Goal: Task Accomplishment & Management: Manage account settings

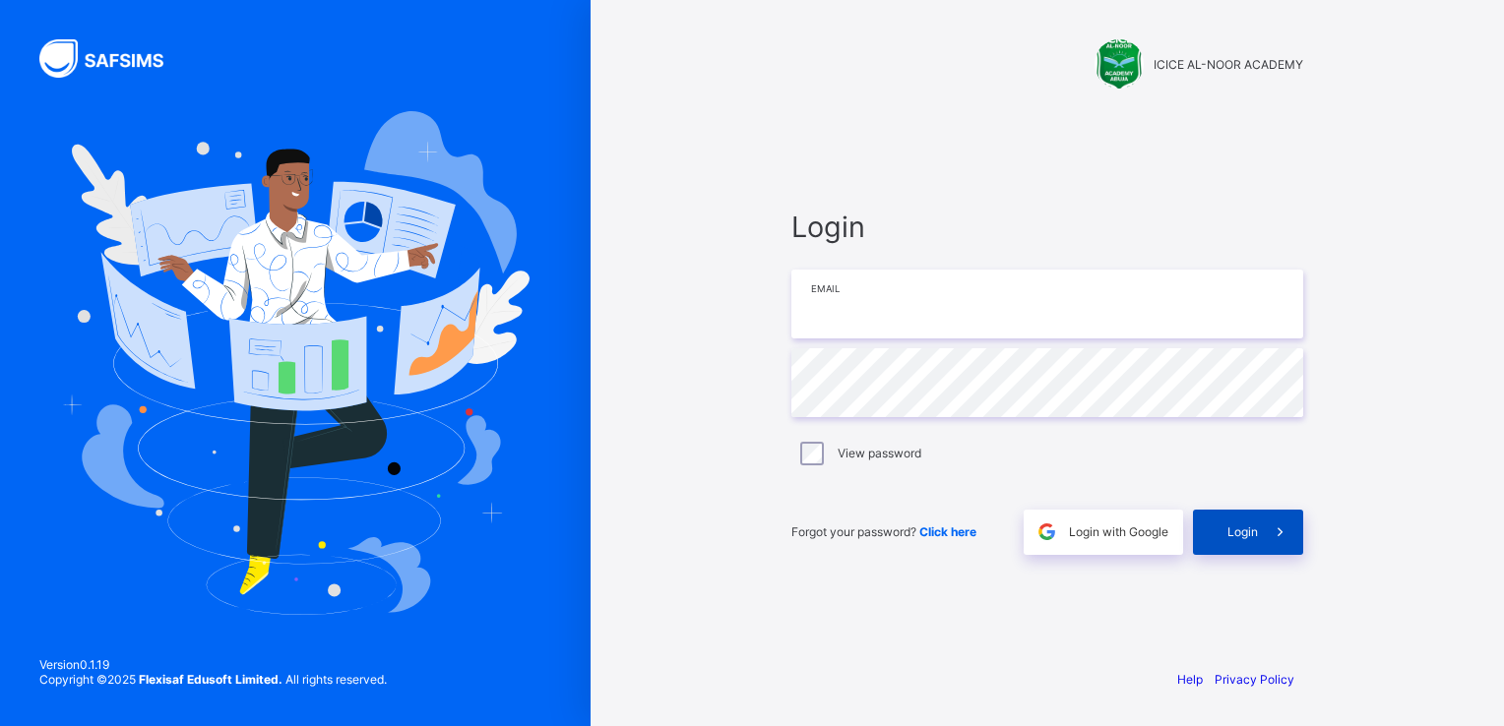
type input "**********"
click at [1213, 540] on div "Login" at bounding box center [1248, 532] width 110 height 45
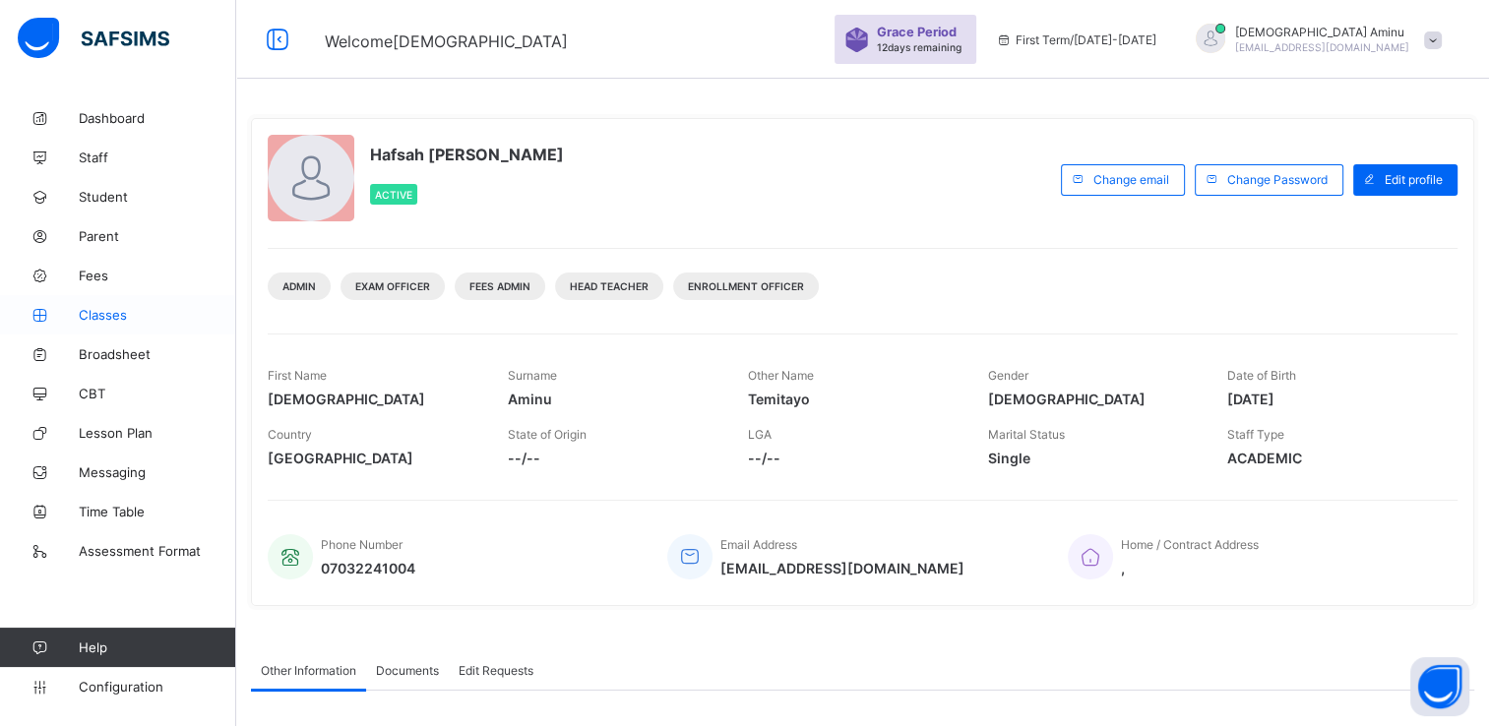
click at [115, 310] on span "Classes" at bounding box center [157, 315] width 157 height 16
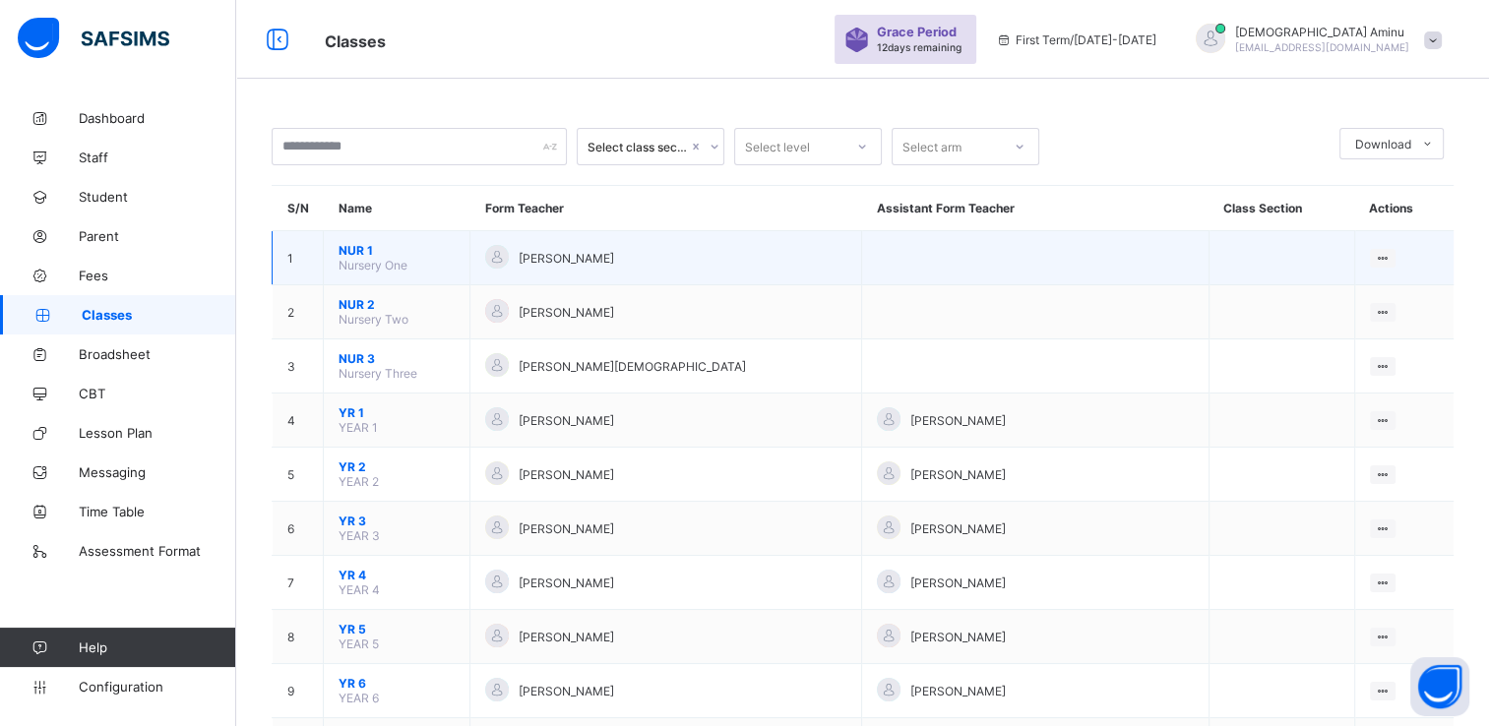
click at [354, 251] on span "NUR 1" at bounding box center [397, 250] width 116 height 15
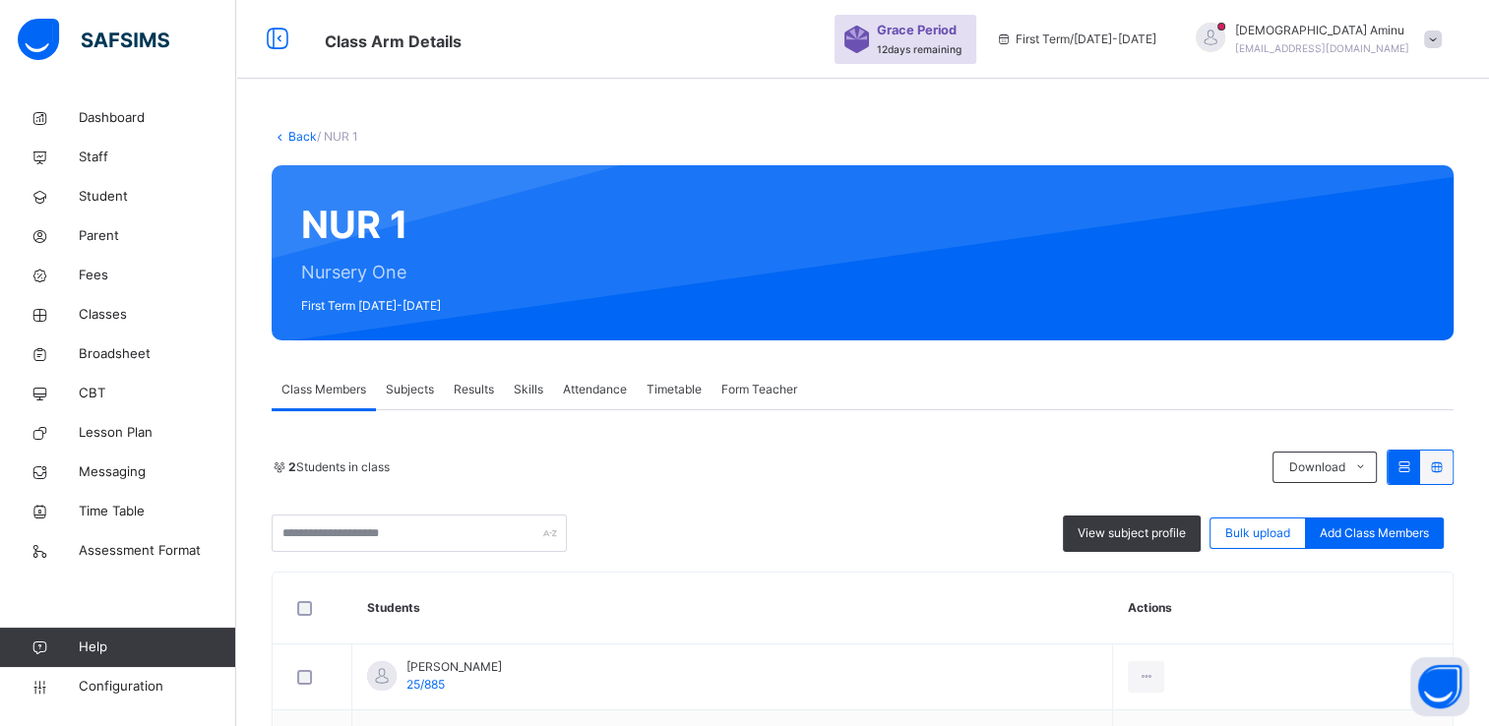
scroll to position [157, 0]
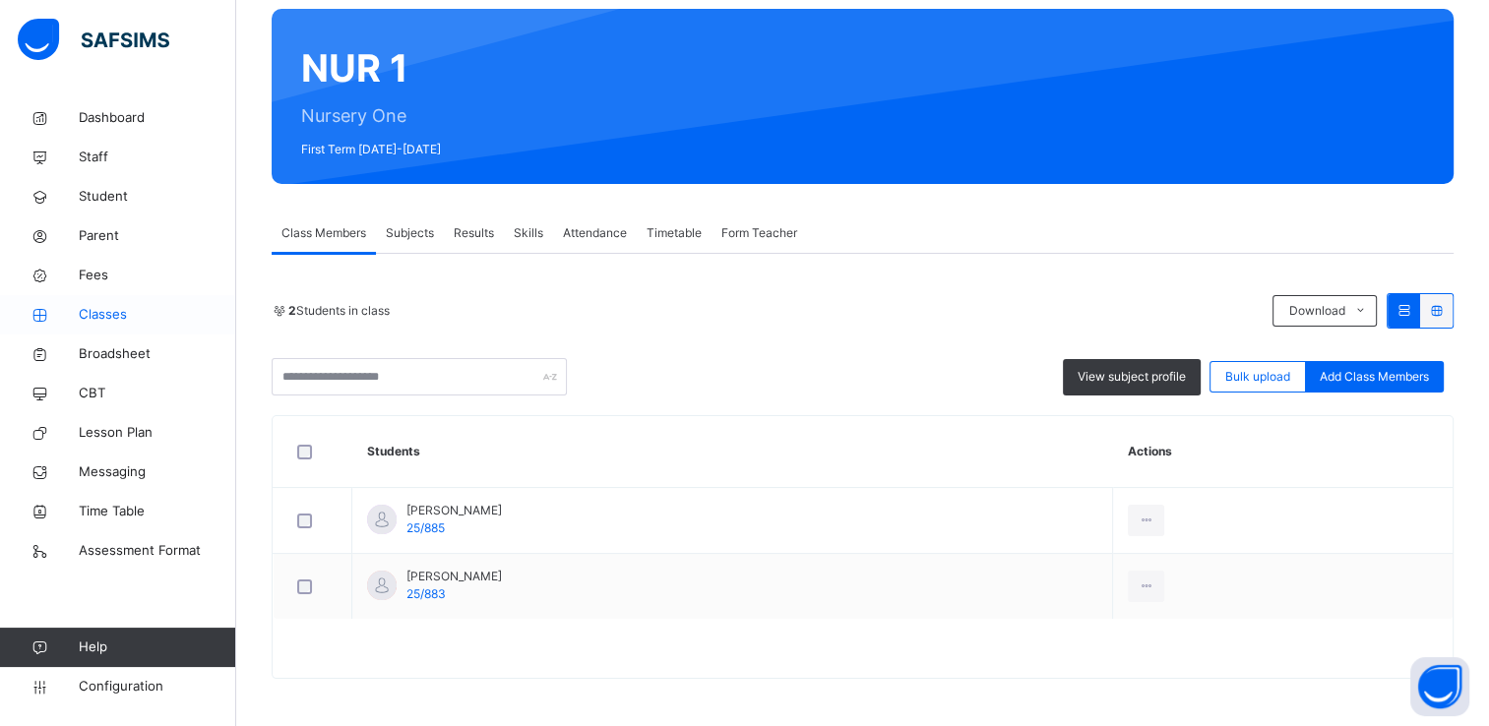
click at [109, 317] on span "Classes" at bounding box center [157, 315] width 157 height 20
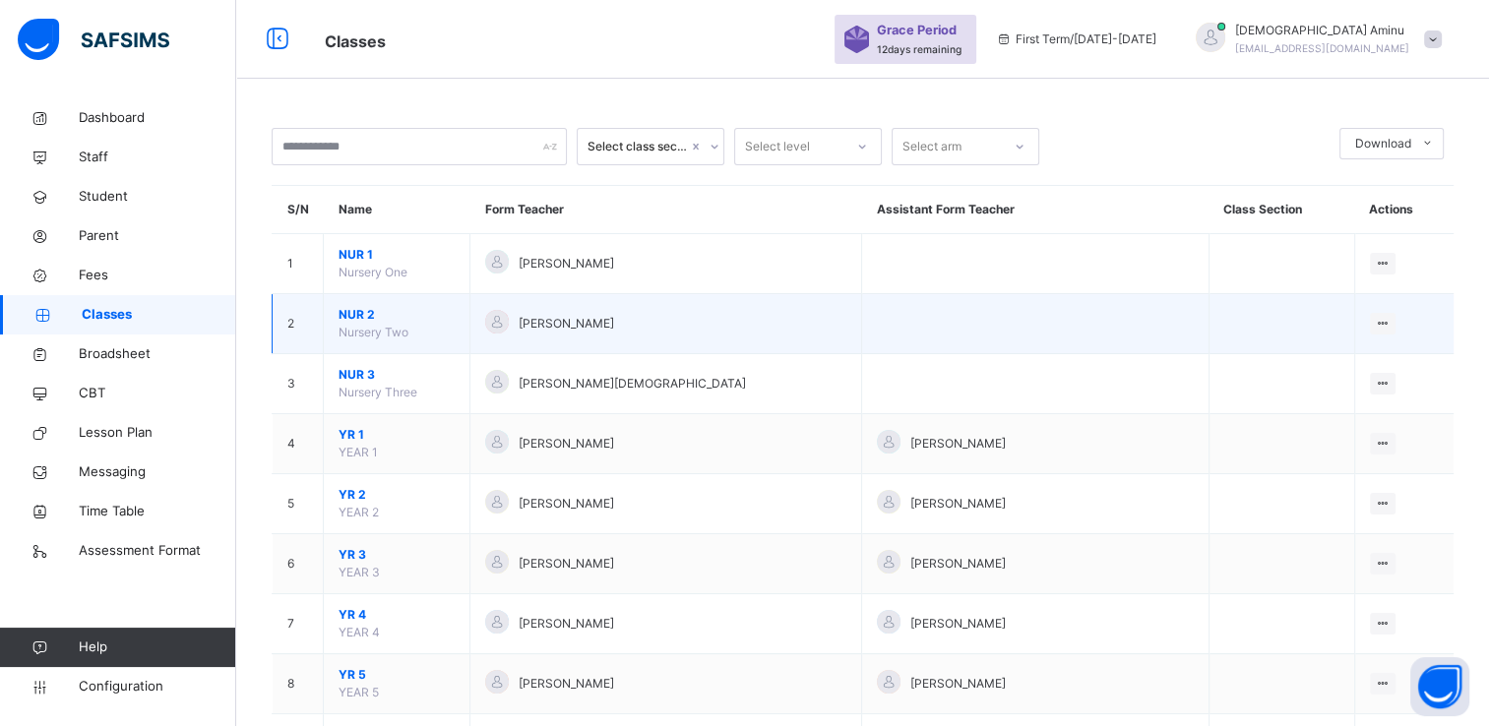
click at [364, 328] on span "Nursery Two" at bounding box center [374, 332] width 70 height 15
click at [348, 316] on span "NUR 2" at bounding box center [397, 315] width 116 height 18
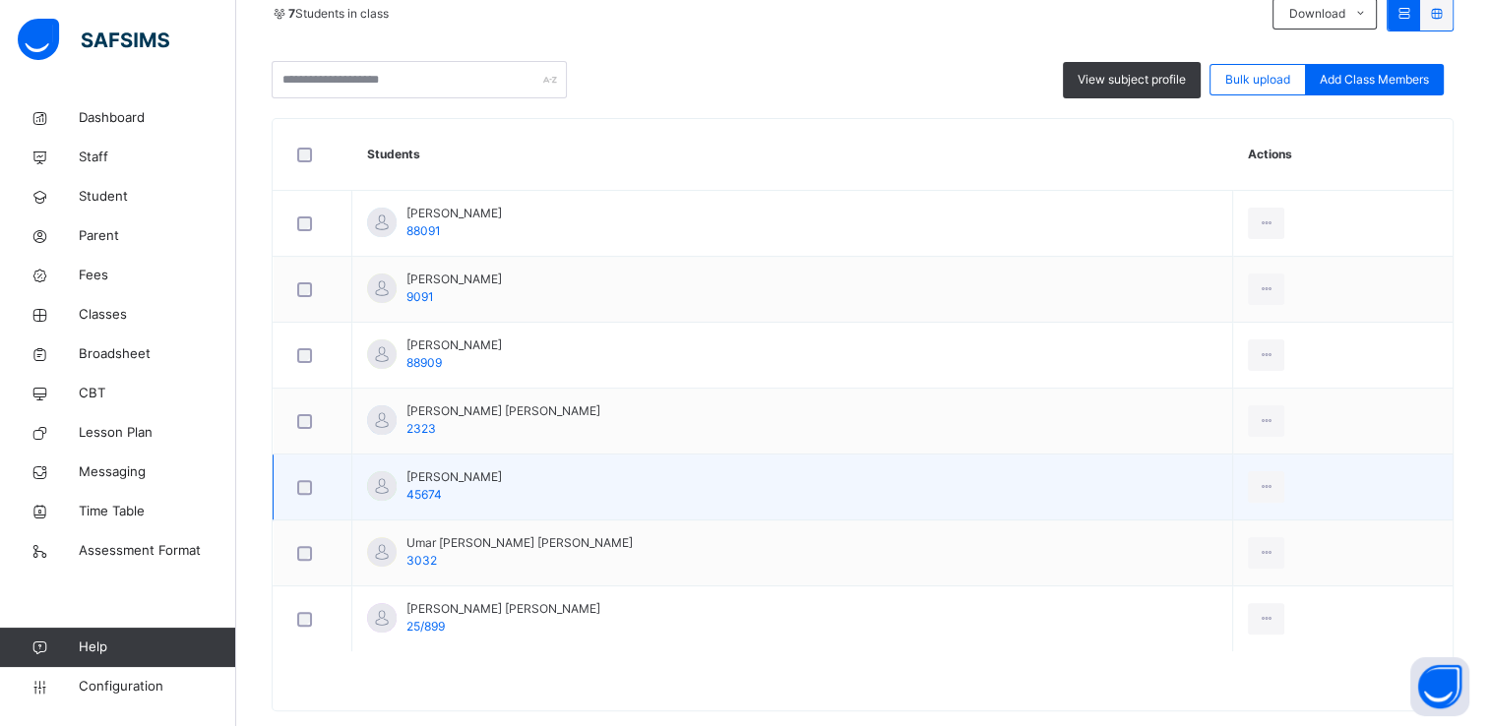
scroll to position [453, 0]
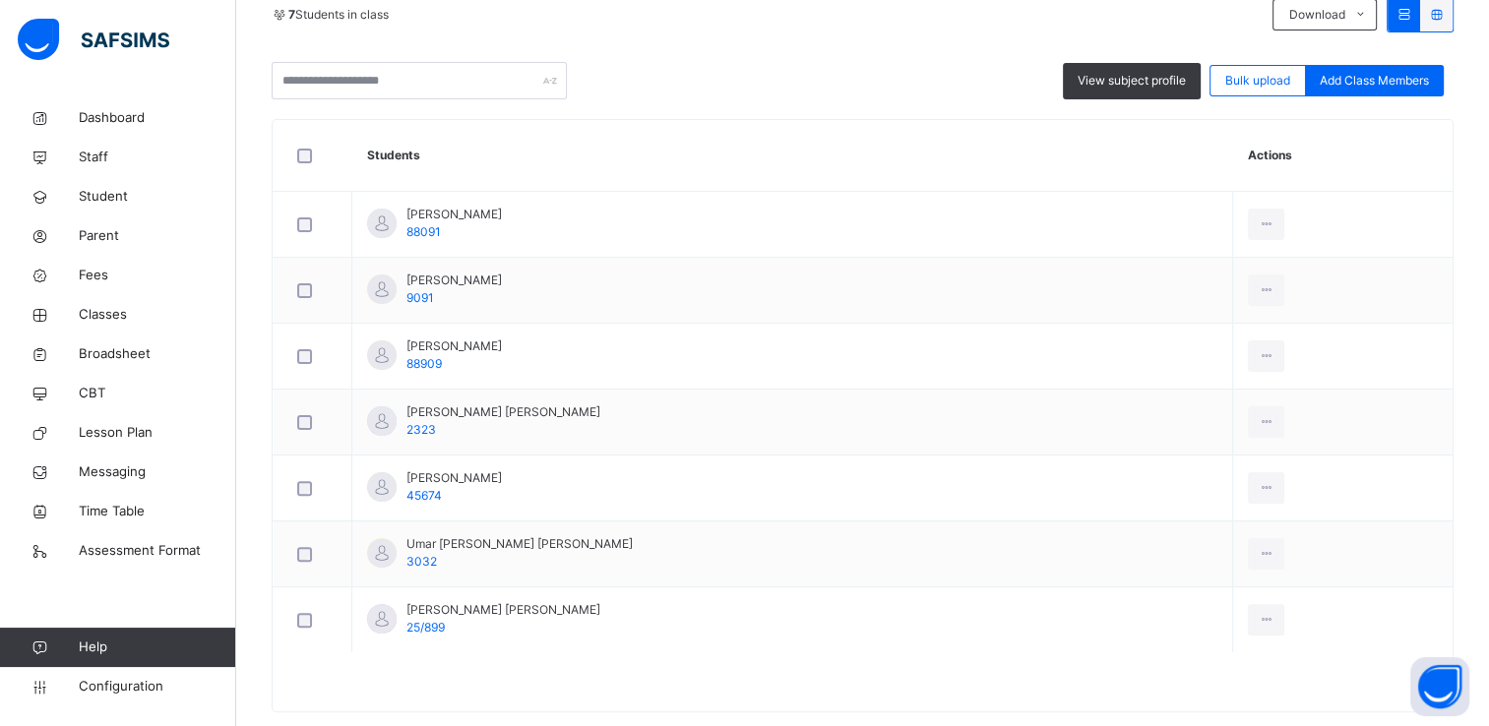
click at [503, 143] on th "Students" at bounding box center [792, 156] width 881 height 72
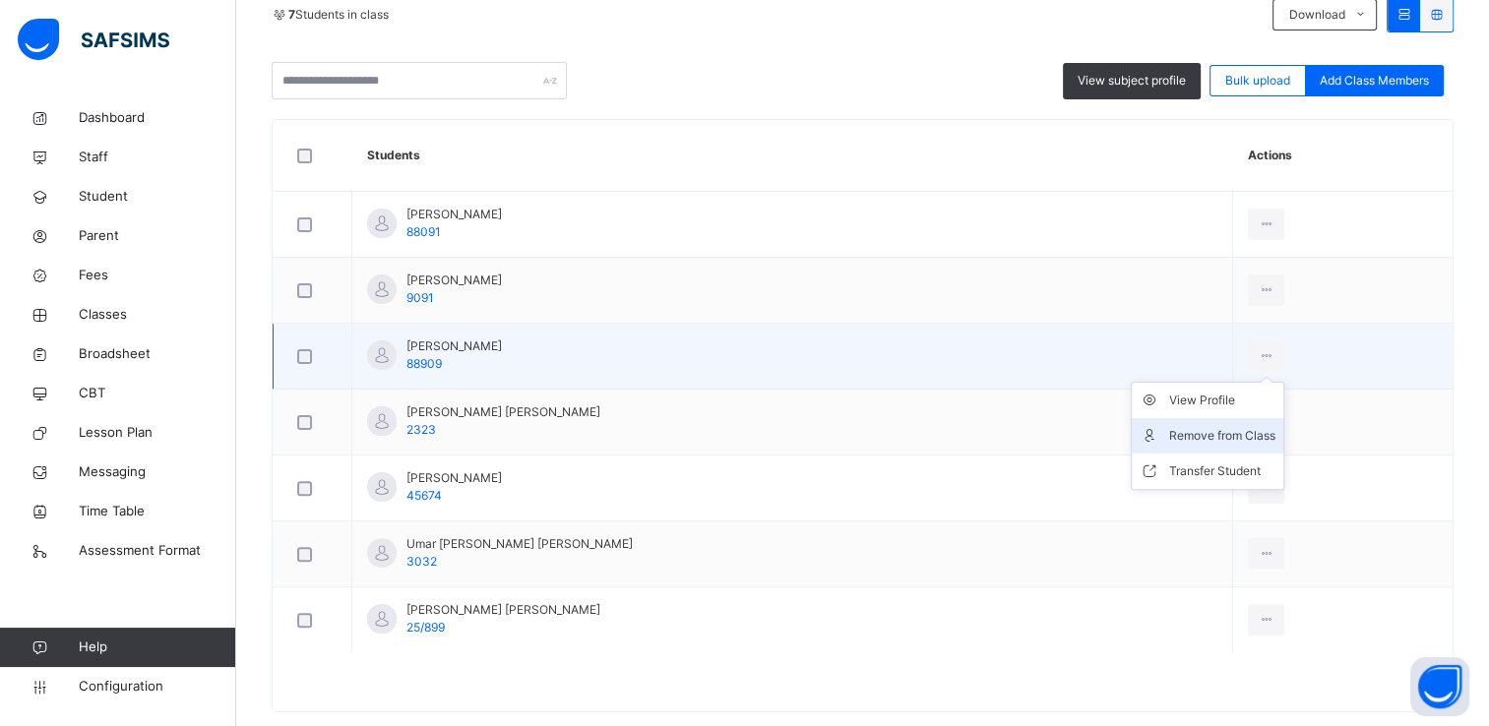
click at [1183, 435] on div "Remove from Class" at bounding box center [1222, 436] width 106 height 20
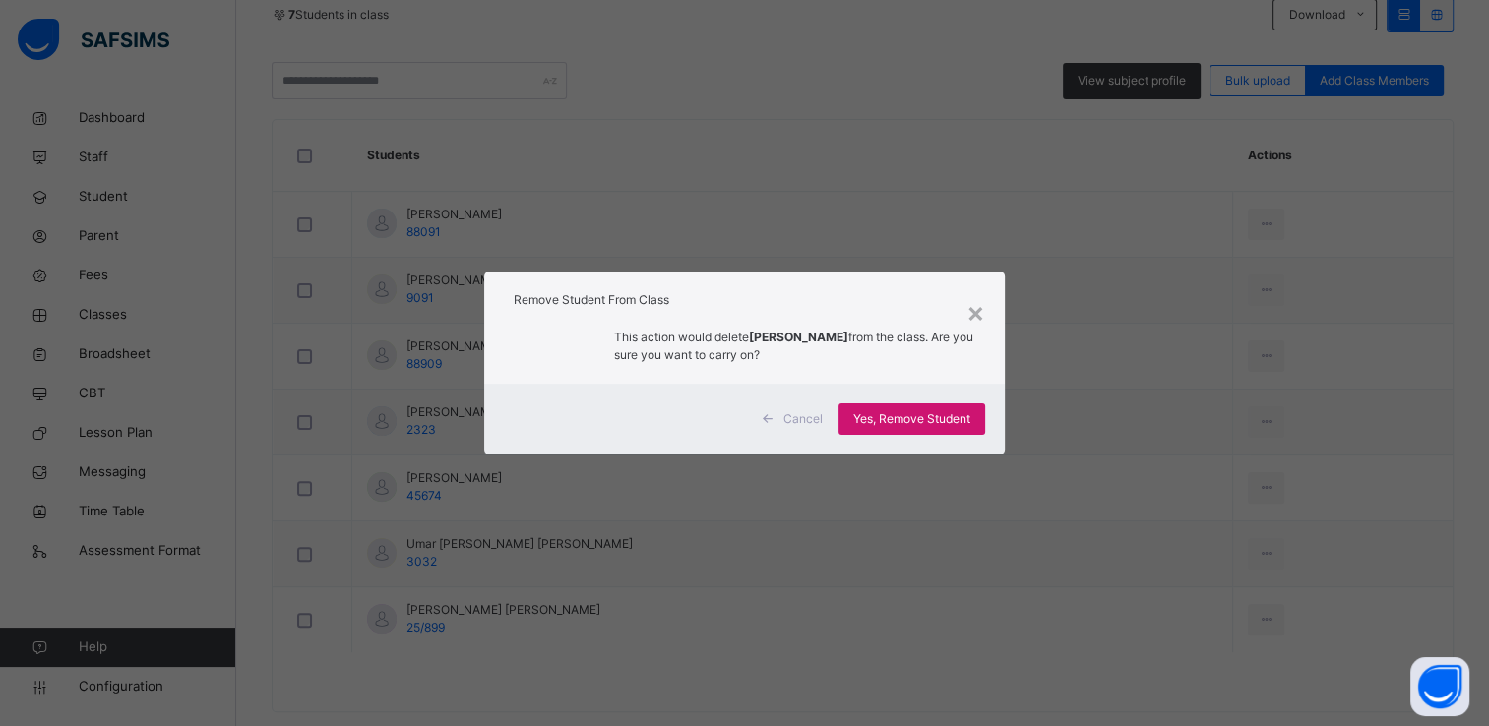
click at [943, 419] on span "Yes, Remove Student" at bounding box center [911, 419] width 117 height 18
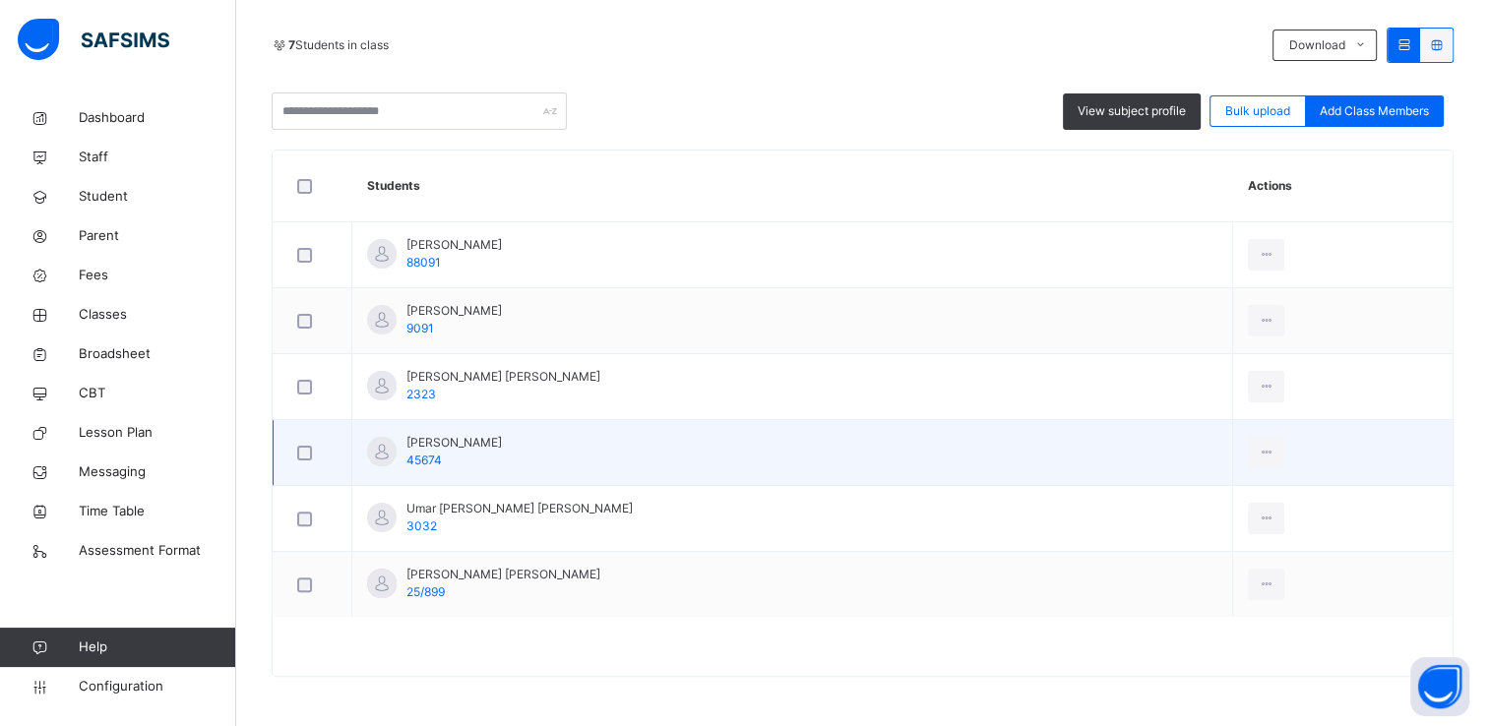
scroll to position [419, 0]
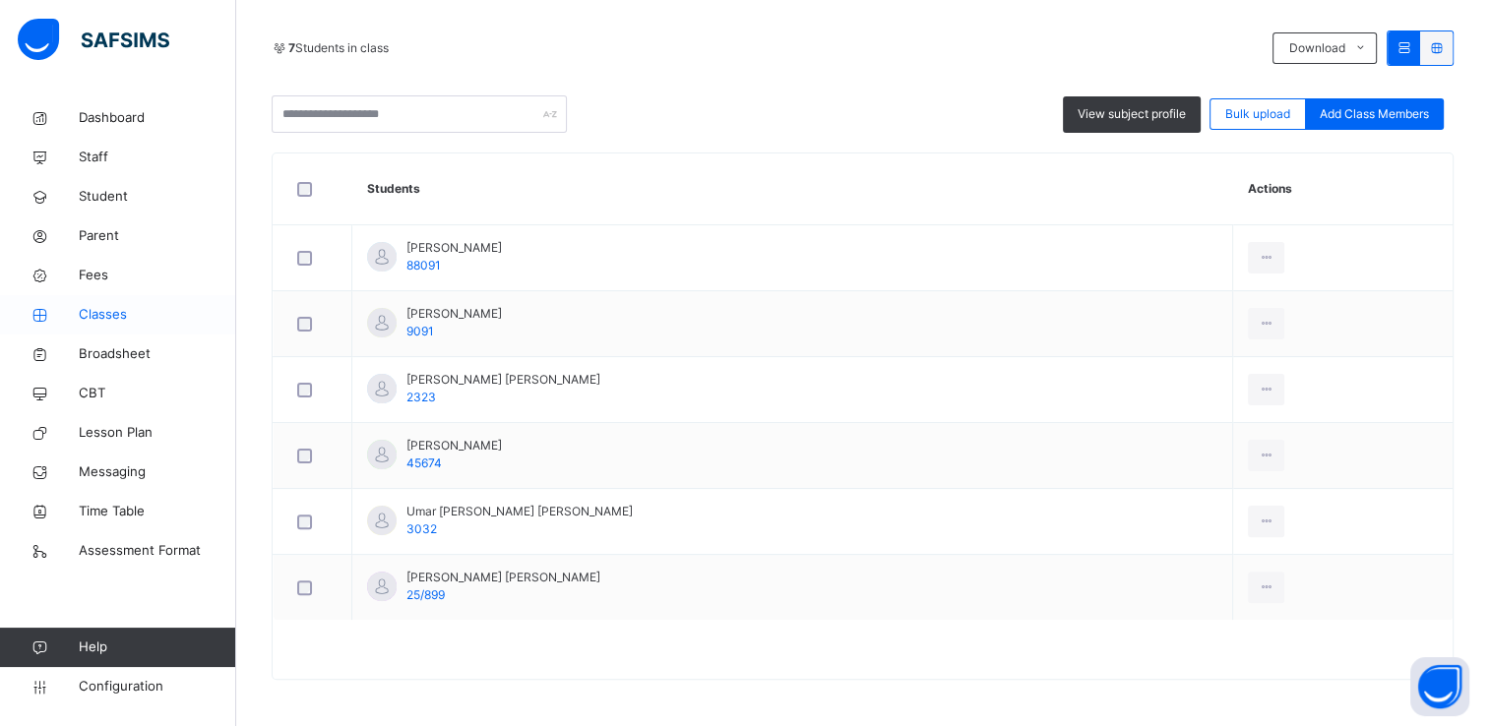
click at [123, 308] on span "Classes" at bounding box center [157, 315] width 157 height 20
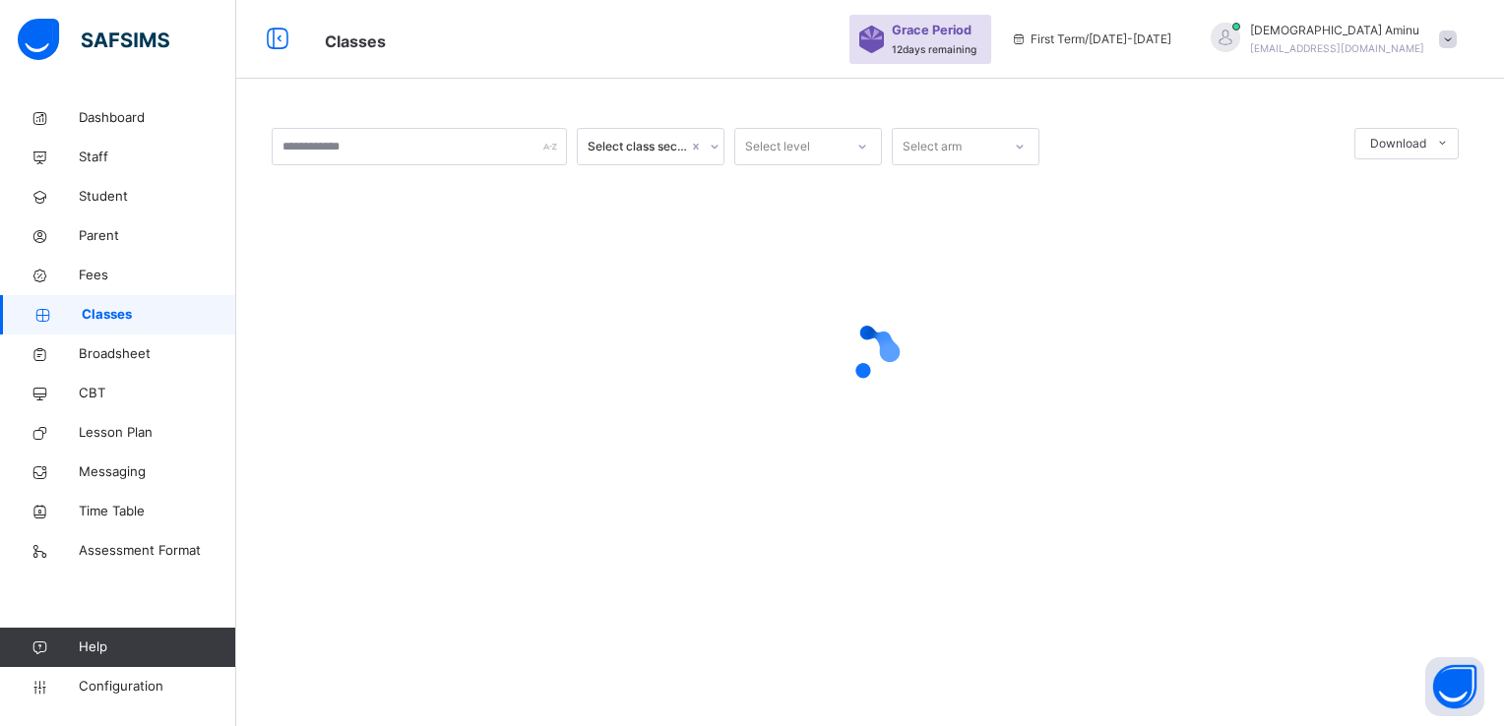
click at [394, 536] on div at bounding box center [870, 352] width 1197 height 374
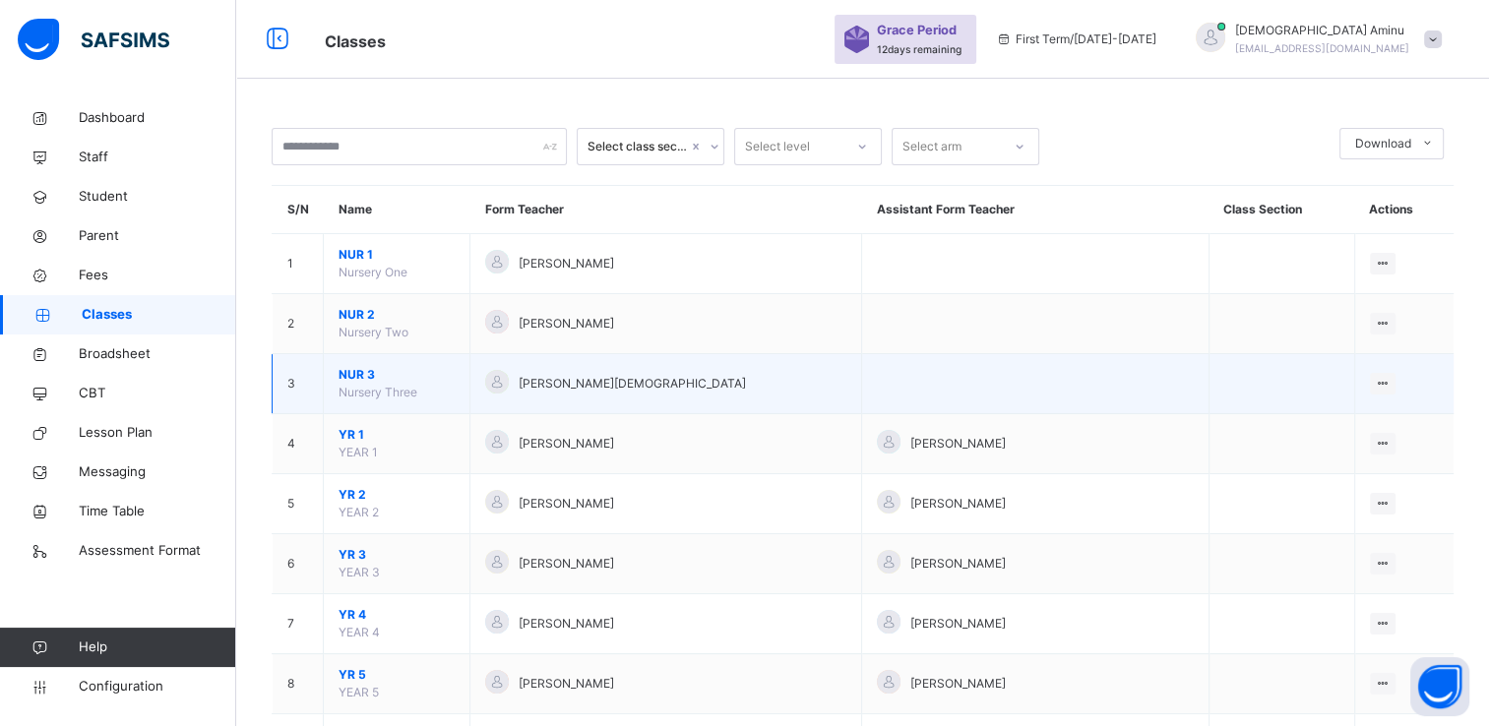
click at [354, 376] on span "NUR 3" at bounding box center [397, 375] width 116 height 18
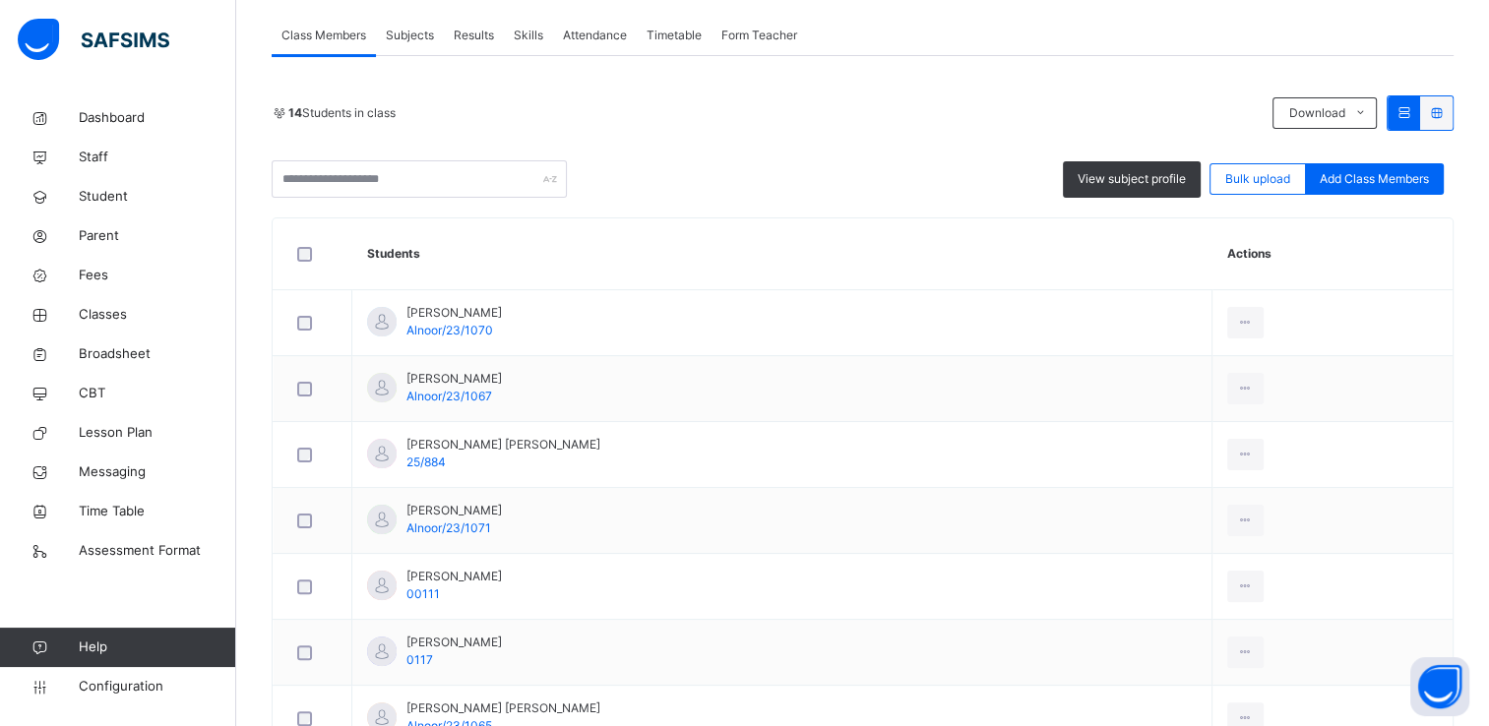
scroll to position [412, 0]
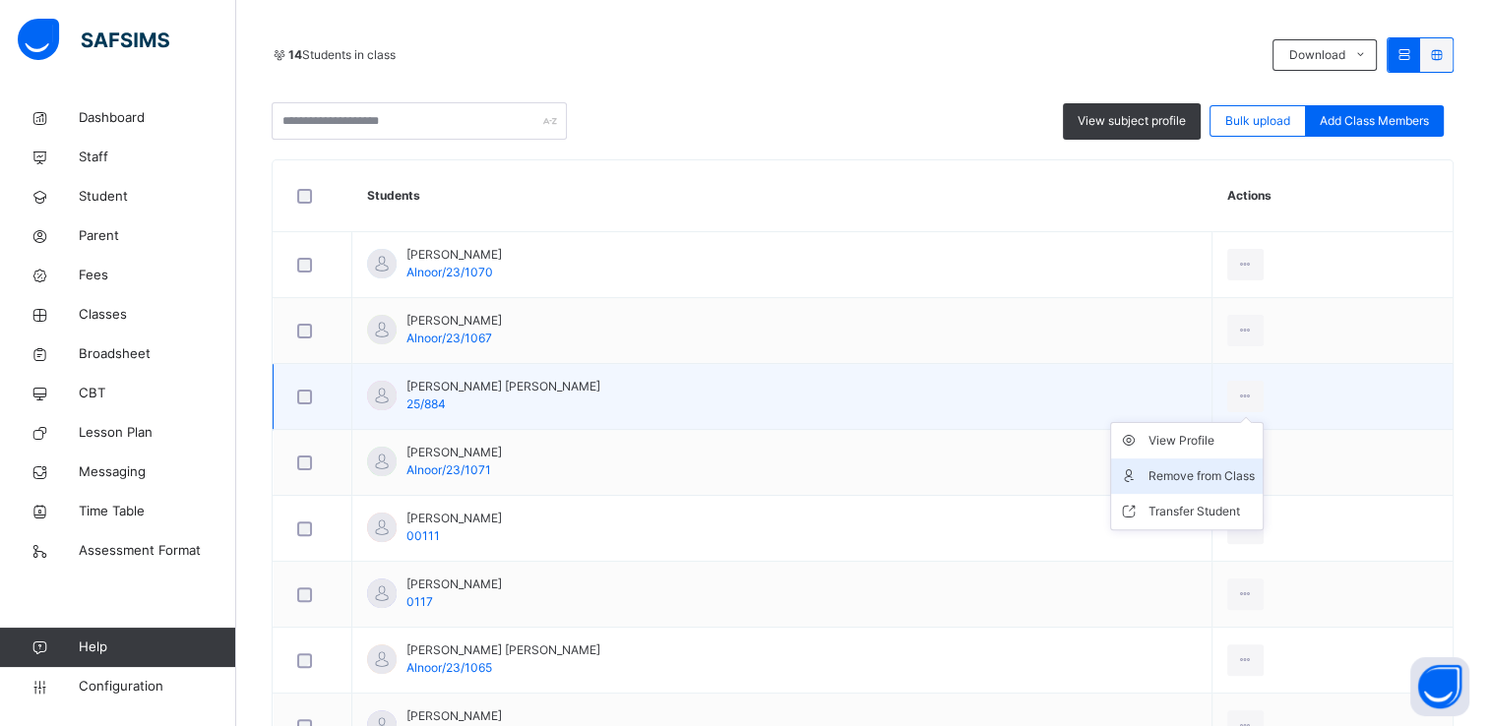
click at [1196, 471] on div "Remove from Class" at bounding box center [1202, 477] width 106 height 20
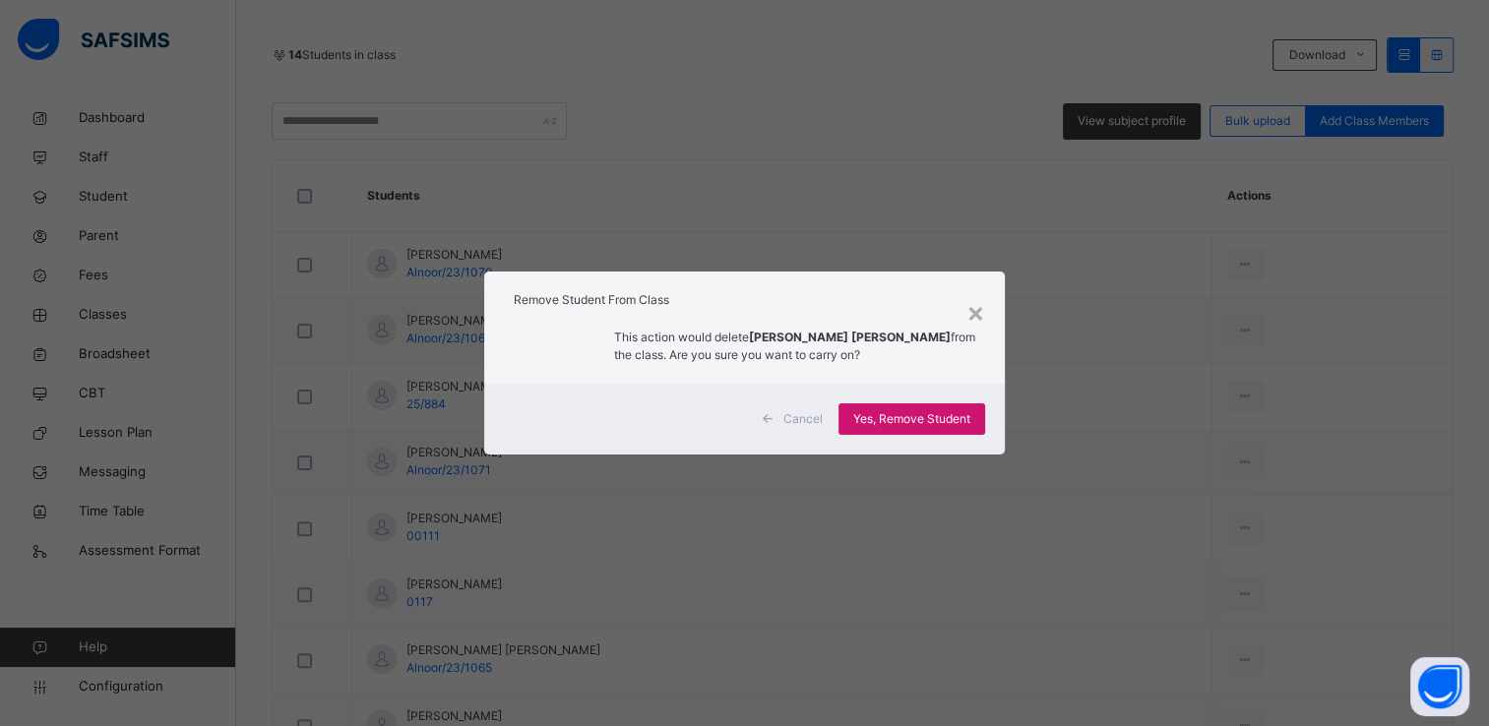
click at [932, 411] on span "Yes, Remove Student" at bounding box center [911, 419] width 117 height 18
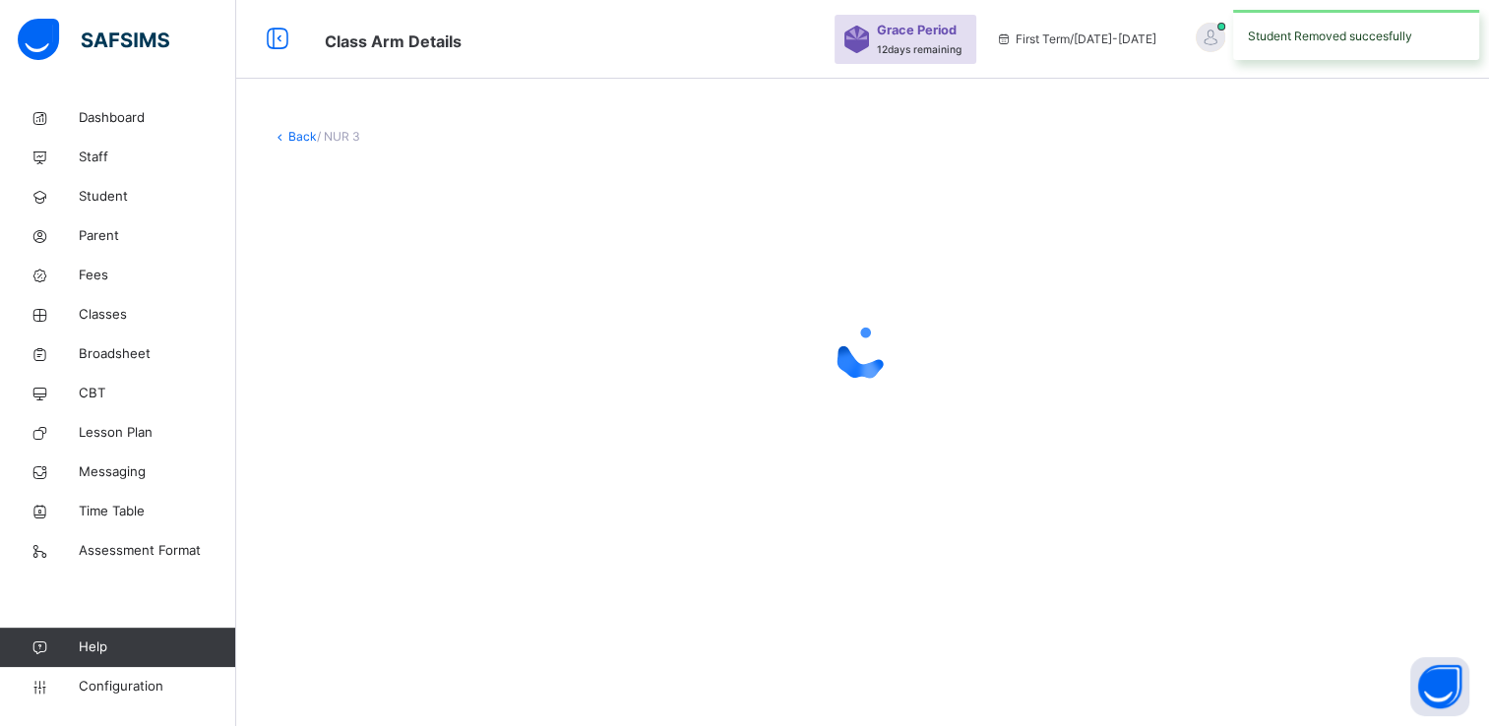
scroll to position [0, 0]
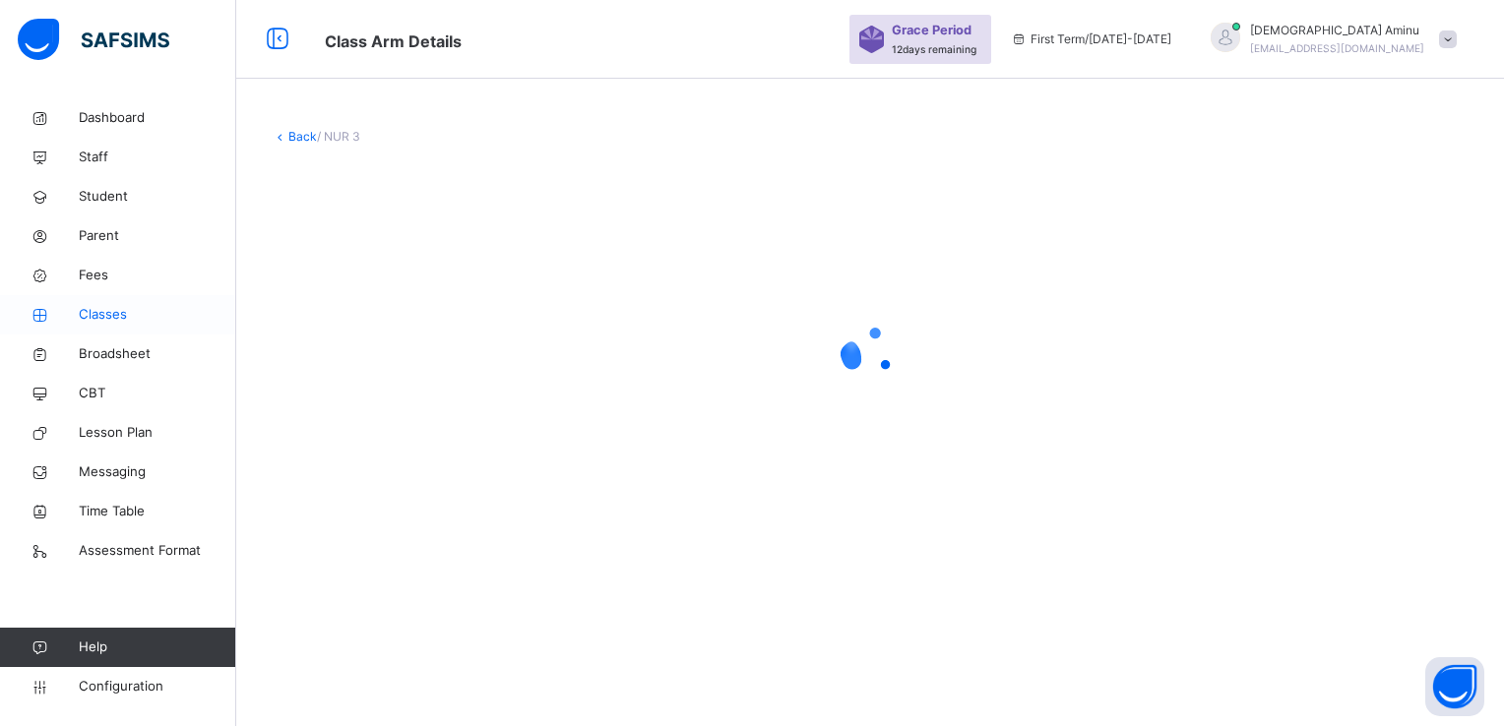
click at [122, 313] on span "Classes" at bounding box center [157, 315] width 157 height 20
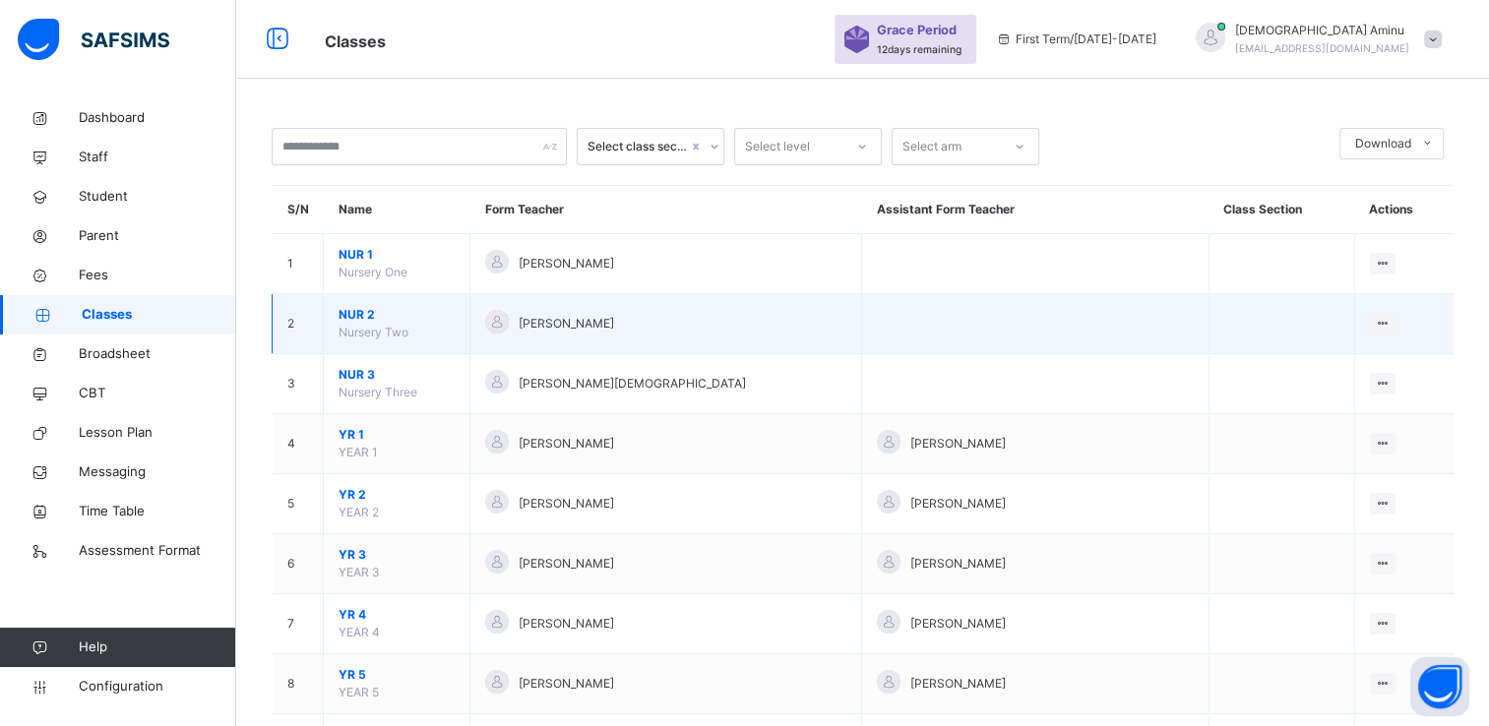
click at [348, 317] on span "NUR 2" at bounding box center [397, 315] width 116 height 18
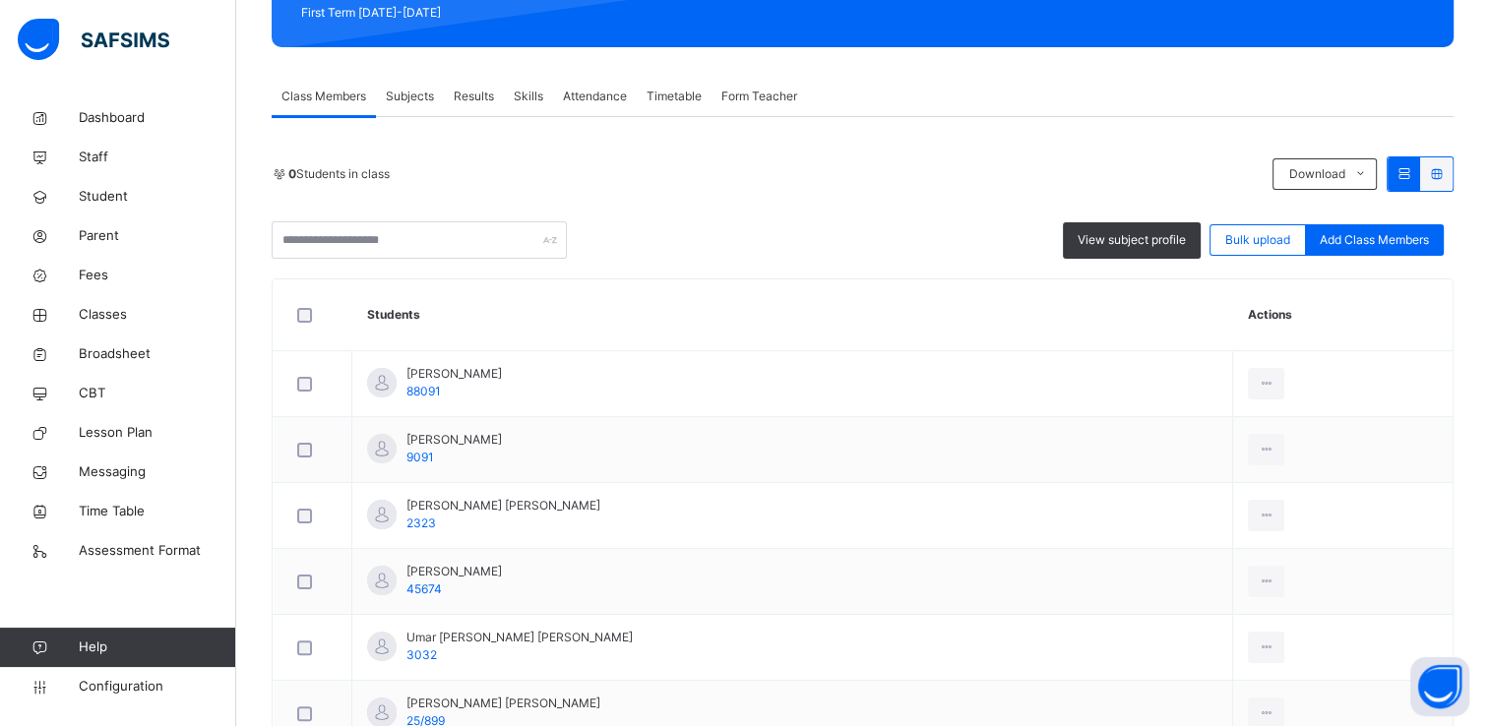
scroll to position [295, 0]
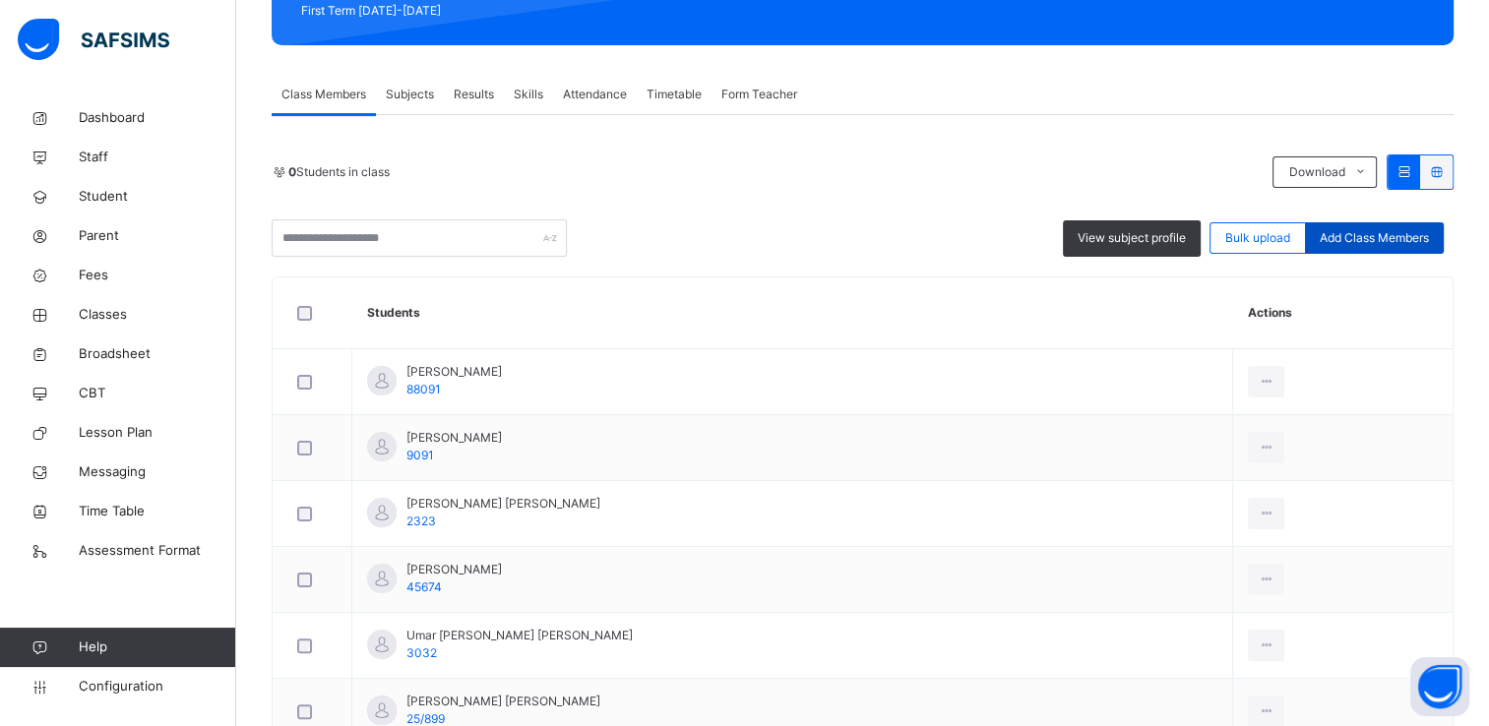
click at [1362, 232] on span "Add Class Members" at bounding box center [1374, 238] width 109 height 18
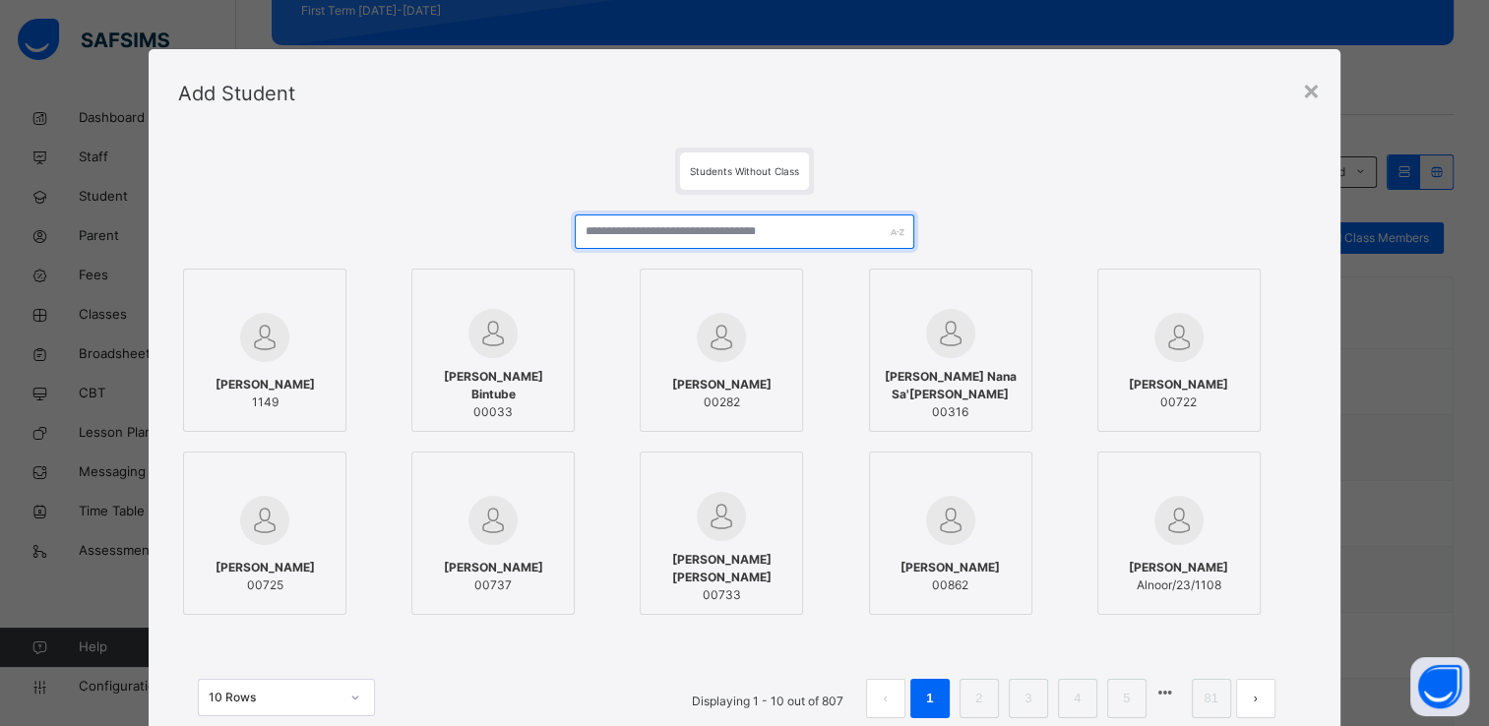
click at [759, 226] on input "text" at bounding box center [745, 232] width 340 height 34
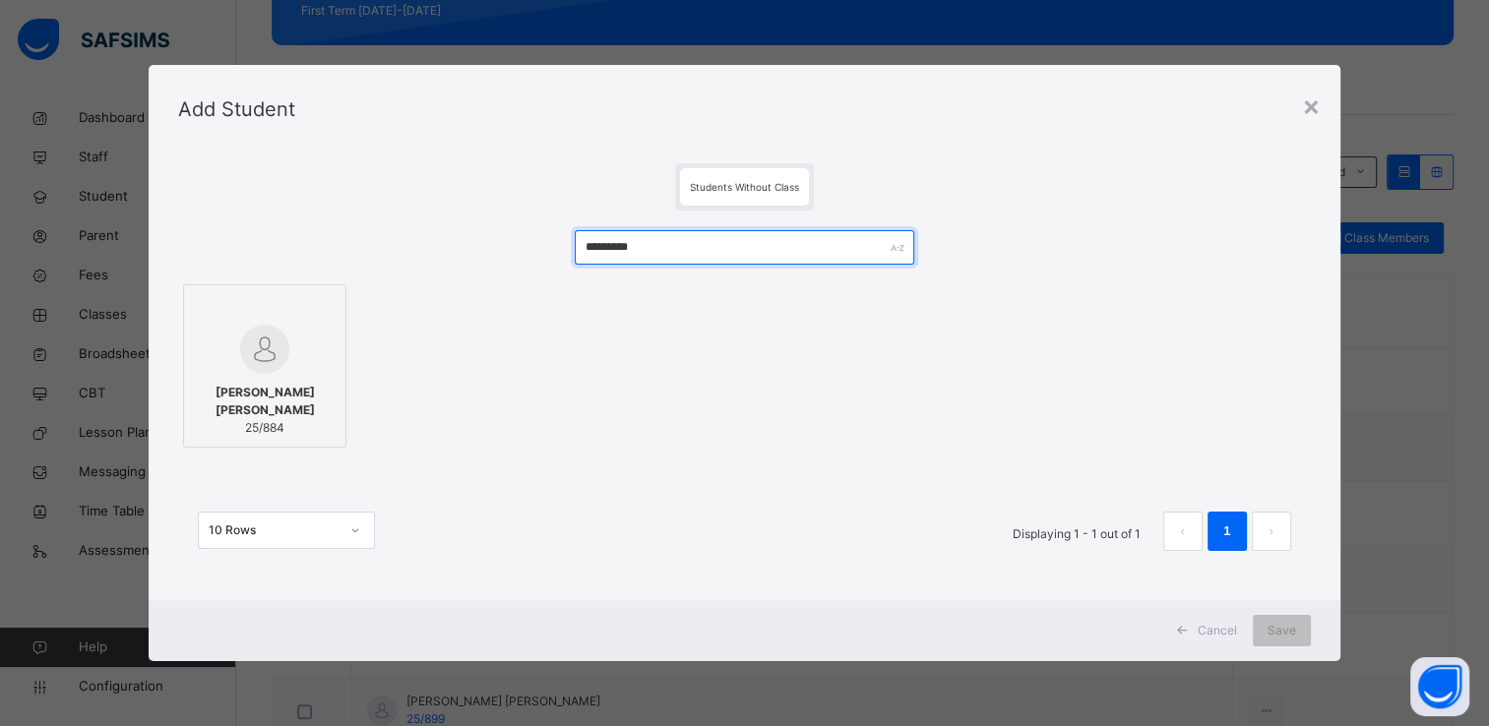
type input "*********"
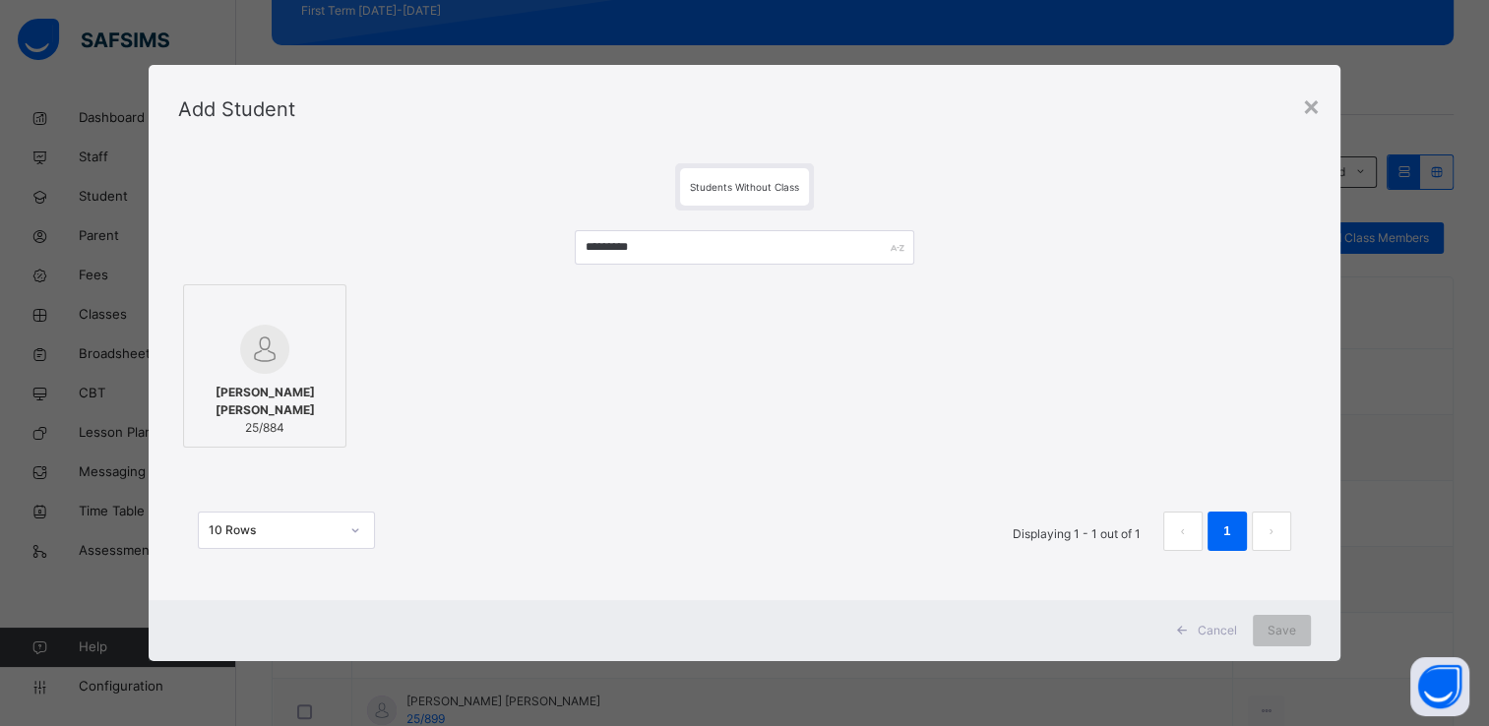
click at [283, 406] on span "[PERSON_NAME] [PERSON_NAME]" at bounding box center [265, 401] width 142 height 35
click at [1285, 631] on span "Save" at bounding box center [1282, 631] width 29 height 18
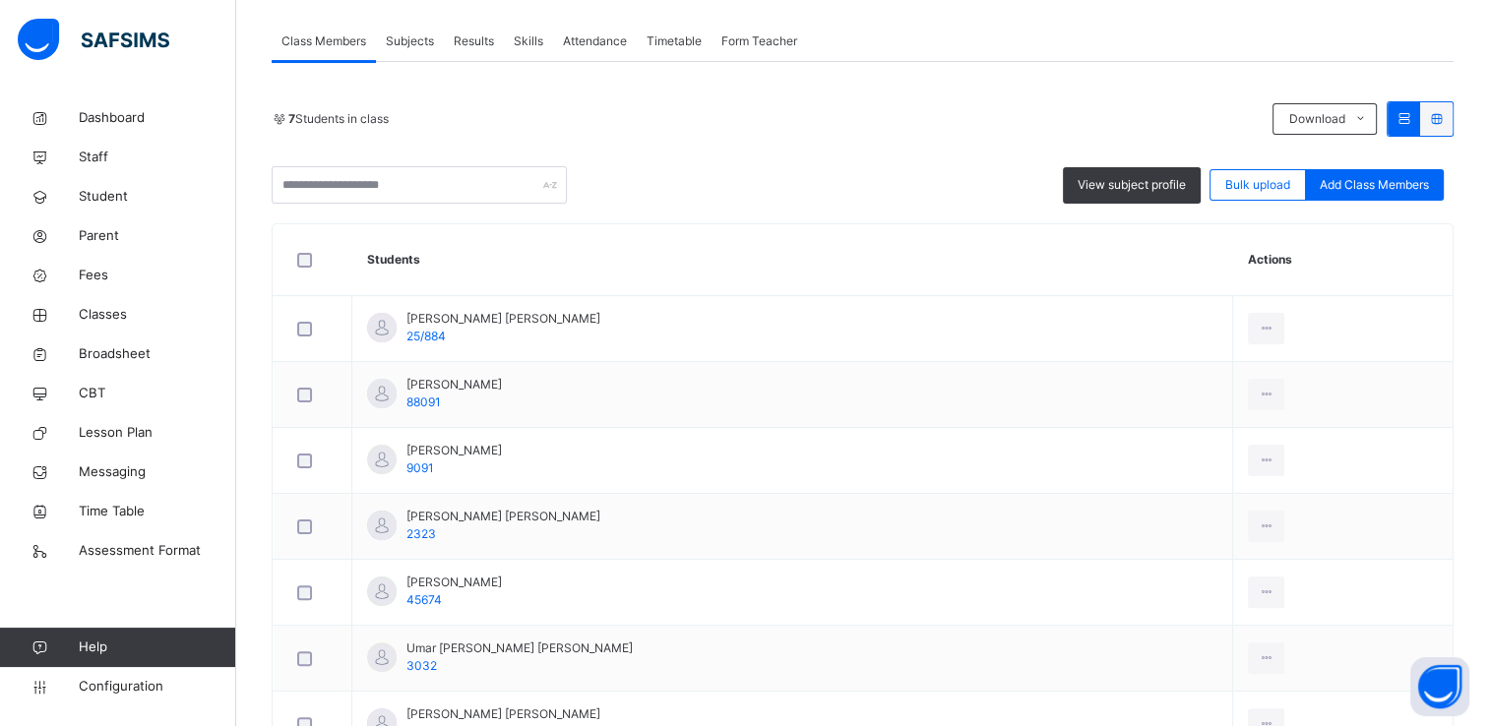
scroll to position [358, 0]
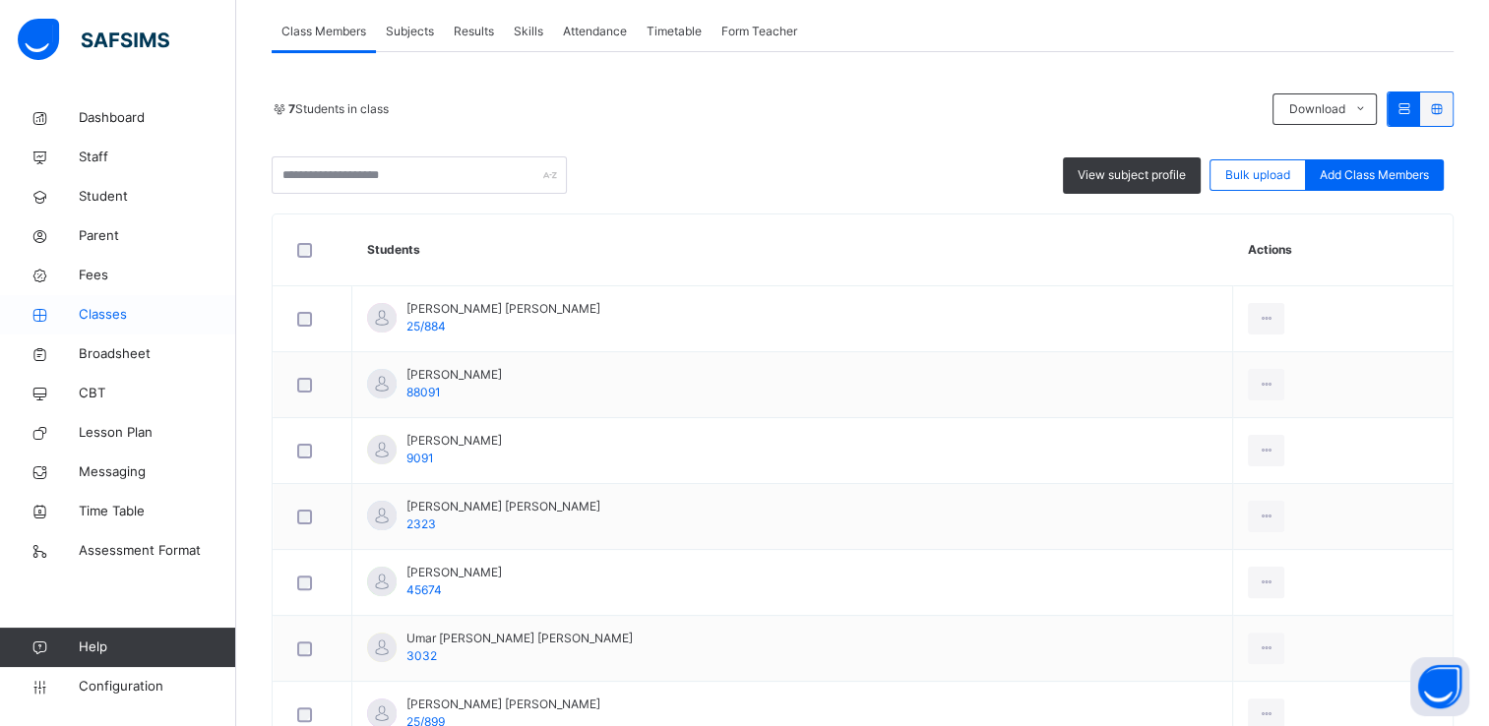
click at [110, 309] on span "Classes" at bounding box center [157, 315] width 157 height 20
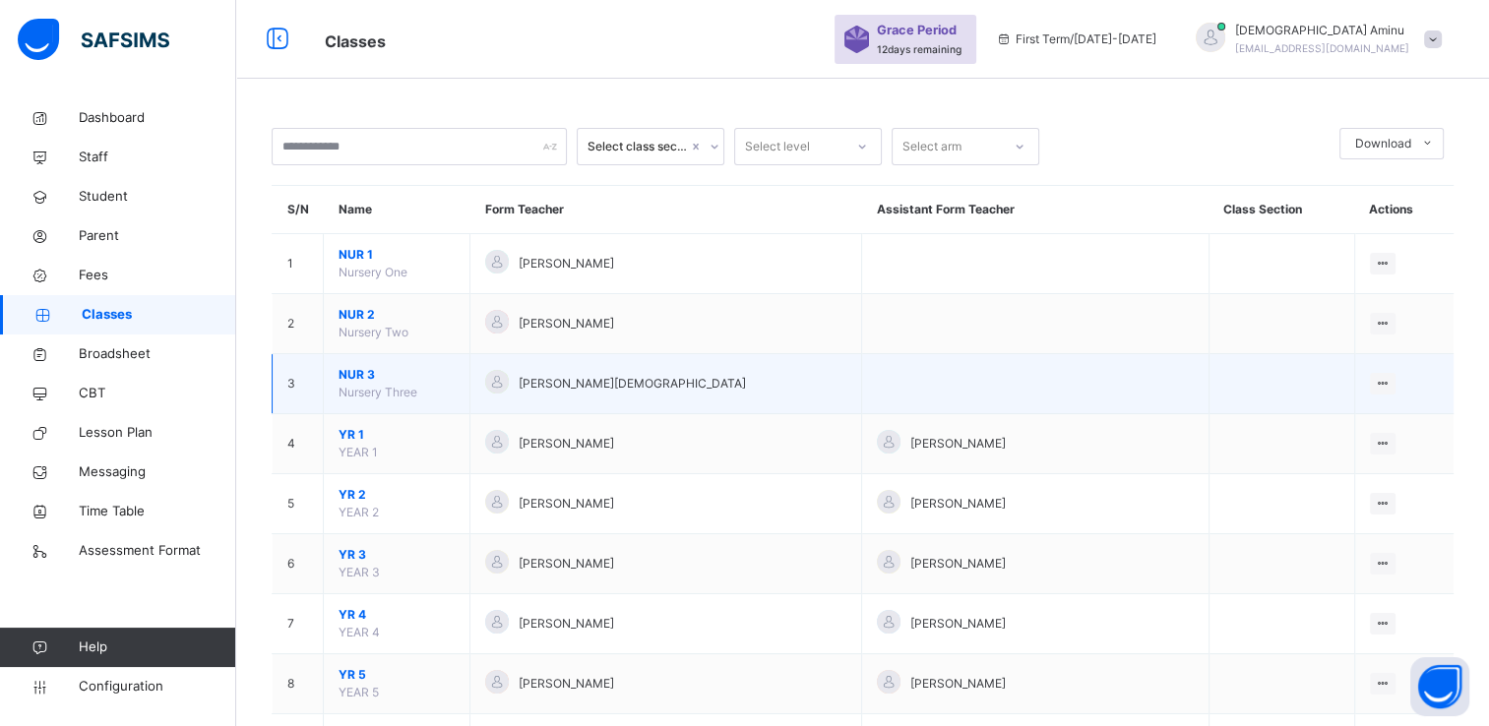
click at [359, 369] on span "NUR 3" at bounding box center [397, 375] width 116 height 18
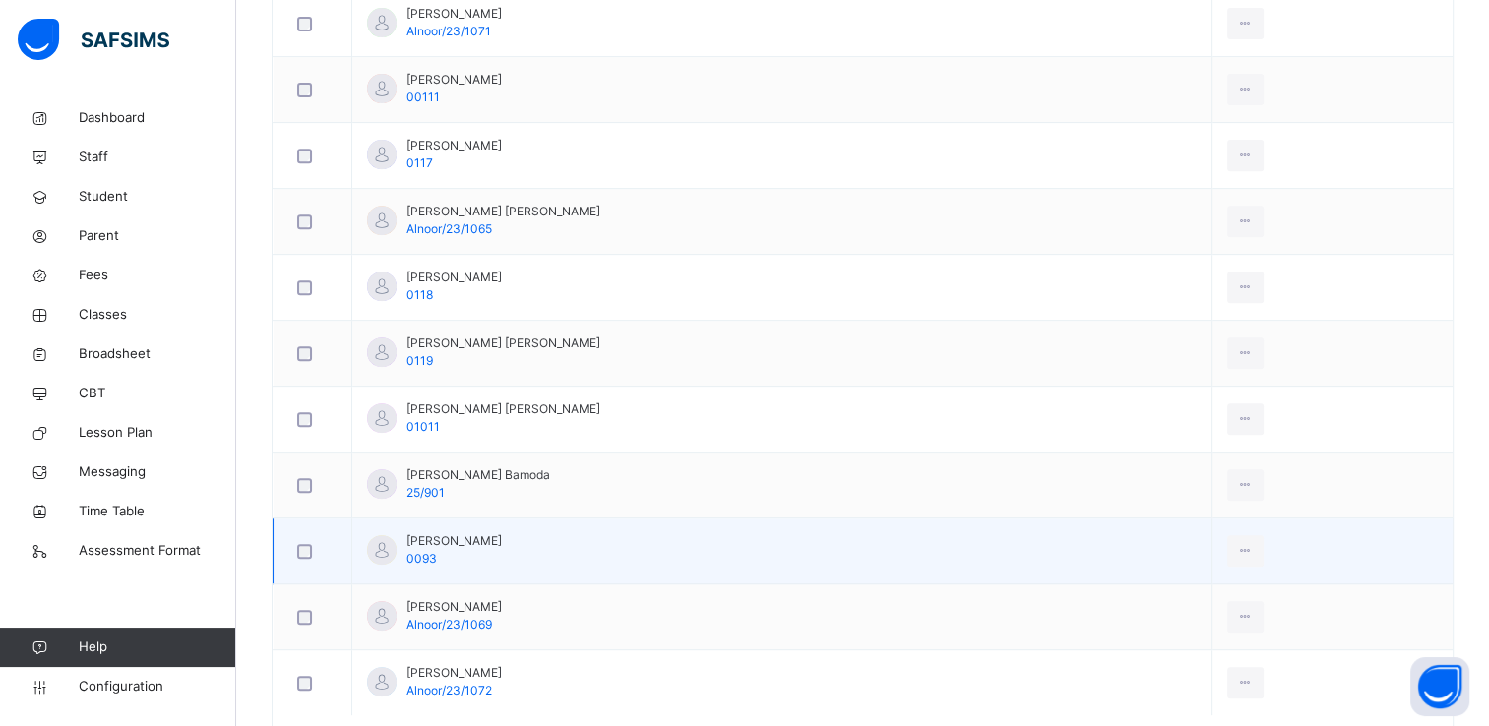
scroll to position [880, 0]
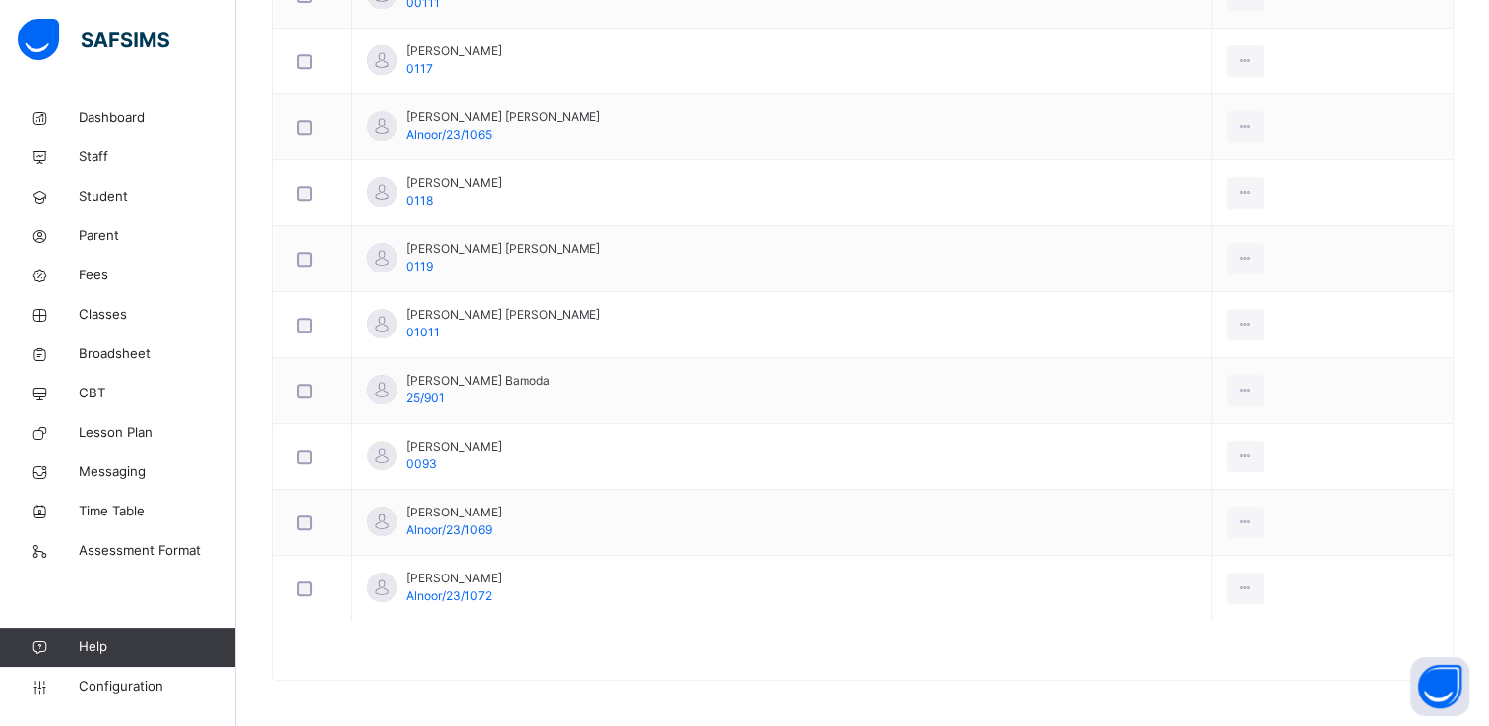
click at [628, 659] on div at bounding box center [863, 660] width 1180 height 39
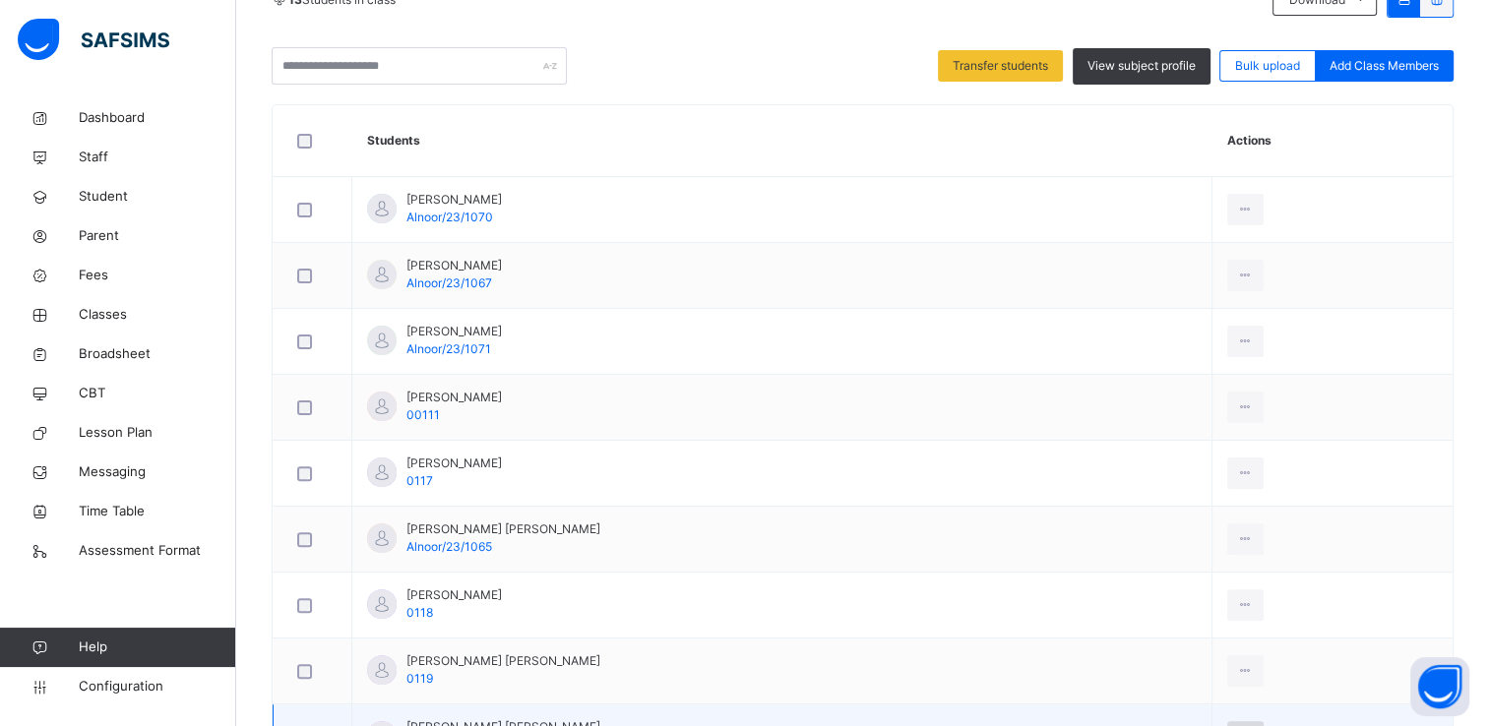
scroll to position [471, 0]
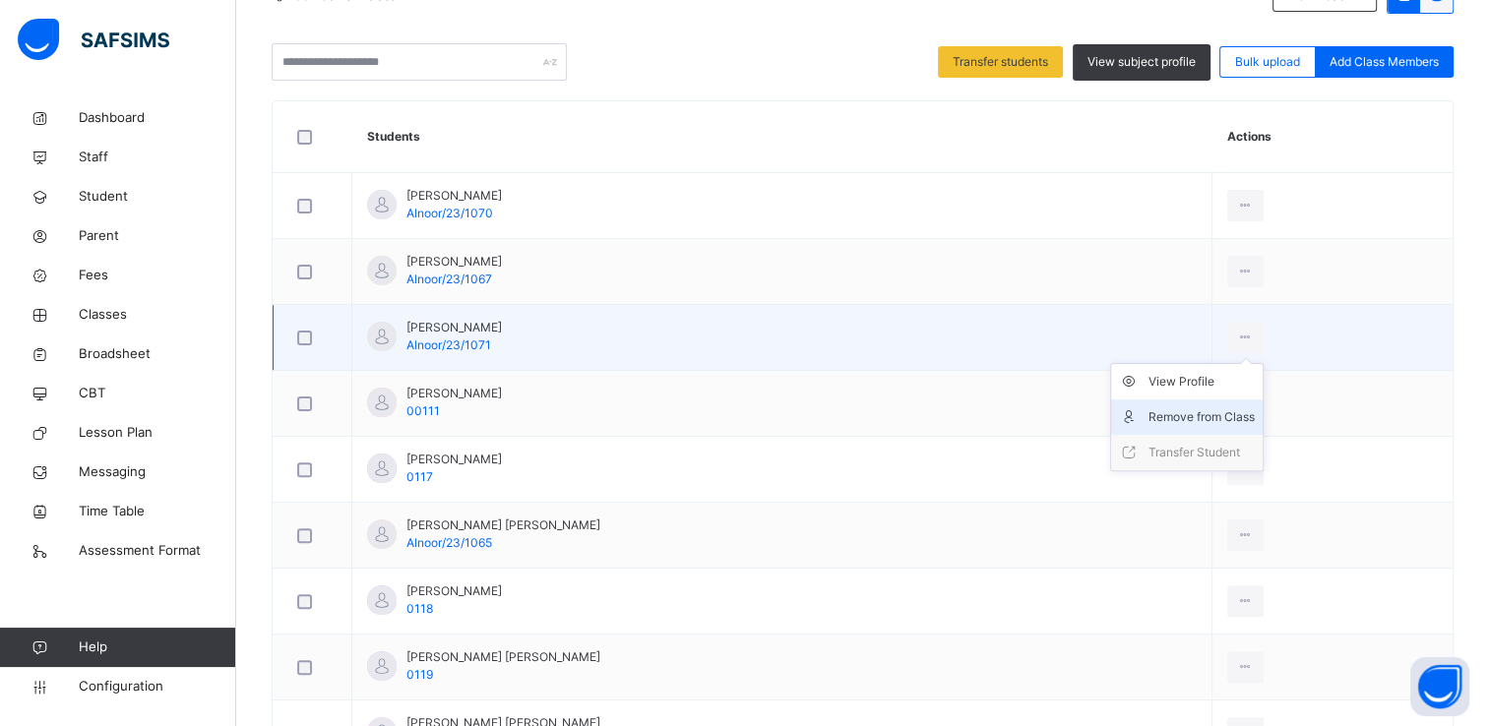
click at [1179, 414] on div "Remove from Class" at bounding box center [1202, 418] width 106 height 20
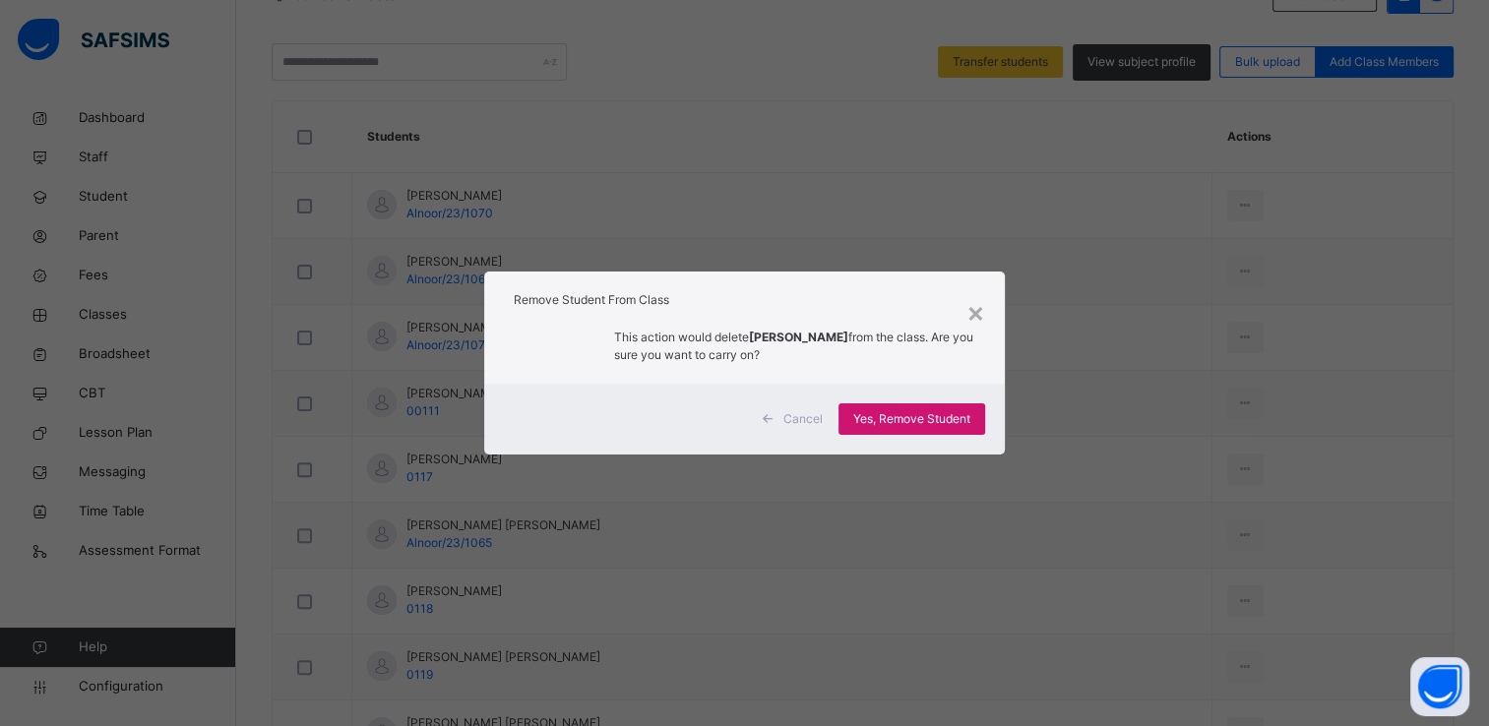
click at [968, 419] on span "Yes, Remove Student" at bounding box center [911, 419] width 117 height 18
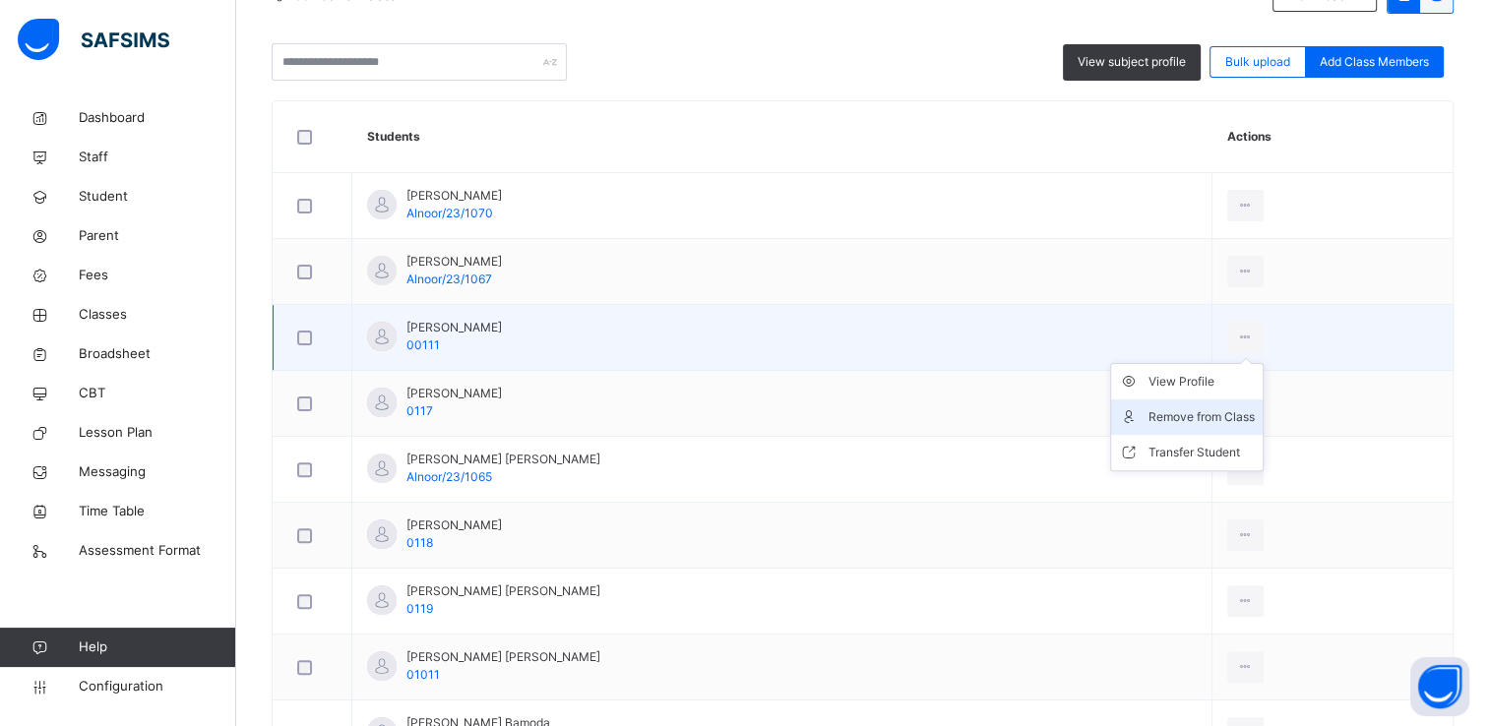
click at [1171, 427] on li "Remove from Class" at bounding box center [1187, 417] width 152 height 35
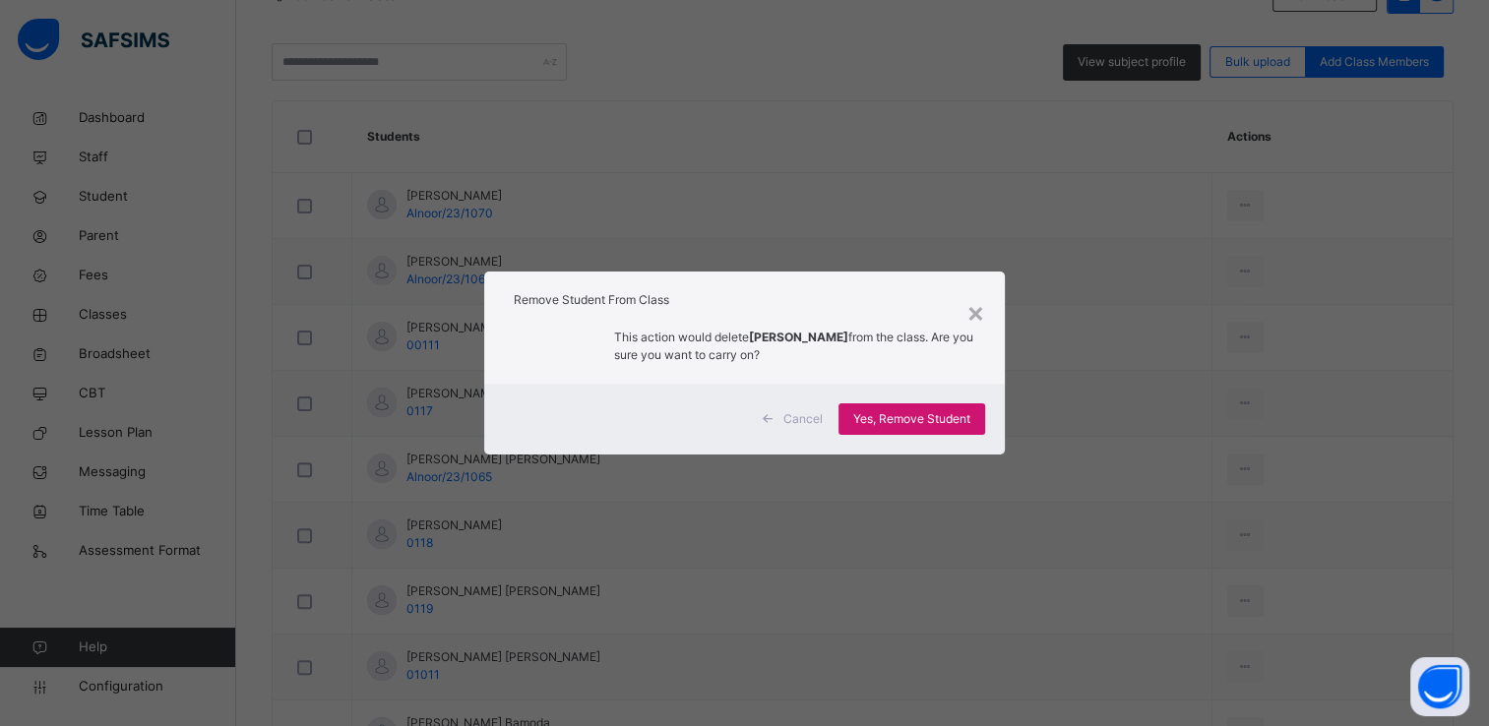
click at [961, 417] on span "Yes, Remove Student" at bounding box center [911, 419] width 117 height 18
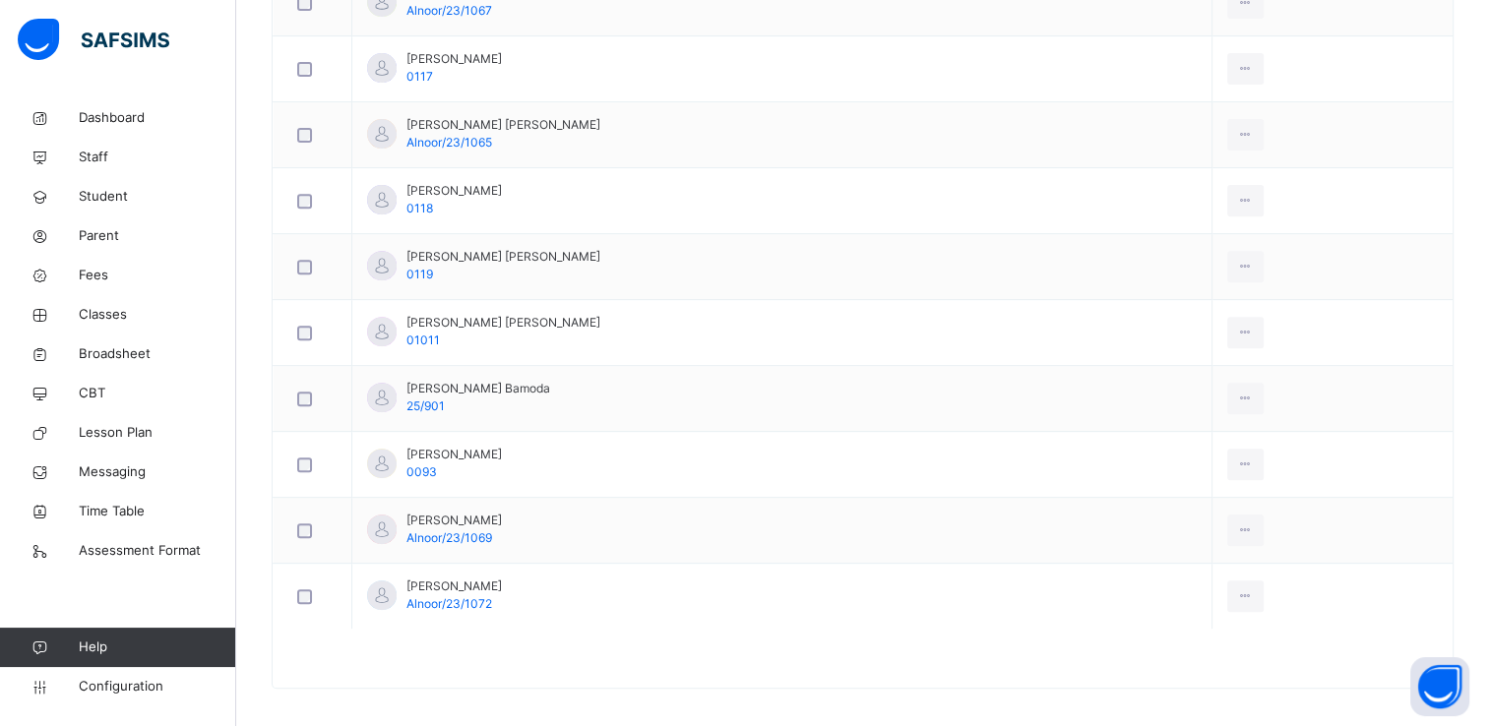
scroll to position [742, 0]
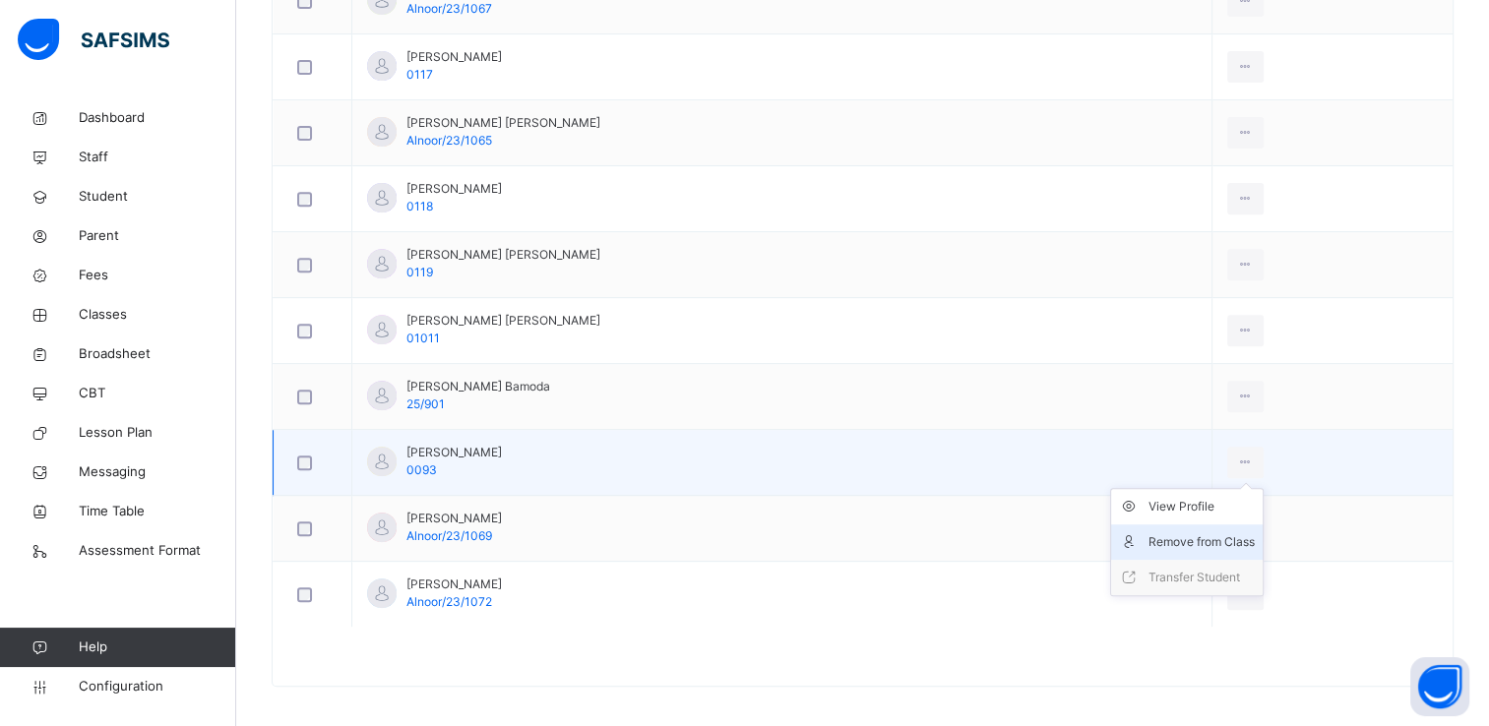
click at [1149, 538] on div "Remove from Class" at bounding box center [1202, 543] width 106 height 20
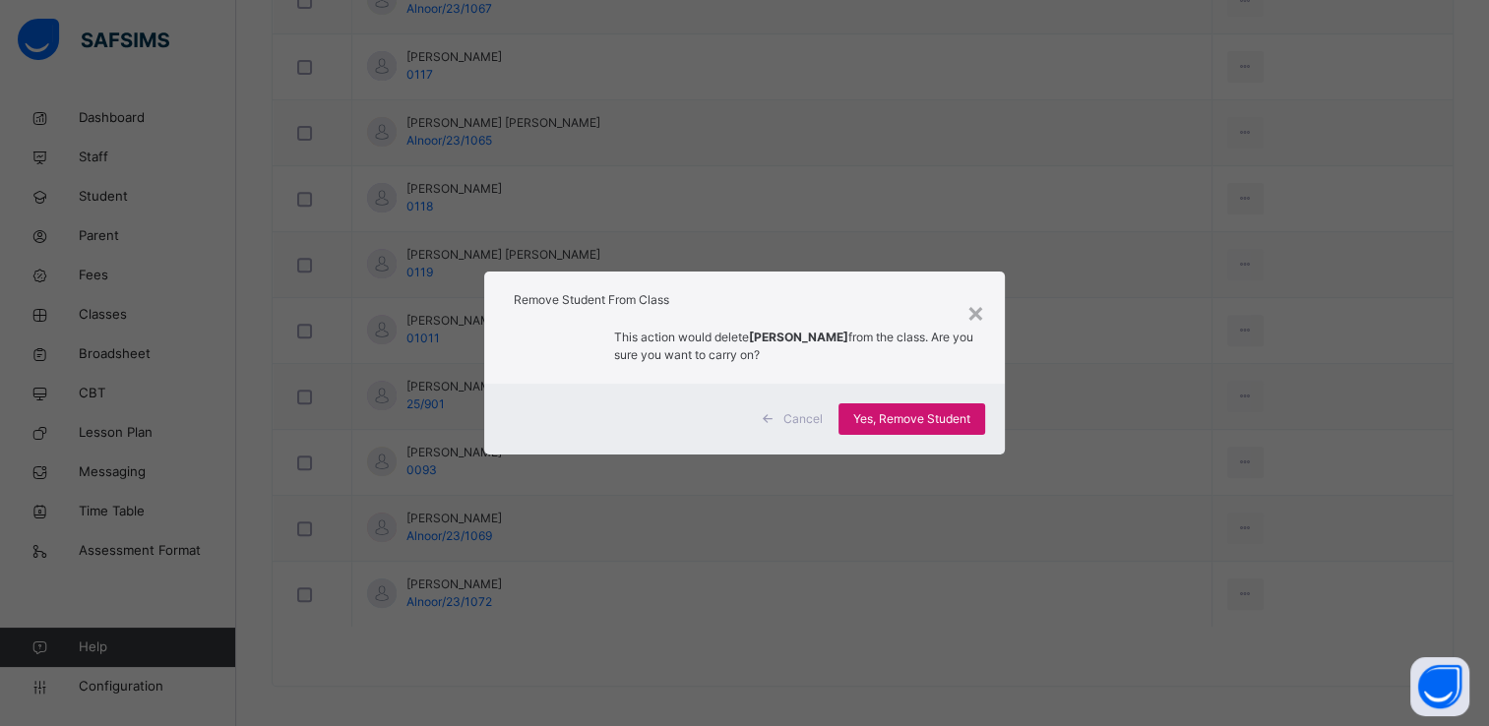
click at [929, 418] on span "Yes, Remove Student" at bounding box center [911, 419] width 117 height 18
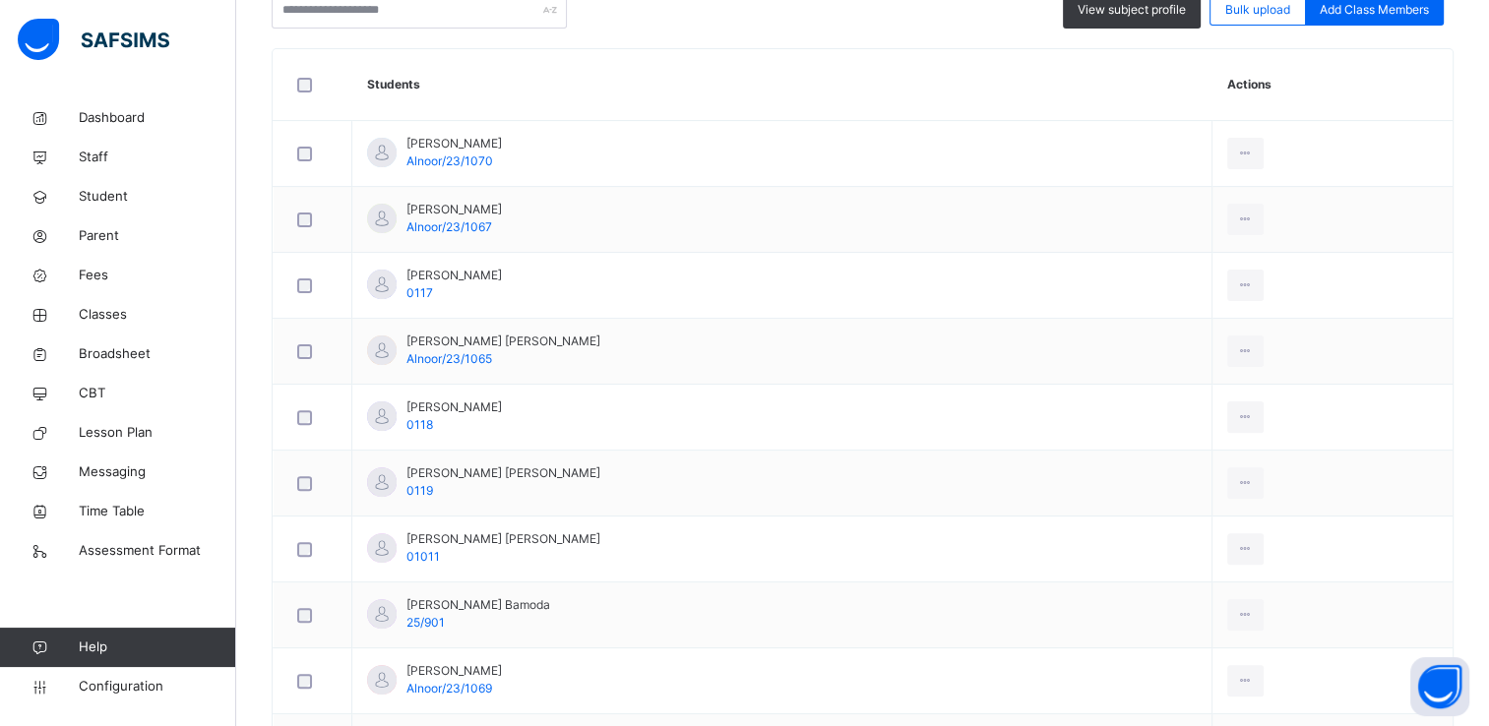
scroll to position [525, 0]
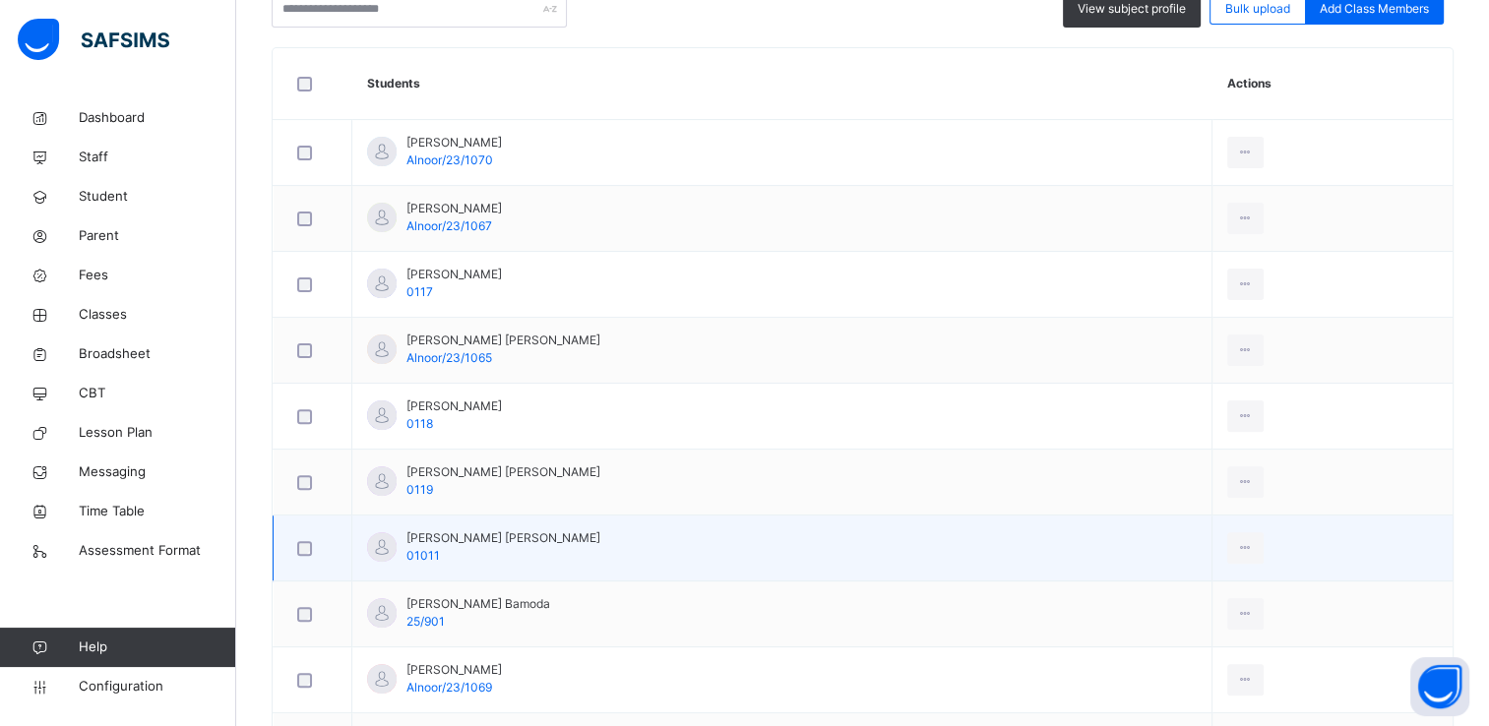
click at [616, 549] on td "Fatima Abdullah Ibrahim 01011" at bounding box center [782, 549] width 860 height 66
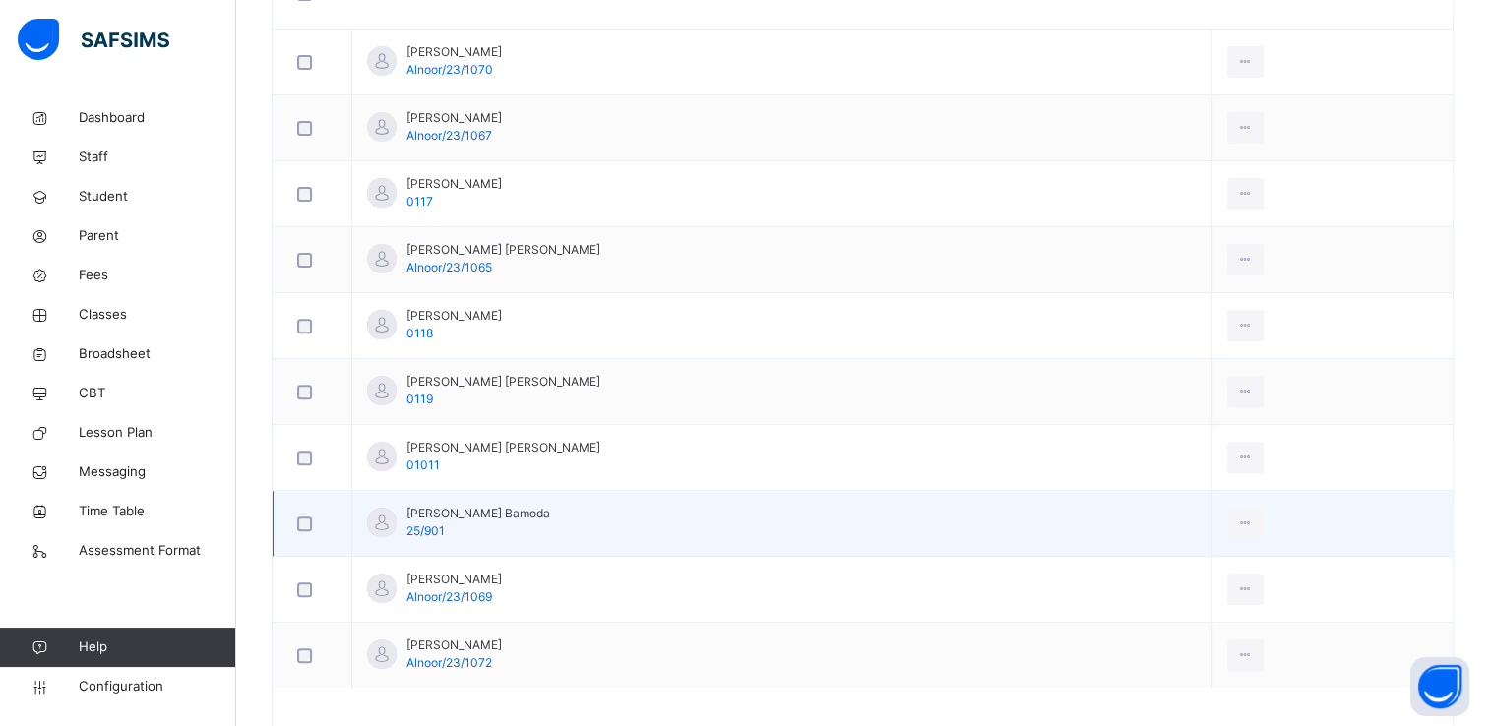
scroll to position [571, 0]
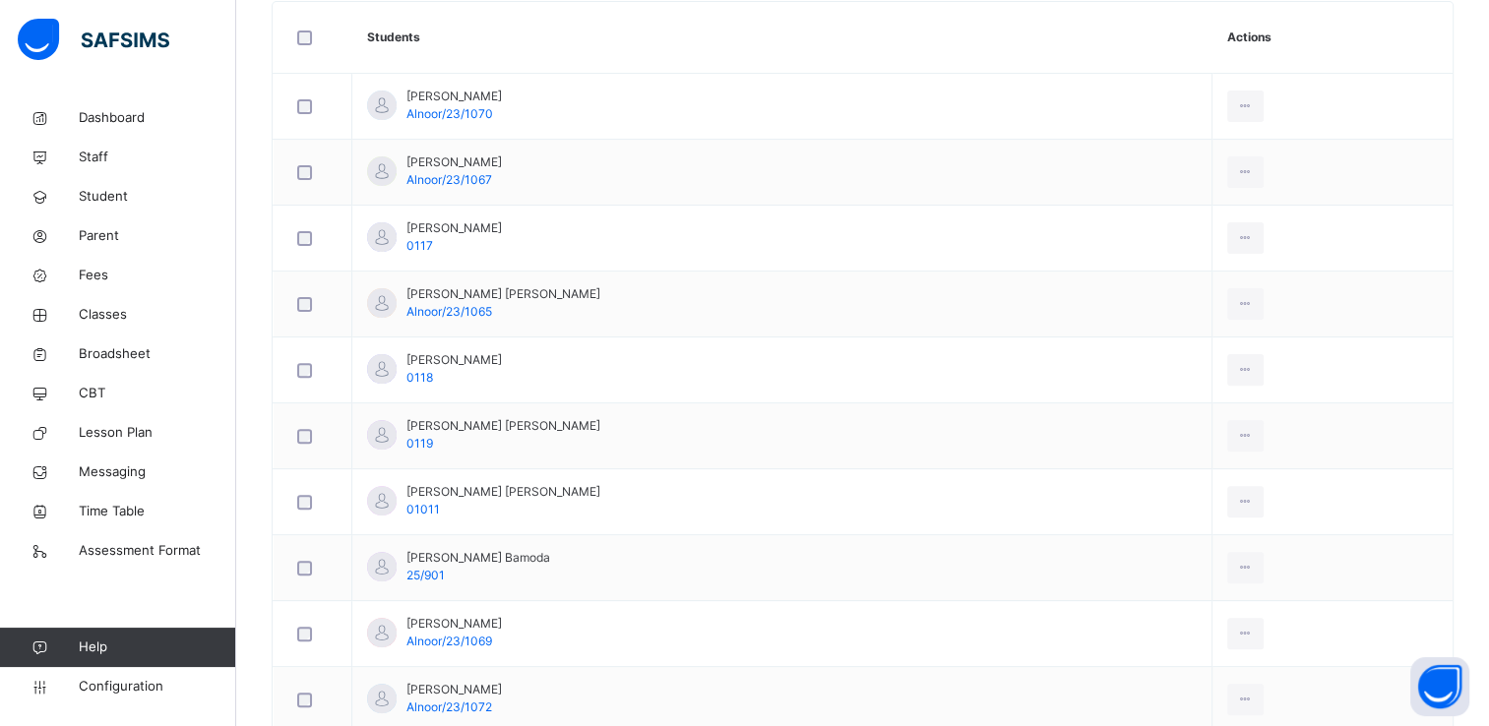
click at [597, 65] on th "Students" at bounding box center [782, 38] width 860 height 72
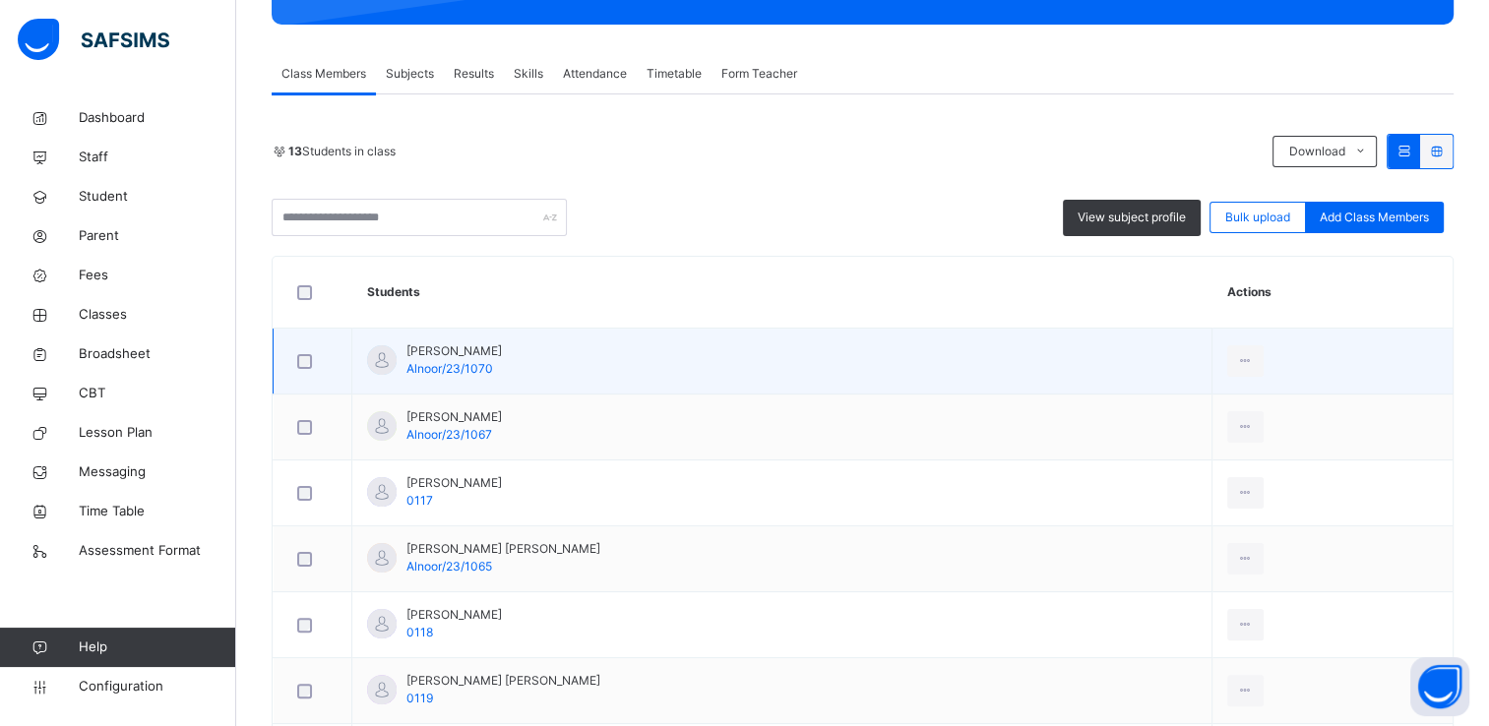
scroll to position [270, 0]
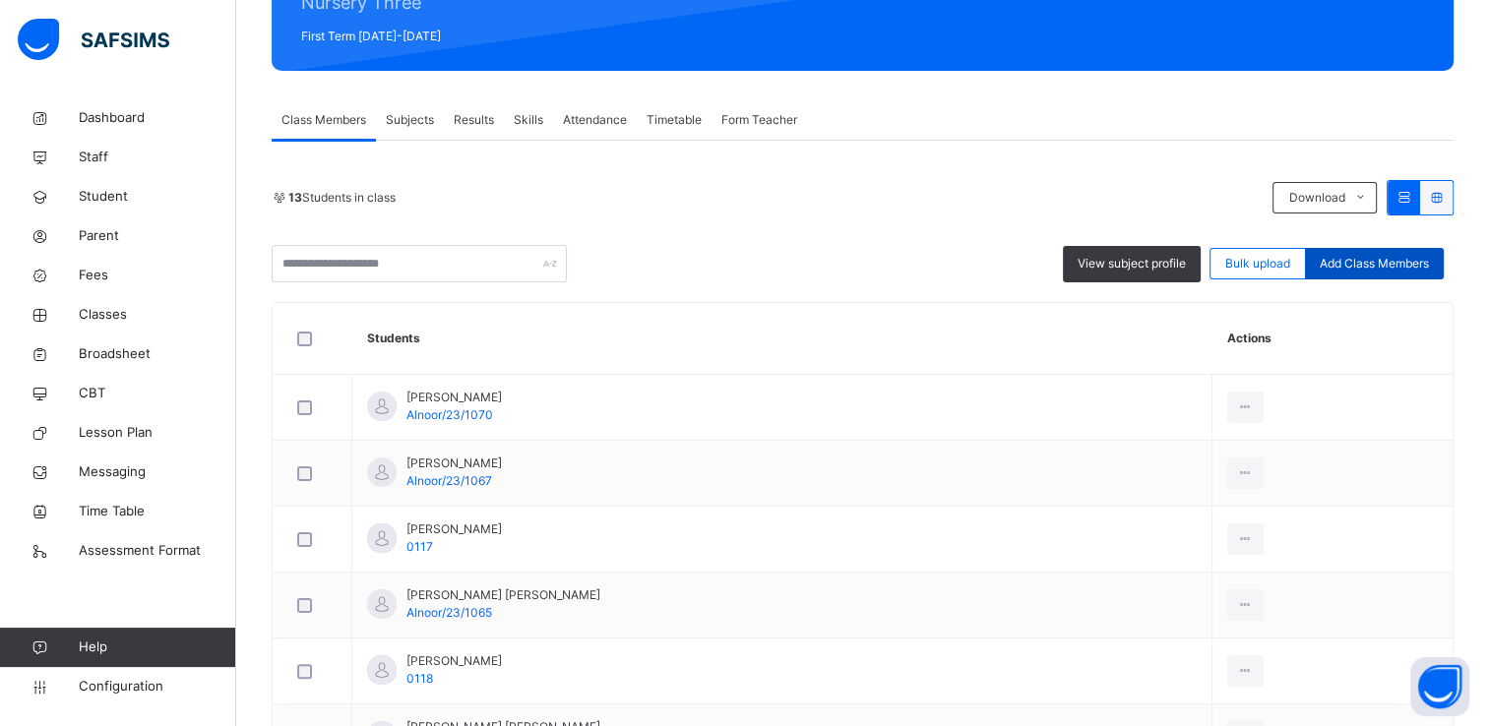
click at [1354, 256] on span "Add Class Members" at bounding box center [1374, 264] width 109 height 18
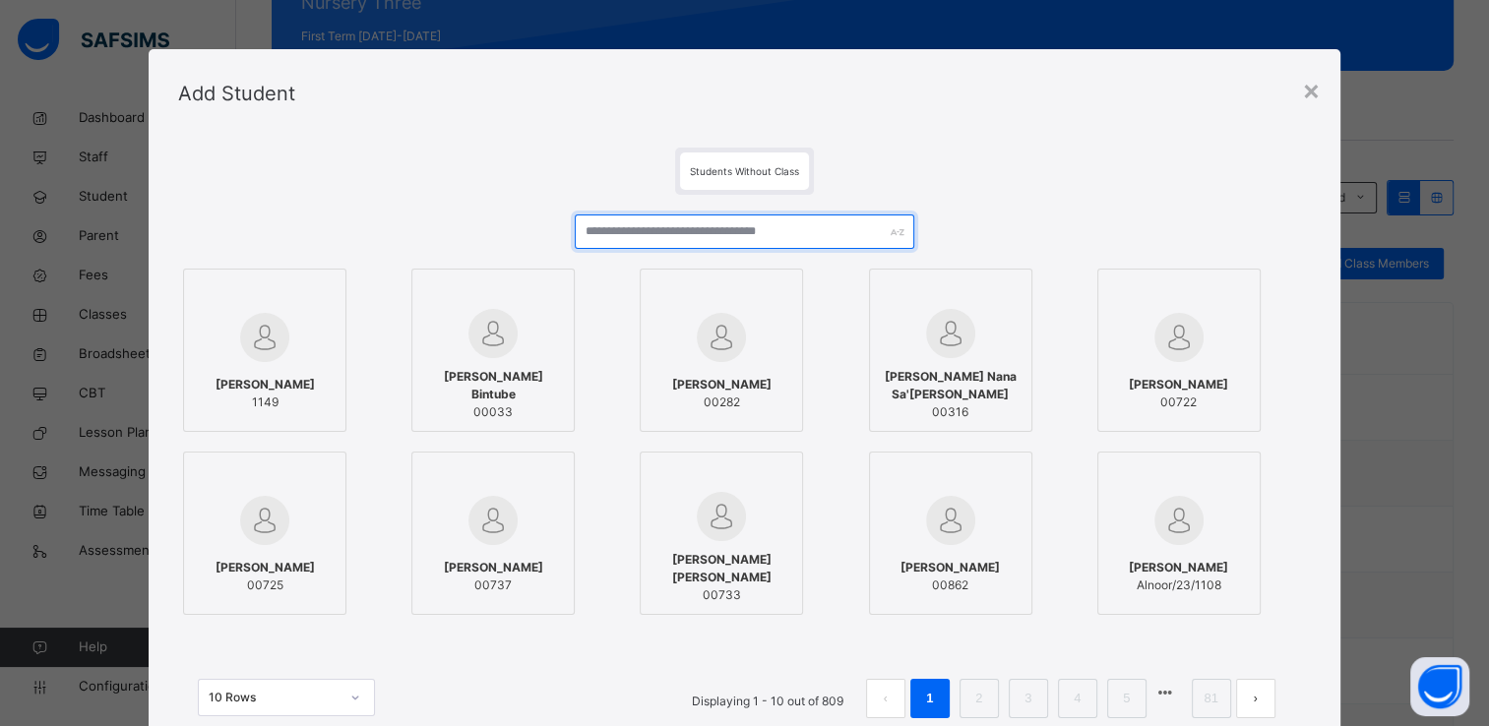
click at [797, 227] on input "text" at bounding box center [745, 232] width 340 height 34
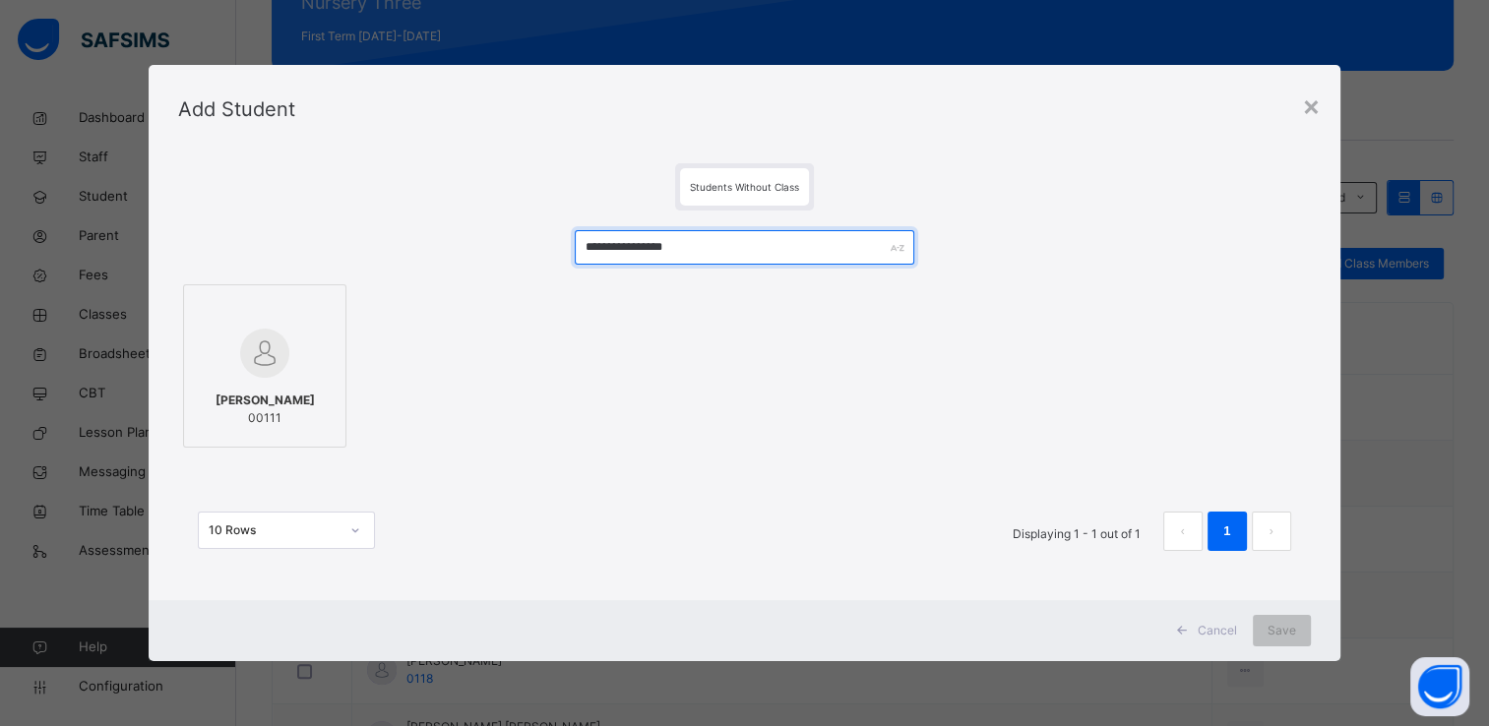
type input "**********"
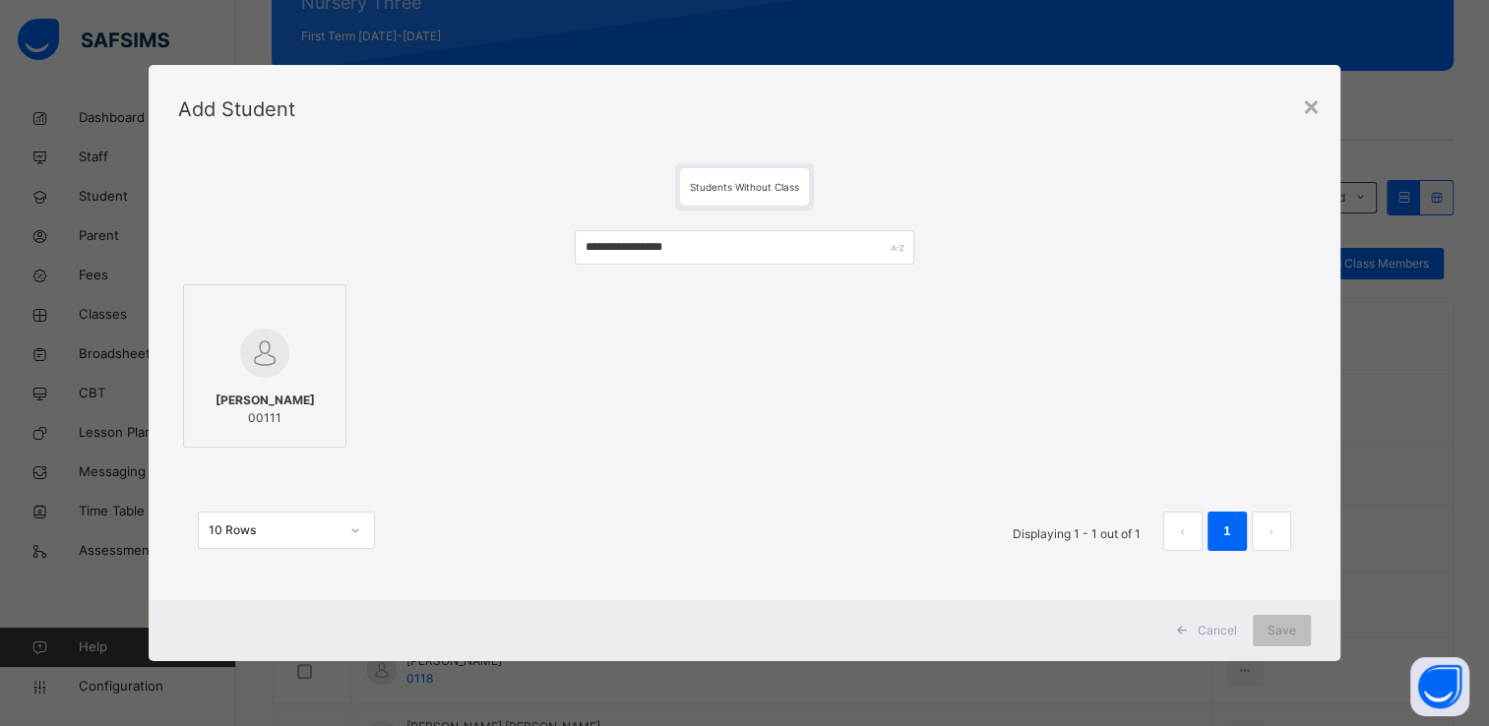
click at [315, 377] on div at bounding box center [265, 353] width 142 height 57
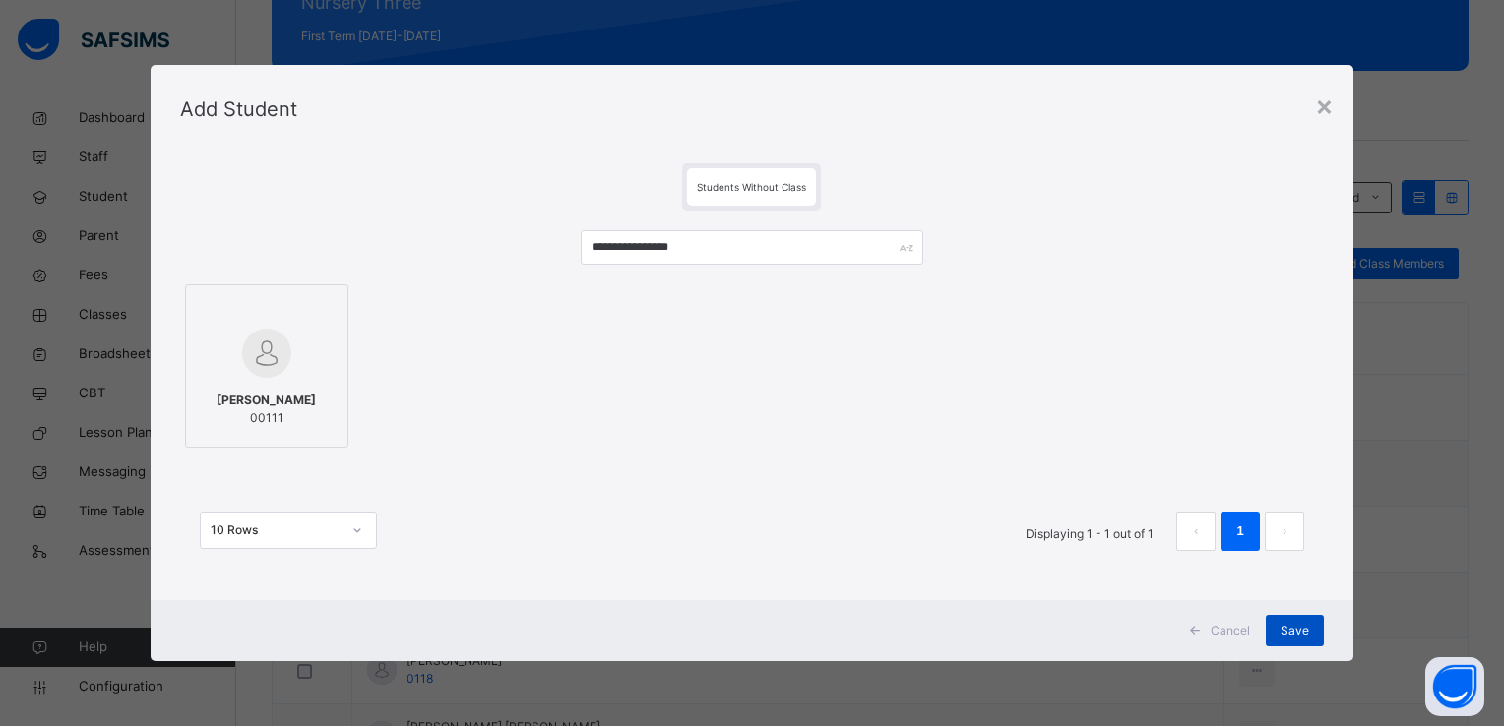
click at [1289, 628] on span "Save" at bounding box center [1295, 631] width 29 height 18
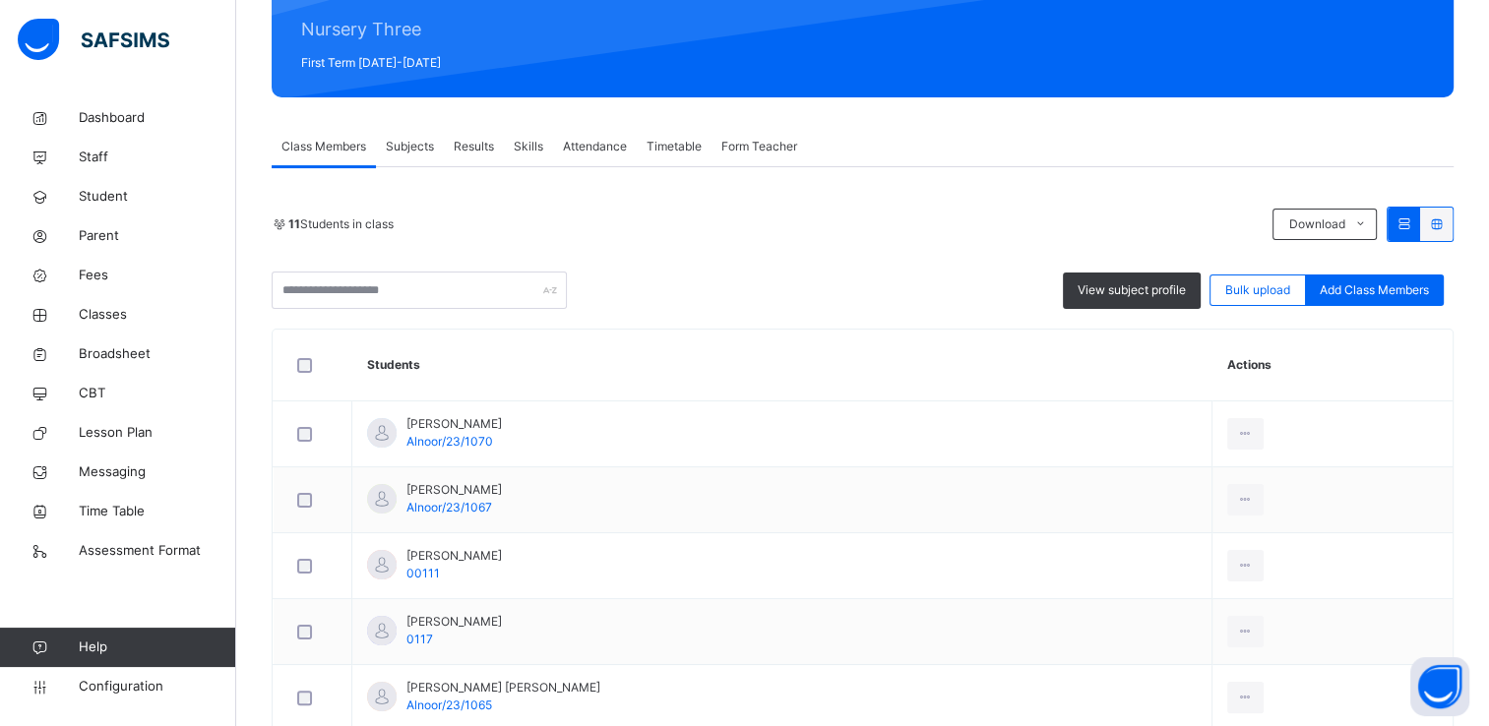
scroll to position [241, 0]
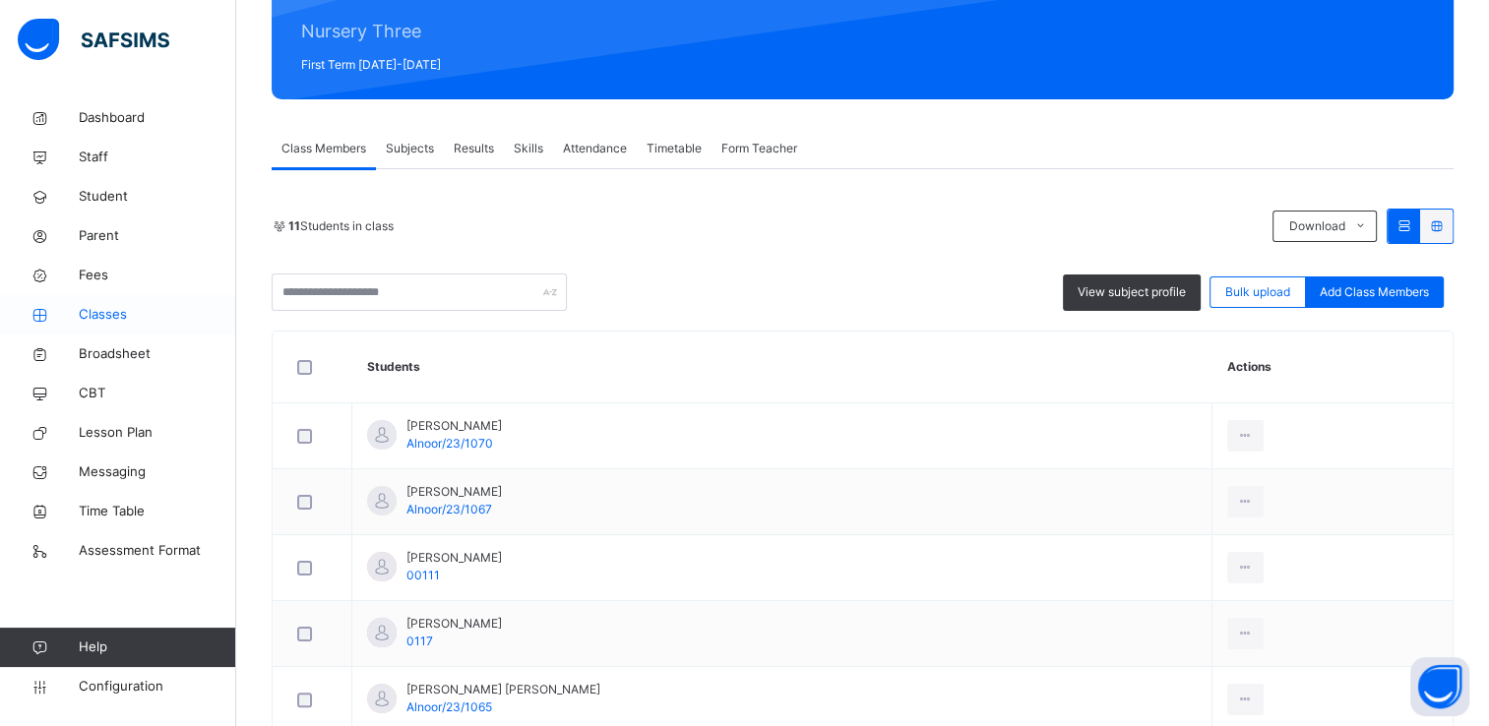
click at [99, 311] on span "Classes" at bounding box center [157, 315] width 157 height 20
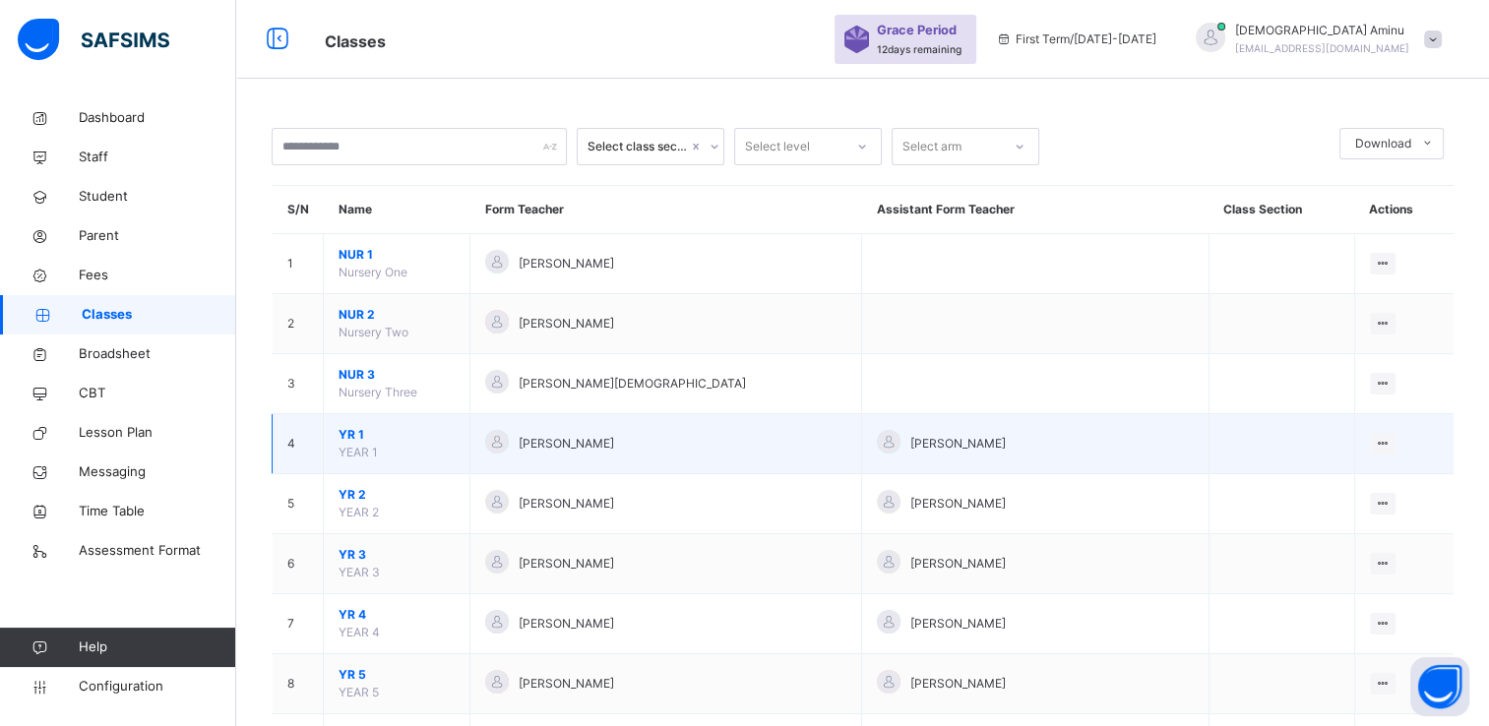
click at [346, 426] on span "YR 1" at bounding box center [397, 435] width 116 height 18
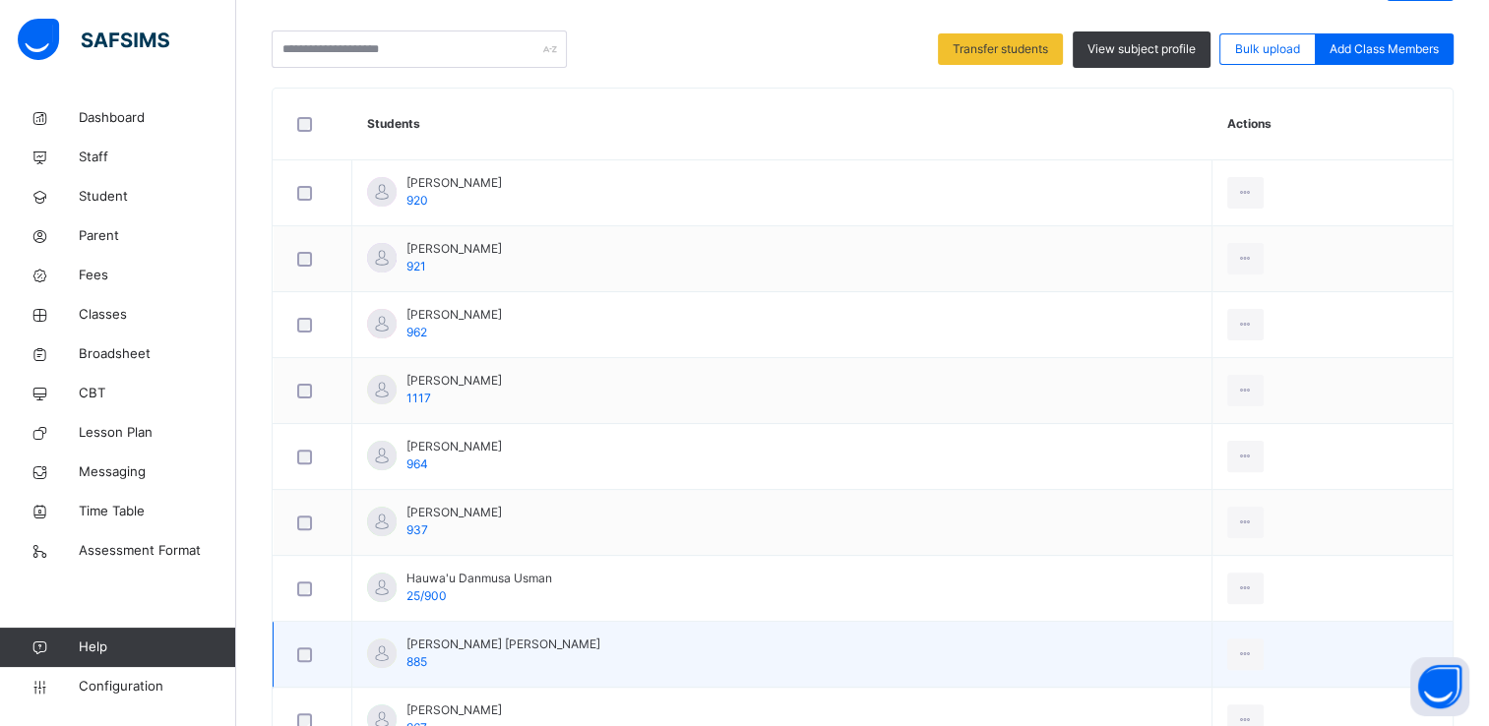
scroll to position [491, 0]
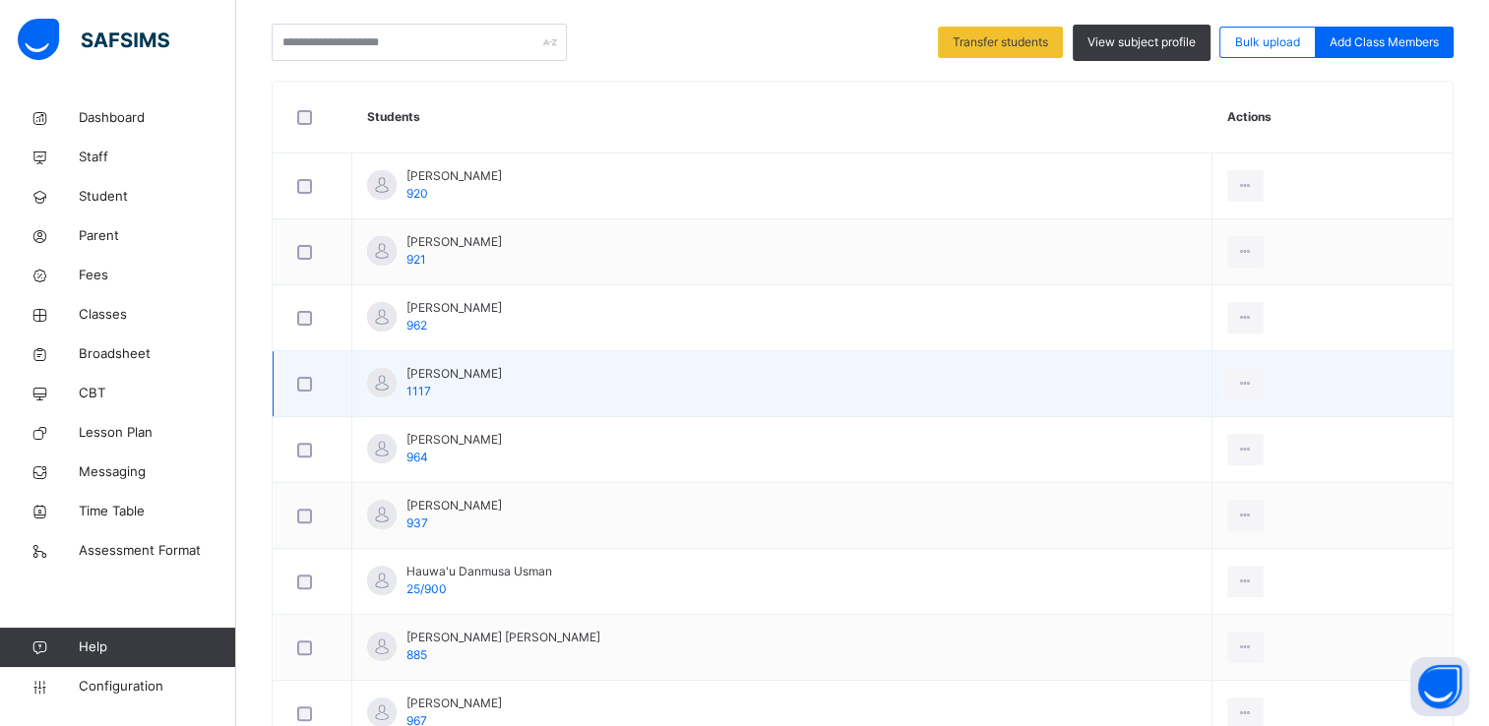
click at [661, 382] on td "Amal Ibrahim Ruqayya 1117" at bounding box center [782, 384] width 860 height 66
click at [1160, 458] on div "Remove from Class" at bounding box center [1202, 464] width 106 height 20
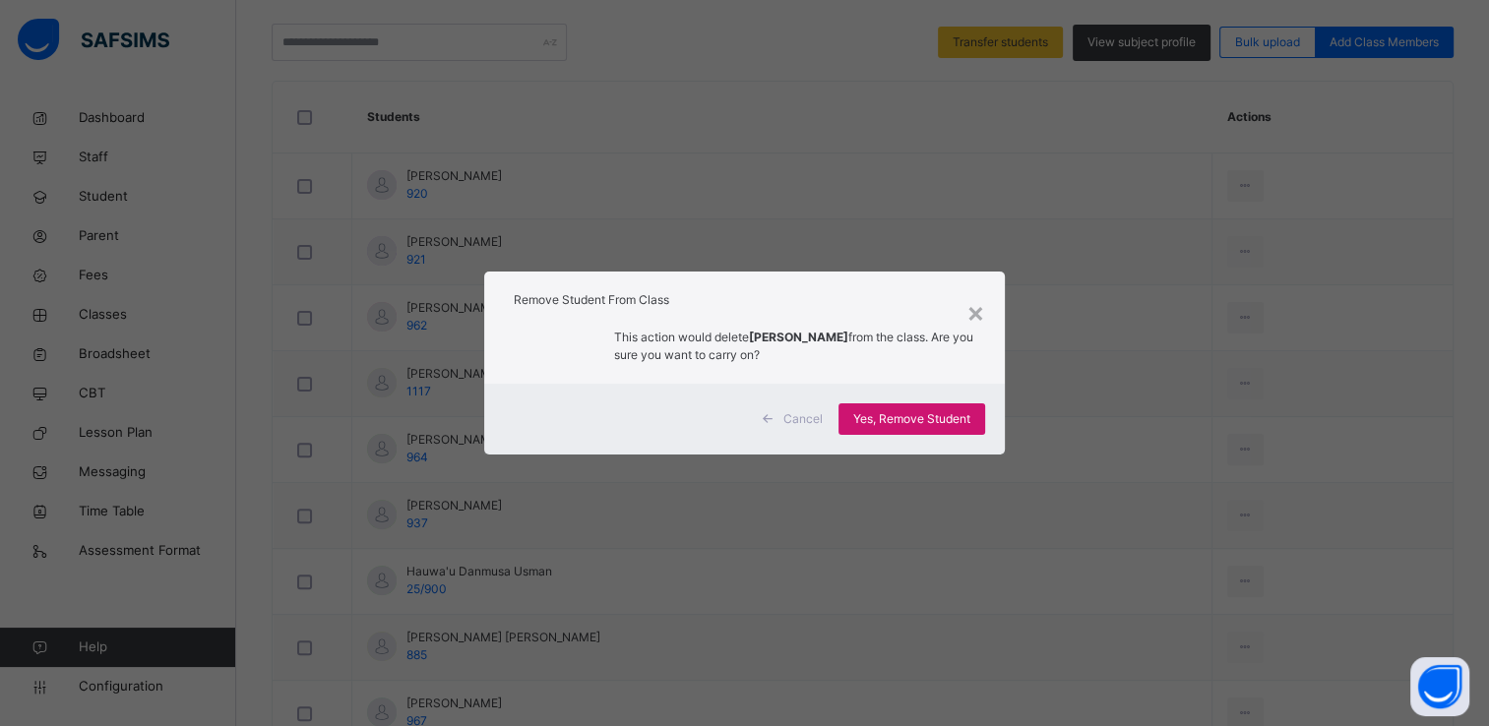
click at [954, 412] on span "Yes, Remove Student" at bounding box center [911, 419] width 117 height 18
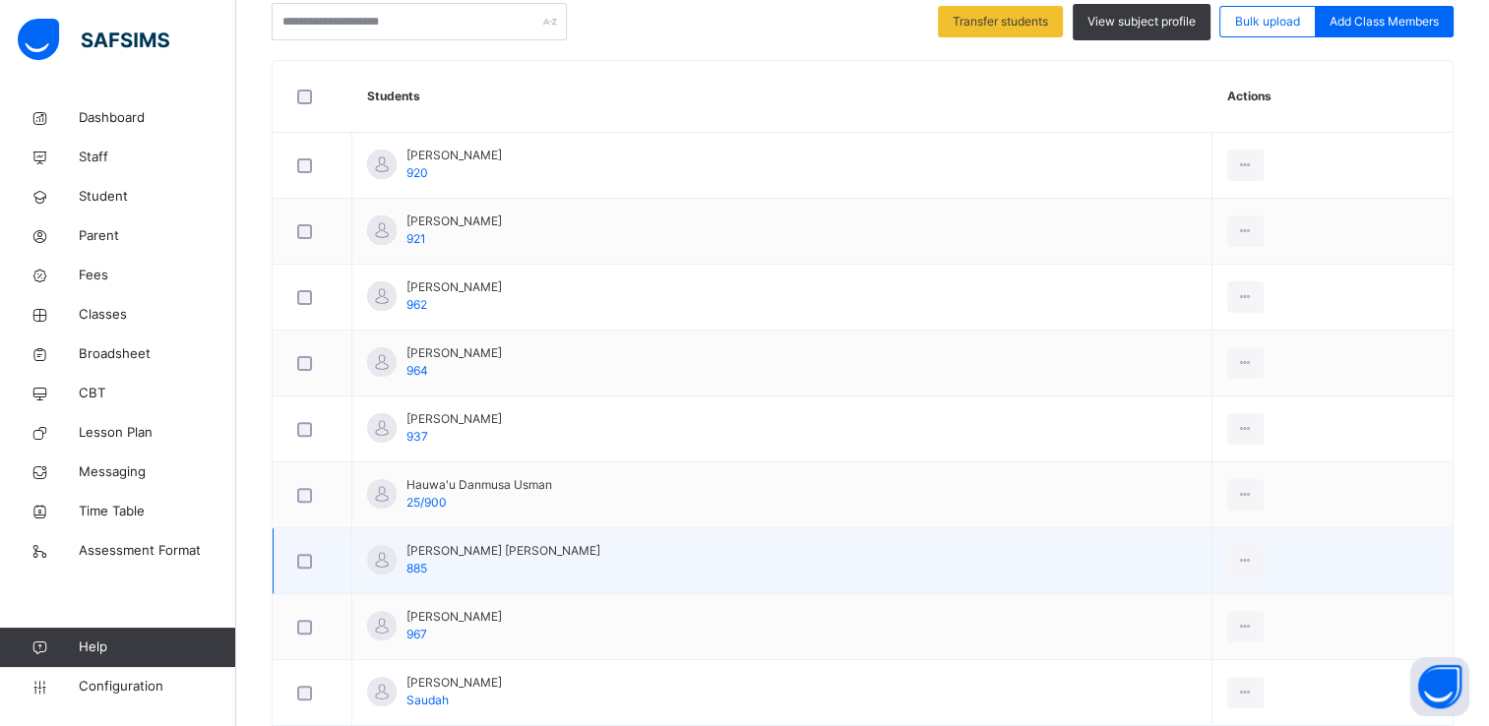
scroll to position [519, 0]
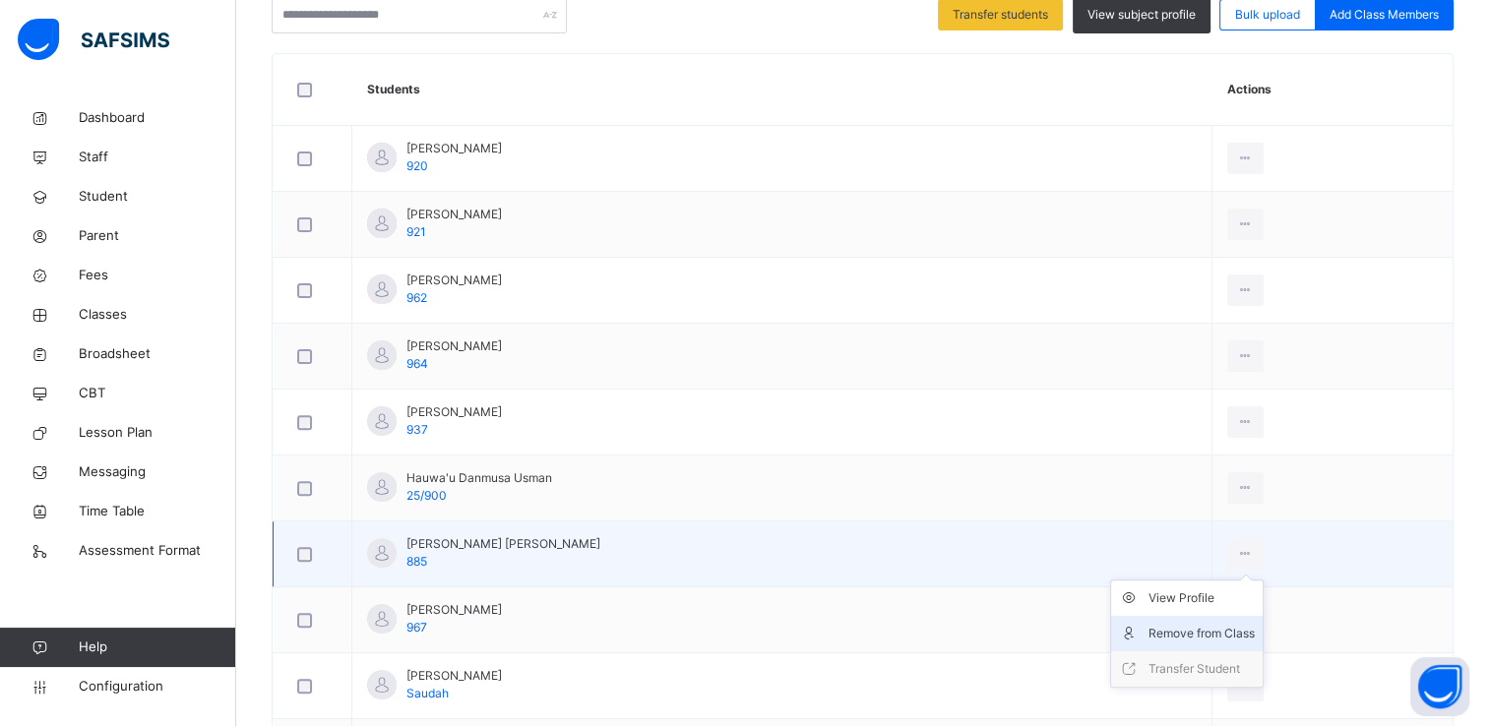
click at [1149, 630] on div "Remove from Class" at bounding box center [1202, 634] width 106 height 20
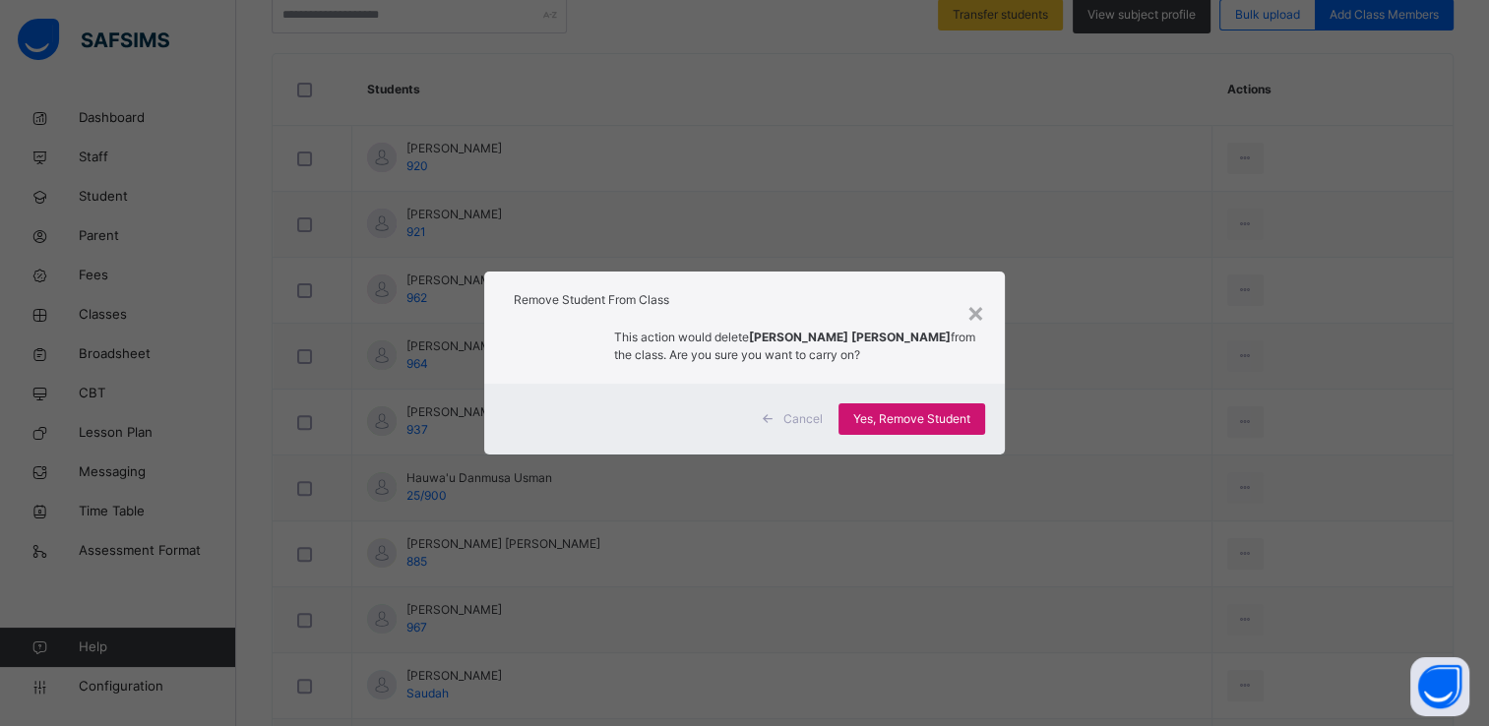
click at [887, 418] on span "Yes, Remove Student" at bounding box center [911, 419] width 117 height 18
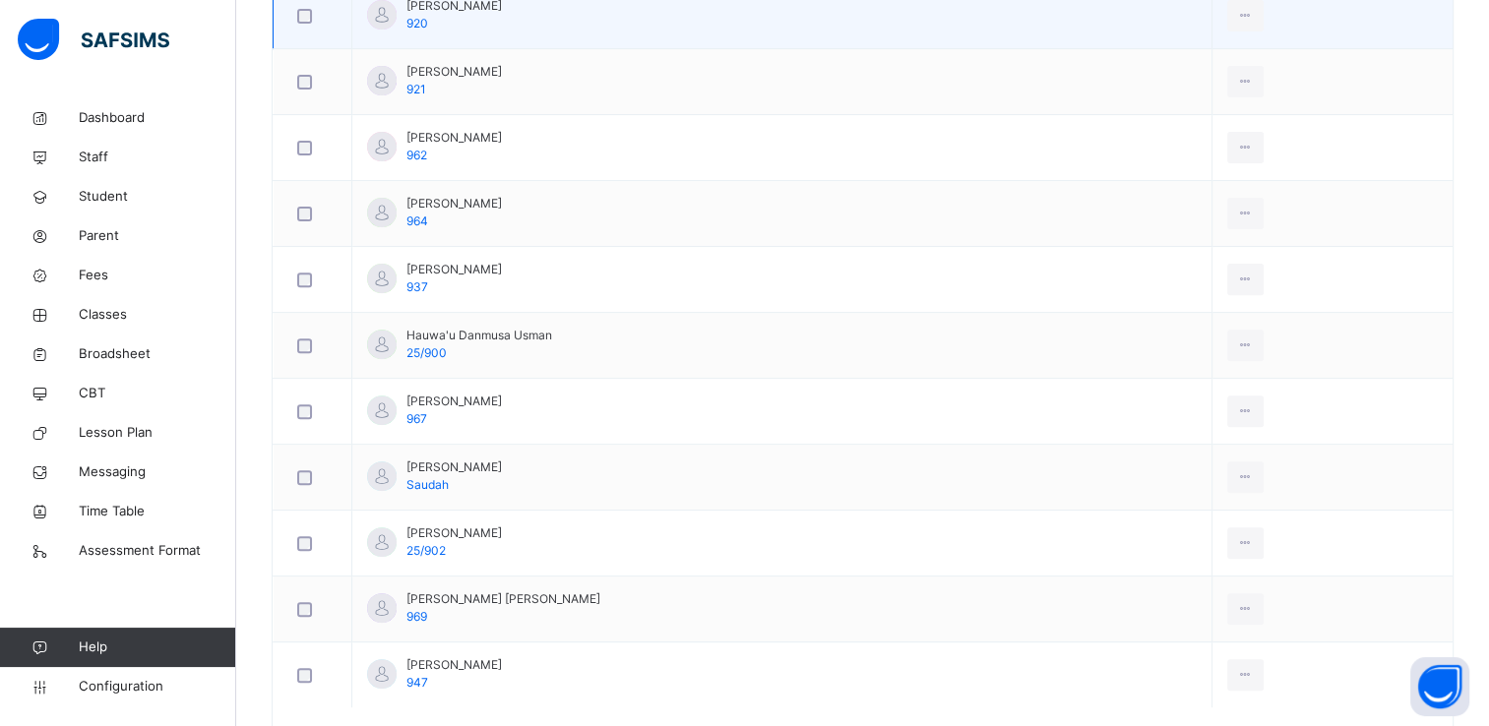
scroll to position [664, 0]
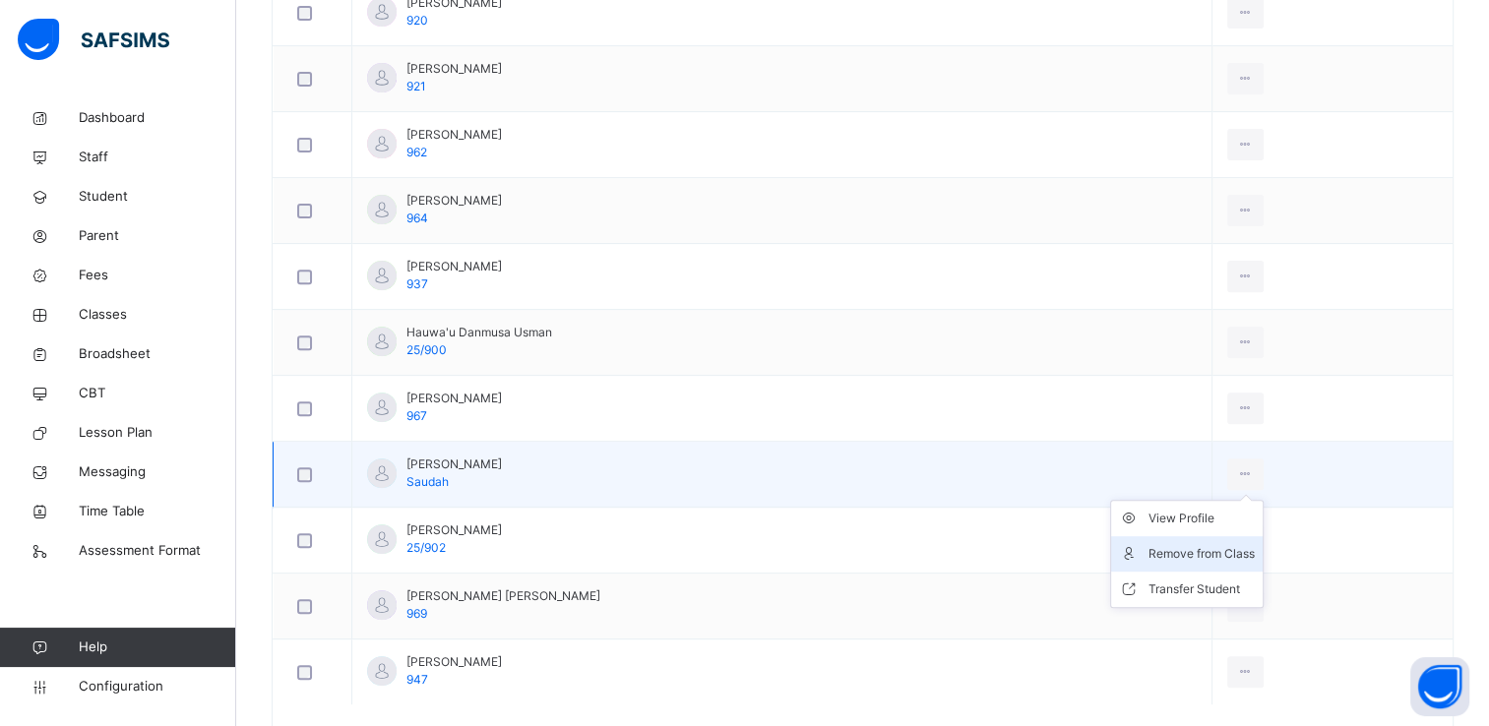
click at [1149, 548] on div "Remove from Class" at bounding box center [1202, 554] width 106 height 20
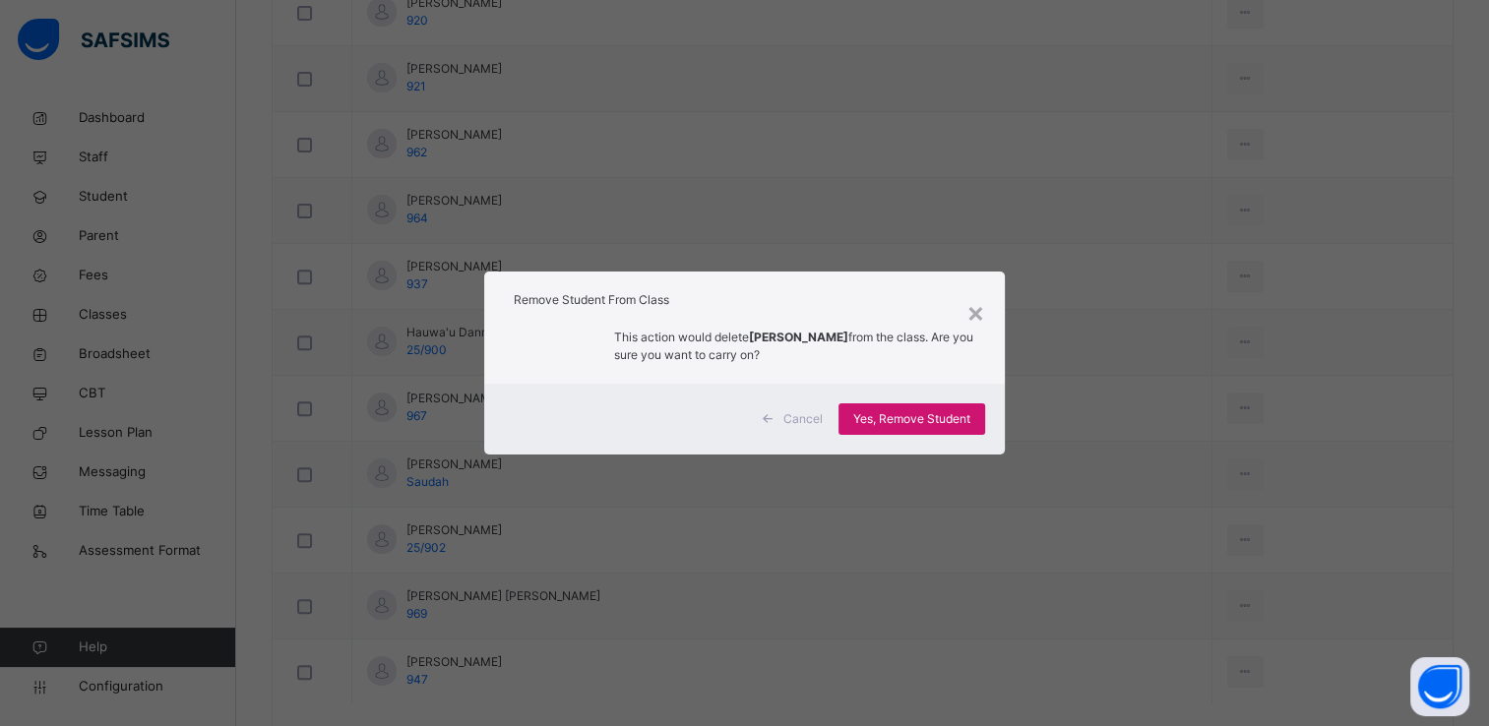
click at [949, 426] on span "Yes, Remove Student" at bounding box center [911, 419] width 117 height 18
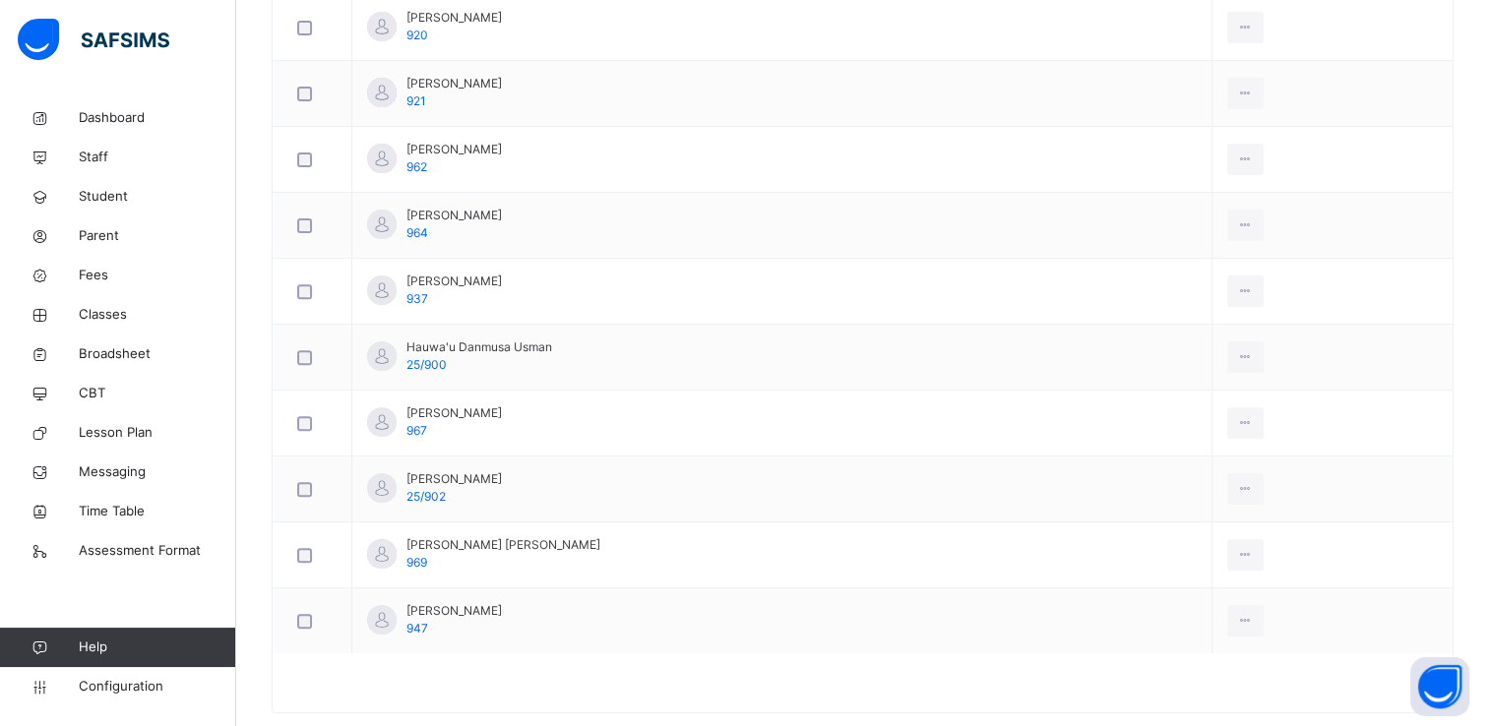
scroll to position [652, 0]
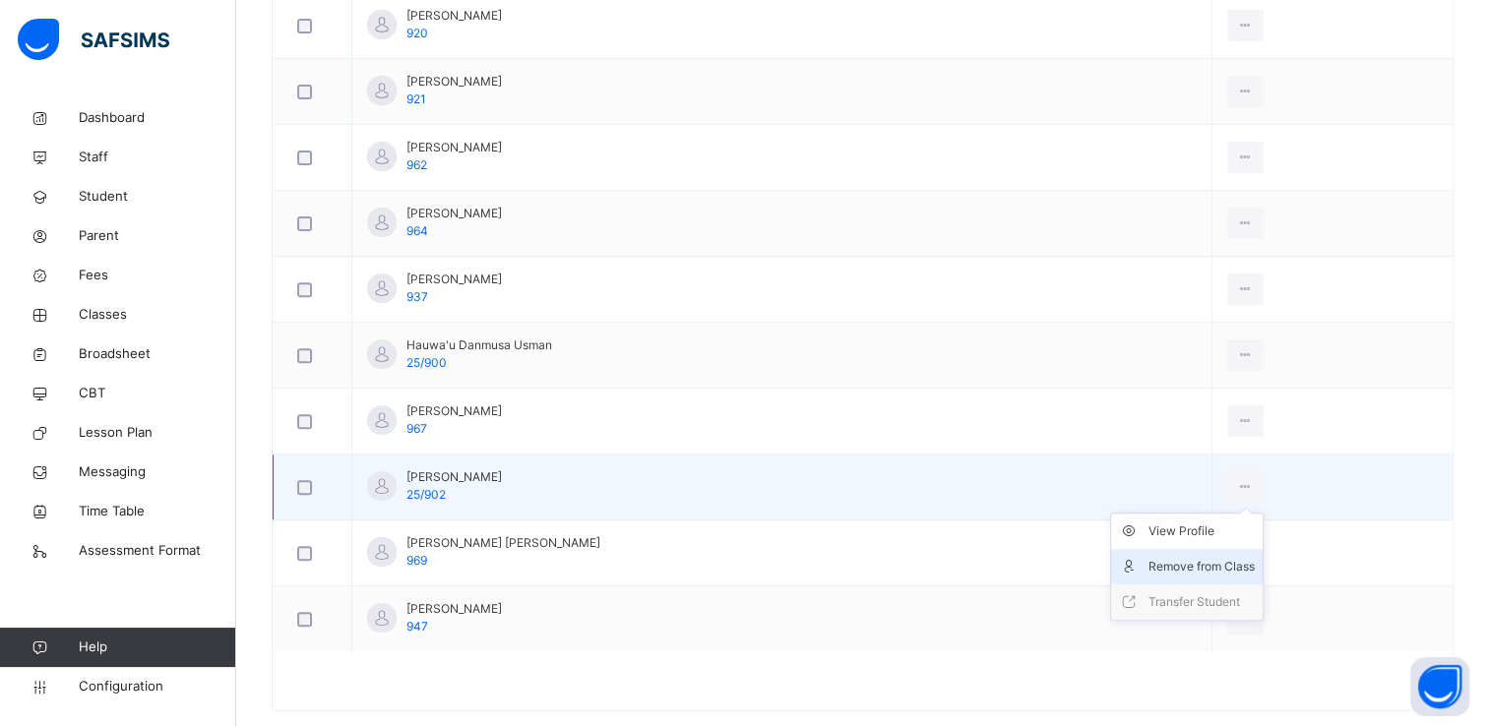
click at [1149, 557] on div "Remove from Class" at bounding box center [1202, 567] width 106 height 20
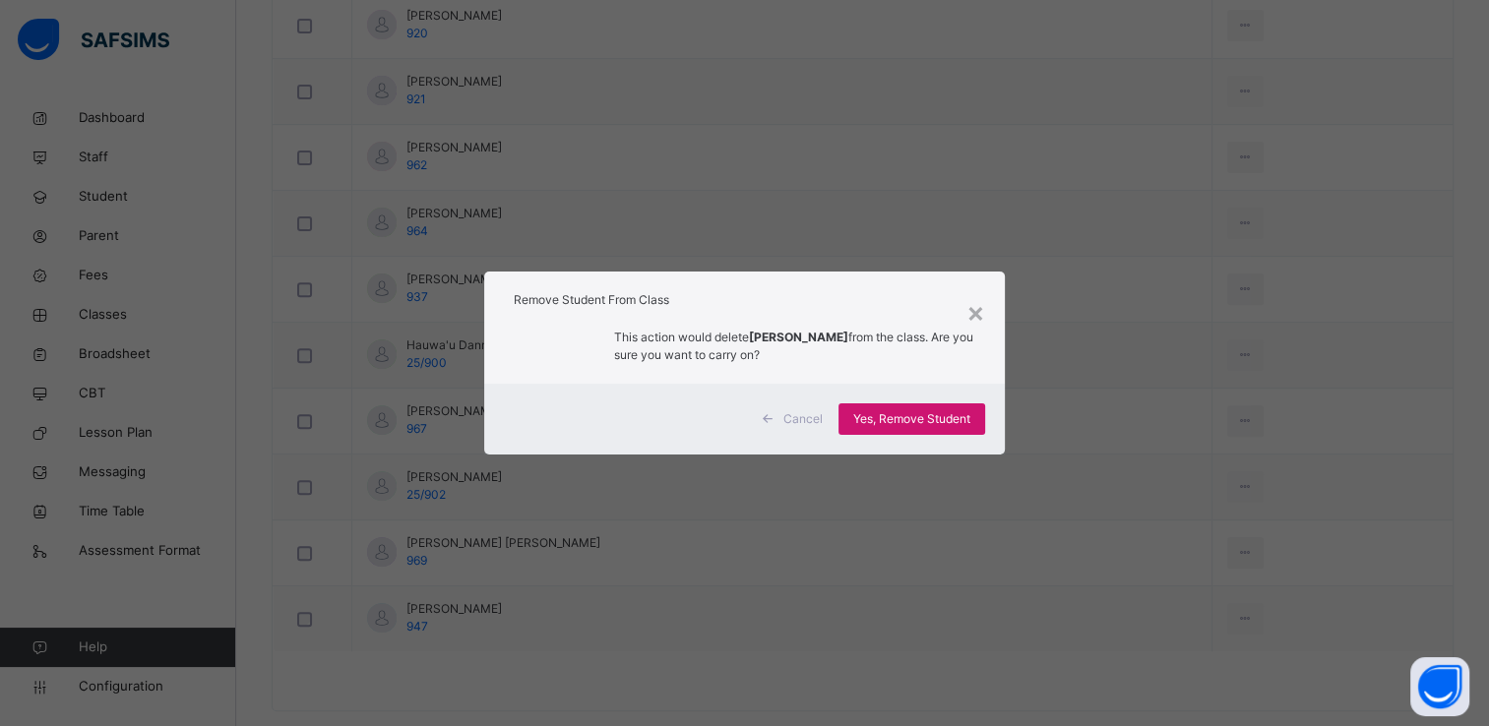
click at [953, 412] on span "Yes, Remove Student" at bounding box center [911, 419] width 117 height 18
click at [653, 555] on div "× Remove Student From Class This action would delete Umar Umar Abdulrahman from…" at bounding box center [744, 363] width 1489 height 726
click at [980, 302] on div "×" at bounding box center [976, 311] width 19 height 41
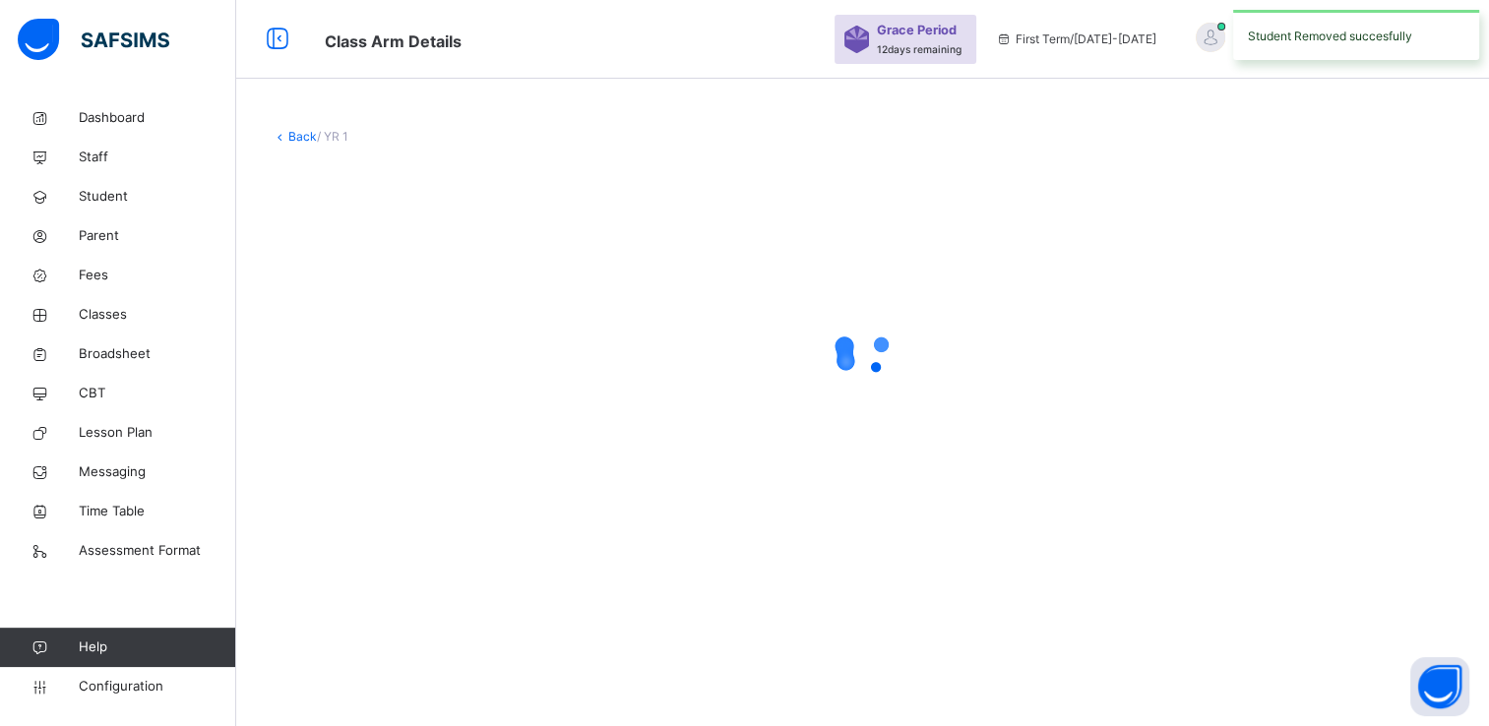
scroll to position [0, 0]
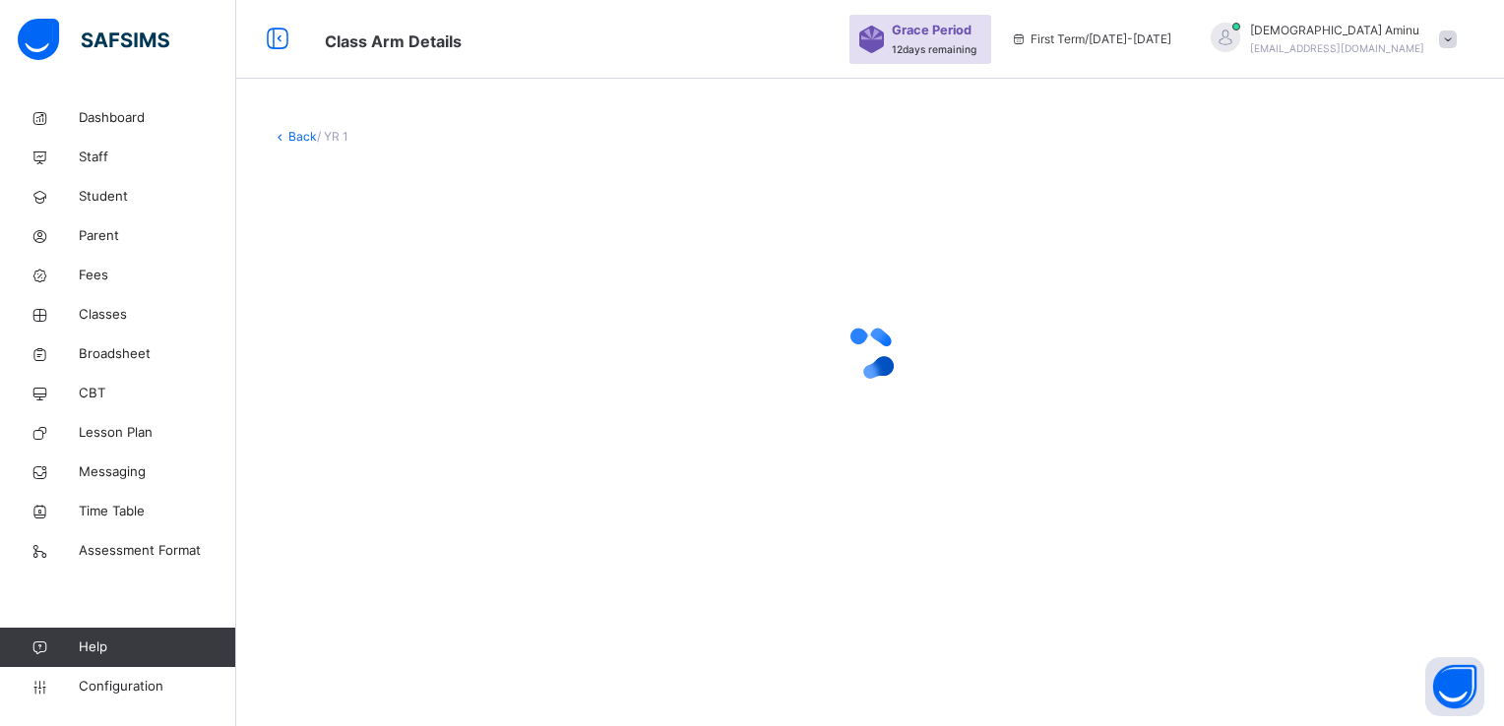
click at [353, 391] on div at bounding box center [870, 352] width 1197 height 79
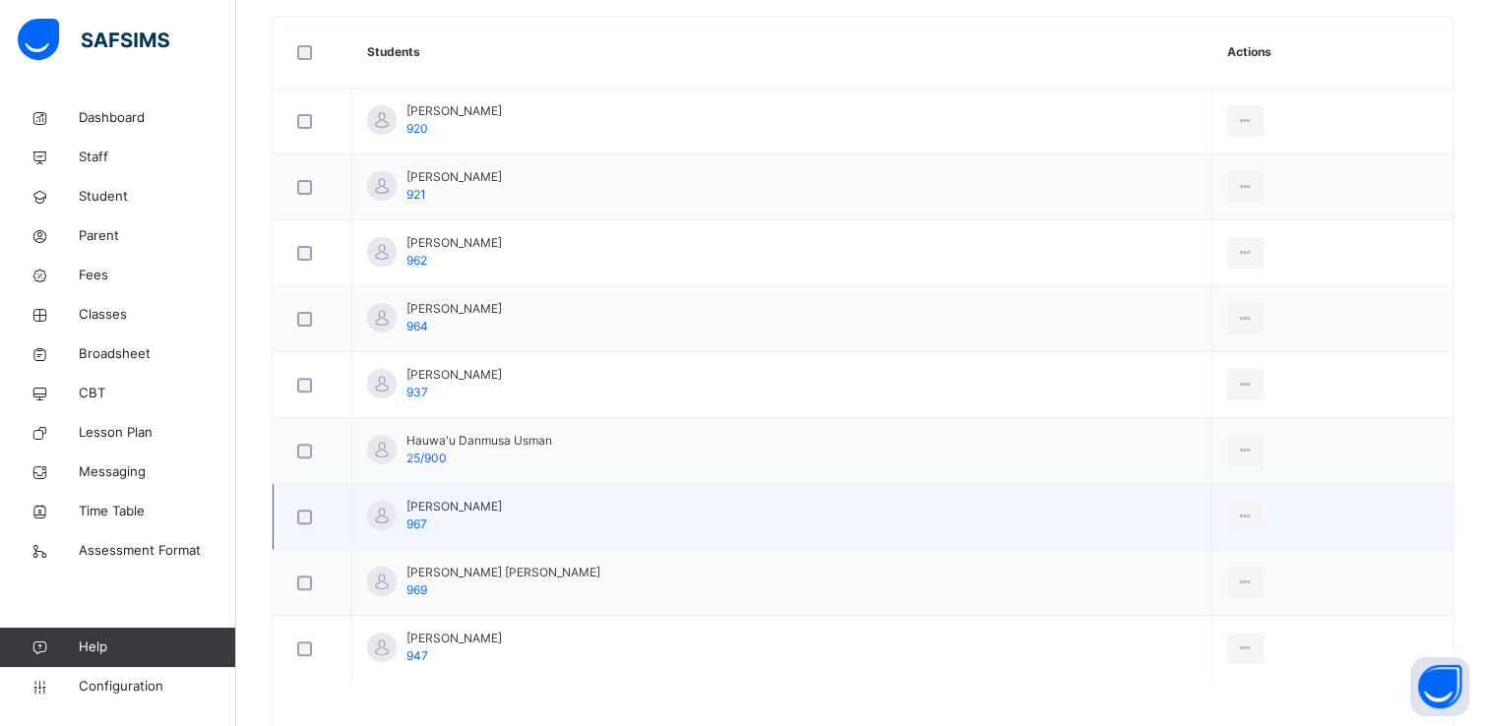
scroll to position [555, 0]
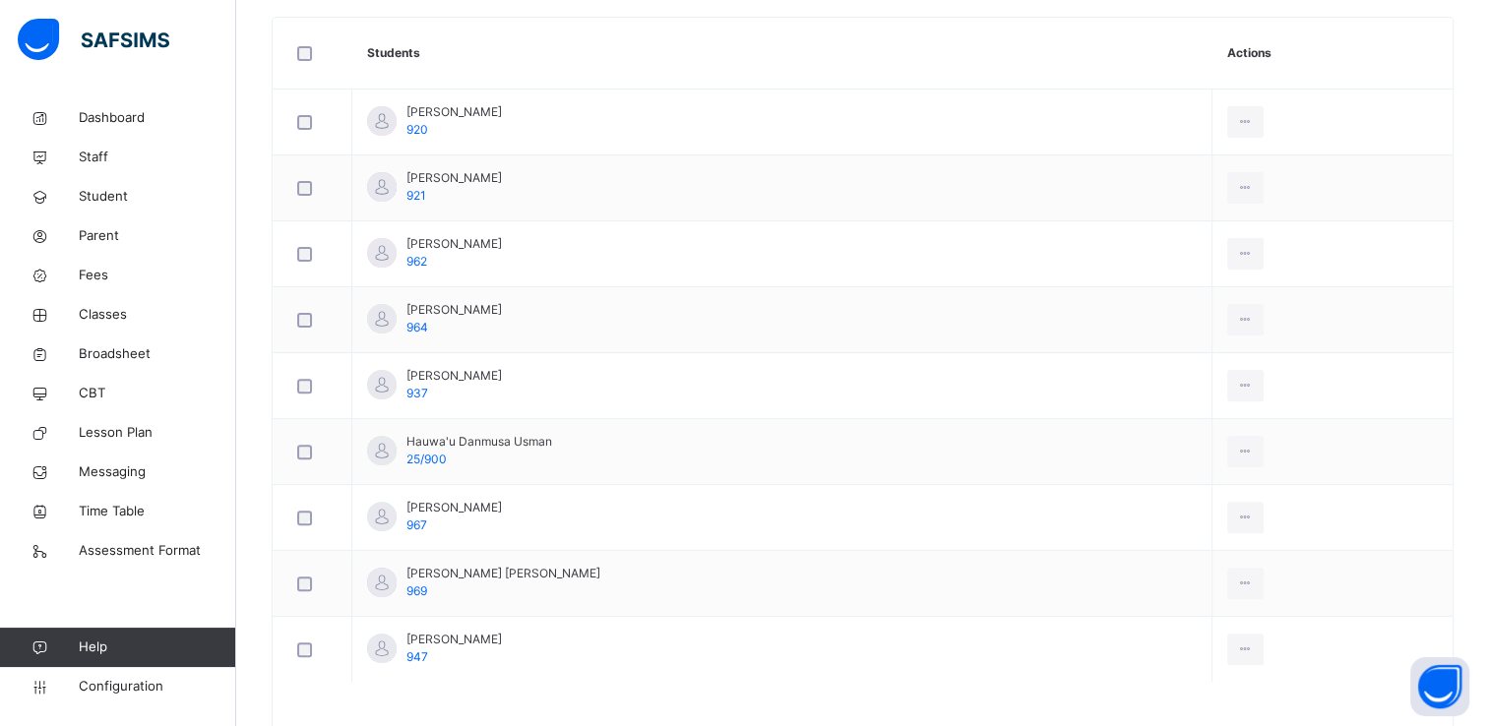
click at [609, 41] on th "Students" at bounding box center [782, 54] width 860 height 72
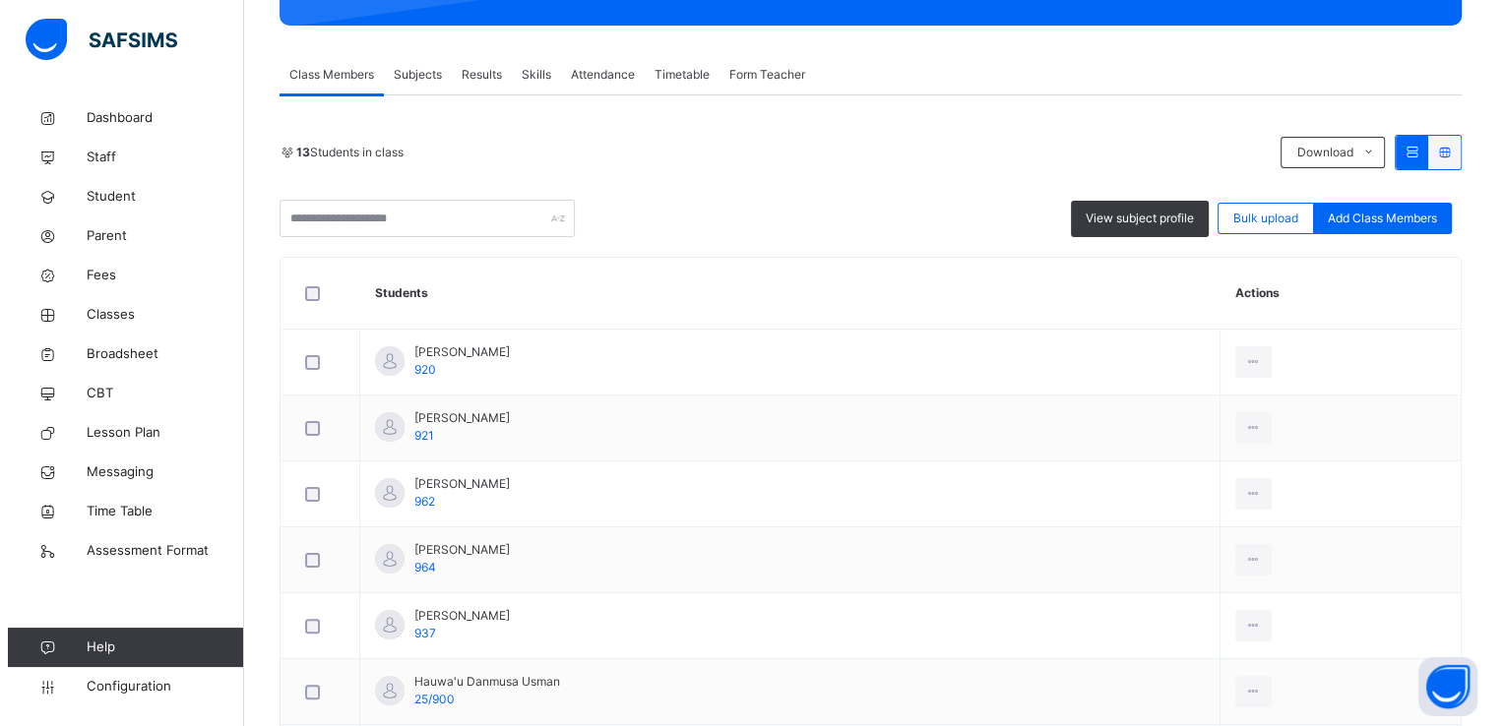
scroll to position [315, 0]
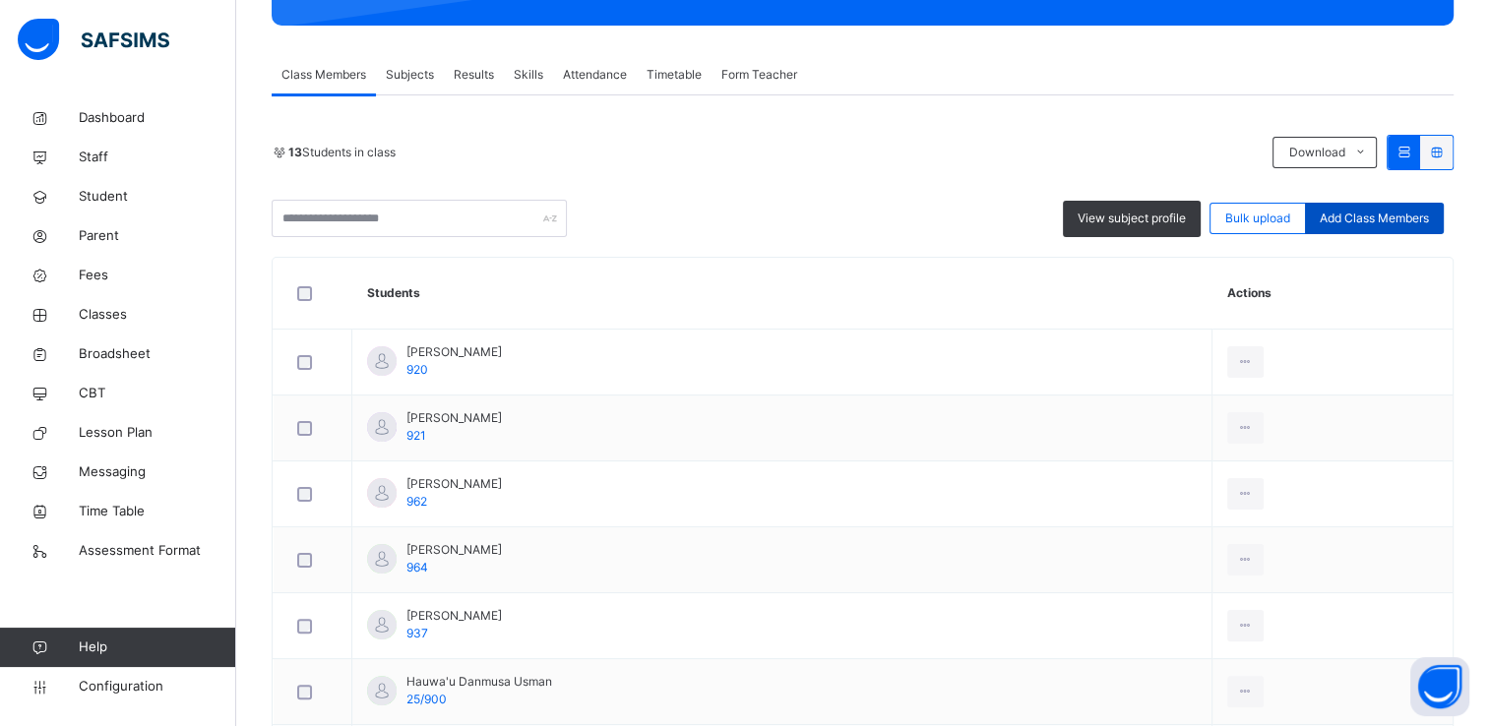
click at [1382, 210] on span "Add Class Members" at bounding box center [1374, 219] width 109 height 18
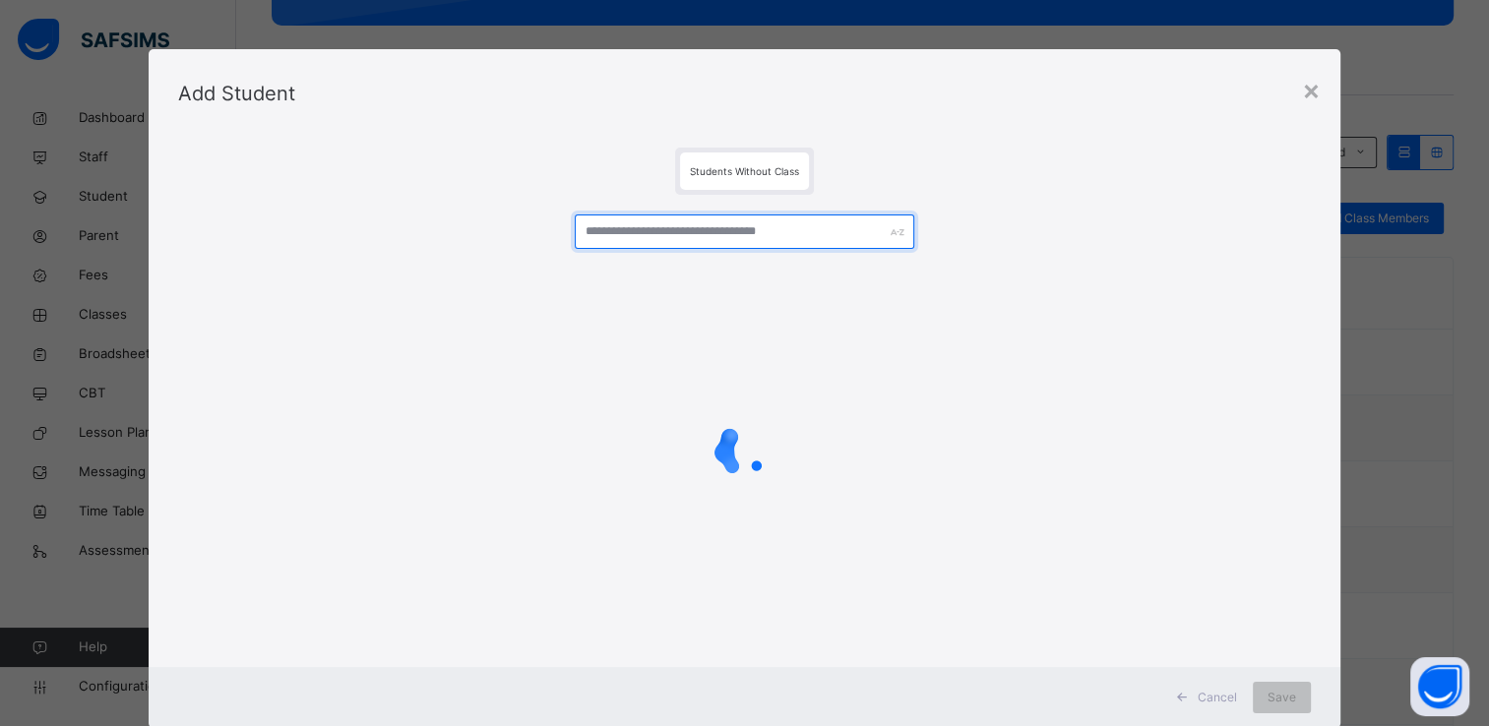
click at [797, 235] on input "text" at bounding box center [745, 232] width 340 height 34
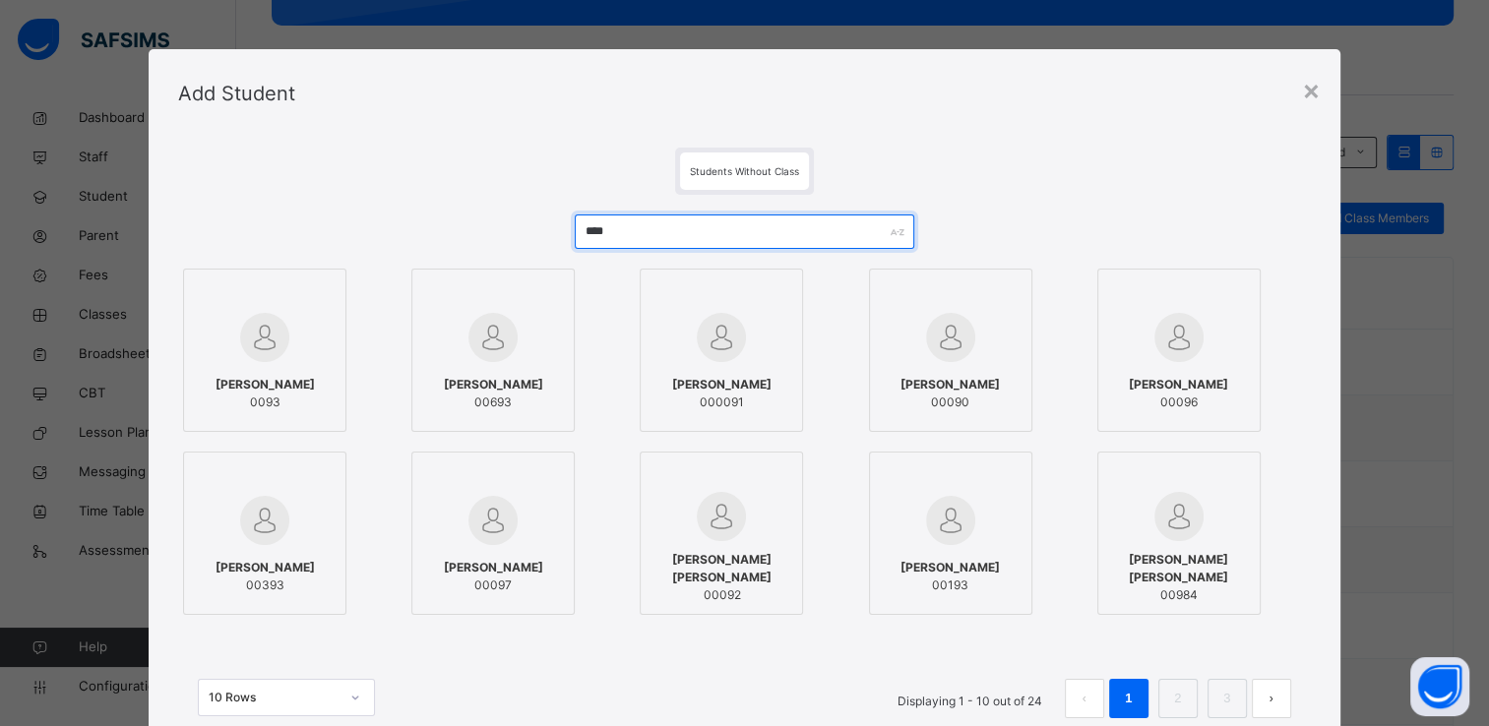
type input "****"
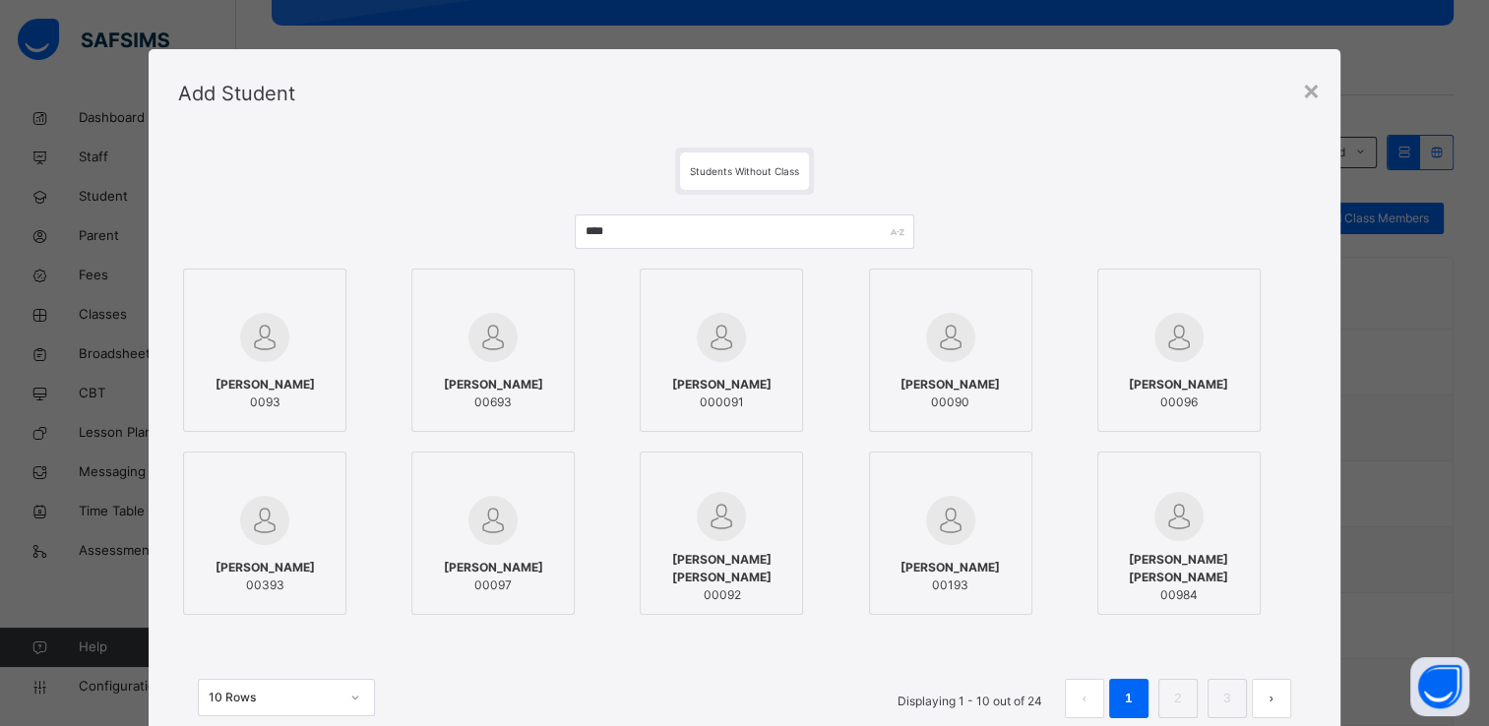
click at [291, 326] on div at bounding box center [265, 337] width 142 height 57
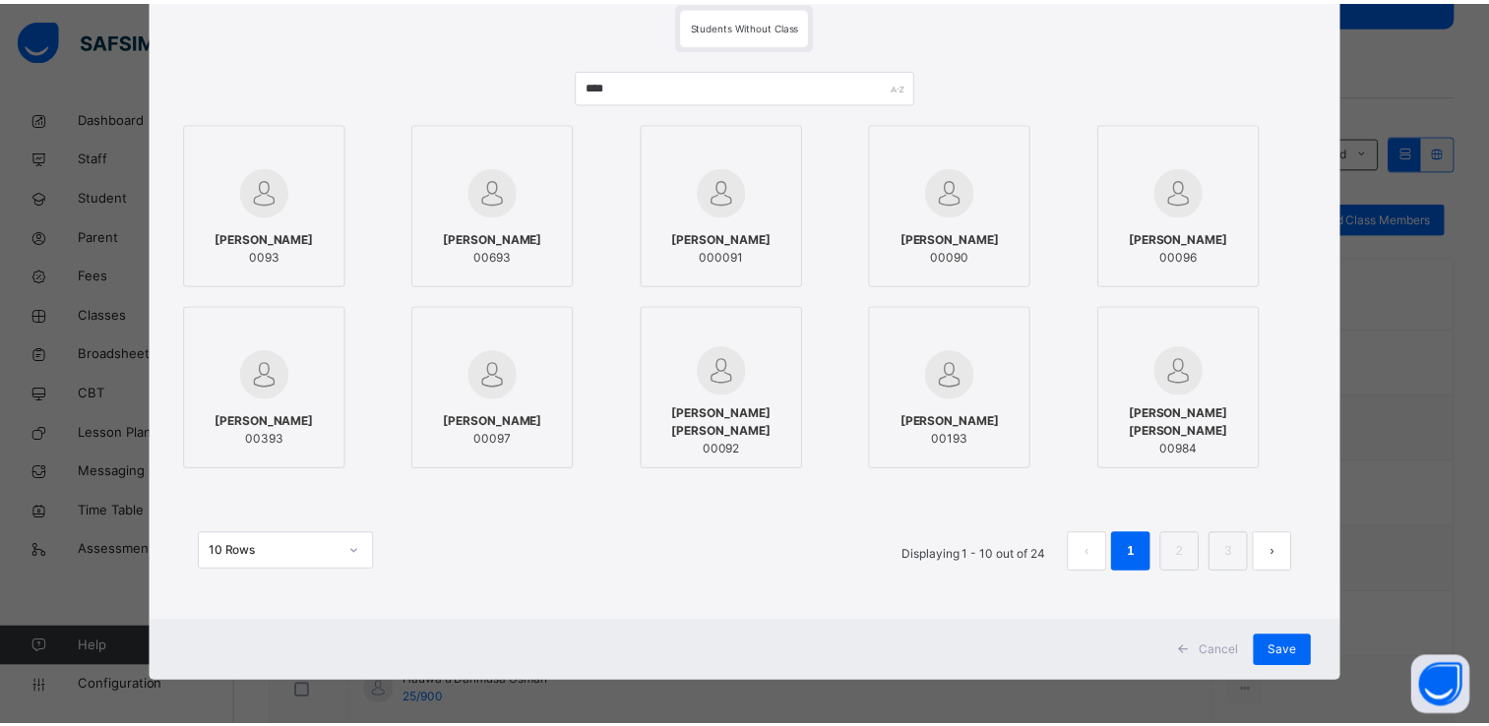
scroll to position [151, 0]
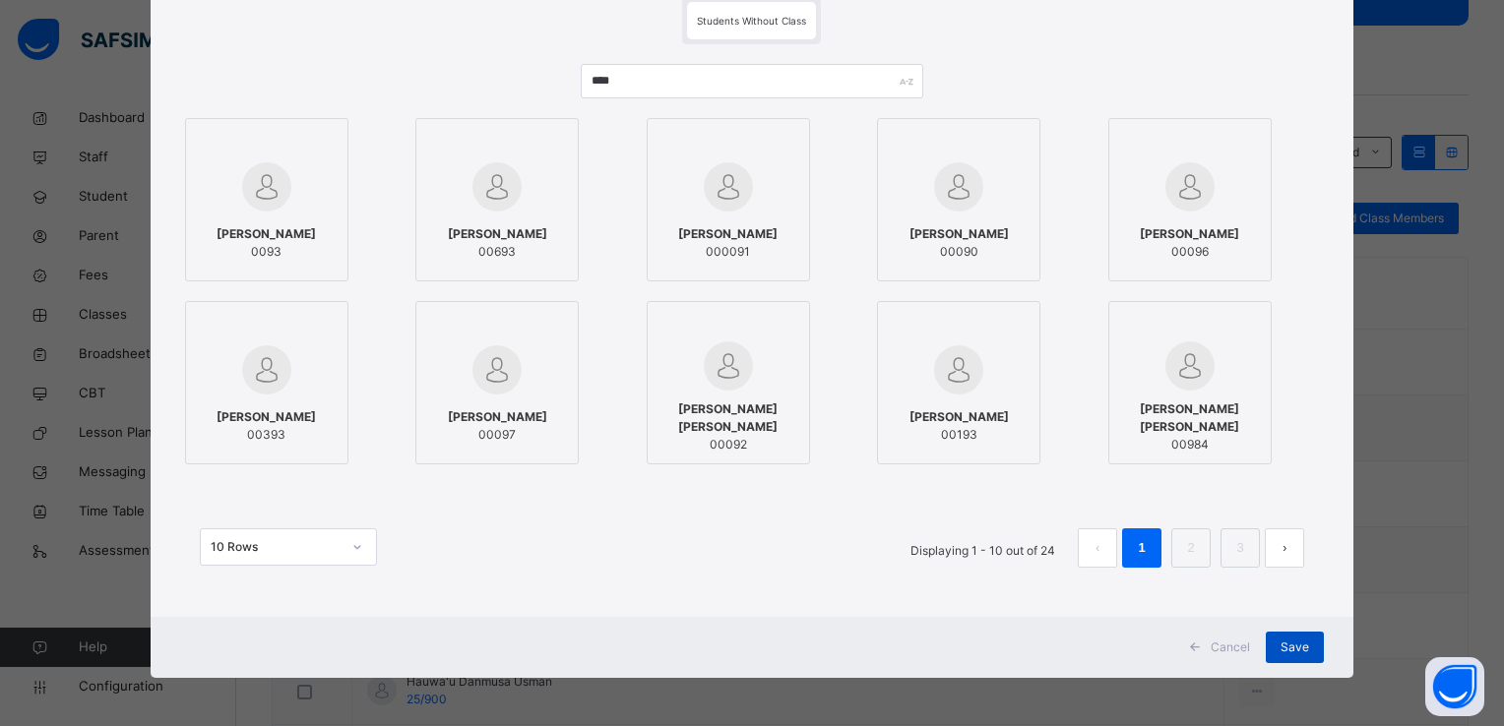
click at [1289, 647] on span "Save" at bounding box center [1295, 648] width 29 height 18
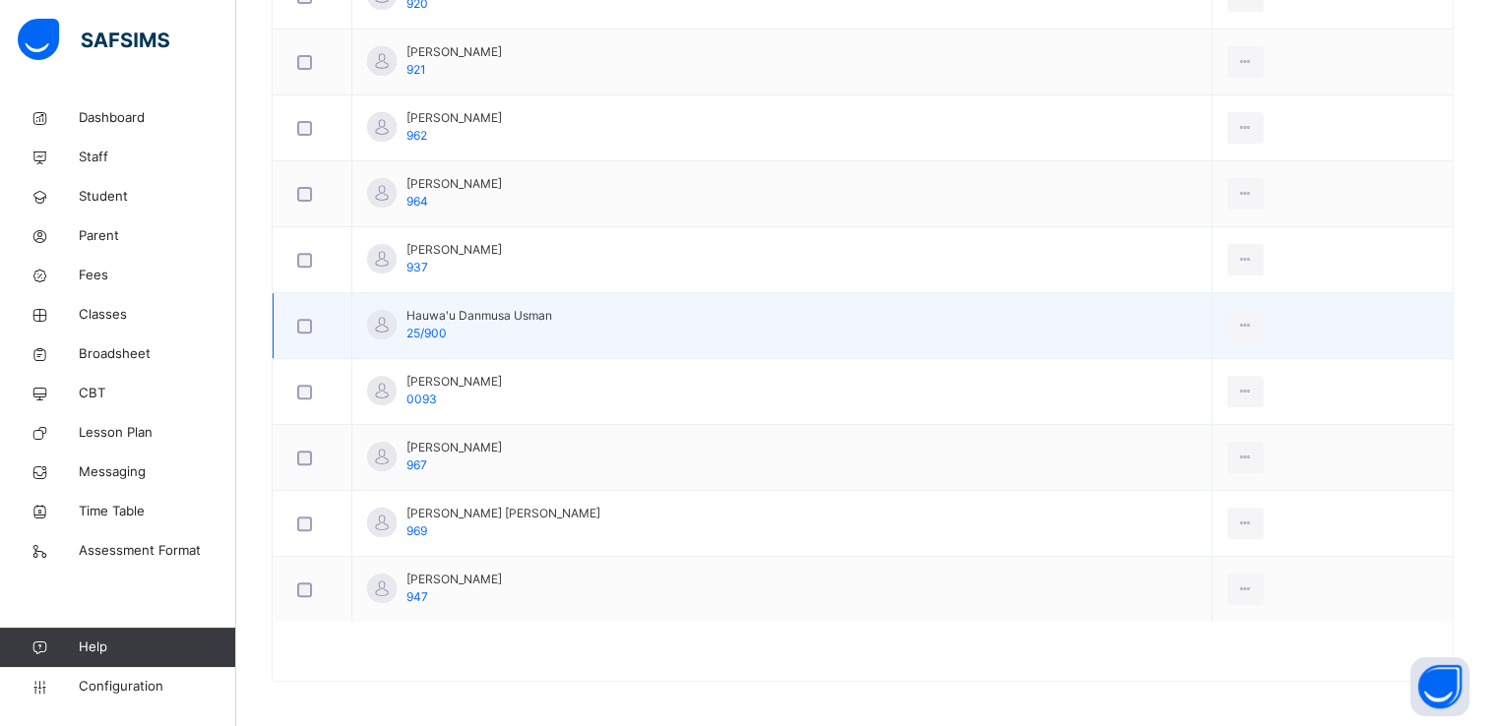
scroll to position [682, 0]
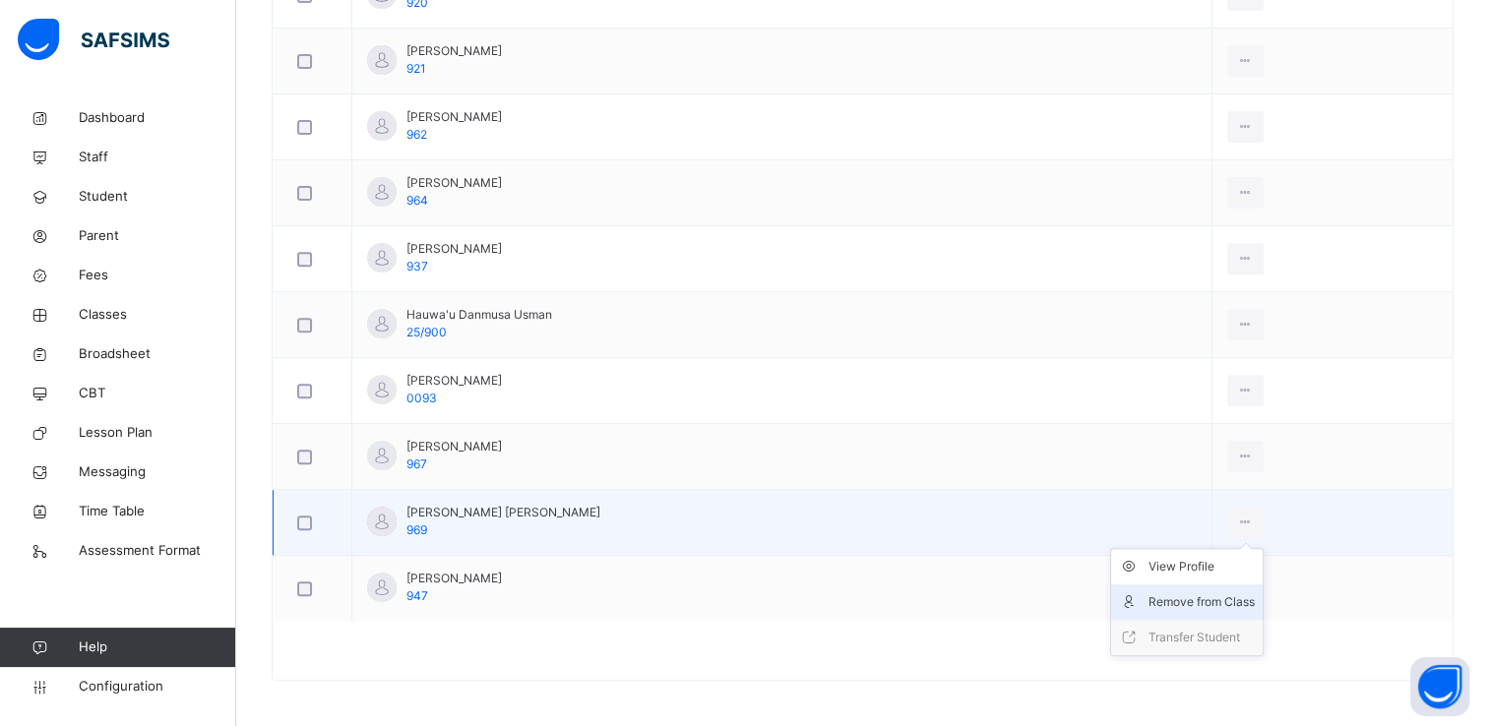
click at [1173, 599] on div "Remove from Class" at bounding box center [1202, 603] width 106 height 20
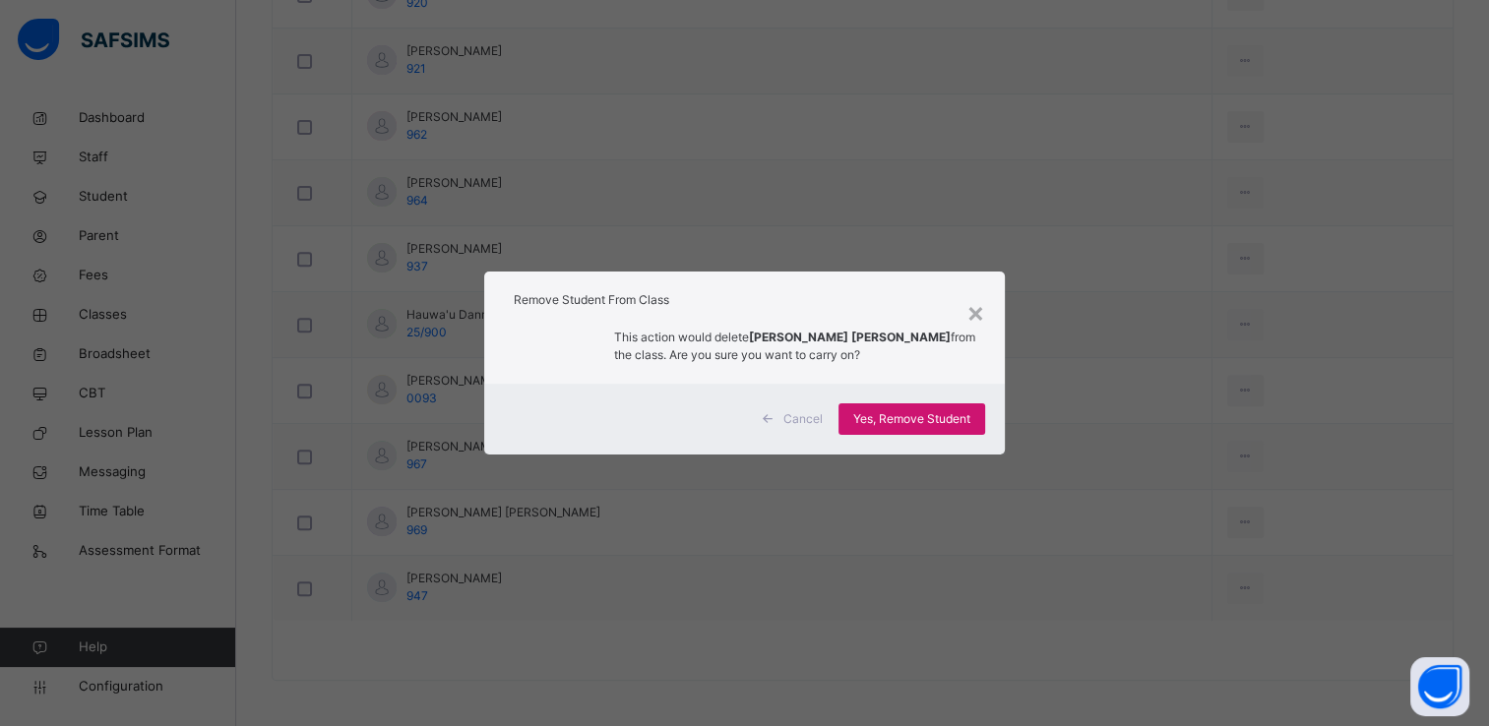
click at [947, 419] on span "Yes, Remove Student" at bounding box center [911, 419] width 117 height 18
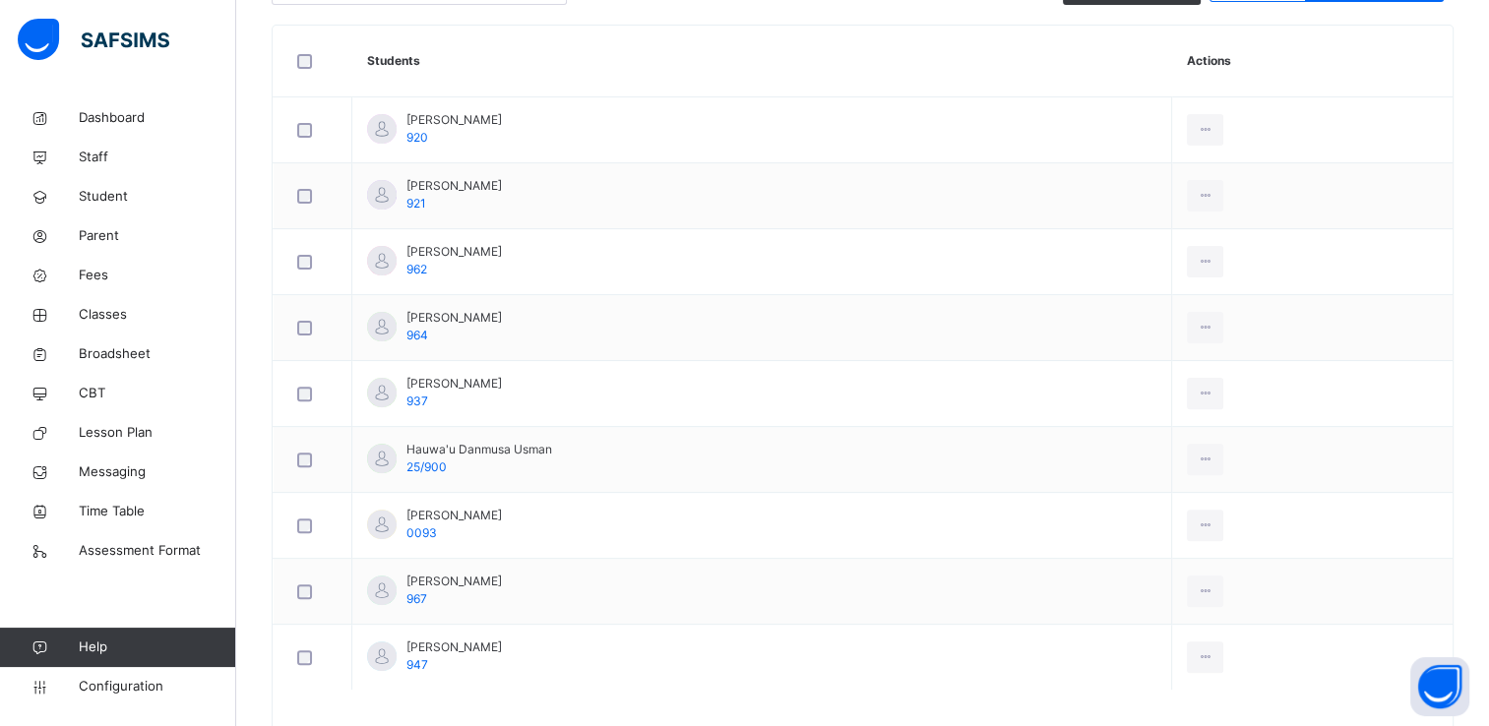
scroll to position [553, 0]
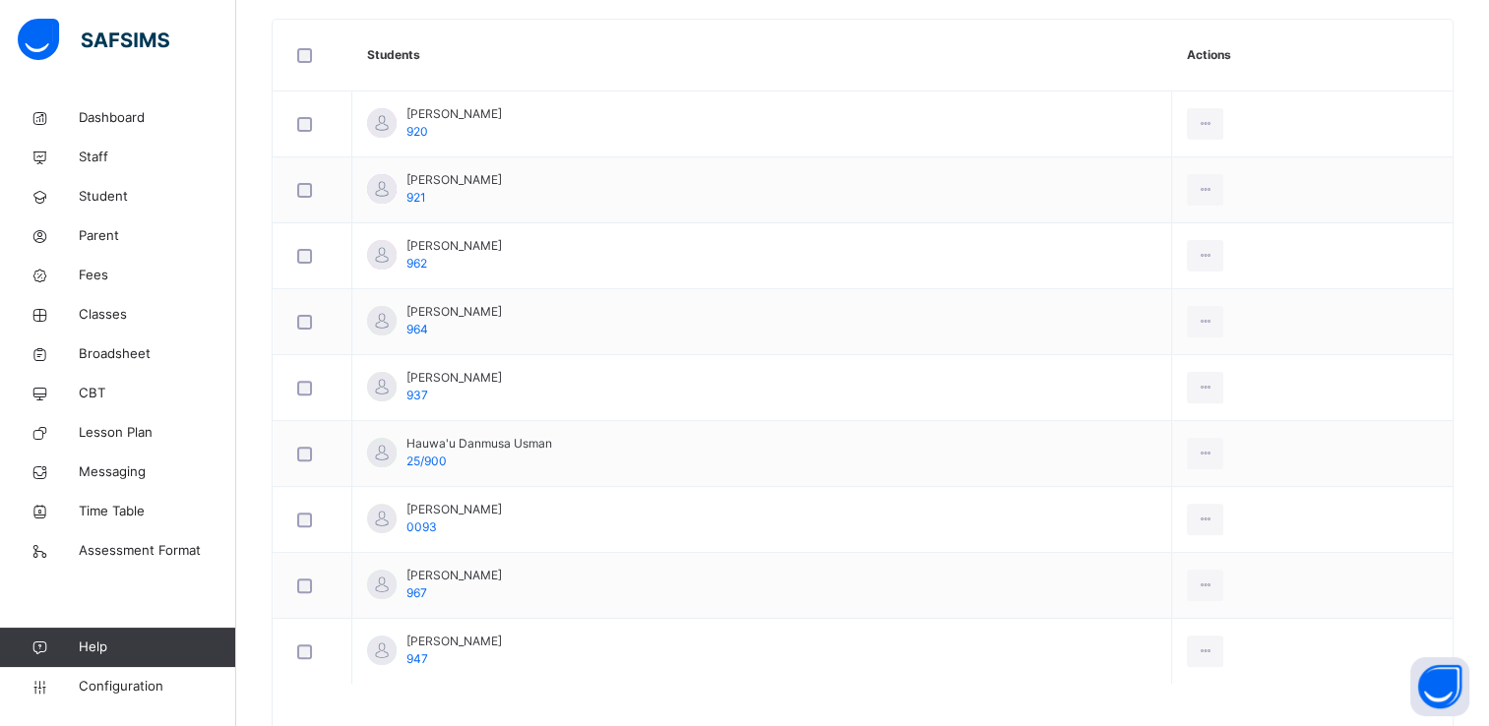
click at [626, 52] on th "Students" at bounding box center [762, 56] width 820 height 72
click at [102, 313] on span "Classes" at bounding box center [157, 315] width 157 height 20
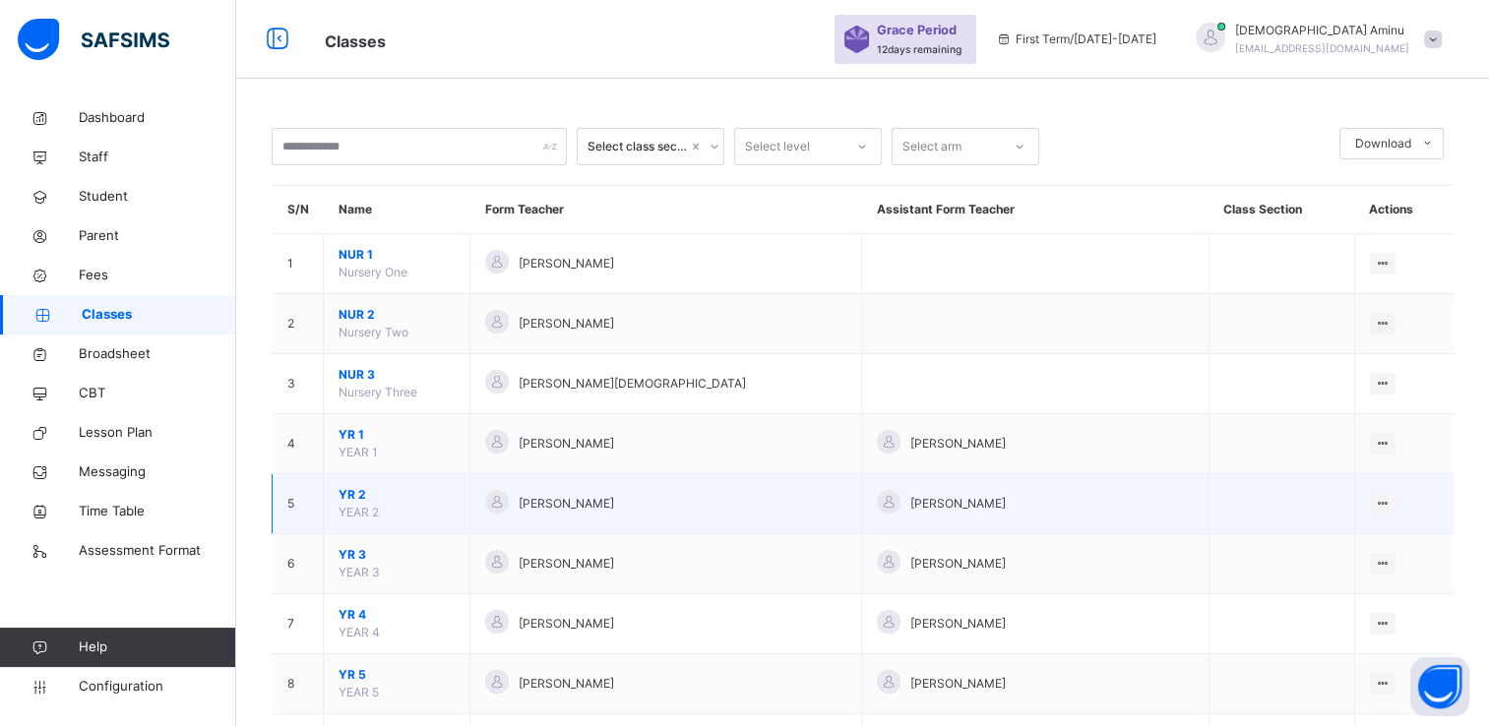
click at [358, 492] on span "YR 2" at bounding box center [397, 495] width 116 height 18
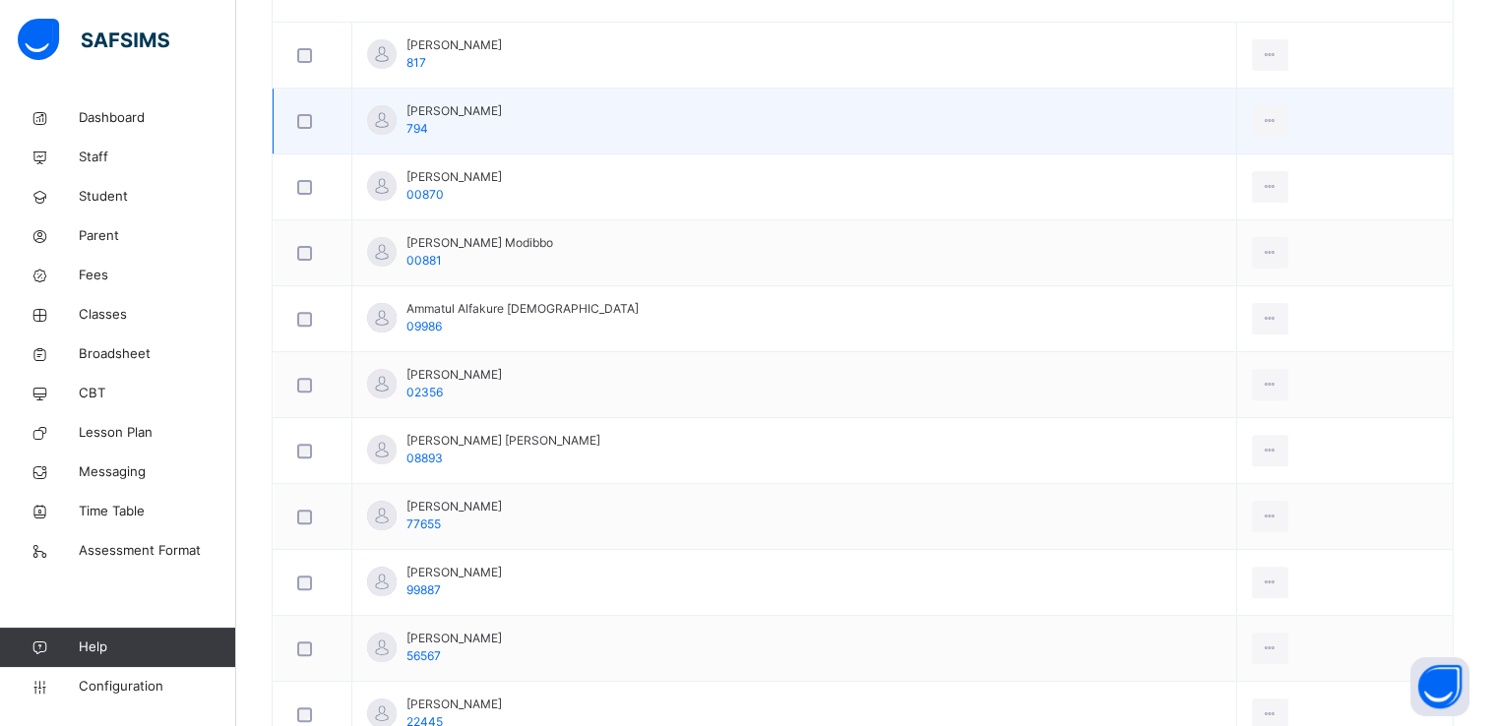
scroll to position [628, 0]
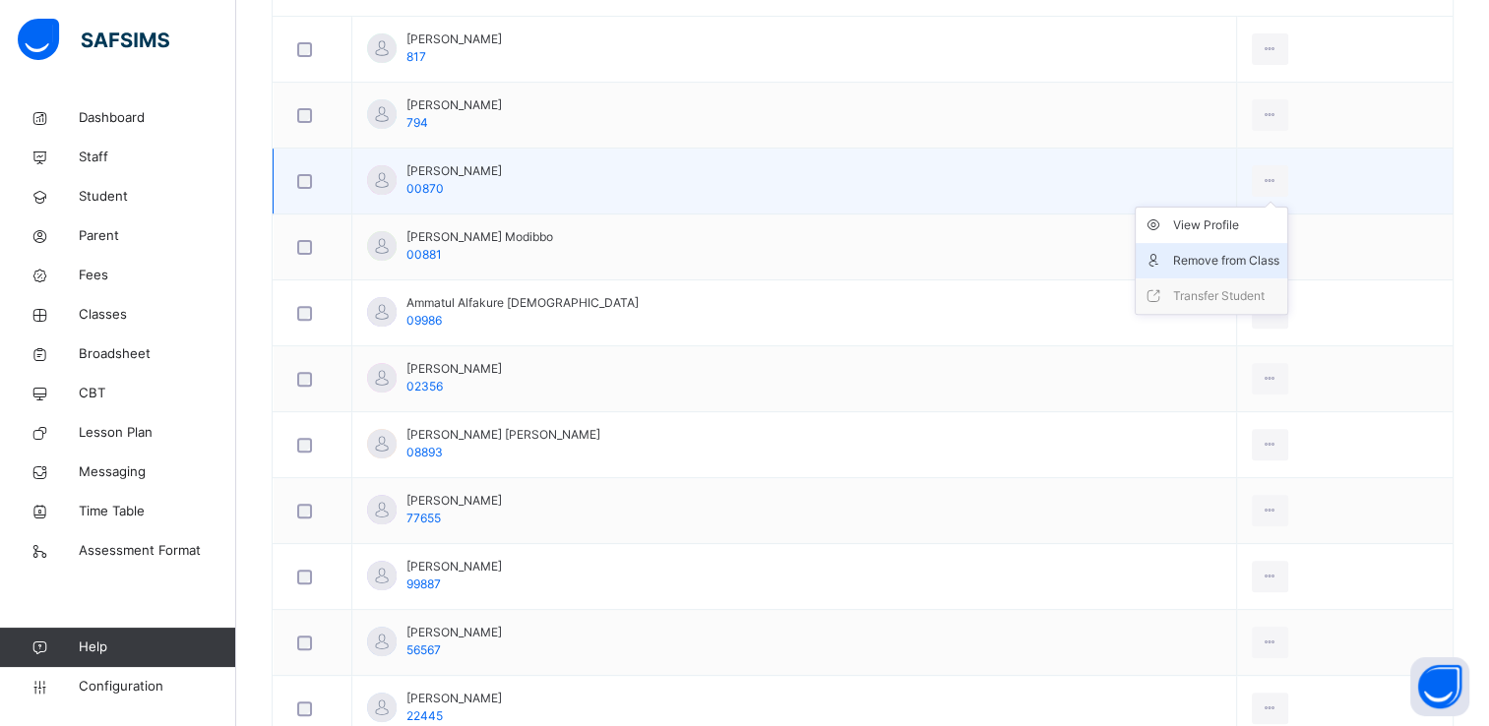
click at [1278, 253] on div "Remove from Class" at bounding box center [1226, 261] width 106 height 20
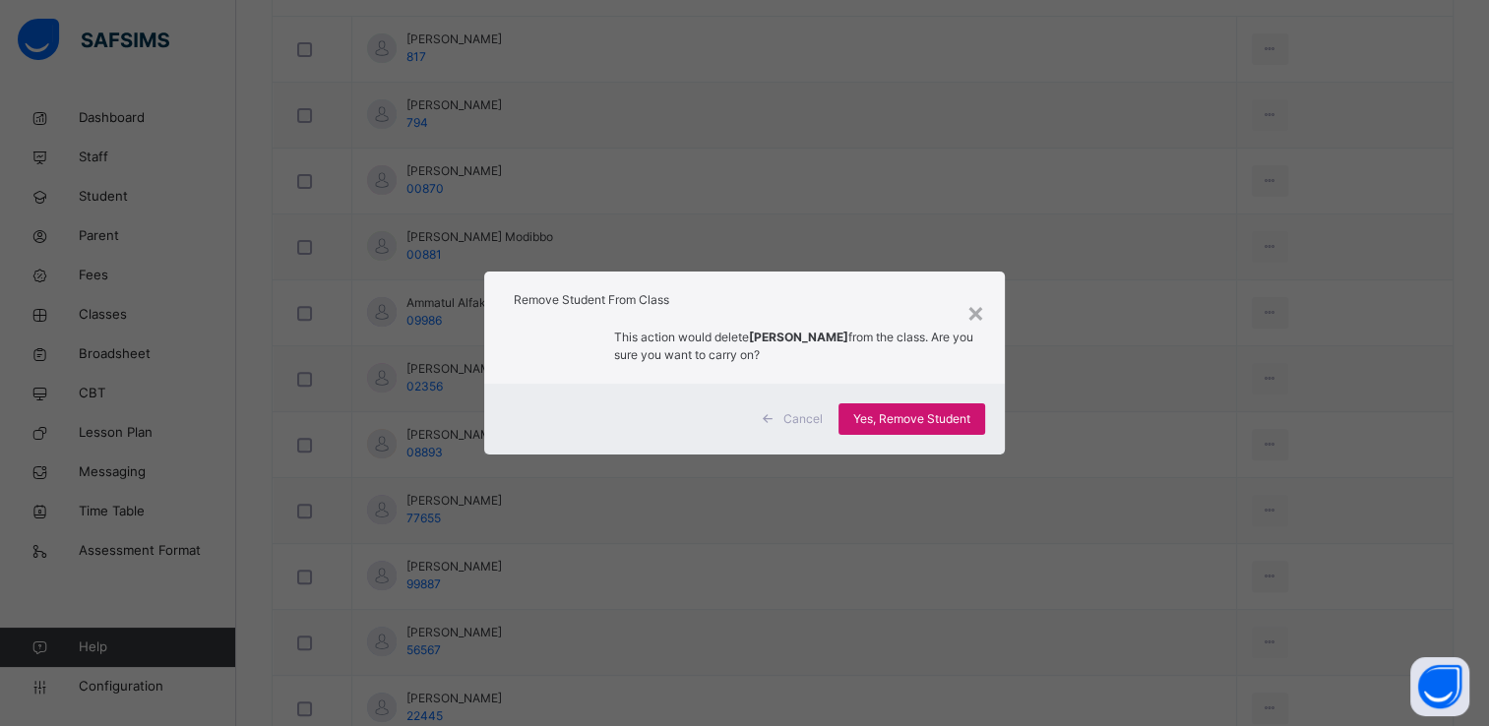
click at [965, 413] on span "Yes, Remove Student" at bounding box center [911, 419] width 117 height 18
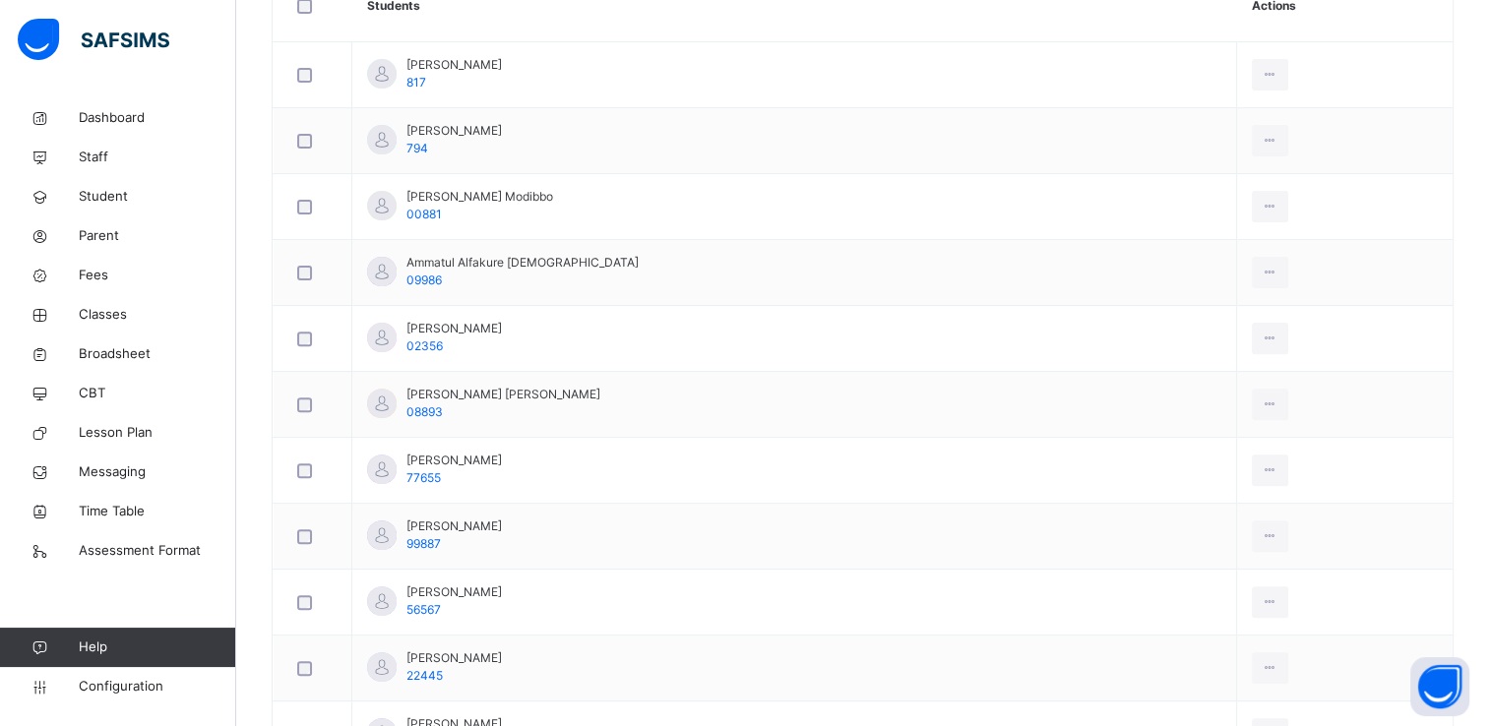
scroll to position [618, 0]
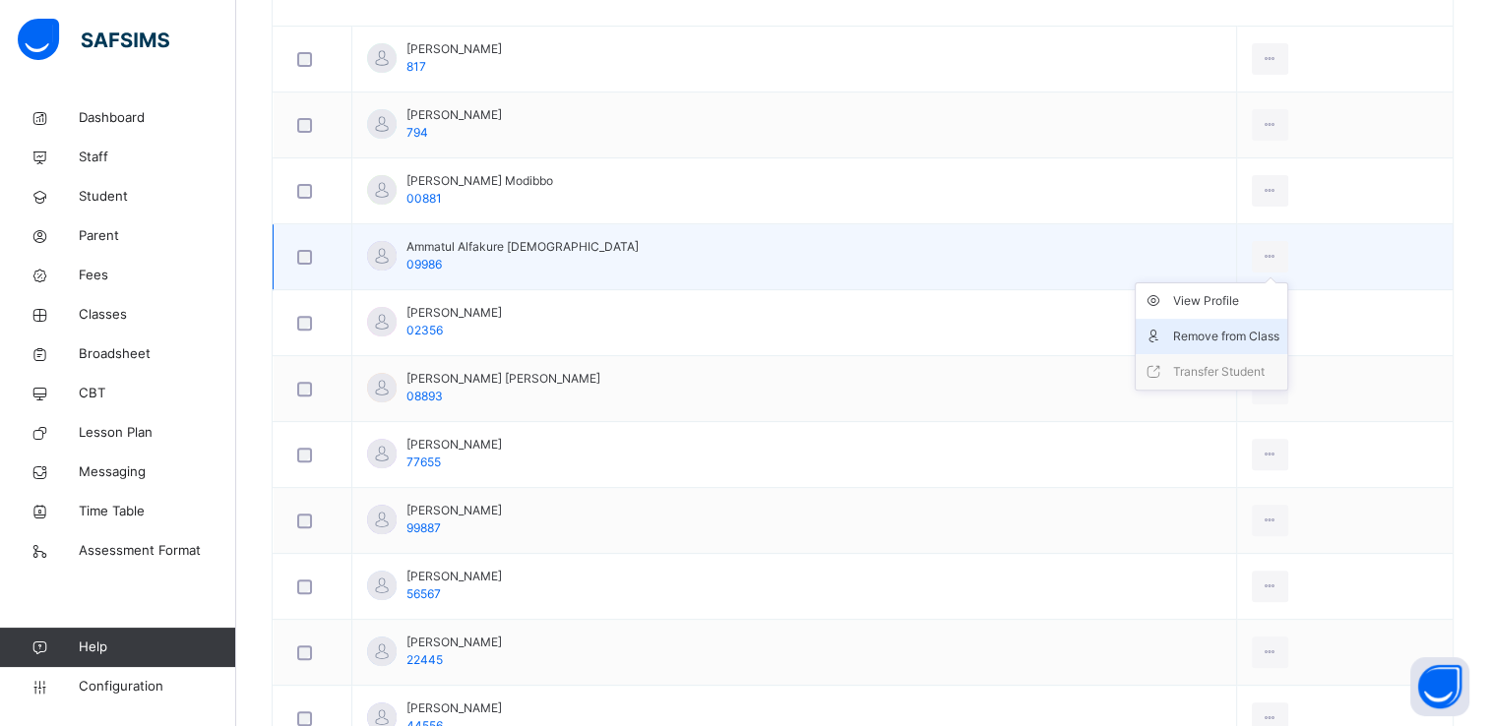
click at [1249, 333] on div "Remove from Class" at bounding box center [1226, 337] width 106 height 20
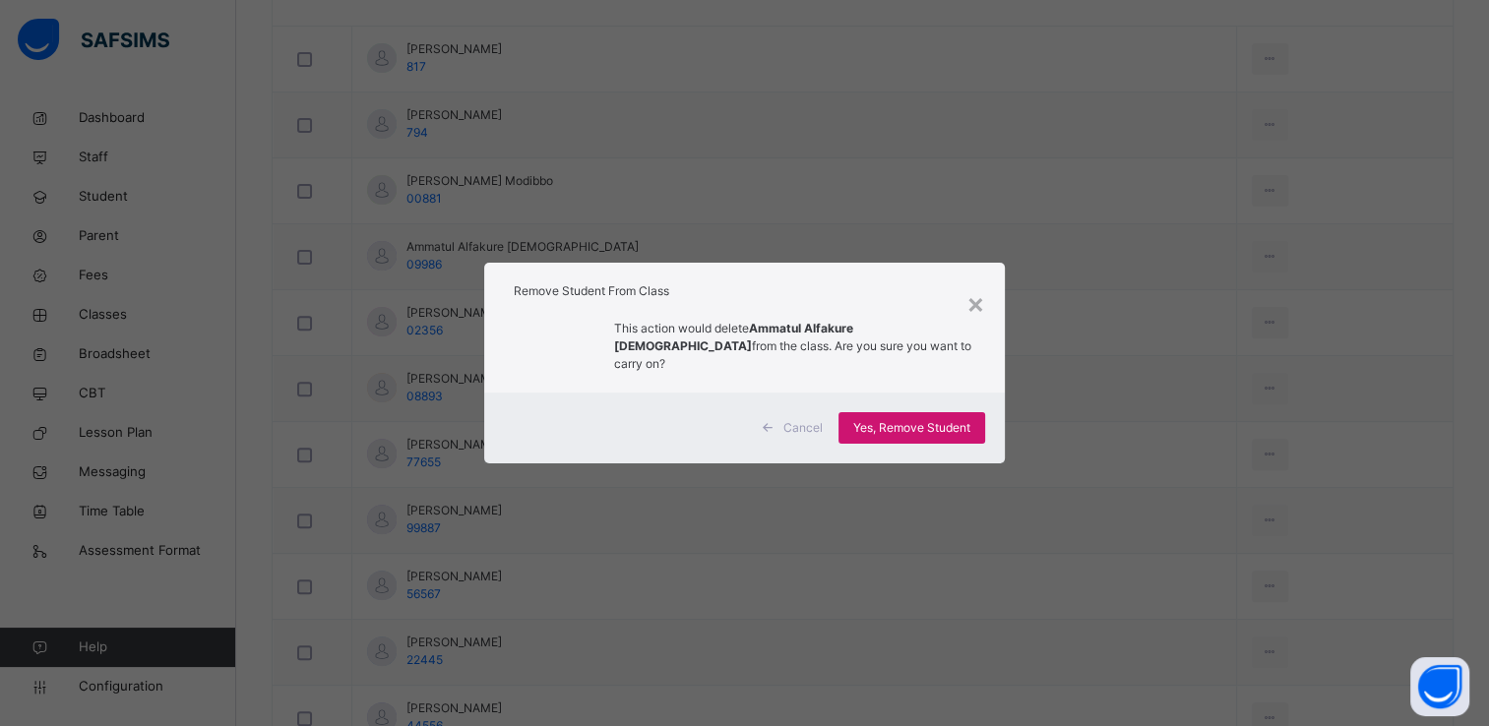
click at [948, 421] on span "Yes, Remove Student" at bounding box center [911, 428] width 117 height 18
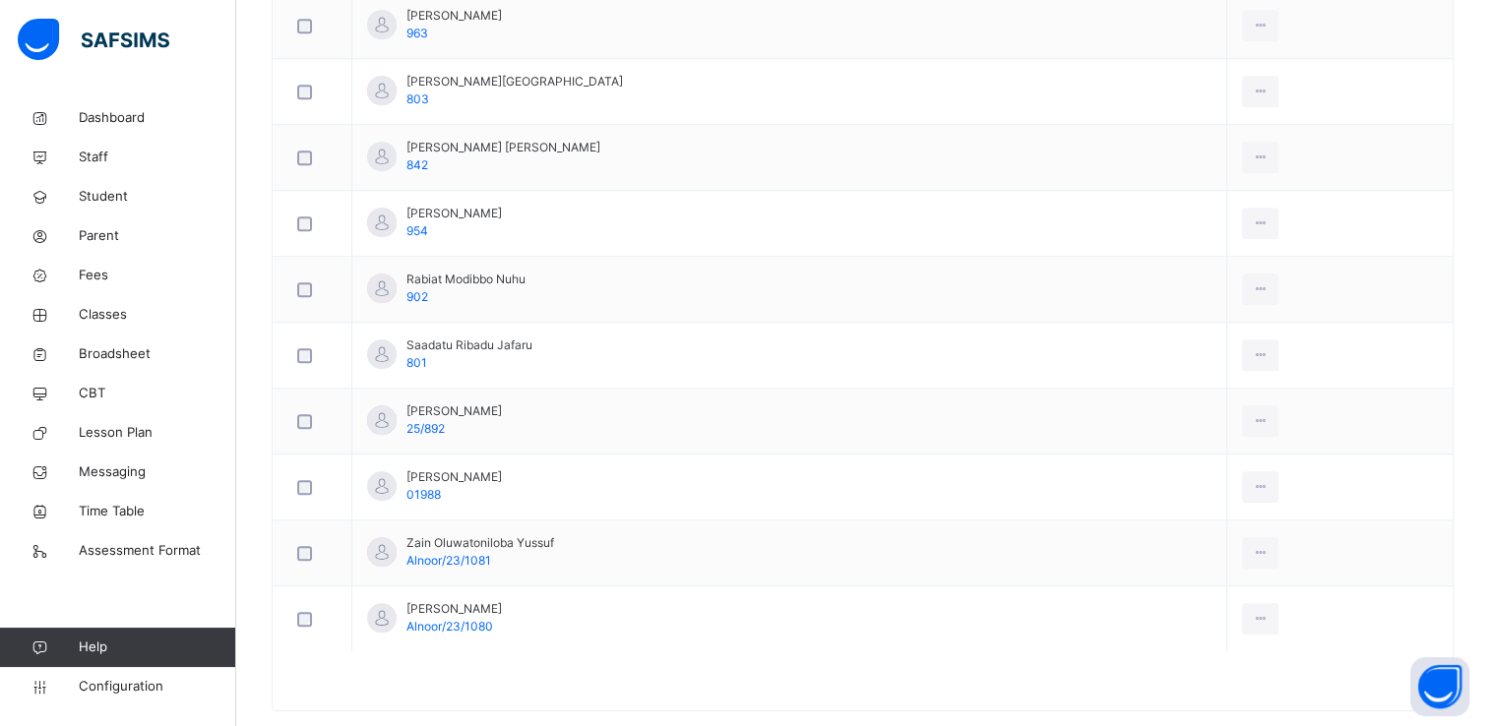
scroll to position [1406, 0]
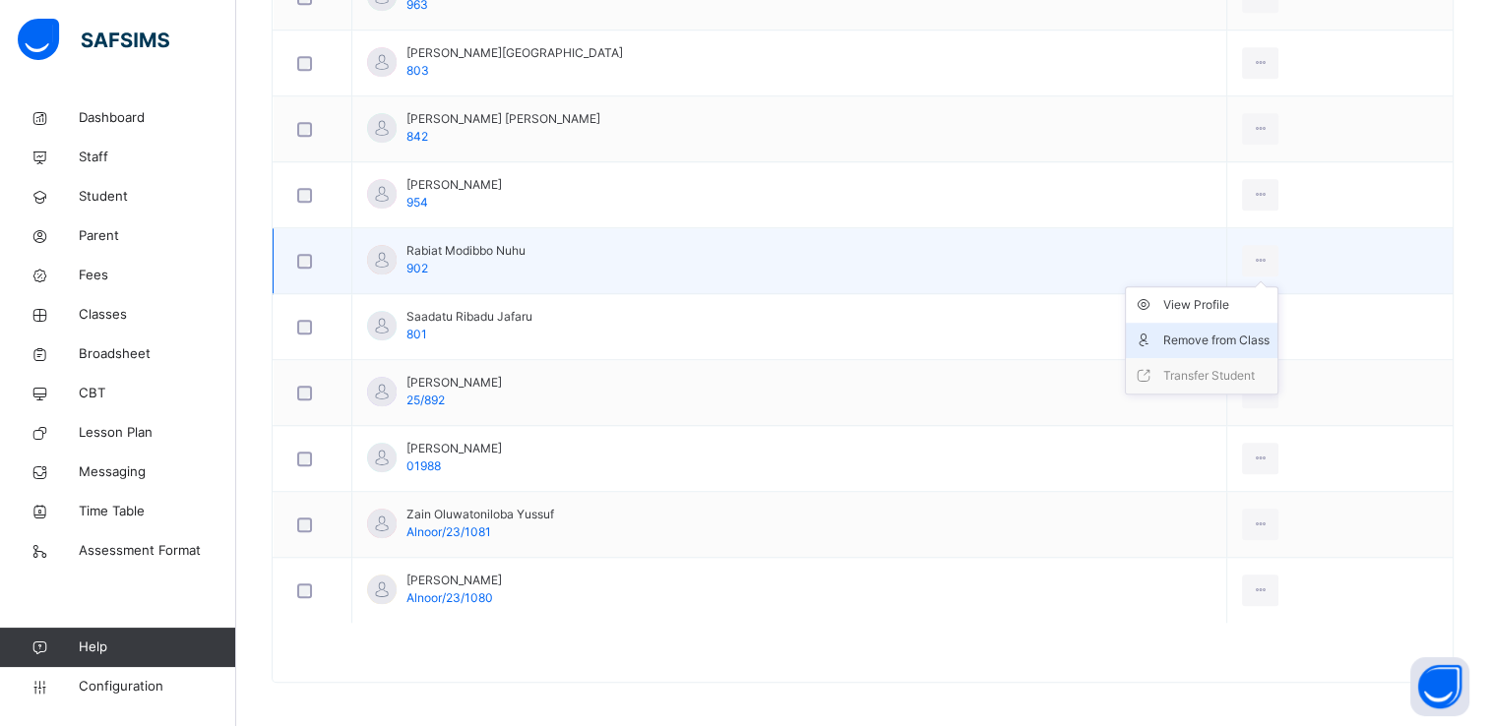
click at [1249, 339] on div "Remove from Class" at bounding box center [1216, 341] width 106 height 20
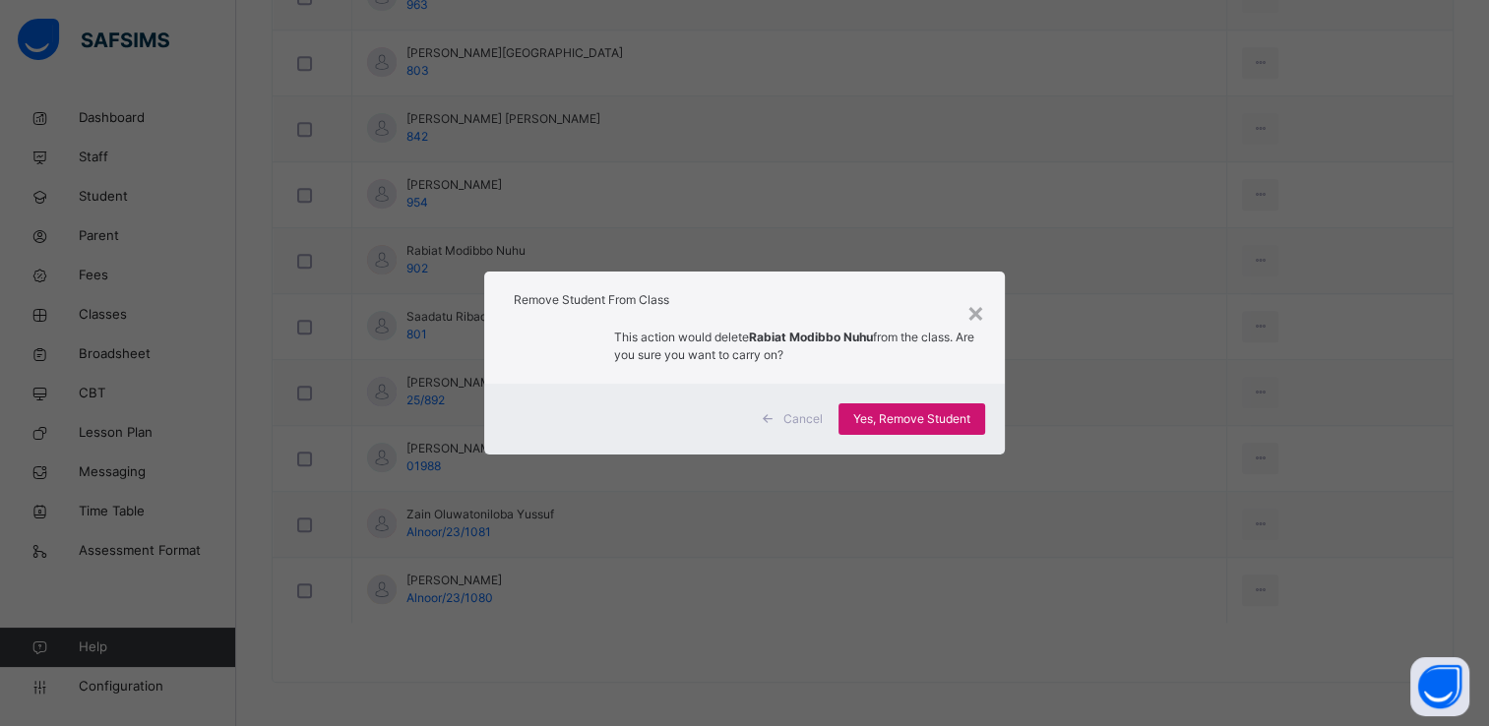
click at [962, 425] on span "Yes, Remove Student" at bounding box center [911, 419] width 117 height 18
click at [650, 407] on div "Cancel Yes, Remove Student" at bounding box center [745, 419] width 522 height 71
click at [697, 423] on div "Cancel Yes, Remove Student" at bounding box center [745, 419] width 522 height 71
click at [872, 421] on span "Yes, Remove Student" at bounding box center [911, 419] width 117 height 18
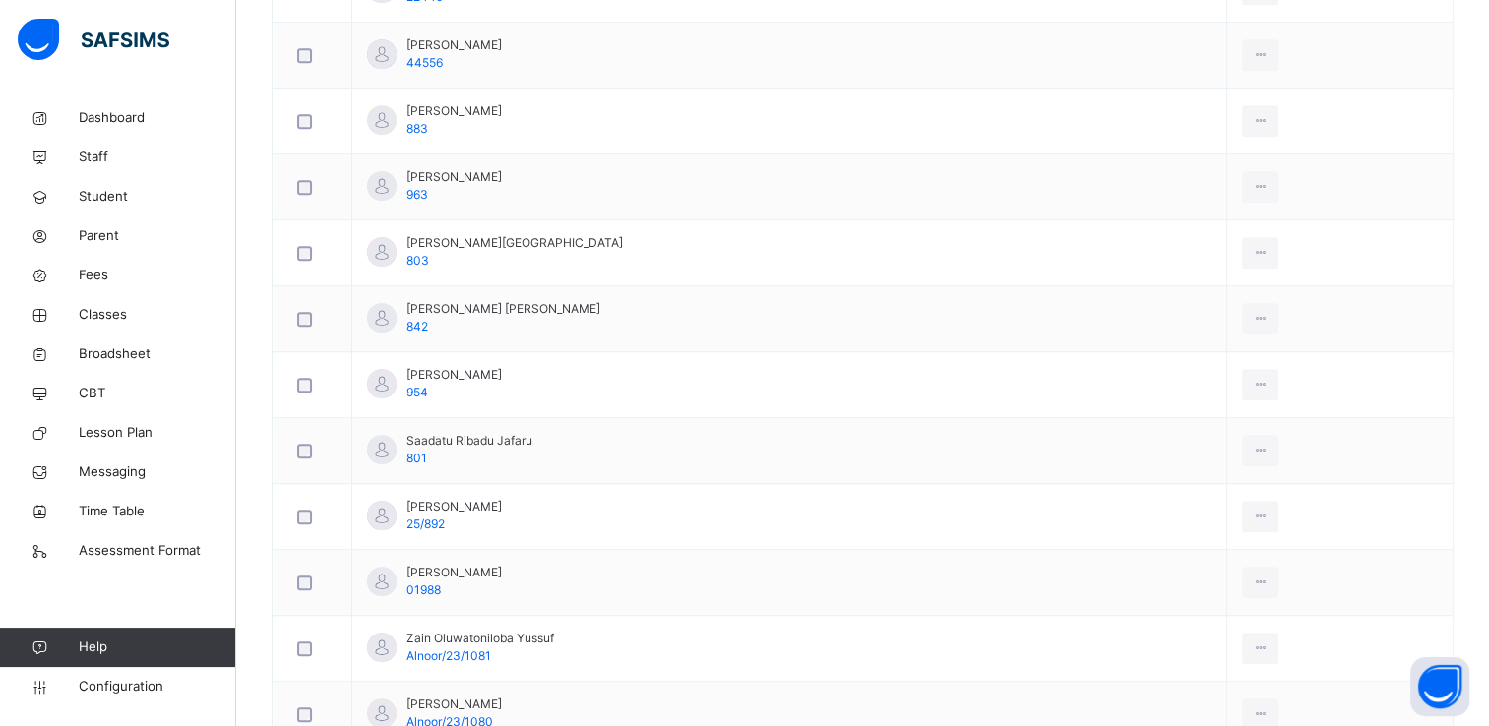
scroll to position [1340, 0]
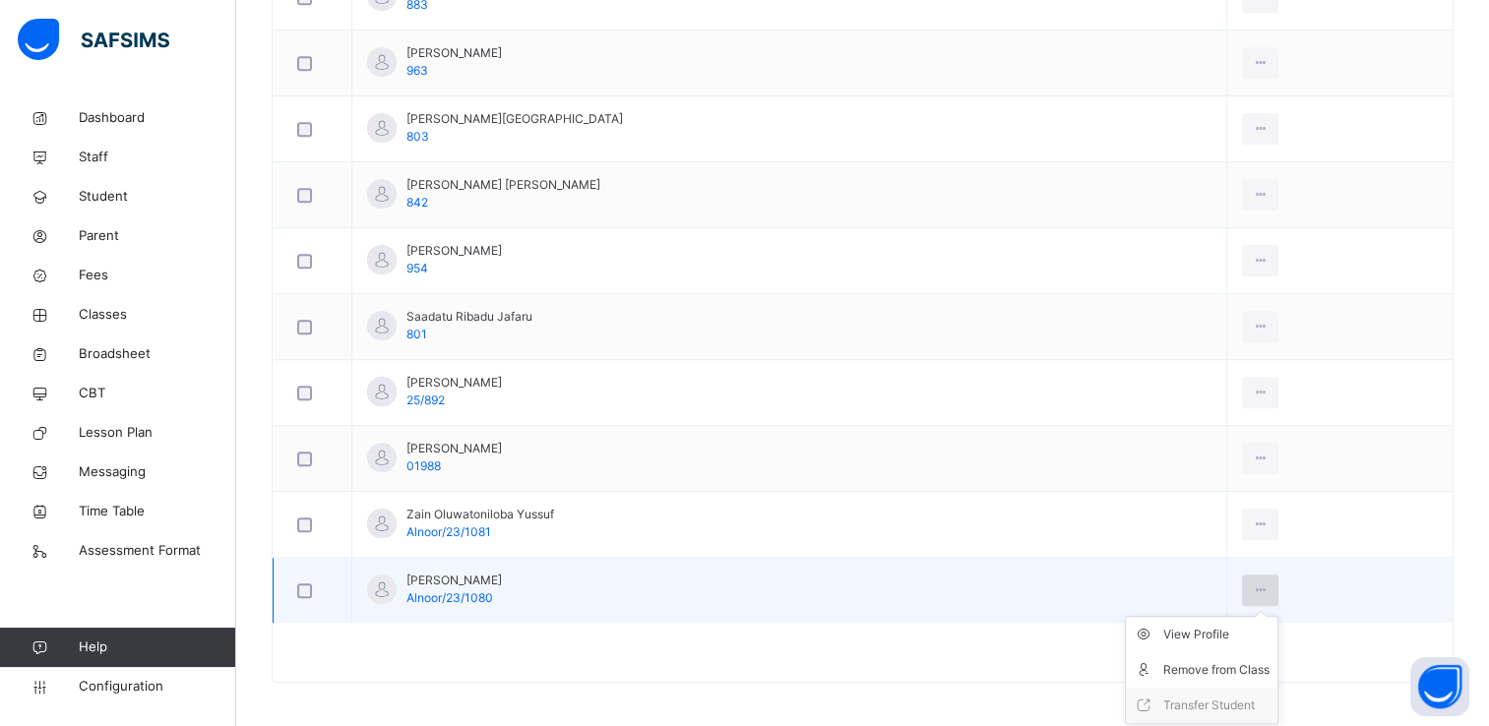
click at [1269, 582] on icon at bounding box center [1260, 591] width 17 height 18
click at [1235, 660] on div "Remove from Class" at bounding box center [1216, 670] width 106 height 20
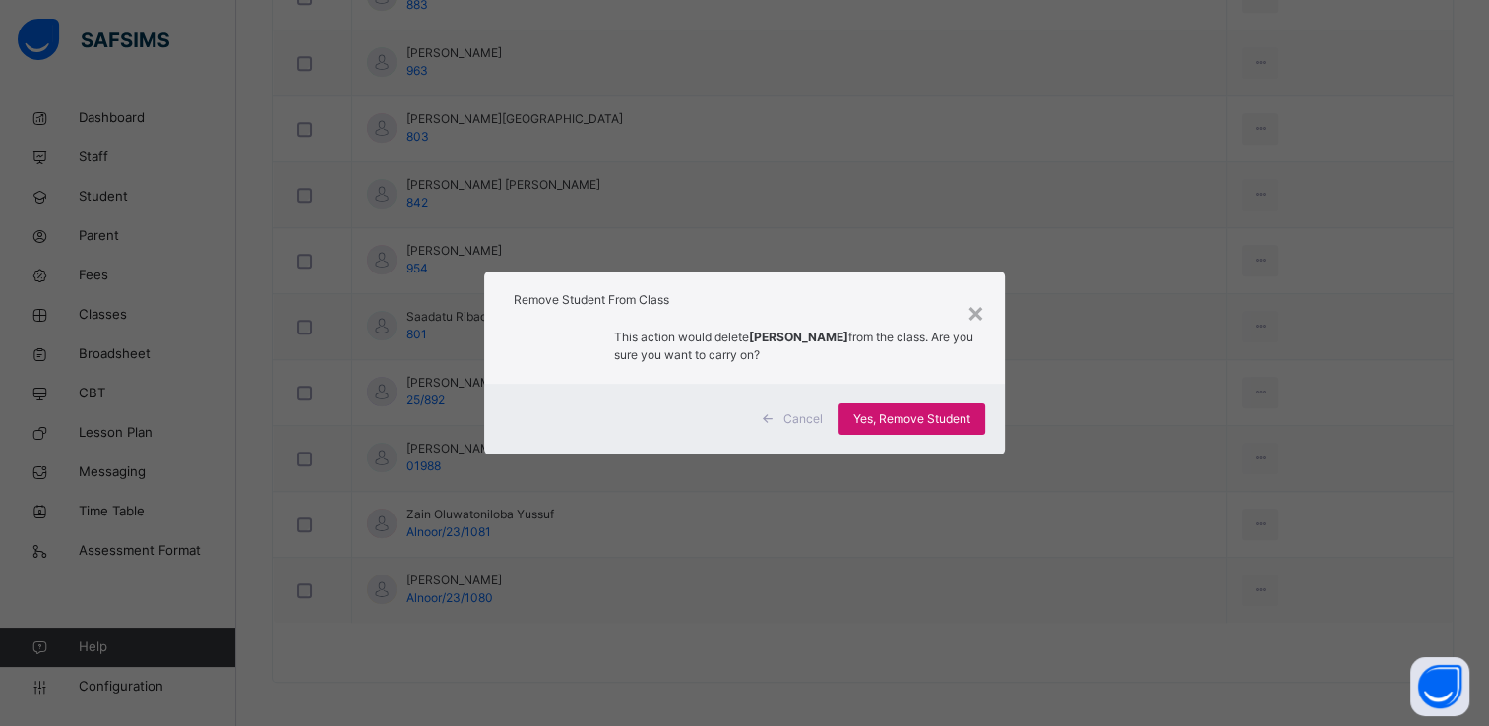
click at [937, 419] on span "Yes, Remove Student" at bounding box center [911, 419] width 117 height 18
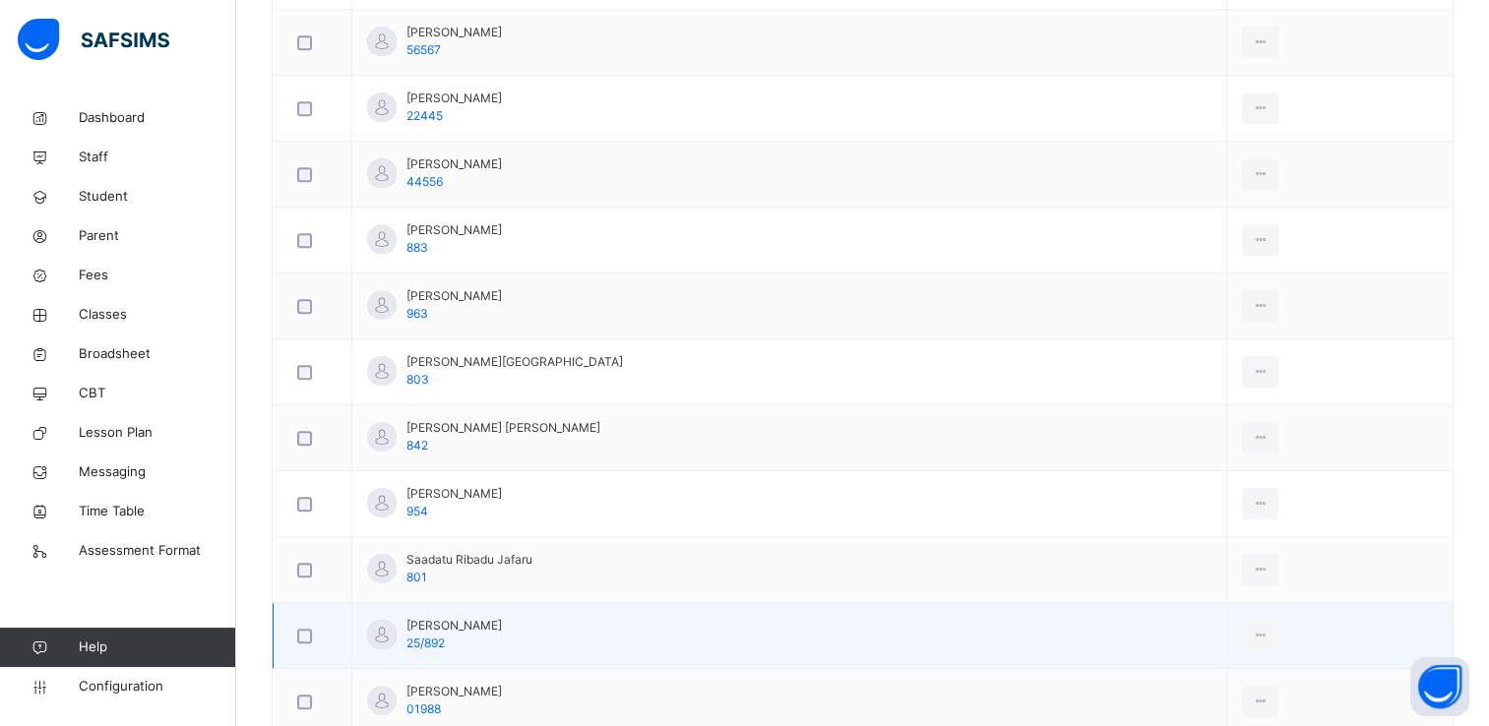
scroll to position [1080, 0]
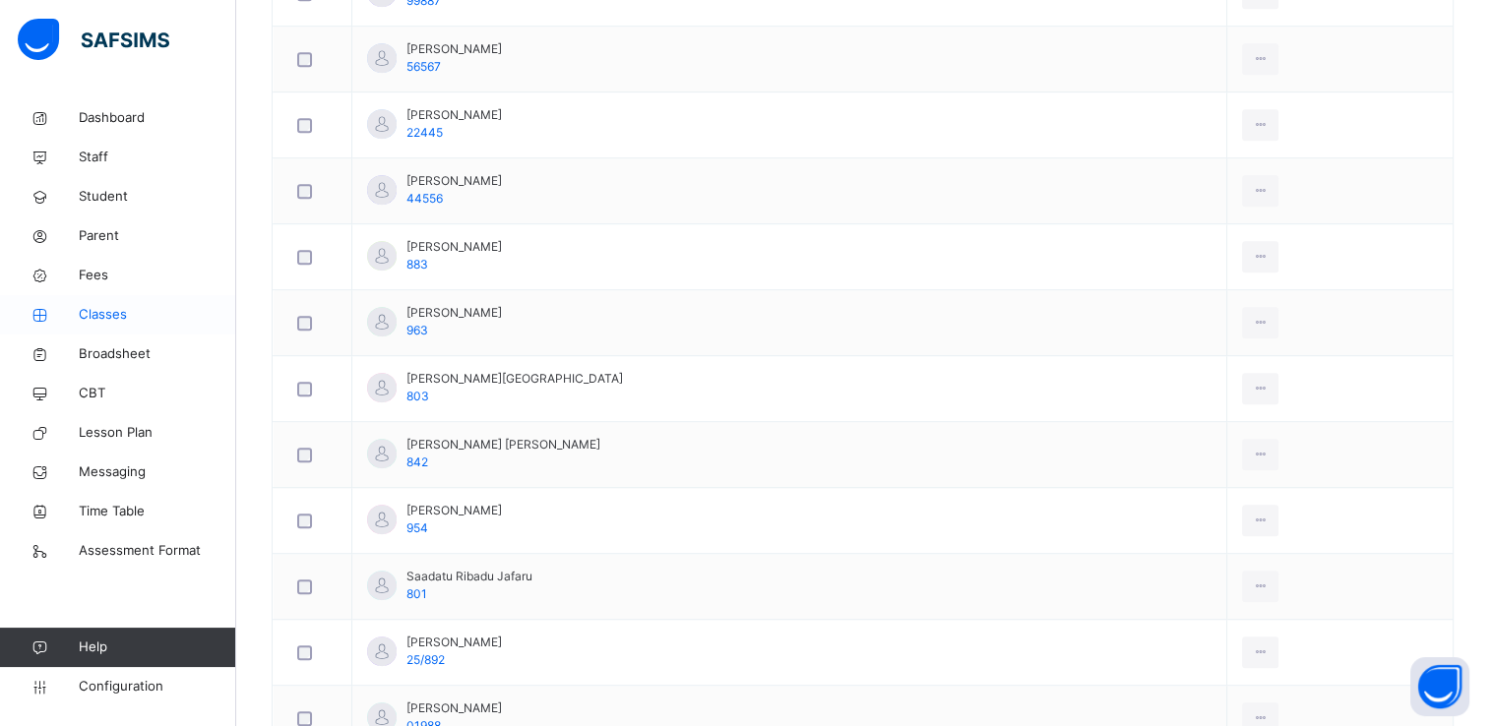
click at [130, 316] on span "Classes" at bounding box center [157, 315] width 157 height 20
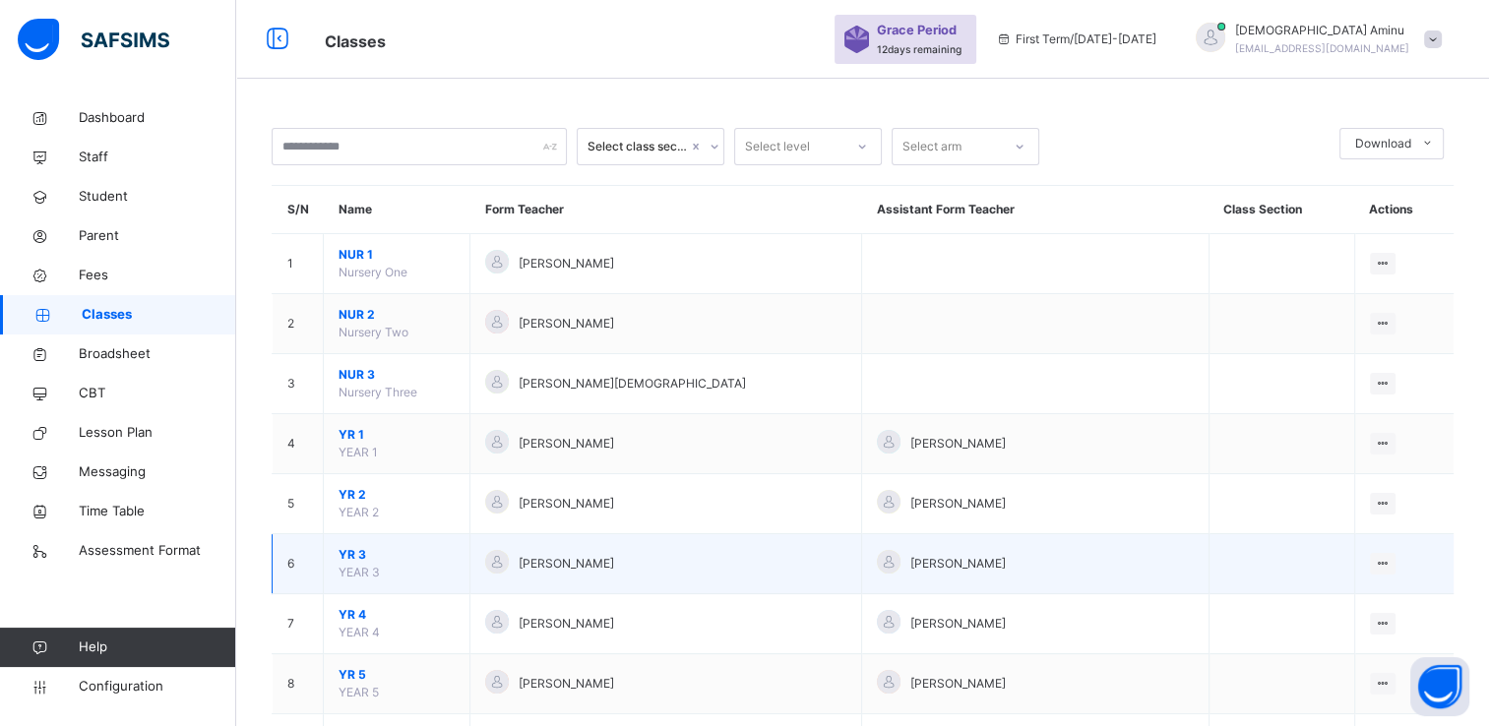
click at [360, 551] on span "YR 3" at bounding box center [397, 555] width 116 height 18
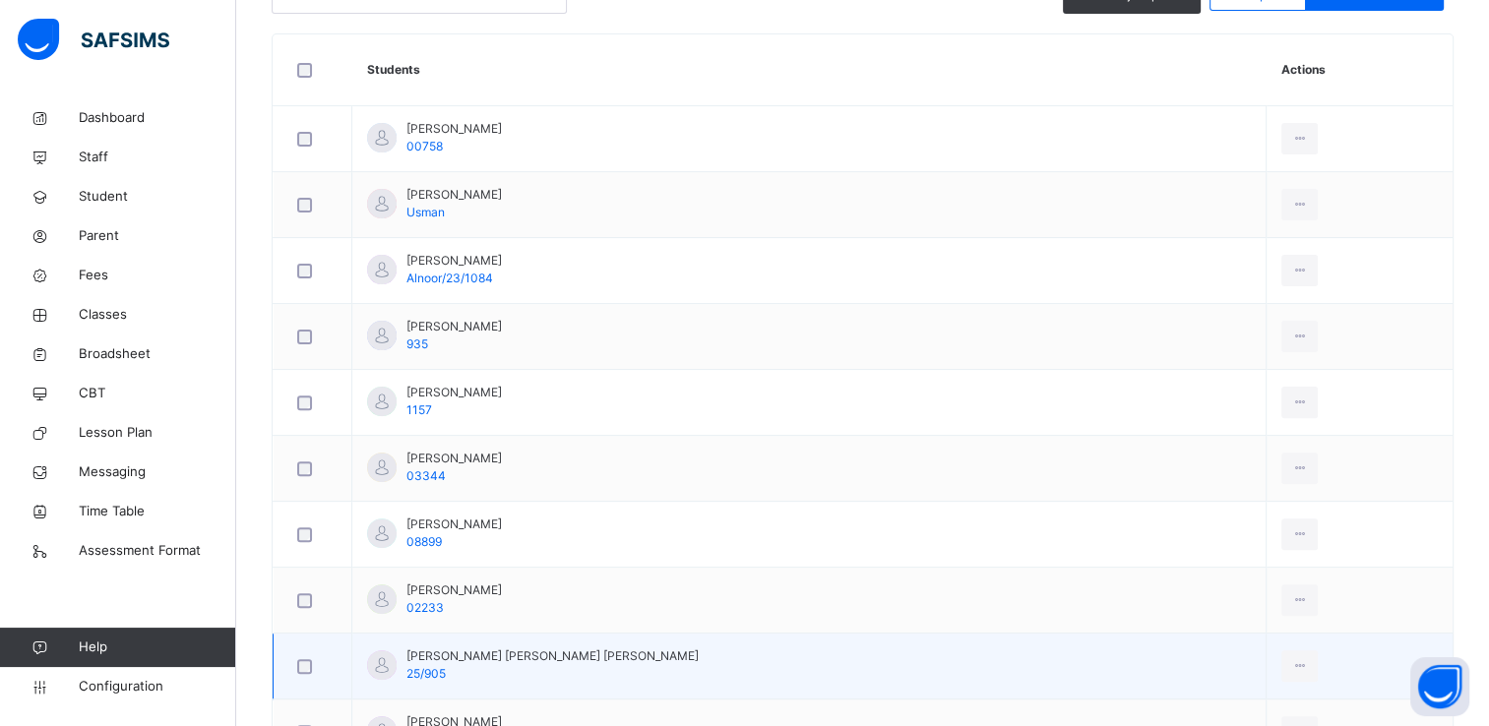
scroll to position [535, 0]
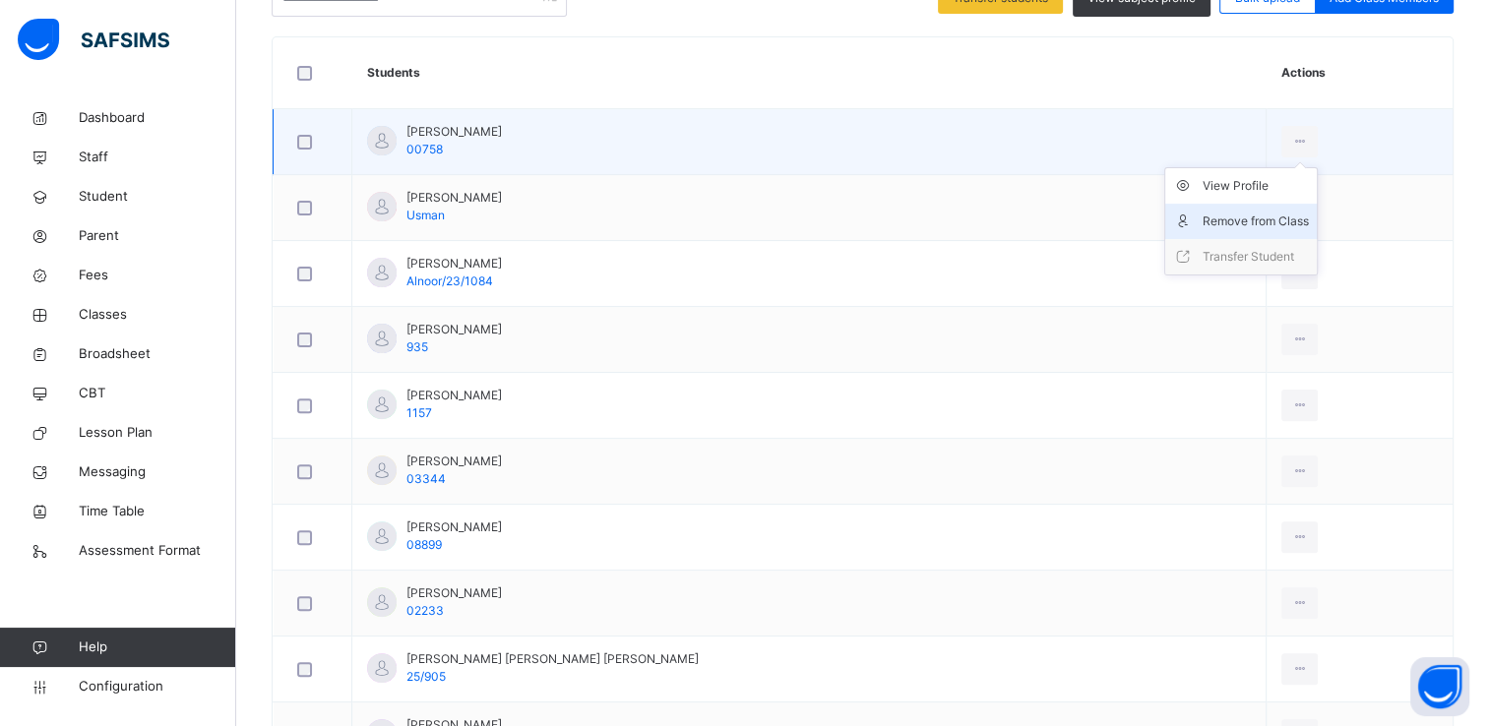
click at [1214, 212] on div "Remove from Class" at bounding box center [1256, 222] width 106 height 20
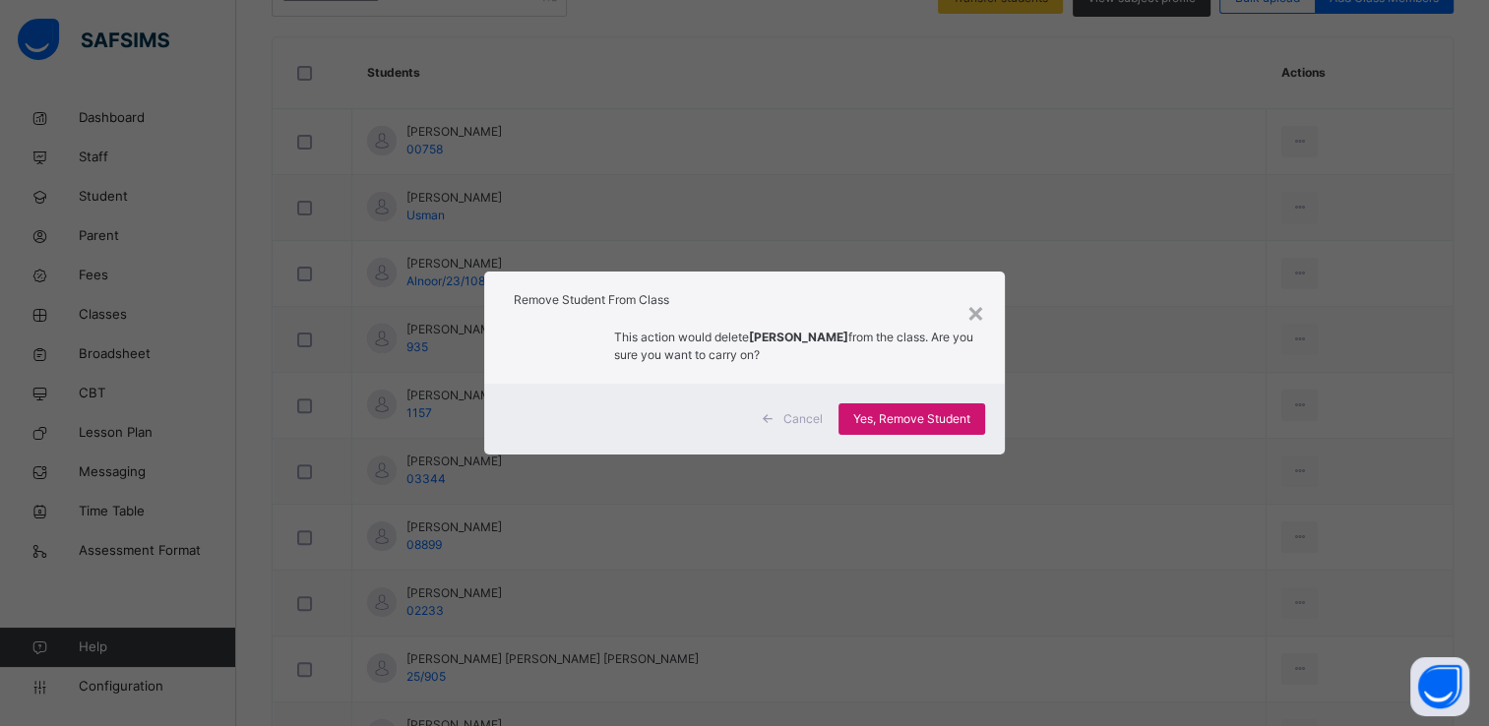
click at [962, 412] on span "Yes, Remove Student" at bounding box center [911, 419] width 117 height 18
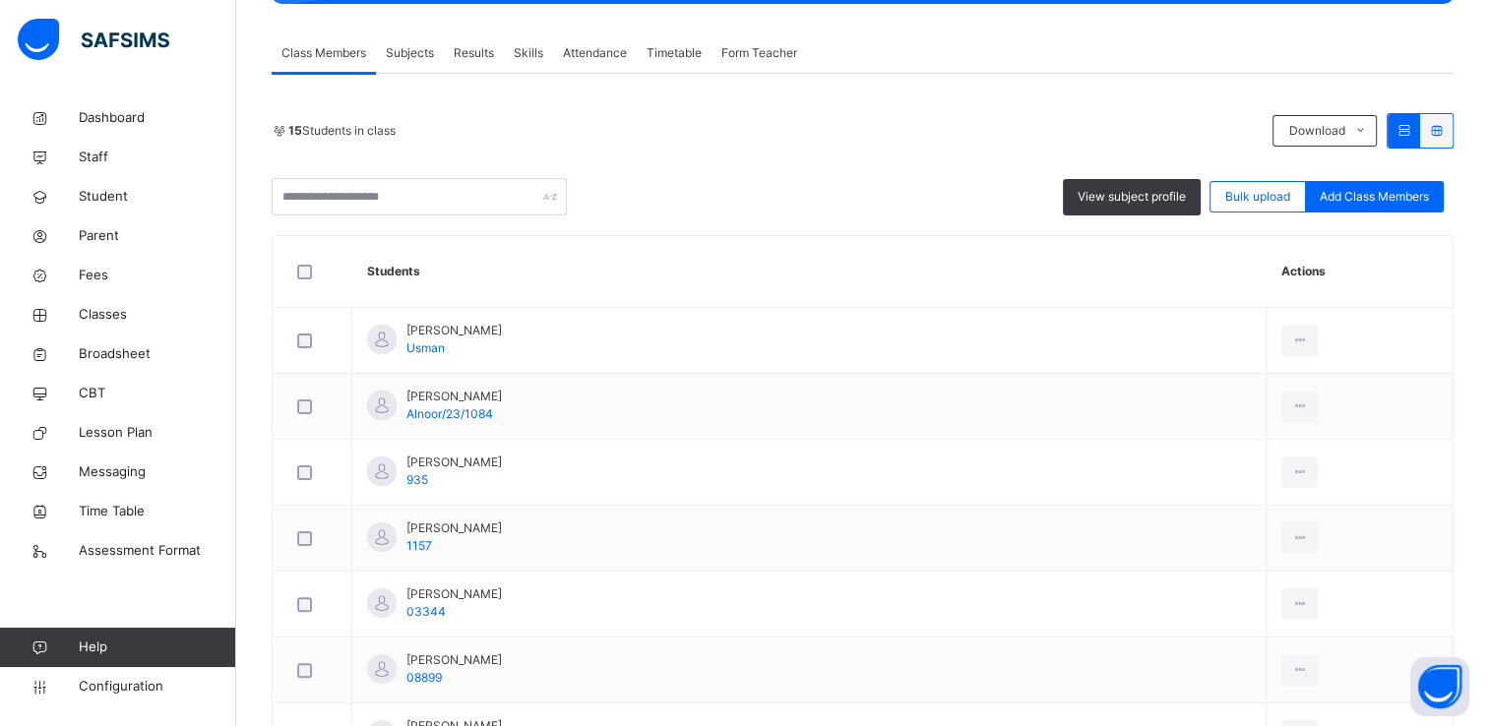
scroll to position [345, 0]
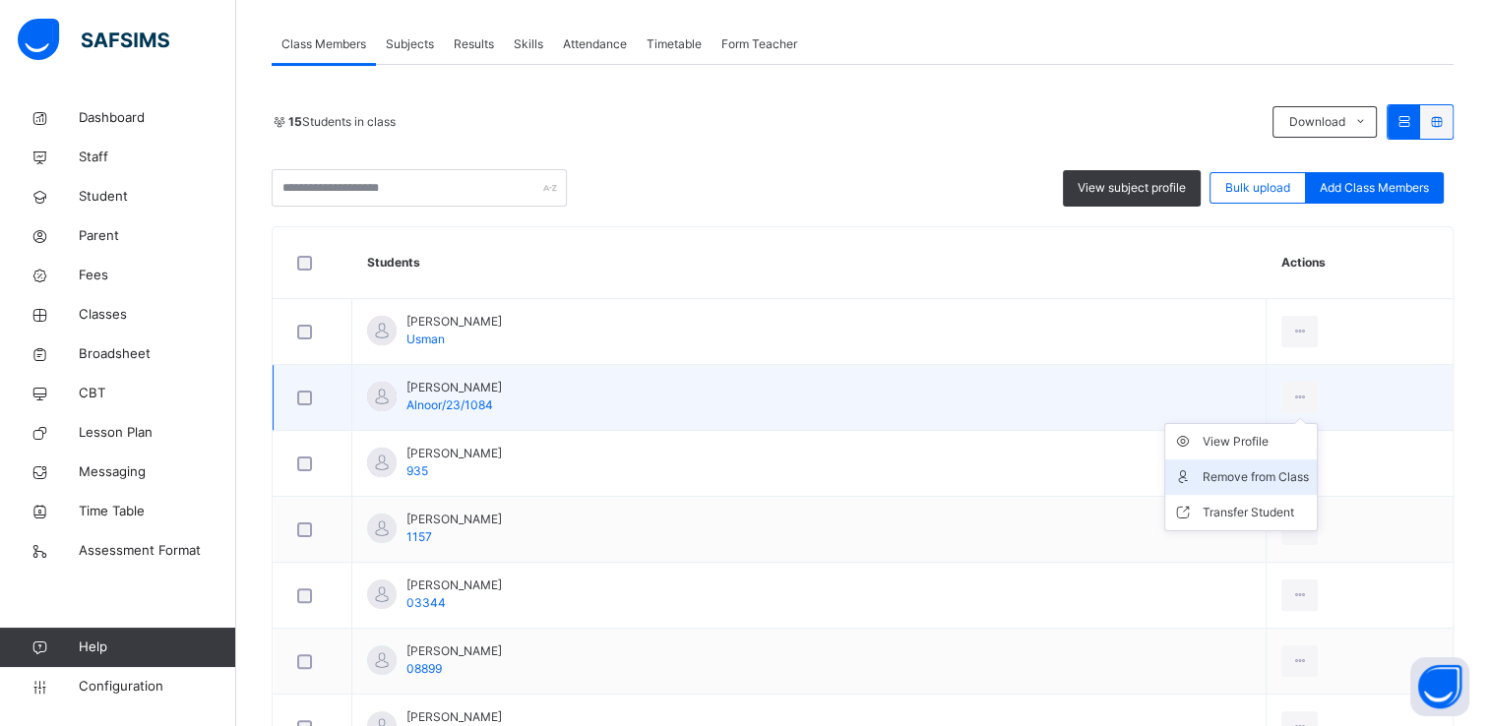
click at [1203, 471] on div "Remove from Class" at bounding box center [1256, 478] width 106 height 20
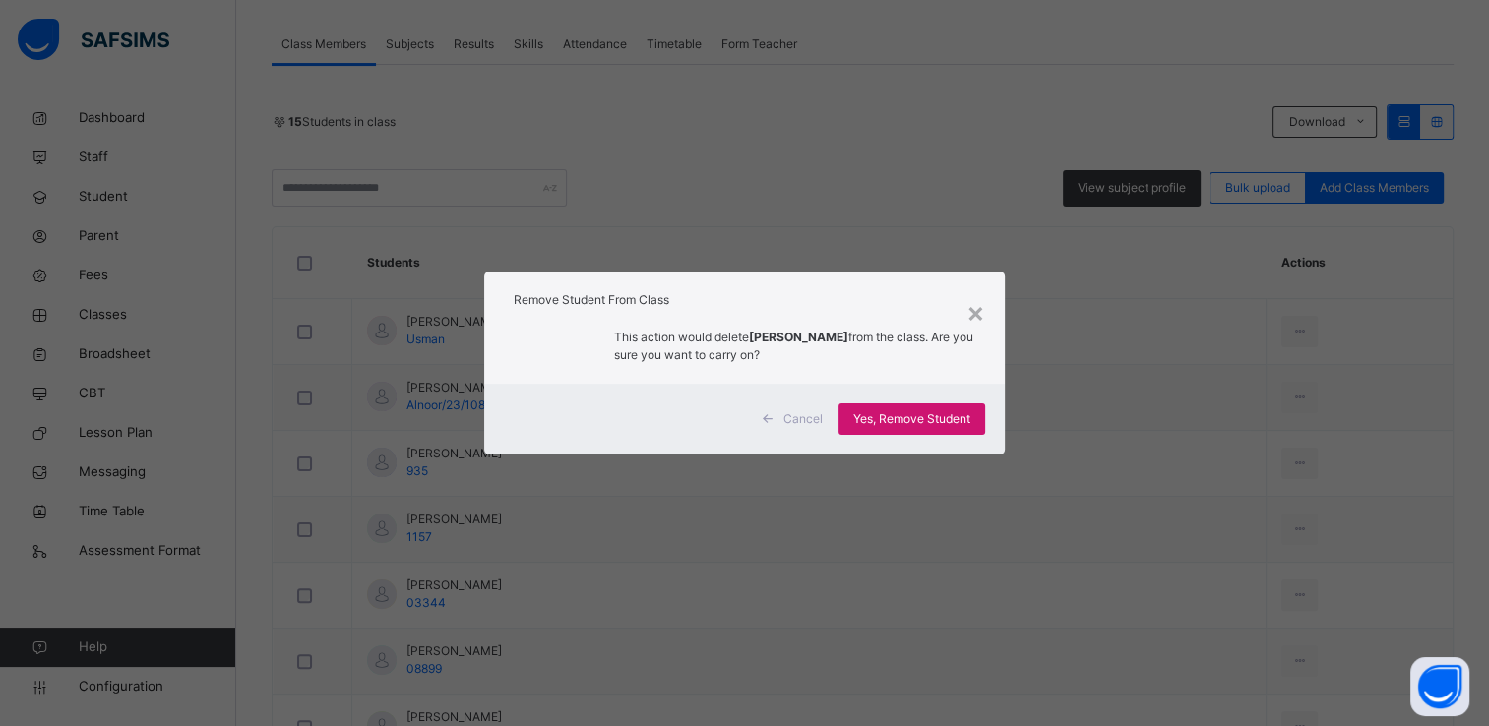
click at [961, 416] on span "Yes, Remove Student" at bounding box center [911, 419] width 117 height 18
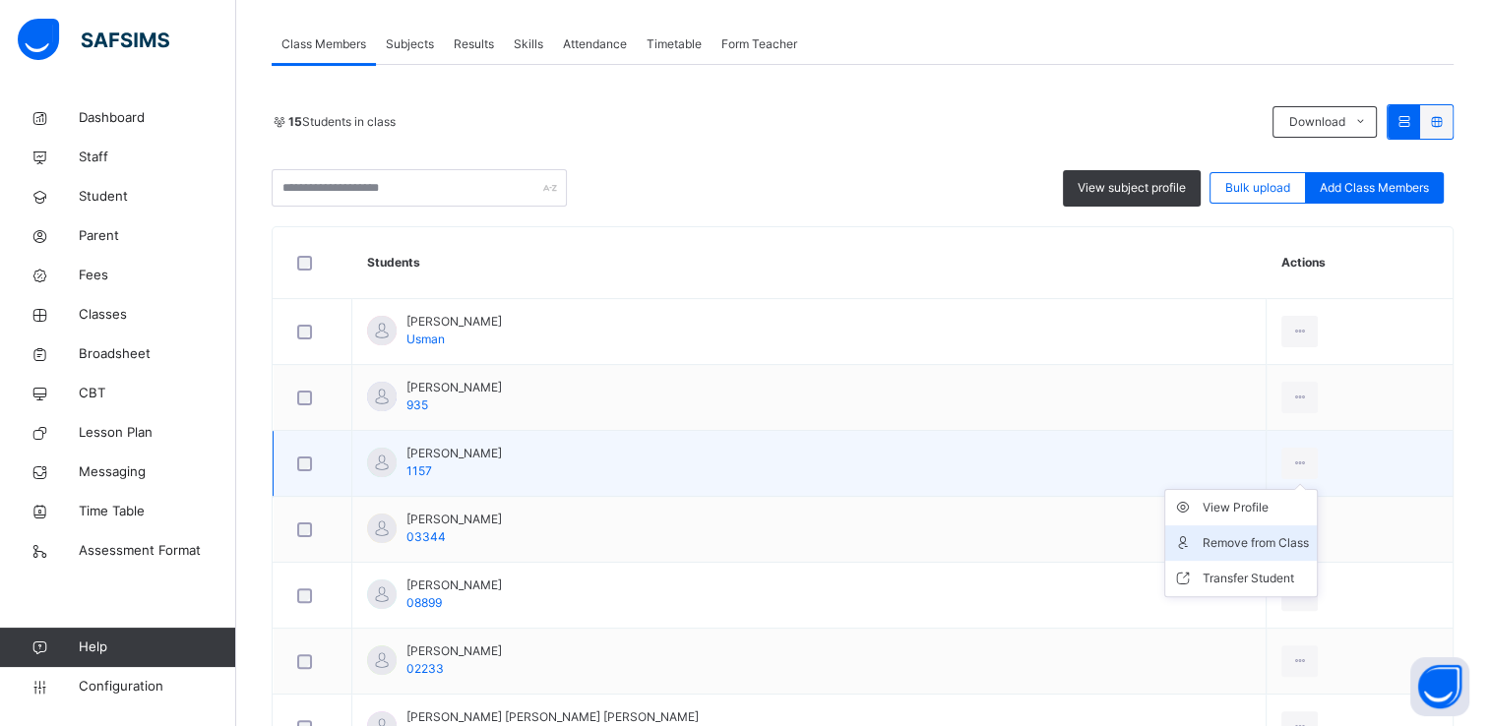
click at [1215, 534] on div "Remove from Class" at bounding box center [1256, 544] width 106 height 20
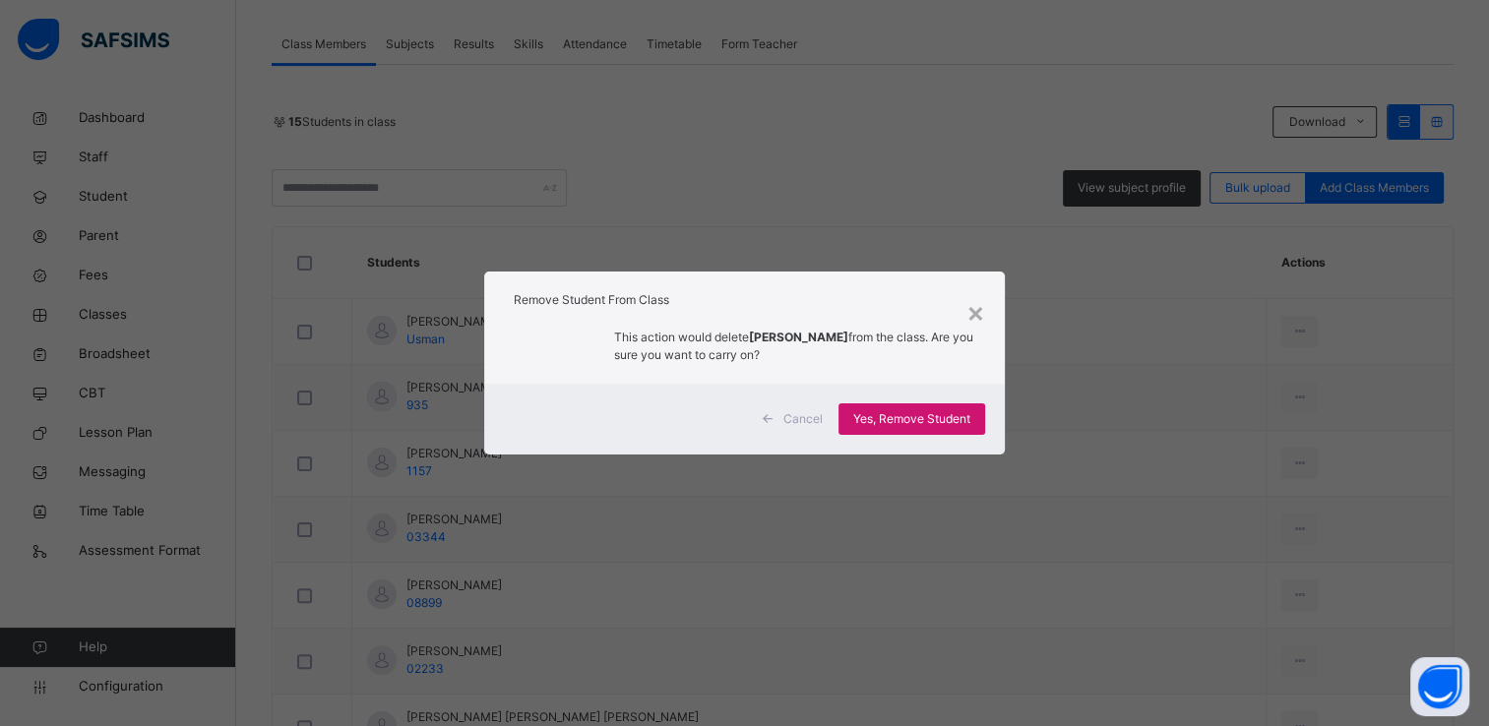
click at [950, 423] on span "Yes, Remove Student" at bounding box center [911, 419] width 117 height 18
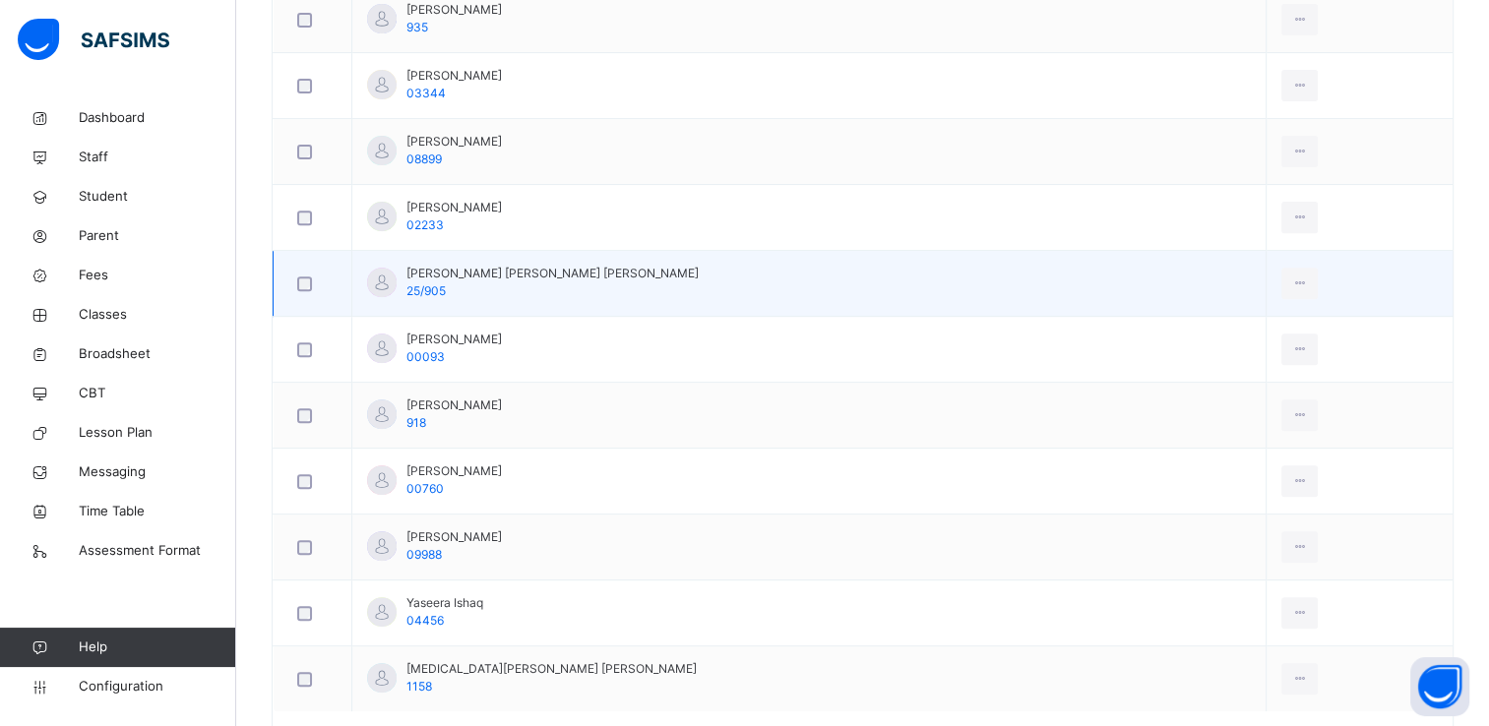
scroll to position [738, 0]
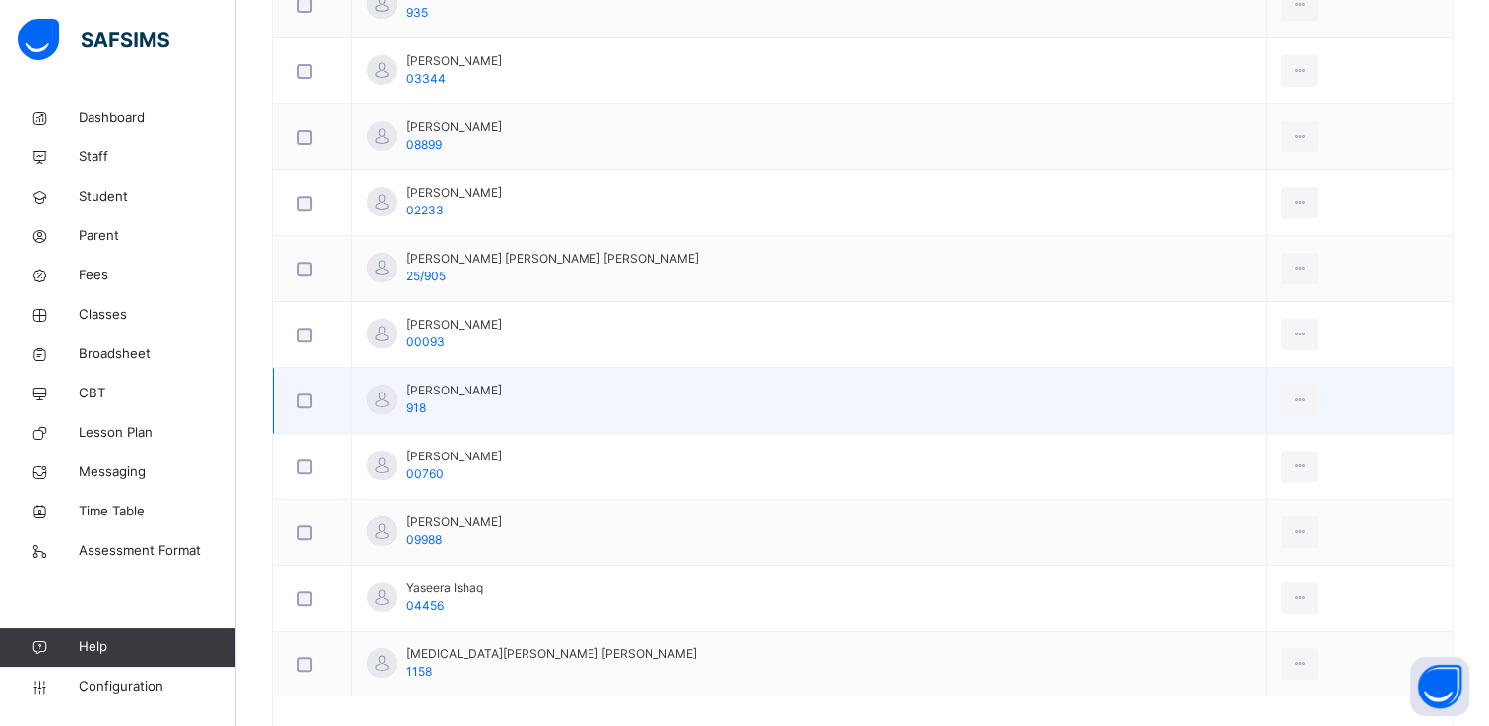
click at [599, 398] on td "Muiz Sholanke 918" at bounding box center [809, 401] width 914 height 66
click at [1203, 472] on div "Remove from Class" at bounding box center [1256, 481] width 106 height 20
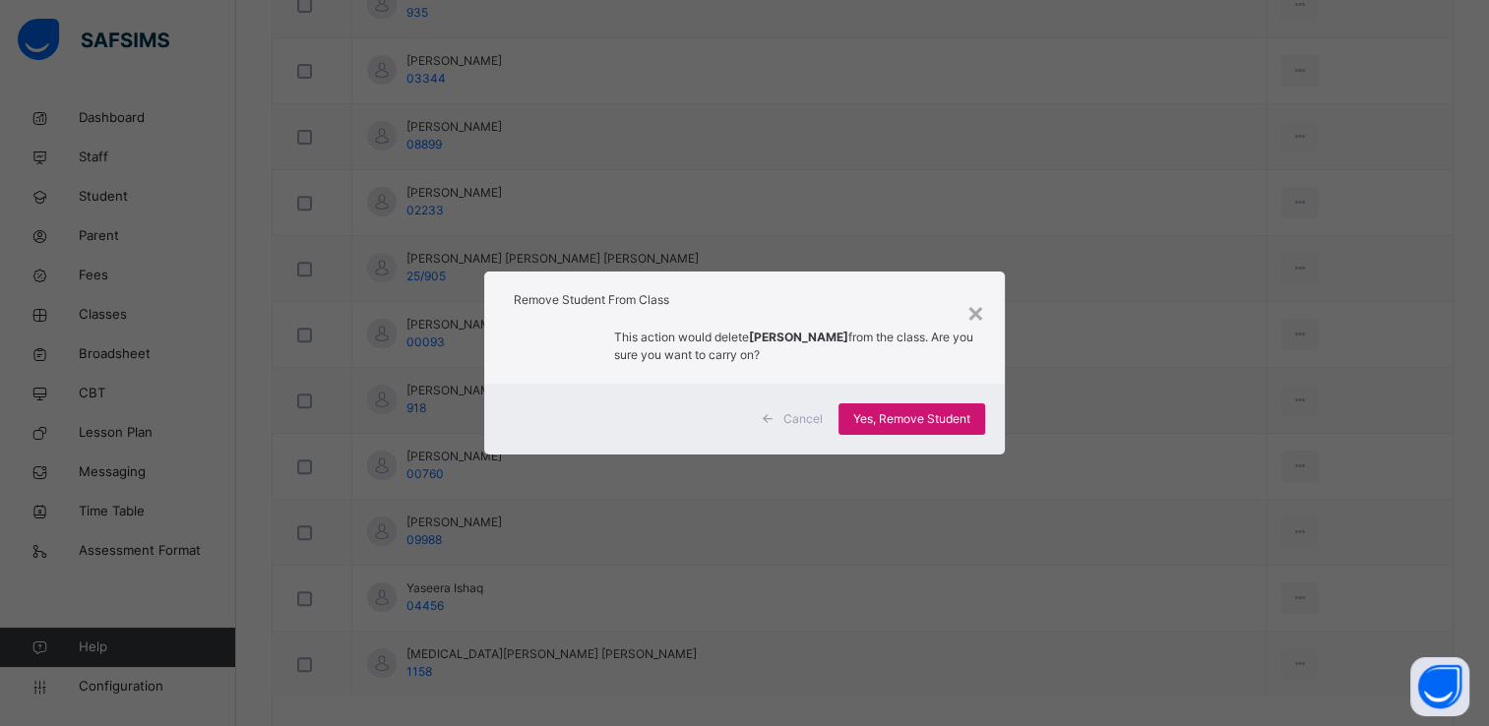
click at [955, 421] on span "Yes, Remove Student" at bounding box center [911, 419] width 117 height 18
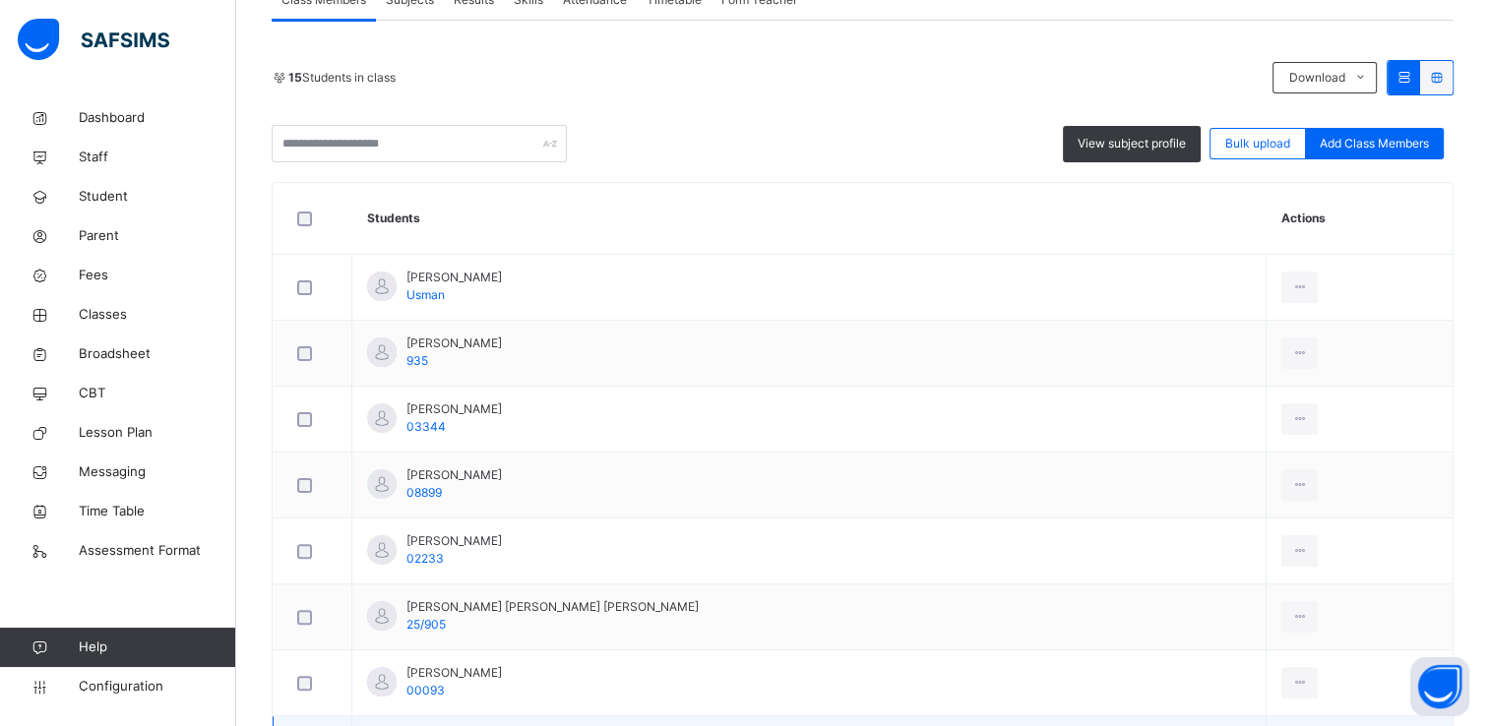
scroll to position [405, 0]
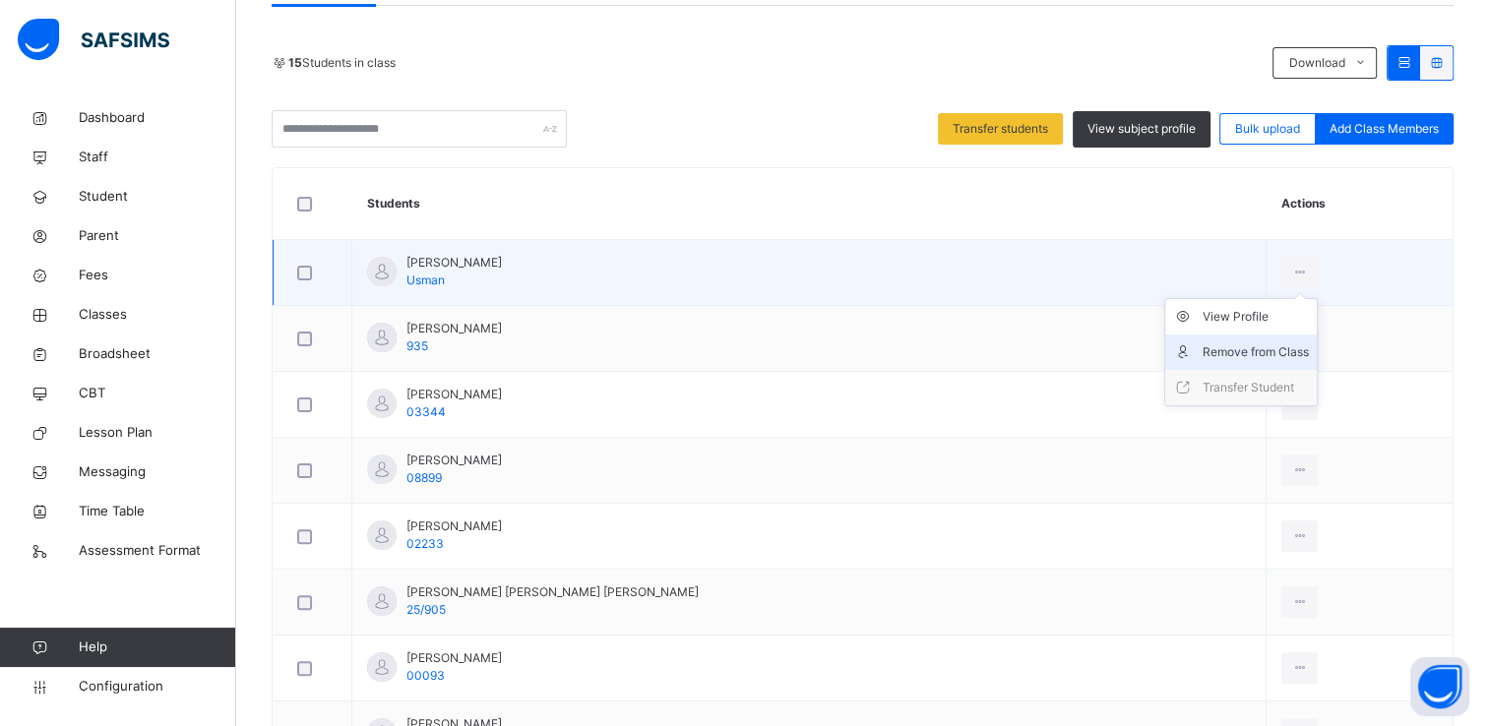
click at [1203, 345] on div "Remove from Class" at bounding box center [1256, 353] width 106 height 20
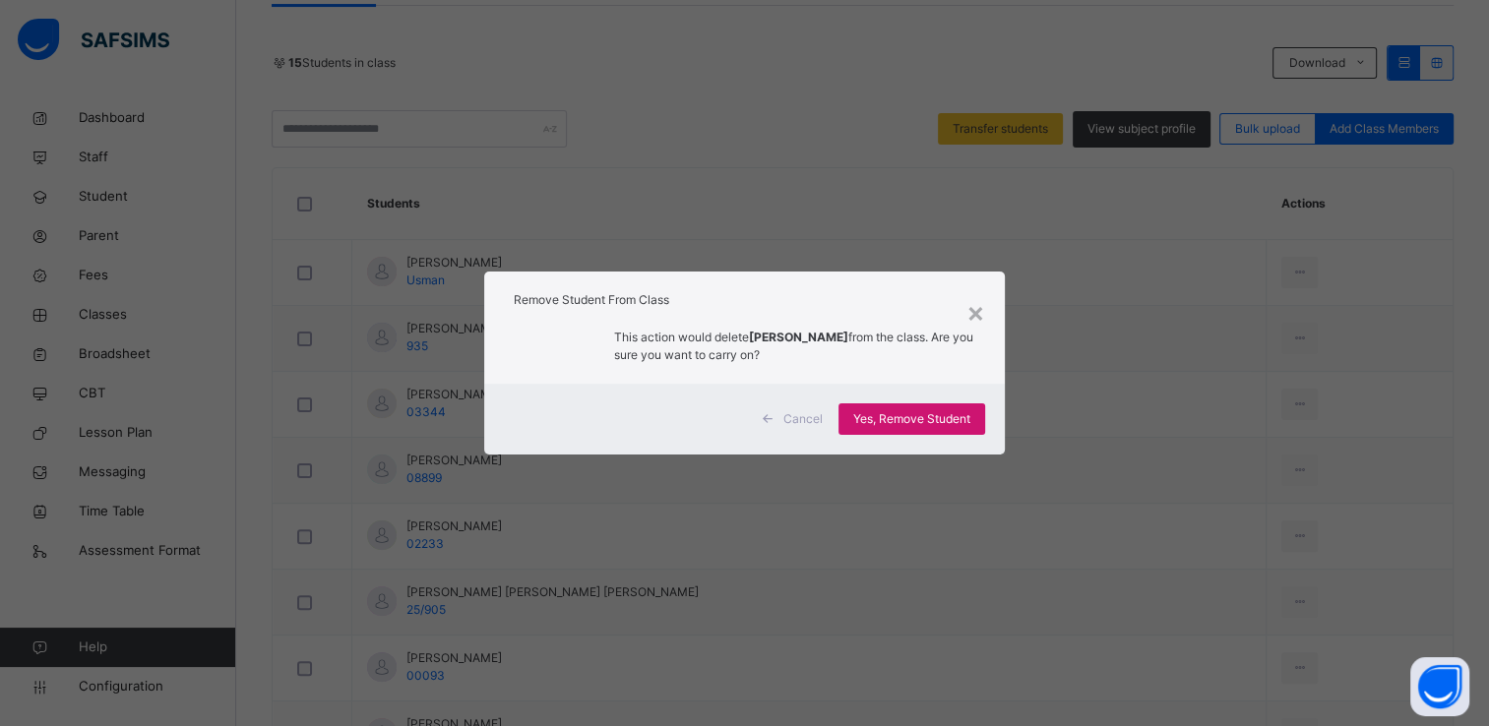
click at [913, 412] on span "Yes, Remove Student" at bounding box center [911, 419] width 117 height 18
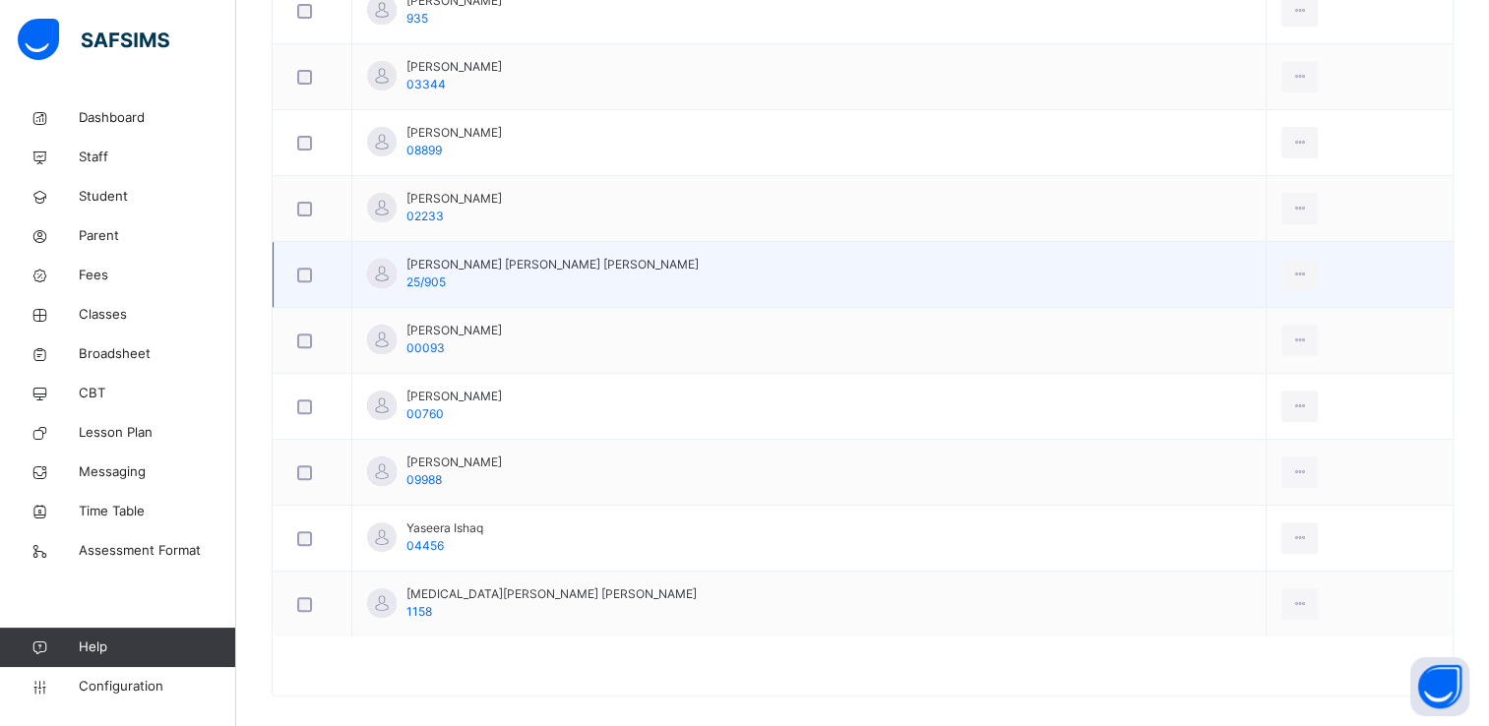
scroll to position [682, 0]
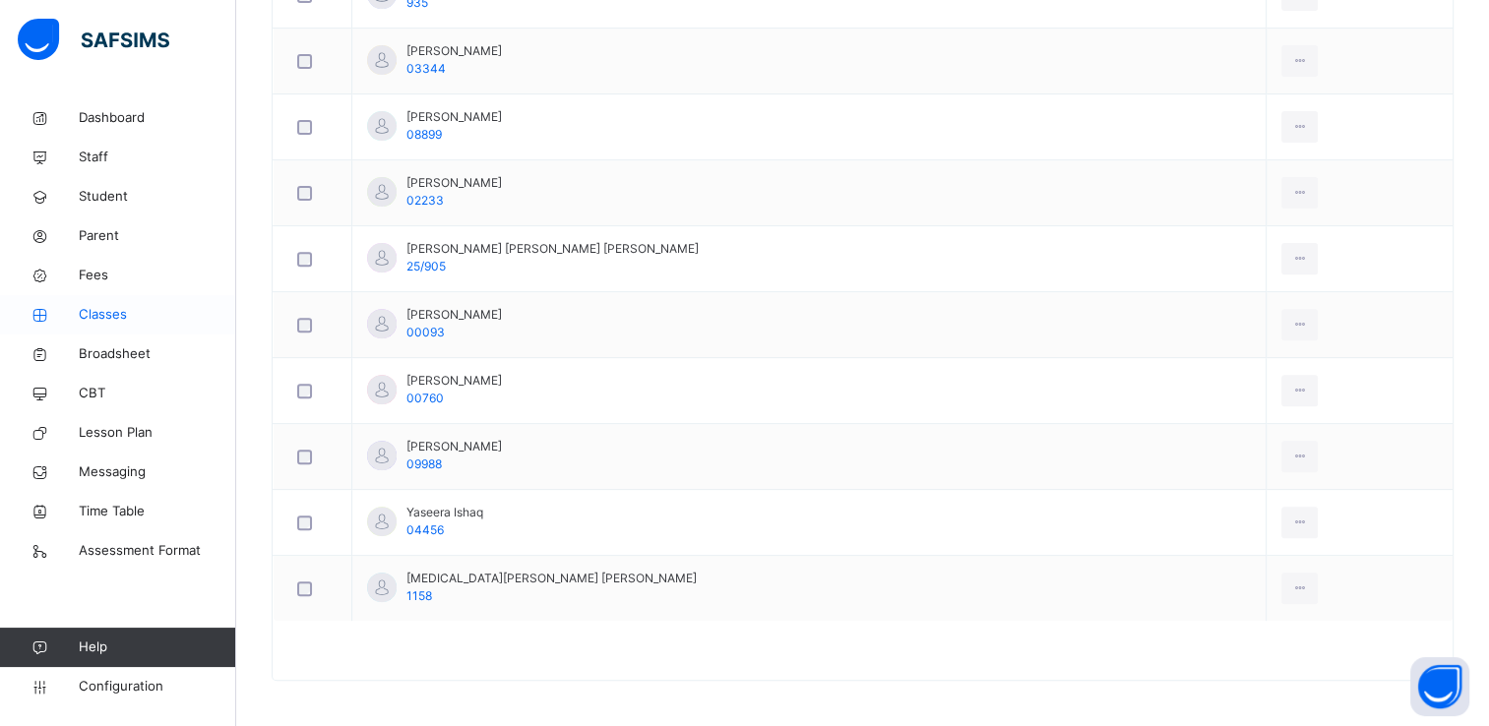
click at [98, 316] on span "Classes" at bounding box center [157, 315] width 157 height 20
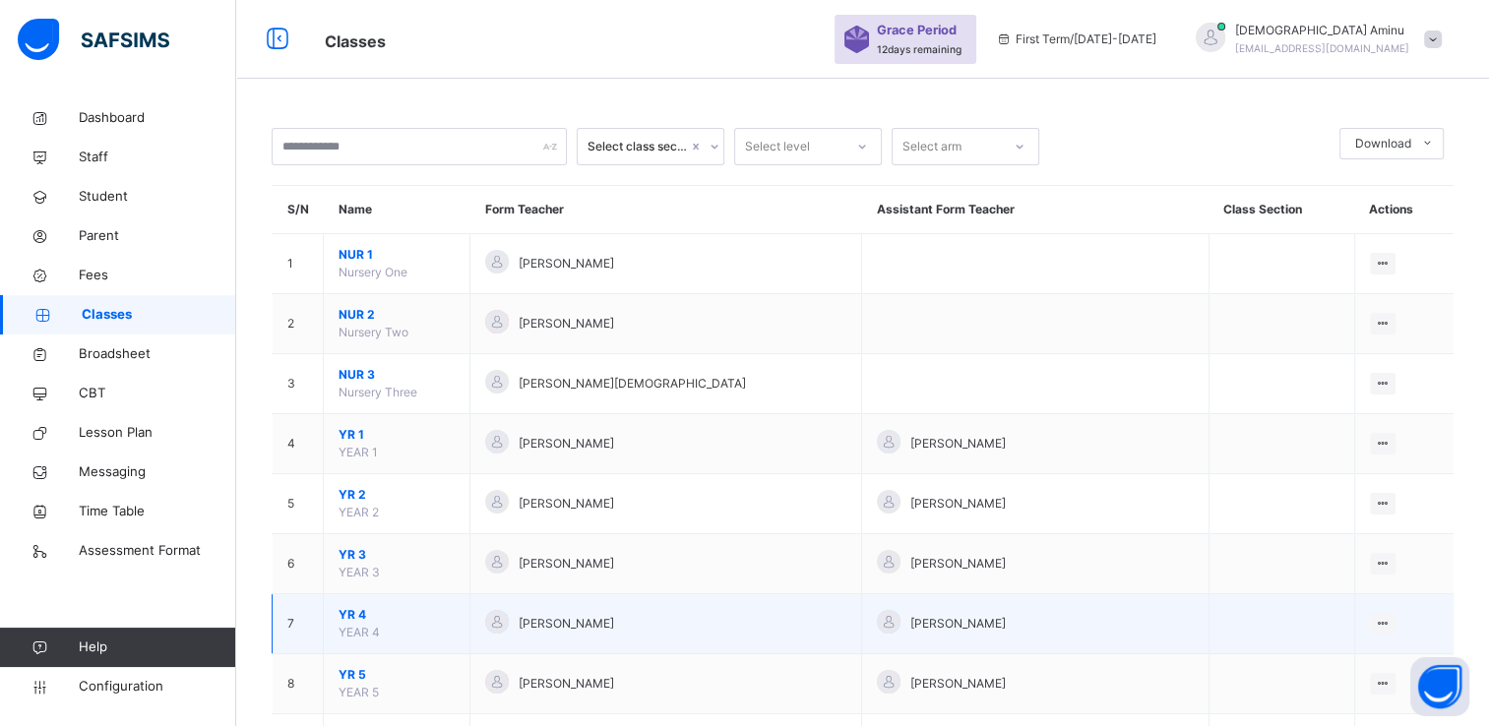
click at [345, 606] on span "YR 4" at bounding box center [397, 615] width 116 height 18
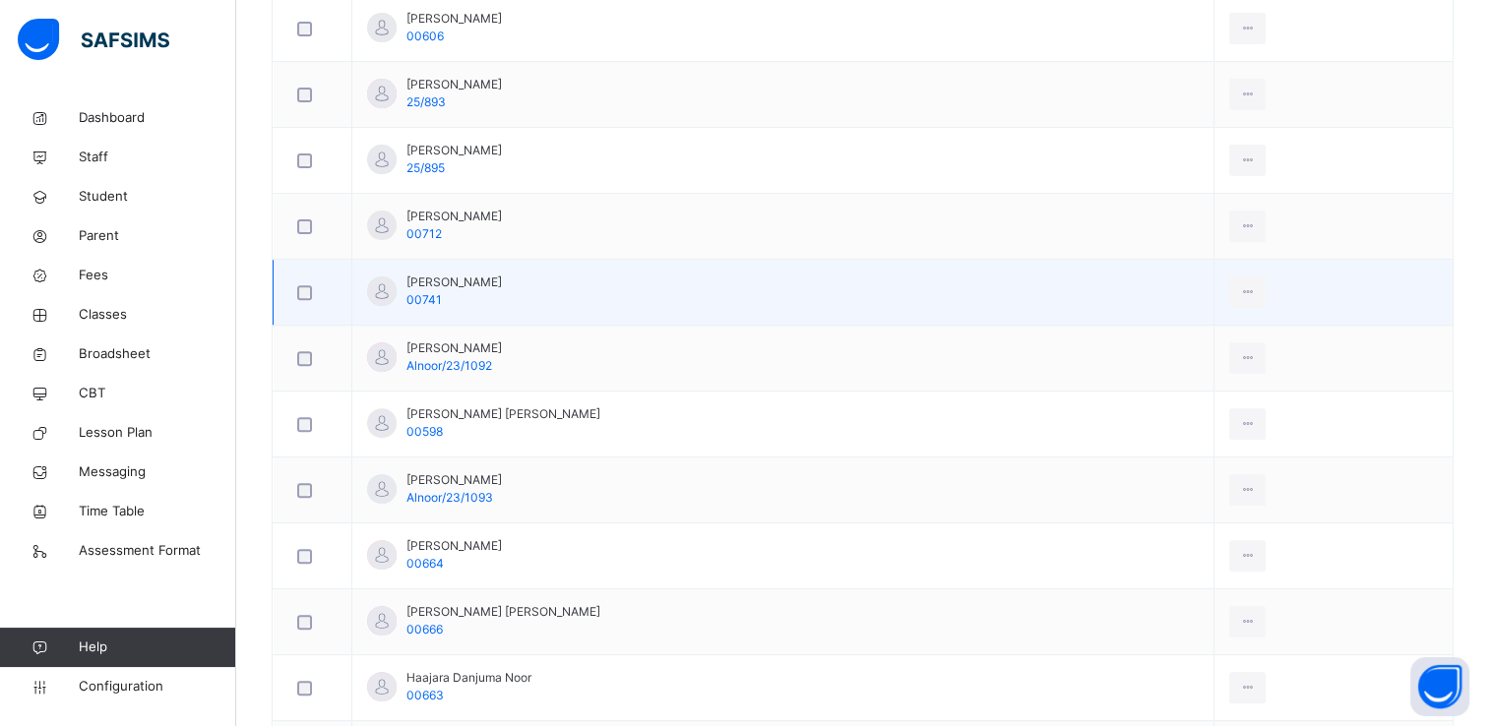
scroll to position [652, 0]
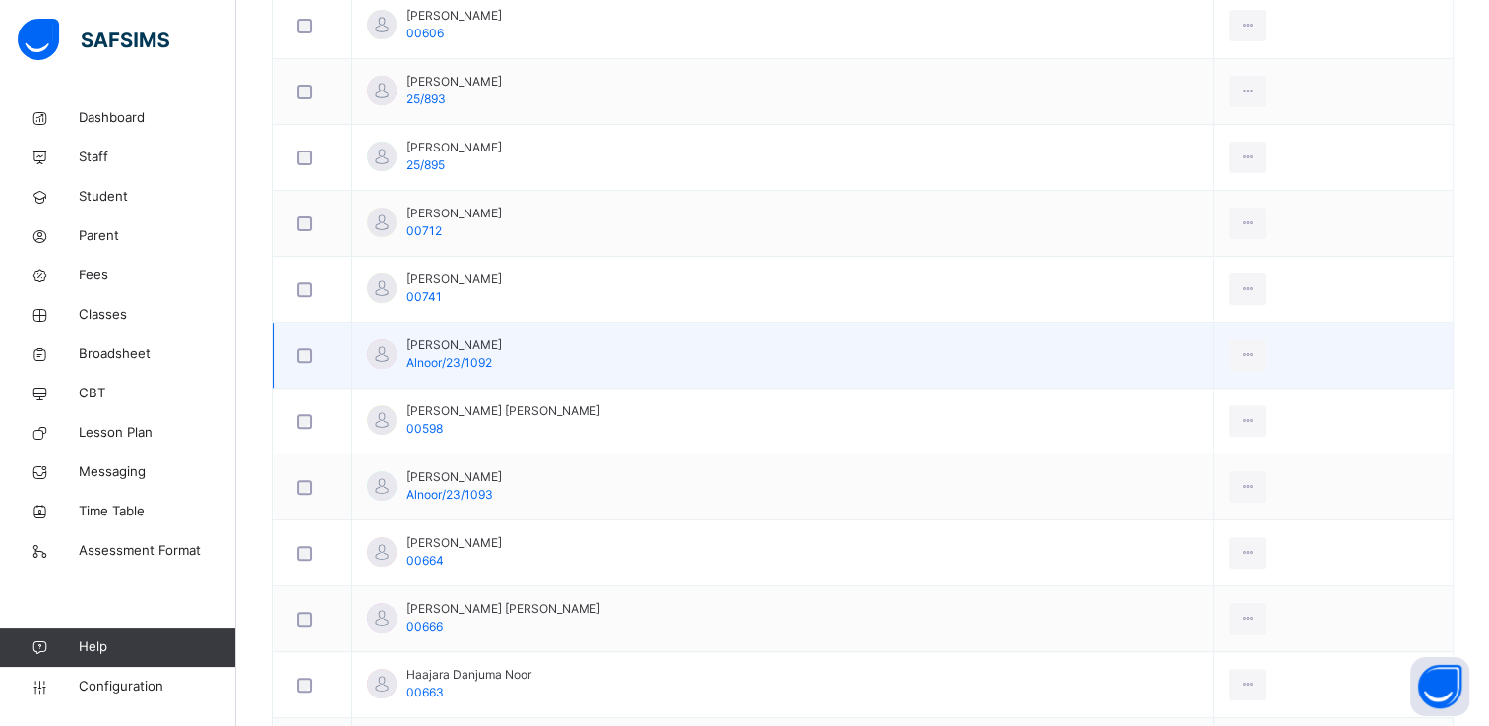
click at [602, 357] on td "Aish Aliyu Abdullah Alnoor/23/1092" at bounding box center [783, 356] width 862 height 66
click at [1216, 428] on div "Remove from Class" at bounding box center [1204, 435] width 106 height 20
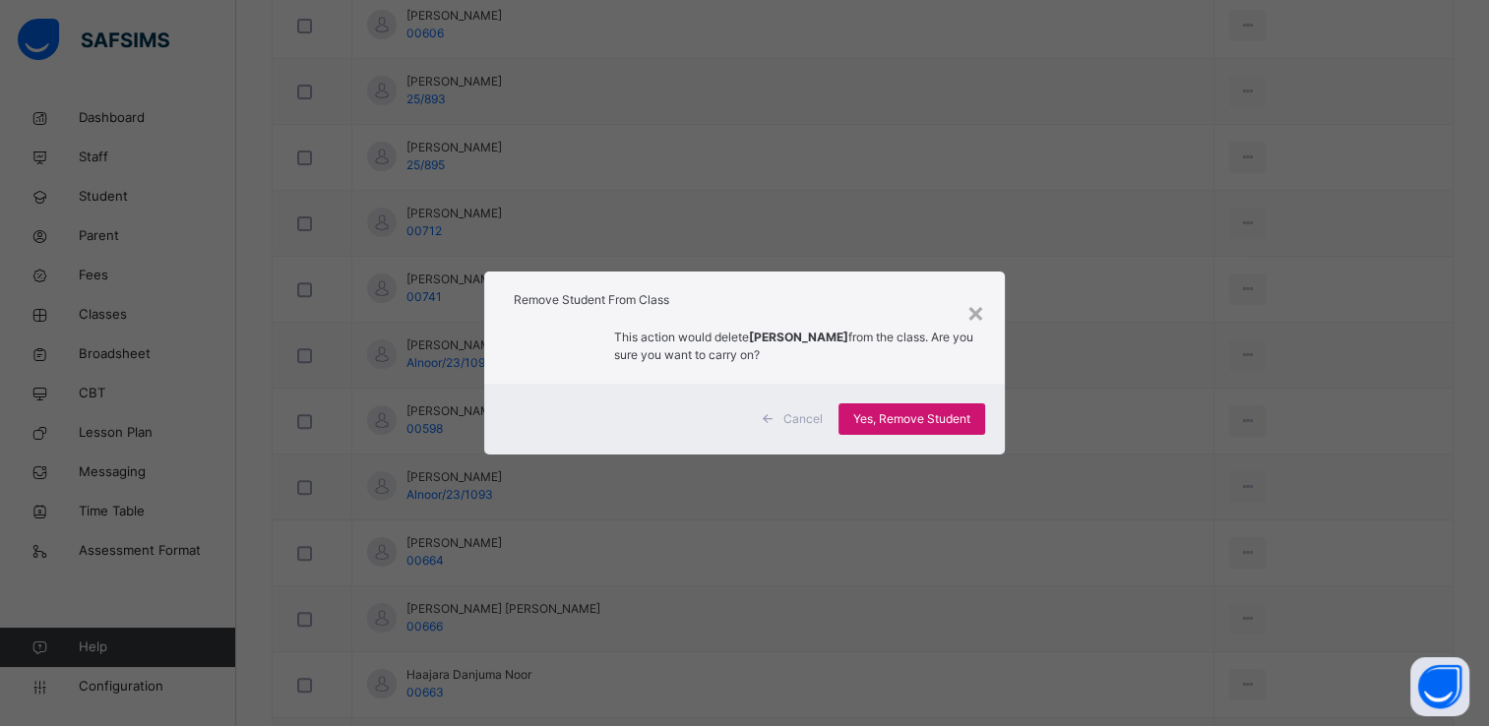
click at [952, 415] on span "Yes, Remove Student" at bounding box center [911, 419] width 117 height 18
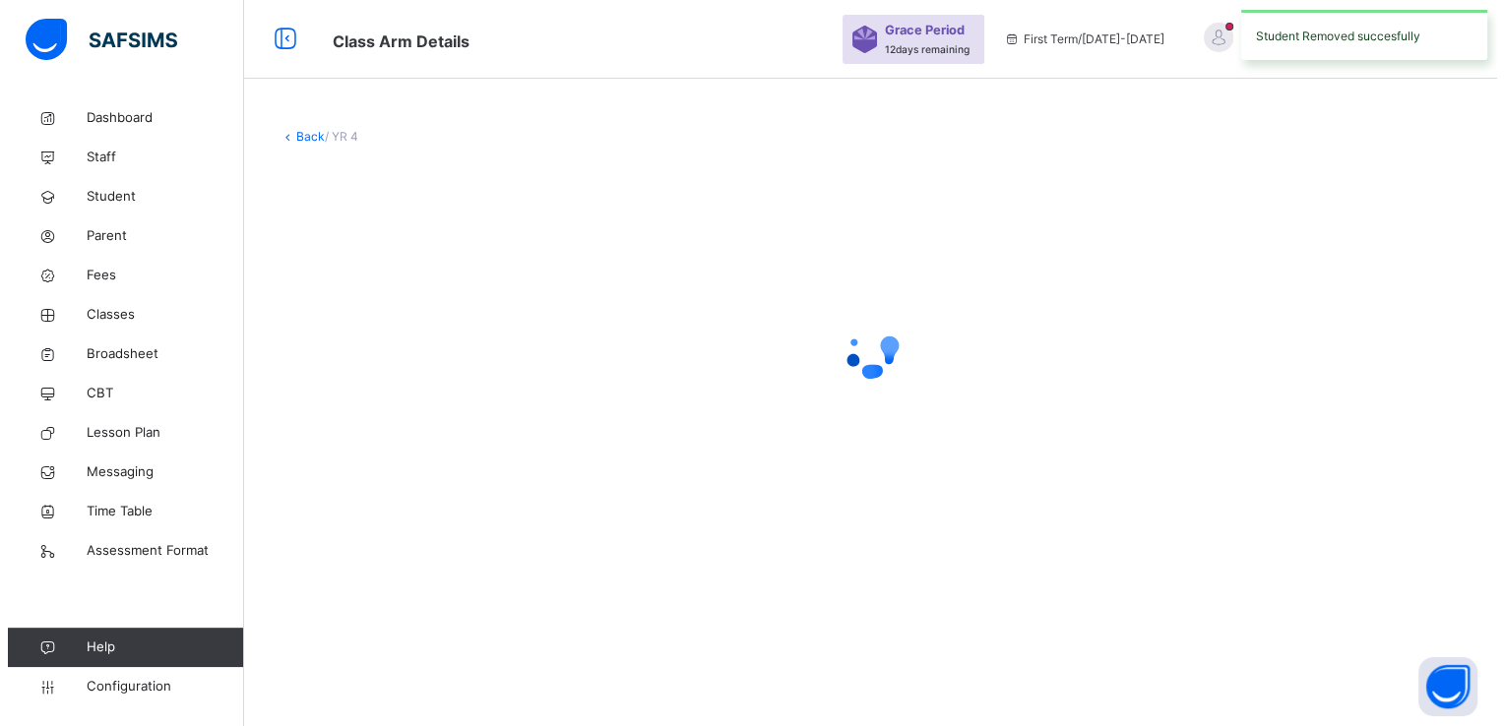
scroll to position [0, 0]
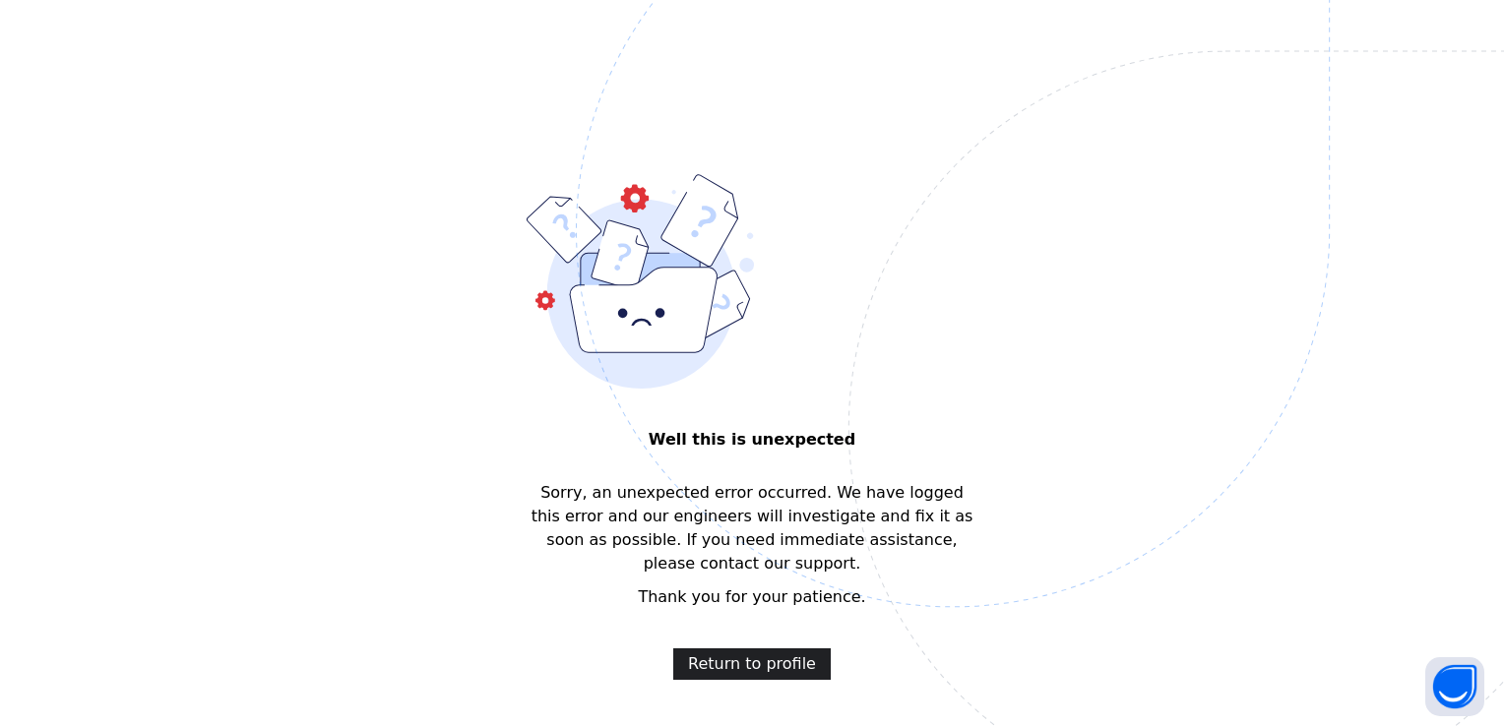
click at [725, 653] on span "Return to profile" at bounding box center [752, 665] width 128 height 24
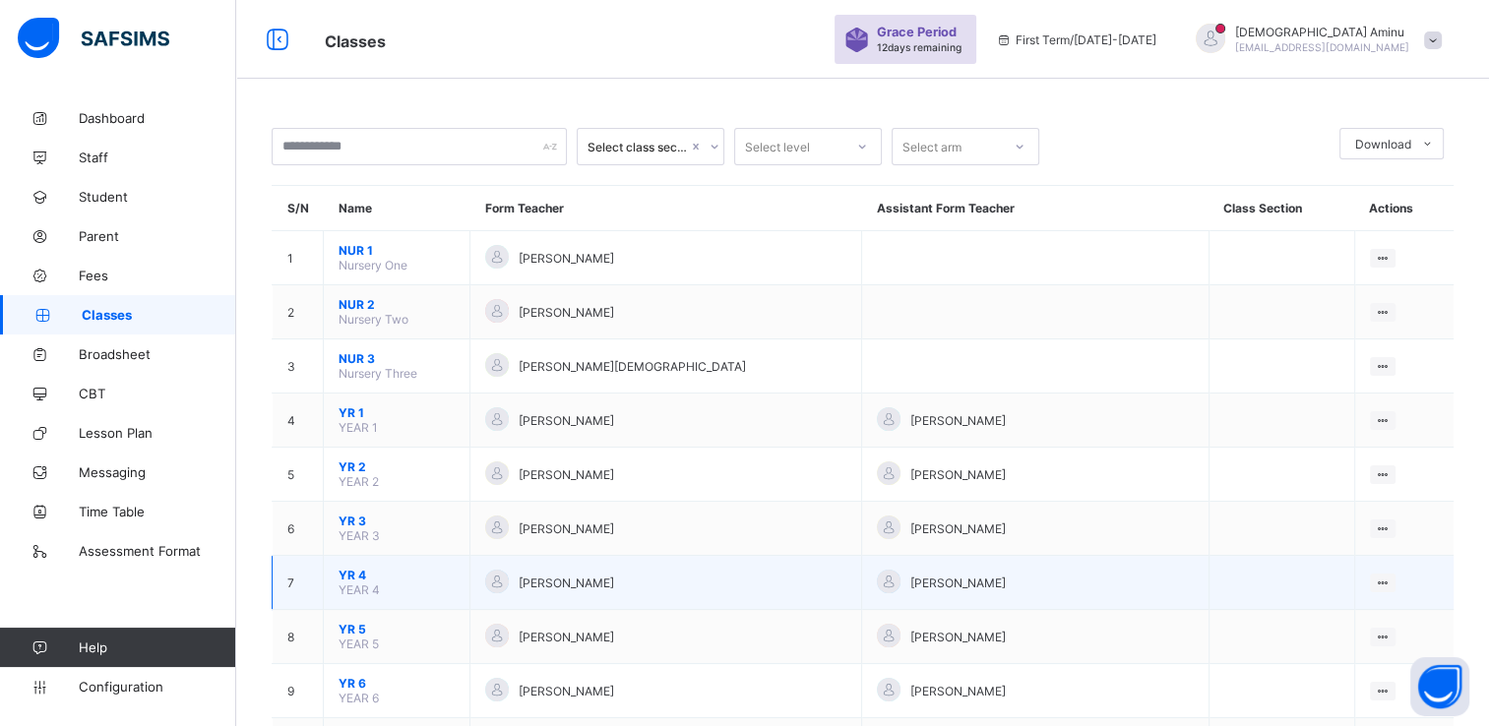
click at [349, 569] on span "YR 4" at bounding box center [397, 575] width 116 height 15
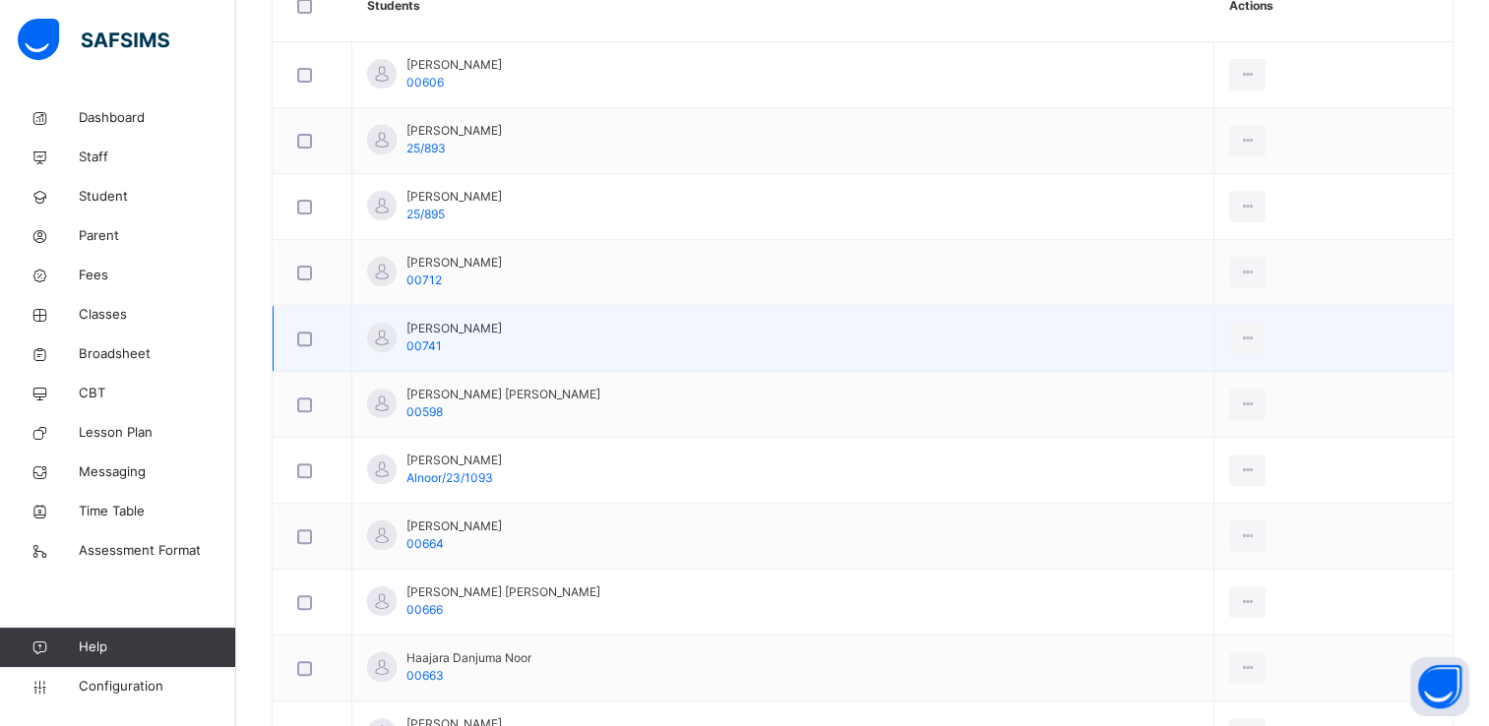
scroll to position [606, 0]
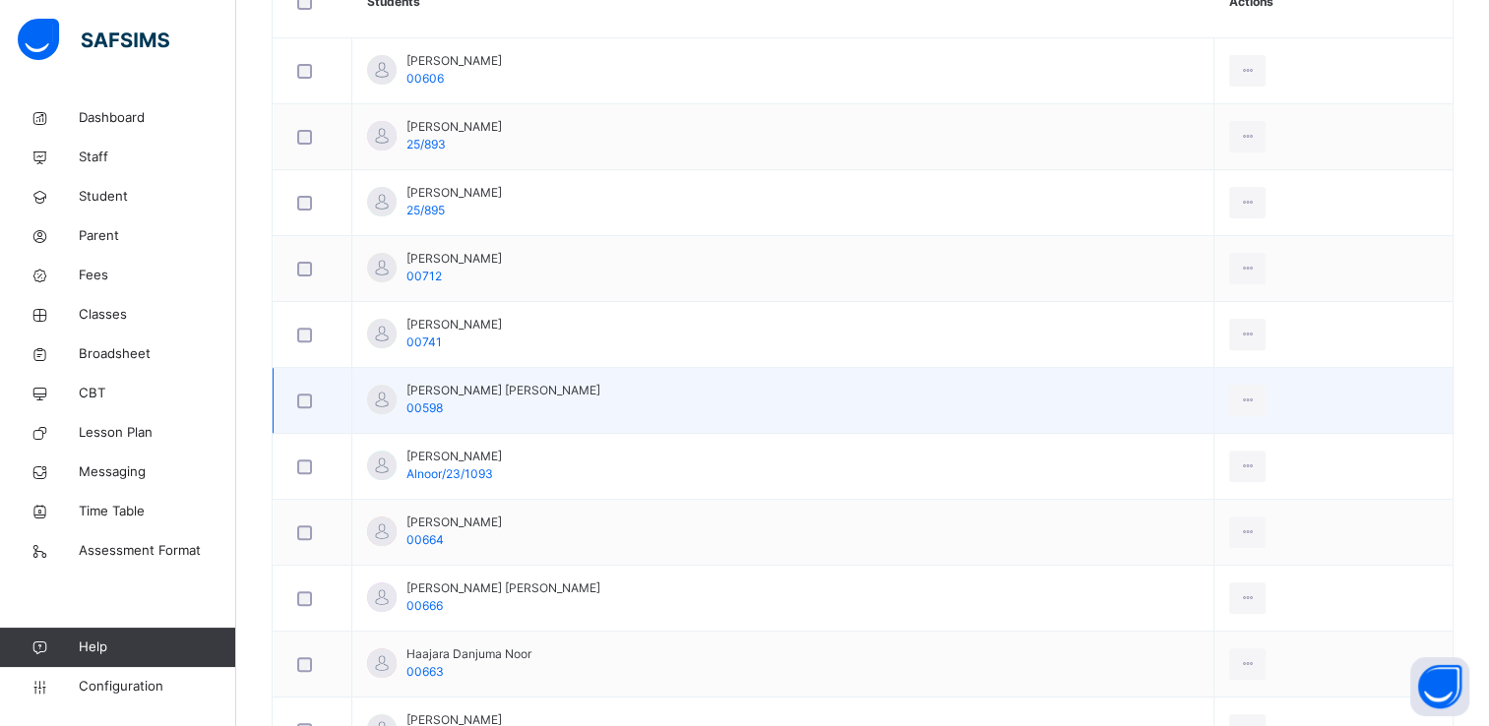
click at [624, 408] on td "Aisha Abdulmumin Muhammad Bello 00598" at bounding box center [783, 401] width 862 height 66
click at [1213, 481] on div "Remove from Class" at bounding box center [1204, 481] width 106 height 20
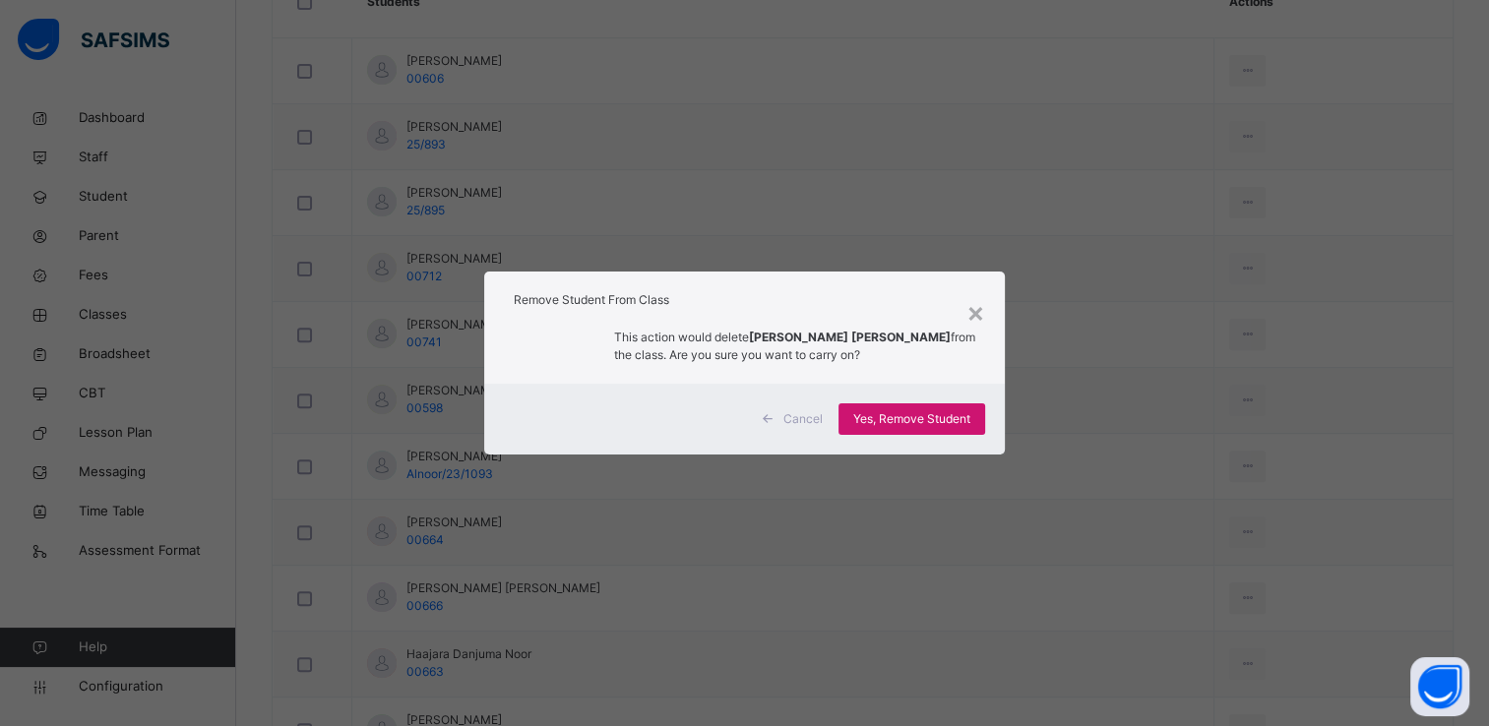
click at [953, 411] on span "Yes, Remove Student" at bounding box center [911, 419] width 117 height 18
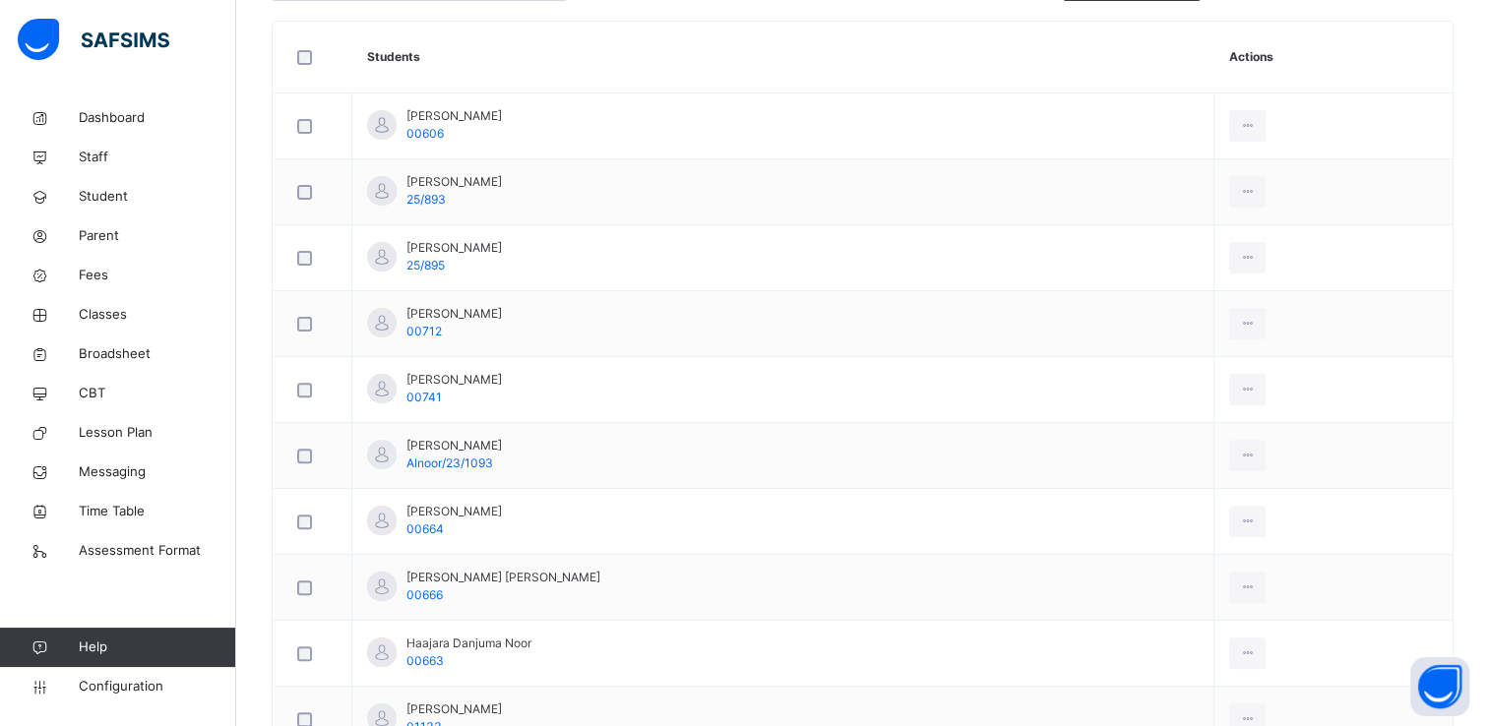
scroll to position [553, 0]
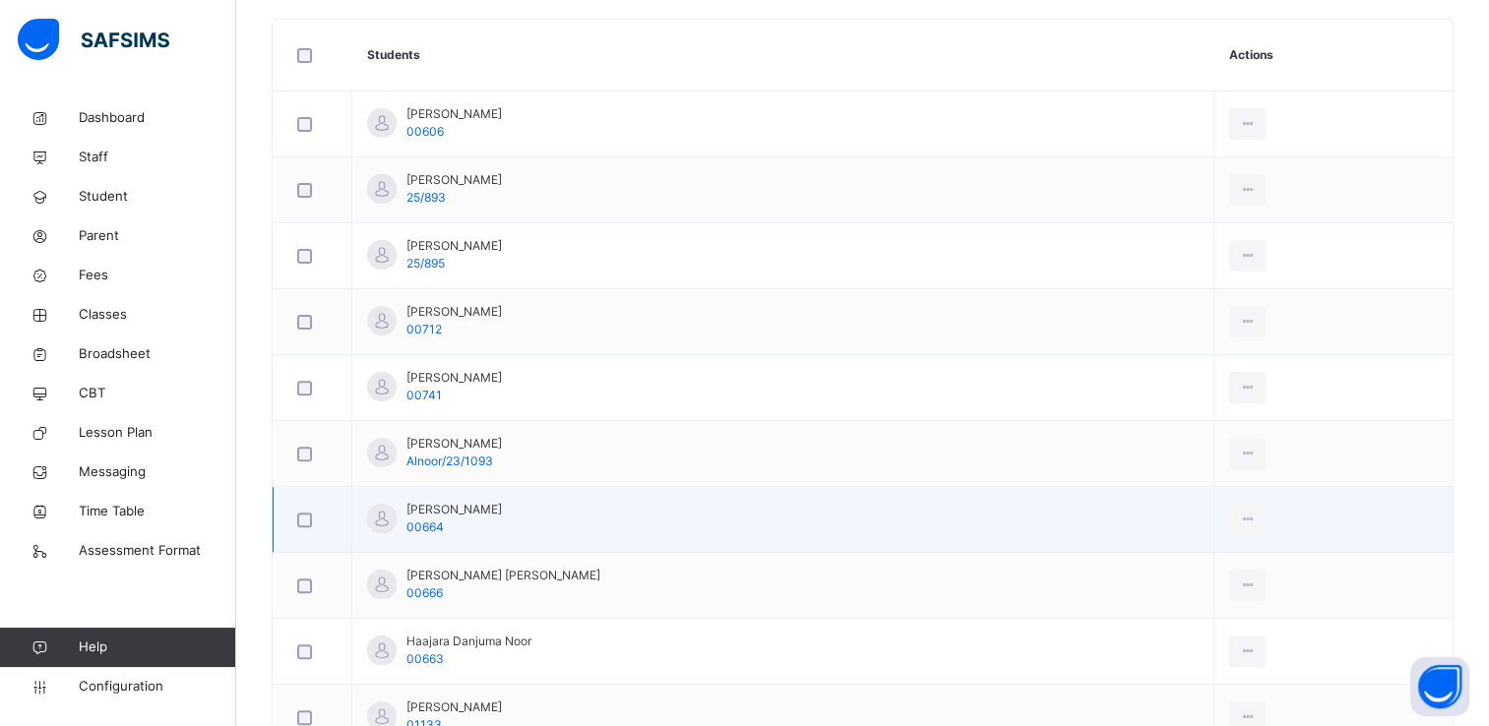
click at [572, 537] on td "Amina Abdullahi 00664" at bounding box center [783, 520] width 862 height 66
click at [1184, 593] on div "Remove from Class" at bounding box center [1204, 600] width 106 height 20
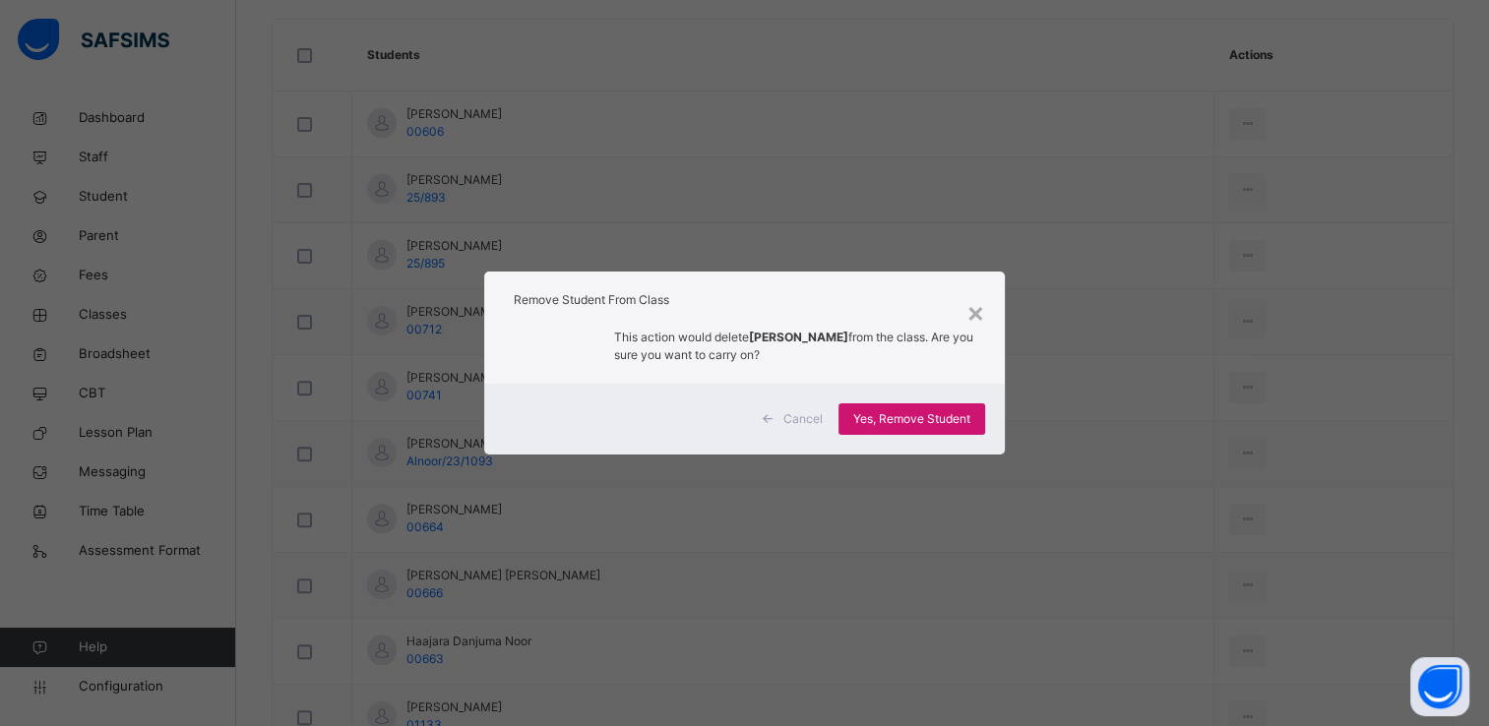
click at [946, 412] on span "Yes, Remove Student" at bounding box center [911, 419] width 117 height 18
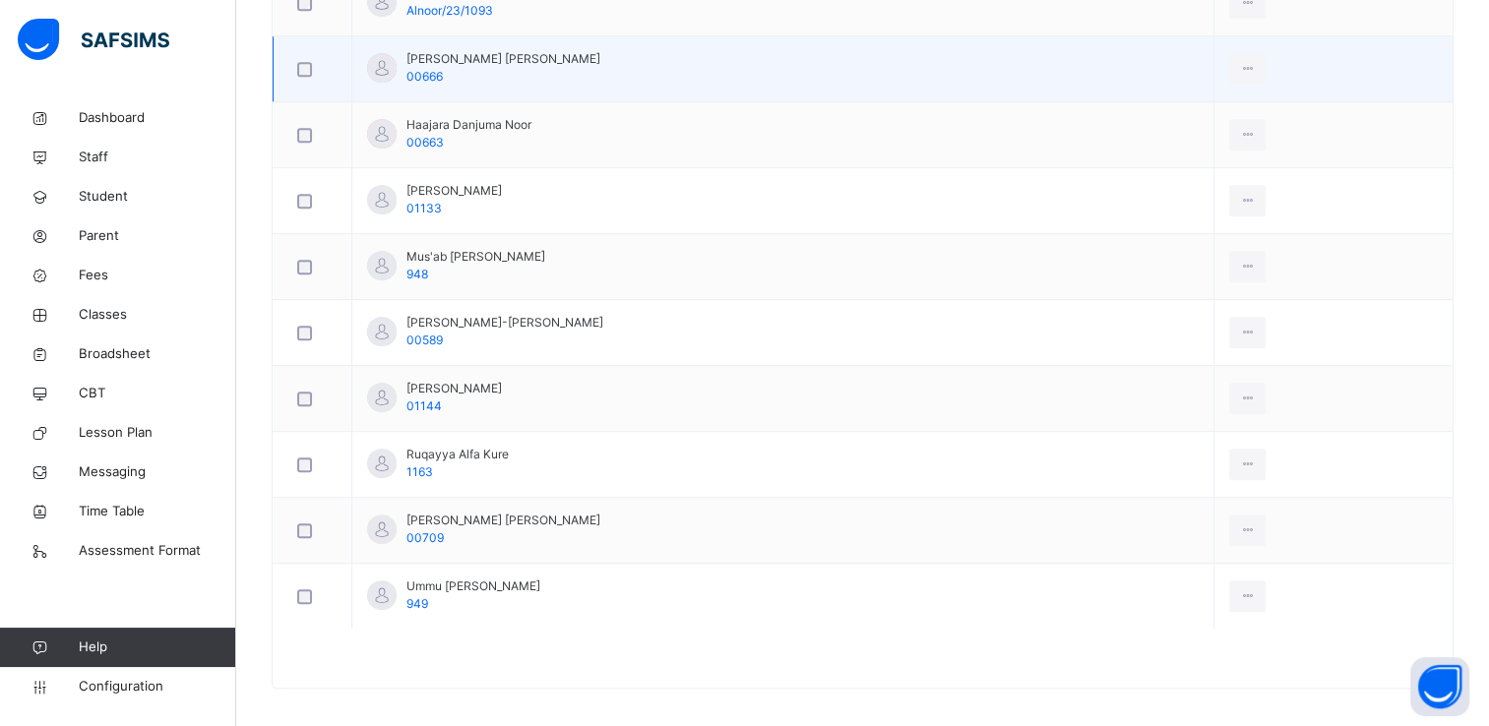
scroll to position [1011, 0]
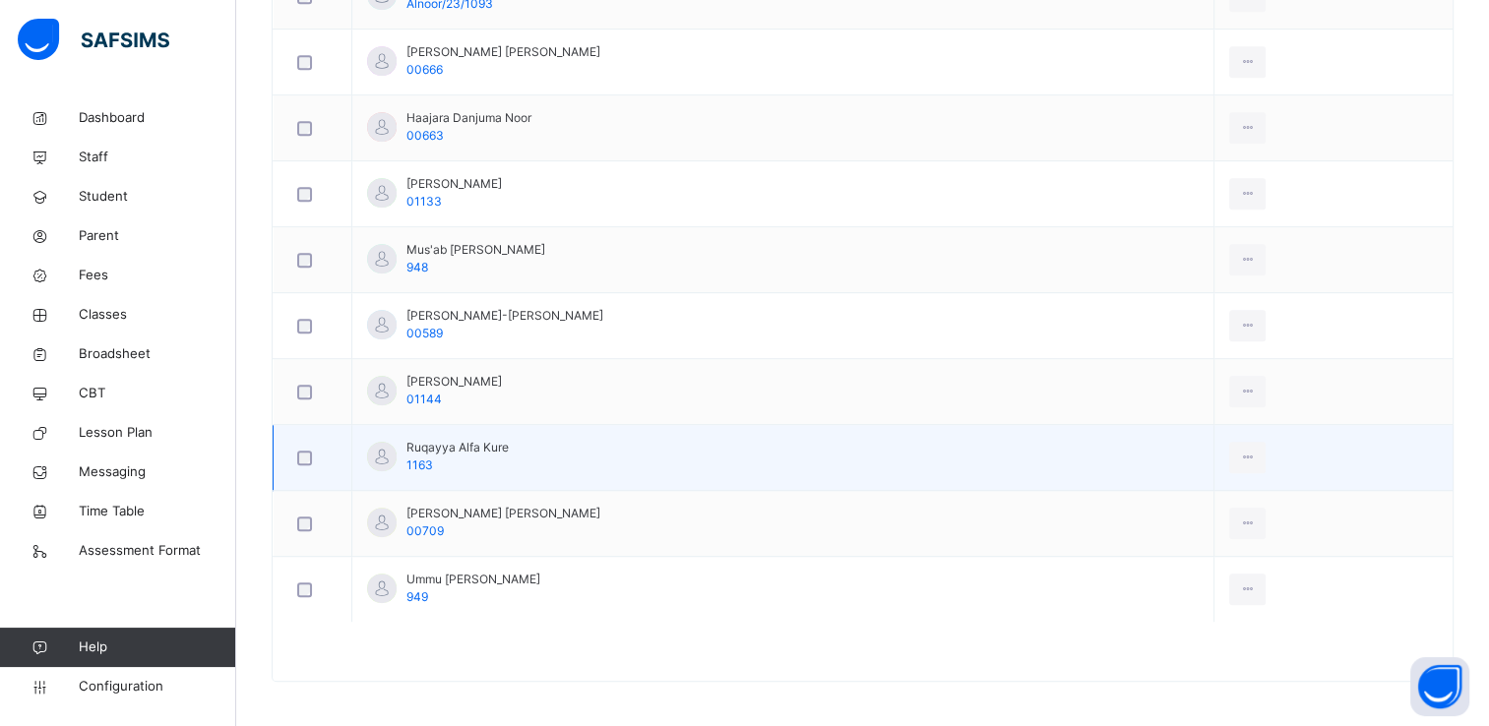
click at [598, 453] on td "Ruqayya Alfa Kure 1163" at bounding box center [783, 458] width 862 height 66
click at [1181, 530] on div "Remove from Class" at bounding box center [1204, 538] width 106 height 20
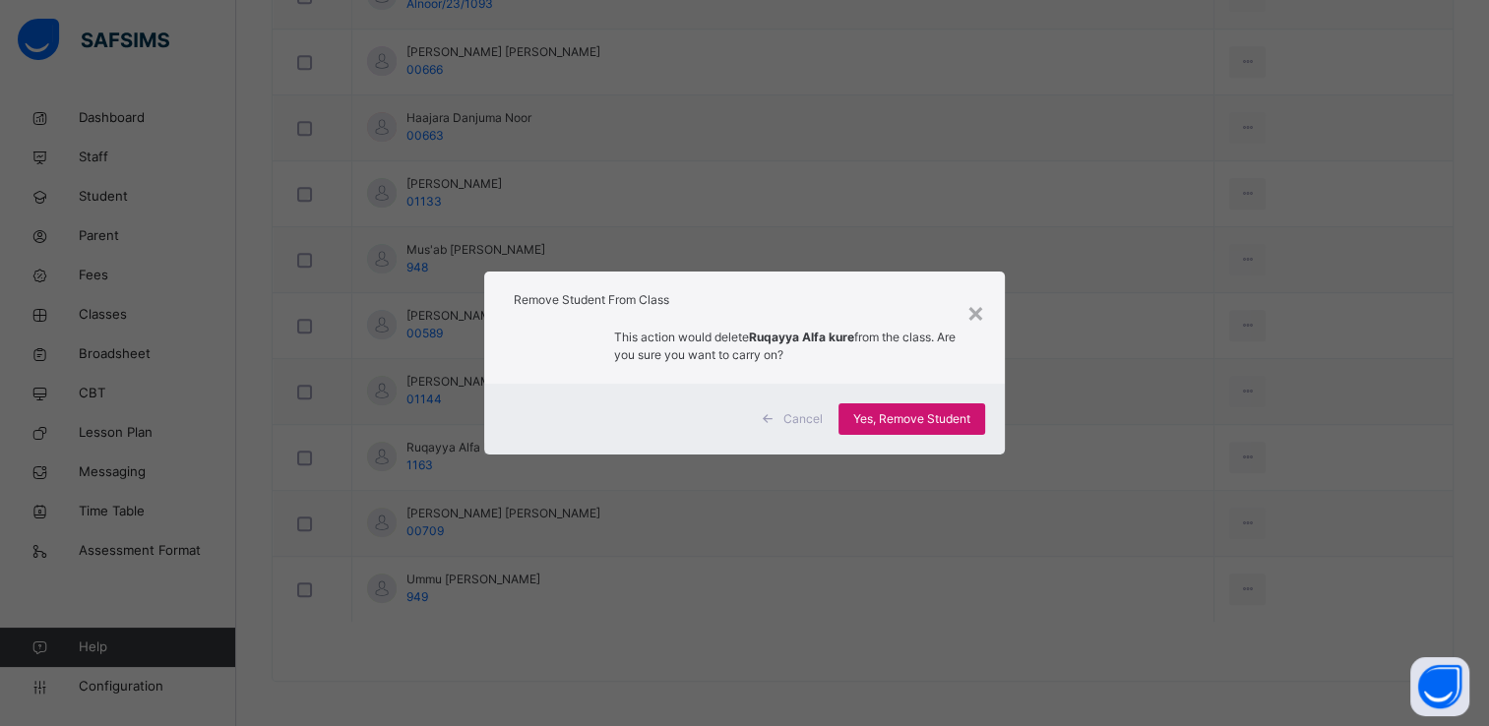
click at [960, 415] on span "Yes, Remove Student" at bounding box center [911, 419] width 117 height 18
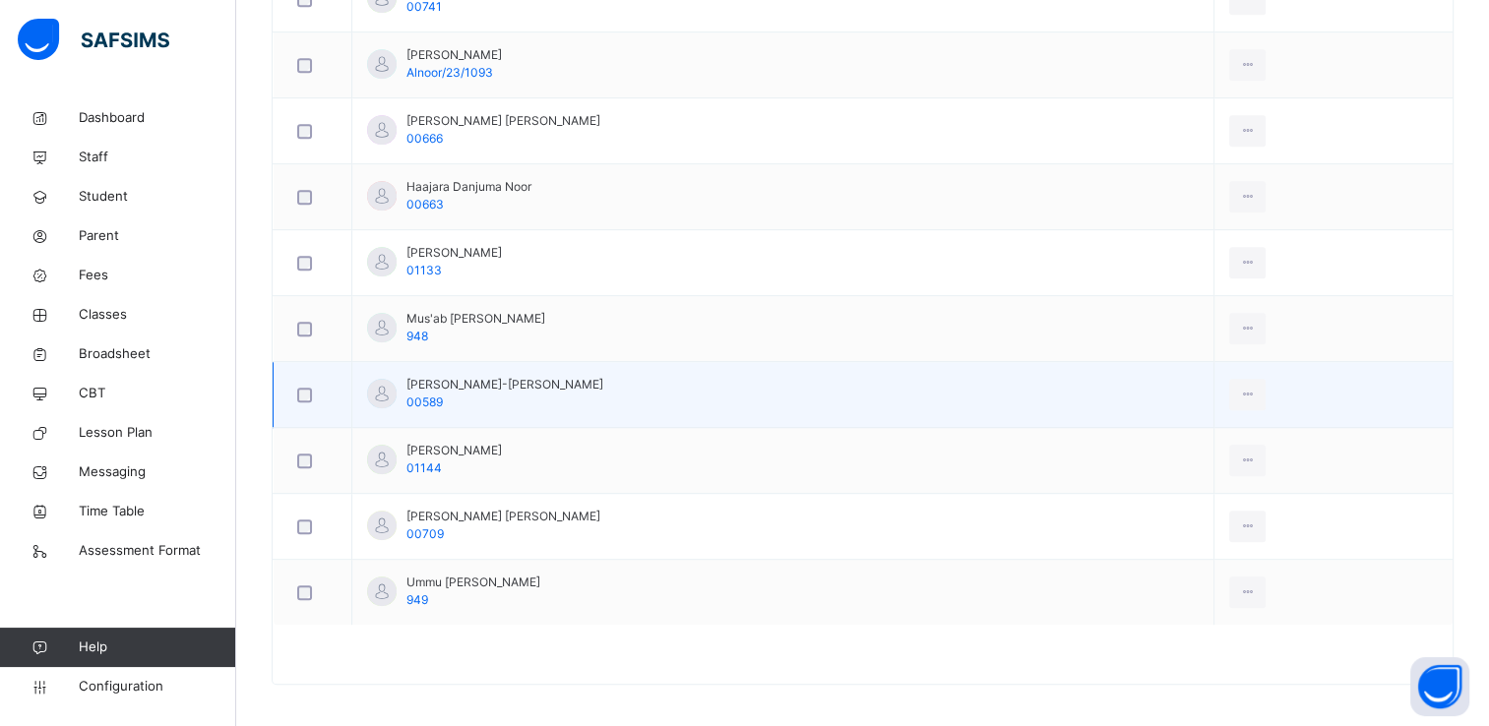
scroll to position [945, 0]
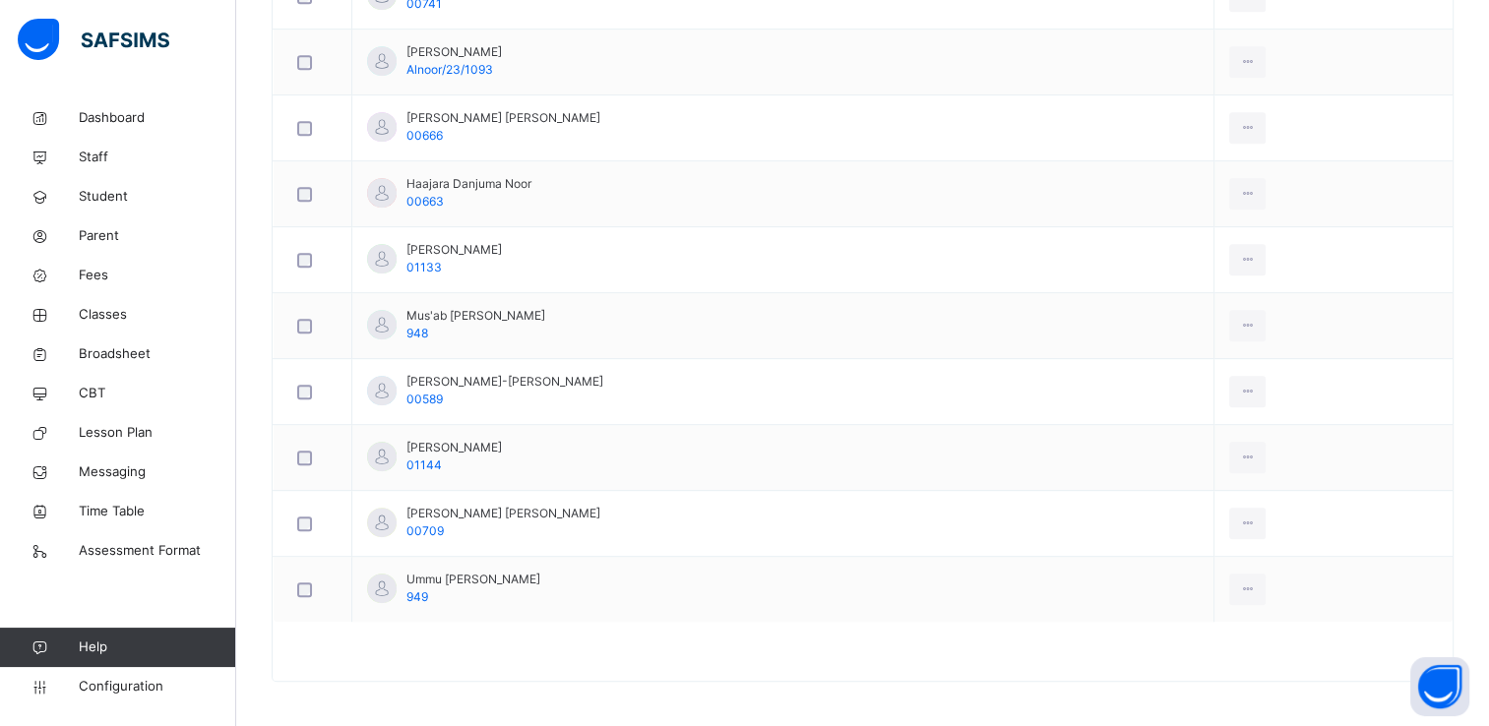
click at [580, 642] on div at bounding box center [863, 661] width 1180 height 39
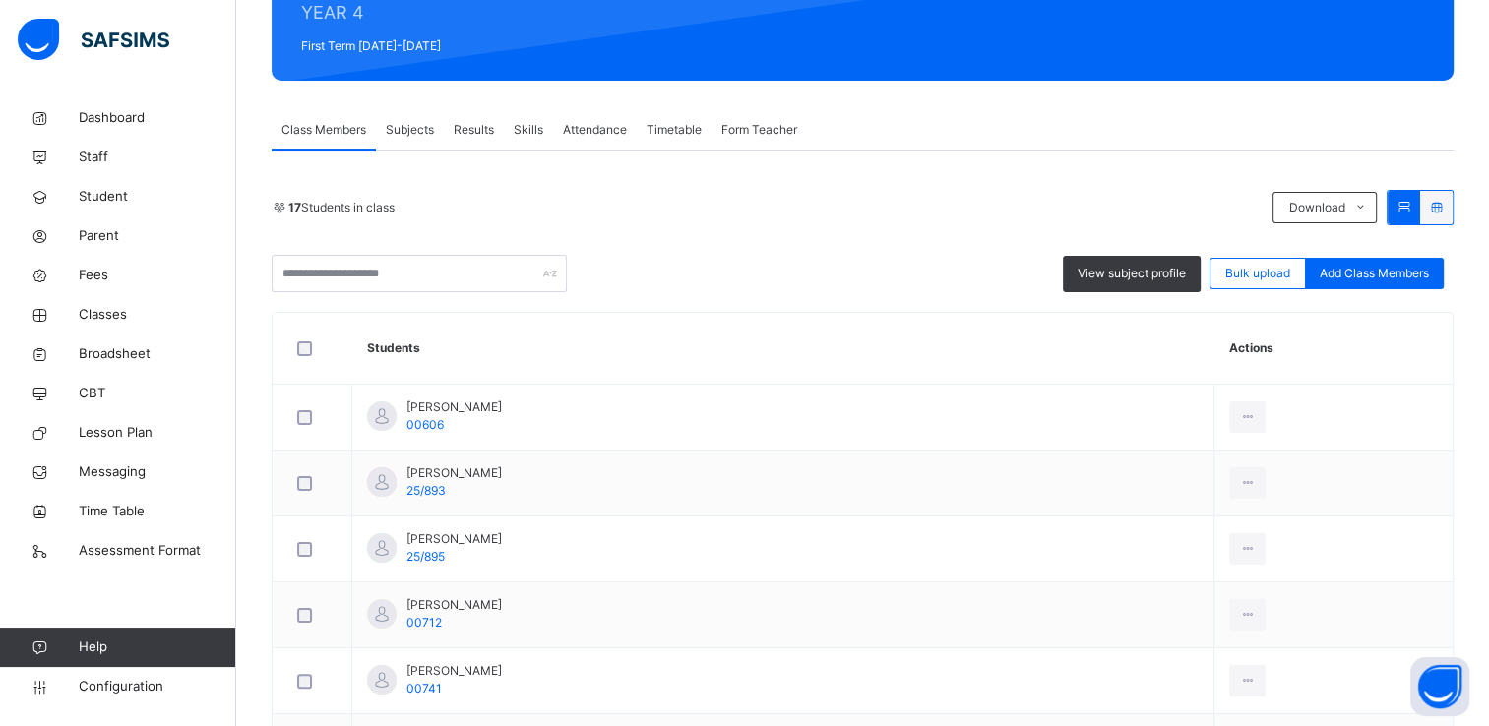
scroll to position [184, 0]
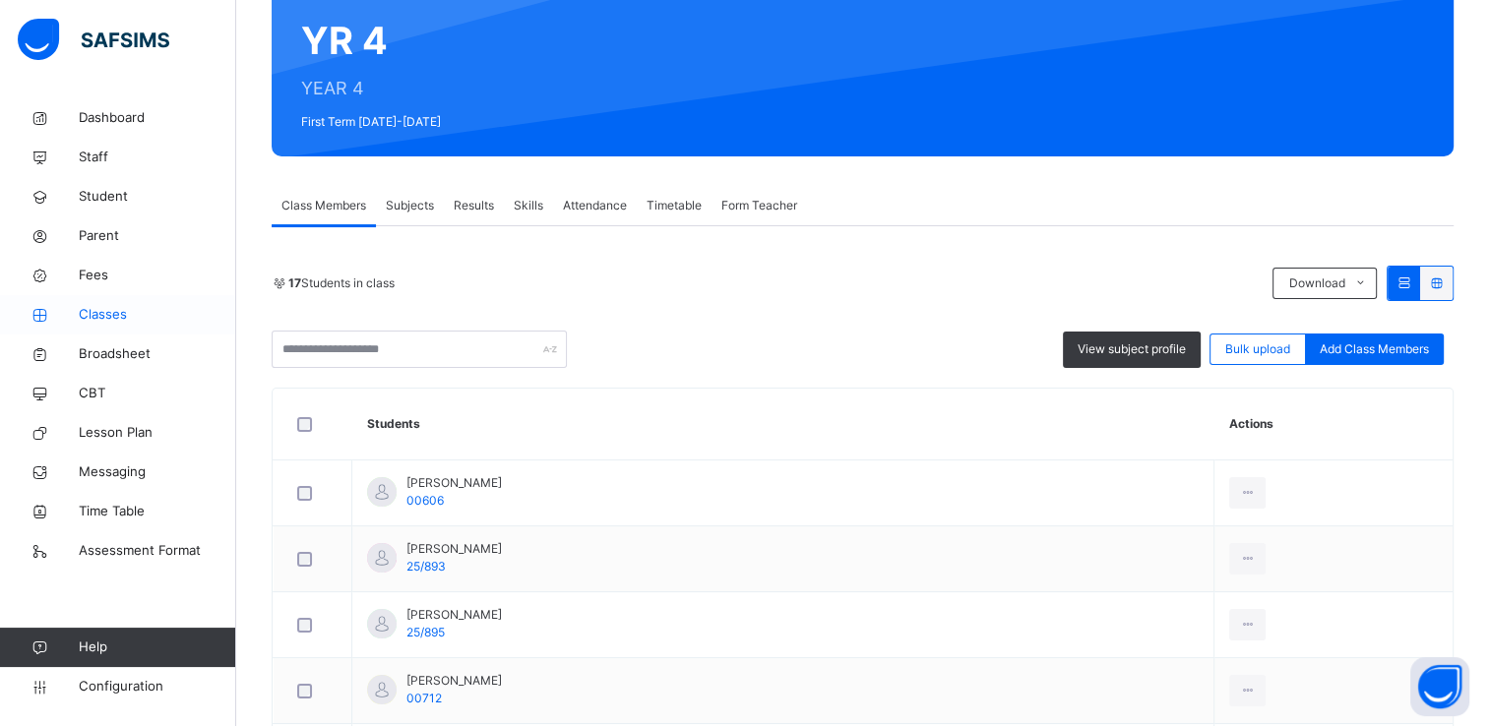
click at [114, 321] on span "Classes" at bounding box center [157, 315] width 157 height 20
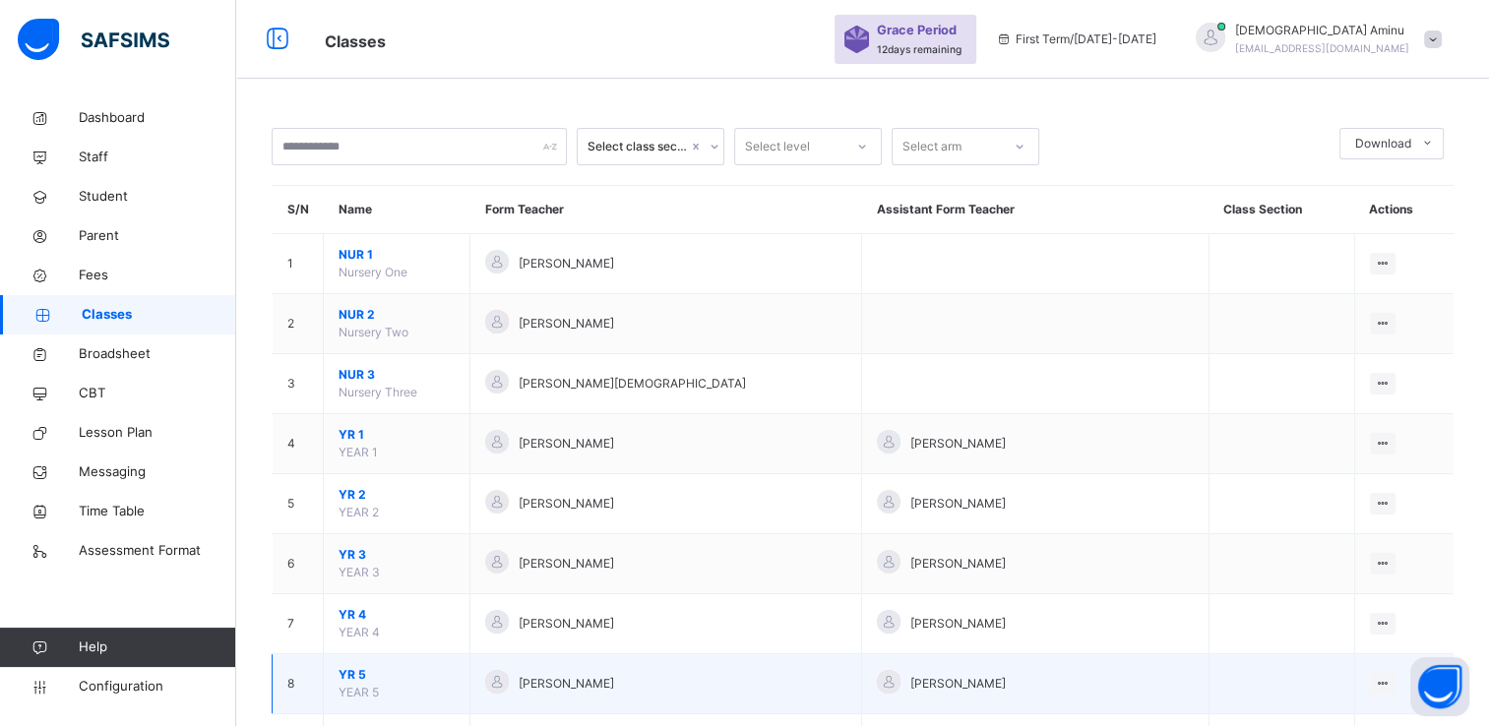
click at [361, 669] on span "YR 5" at bounding box center [397, 675] width 116 height 18
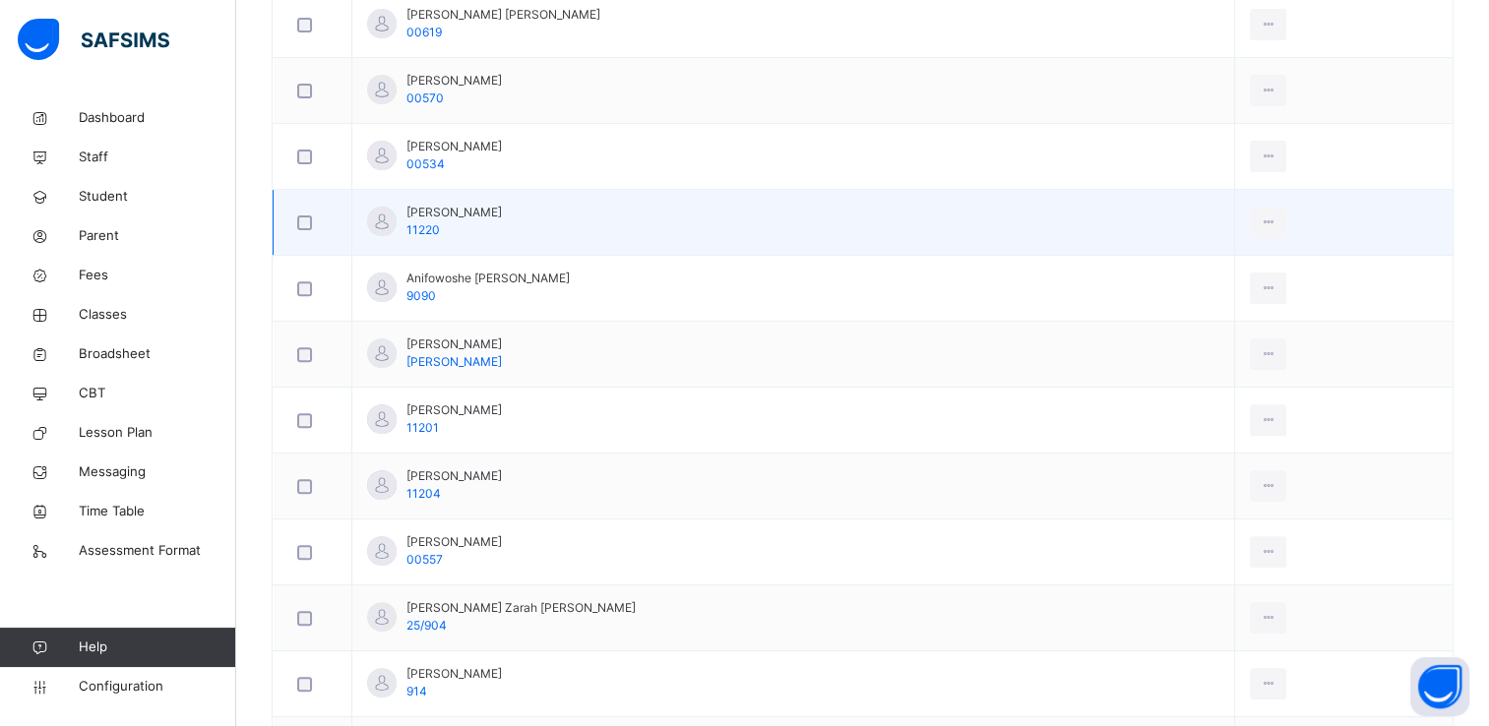
scroll to position [654, 0]
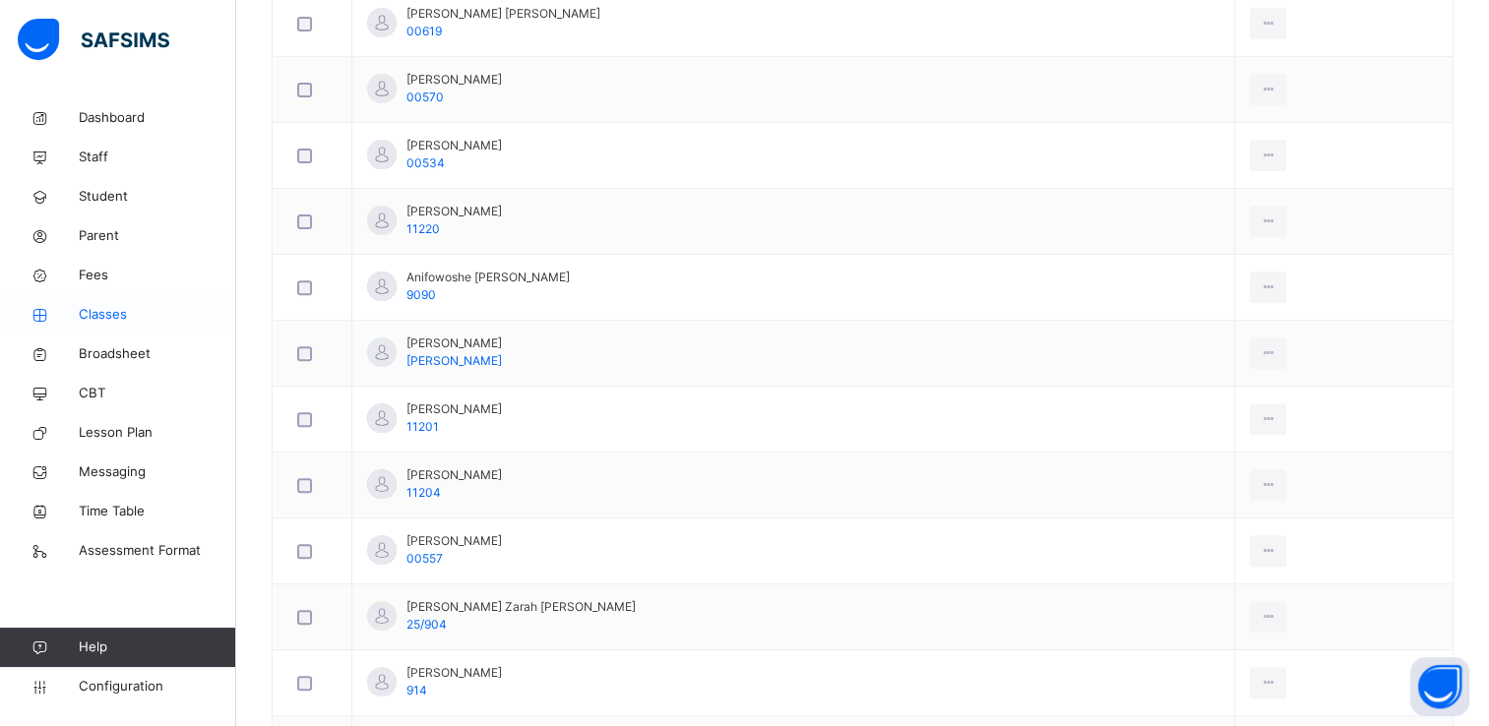
click at [114, 312] on span "Classes" at bounding box center [157, 315] width 157 height 20
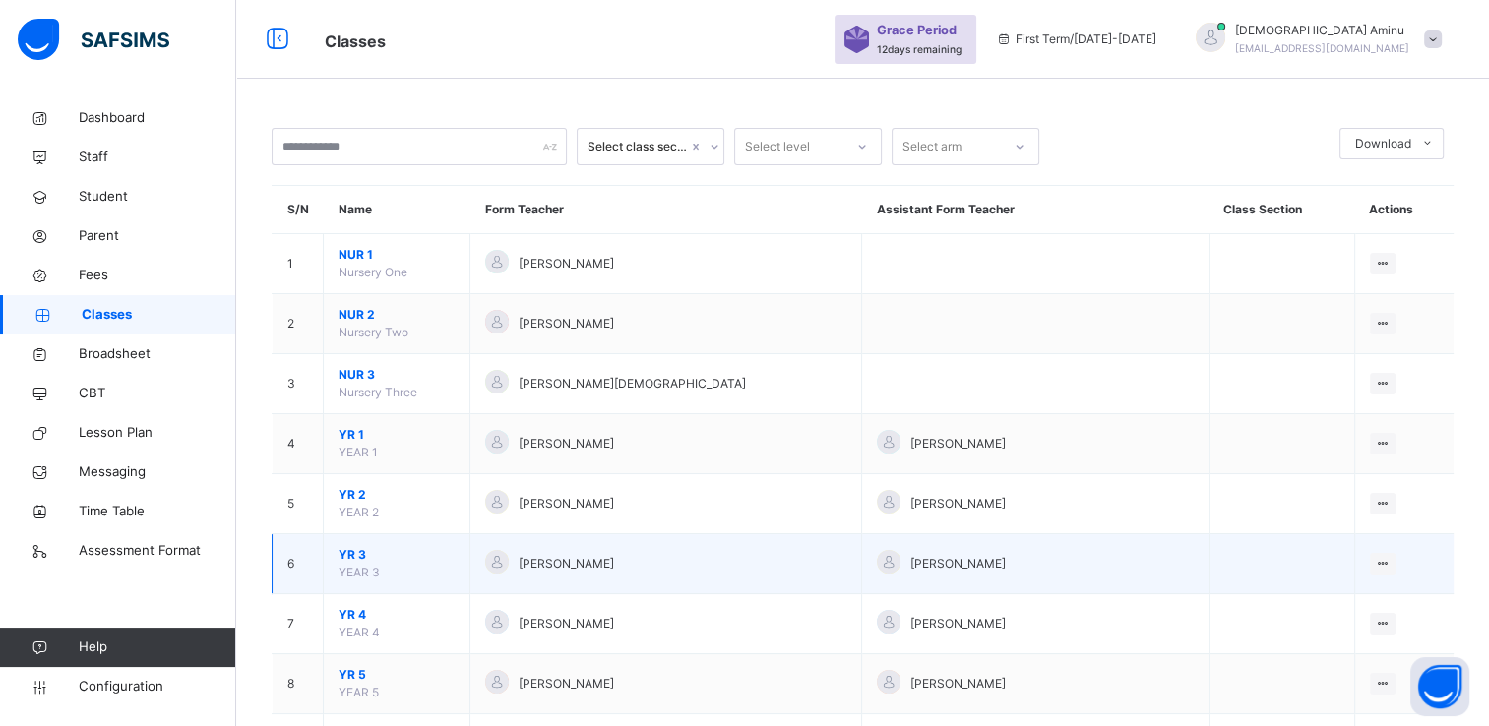
click at [351, 553] on span "YR 3" at bounding box center [397, 555] width 116 height 18
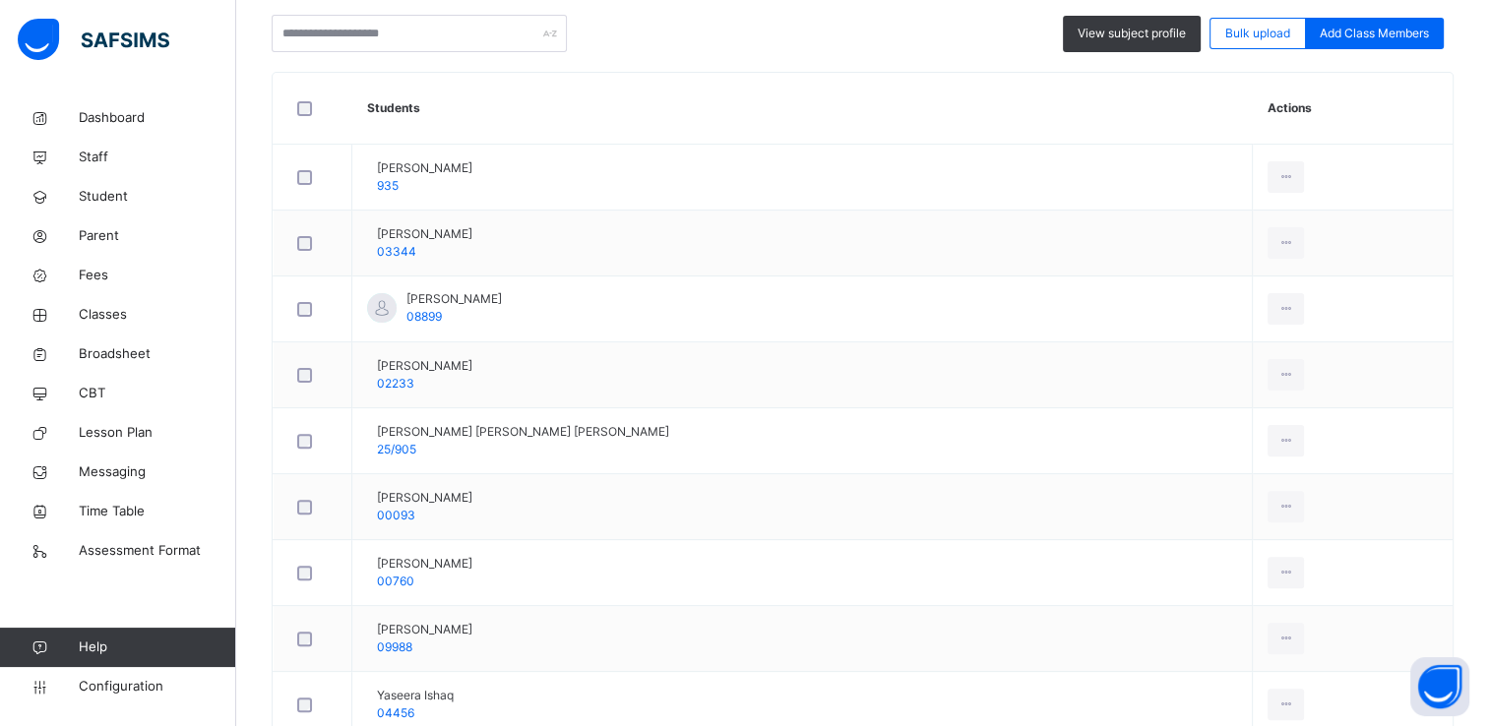
scroll to position [499, 0]
click at [116, 319] on span "Classes" at bounding box center [157, 315] width 157 height 20
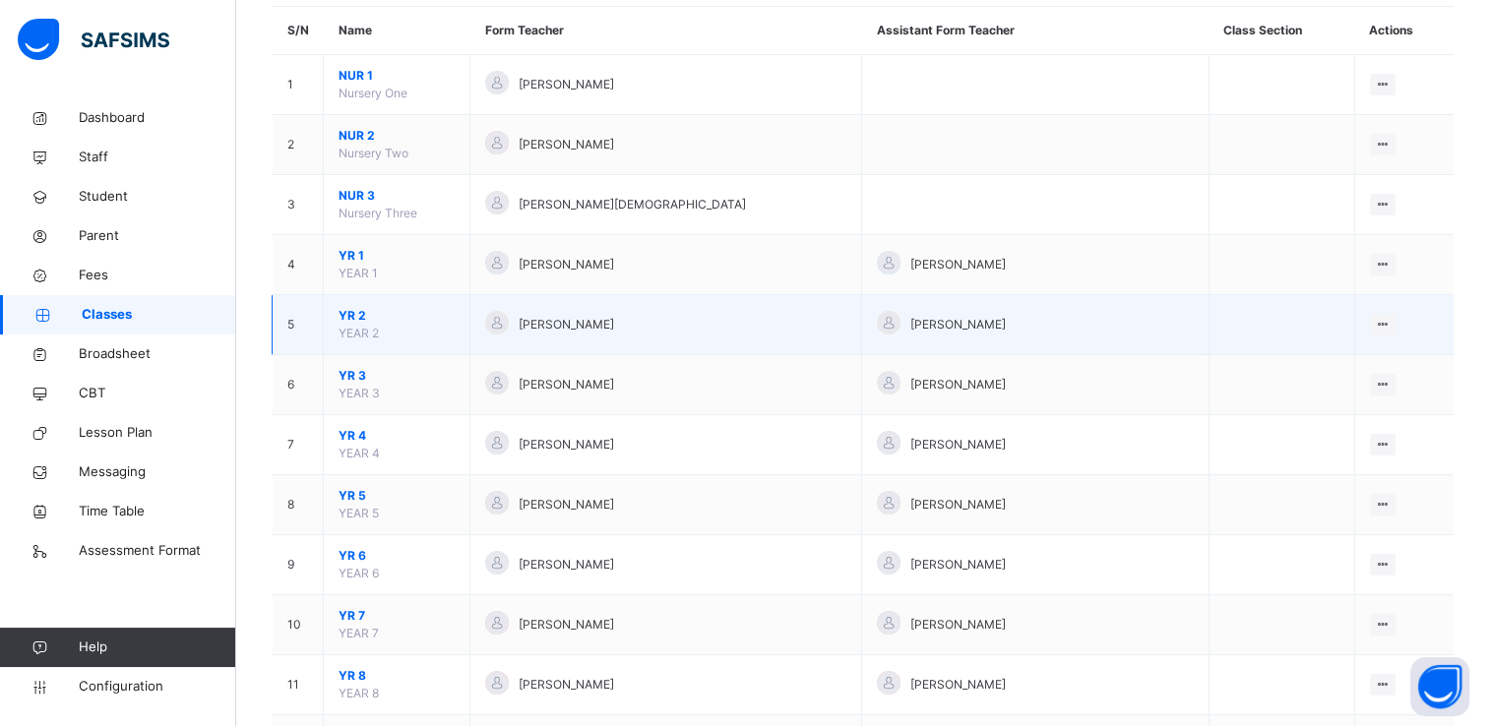
scroll to position [180, 0]
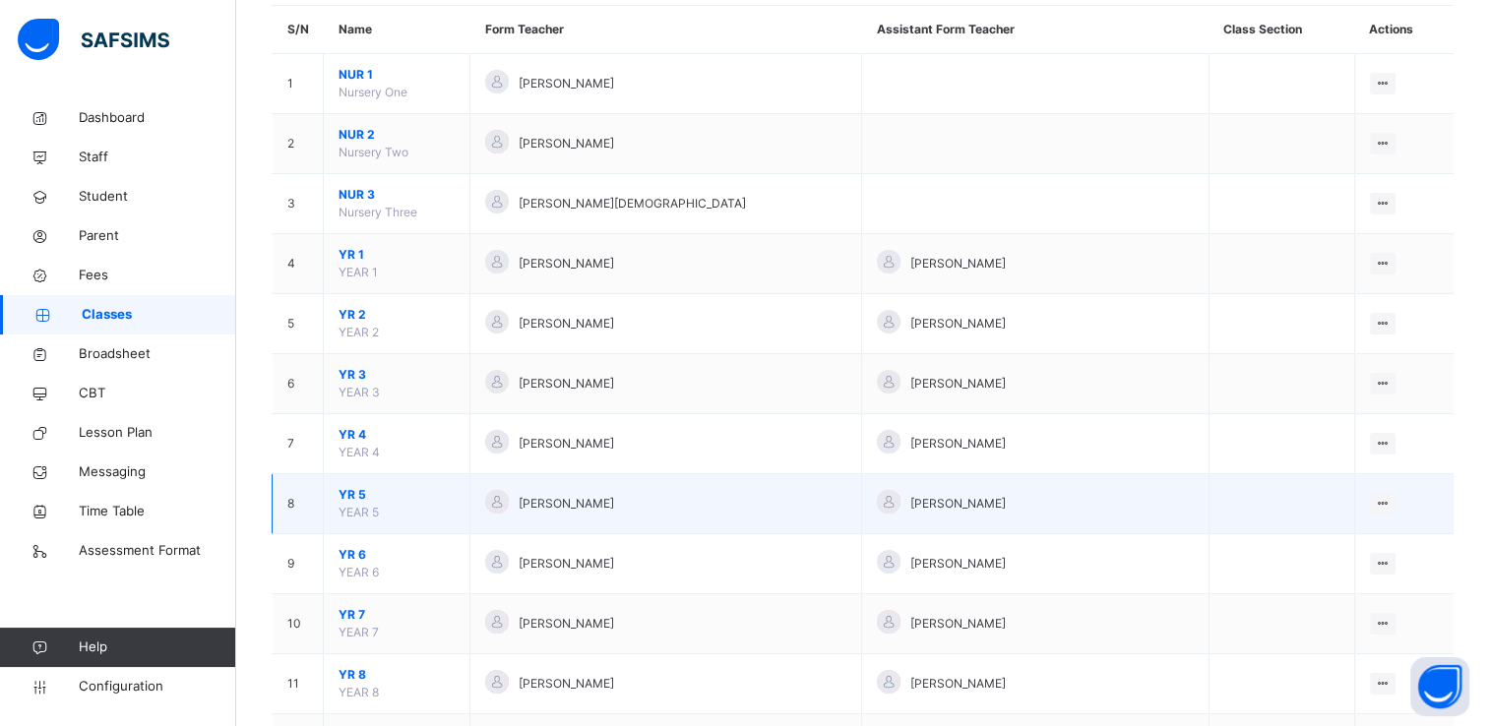
click at [353, 490] on span "YR 5" at bounding box center [397, 495] width 116 height 18
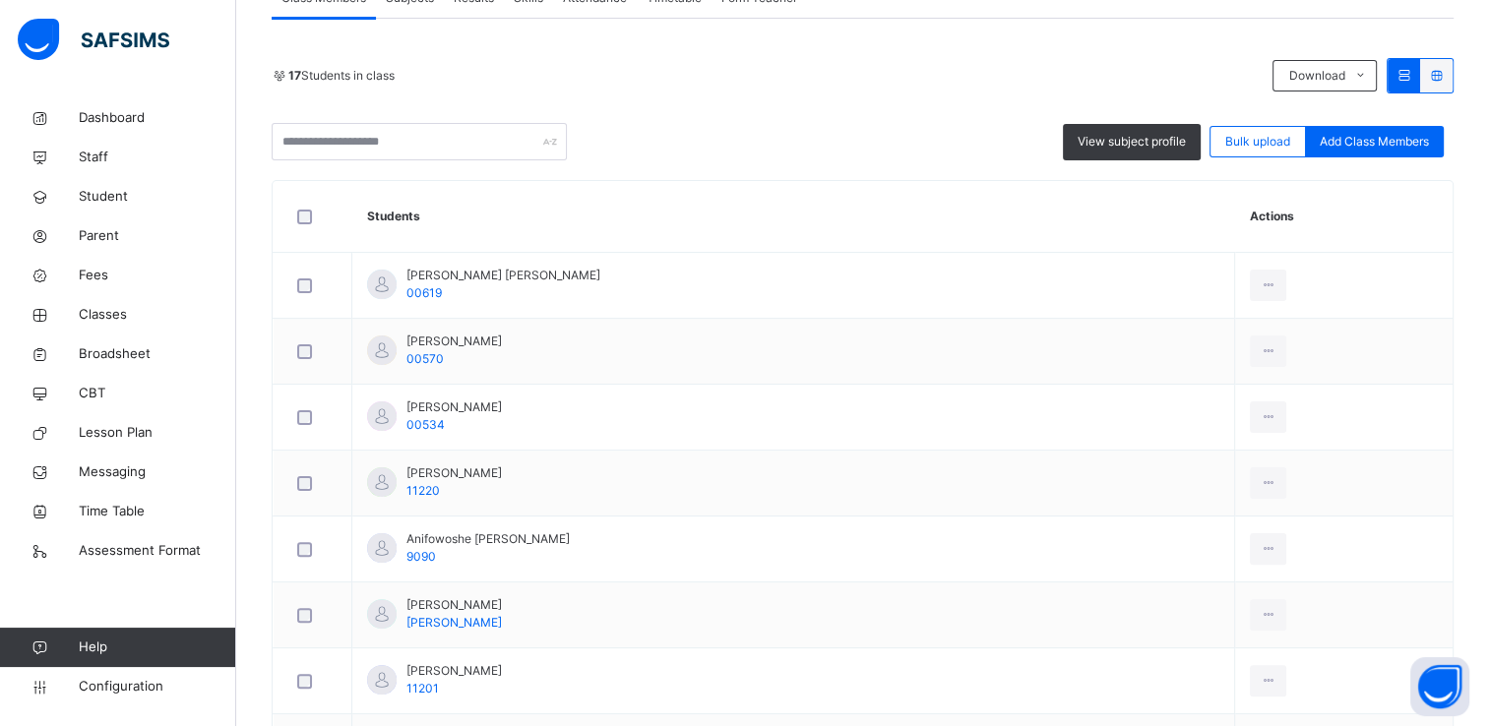
scroll to position [394, 0]
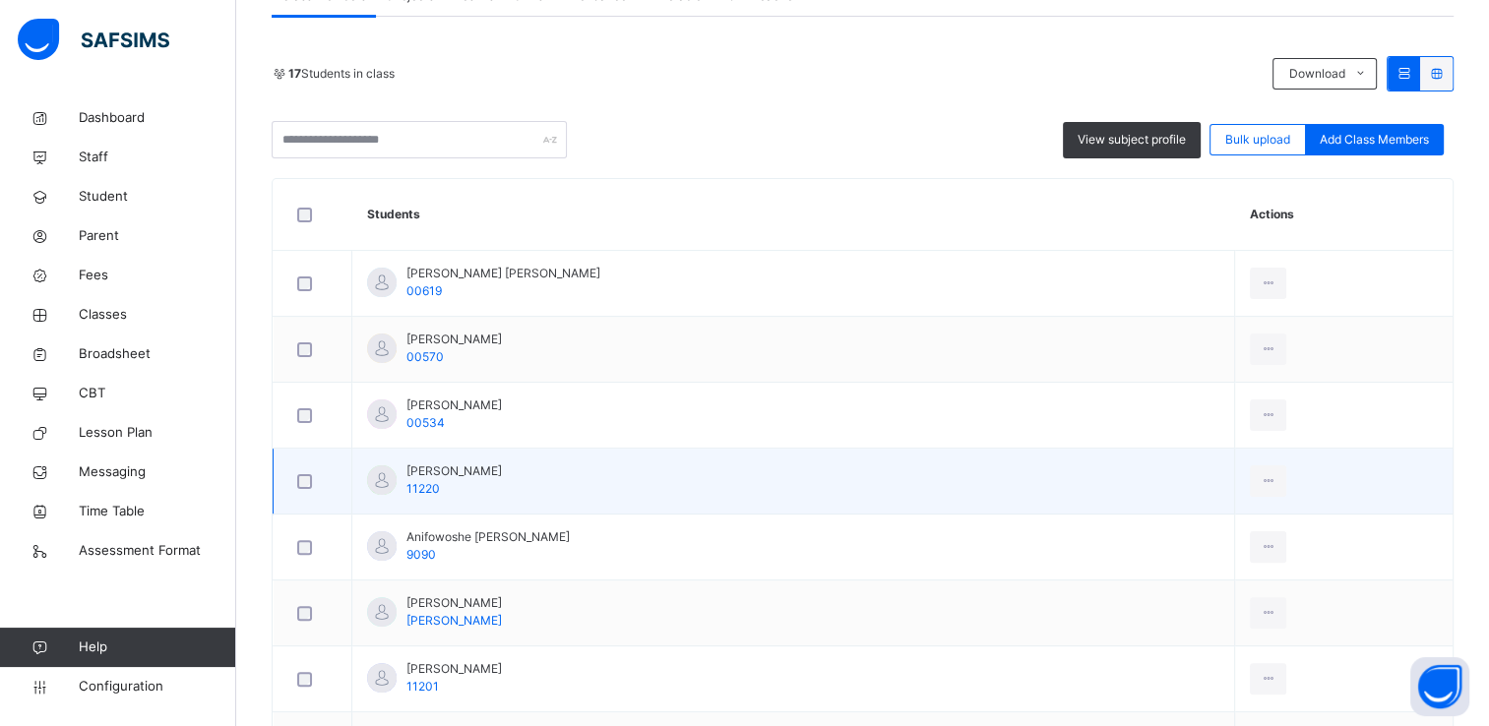
click at [682, 467] on td "Aliyu Garbati Muhammad 11220" at bounding box center [793, 482] width 883 height 66
click at [1228, 557] on div "Remove from Class" at bounding box center [1224, 561] width 106 height 20
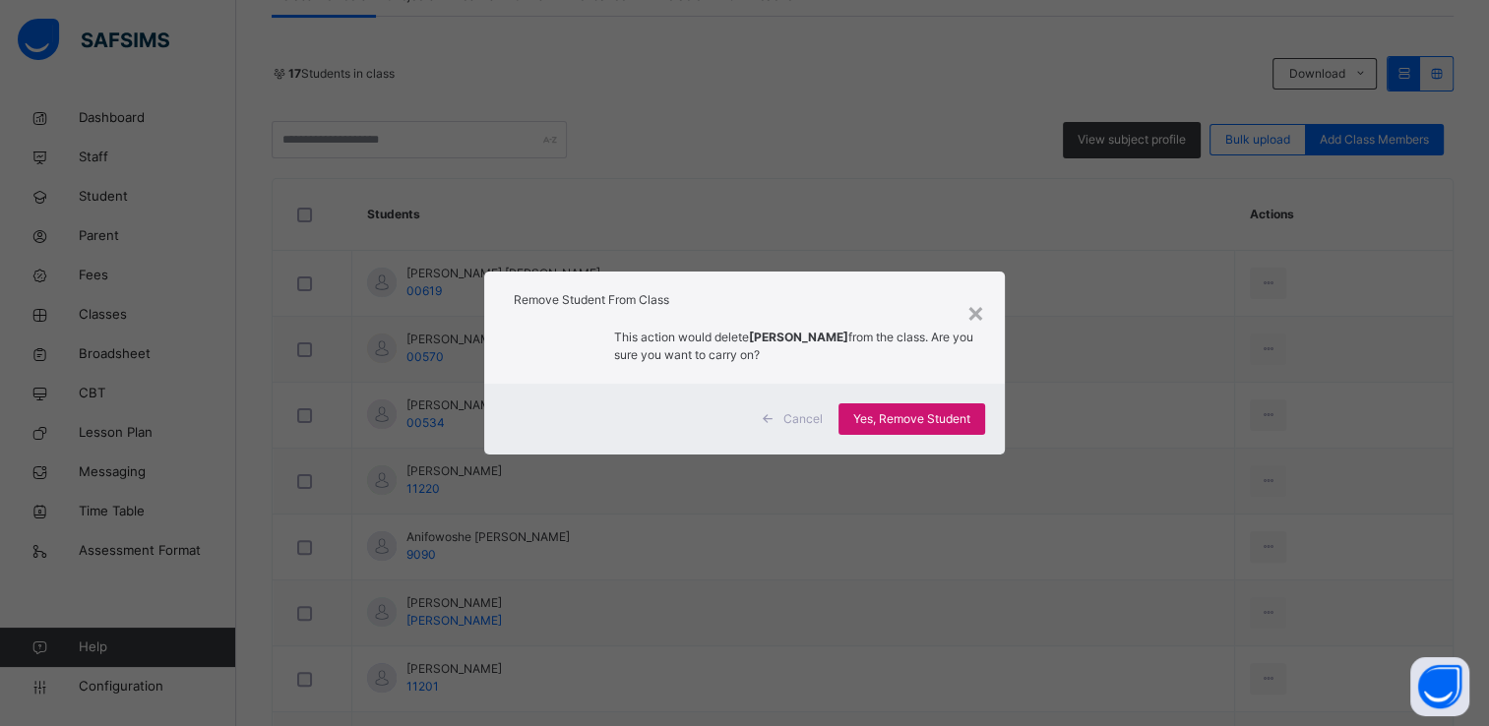
click at [953, 417] on span "Yes, Remove Student" at bounding box center [911, 419] width 117 height 18
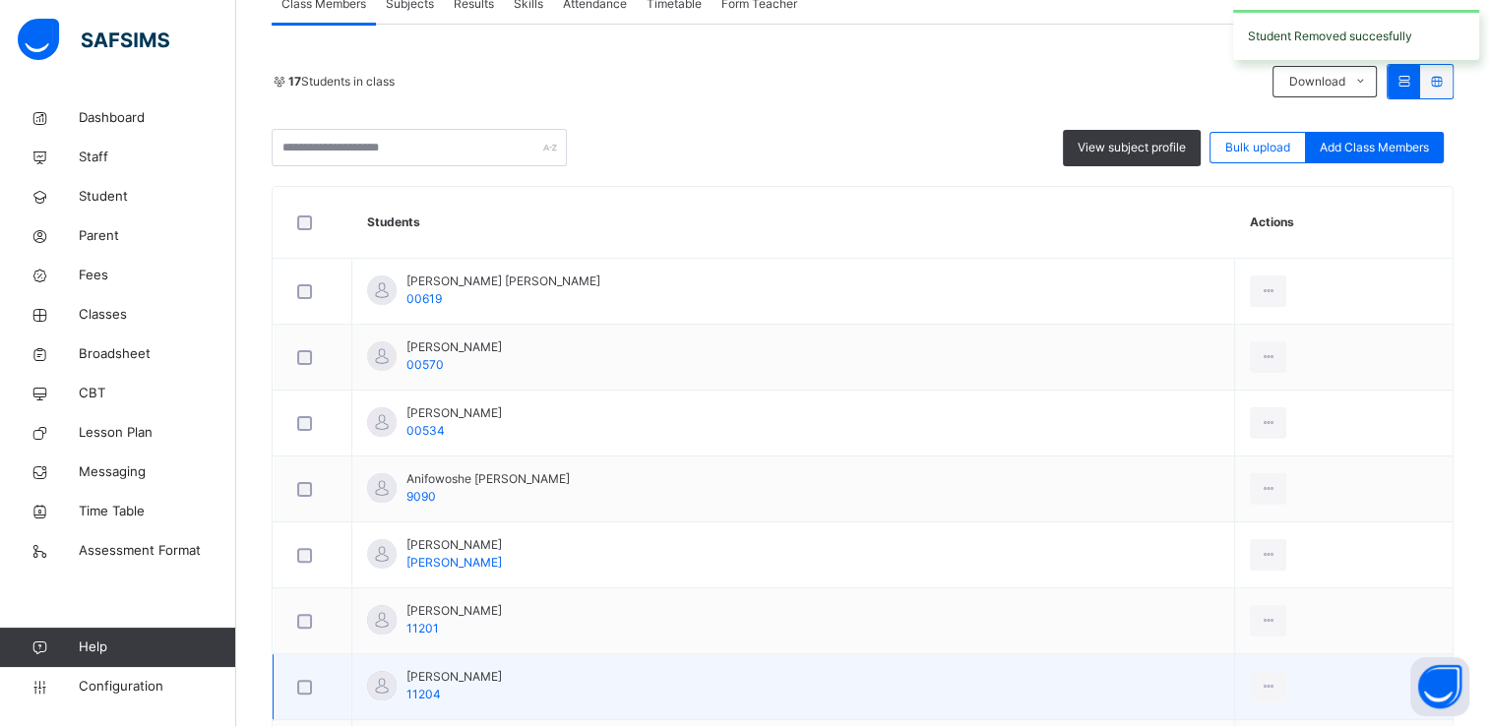
scroll to position [416, 0]
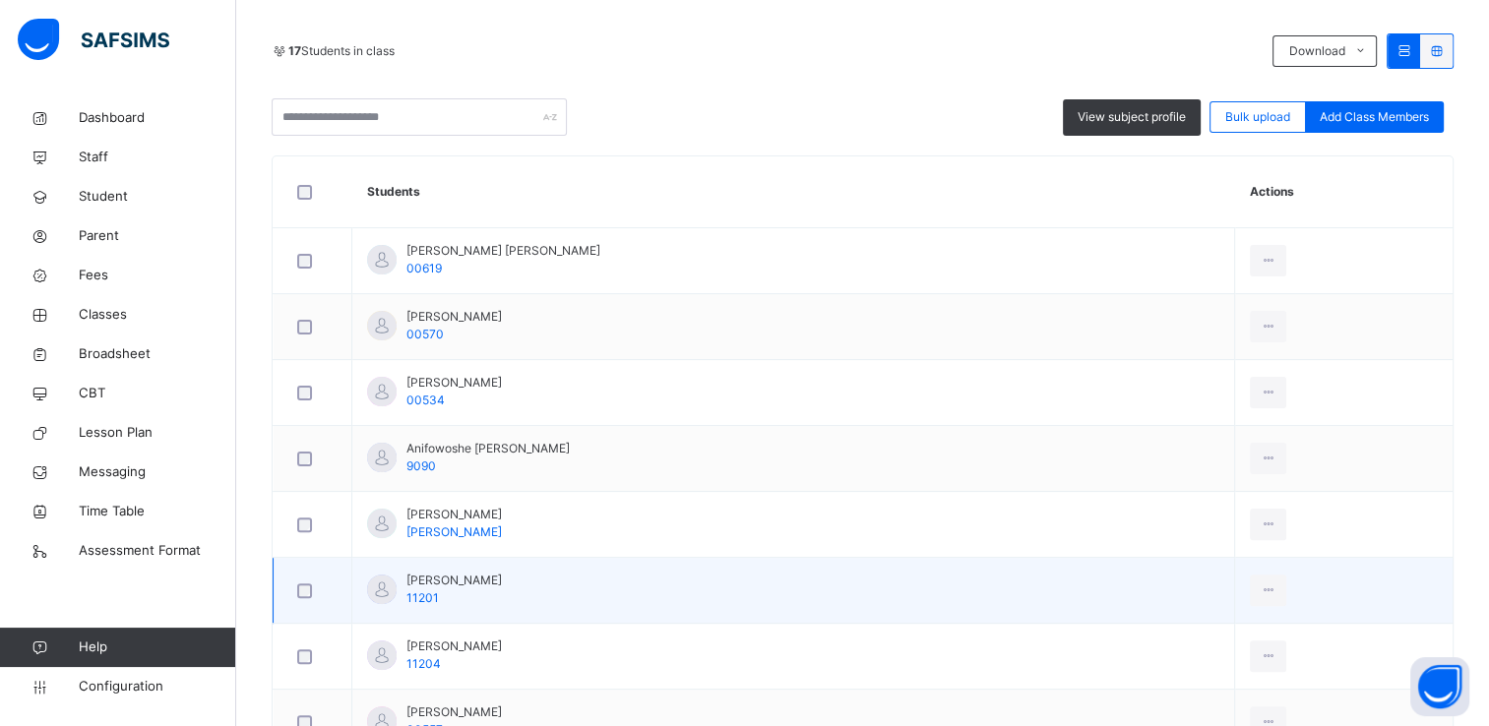
click at [609, 585] on td "Batul Abatcha Goni 11201" at bounding box center [793, 591] width 883 height 66
click at [1239, 667] on div "Remove from Class" at bounding box center [1224, 670] width 106 height 20
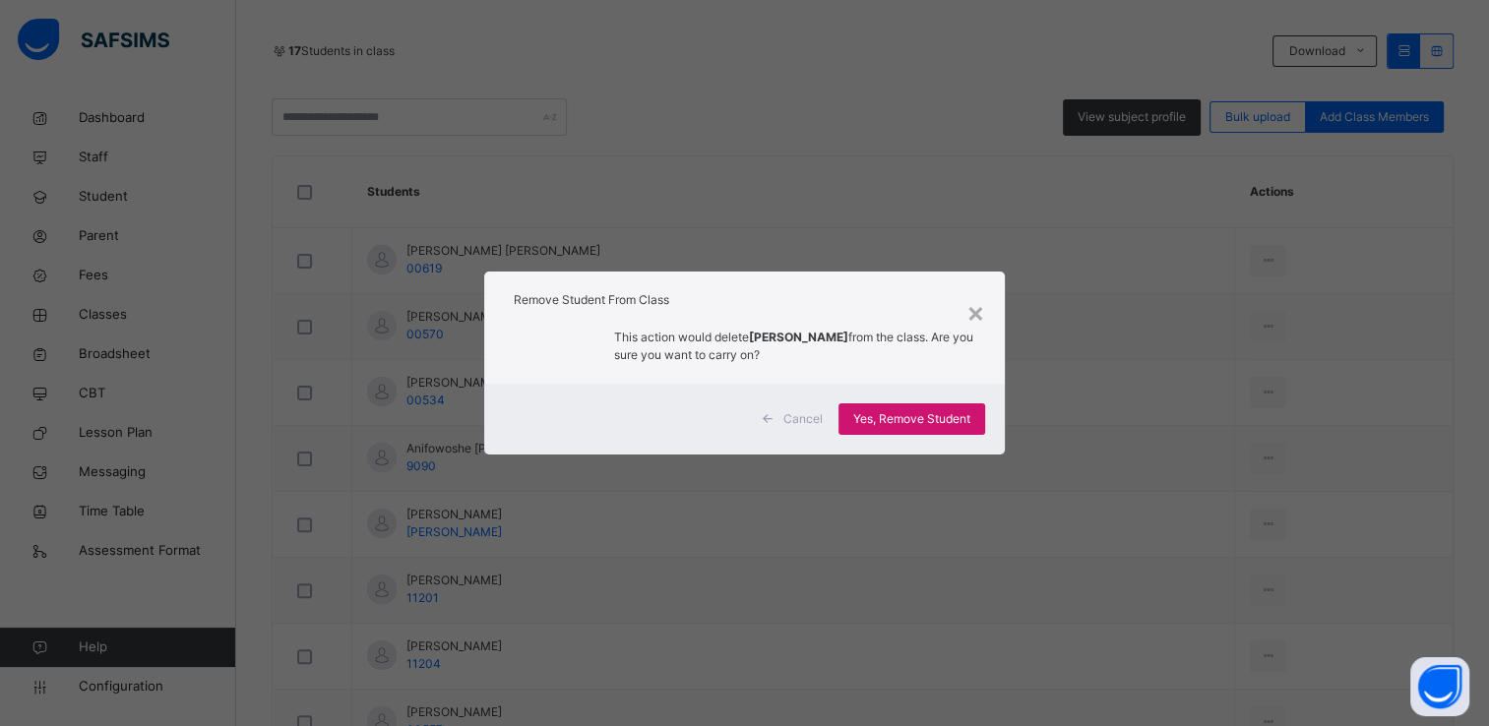
click at [918, 418] on span "Yes, Remove Student" at bounding box center [911, 419] width 117 height 18
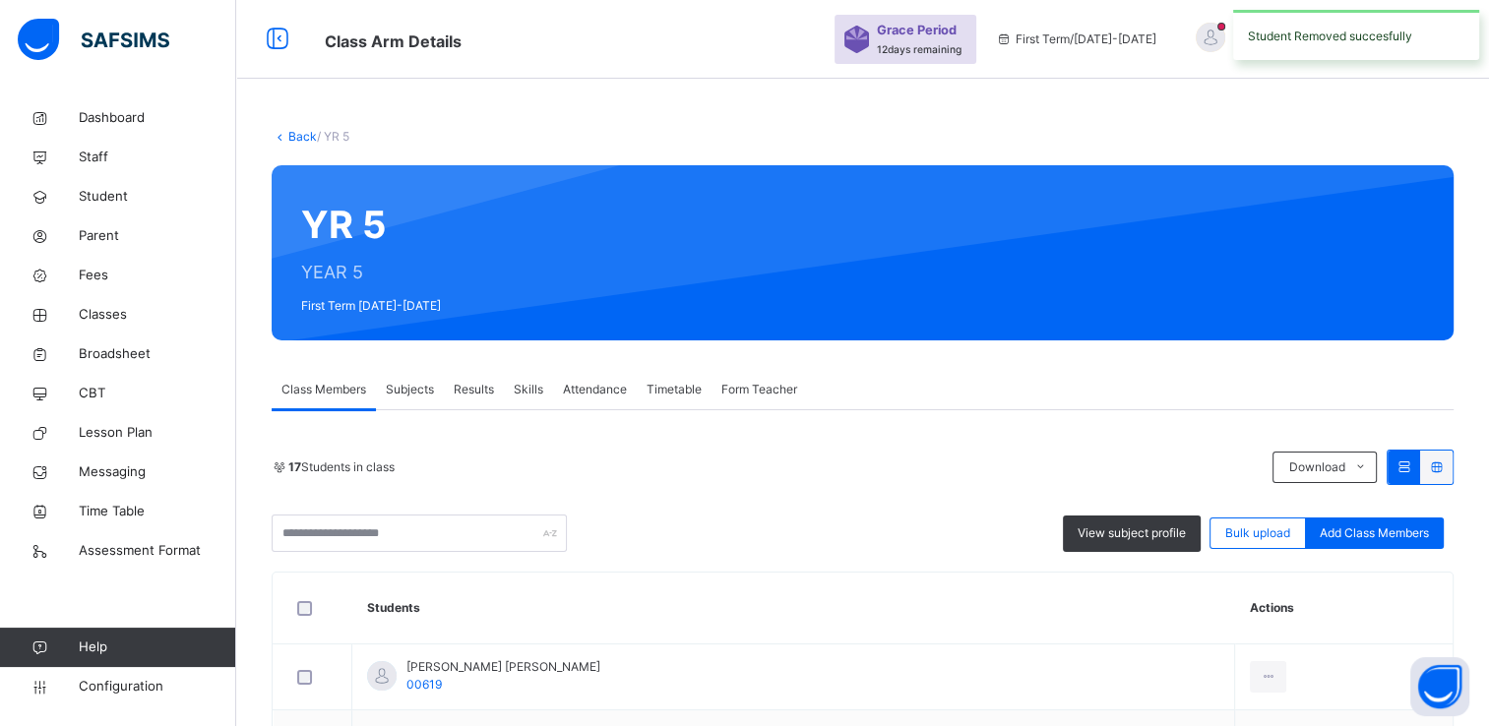
scroll to position [494, 0]
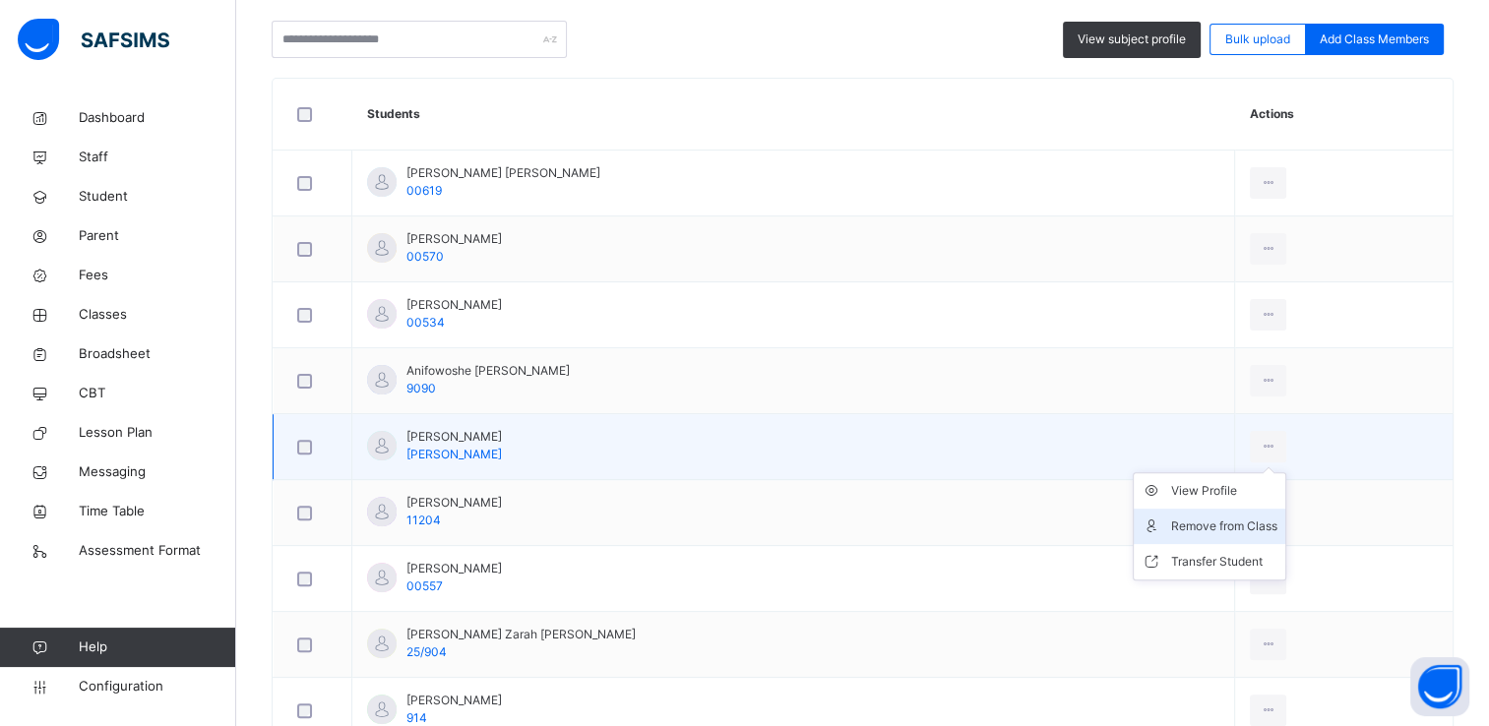
click at [1226, 531] on div "Remove from Class" at bounding box center [1224, 527] width 106 height 20
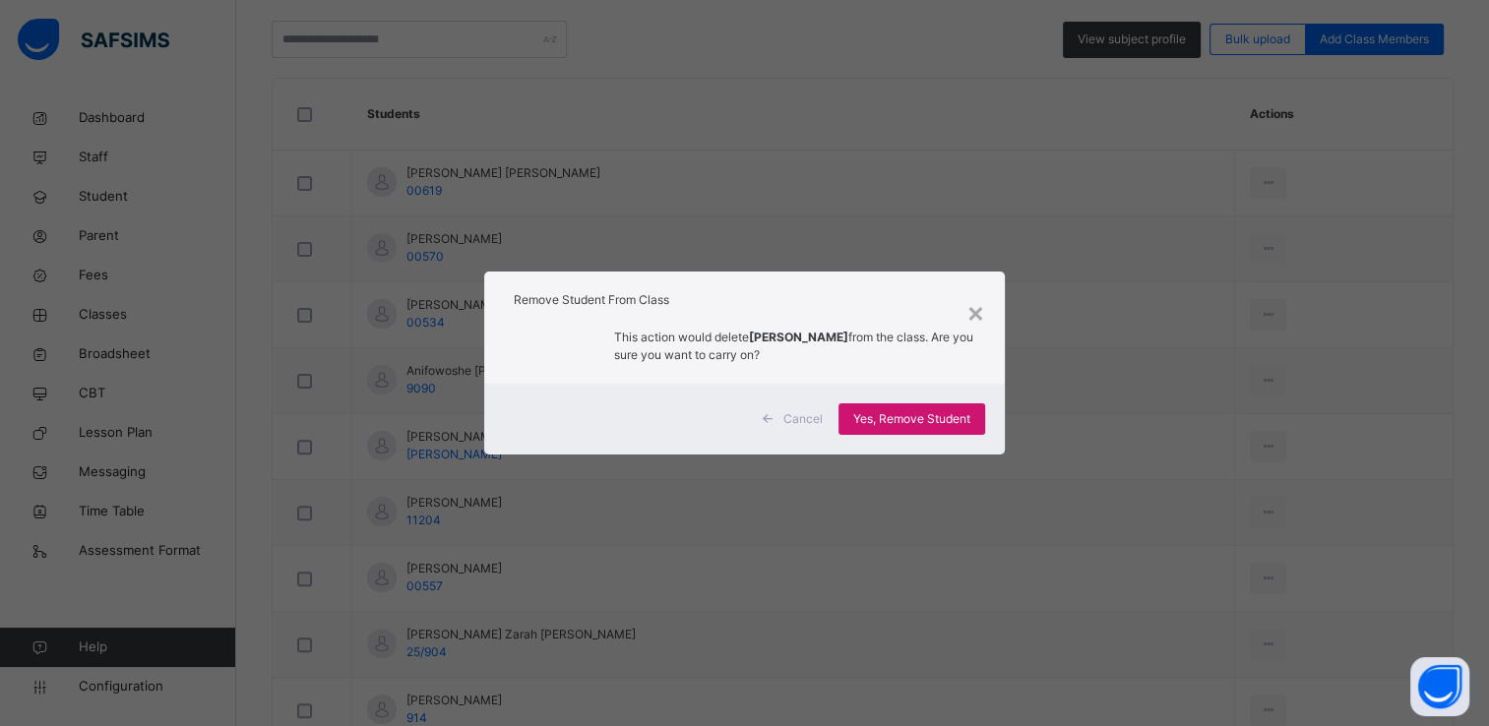
click at [916, 409] on div "Yes, Remove Student" at bounding box center [912, 419] width 147 height 31
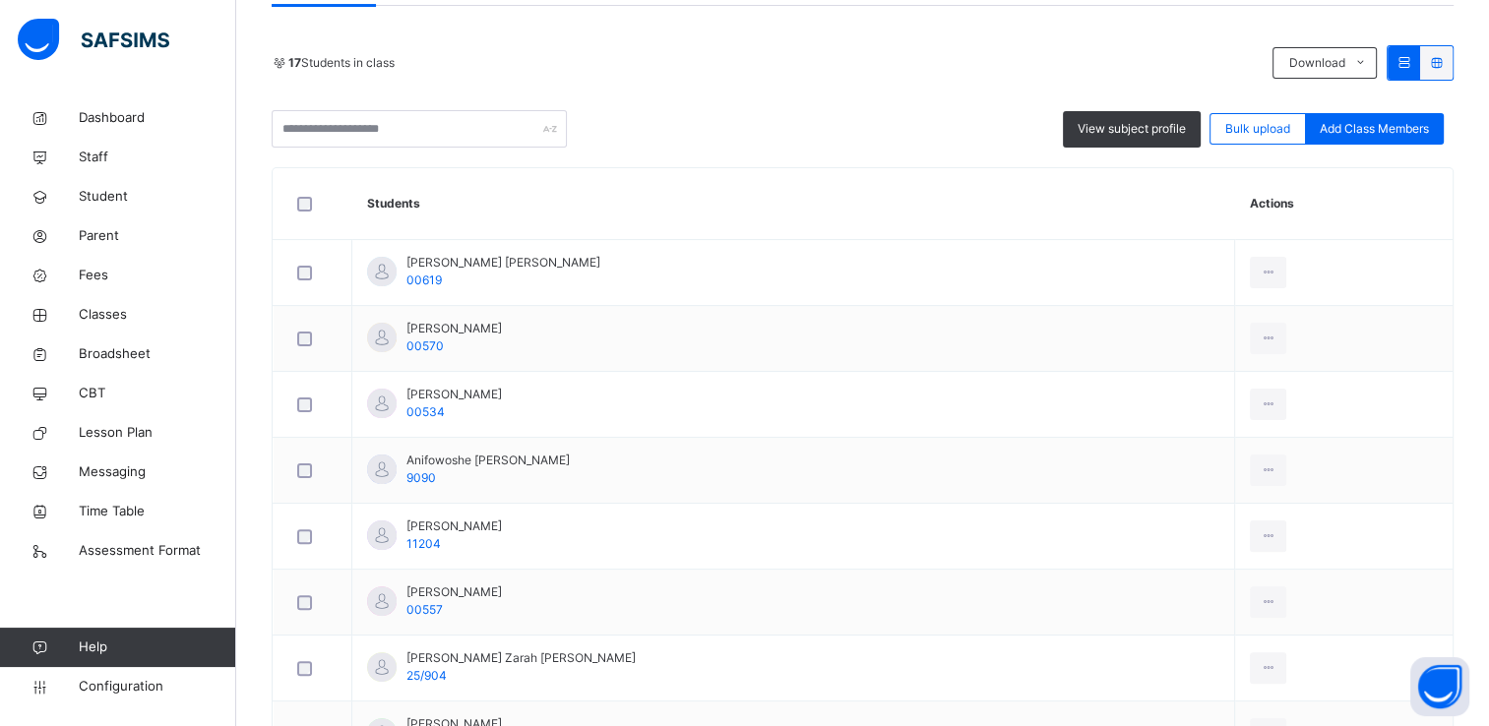
scroll to position [437, 0]
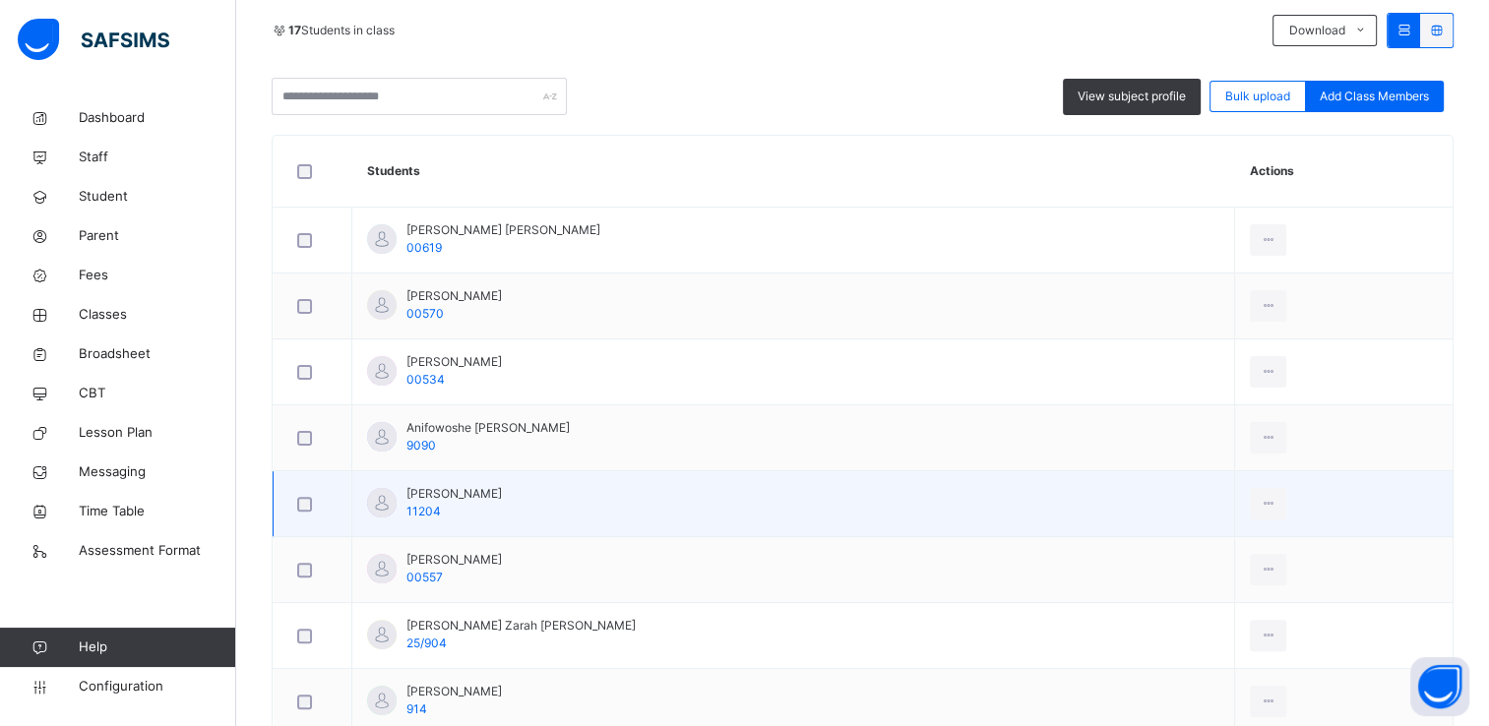
click at [585, 494] on td "Fadeela Abdulrasheed Maina 11204" at bounding box center [793, 504] width 883 height 66
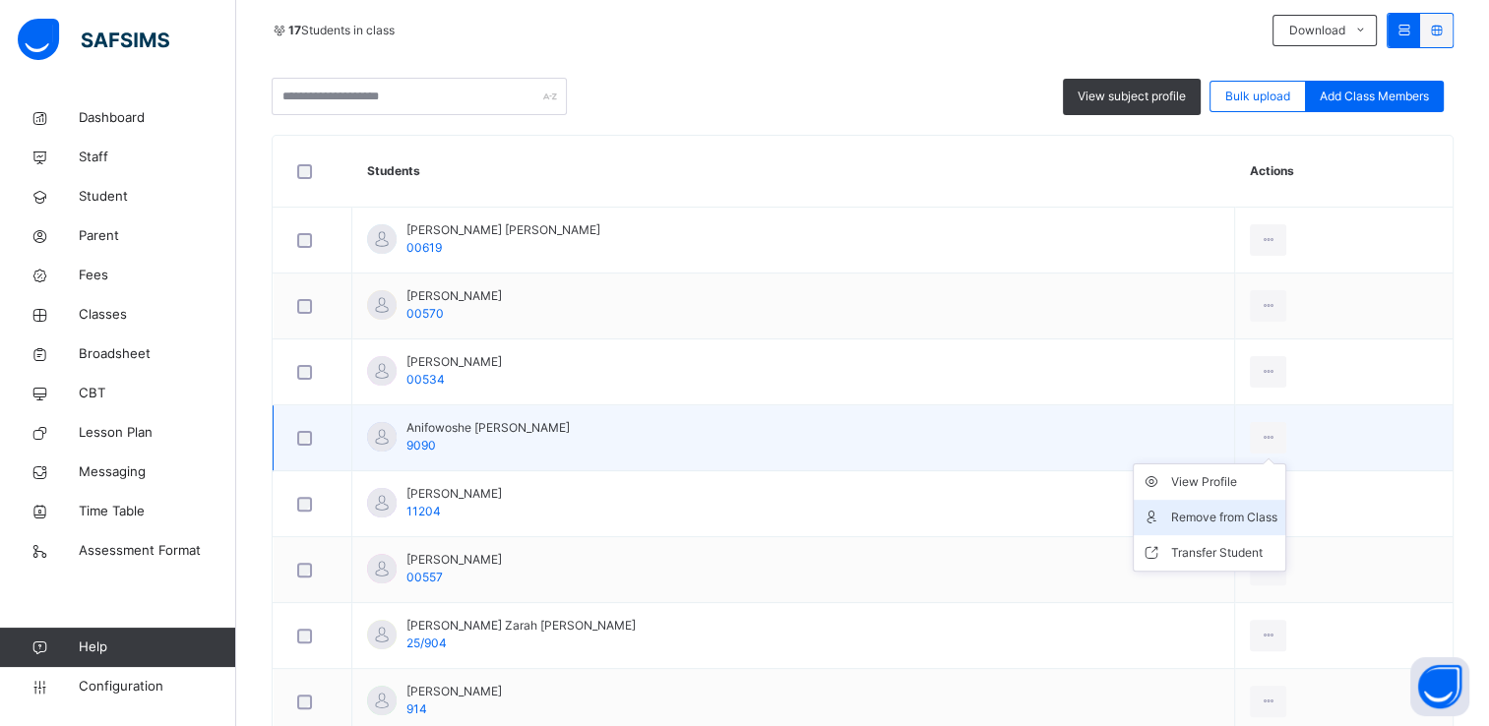
click at [1270, 510] on div "Remove from Class" at bounding box center [1224, 518] width 106 height 20
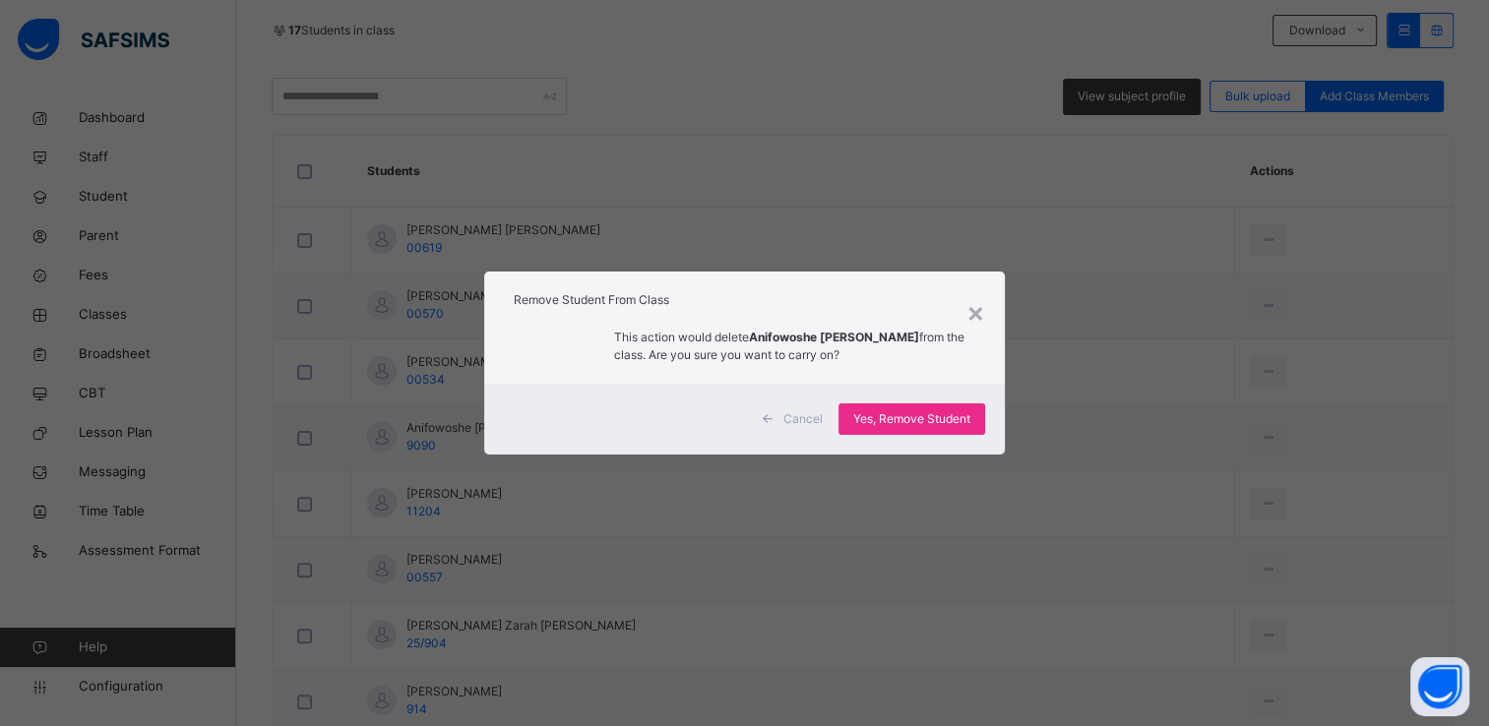
click at [1158, 466] on div "× Remove Student From Class This action would delete Anifowoshe Akorede Muhamma…" at bounding box center [744, 363] width 1489 height 726
click at [979, 313] on div "×" at bounding box center [976, 311] width 19 height 41
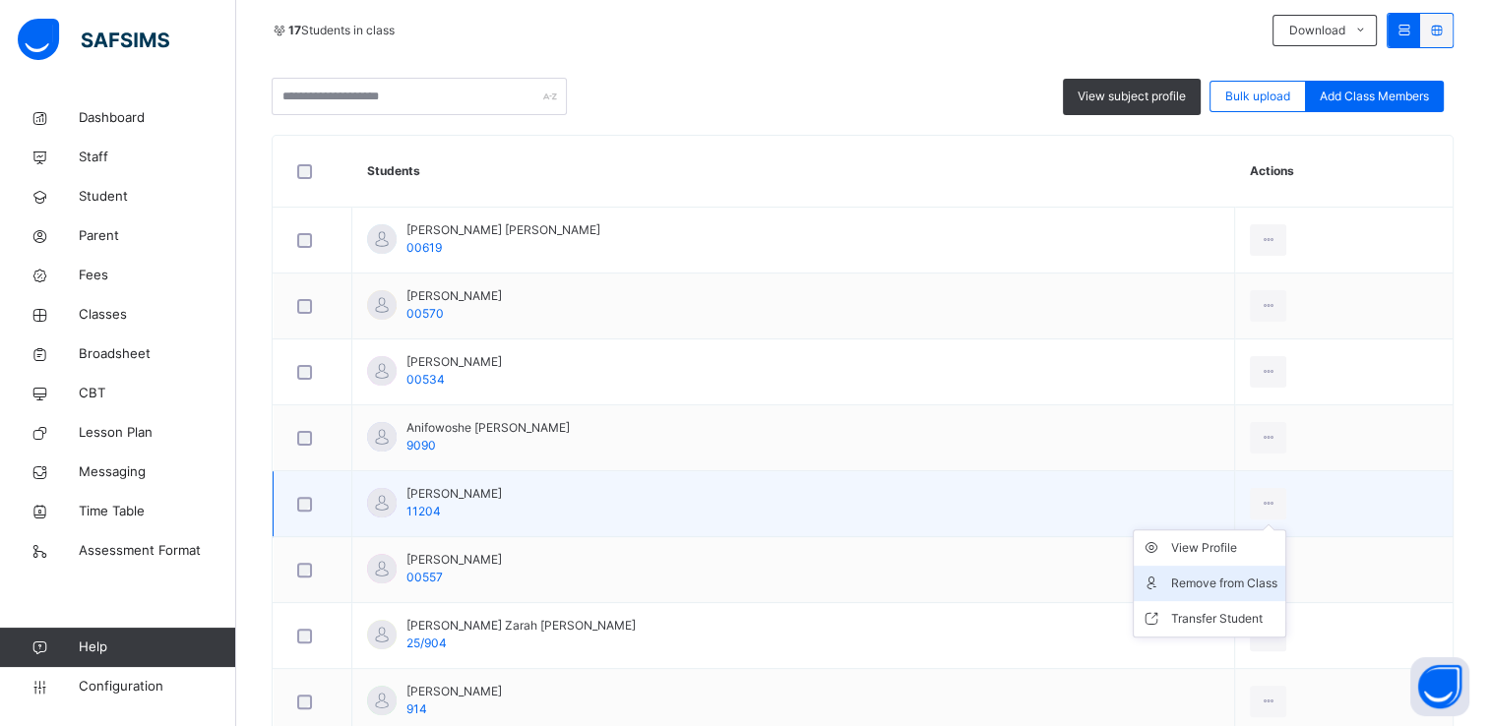
click at [1241, 577] on div "Remove from Class" at bounding box center [1224, 584] width 106 height 20
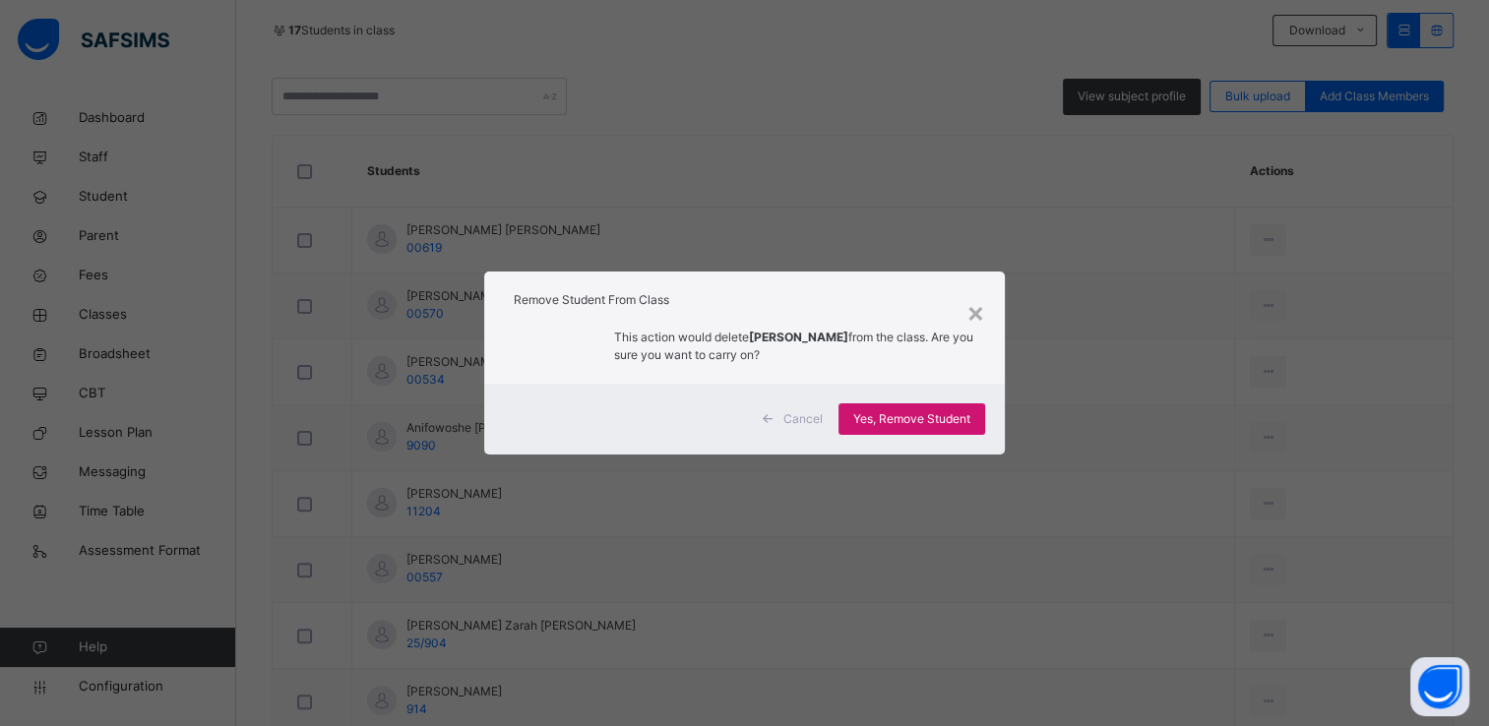
click at [885, 413] on span "Yes, Remove Student" at bounding box center [911, 419] width 117 height 18
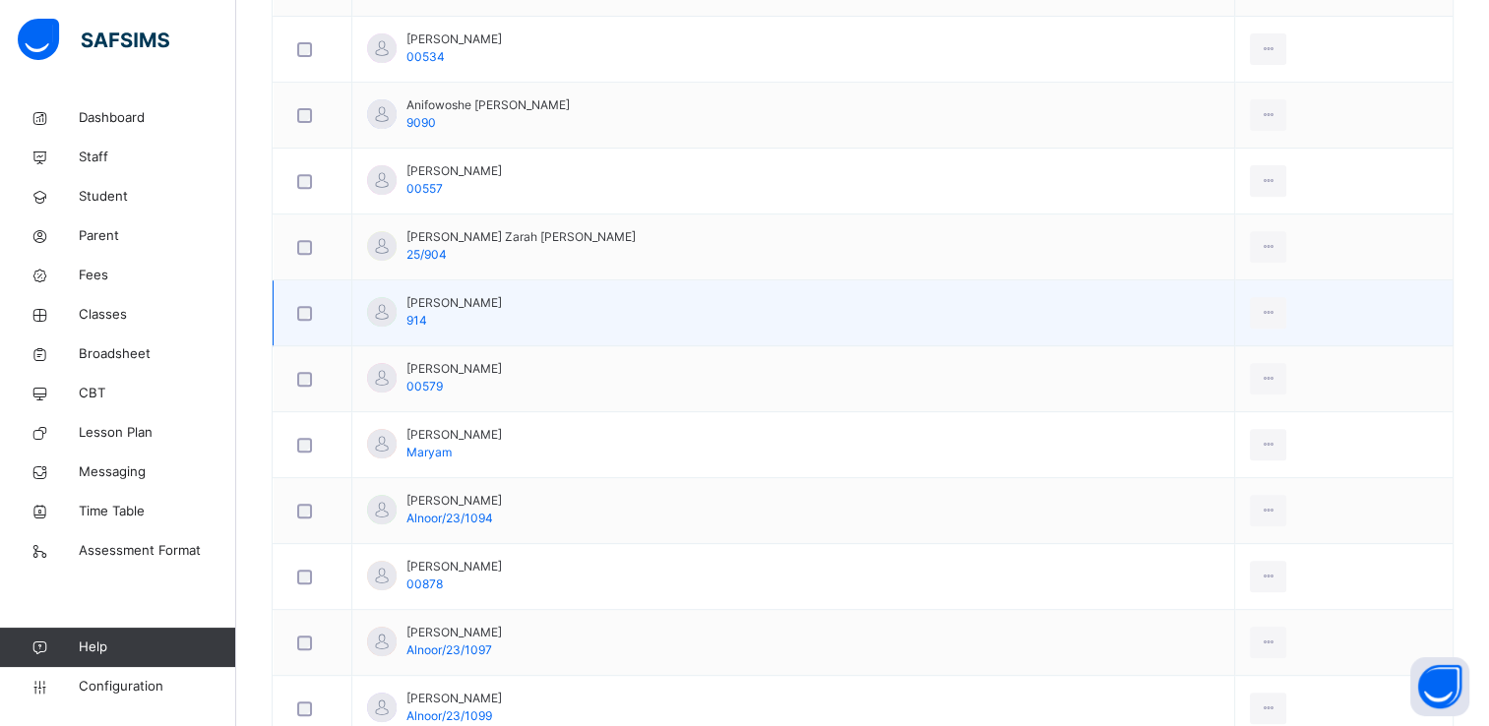
scroll to position [760, 0]
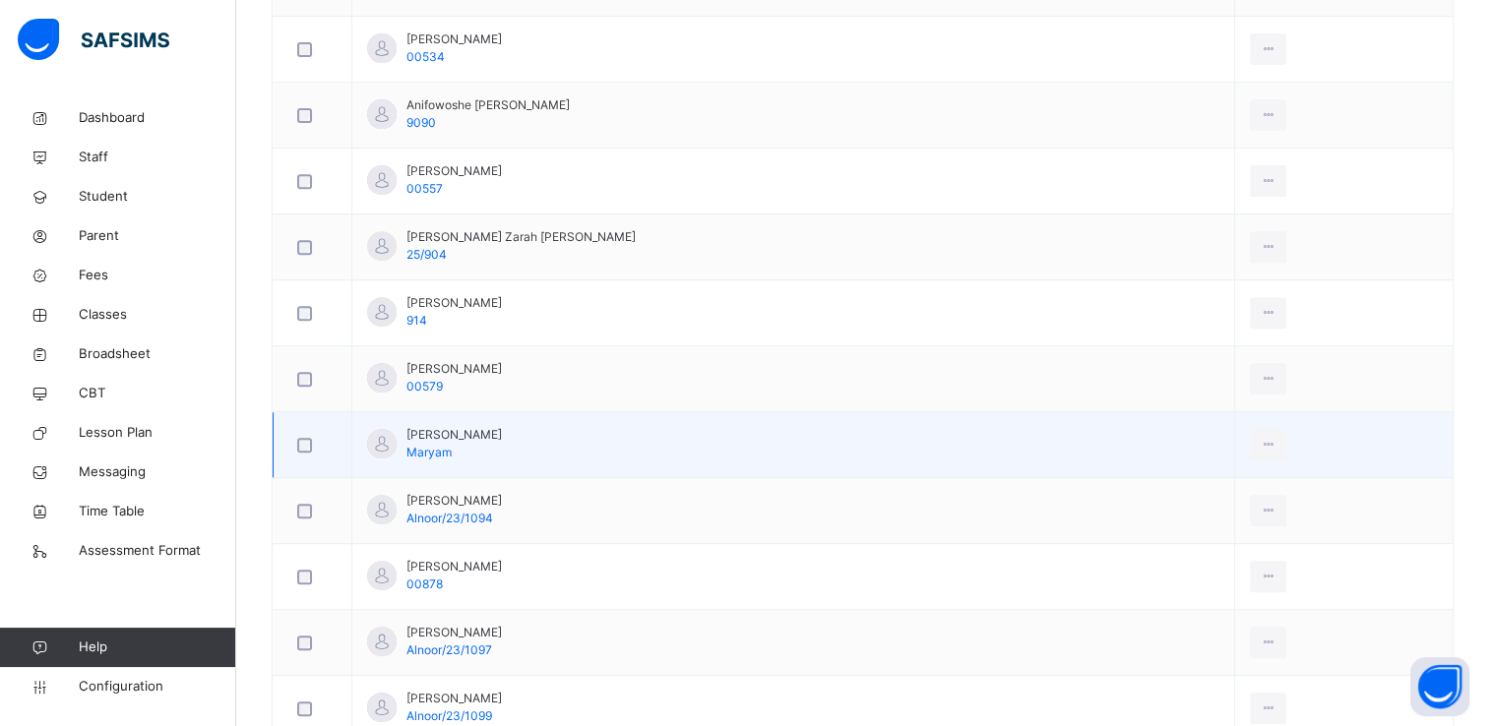
click at [630, 448] on td "Idris Saleh Maryam" at bounding box center [793, 445] width 883 height 66
click at [1240, 484] on div "View Profile" at bounding box center [1224, 489] width 106 height 20
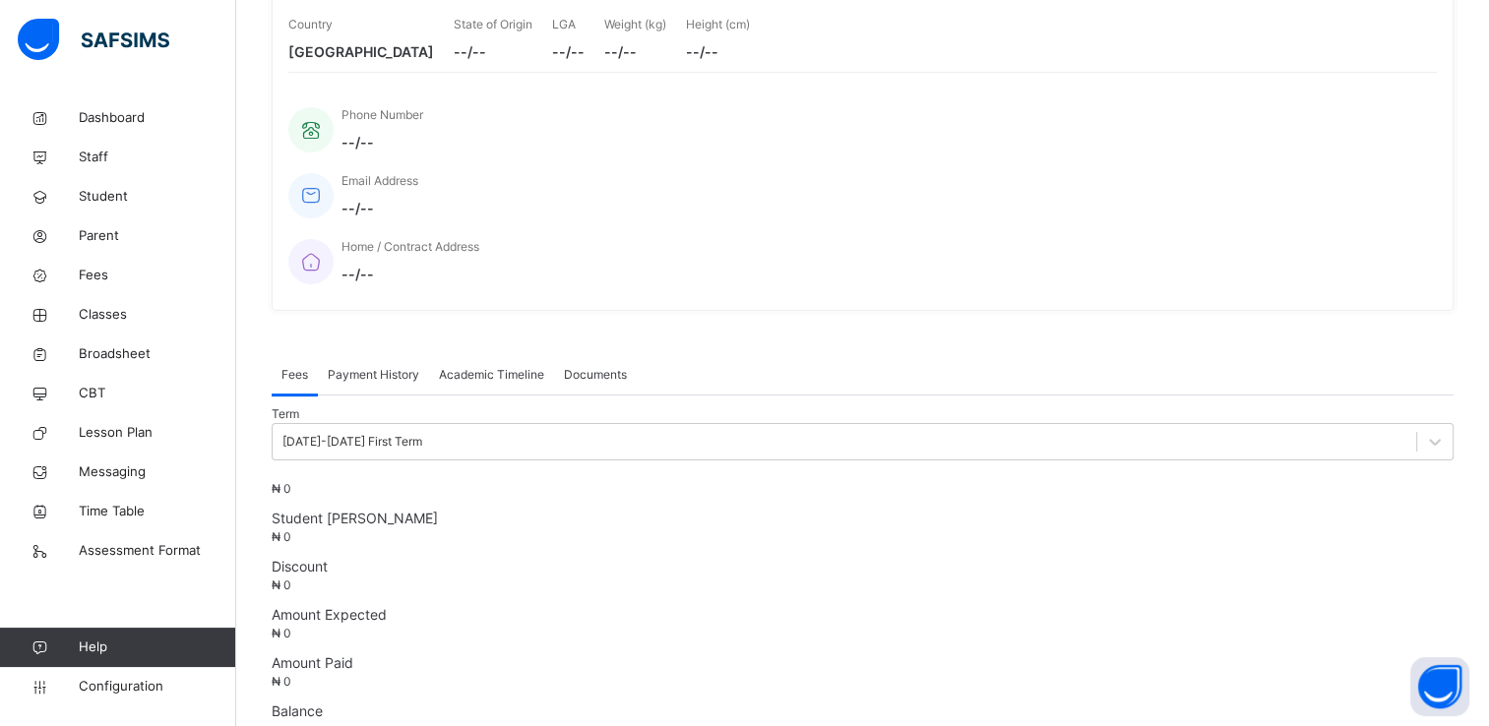
scroll to position [728, 0]
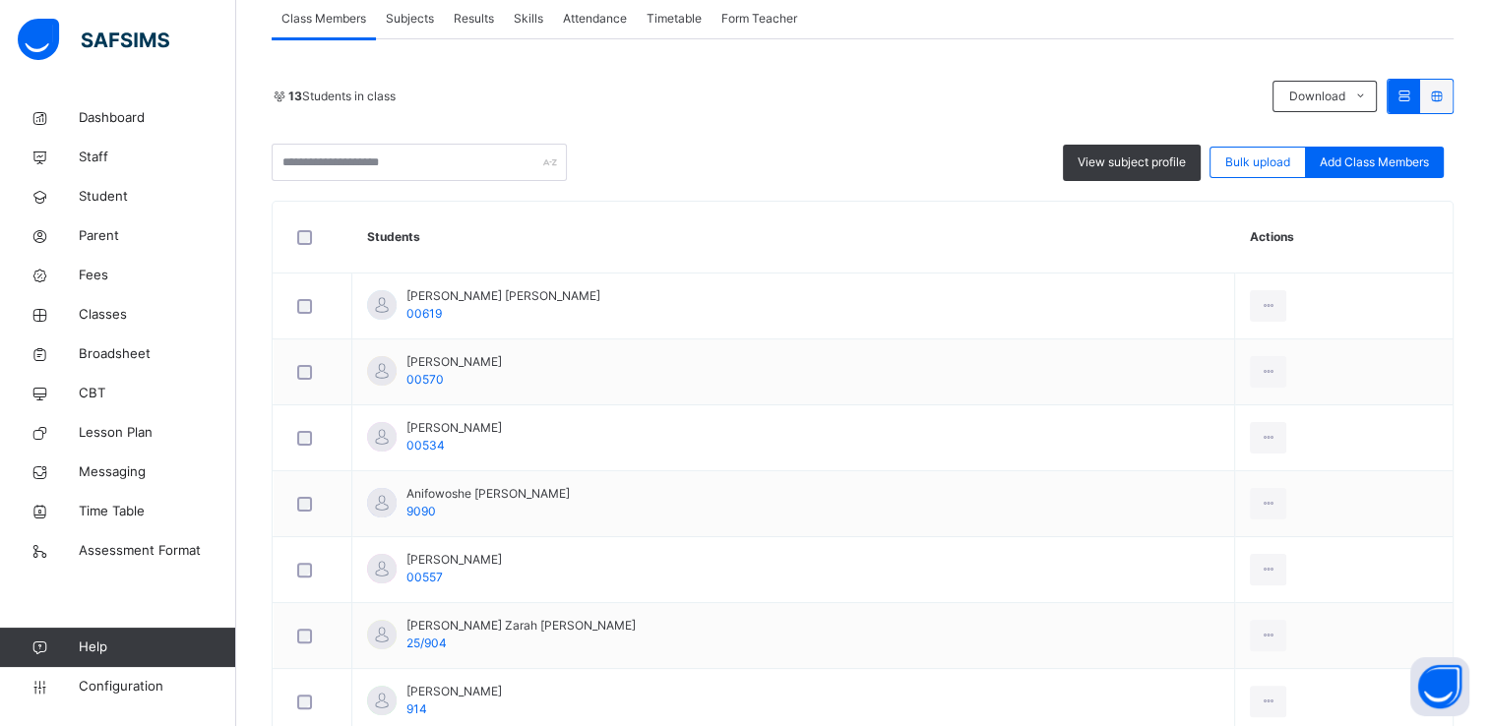
scroll to position [369, 0]
click at [646, 151] on div "View subject profile Bulk upload Add Class Members" at bounding box center [863, 164] width 1182 height 37
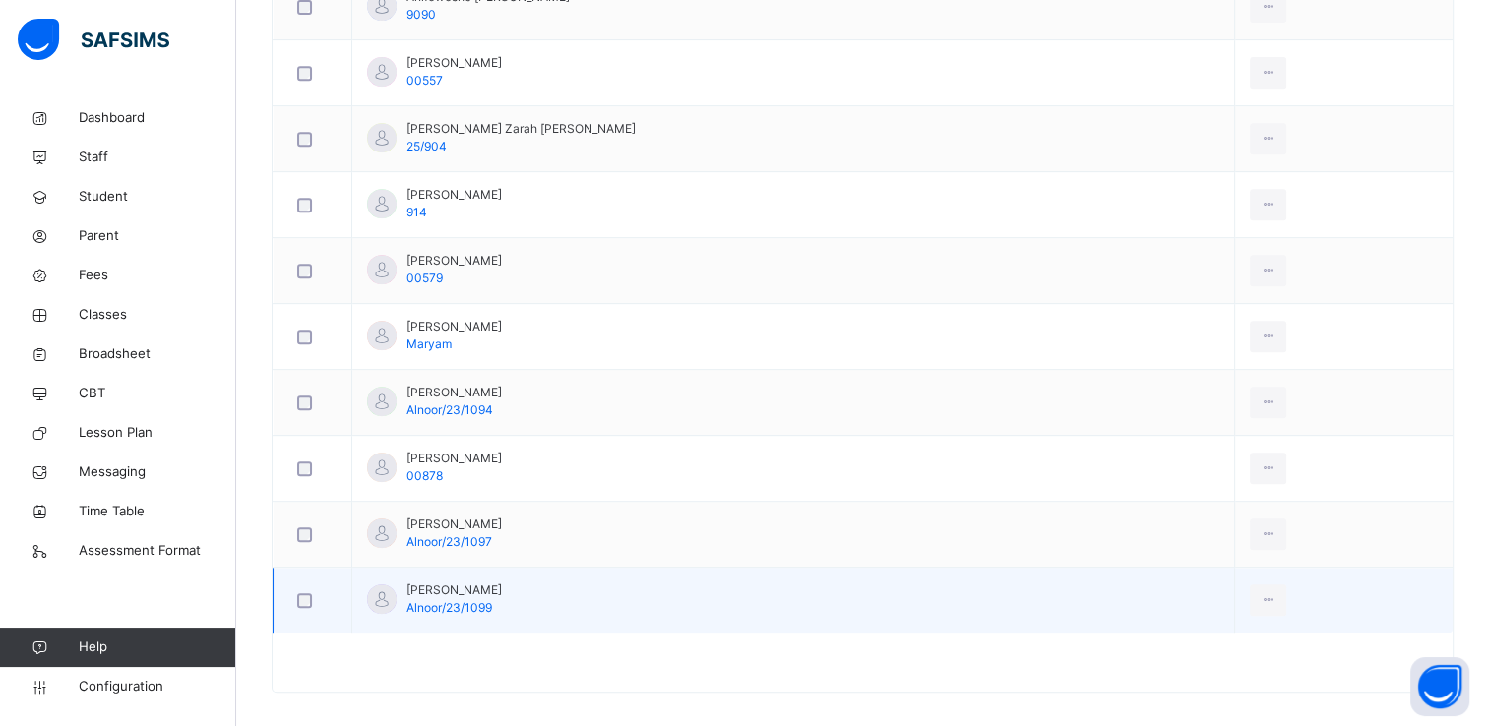
scroll to position [880, 0]
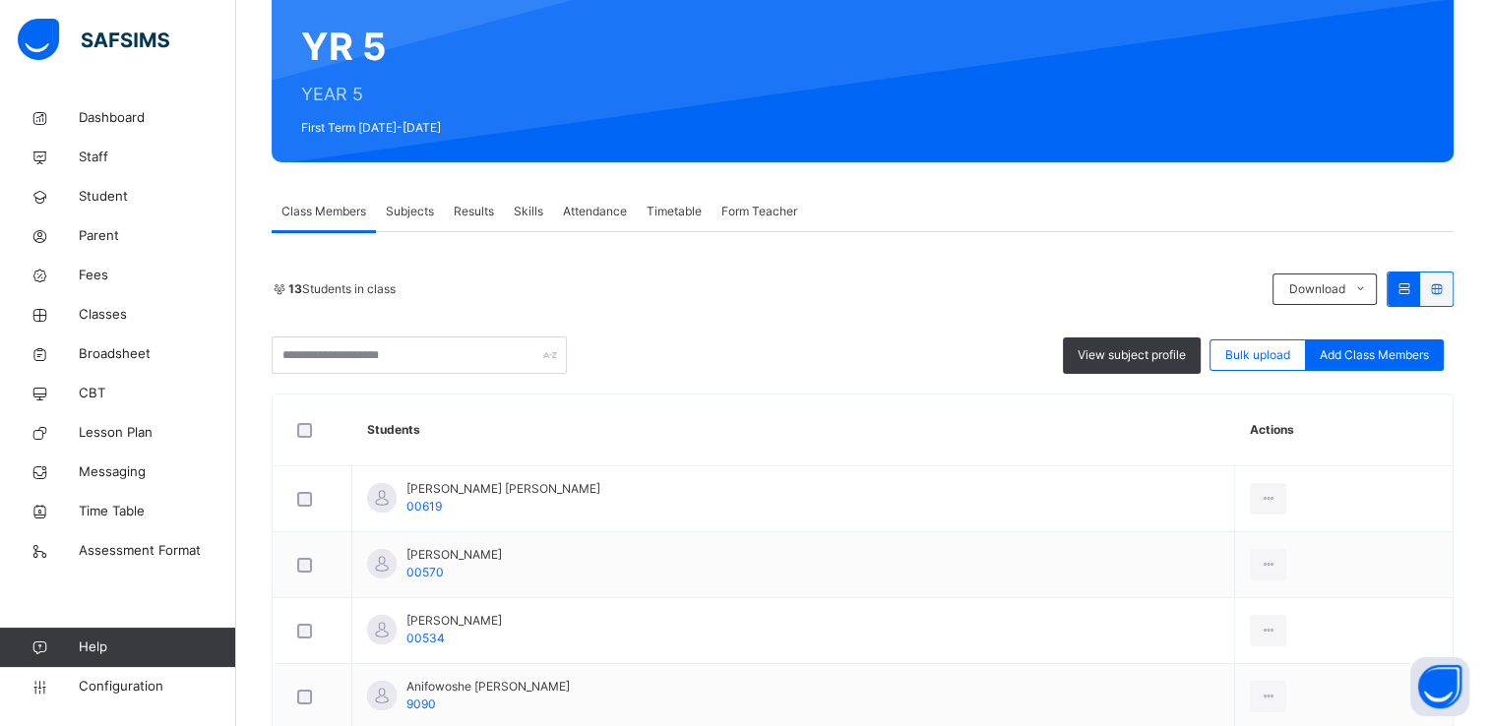
scroll to position [0, 0]
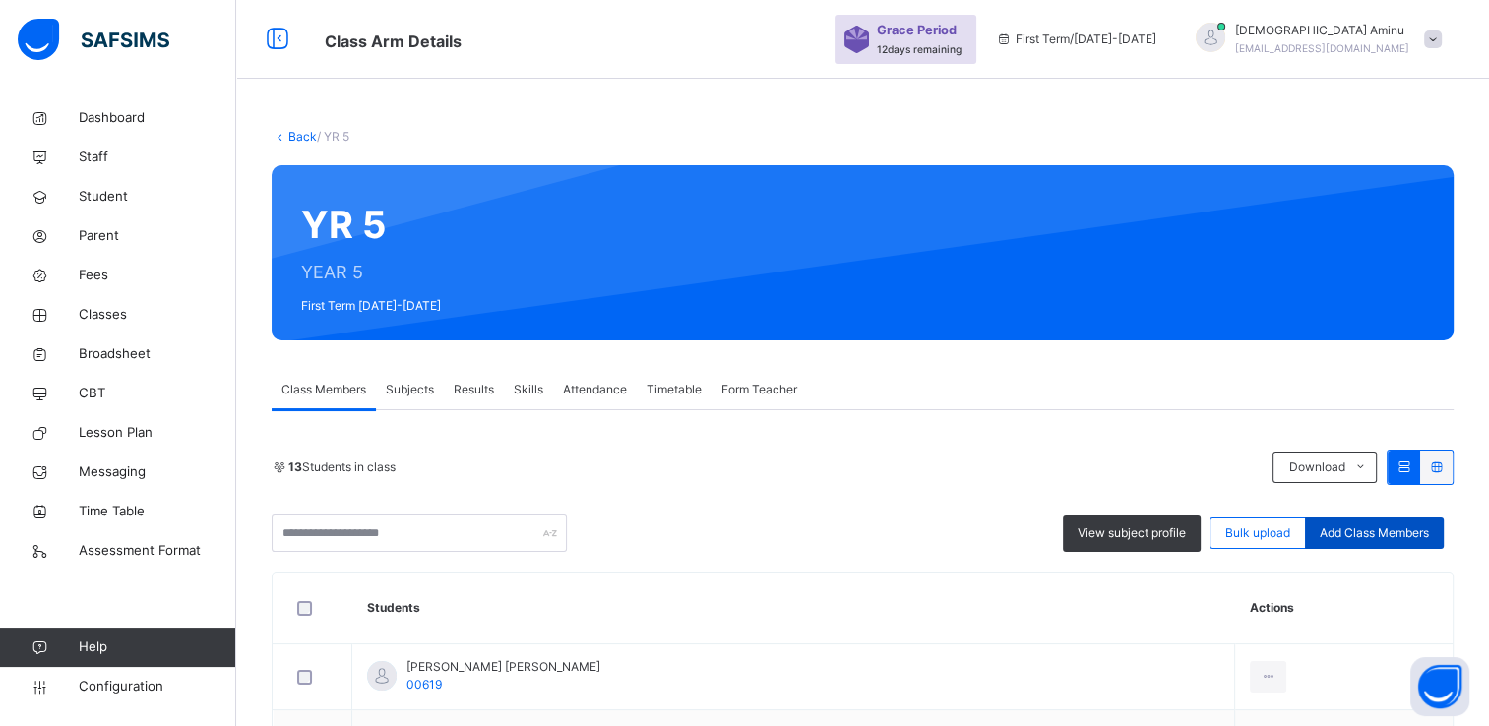
click at [1373, 535] on span "Add Class Members" at bounding box center [1374, 534] width 109 height 18
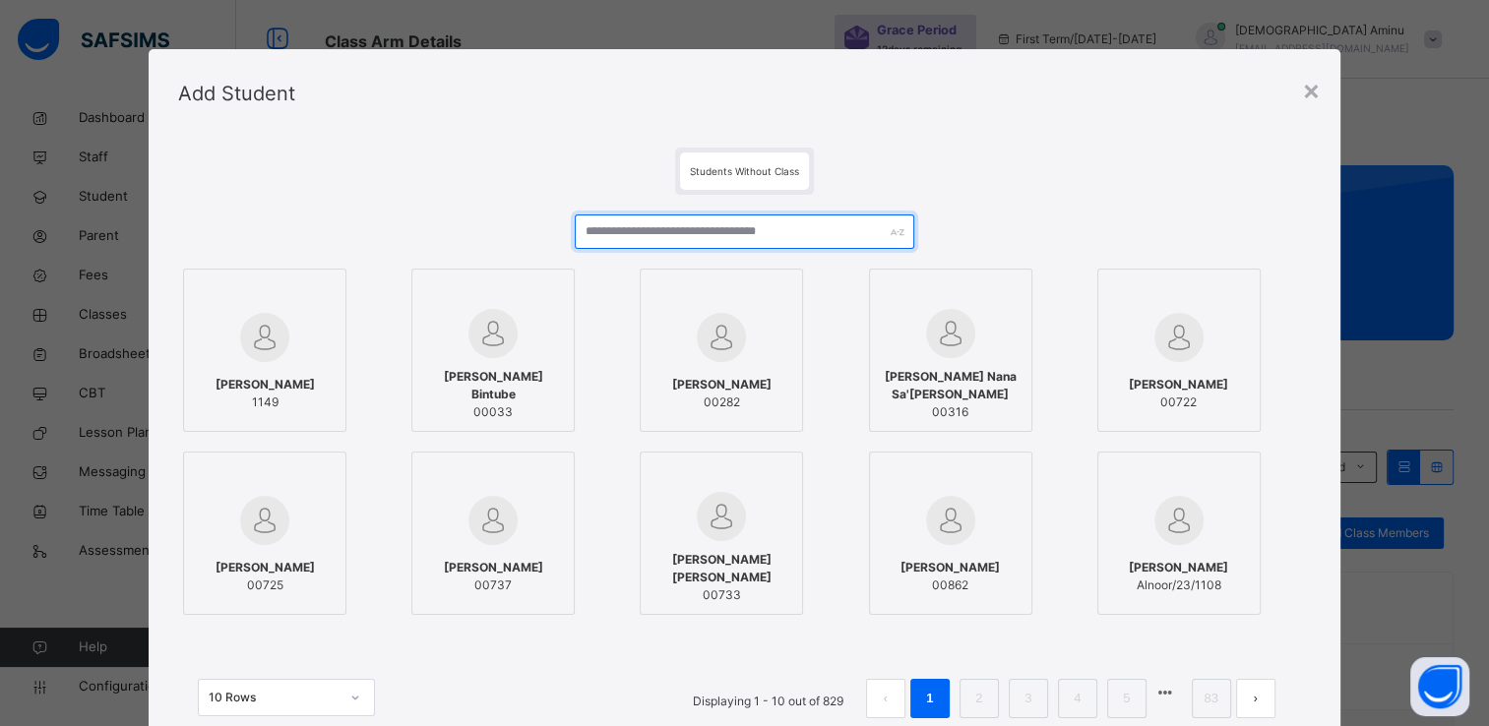
click at [750, 231] on input "text" at bounding box center [745, 232] width 340 height 34
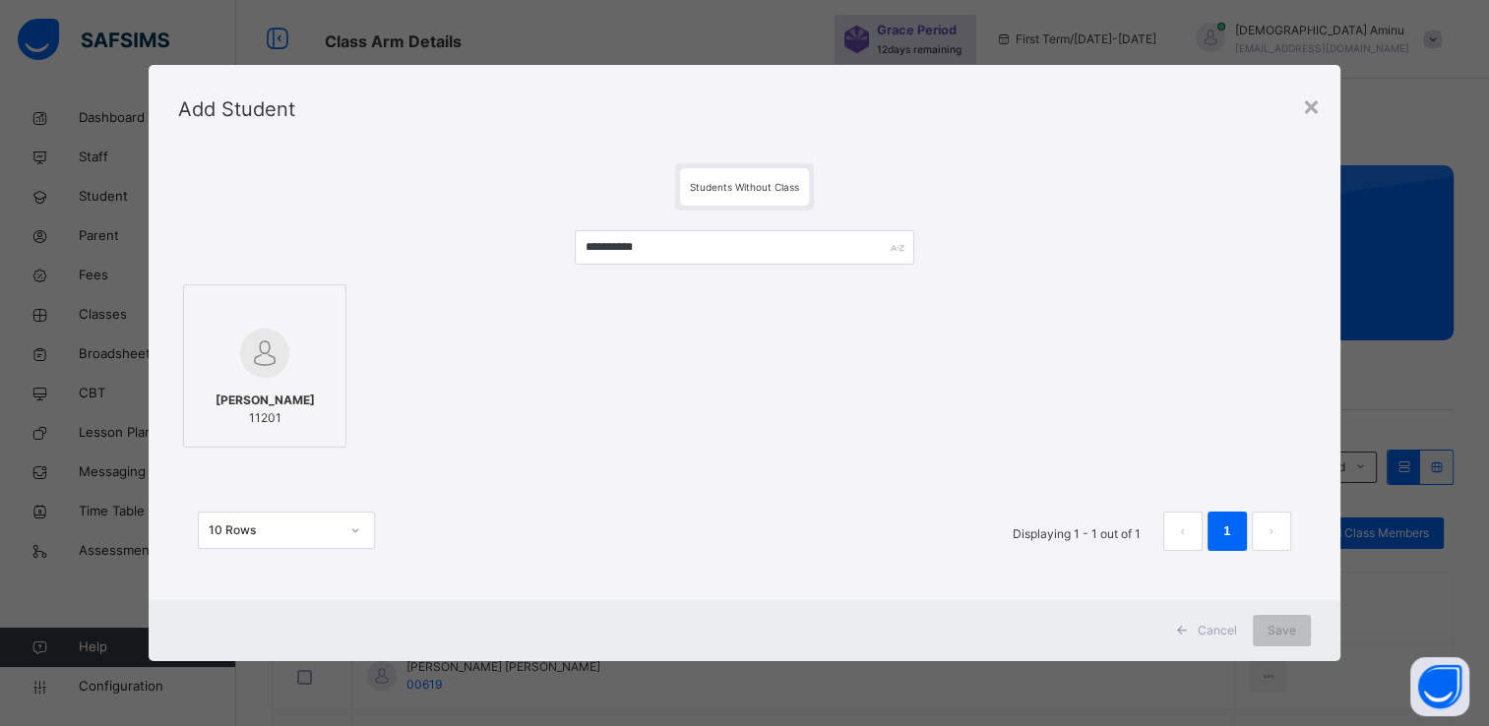
click at [315, 357] on div at bounding box center [265, 353] width 142 height 57
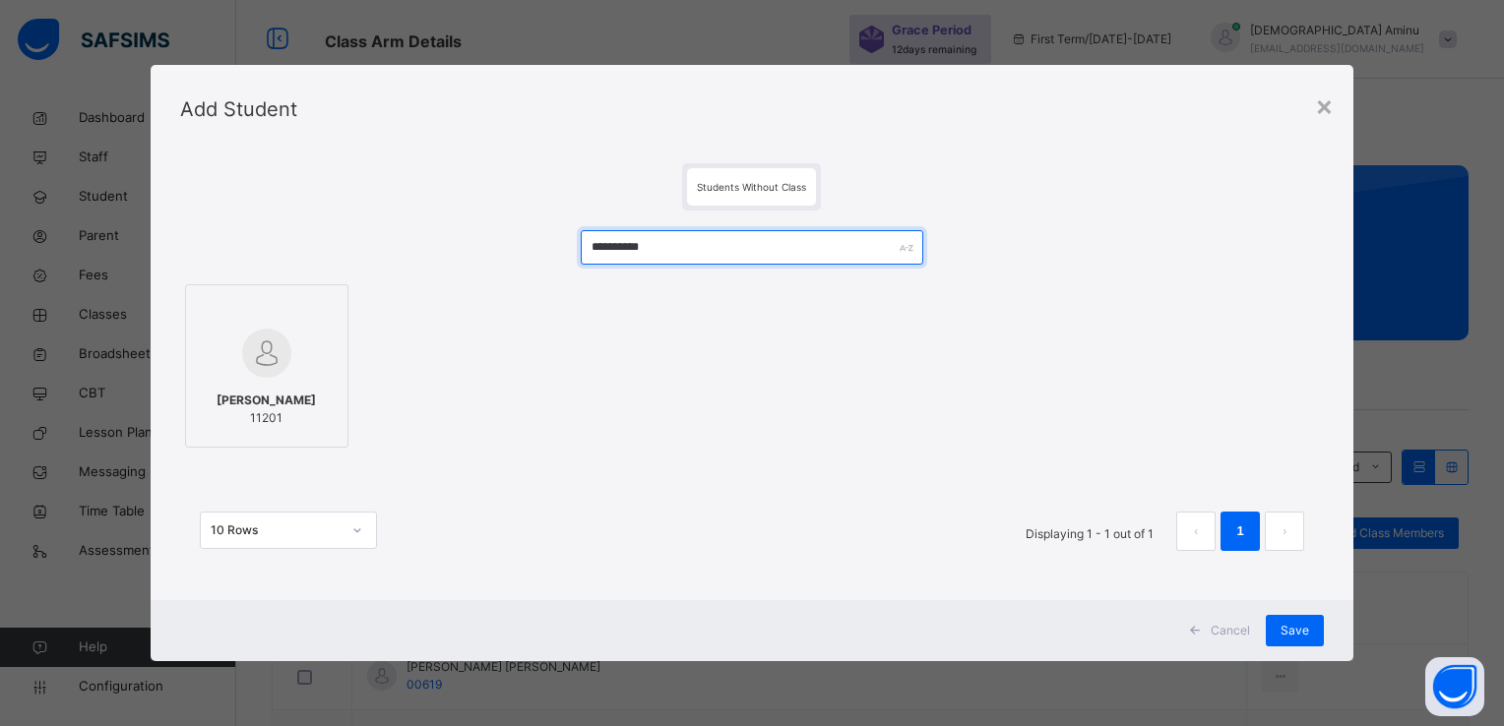
click at [675, 242] on input "**********" at bounding box center [753, 247] width 344 height 34
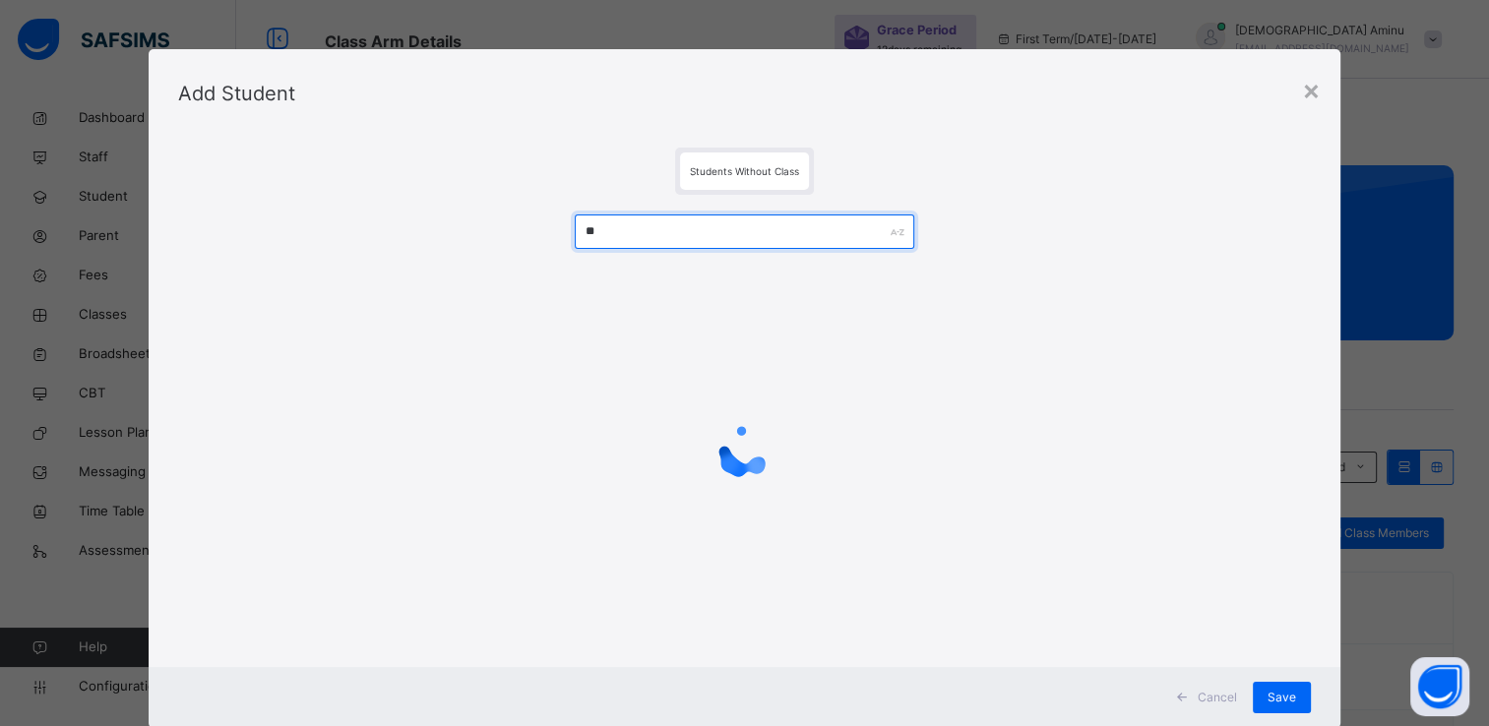
type input "*"
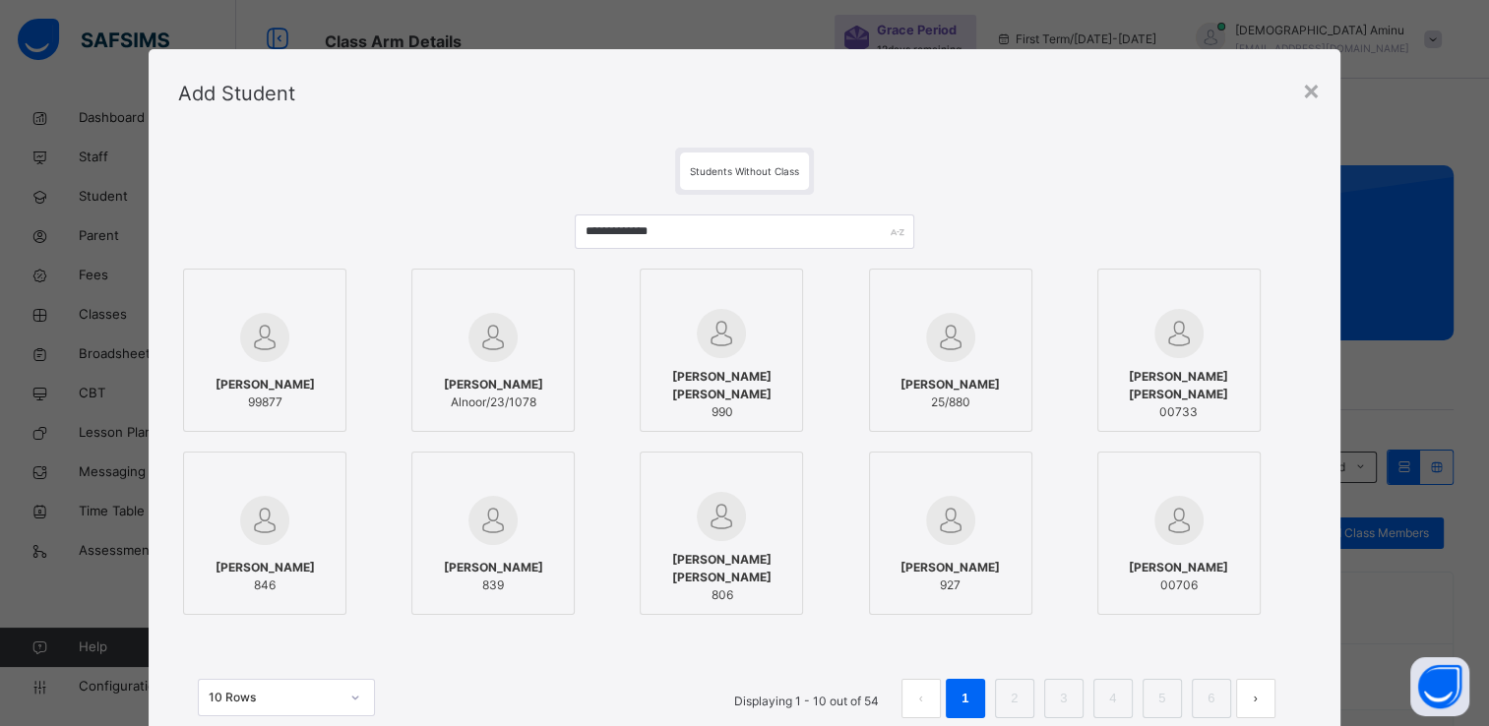
click at [515, 334] on div at bounding box center [493, 337] width 142 height 57
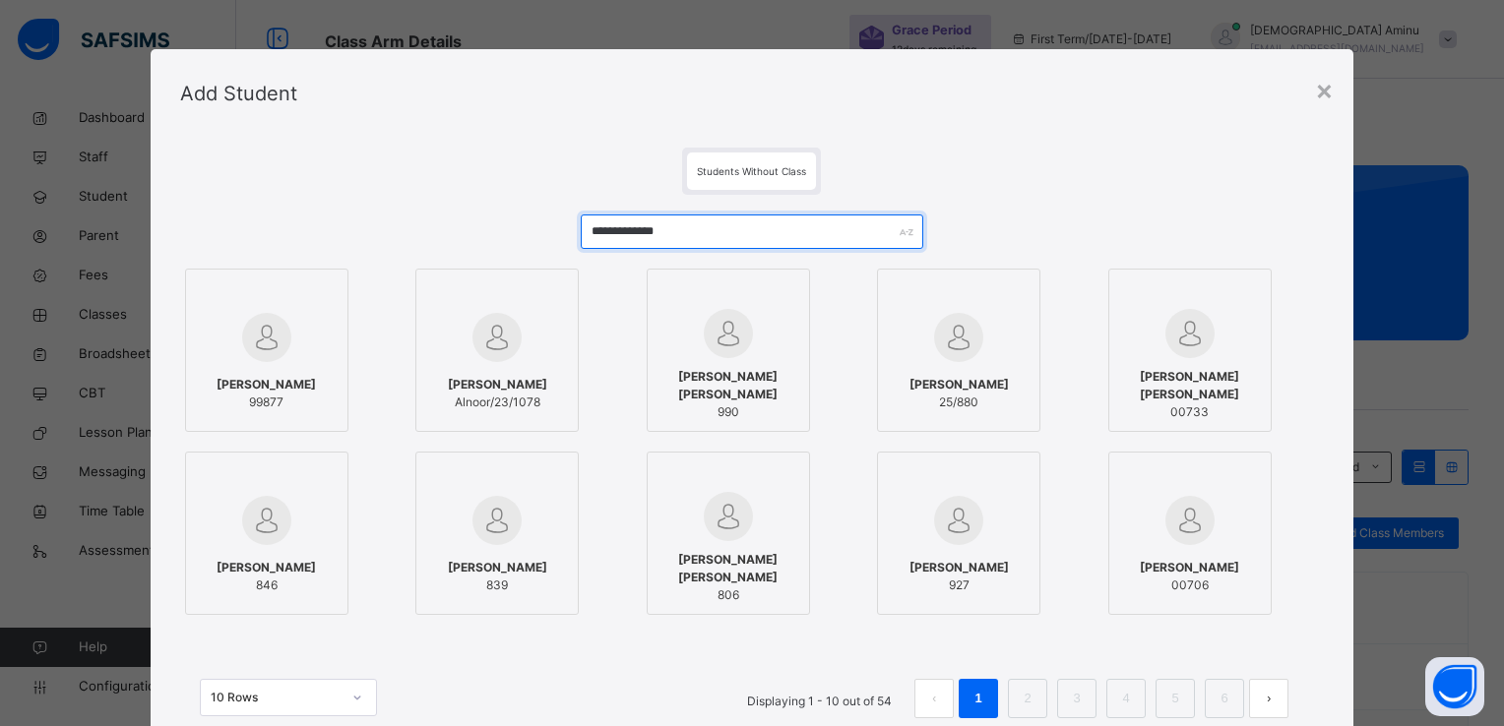
click at [717, 231] on input "**********" at bounding box center [753, 232] width 344 height 34
type input "*"
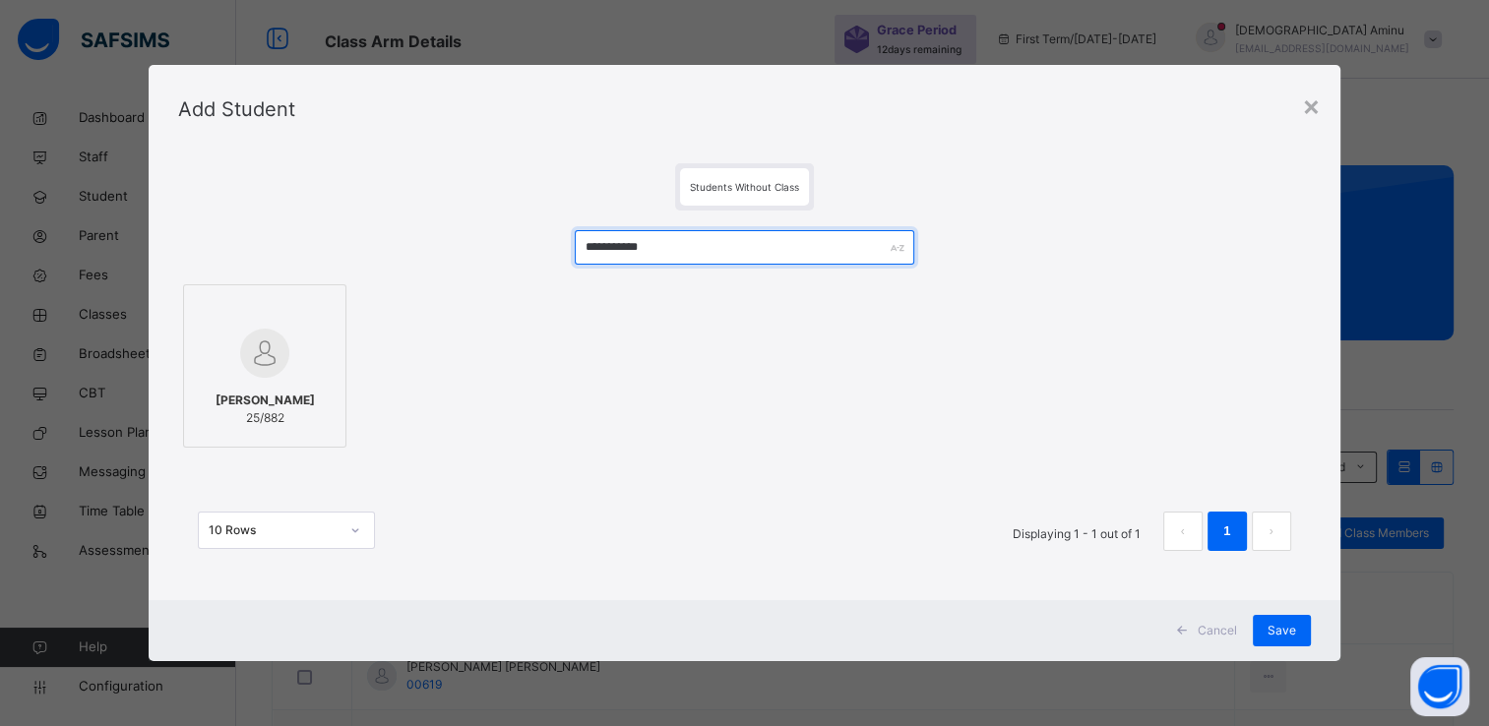
type input "**********"
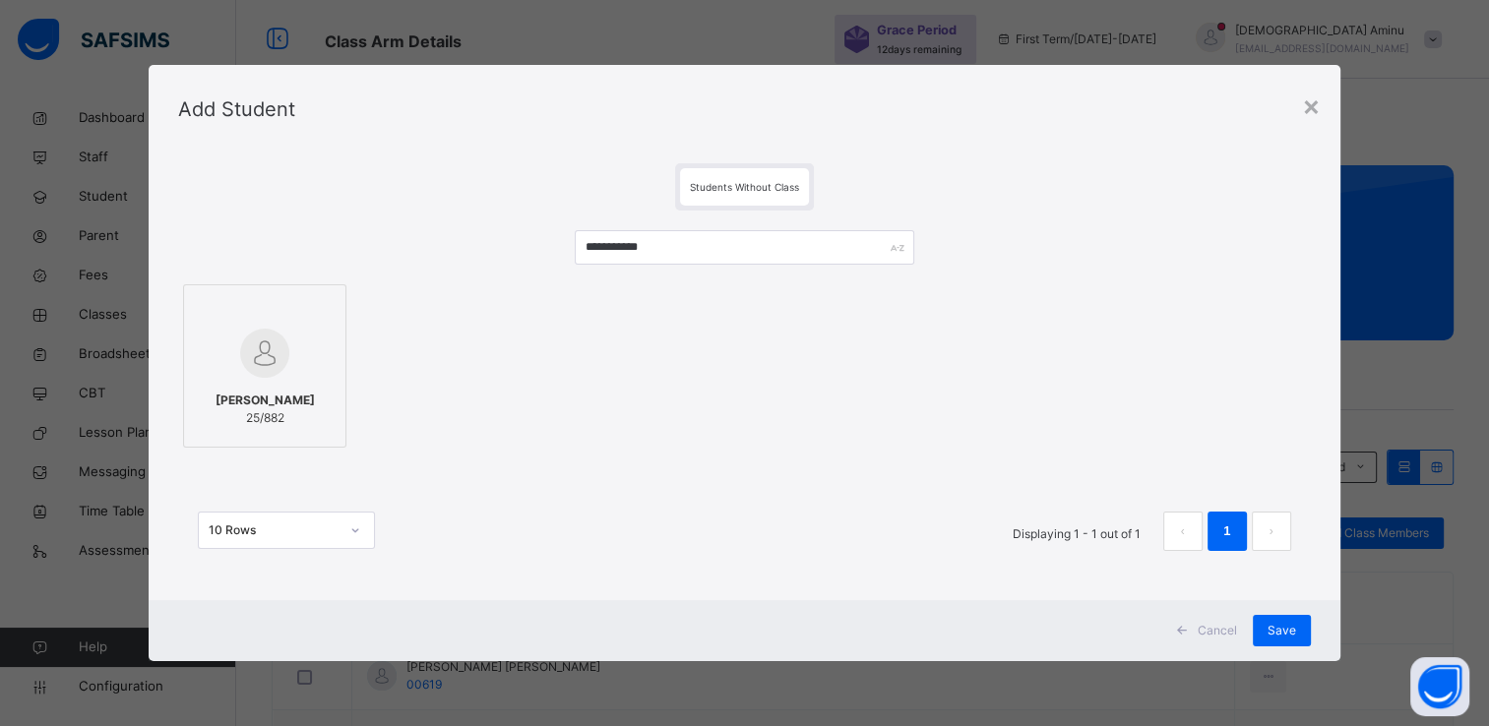
click at [303, 351] on div at bounding box center [265, 353] width 142 height 57
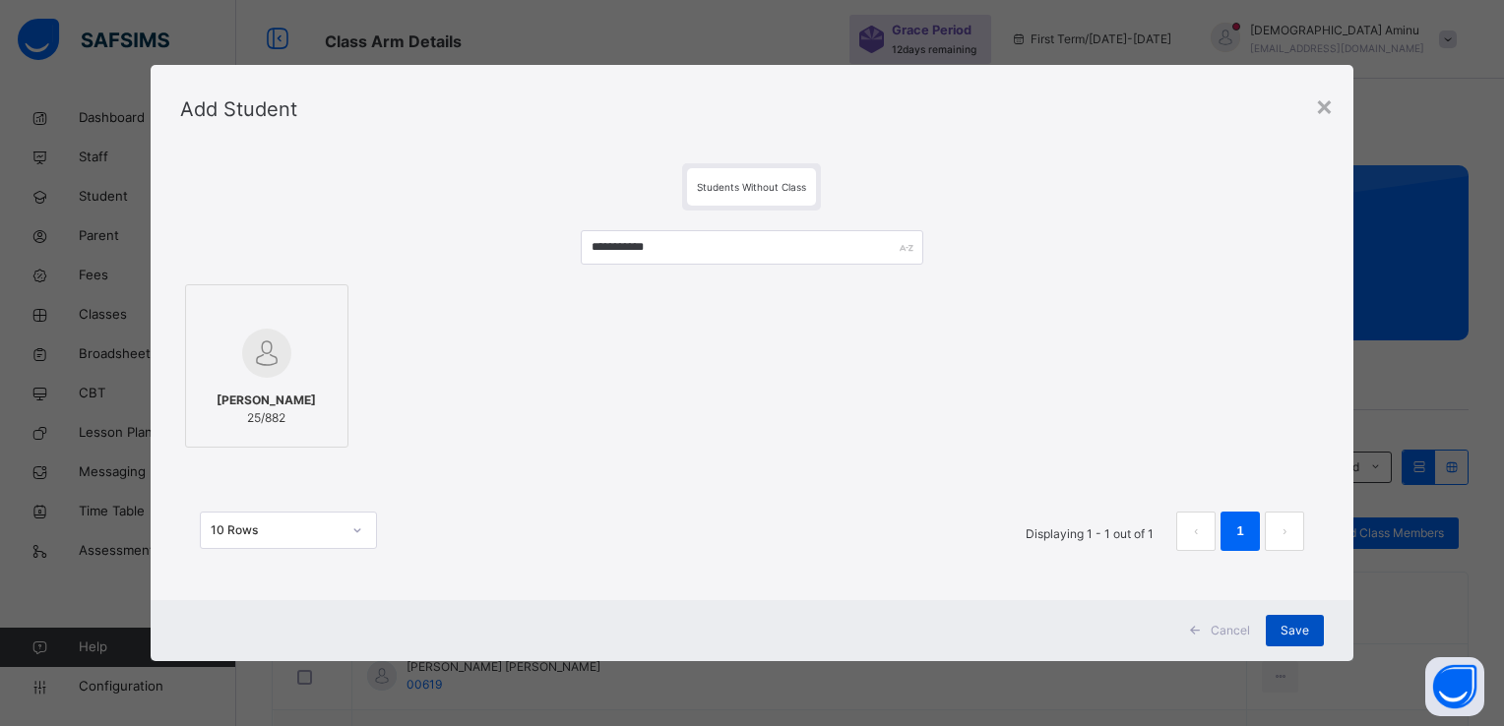
click at [1301, 632] on span "Save" at bounding box center [1295, 631] width 29 height 18
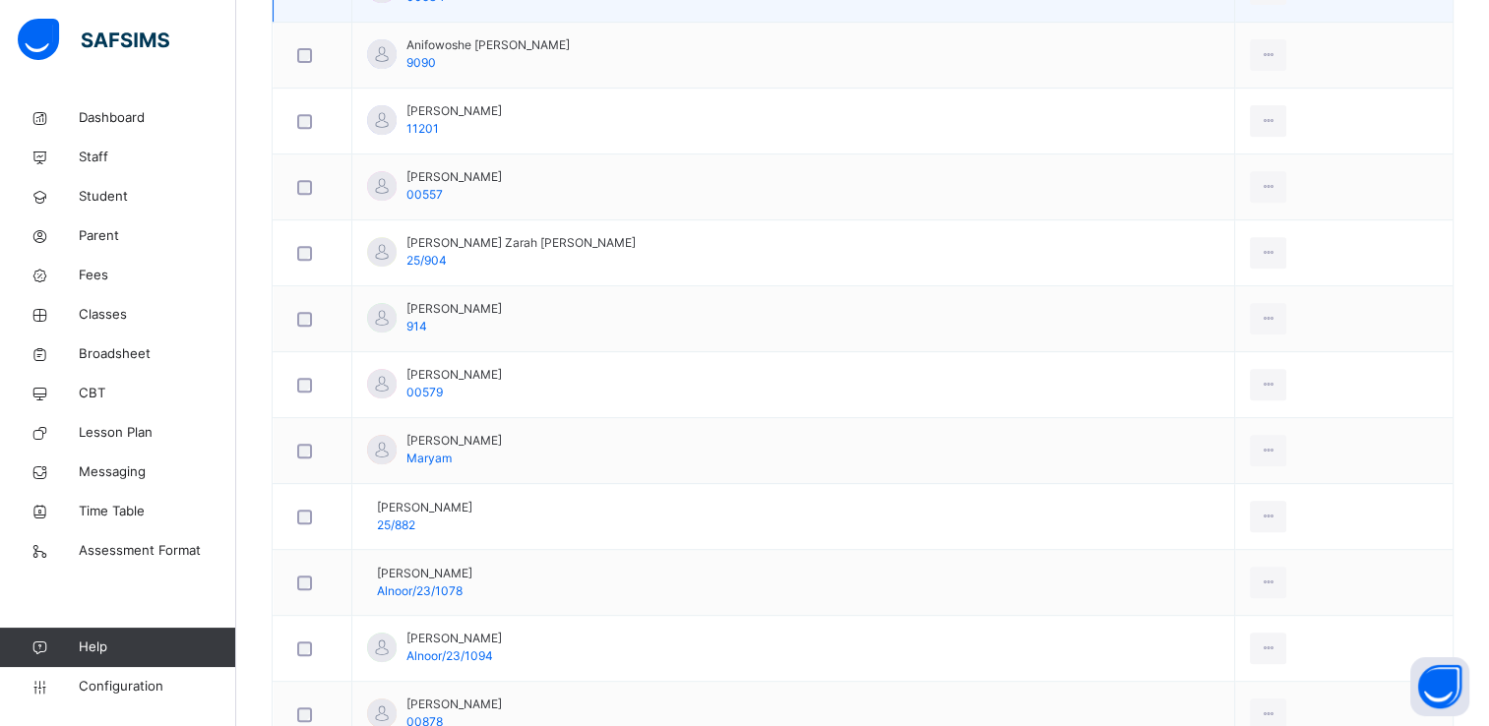
scroll to position [1077, 0]
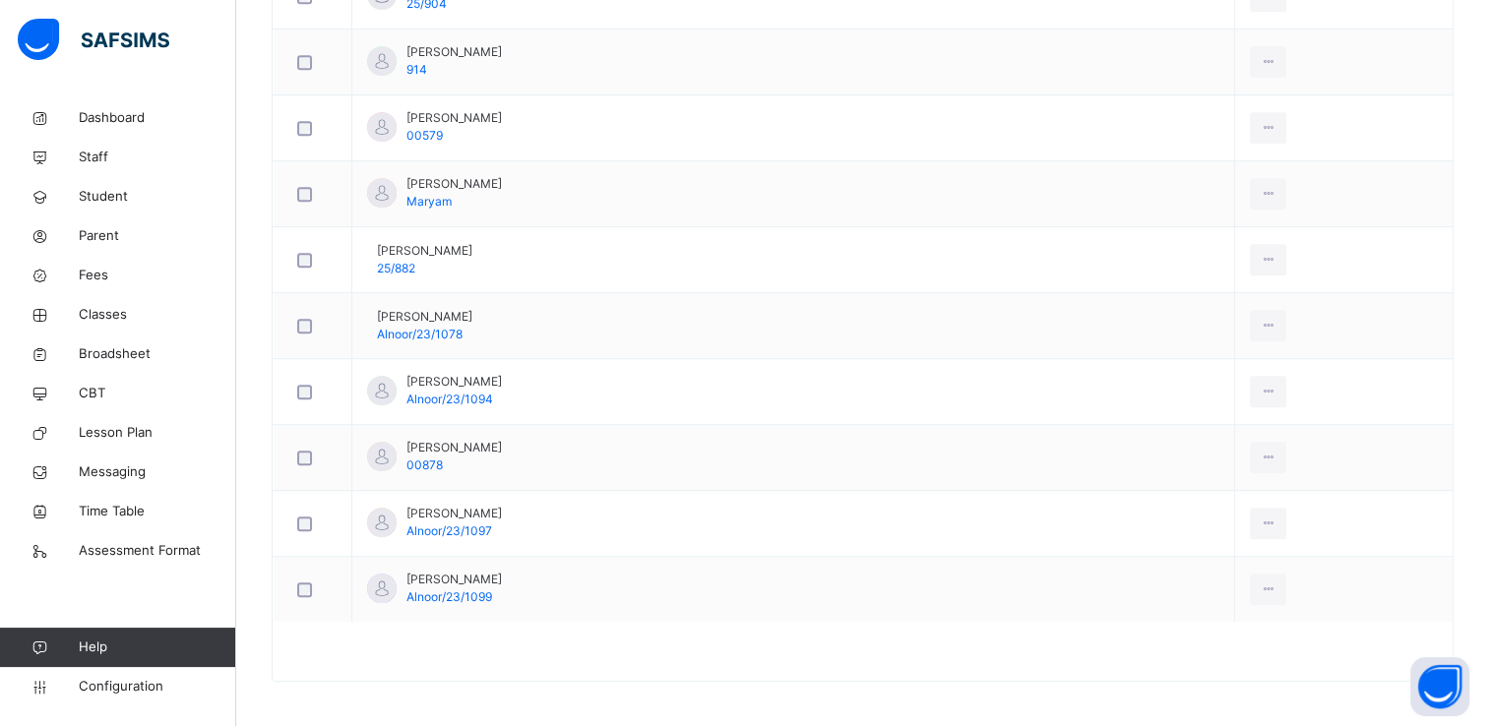
click at [672, 652] on div at bounding box center [863, 661] width 1180 height 39
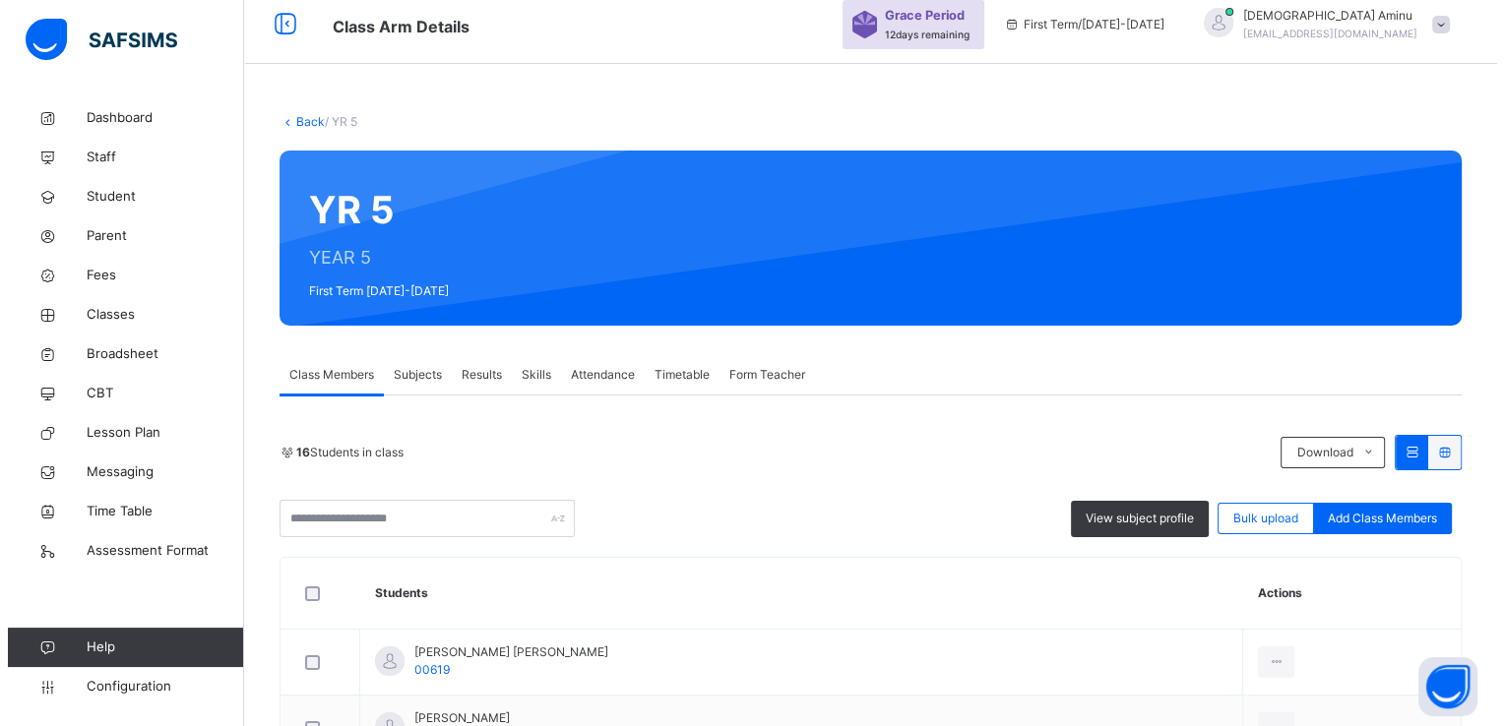
scroll to position [5, 0]
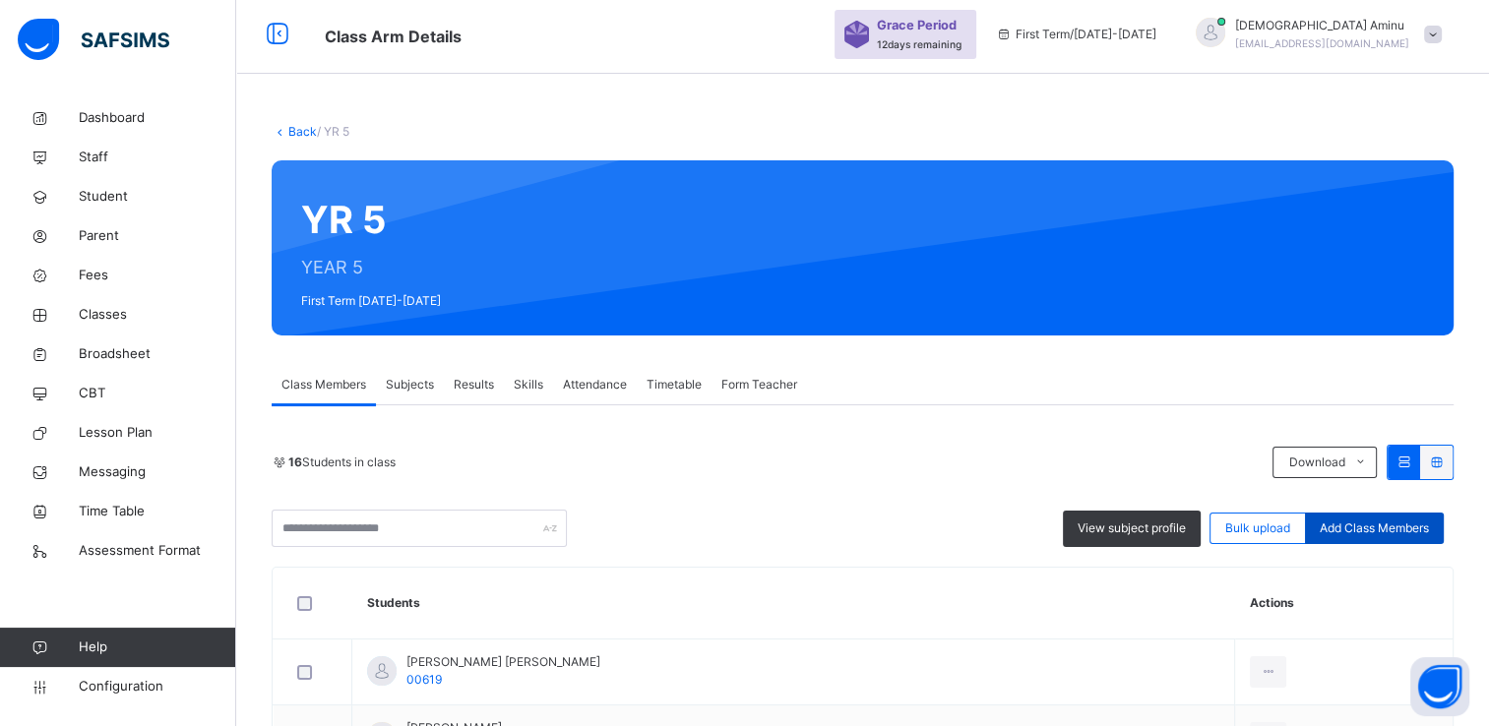
click at [1371, 522] on span "Add Class Members" at bounding box center [1374, 529] width 109 height 18
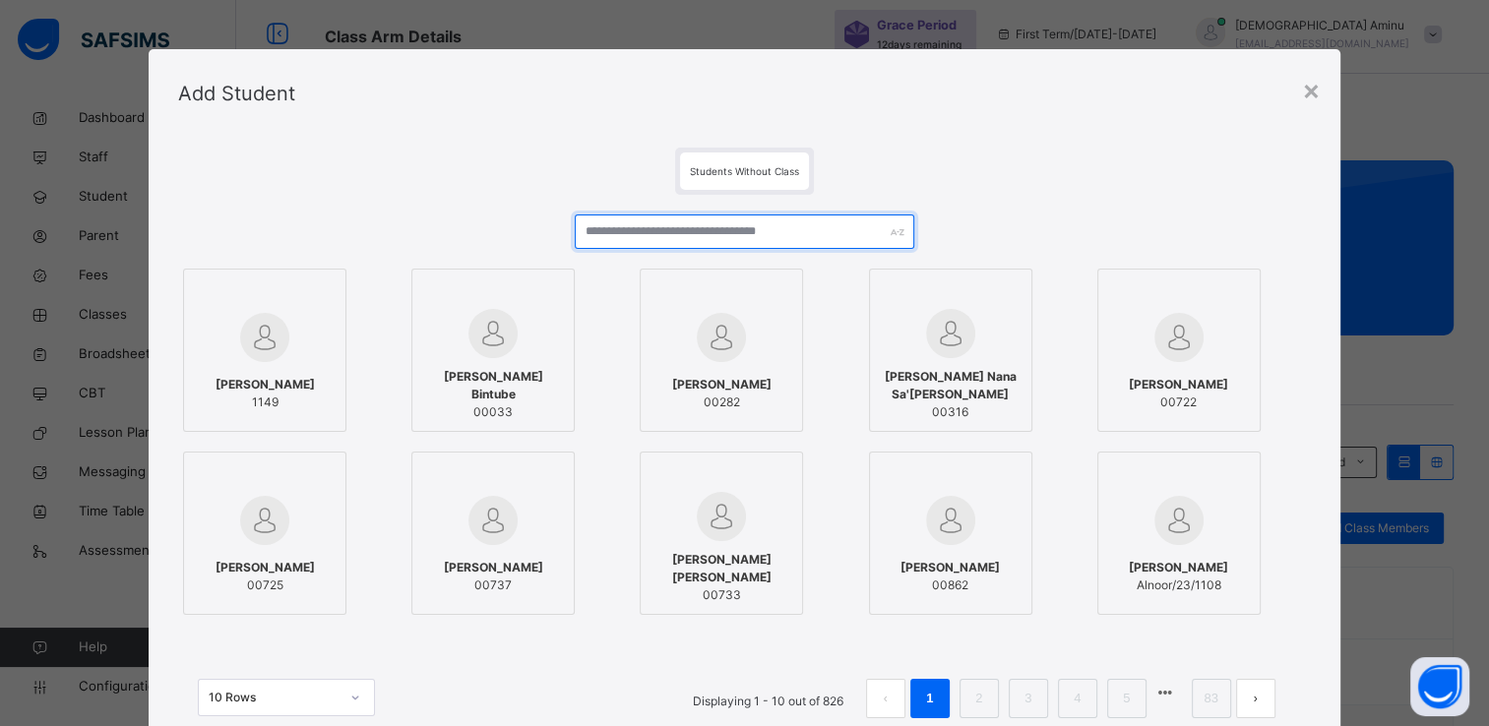
click at [772, 242] on input "text" at bounding box center [745, 232] width 340 height 34
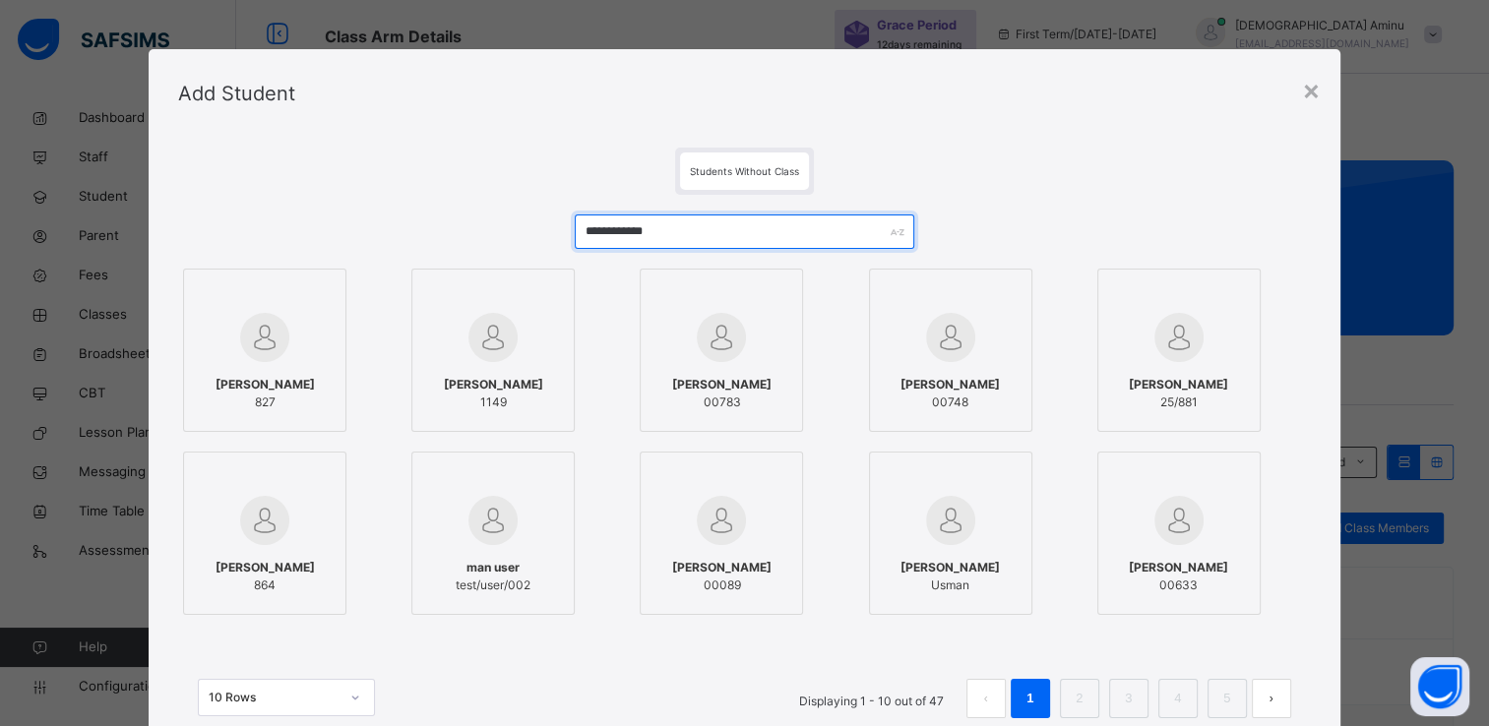
type input "**********"
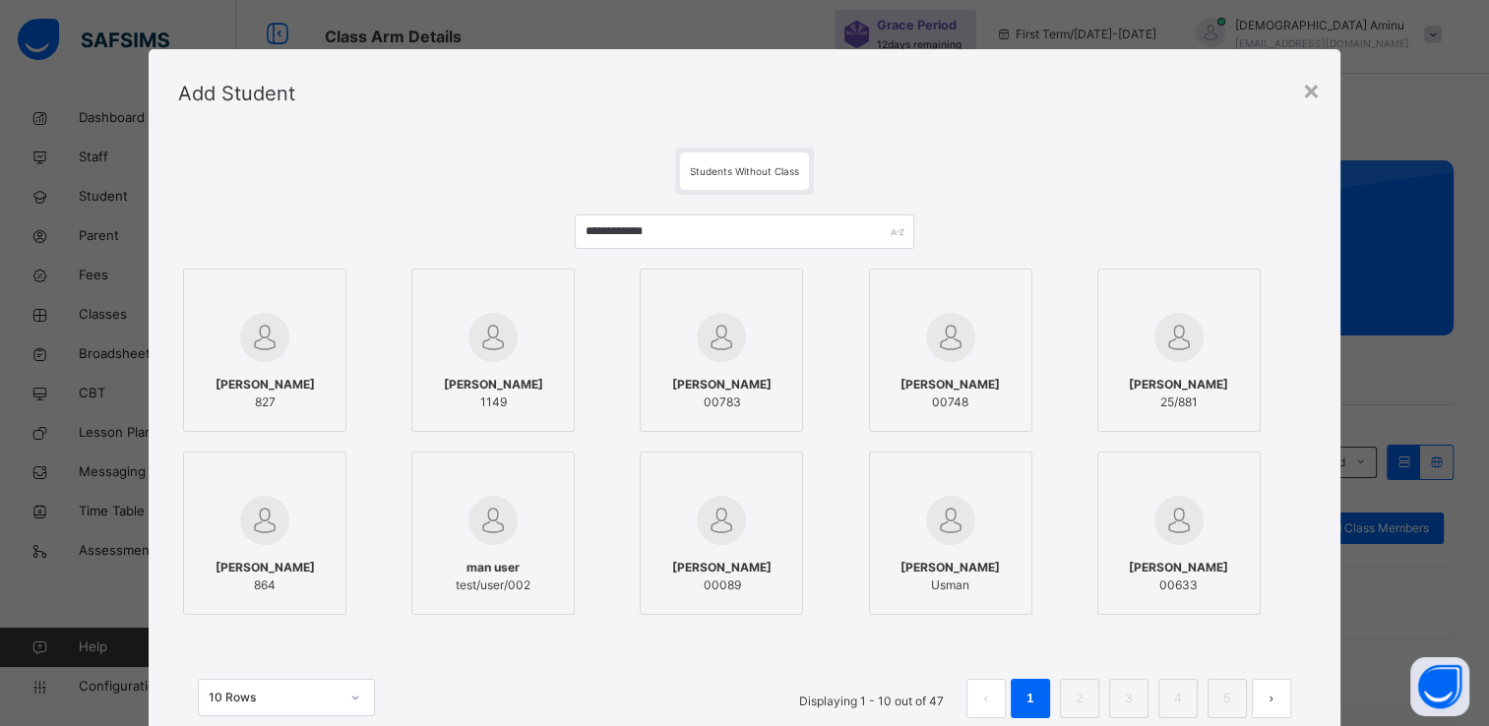
click at [1151, 398] on span "25/881" at bounding box center [1178, 403] width 99 height 18
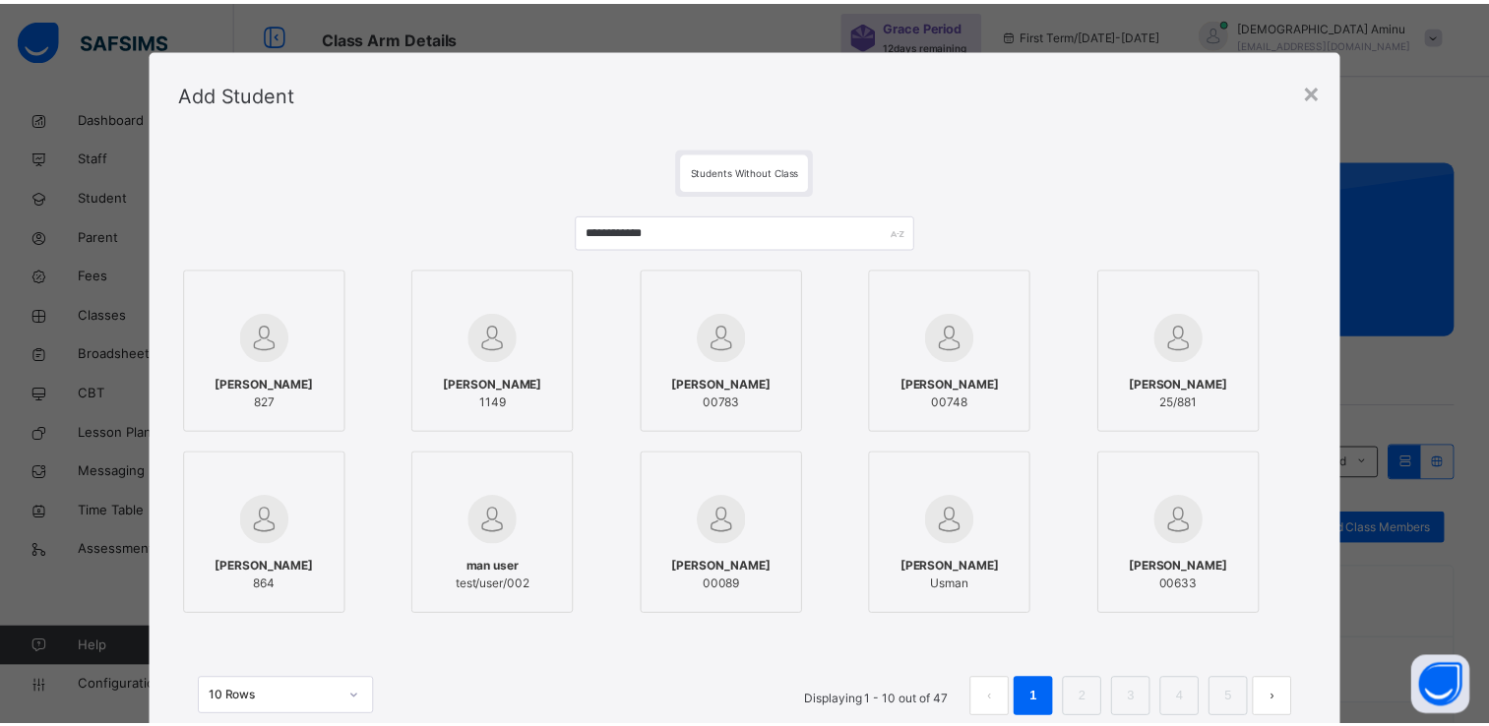
scroll to position [151, 0]
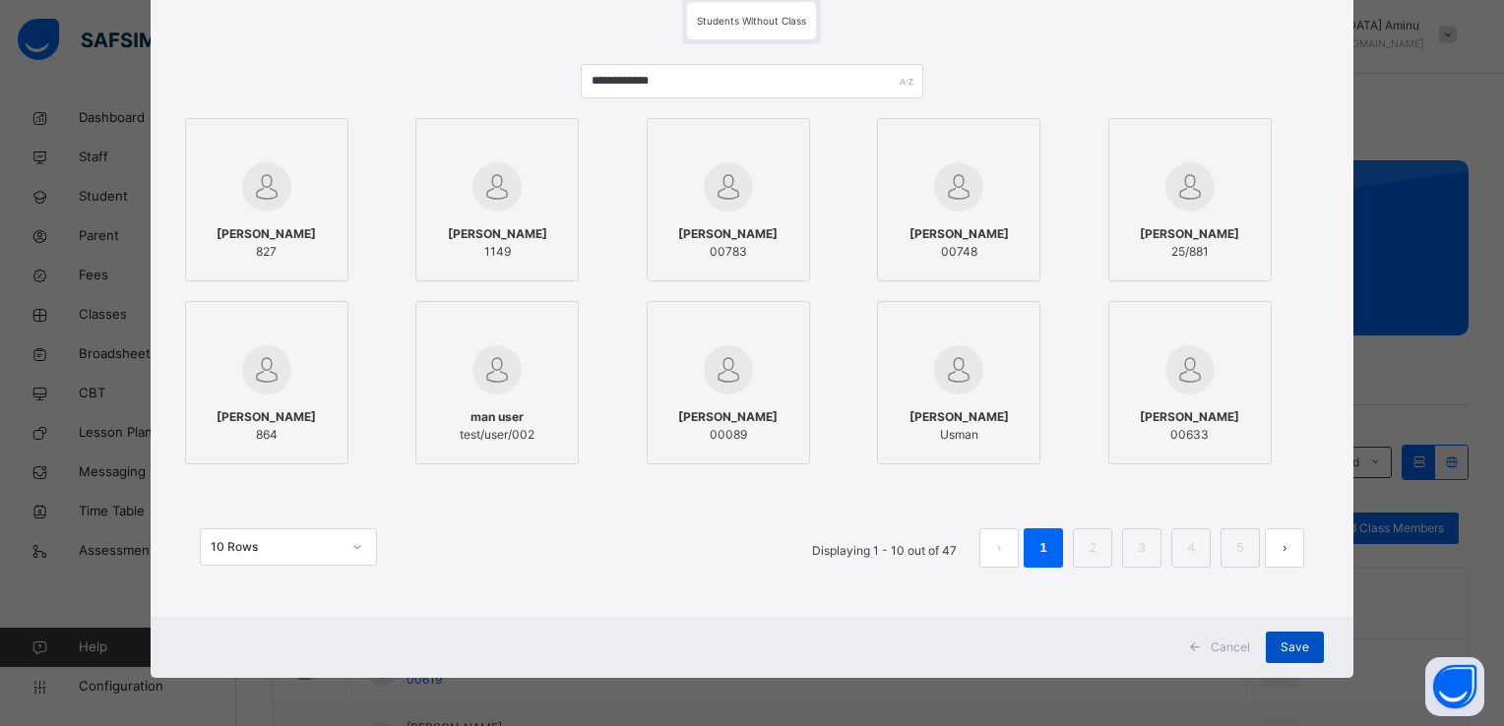
click at [1287, 644] on span "Save" at bounding box center [1295, 648] width 29 height 18
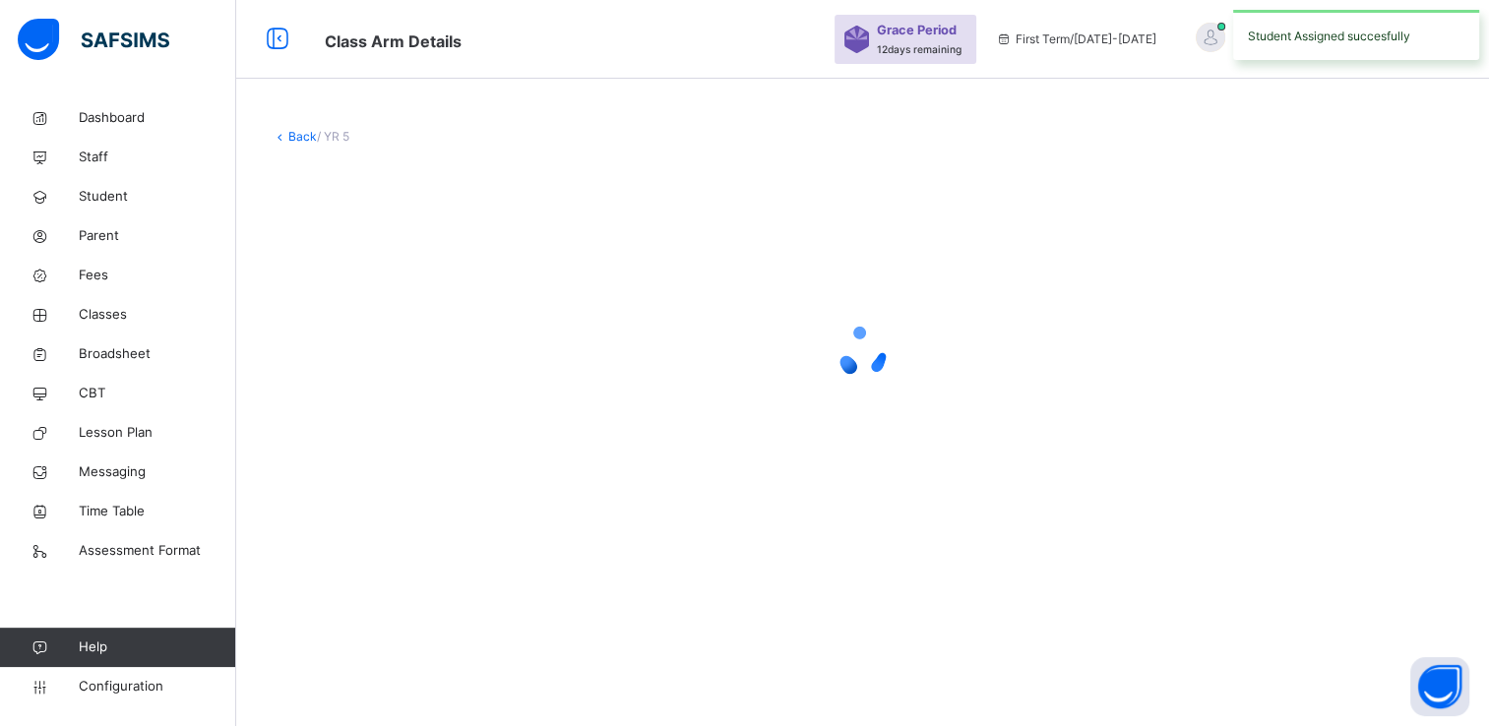
scroll to position [0, 0]
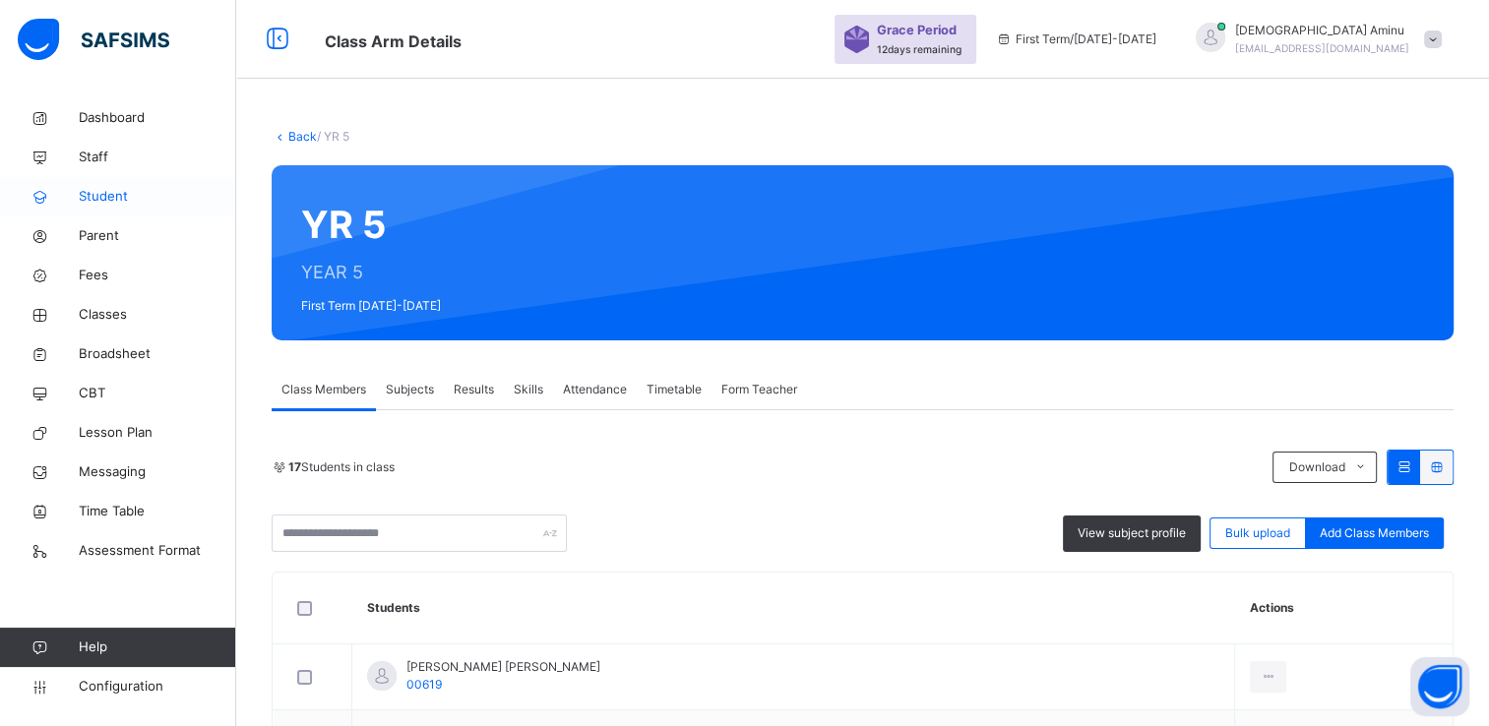
click at [105, 192] on span "Student" at bounding box center [157, 197] width 157 height 20
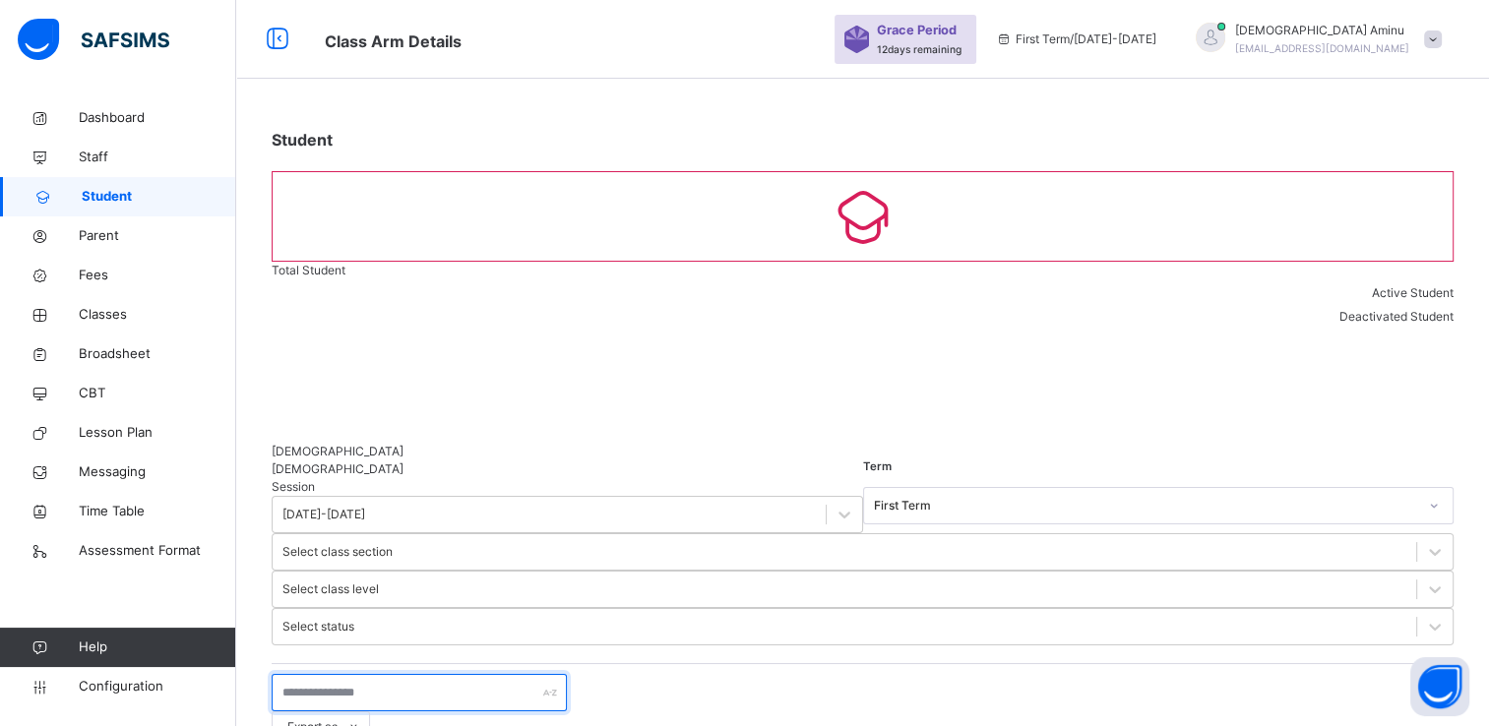
click at [405, 674] on input "text" at bounding box center [419, 692] width 295 height 37
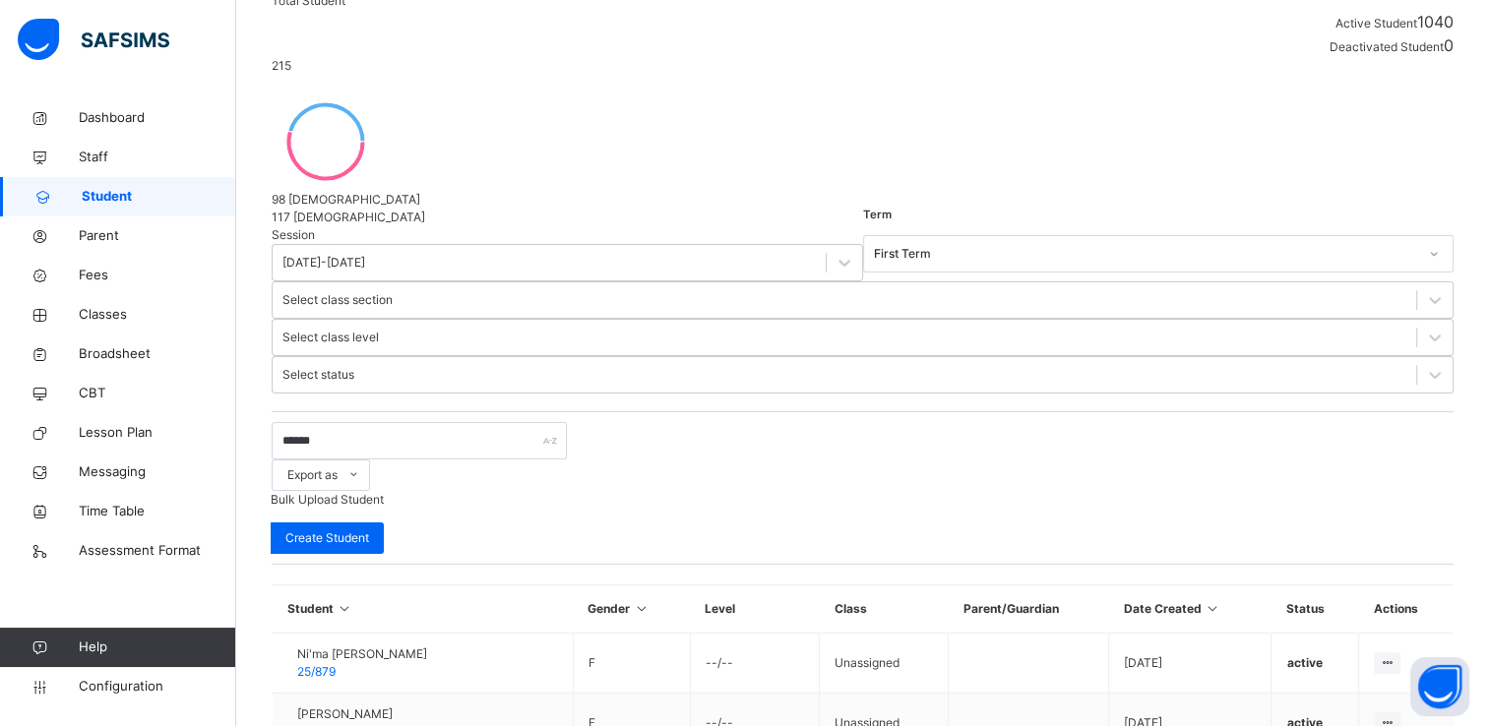
scroll to position [272, 0]
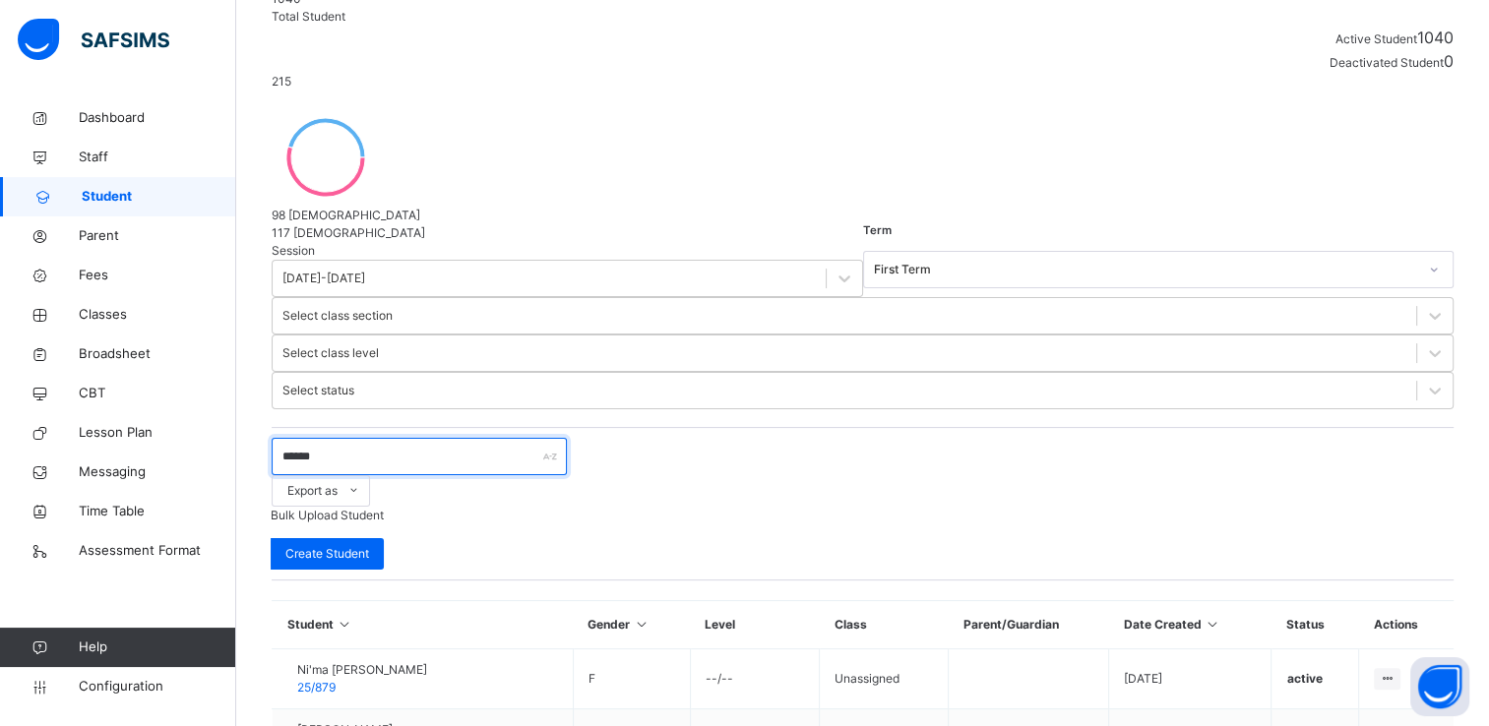
click at [365, 438] on input "******" at bounding box center [419, 456] width 295 height 37
type input "*"
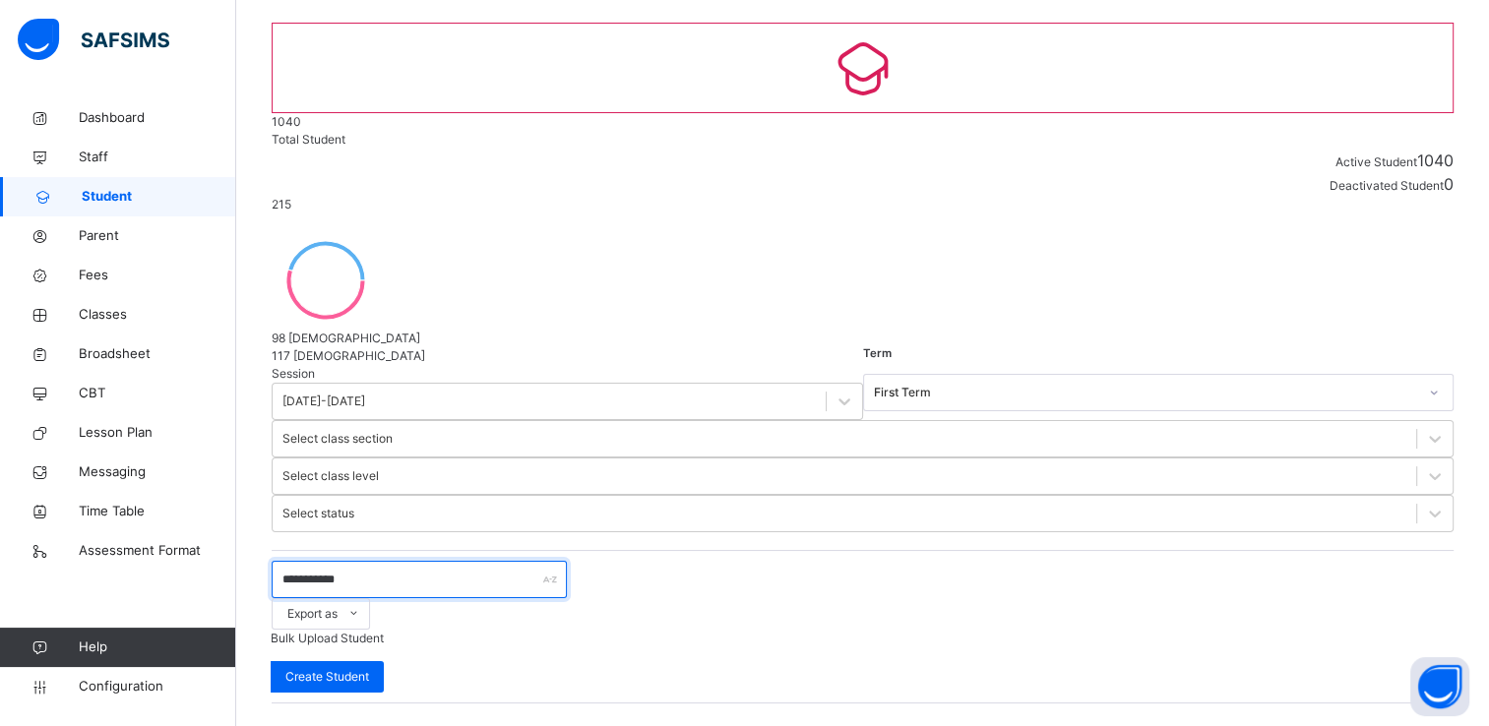
type input "**********"
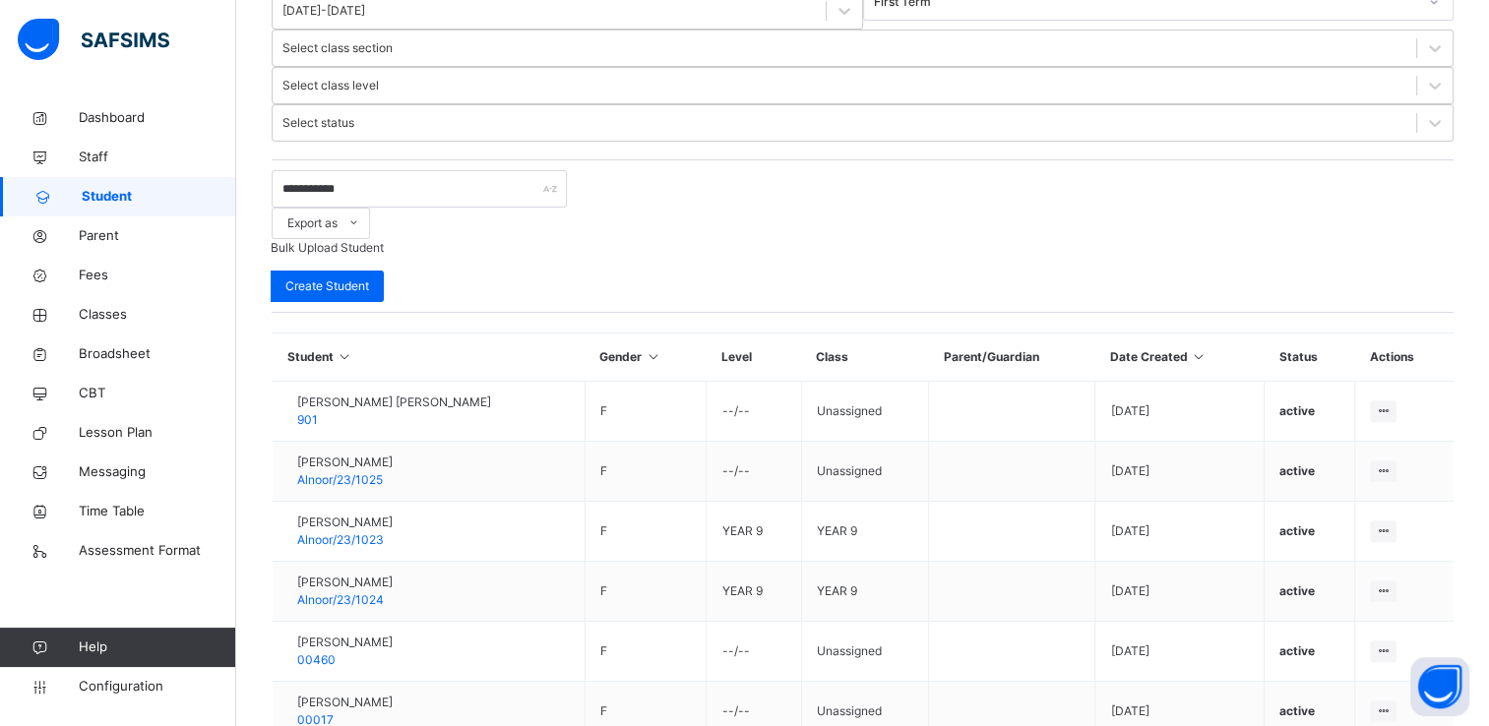
scroll to position [597, 0]
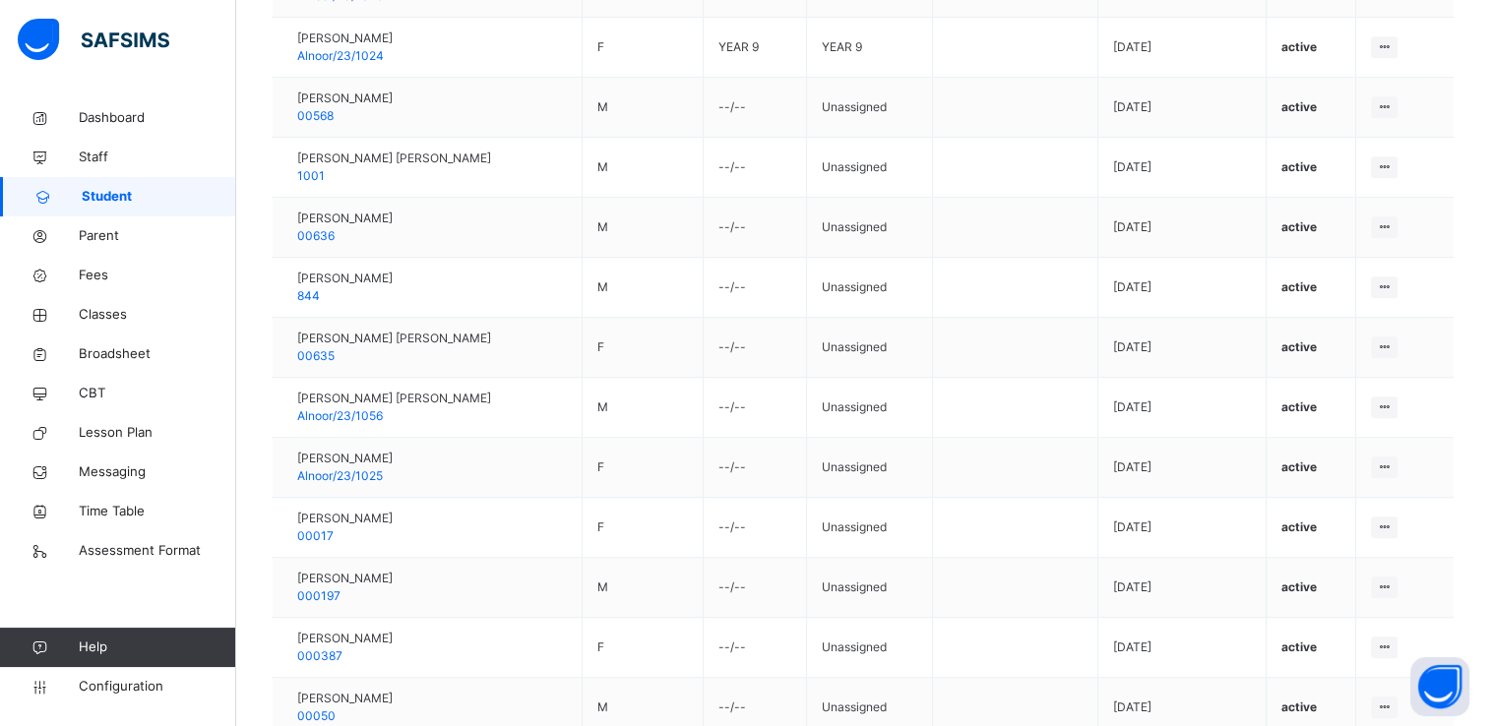
scroll to position [1202, 0]
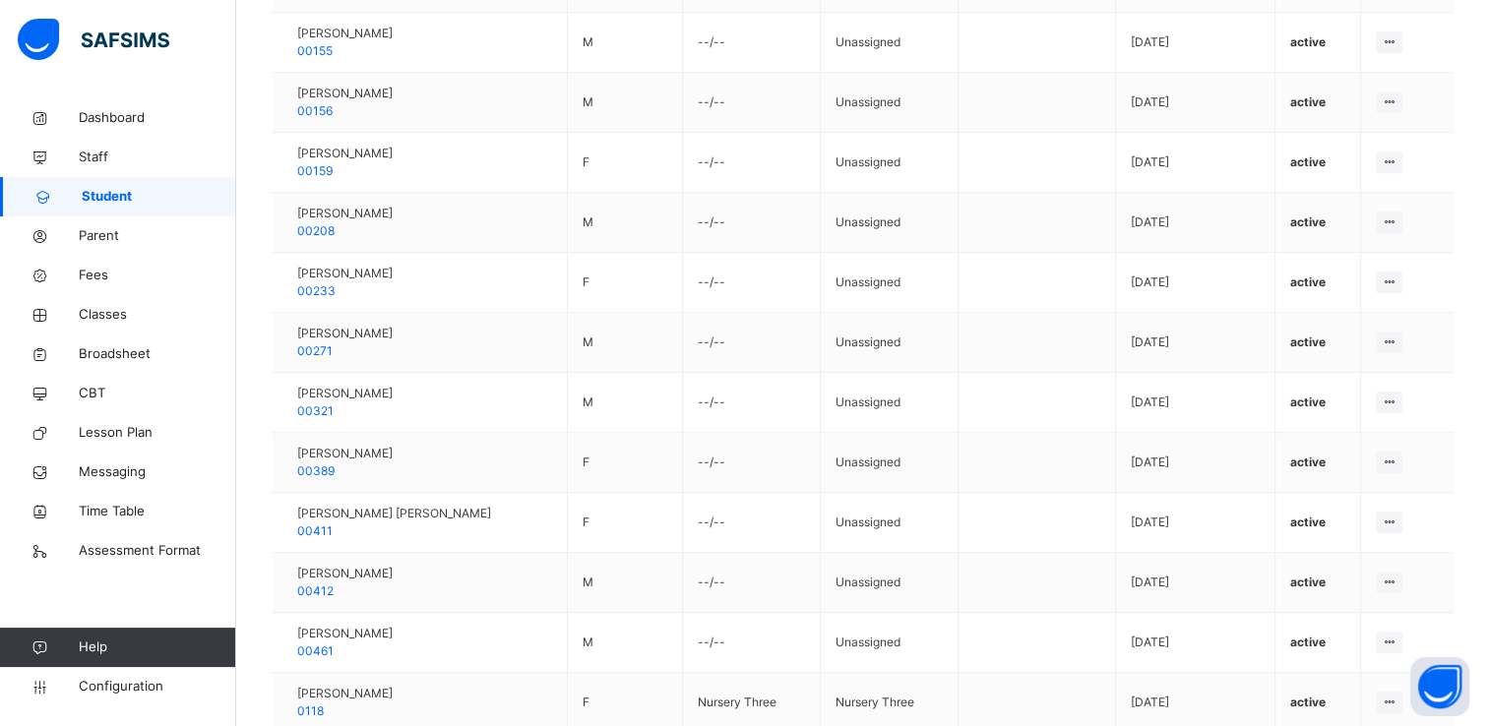
scroll to position [1992, 0]
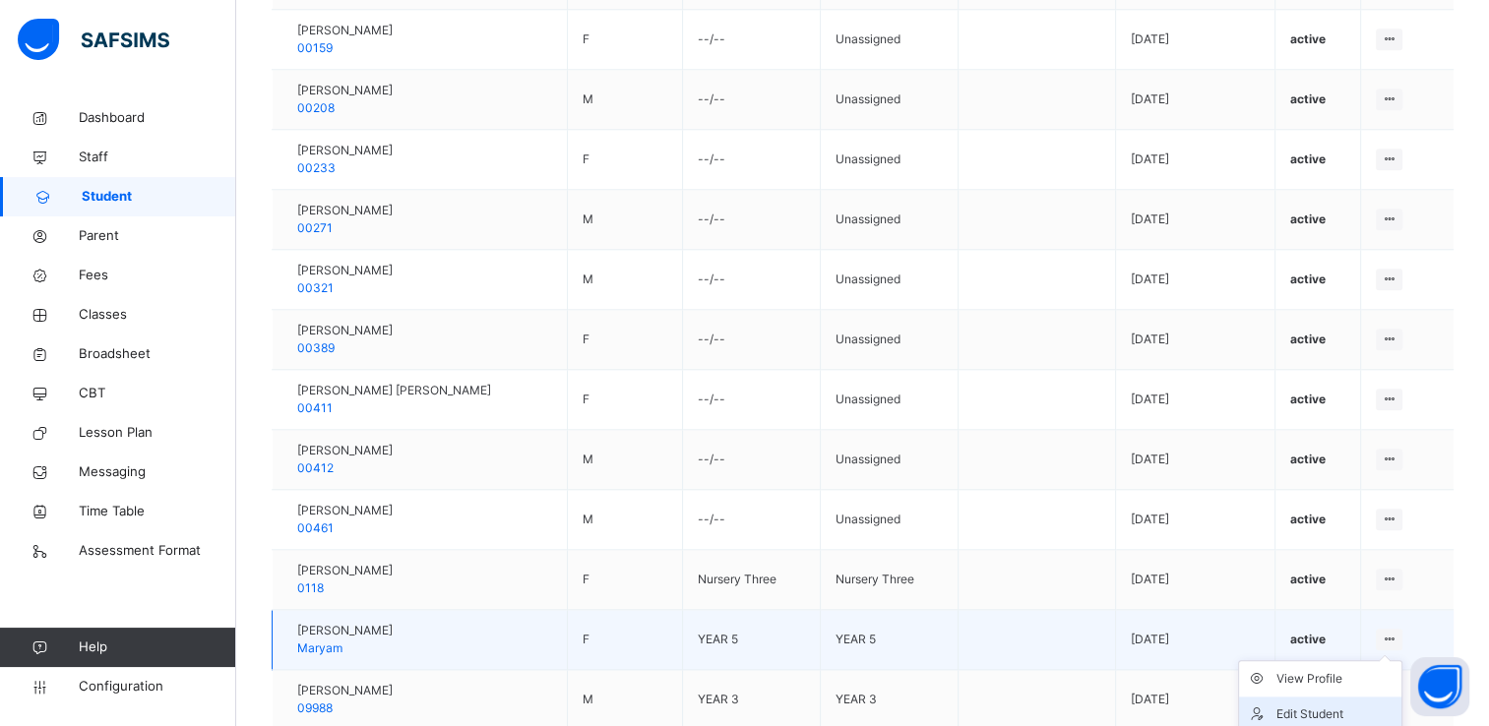
click at [1329, 705] on div "Edit Student" at bounding box center [1335, 715] width 117 height 20
select select "**"
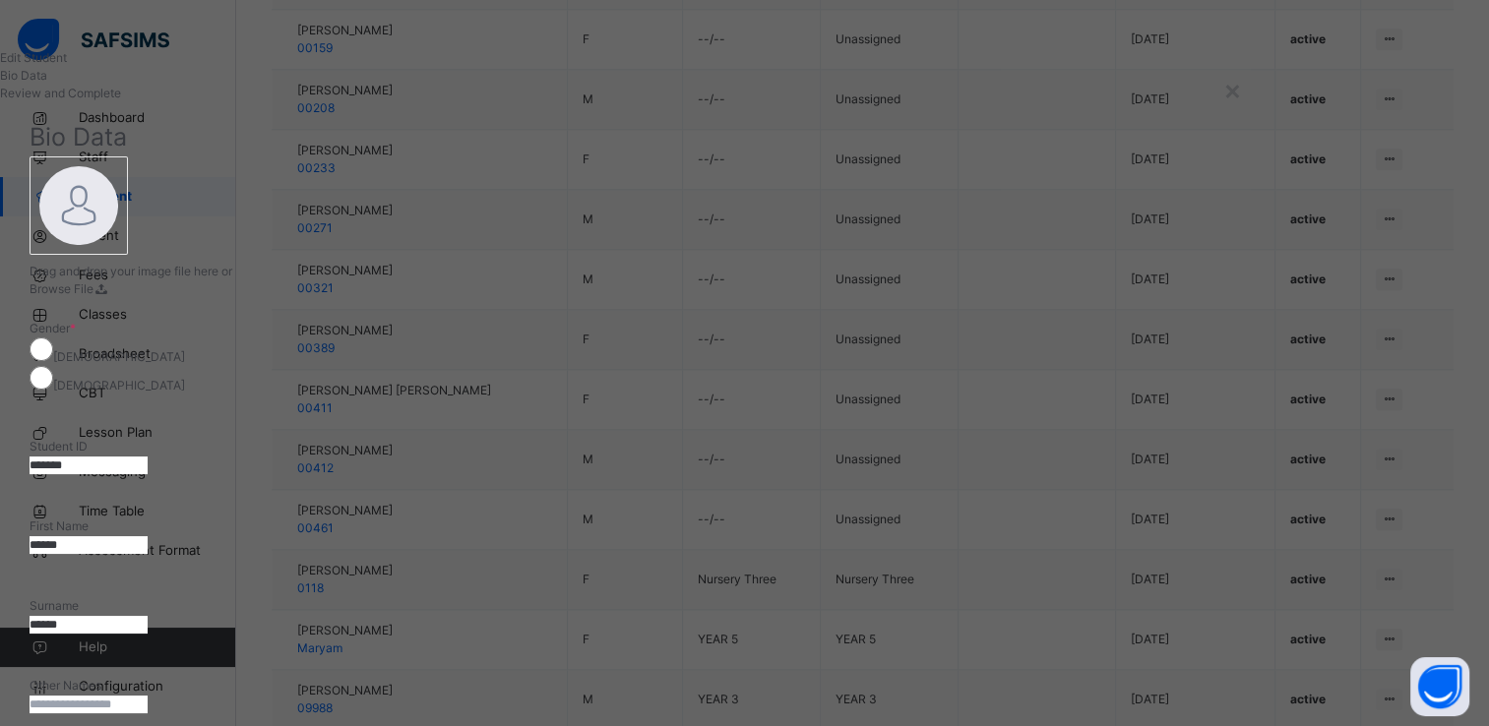
click at [148, 536] on input "*****" at bounding box center [89, 545] width 118 height 18
drag, startPoint x: 777, startPoint y: 472, endPoint x: 713, endPoint y: 474, distance: 64.0
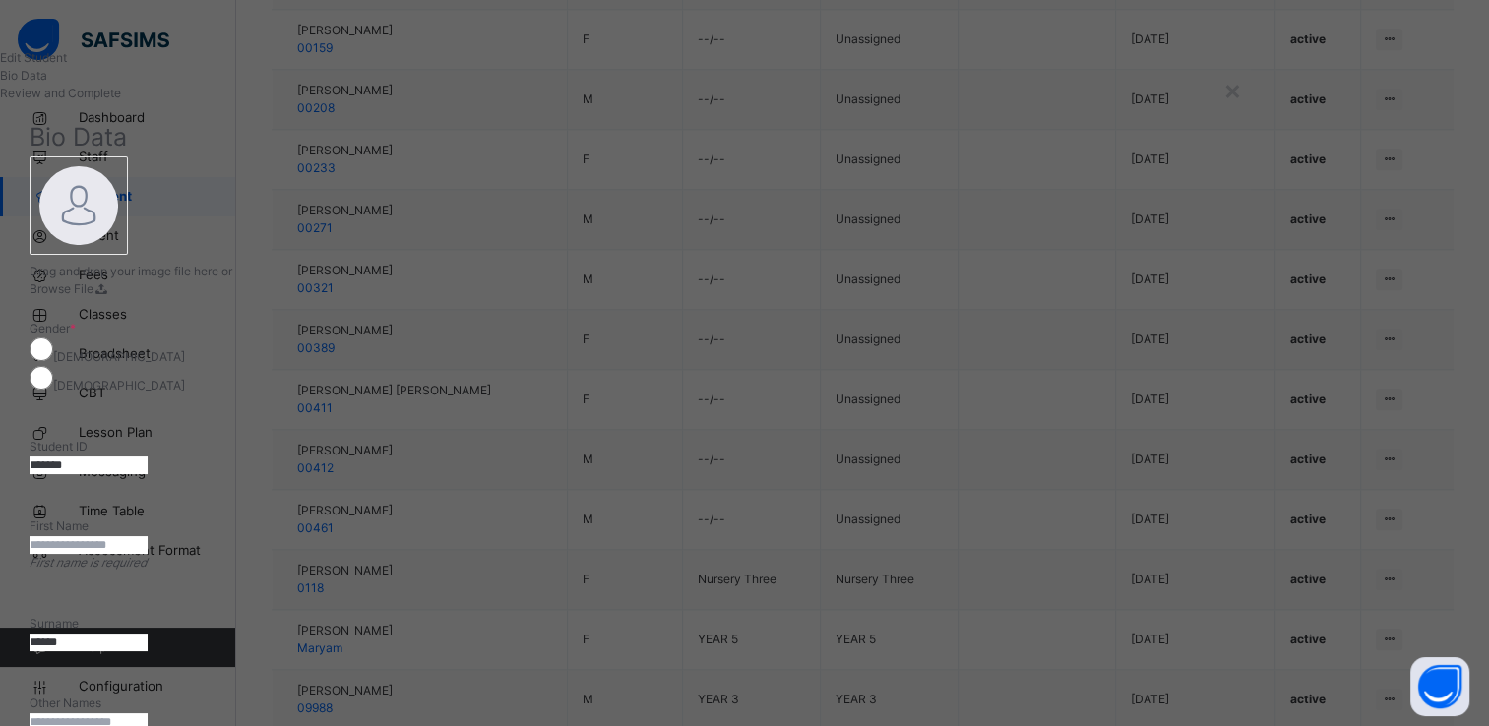
click at [148, 714] on input "text" at bounding box center [89, 723] width 118 height 18
paste input "*****"
type input "*****"
drag, startPoint x: 789, startPoint y: 381, endPoint x: 716, endPoint y: 380, distance: 73.8
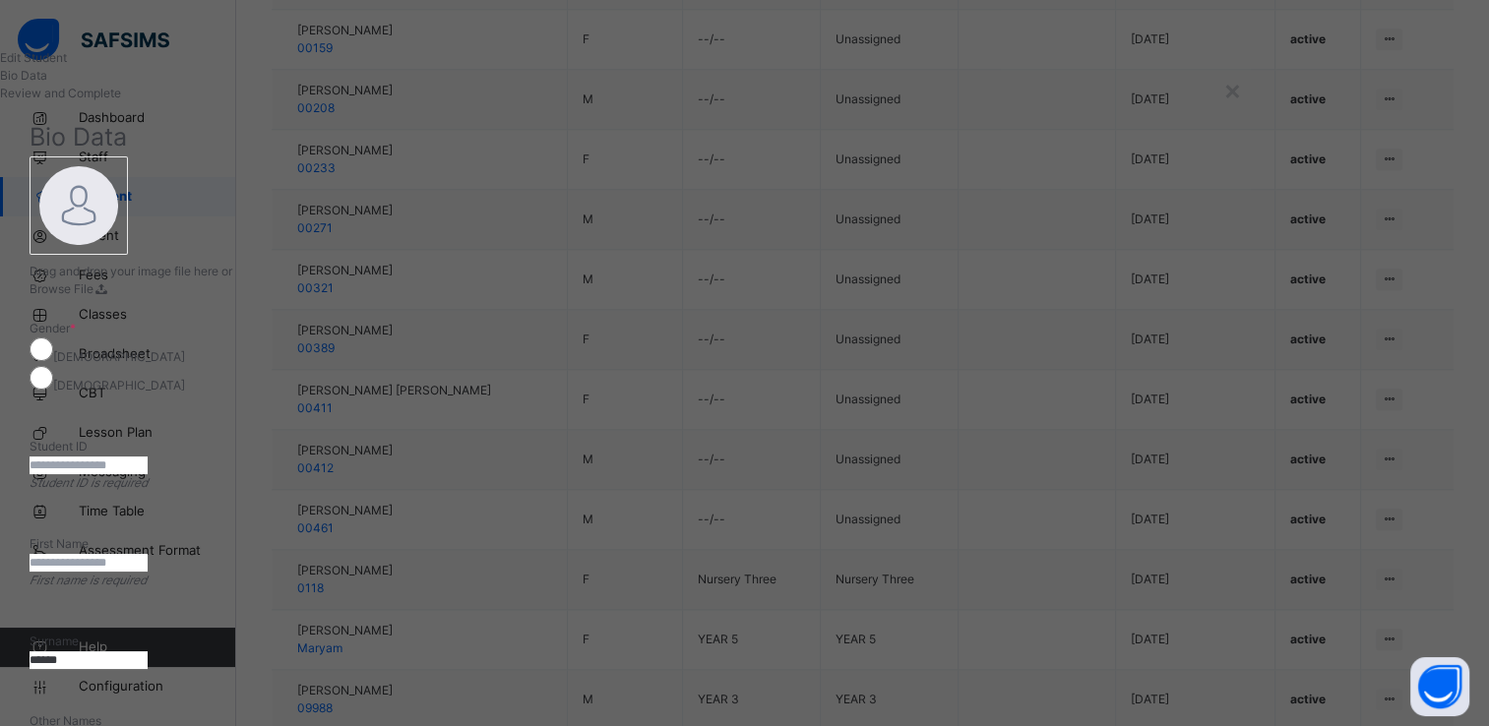
click at [148, 554] on input "text" at bounding box center [89, 563] width 118 height 18
paste input "******"
type input "******"
click at [148, 457] on input "text" at bounding box center [89, 466] width 118 height 18
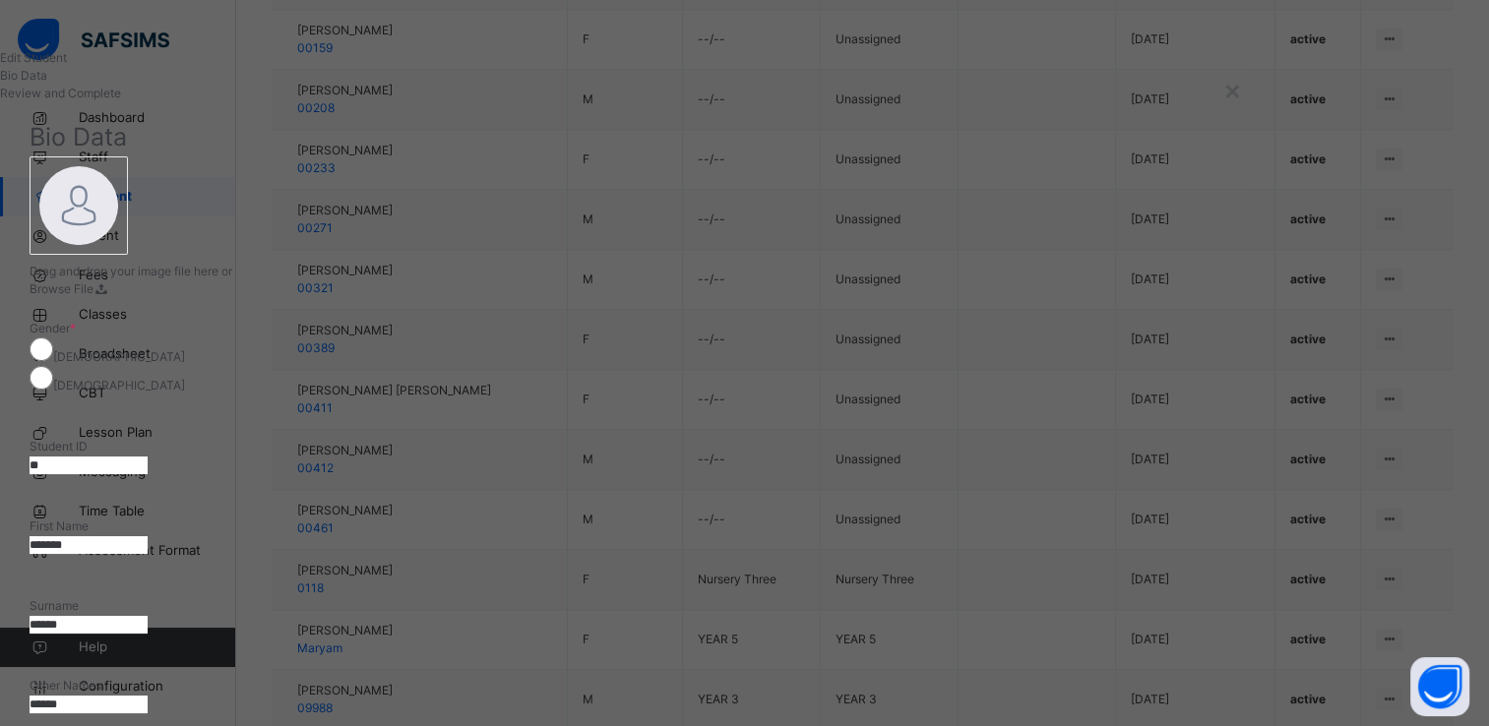
type input "*"
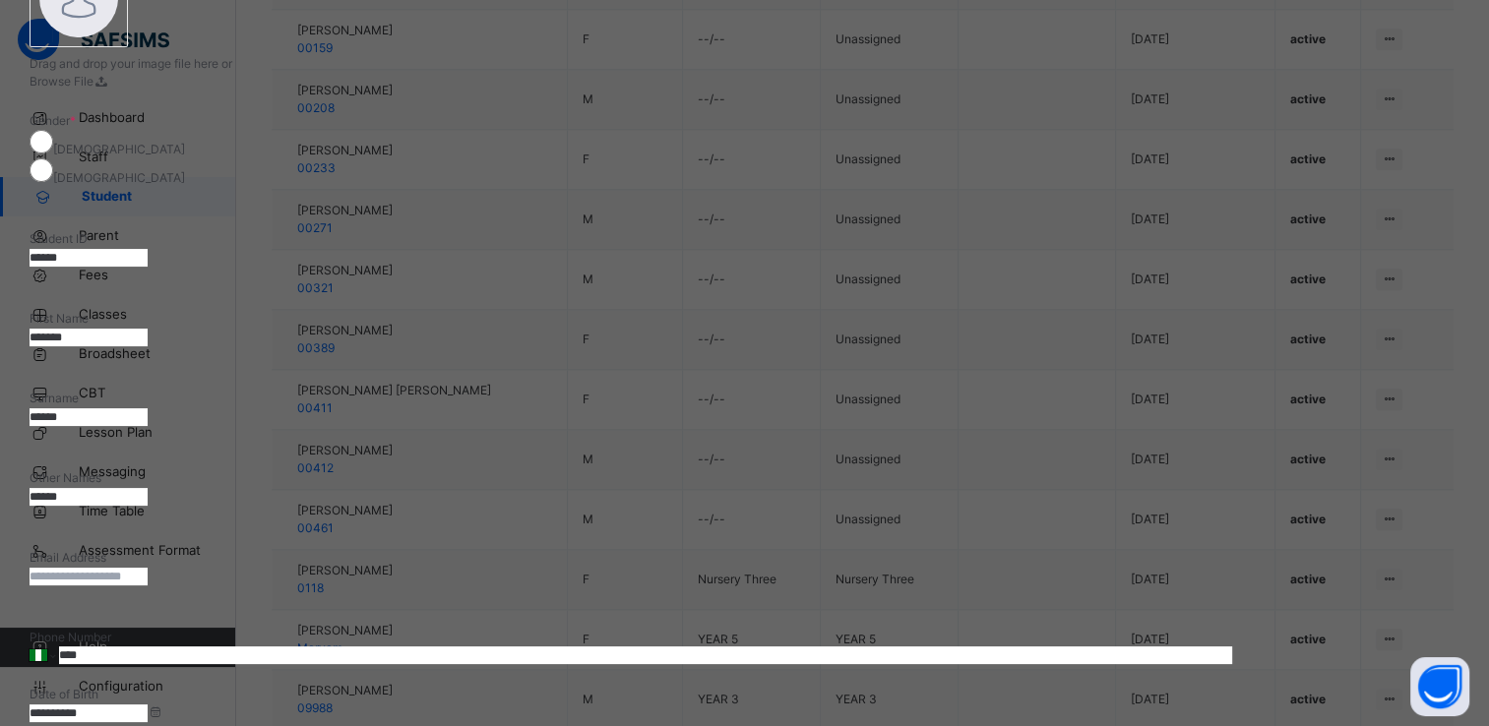
scroll to position [207, 0]
type input "******"
click at [148, 706] on input "**********" at bounding box center [89, 715] width 118 height 18
click at [1208, 498] on div "**********" at bounding box center [631, 664] width 1203 height 1145
click at [148, 706] on input "**********" at bounding box center [89, 715] width 118 height 18
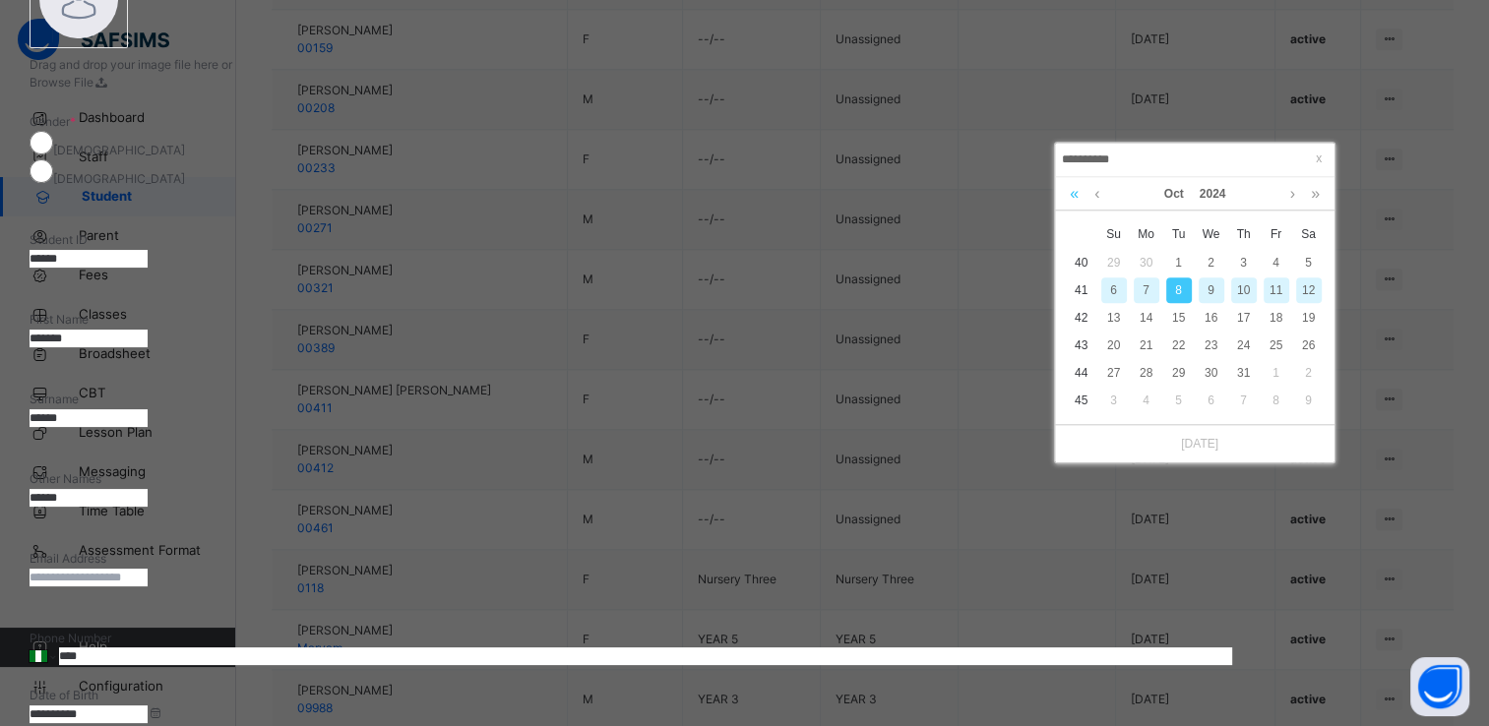
click at [1078, 187] on link at bounding box center [1074, 193] width 19 height 33
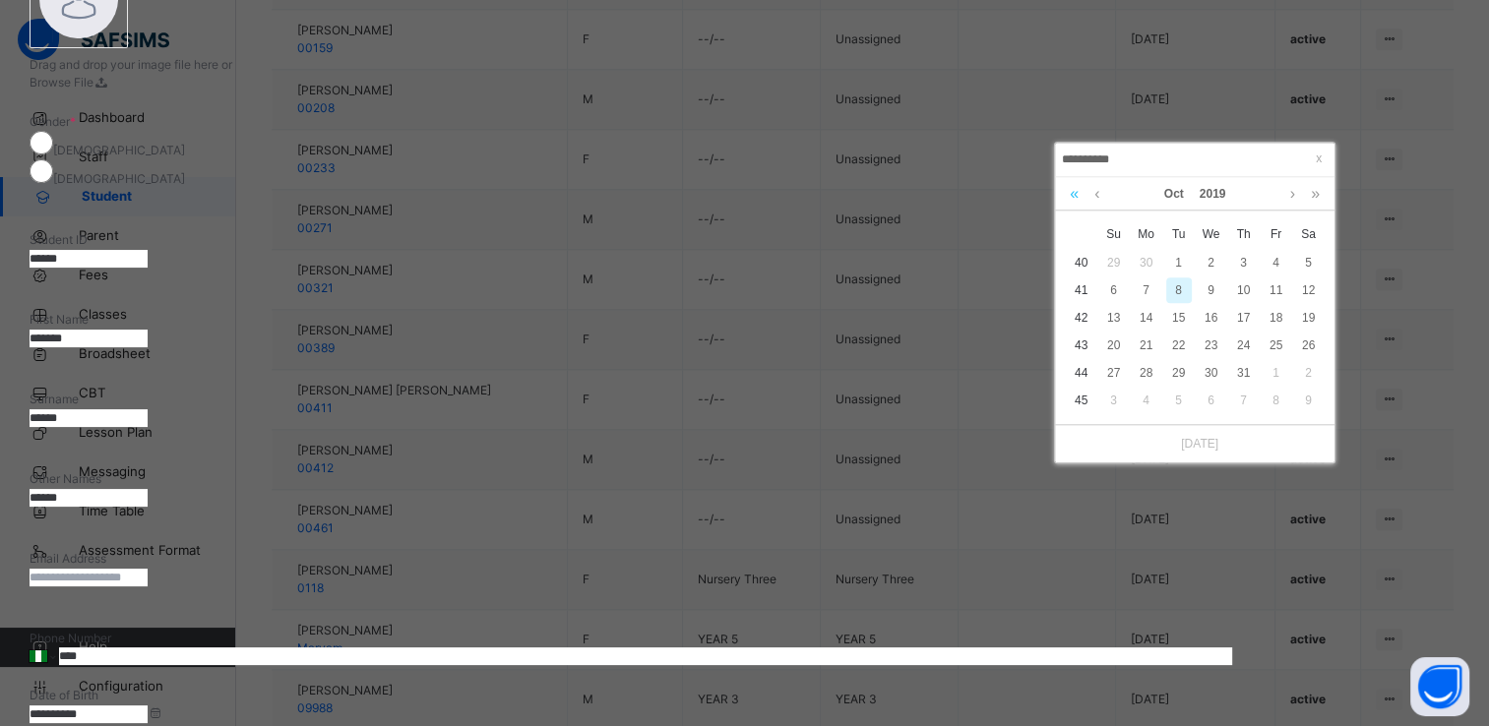
click at [1078, 187] on link at bounding box center [1074, 193] width 19 height 33
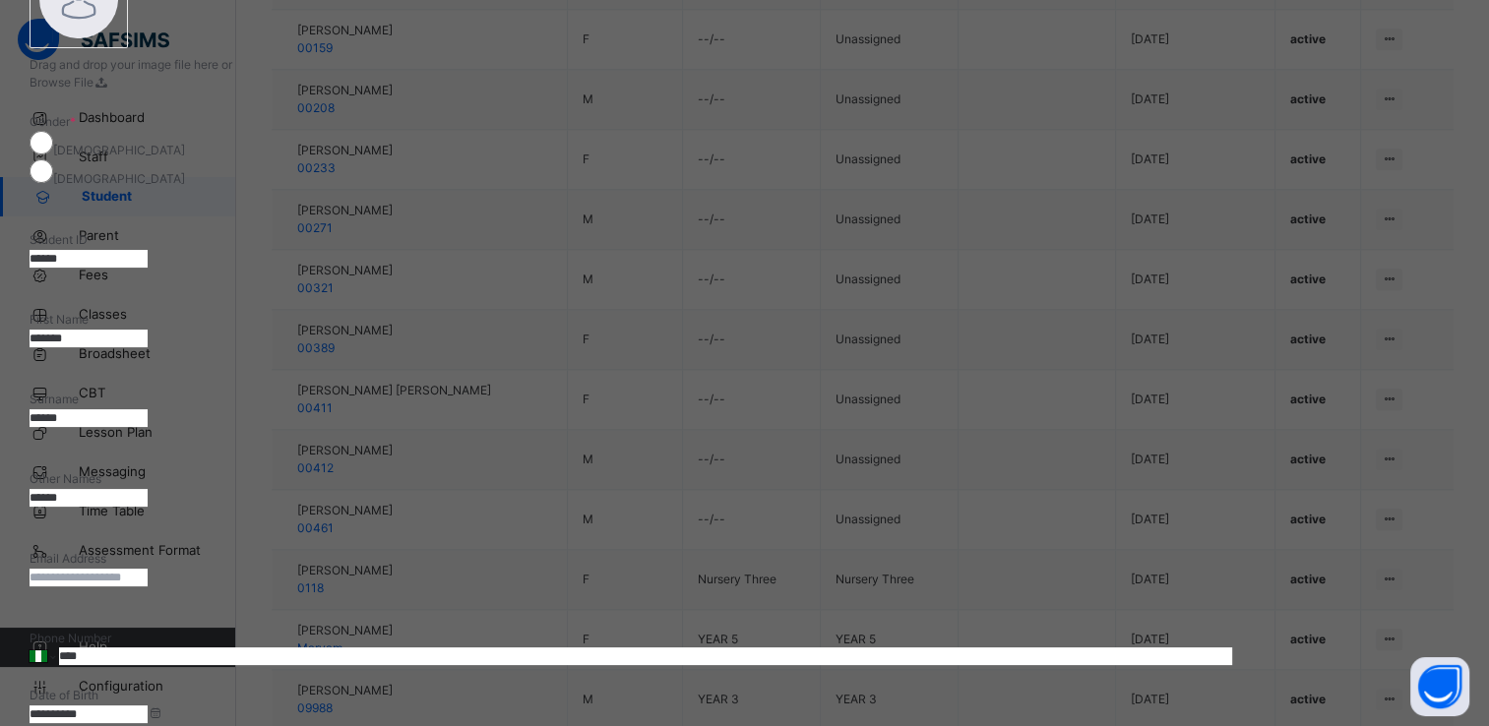
click at [1232, 494] on div "**********" at bounding box center [631, 664] width 1203 height 1145
click at [148, 706] on input "**********" at bounding box center [89, 715] width 118 height 18
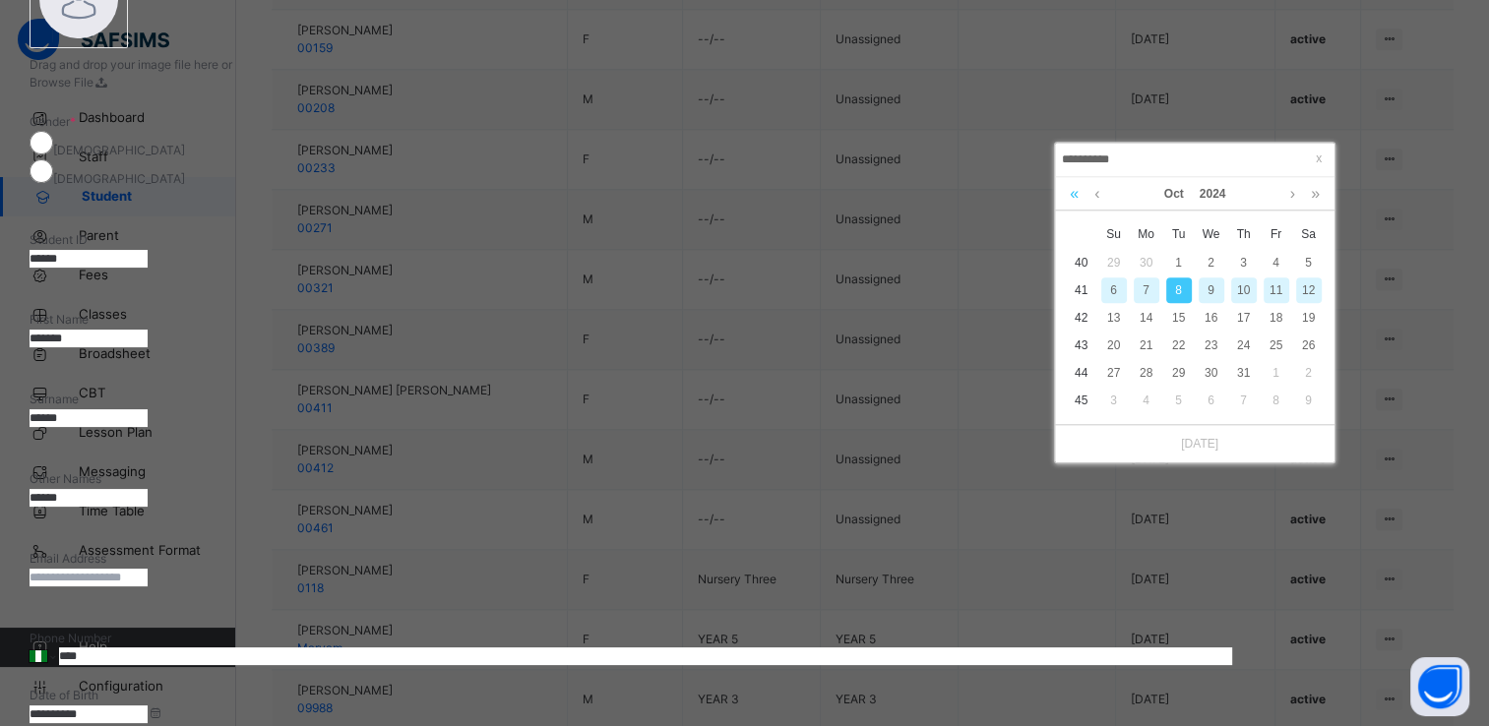
click at [1077, 195] on link at bounding box center [1074, 193] width 19 height 33
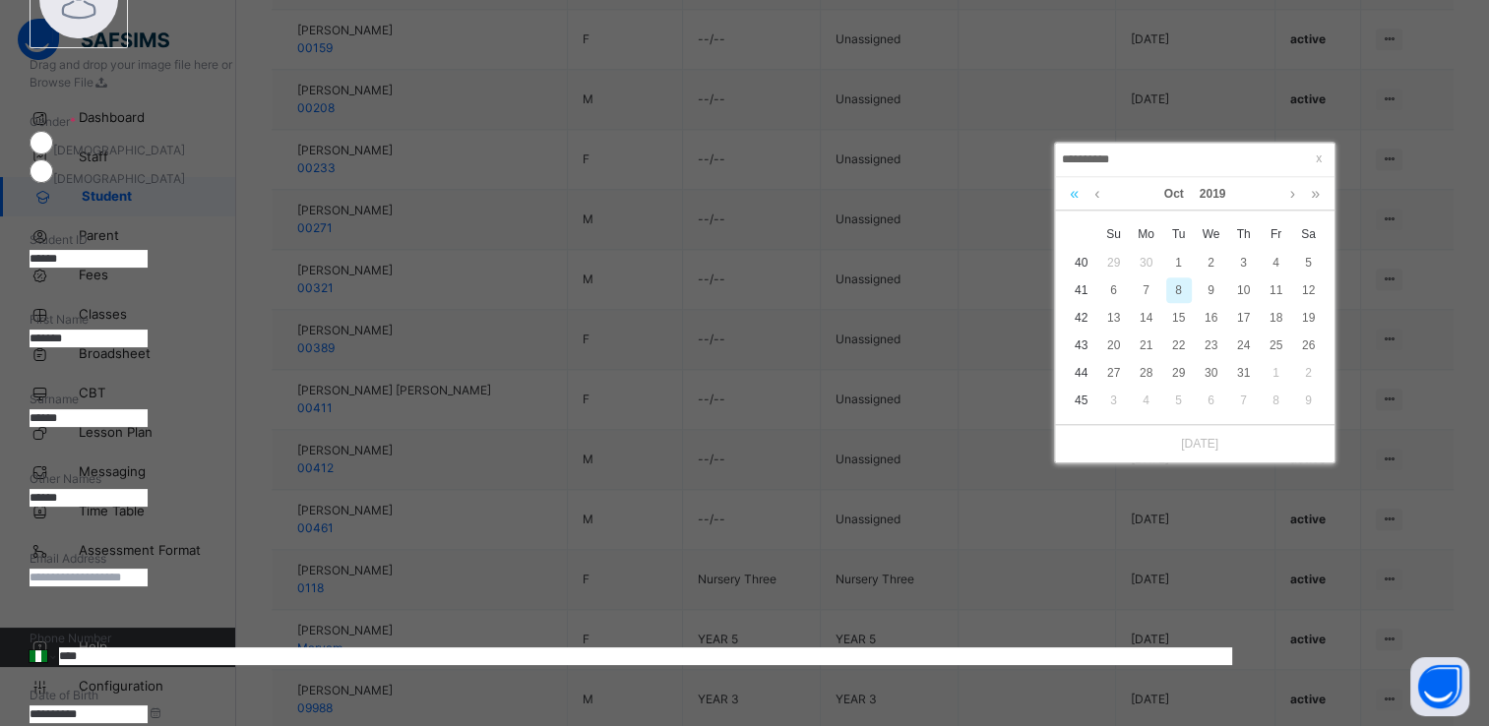
click at [1077, 195] on link at bounding box center [1074, 193] width 19 height 33
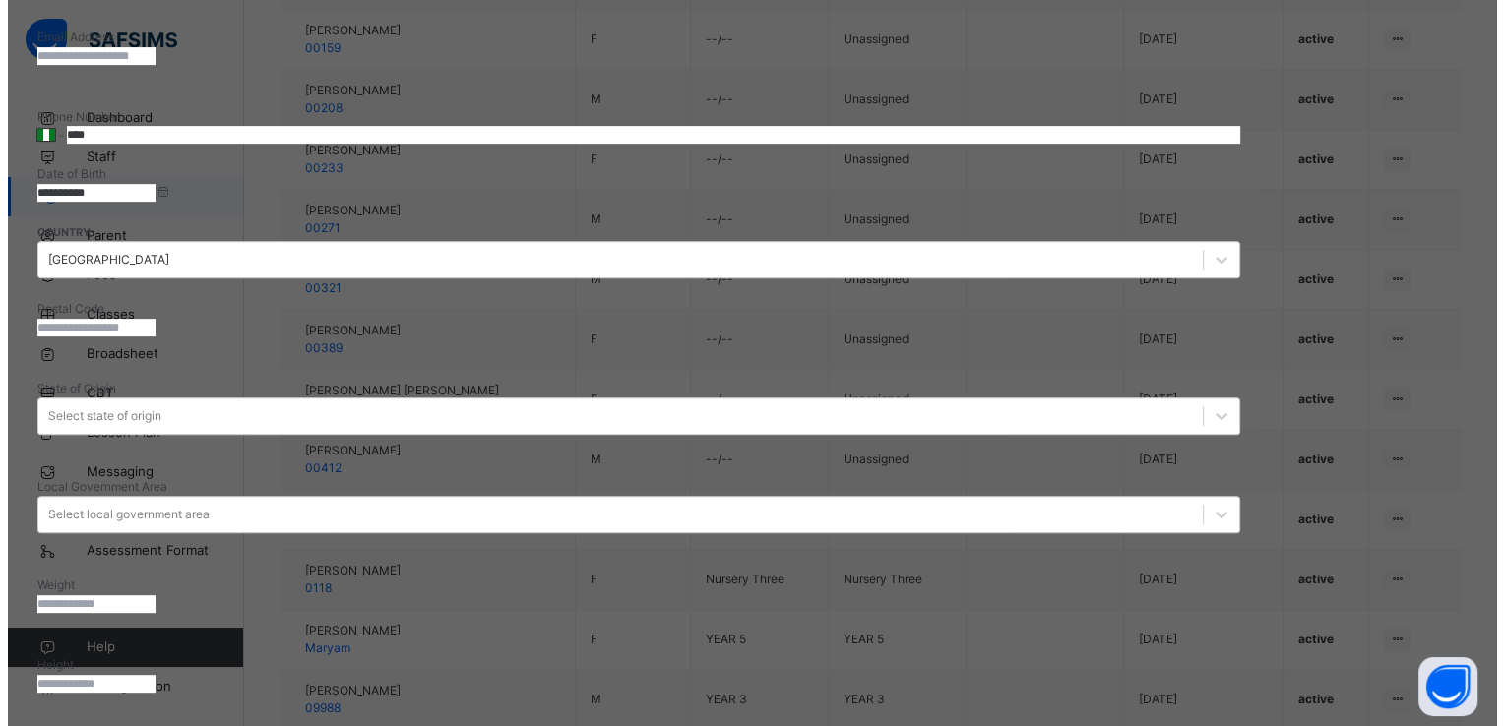
scroll to position [728, 0]
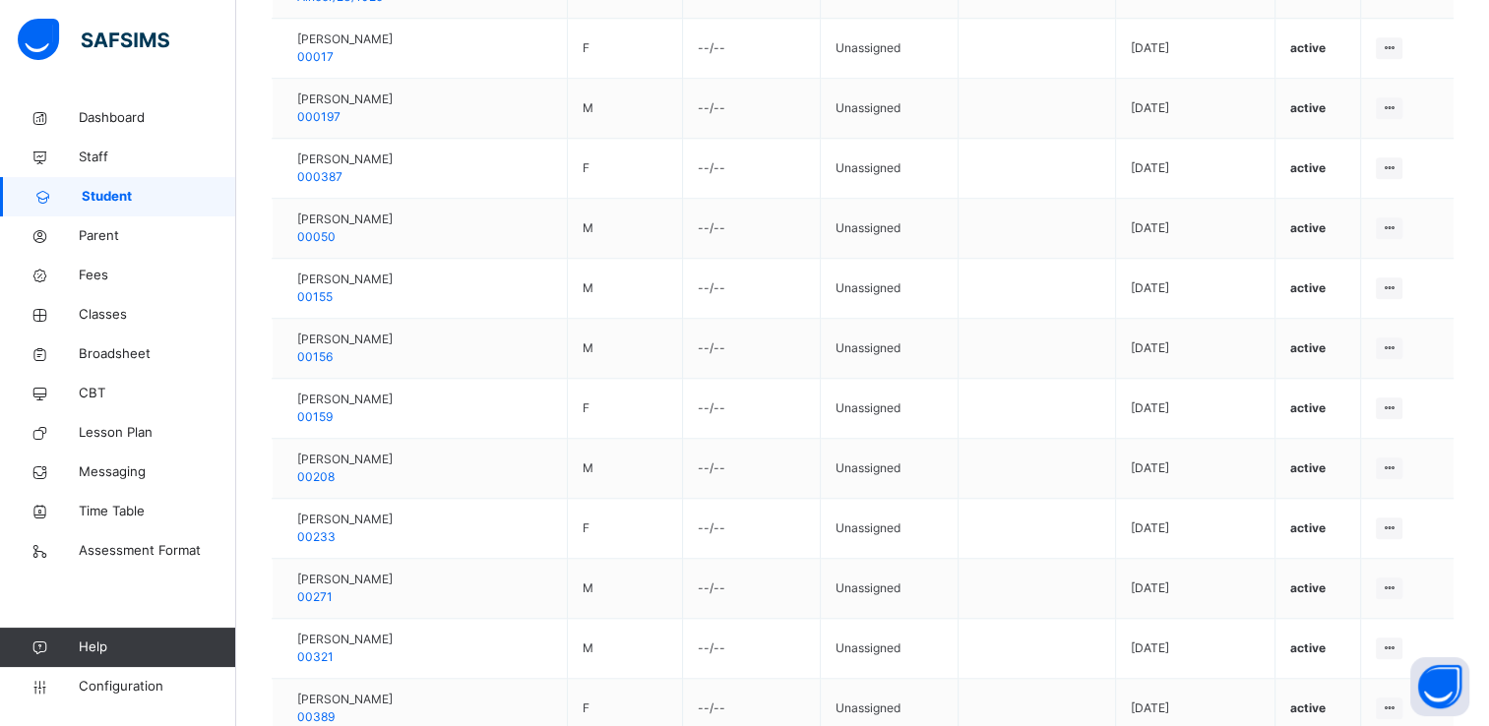
scroll to position [1622, 0]
click at [103, 309] on span "Classes" at bounding box center [157, 315] width 157 height 20
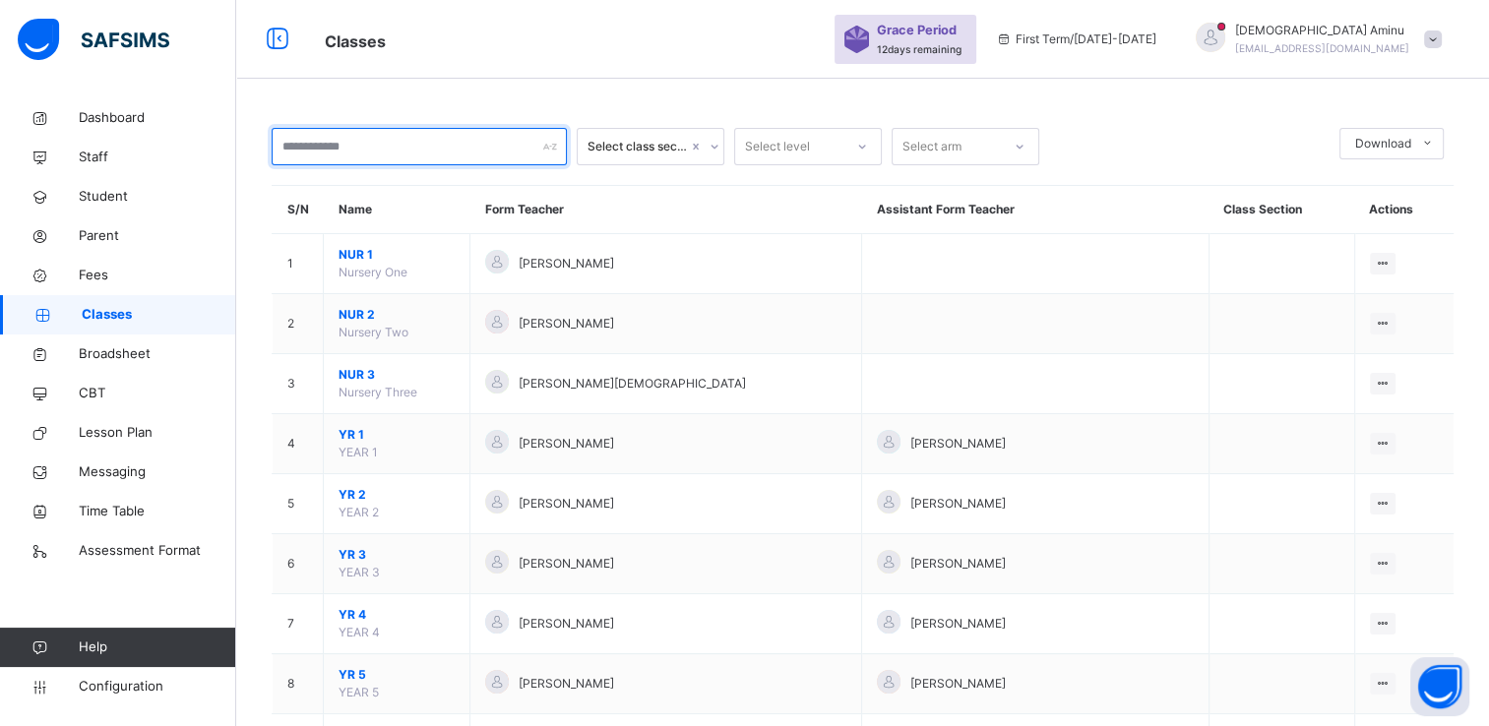
click at [394, 161] on input "text" at bounding box center [419, 146] width 295 height 37
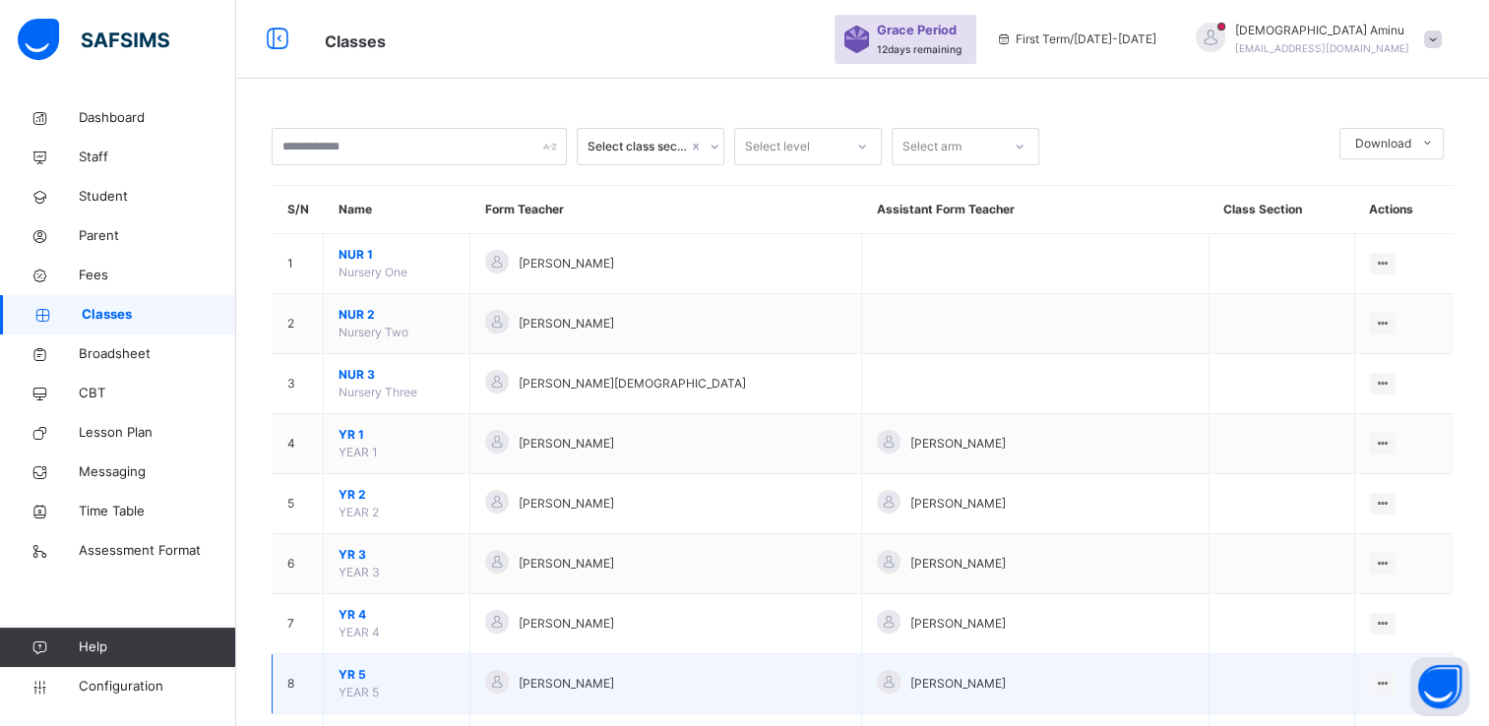
click at [348, 673] on span "YR 5" at bounding box center [397, 675] width 116 height 18
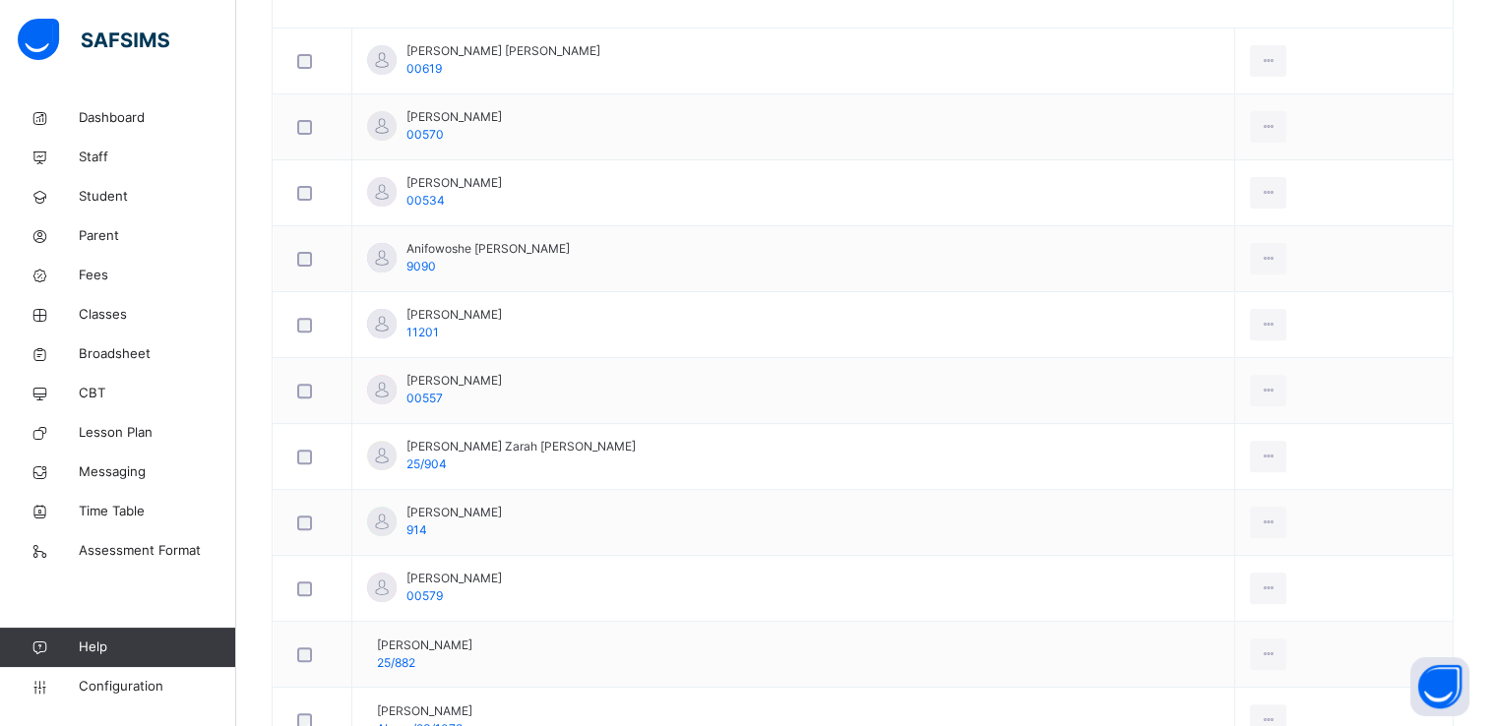
scroll to position [629, 0]
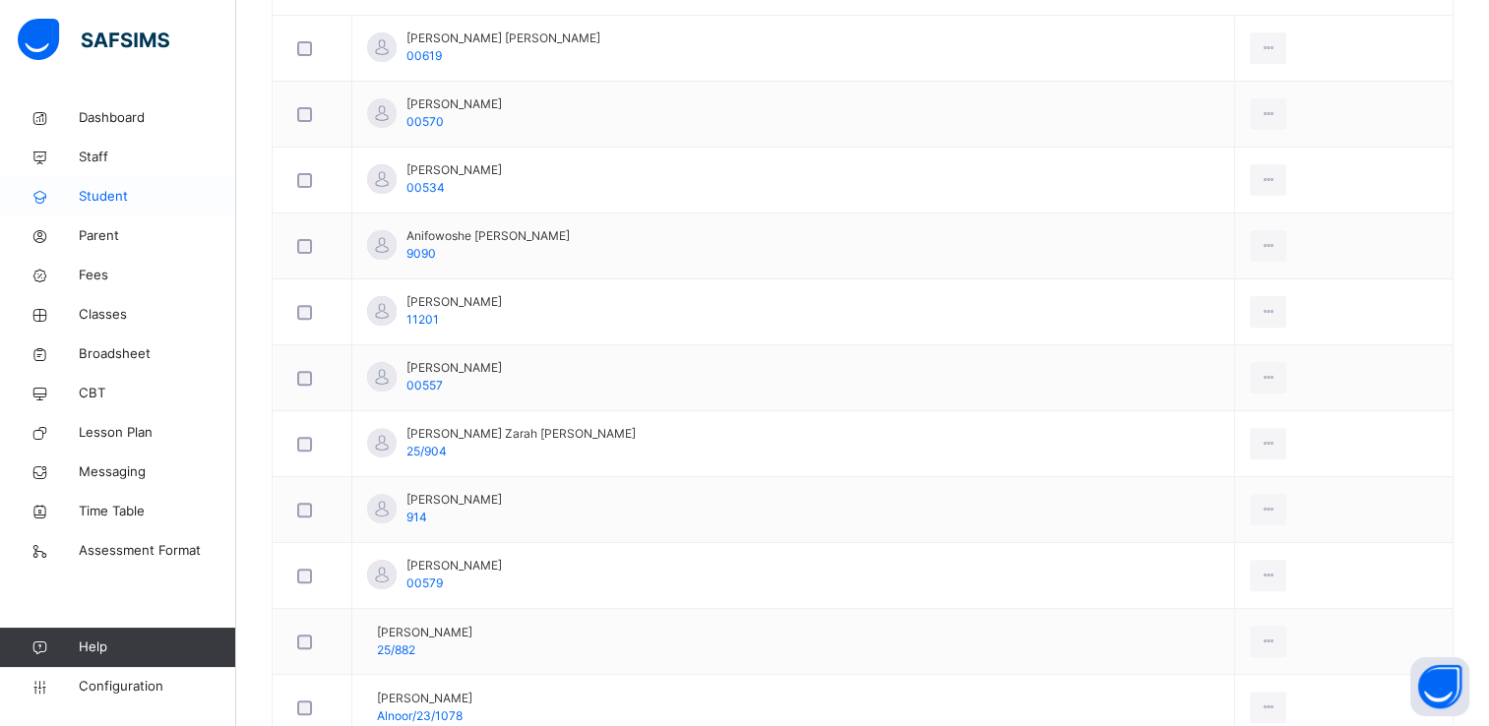
click at [115, 195] on span "Student" at bounding box center [157, 197] width 157 height 20
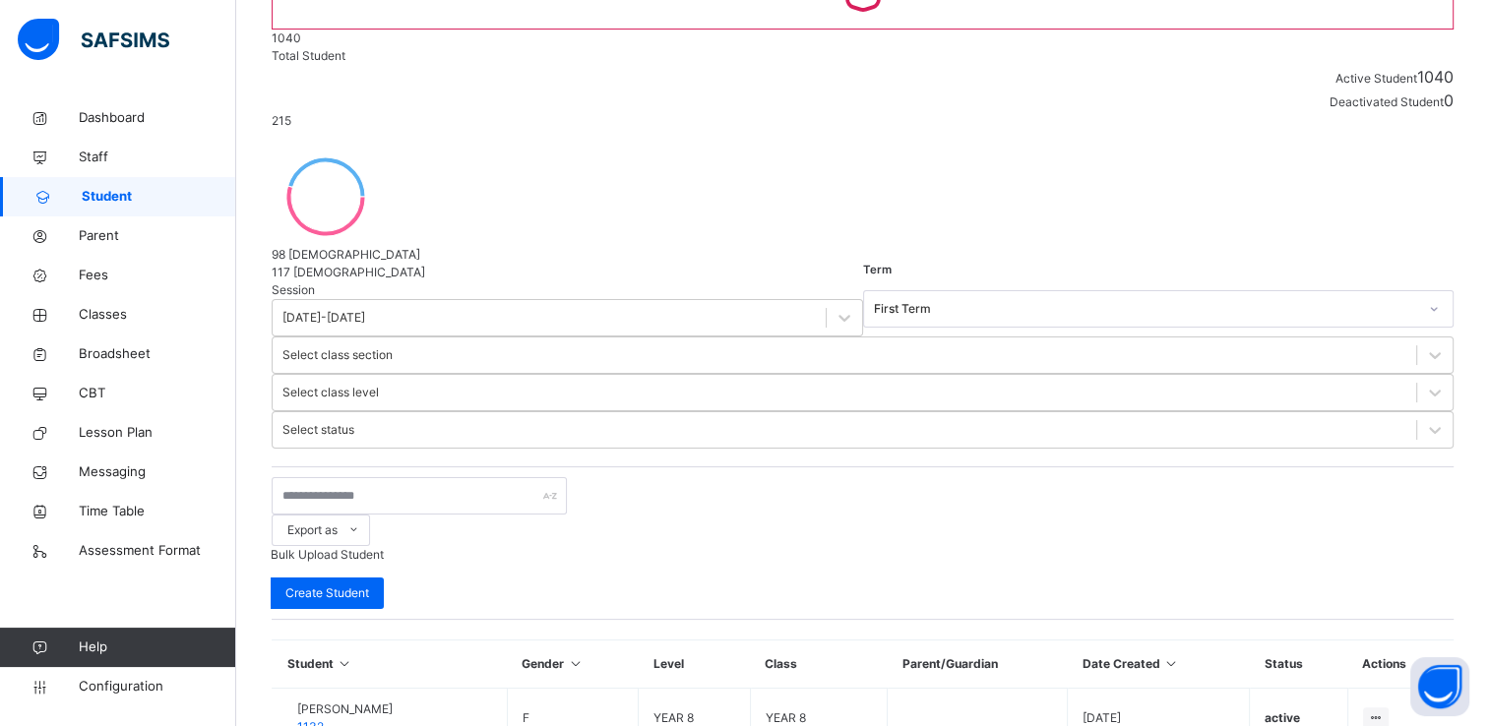
scroll to position [231, 0]
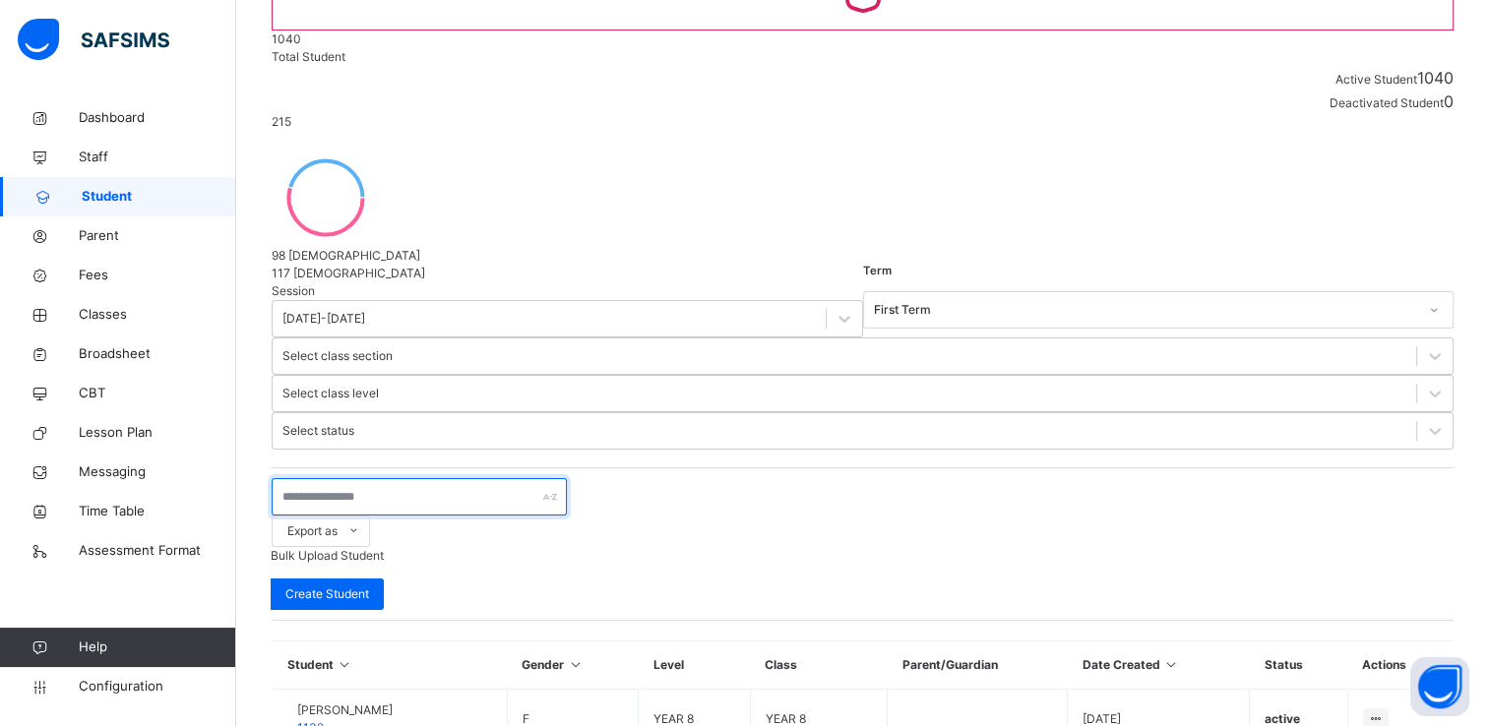
click at [394, 478] on input "text" at bounding box center [419, 496] width 295 height 37
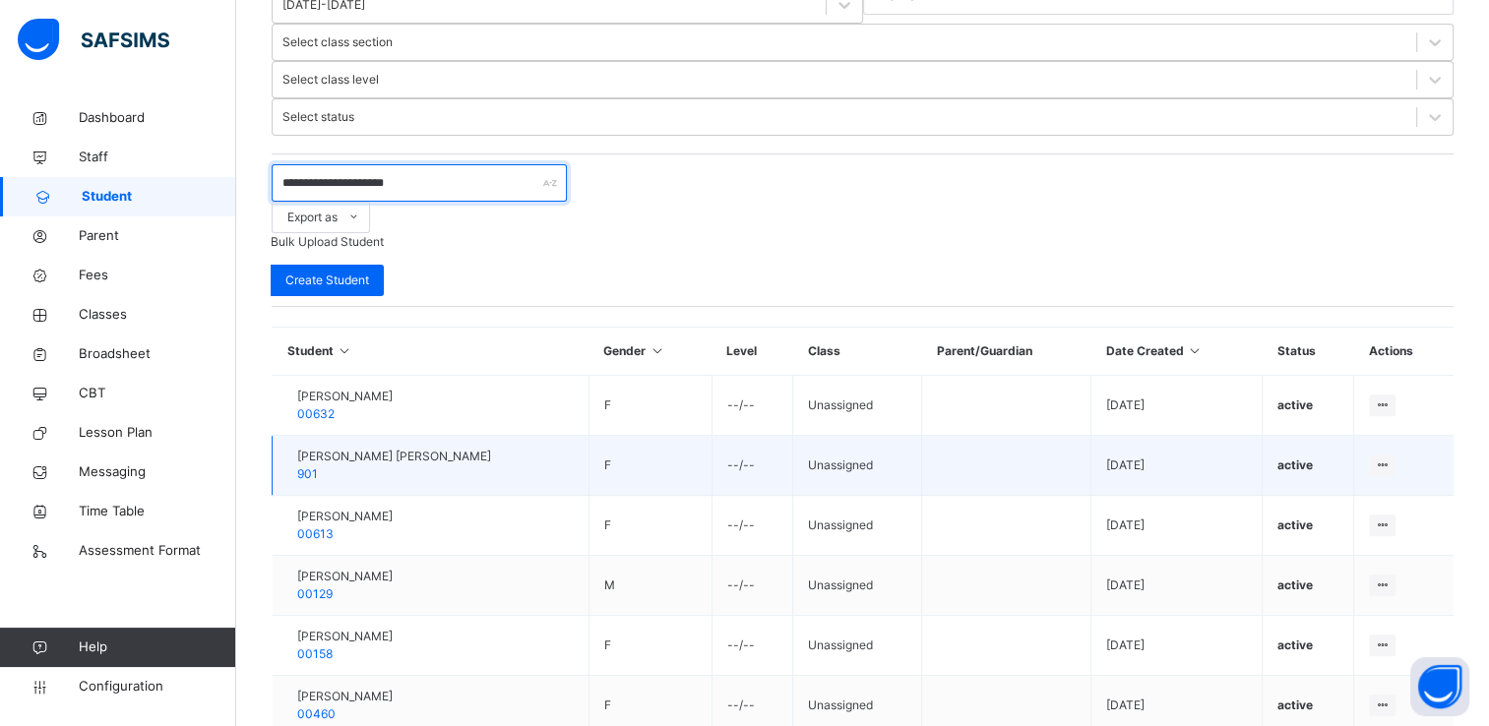
scroll to position [0, 0]
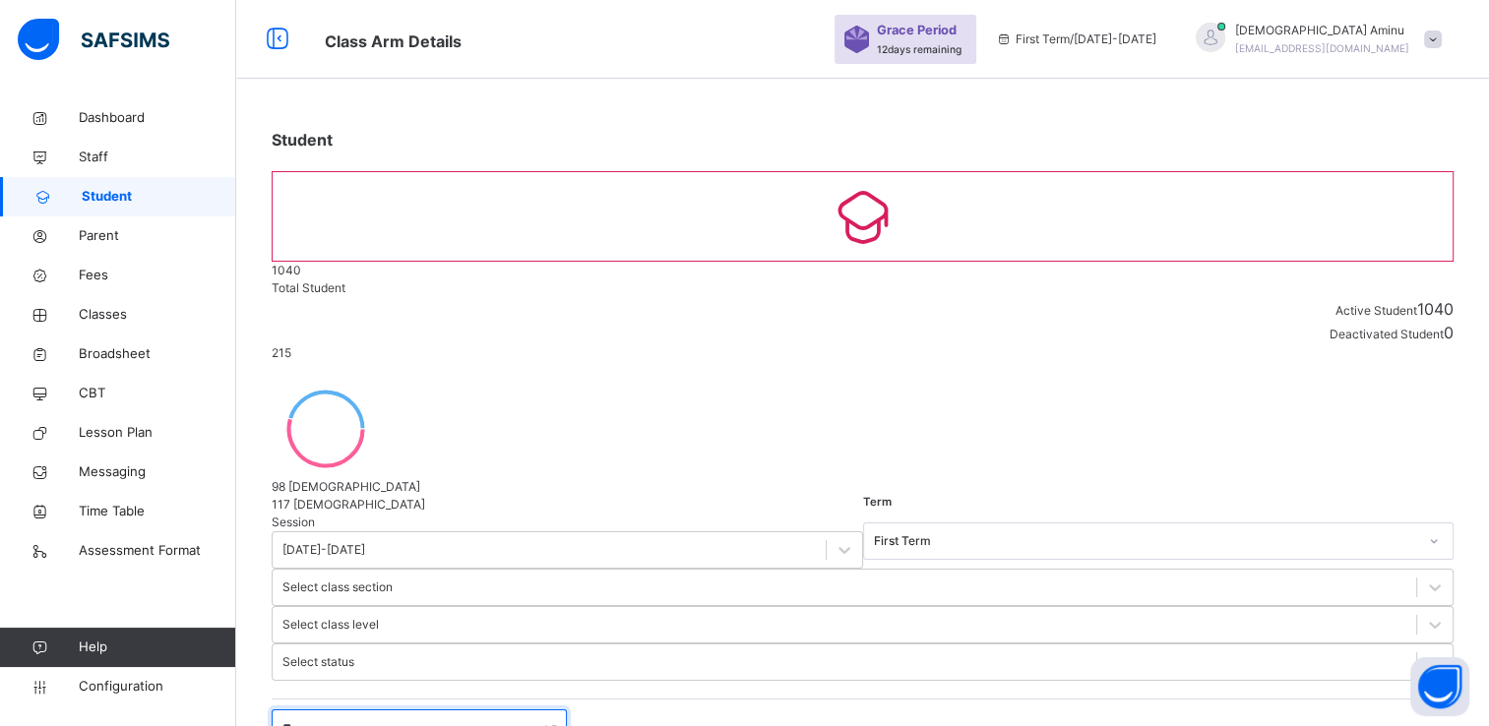
type input "*"
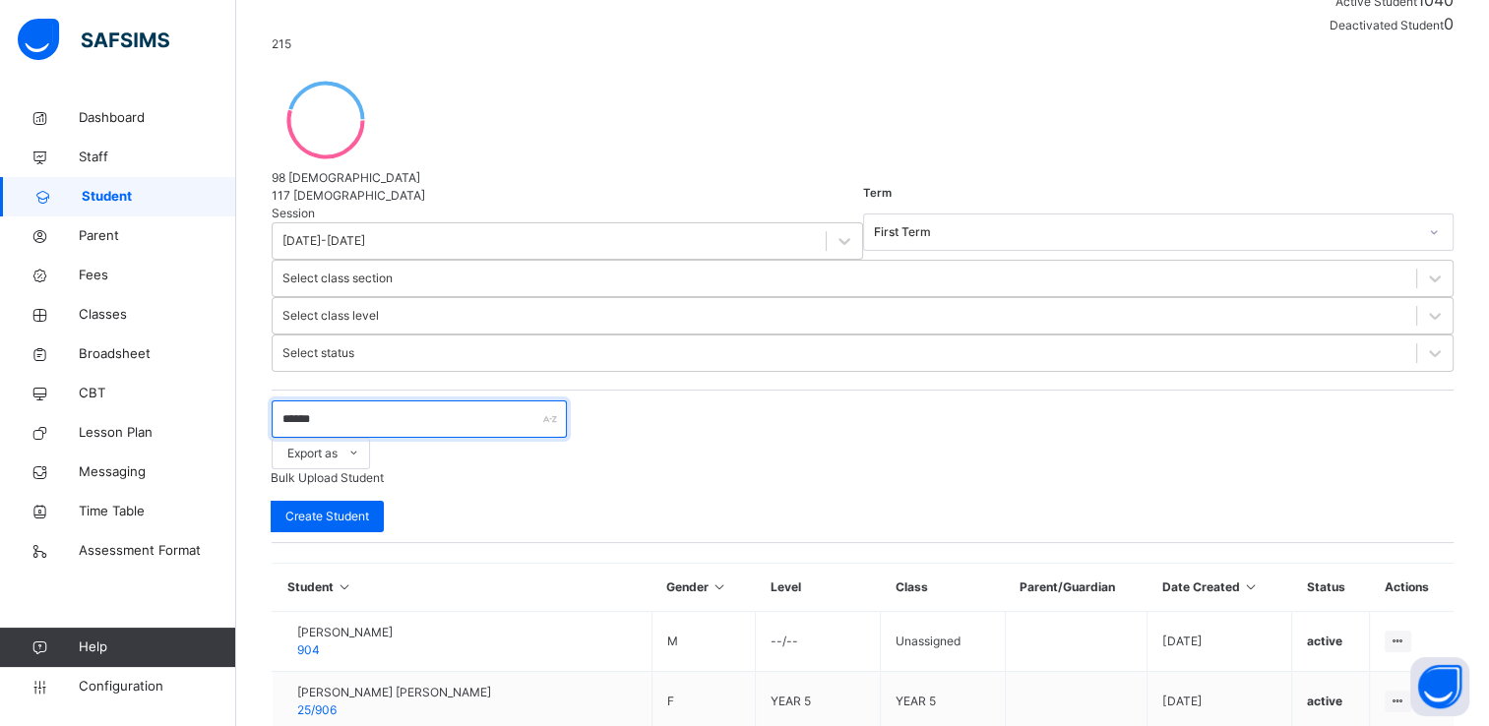
scroll to position [414, 0]
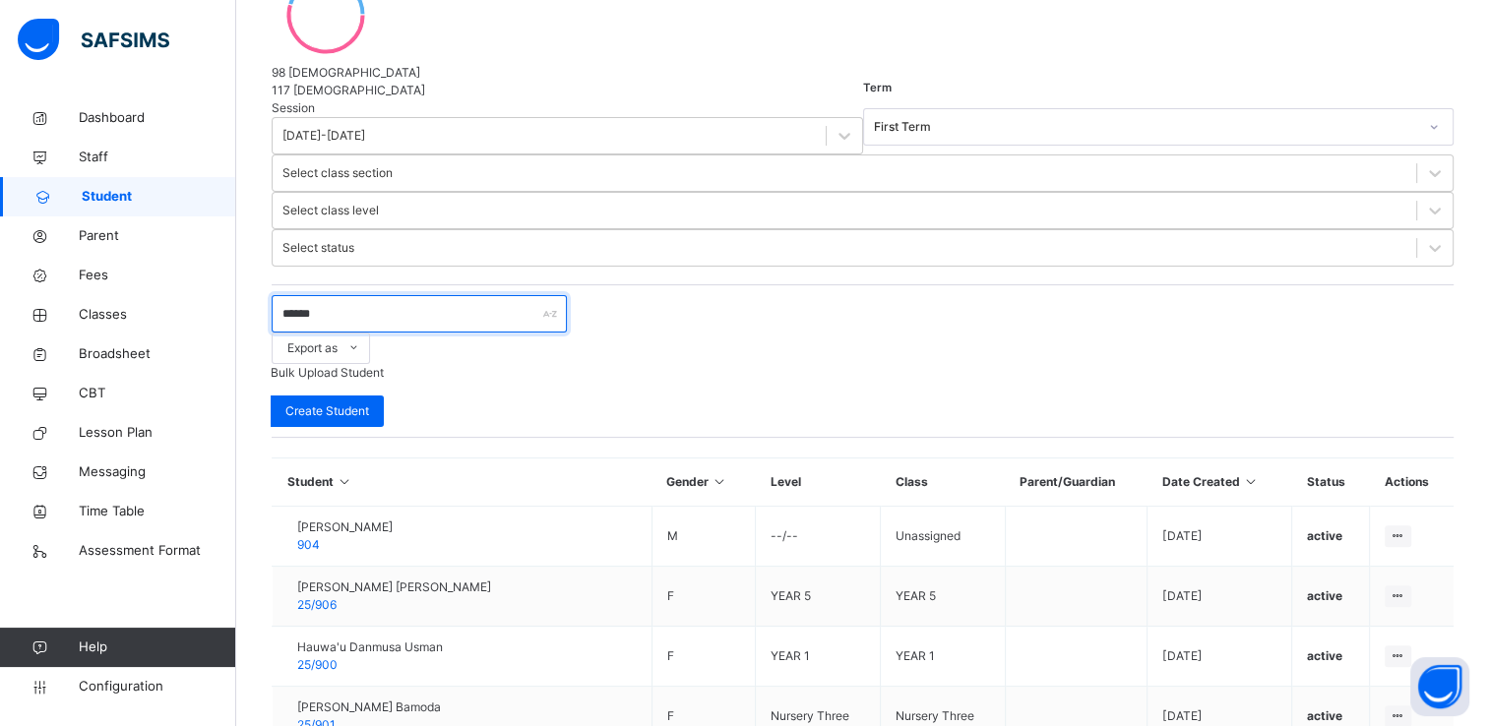
type input "******"
select select "**"
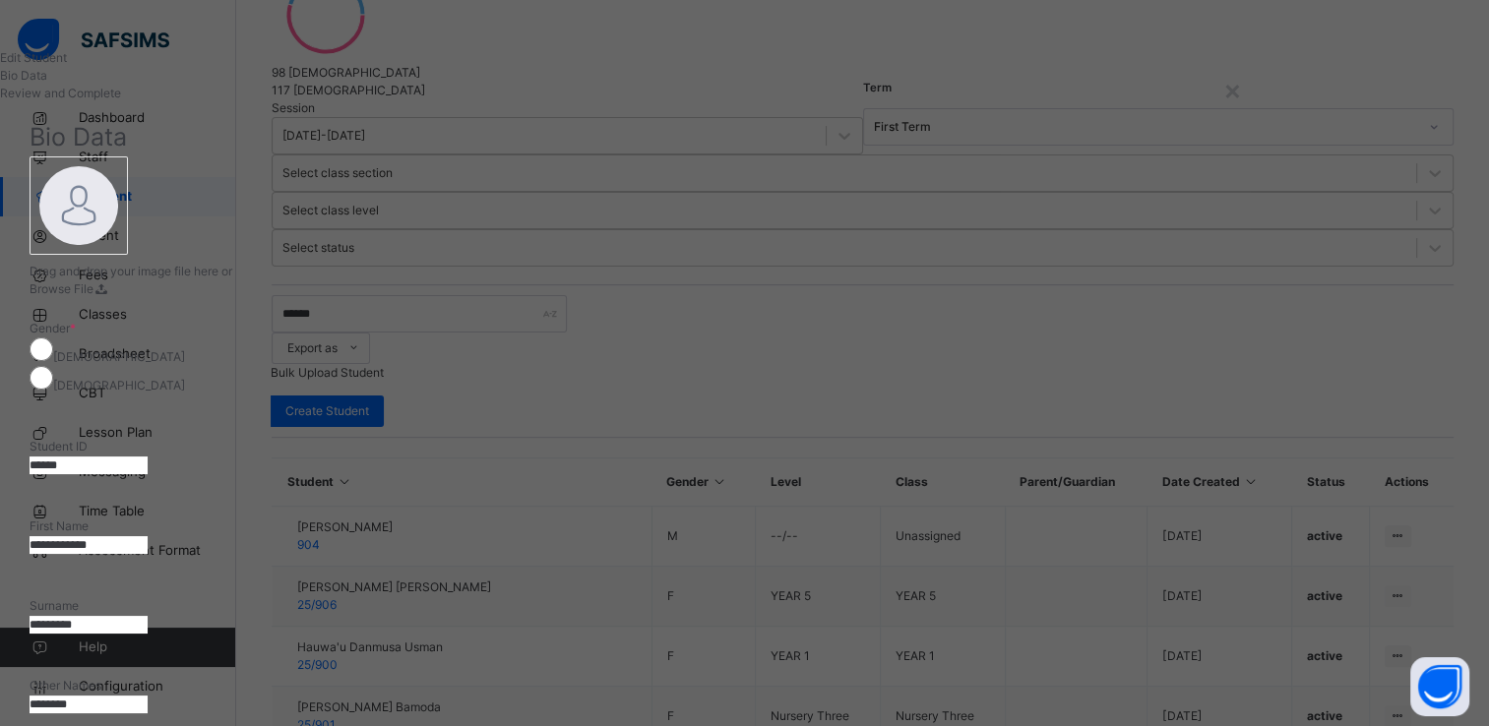
click at [148, 616] on input "*********" at bounding box center [89, 625] width 118 height 18
type input "*"
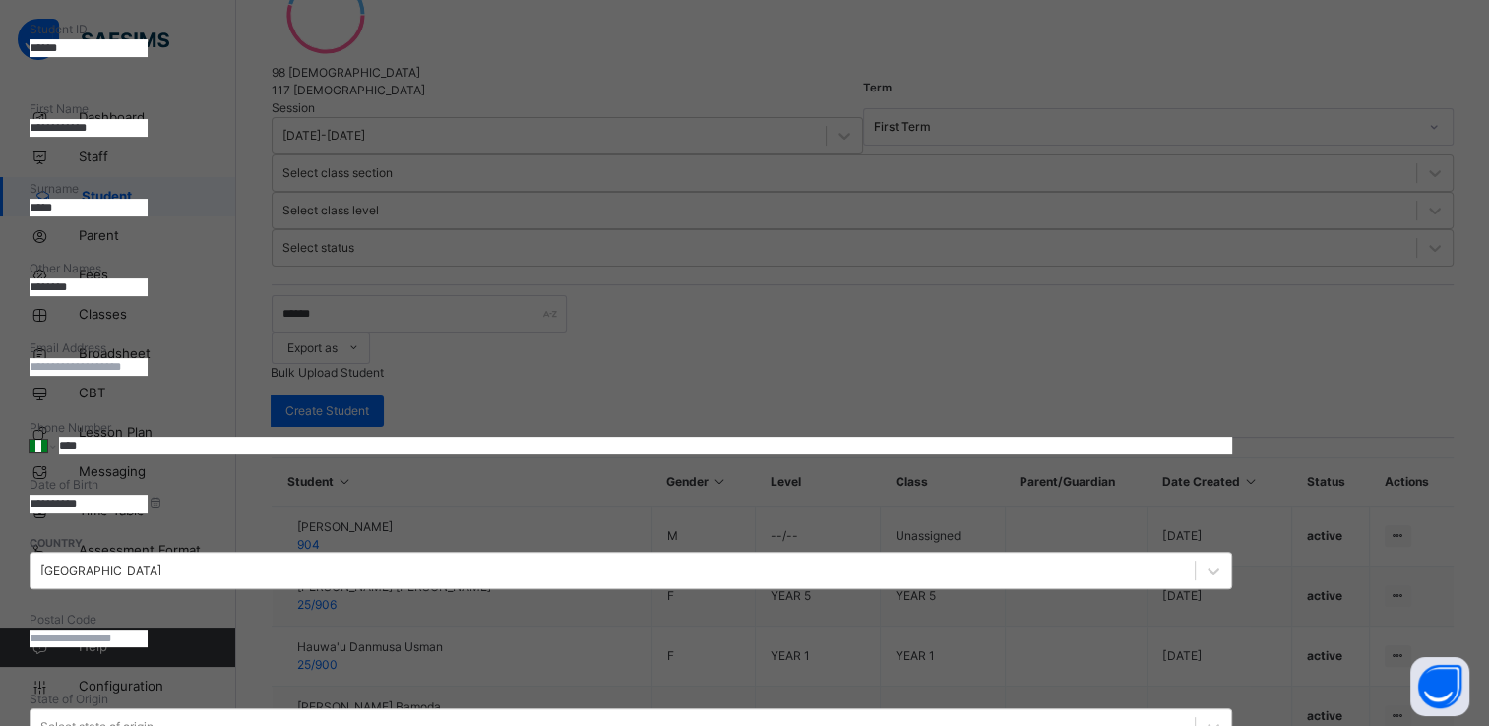
scroll to position [782, 0]
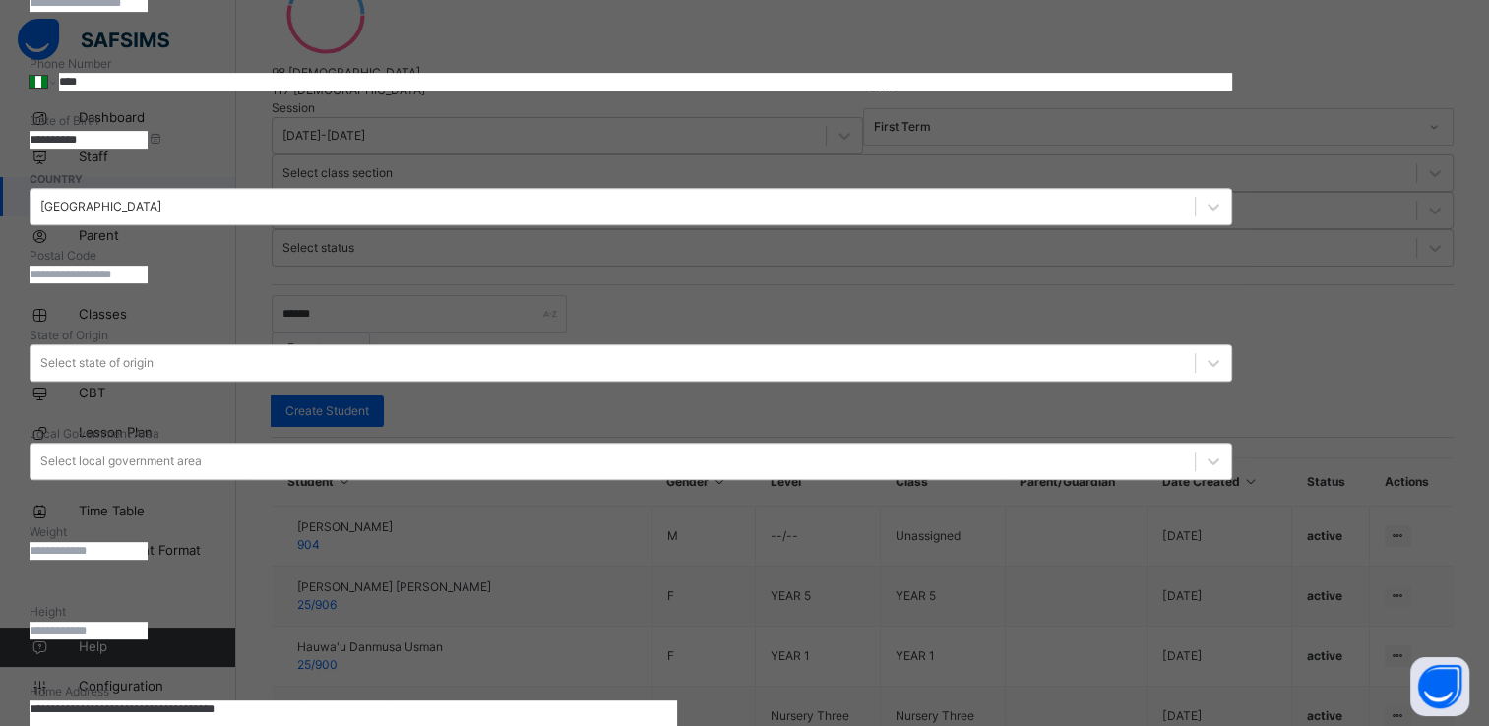
type input "*****"
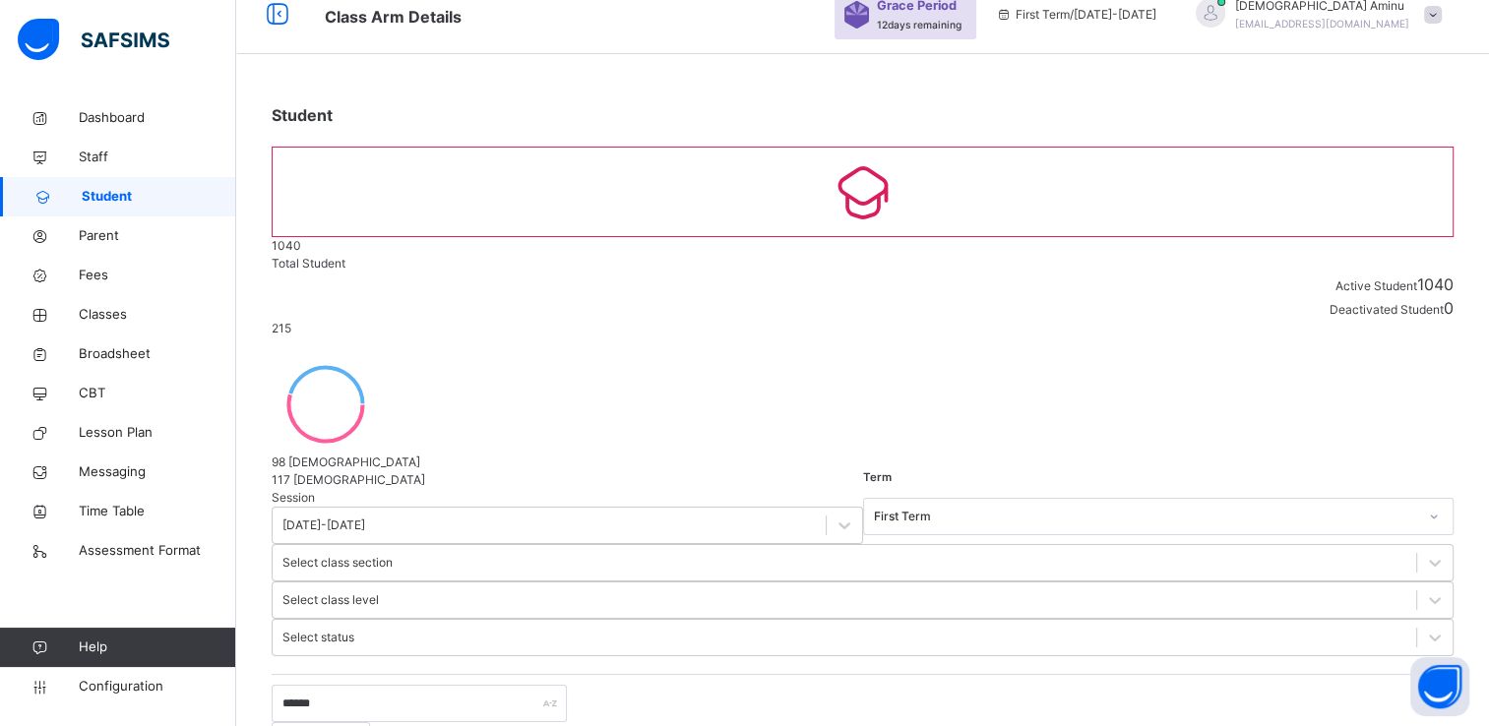
scroll to position [414, 0]
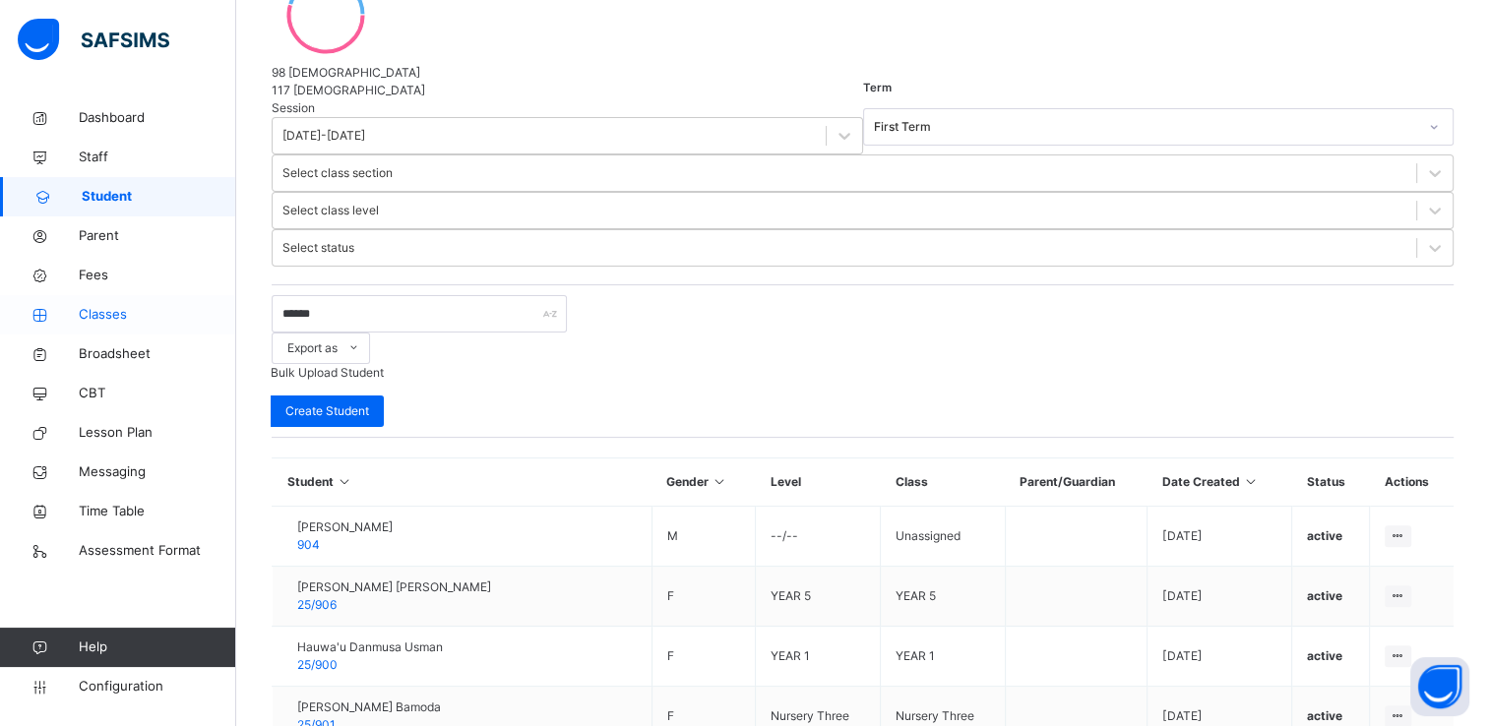
click at [115, 316] on span "Classes" at bounding box center [157, 315] width 157 height 20
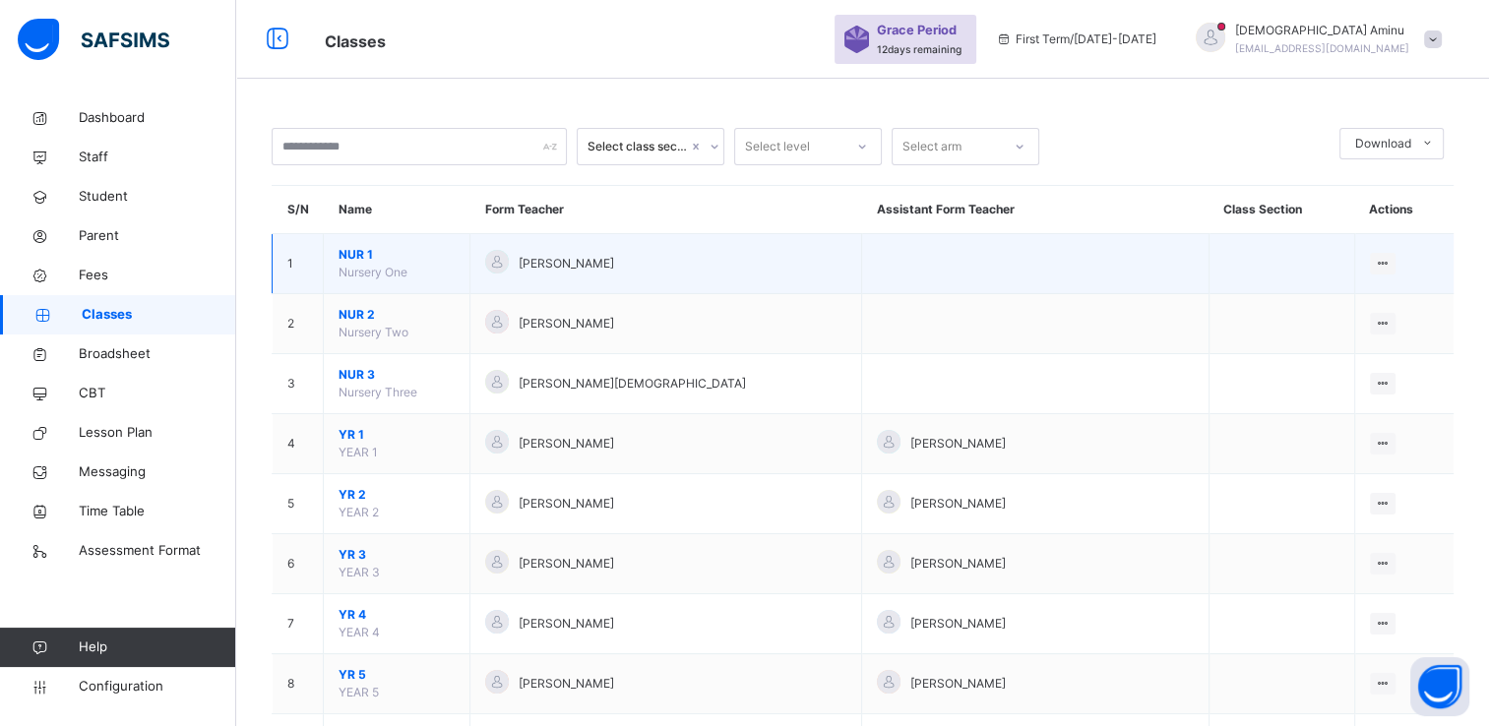
click at [349, 255] on span "NUR 1" at bounding box center [397, 255] width 116 height 18
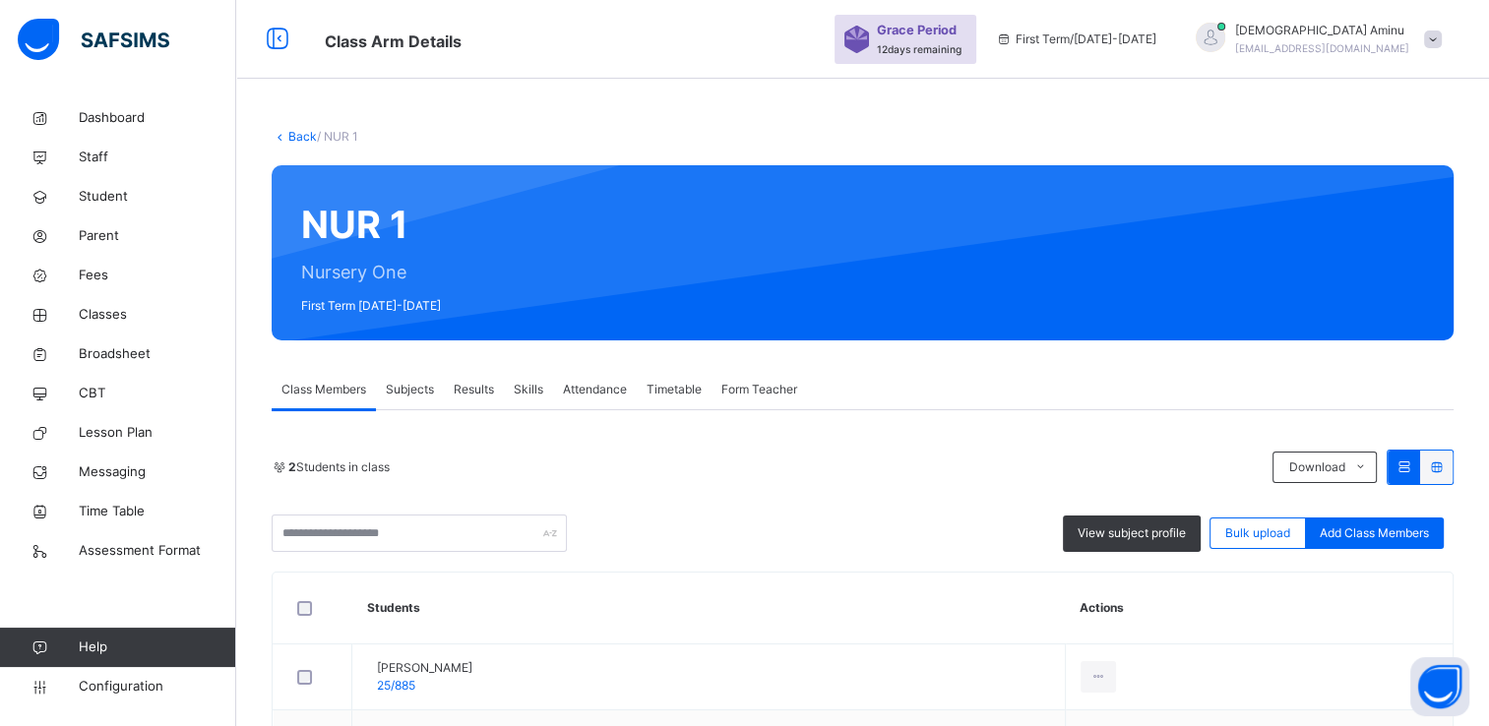
scroll to position [157, 0]
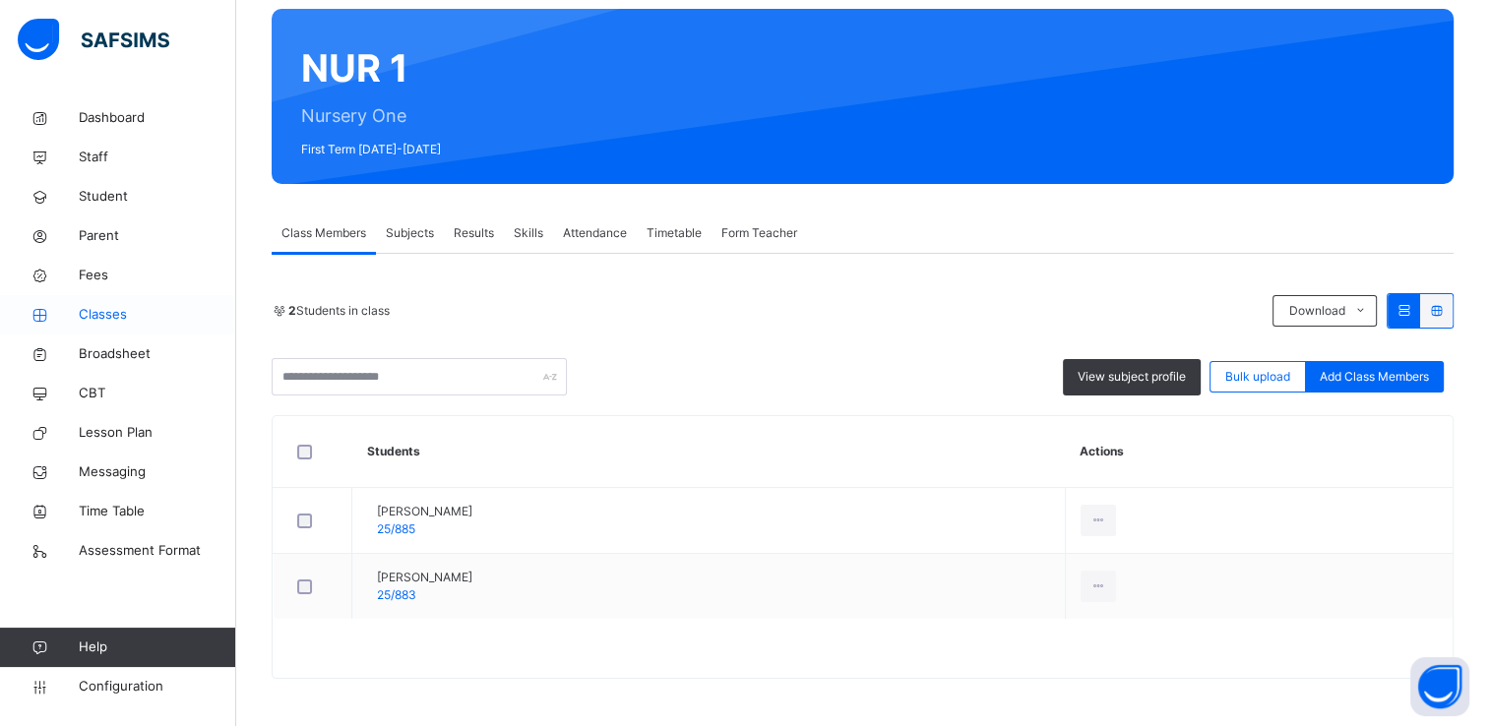
click at [111, 312] on span "Classes" at bounding box center [157, 315] width 157 height 20
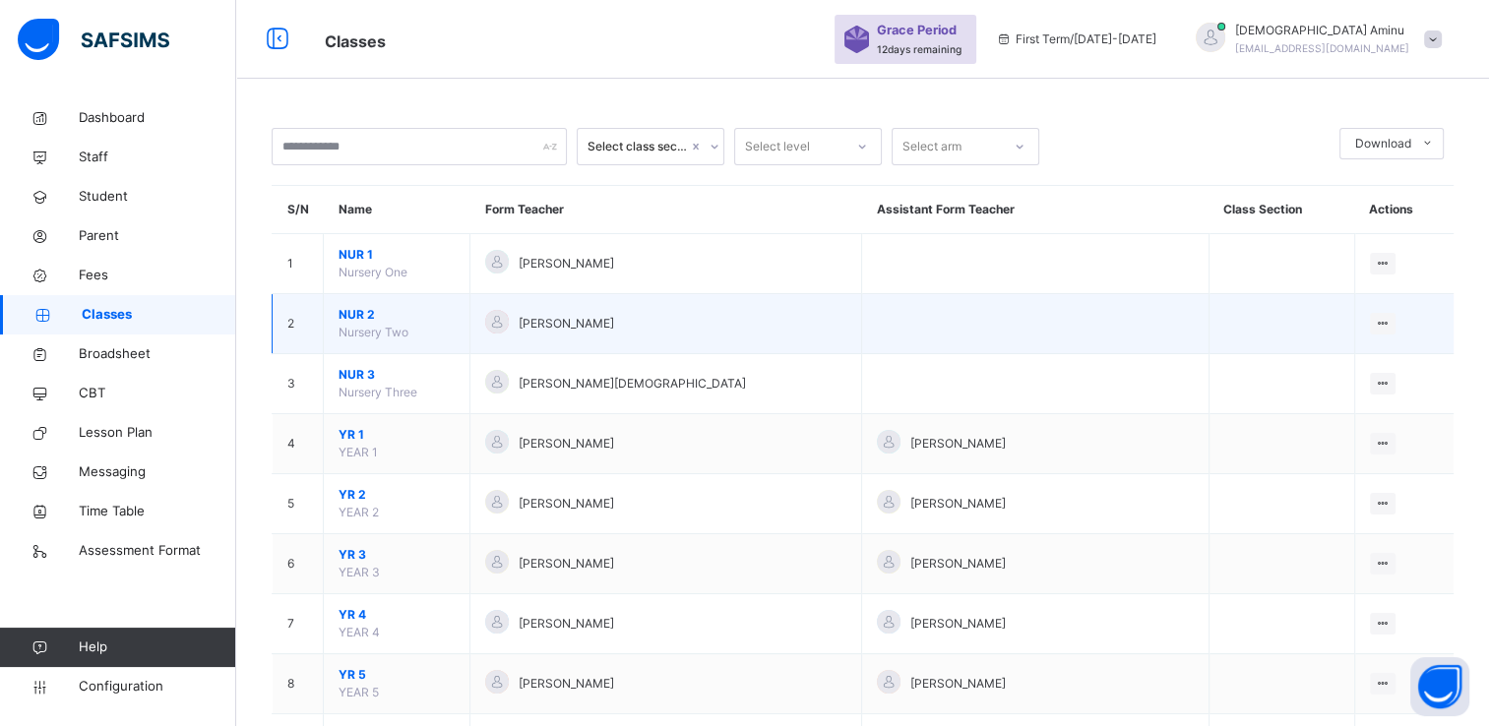
click at [346, 311] on span "NUR 2" at bounding box center [397, 315] width 116 height 18
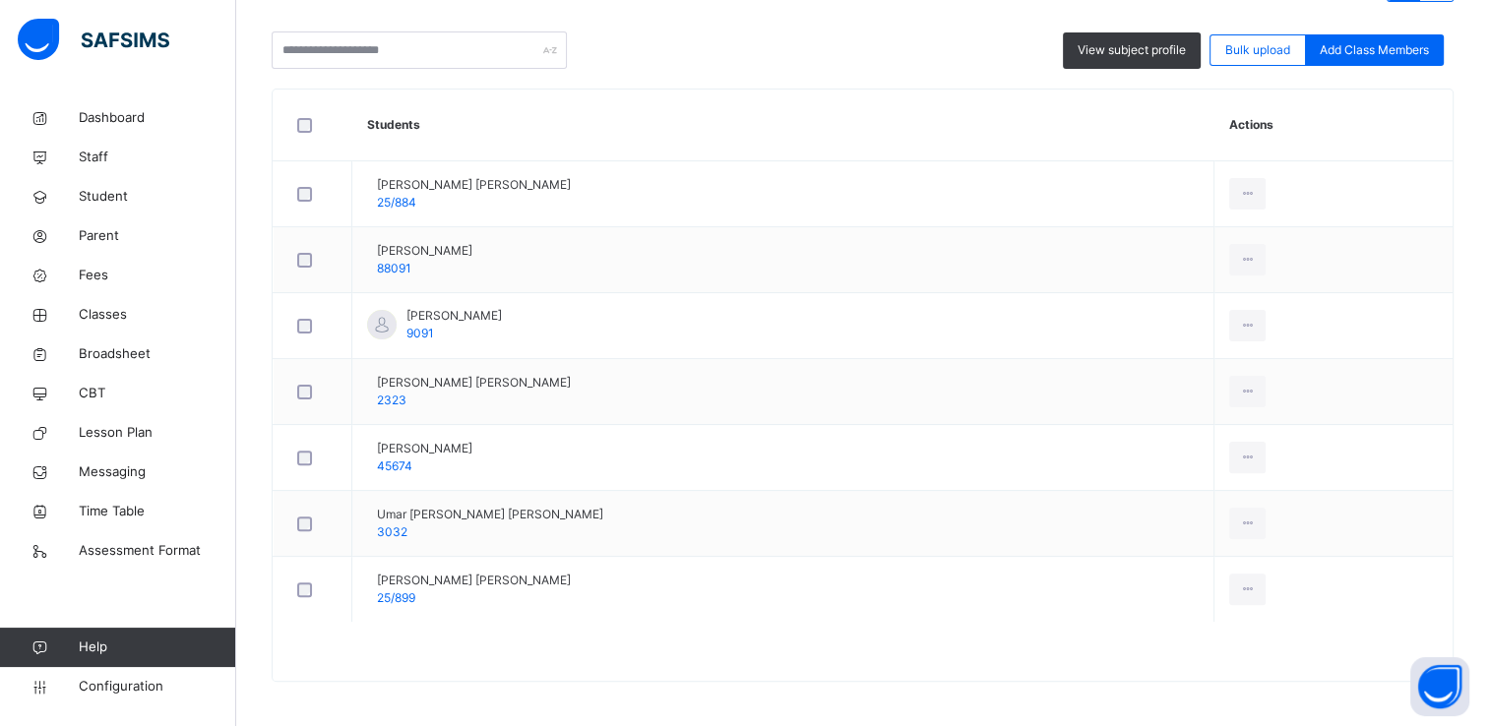
scroll to position [485, 0]
click at [114, 314] on span "Classes" at bounding box center [157, 315] width 157 height 20
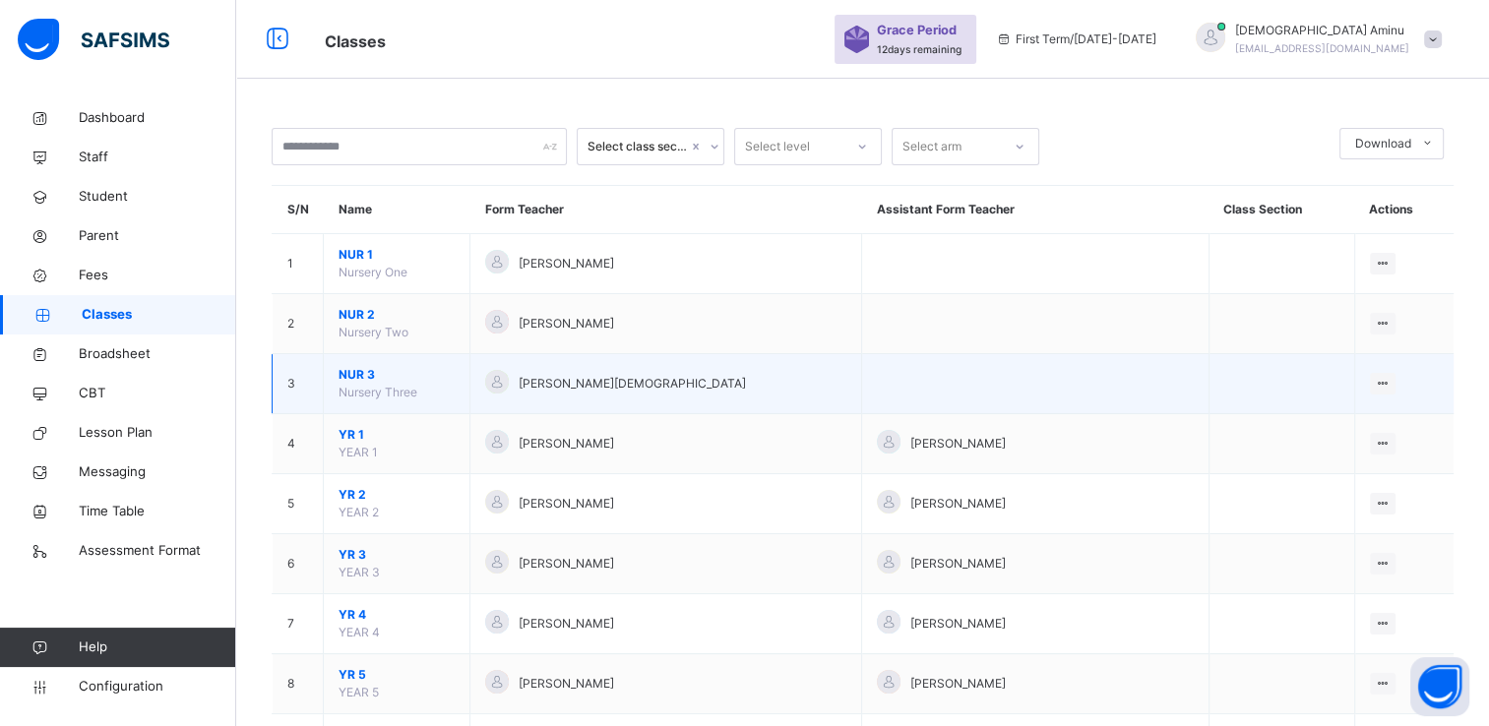
click at [361, 373] on span "NUR 3" at bounding box center [397, 375] width 116 height 18
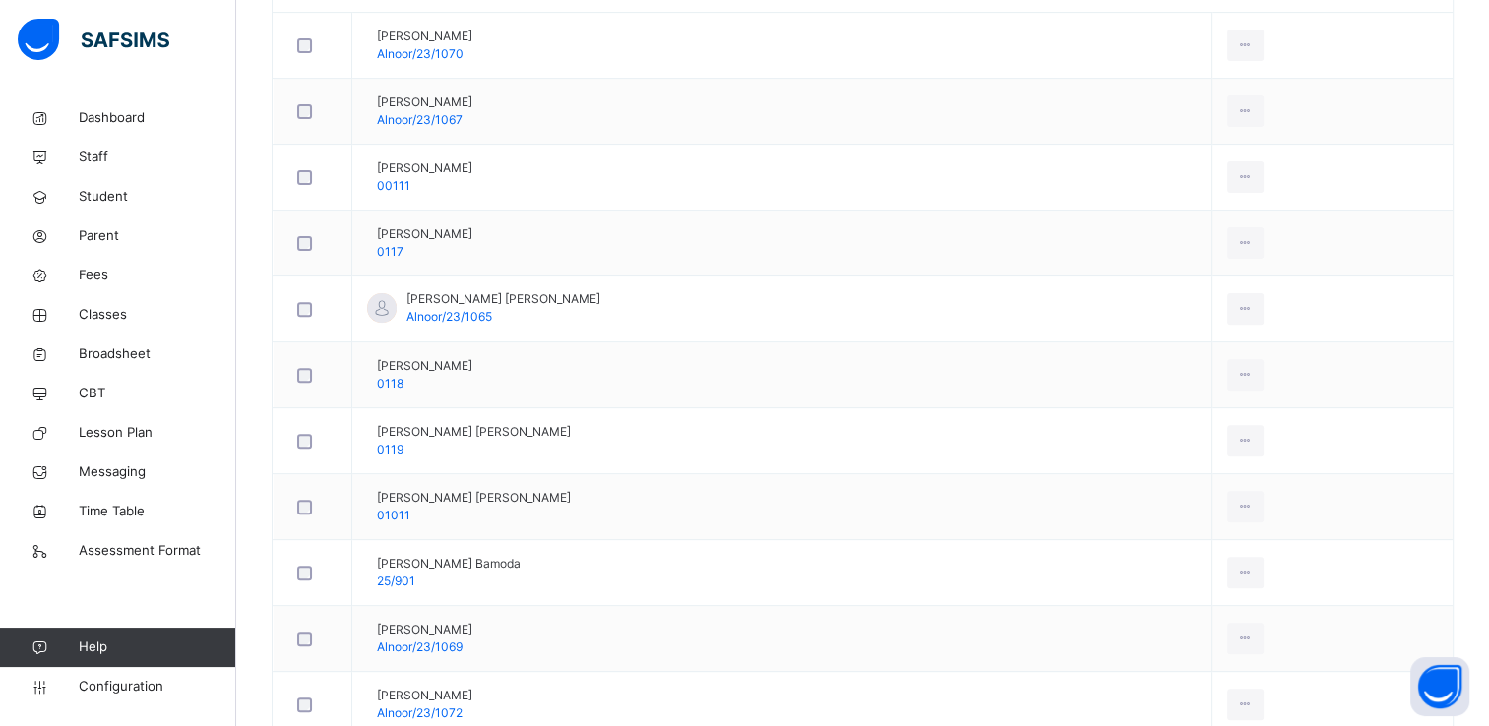
scroll to position [636, 0]
click at [110, 309] on span "Classes" at bounding box center [157, 315] width 157 height 20
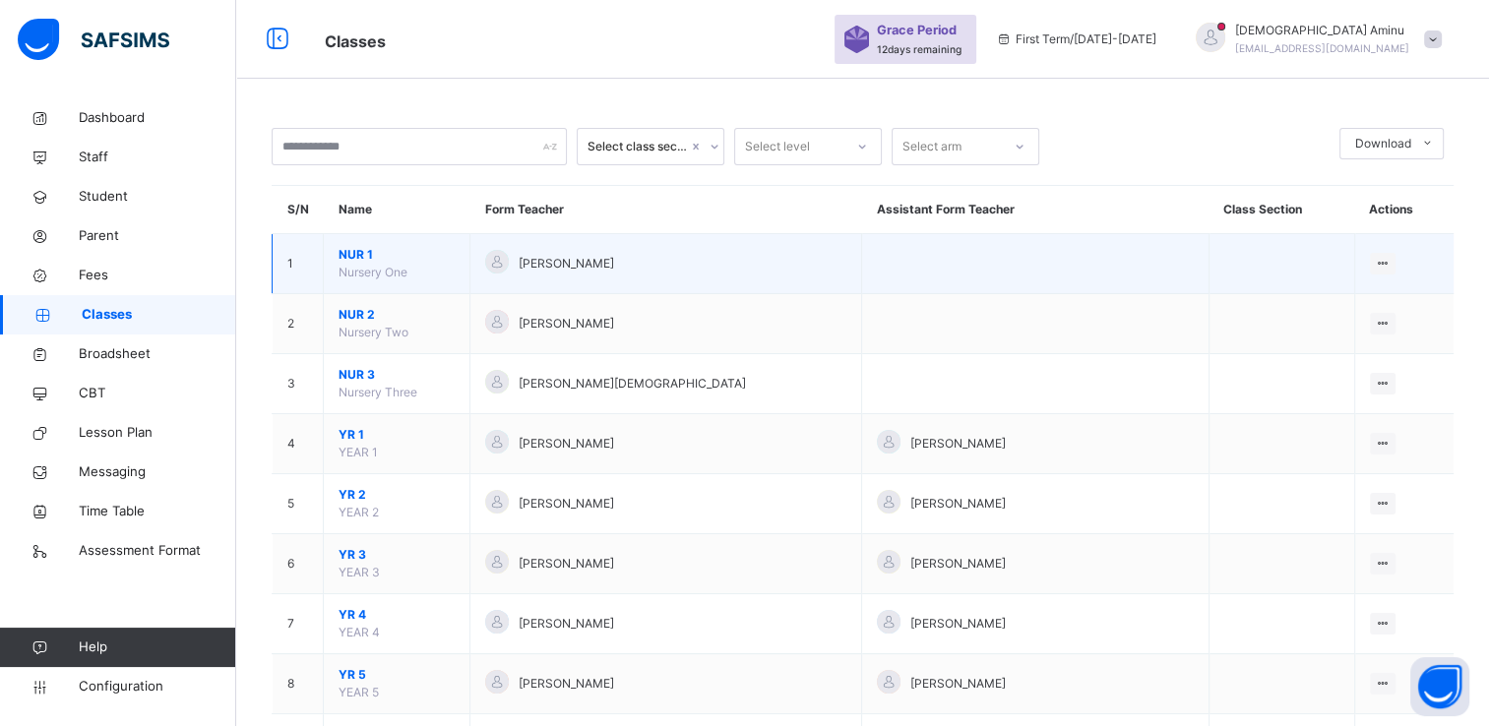
click at [346, 247] on span "NUR 1" at bounding box center [397, 255] width 116 height 18
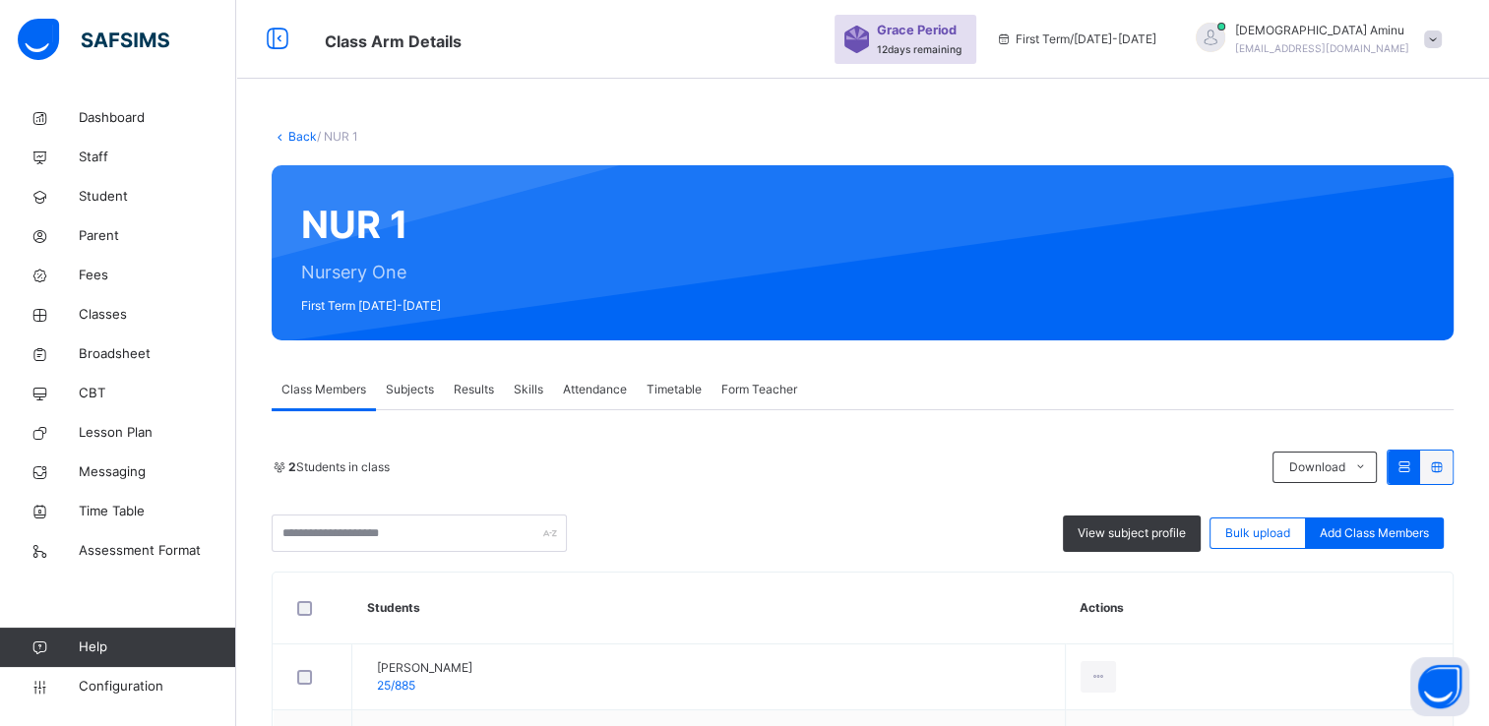
scroll to position [157, 0]
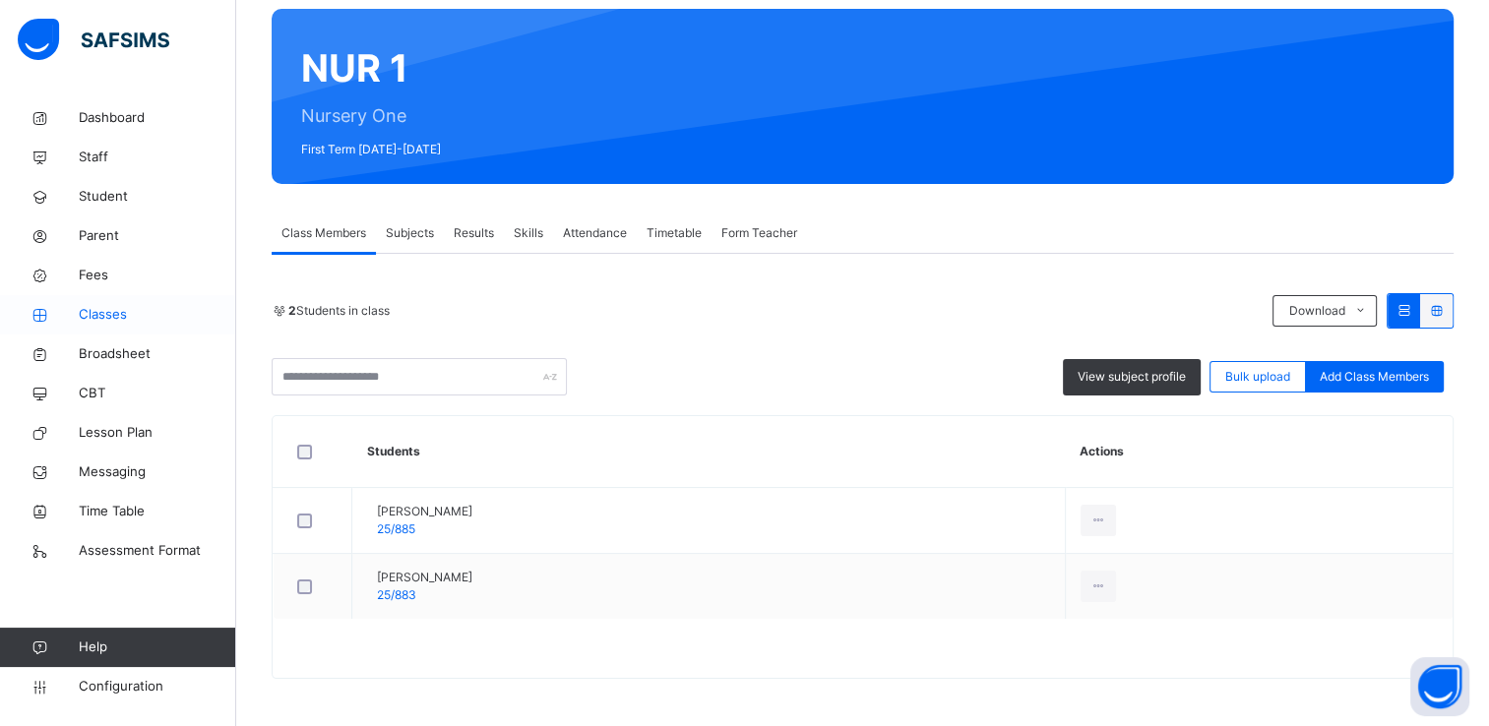
click at [109, 313] on span "Classes" at bounding box center [157, 315] width 157 height 20
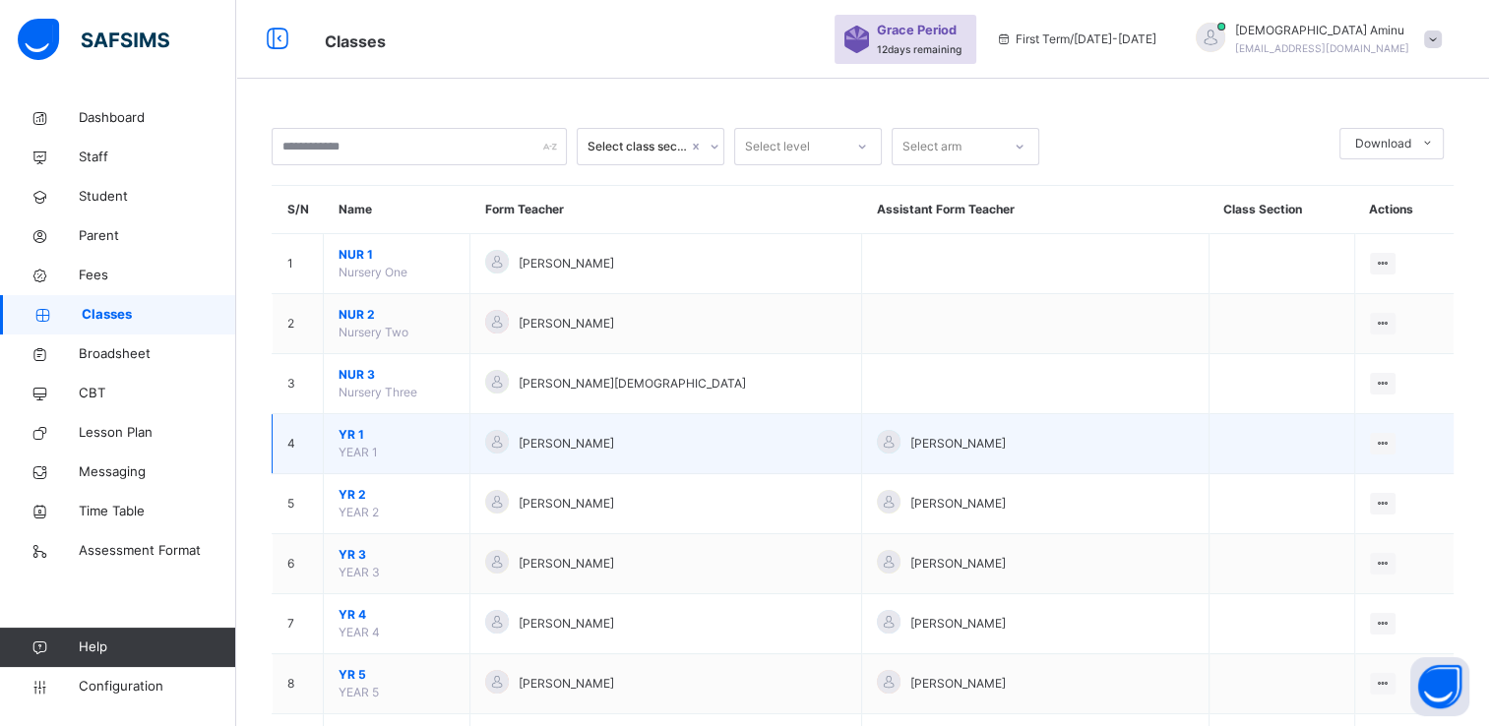
click at [346, 428] on span "YR 1" at bounding box center [397, 435] width 116 height 18
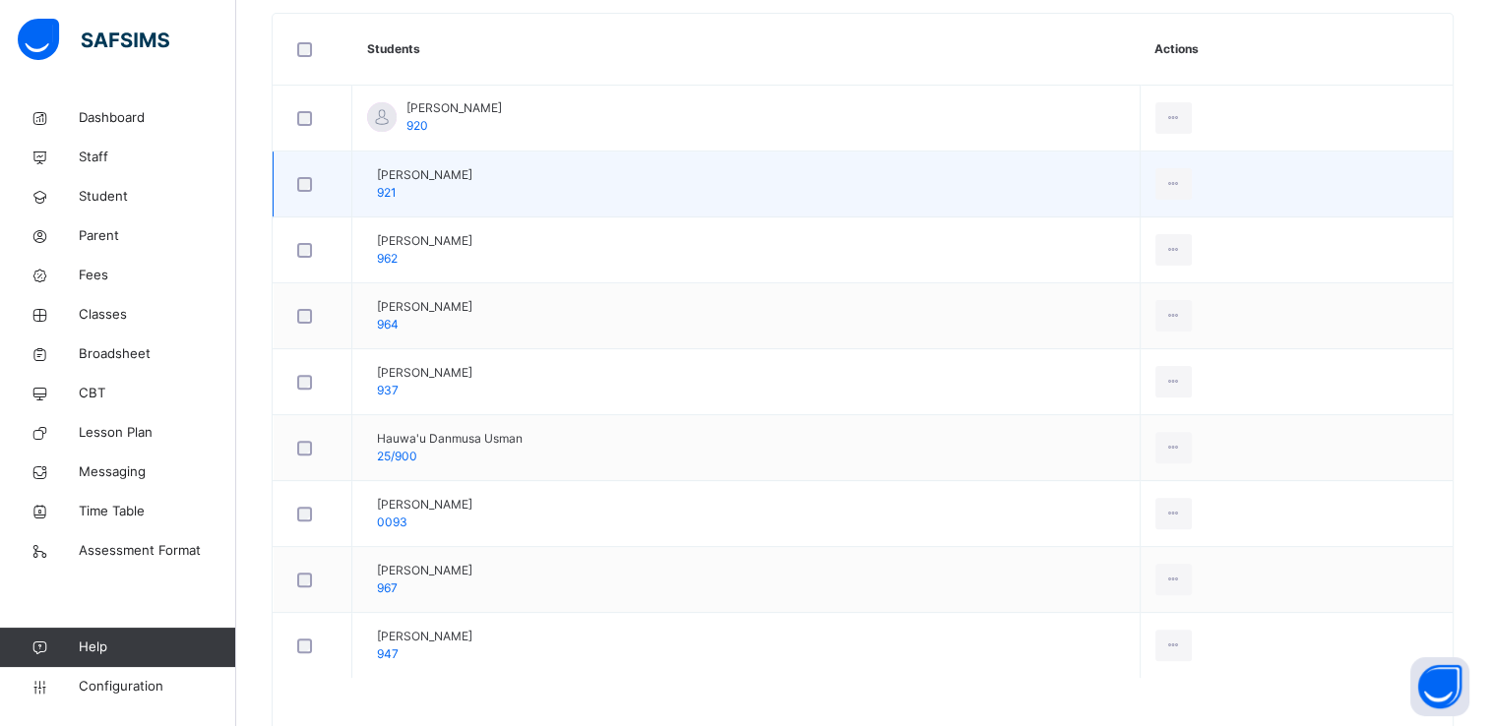
scroll to position [555, 0]
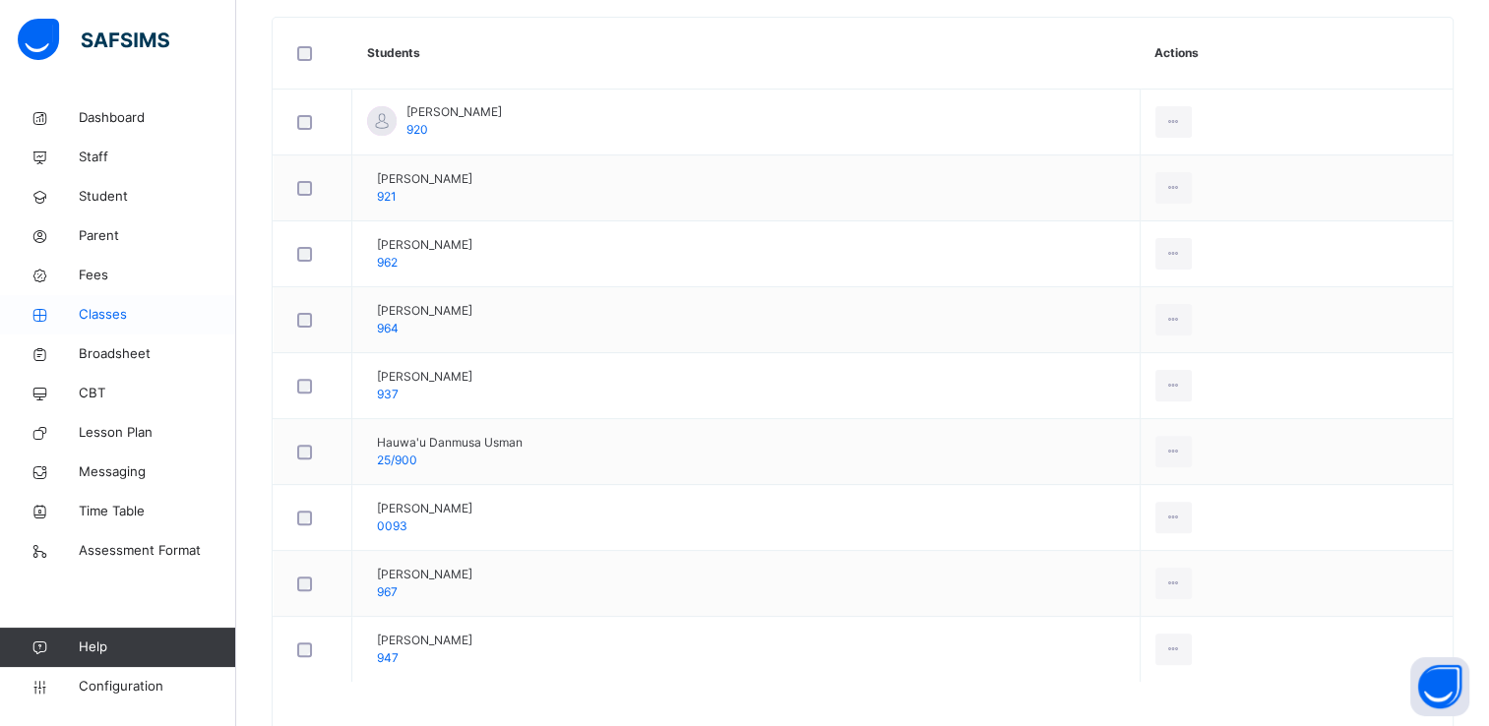
click at [94, 306] on span "Classes" at bounding box center [157, 315] width 157 height 20
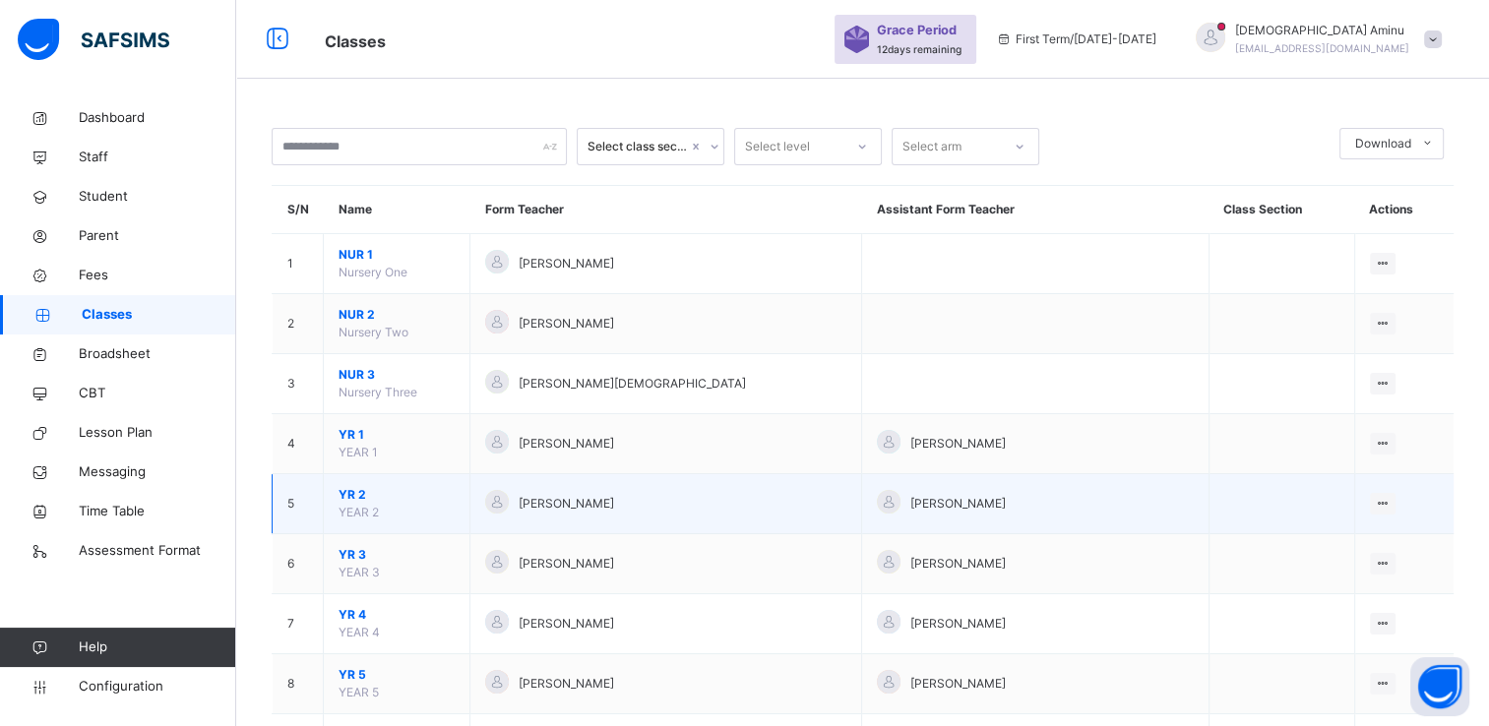
click at [345, 493] on span "YR 2" at bounding box center [397, 495] width 116 height 18
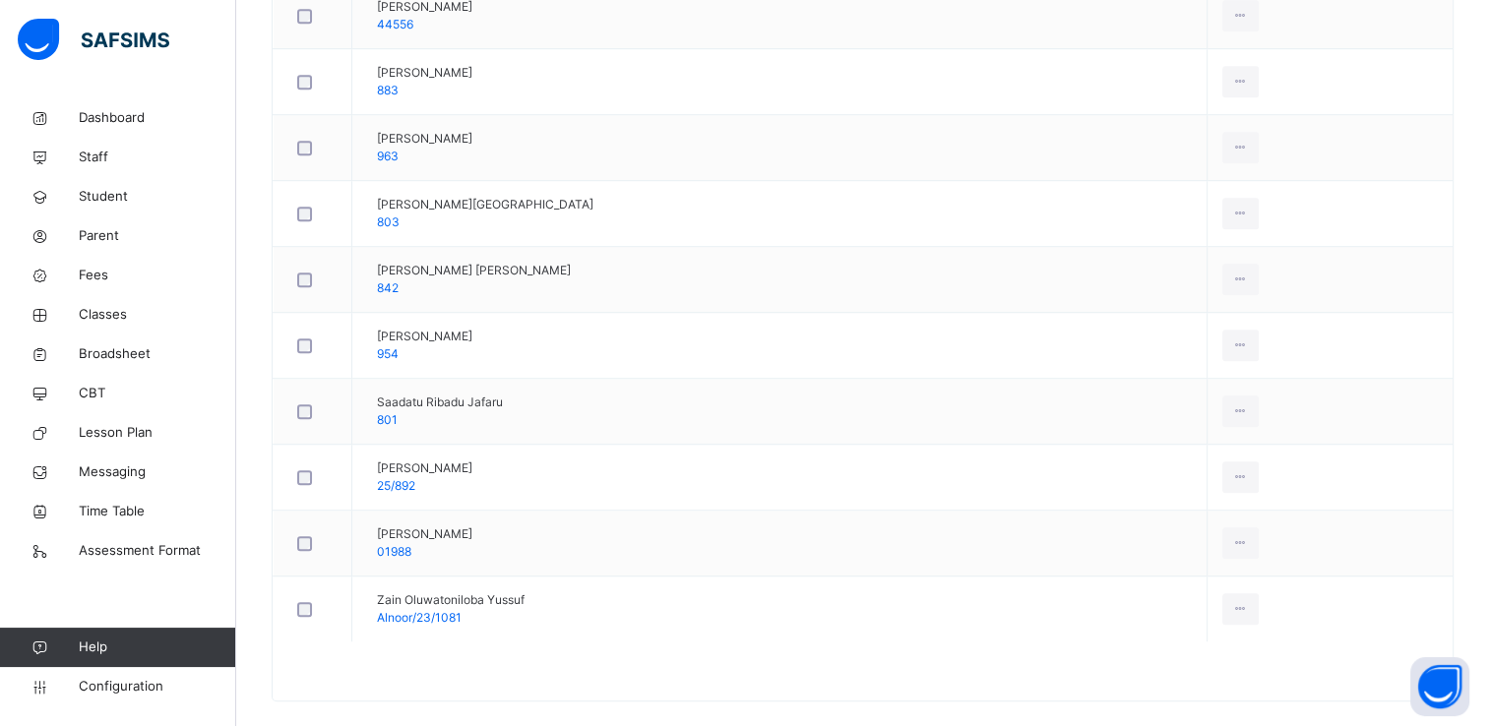
scroll to position [1275, 0]
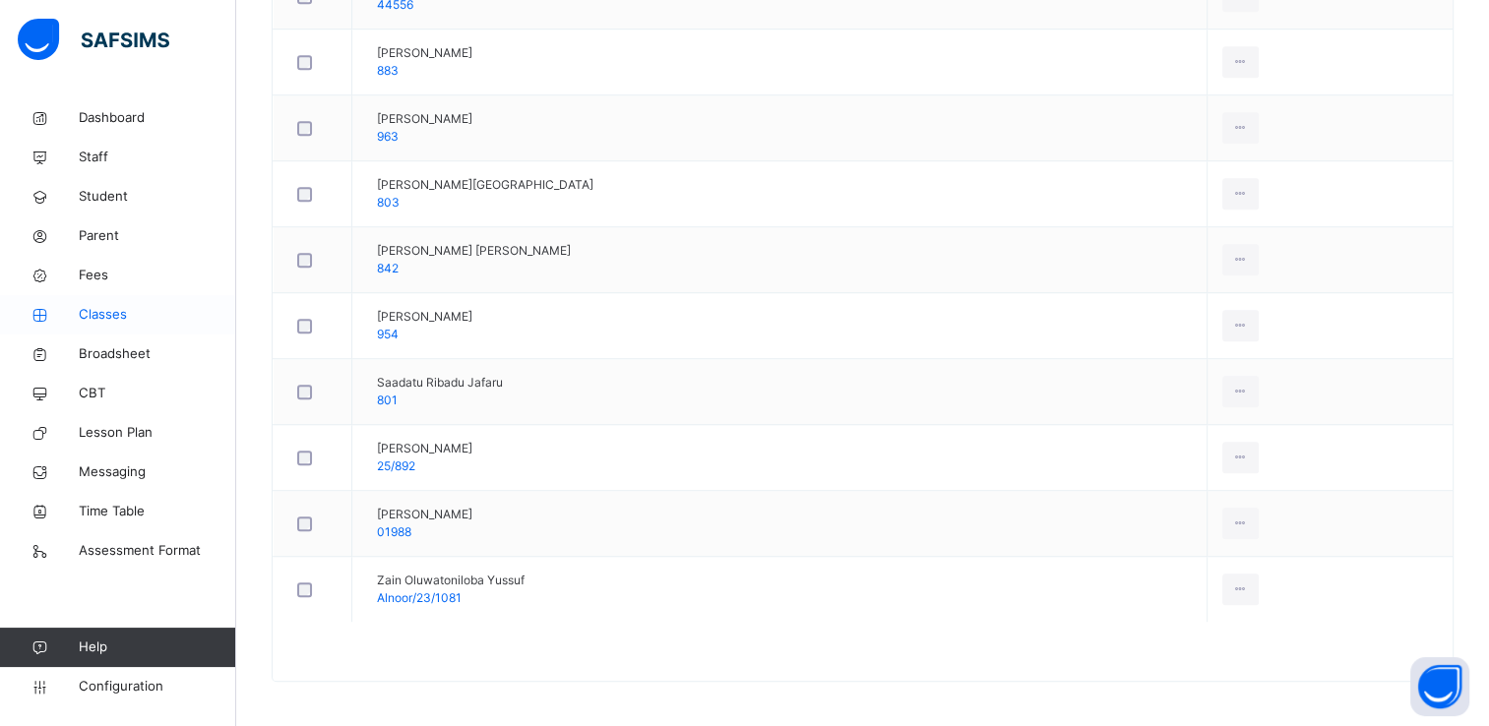
click at [101, 312] on span "Classes" at bounding box center [157, 315] width 157 height 20
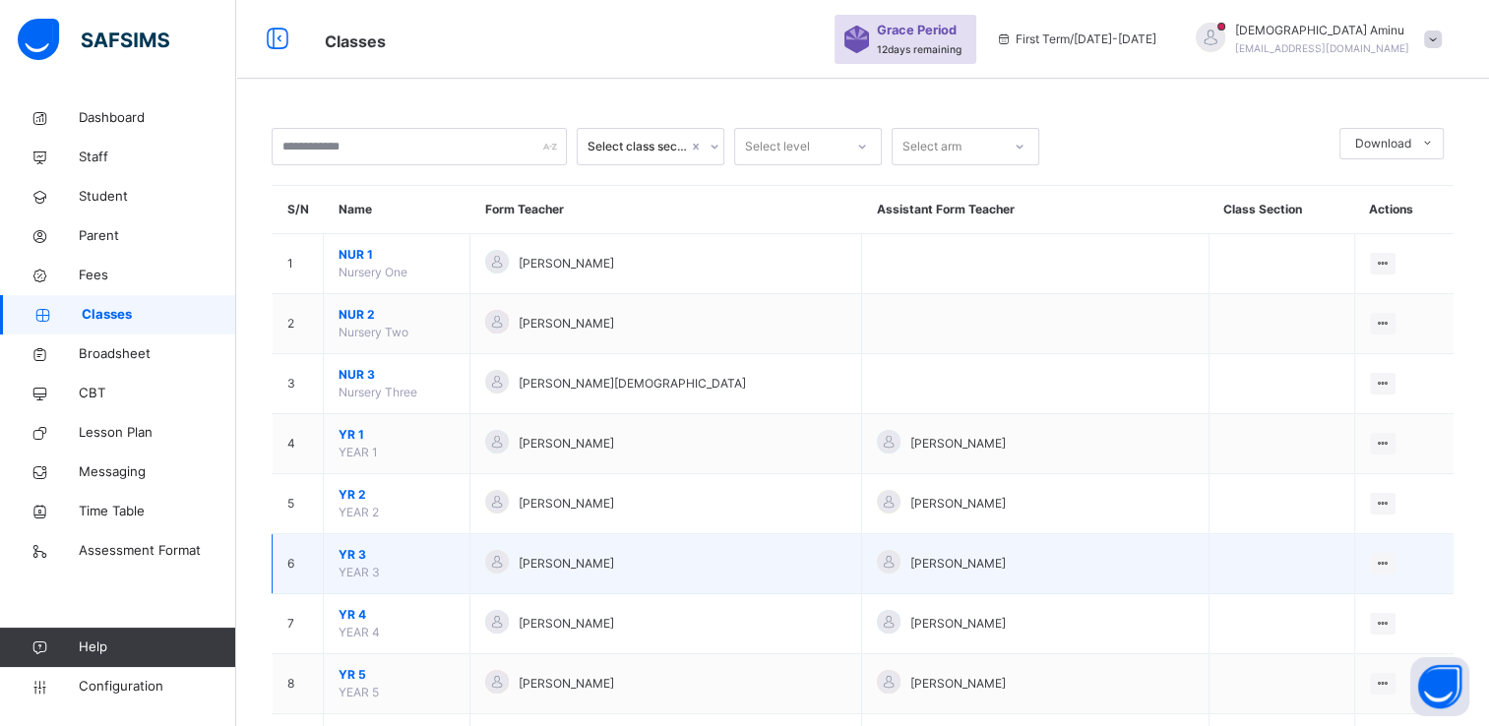
click at [350, 551] on span "YR 3" at bounding box center [397, 555] width 116 height 18
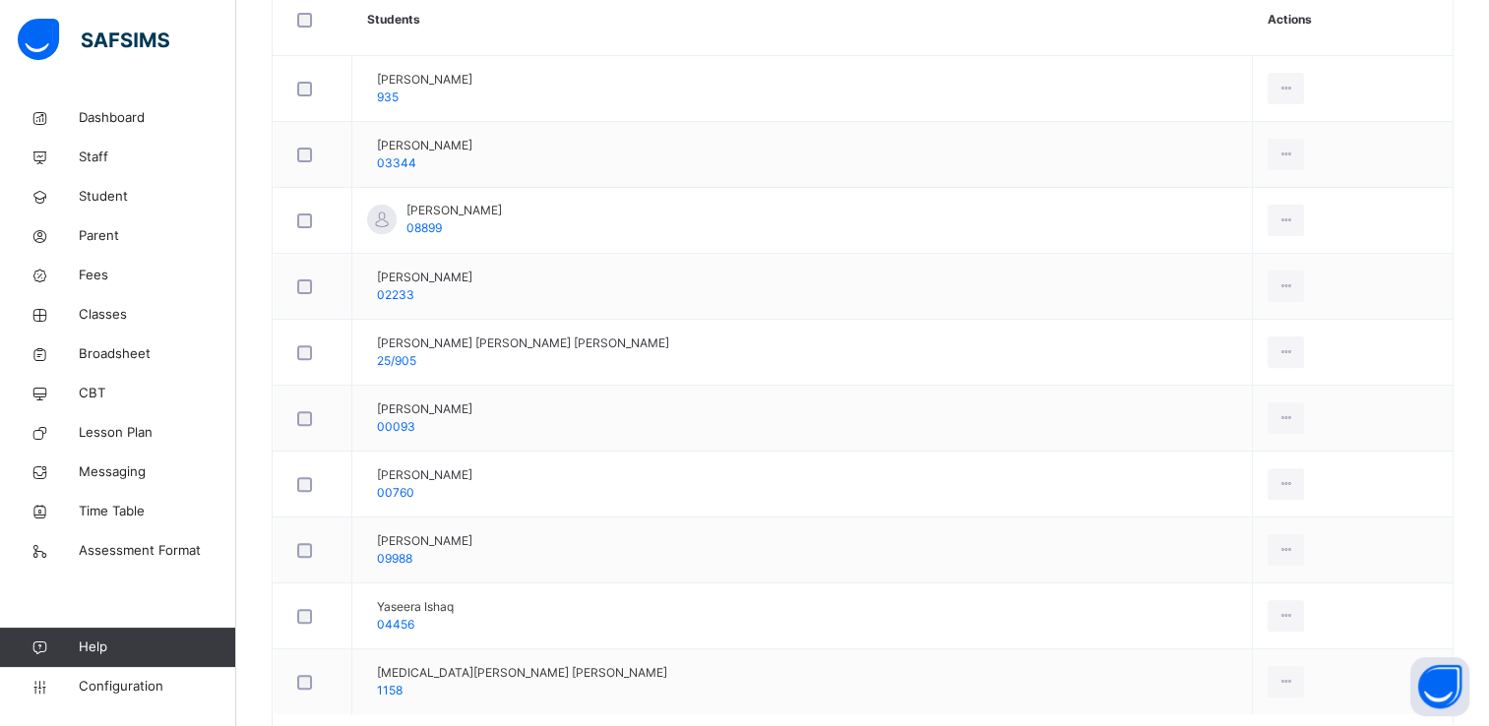
scroll to position [590, 0]
click at [94, 305] on span "Classes" at bounding box center [157, 315] width 157 height 20
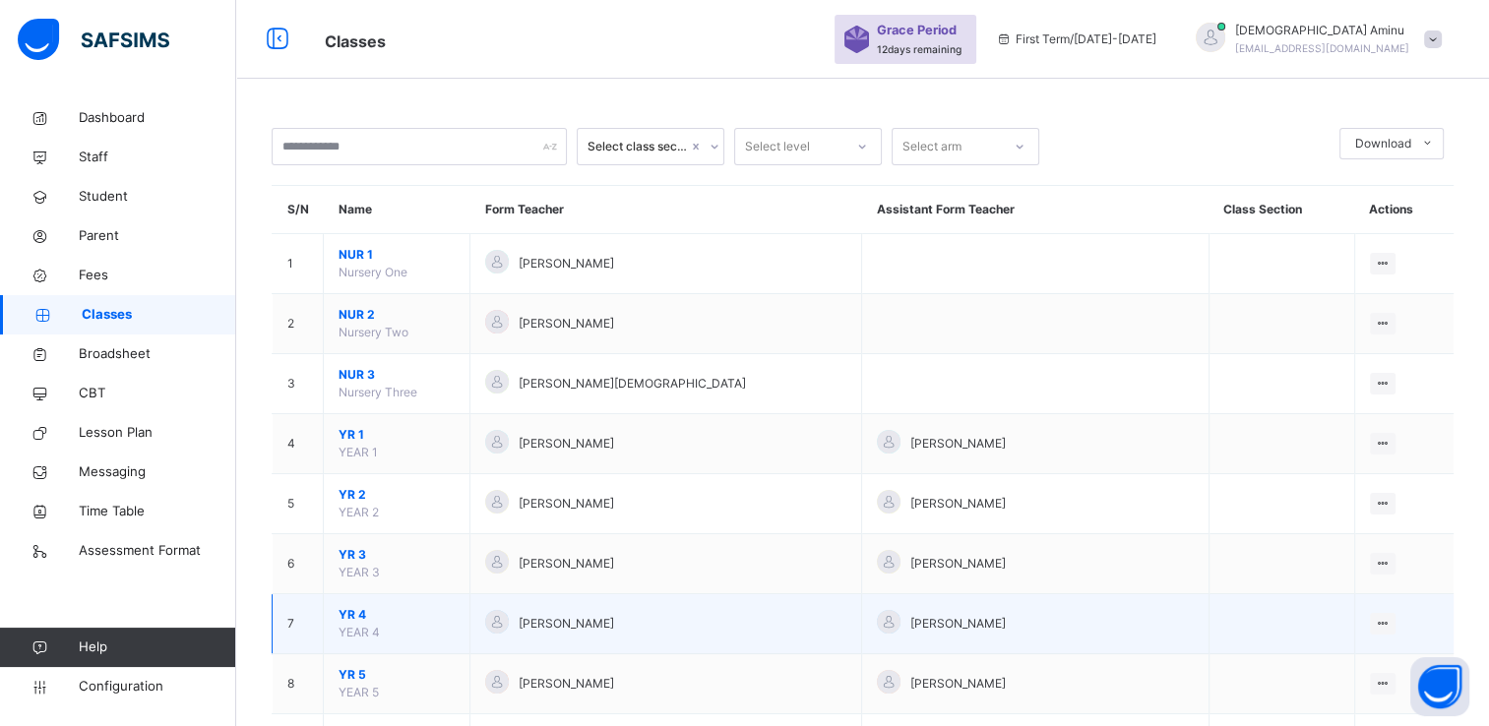
click at [350, 608] on span "YR 4" at bounding box center [397, 615] width 116 height 18
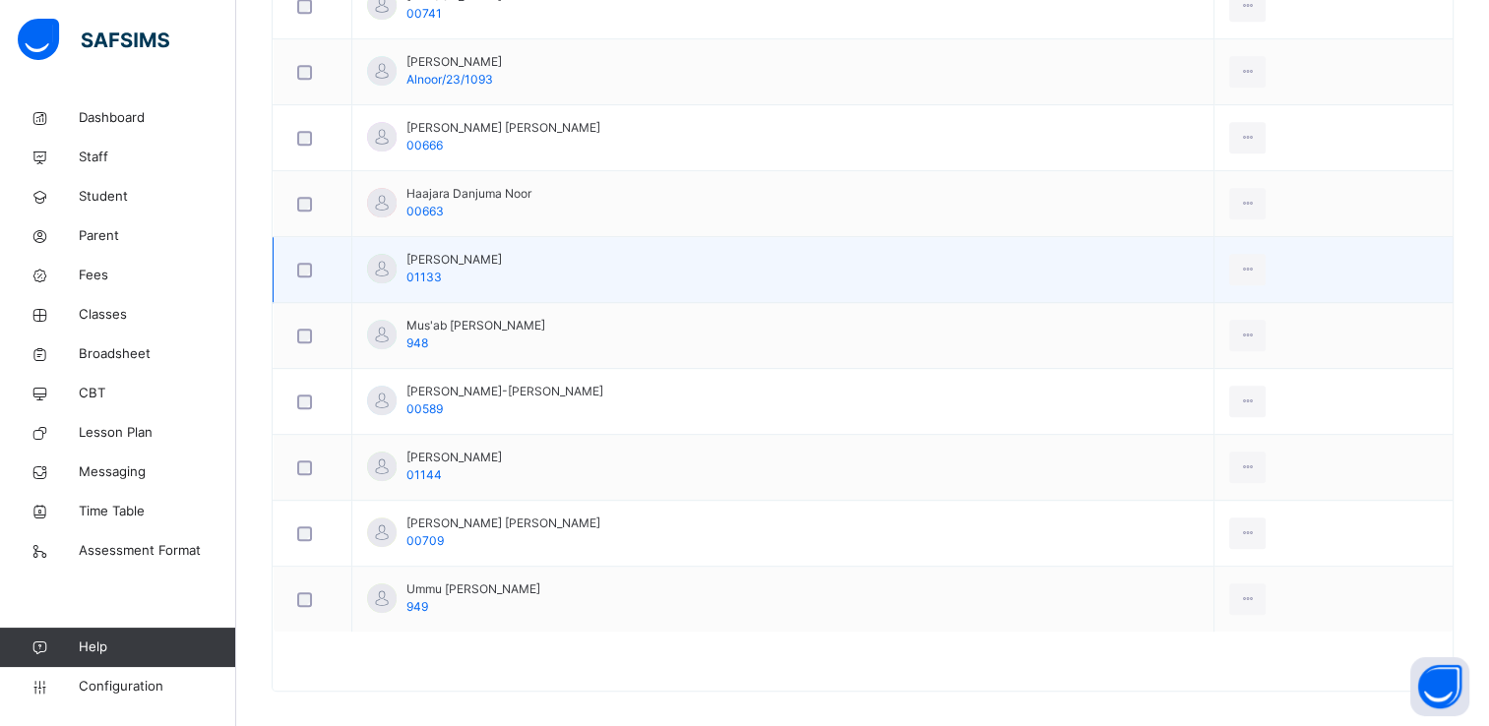
scroll to position [945, 0]
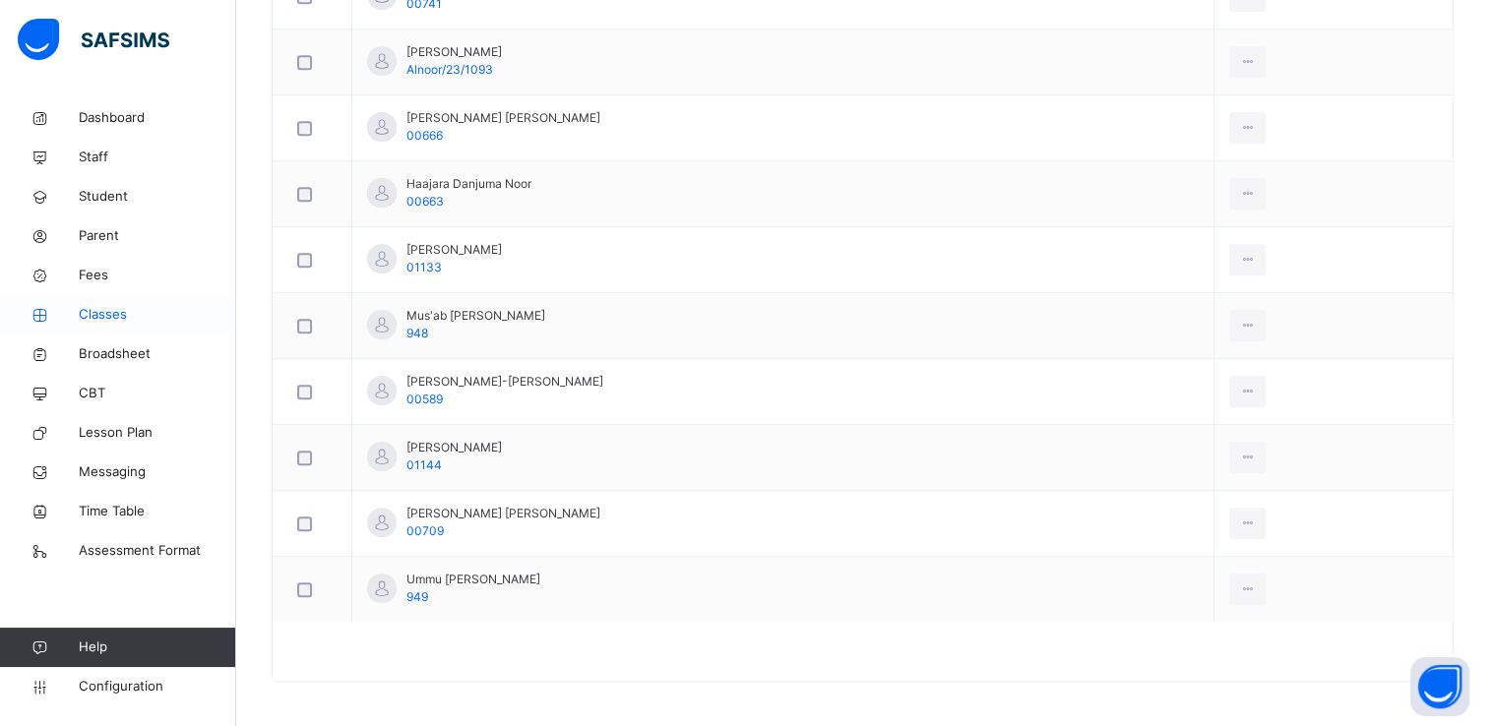
click at [94, 311] on span "Classes" at bounding box center [157, 315] width 157 height 20
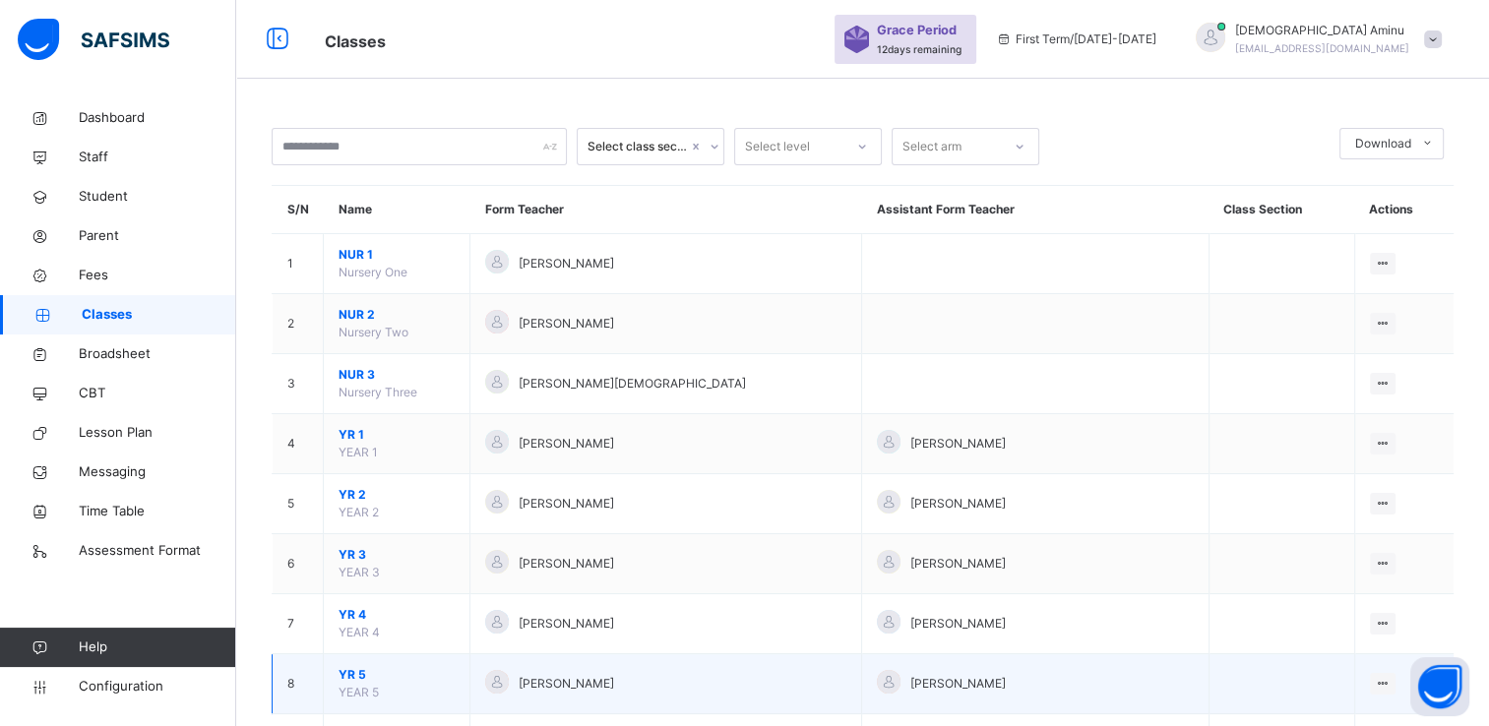
click at [358, 677] on span "YR 5" at bounding box center [397, 675] width 116 height 18
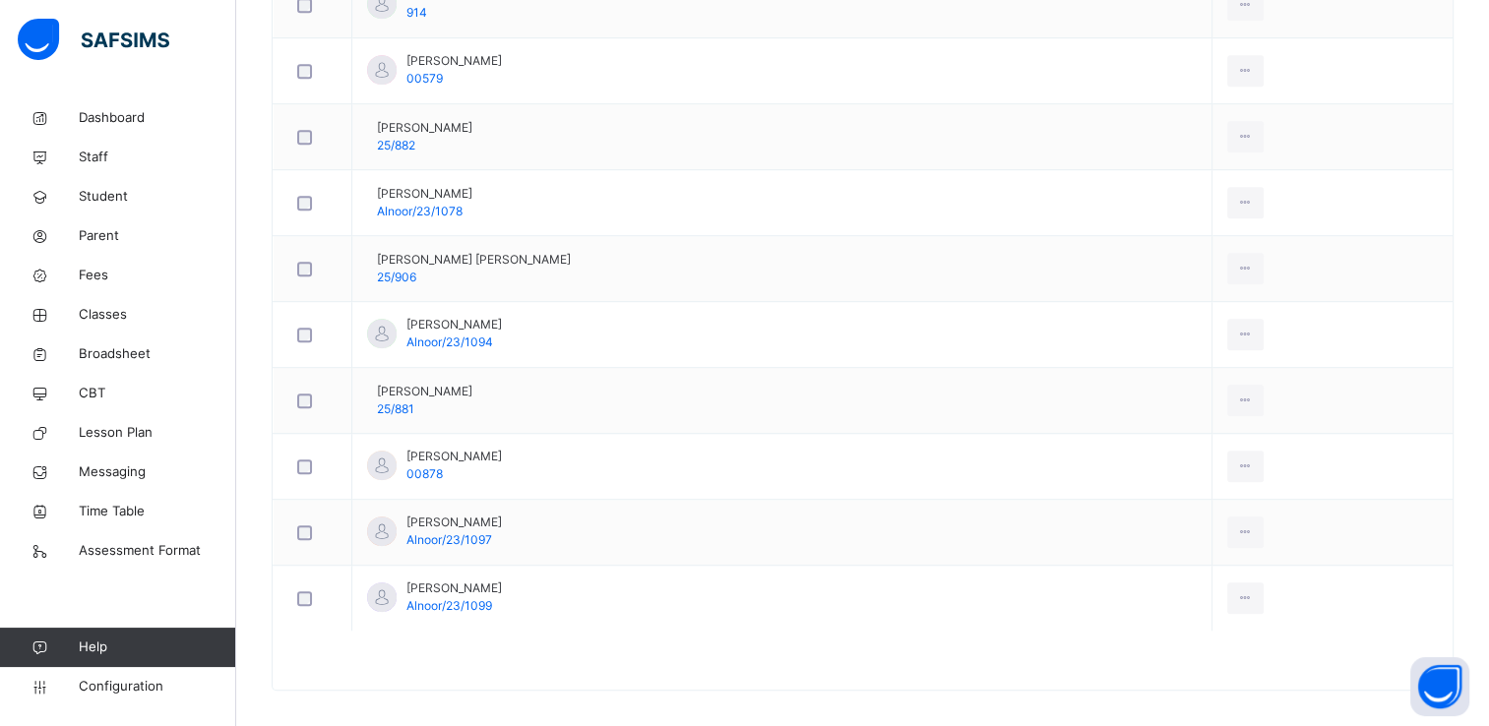
scroll to position [1143, 0]
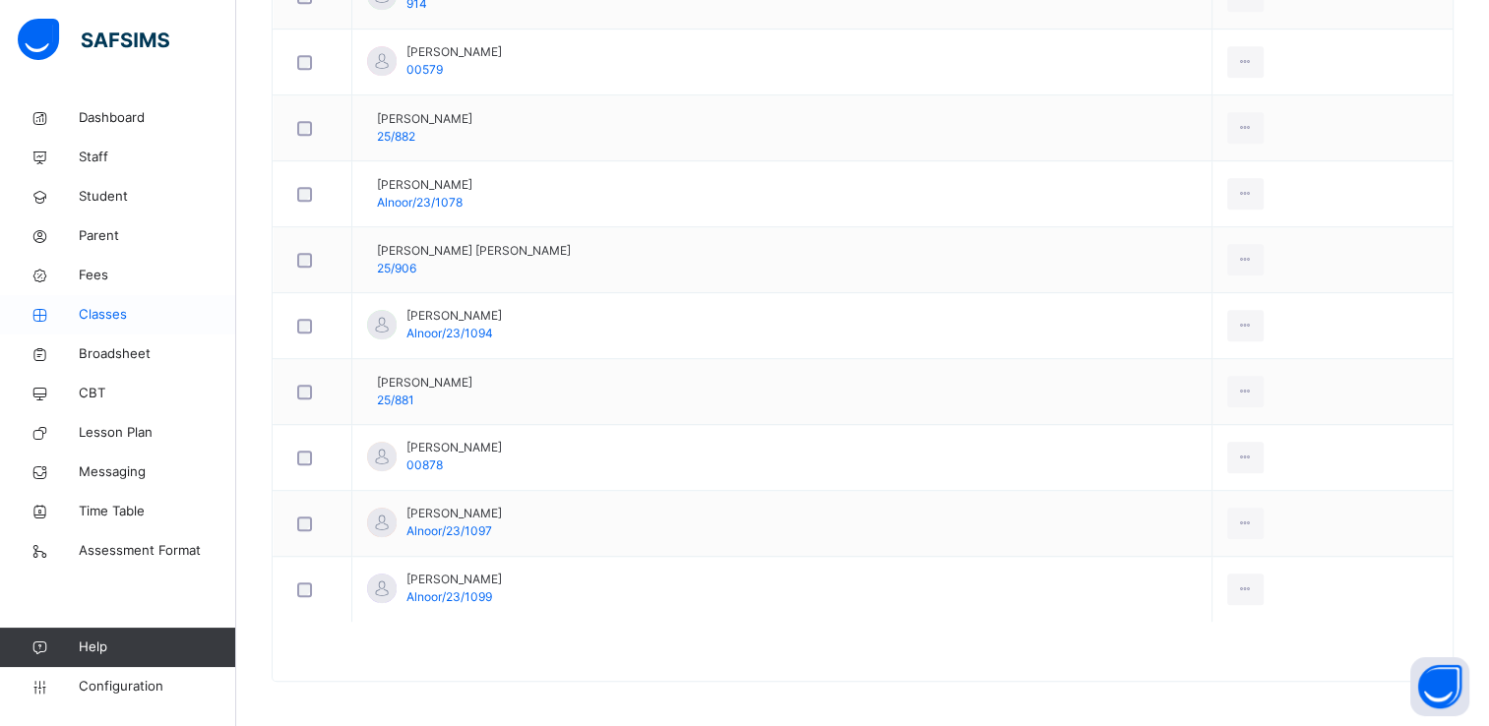
click at [113, 320] on span "Classes" at bounding box center [157, 315] width 157 height 20
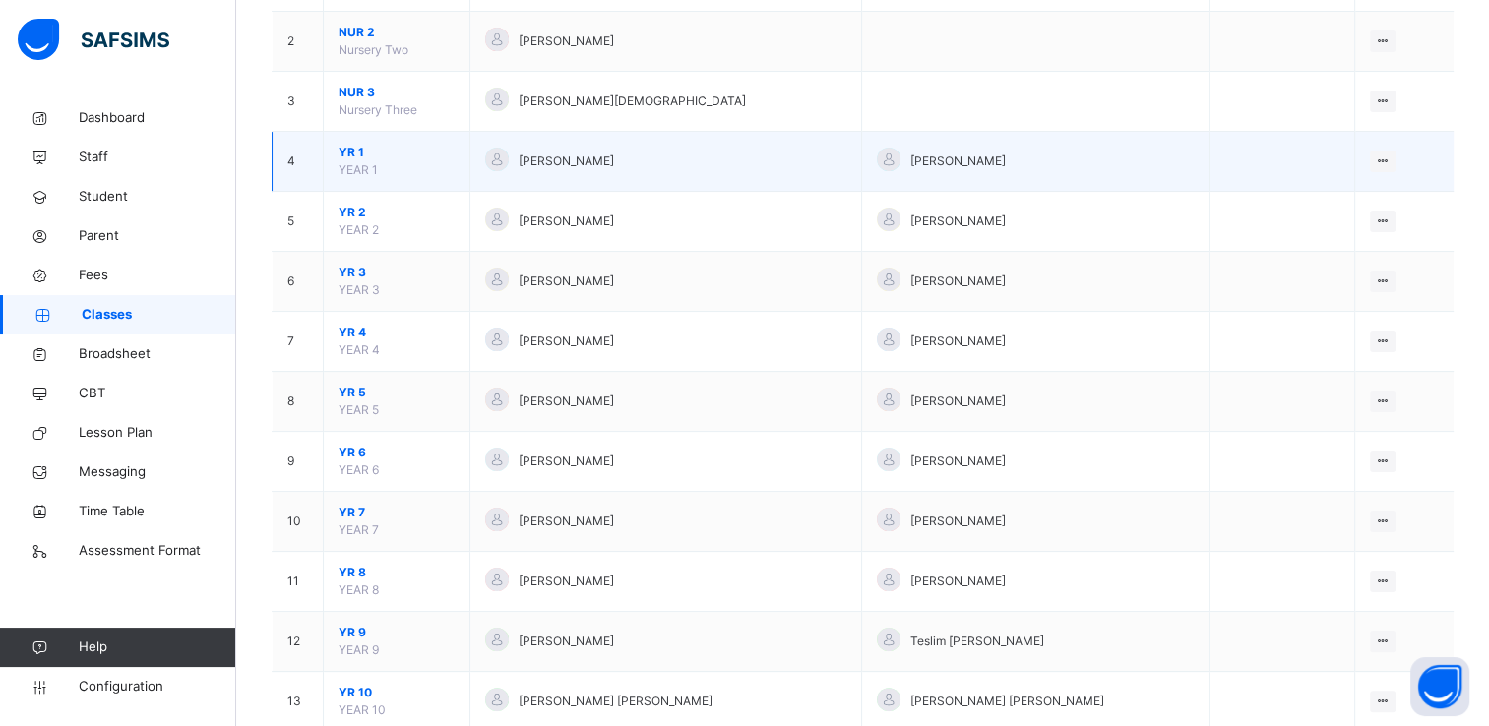
scroll to position [283, 0]
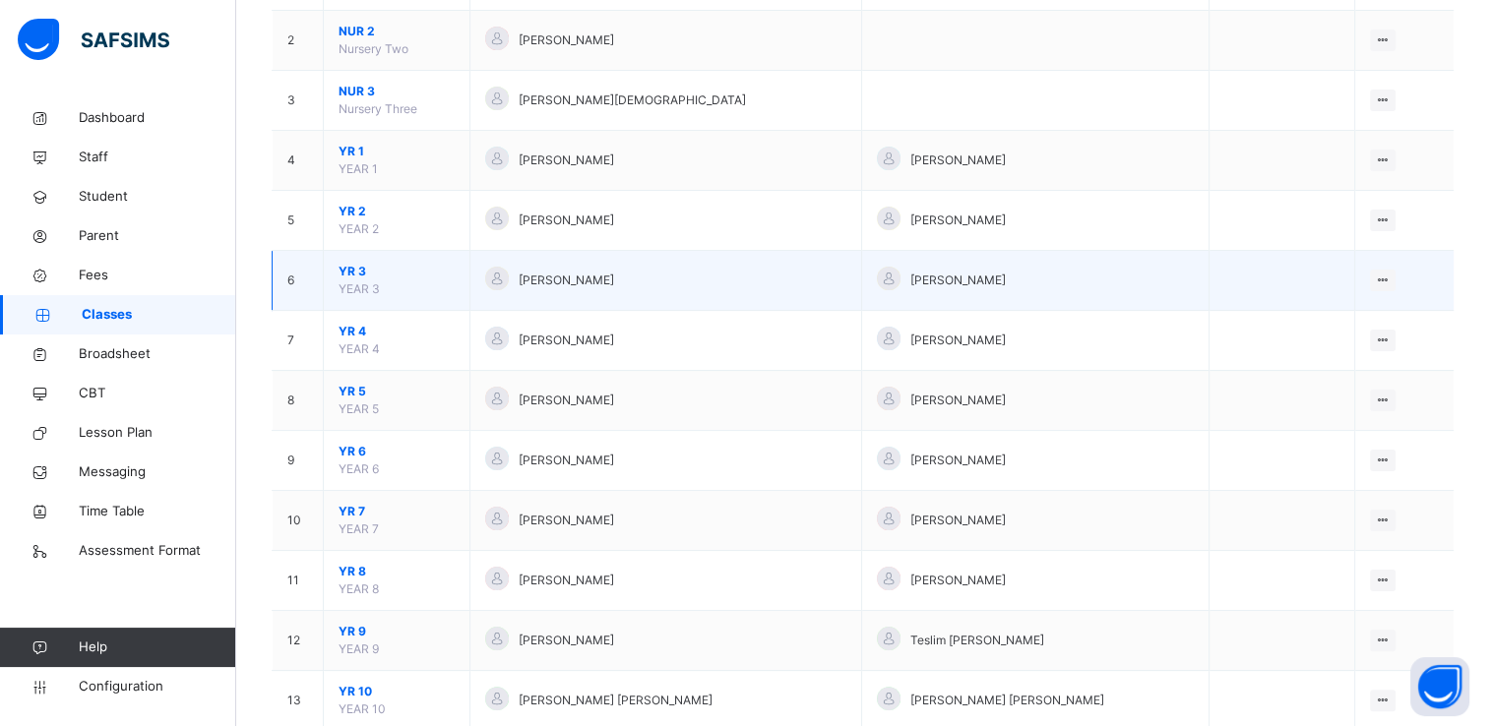
click at [346, 266] on span "YR 3" at bounding box center [397, 272] width 116 height 18
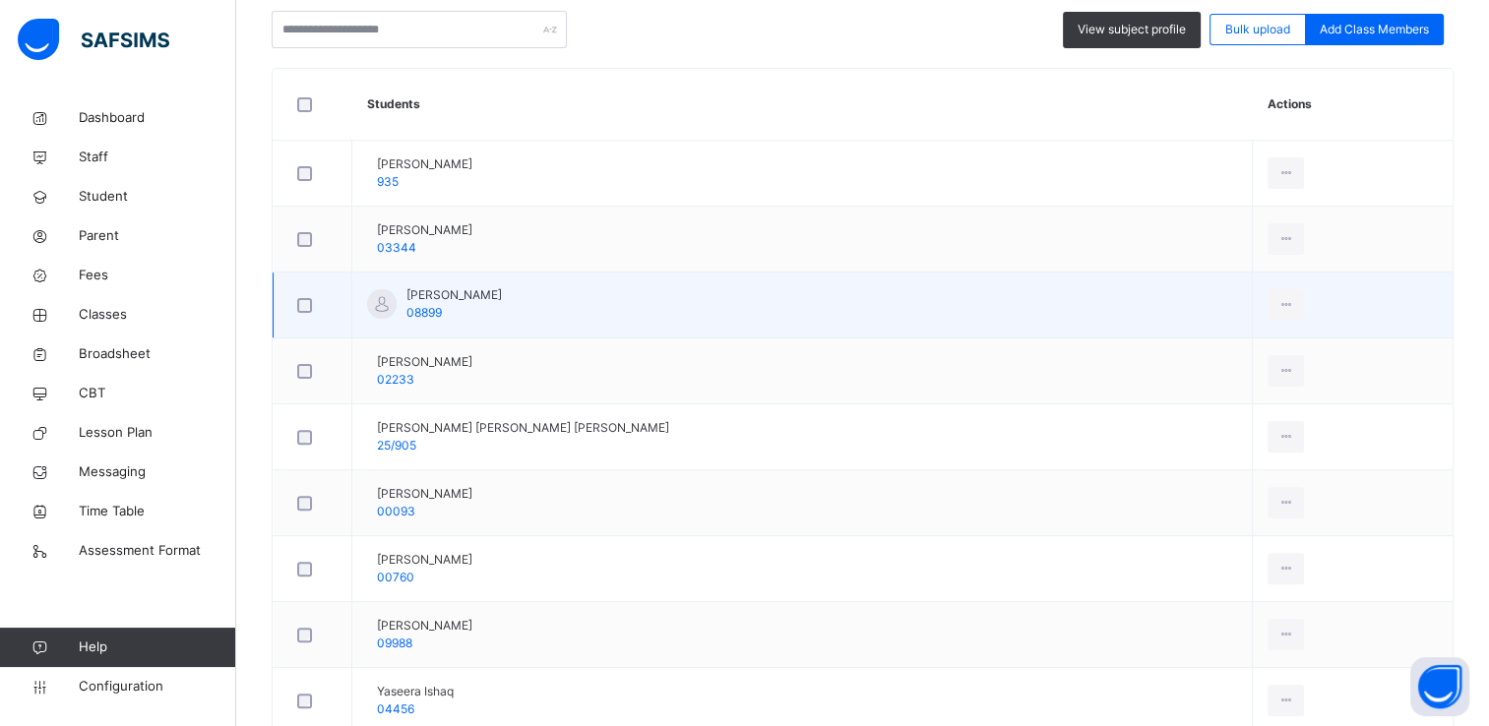
scroll to position [503, 0]
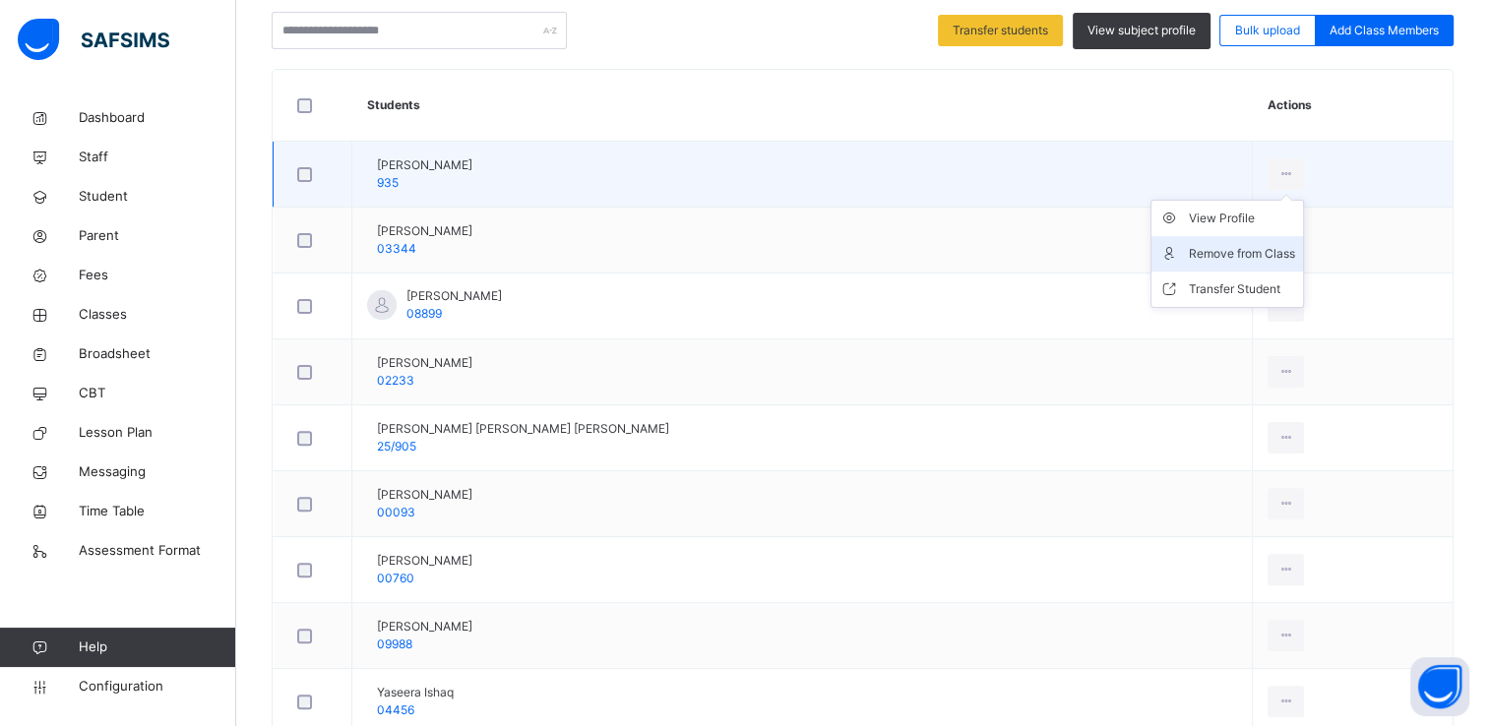
click at [1228, 255] on div "Remove from Class" at bounding box center [1242, 254] width 106 height 20
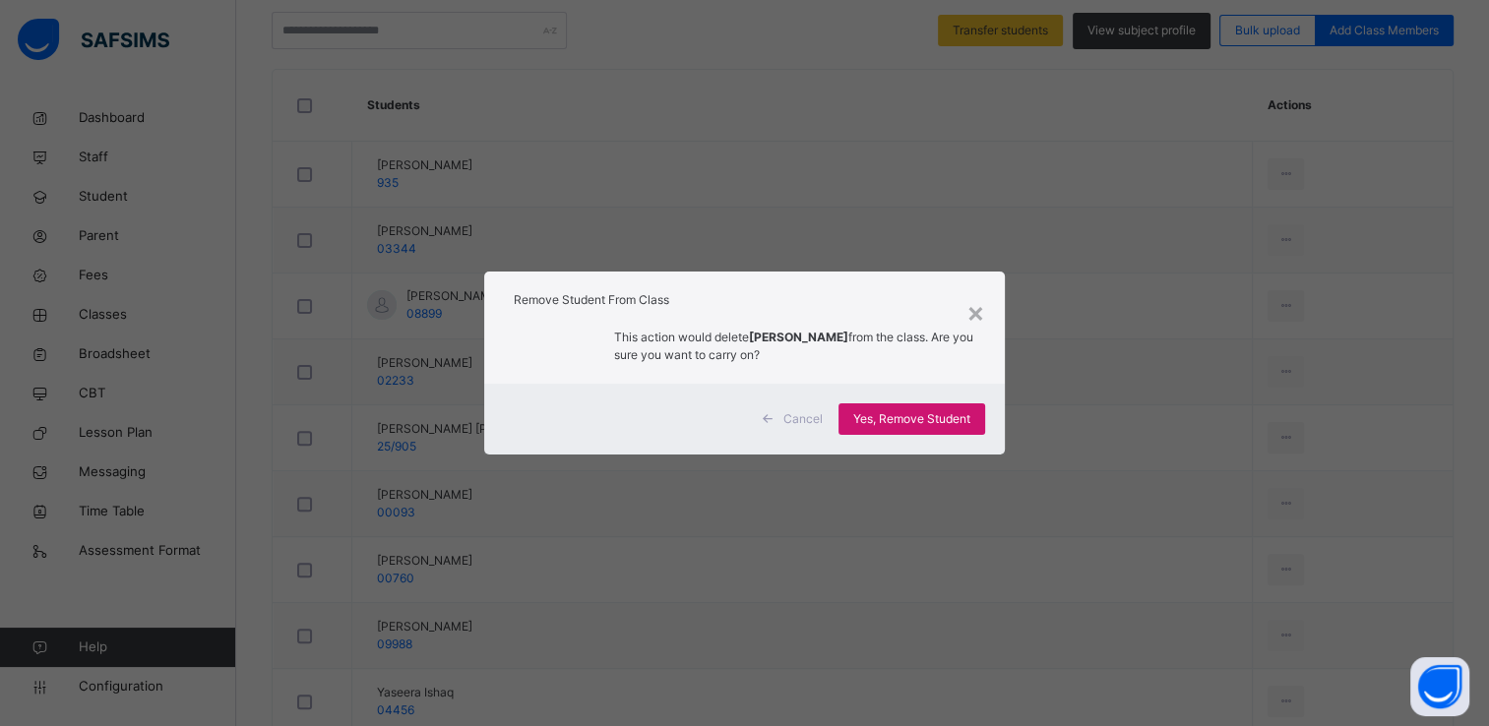
click at [893, 416] on span "Yes, Remove Student" at bounding box center [911, 419] width 117 height 18
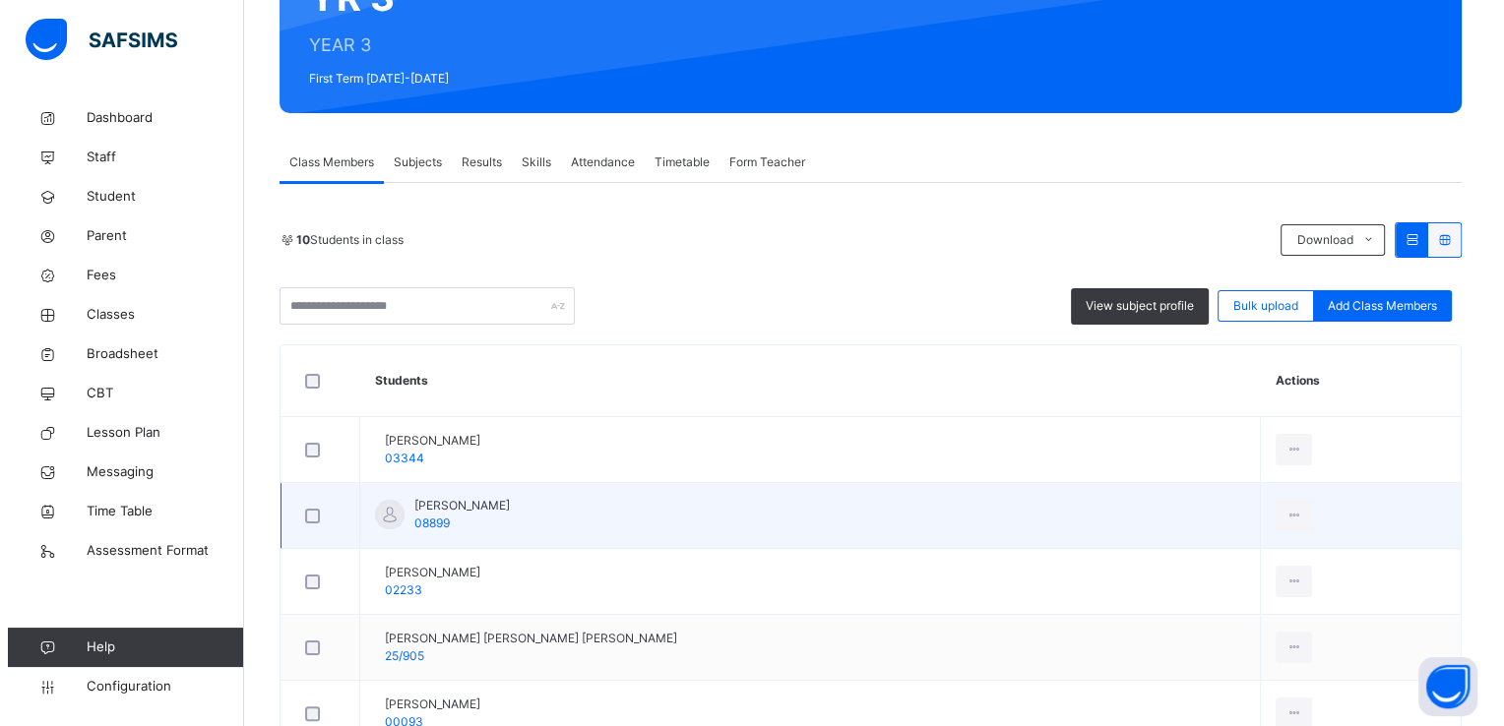
scroll to position [223, 0]
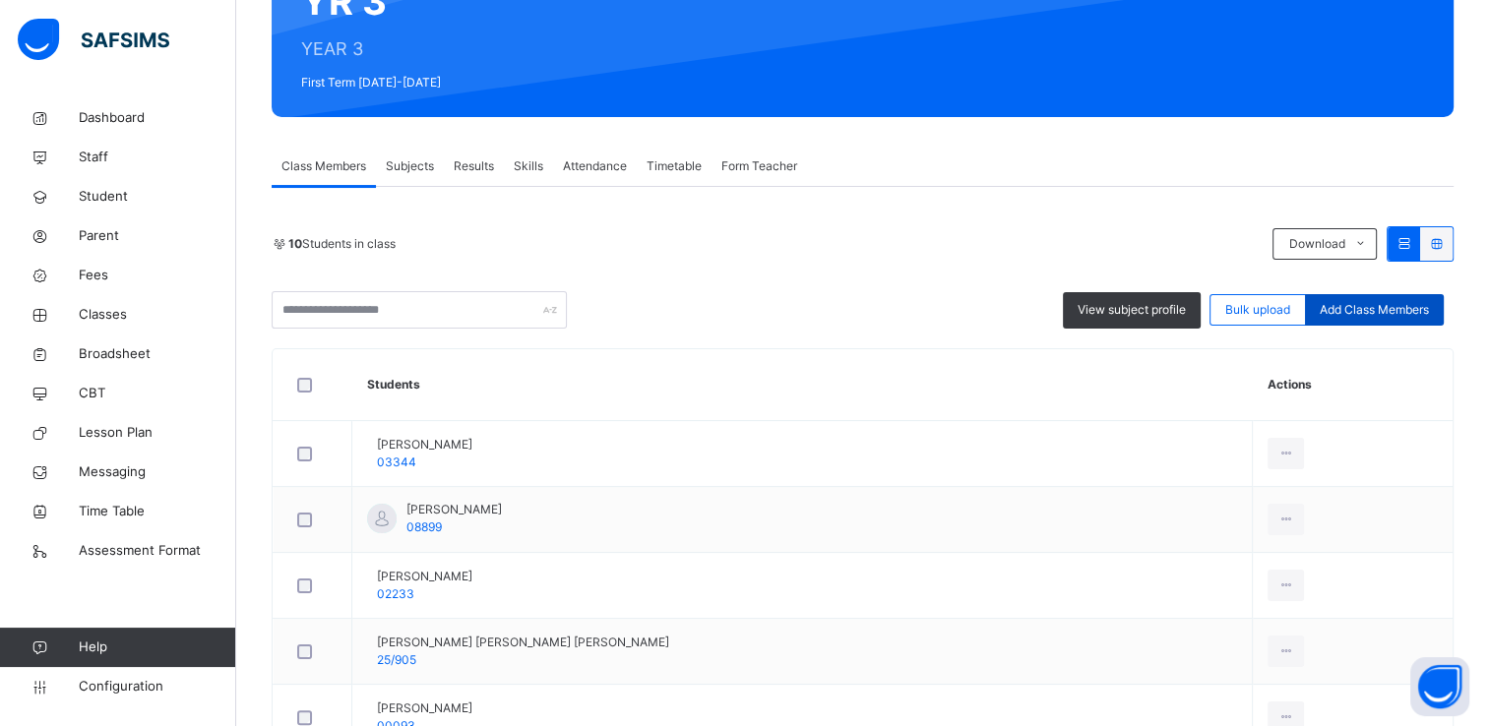
click at [1377, 301] on span "Add Class Members" at bounding box center [1374, 310] width 109 height 18
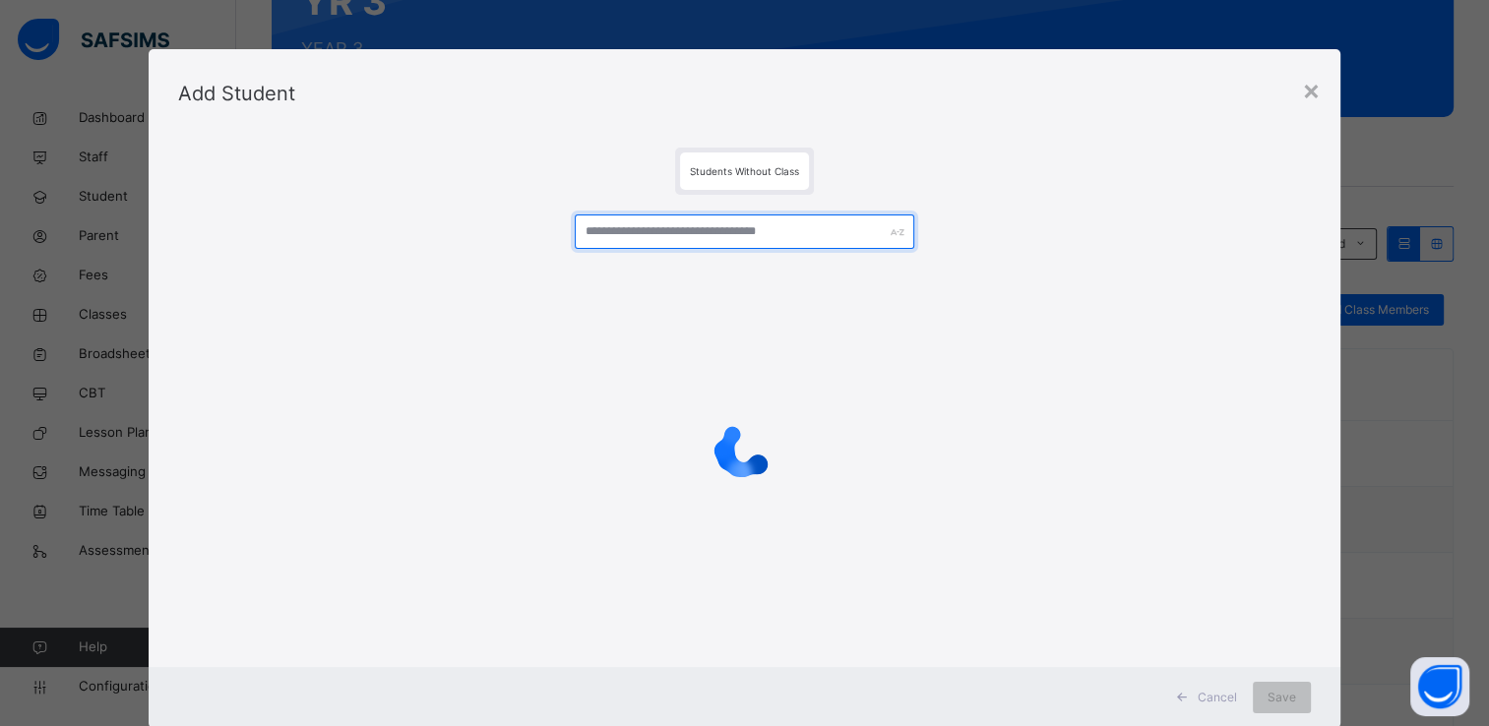
click at [675, 231] on input "text" at bounding box center [745, 232] width 340 height 34
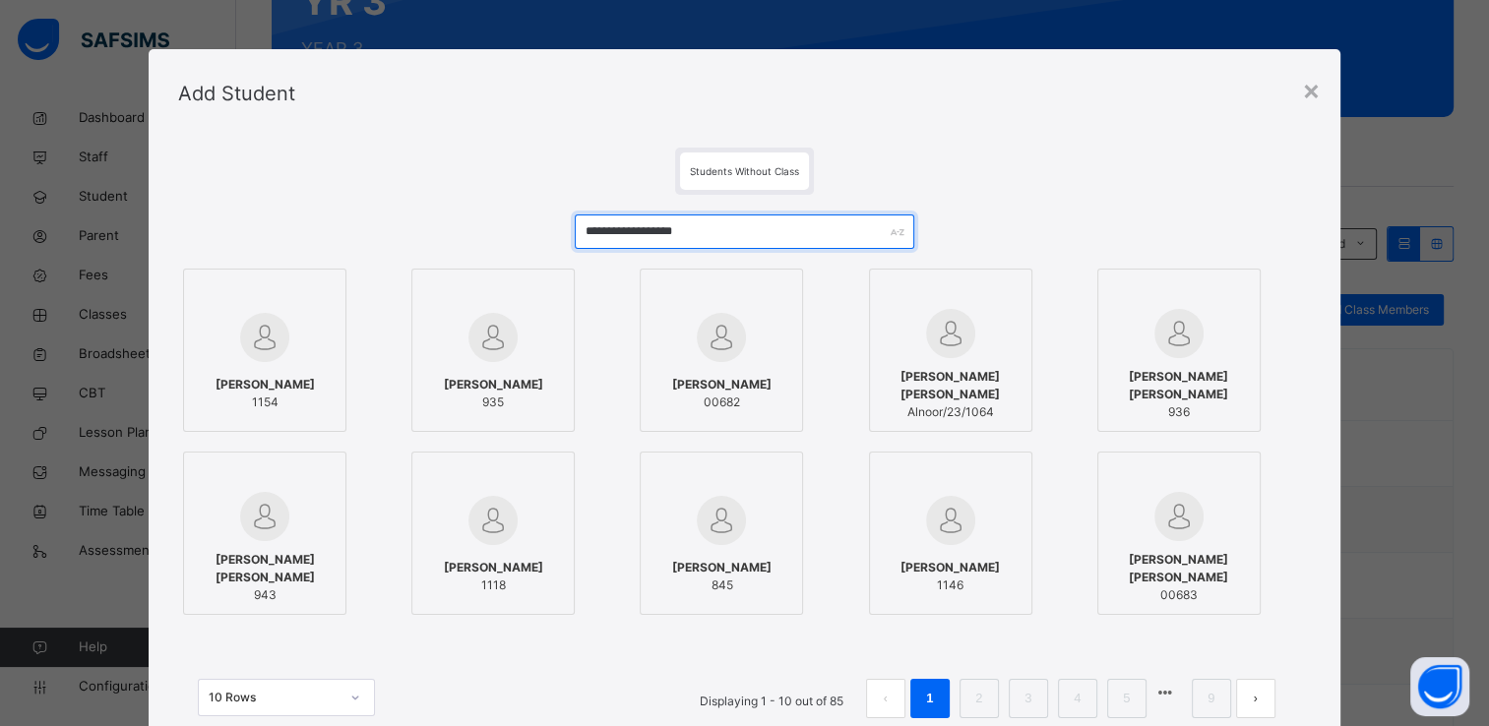
type input "**********"
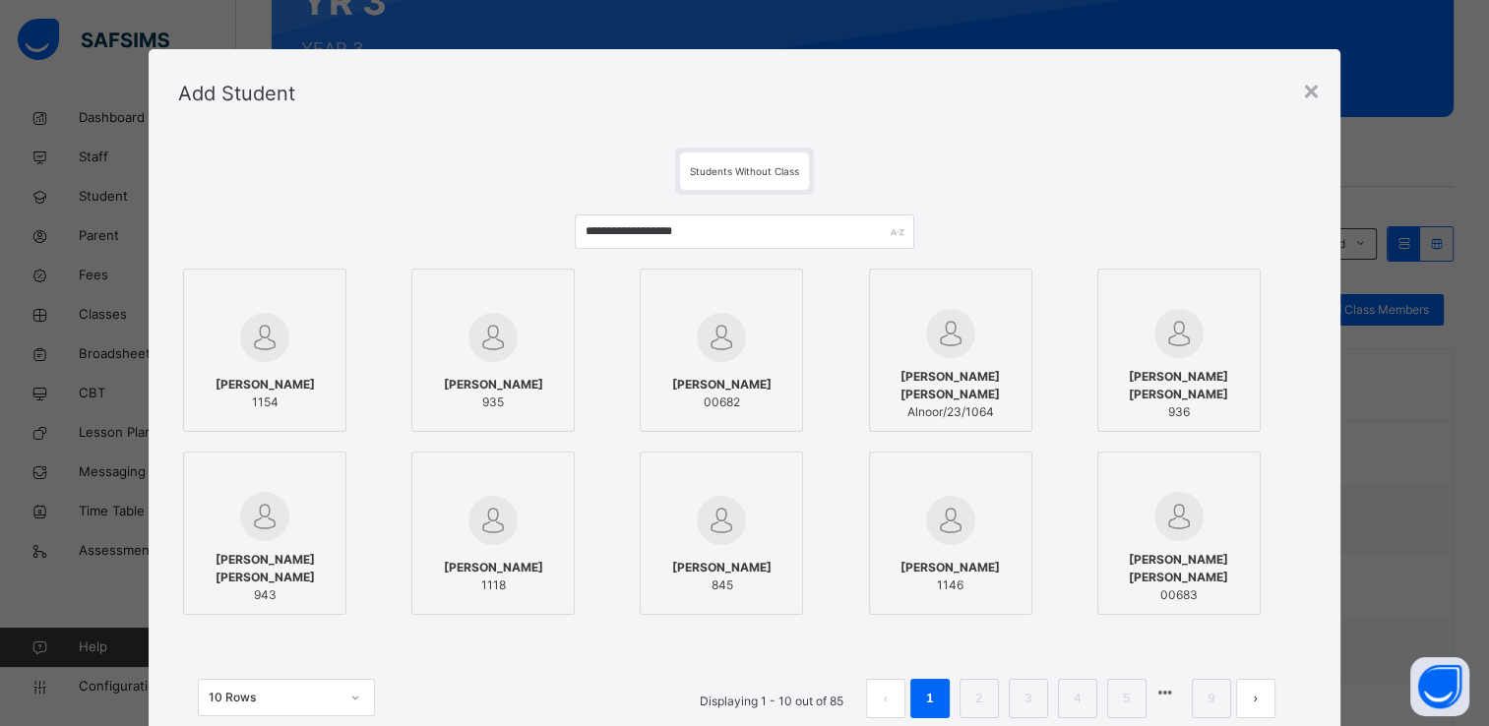
click at [543, 337] on div at bounding box center [493, 337] width 142 height 57
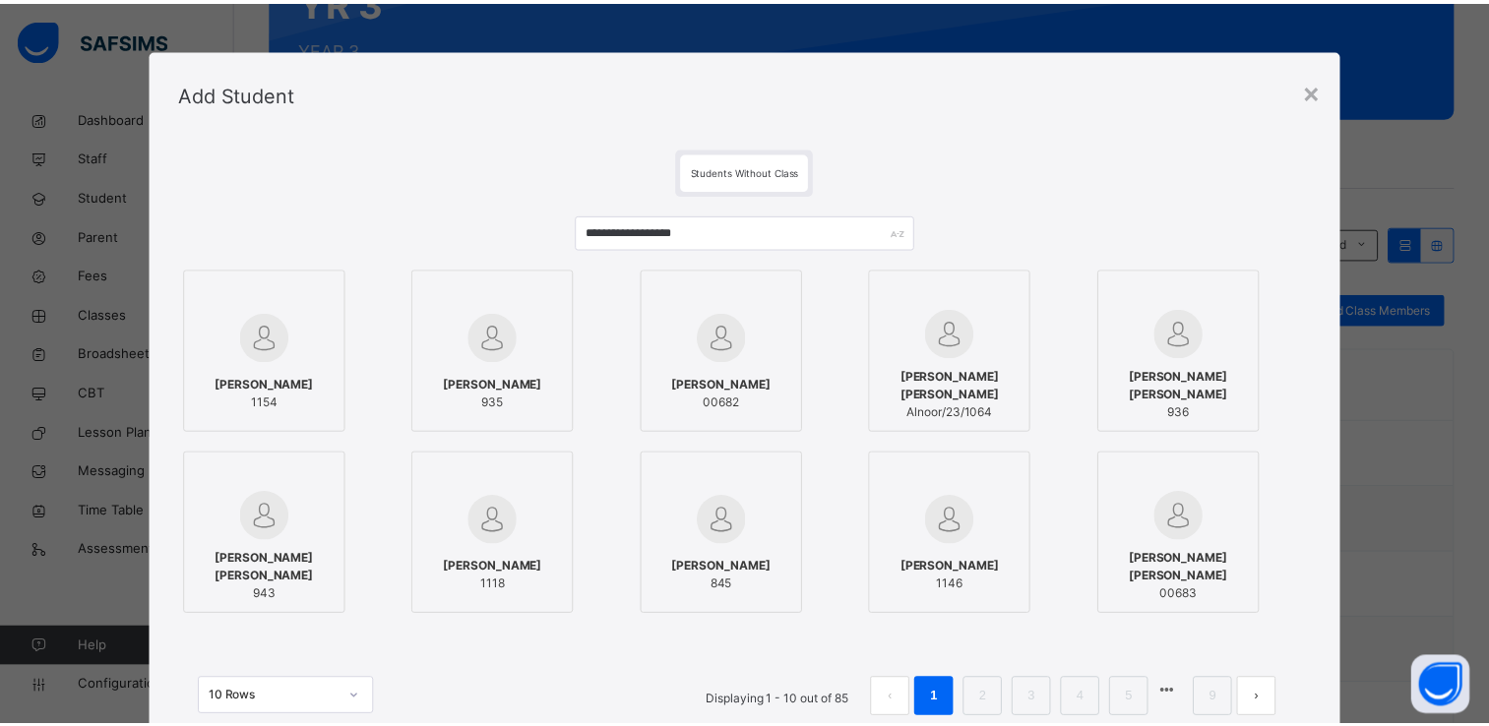
scroll to position [151, 0]
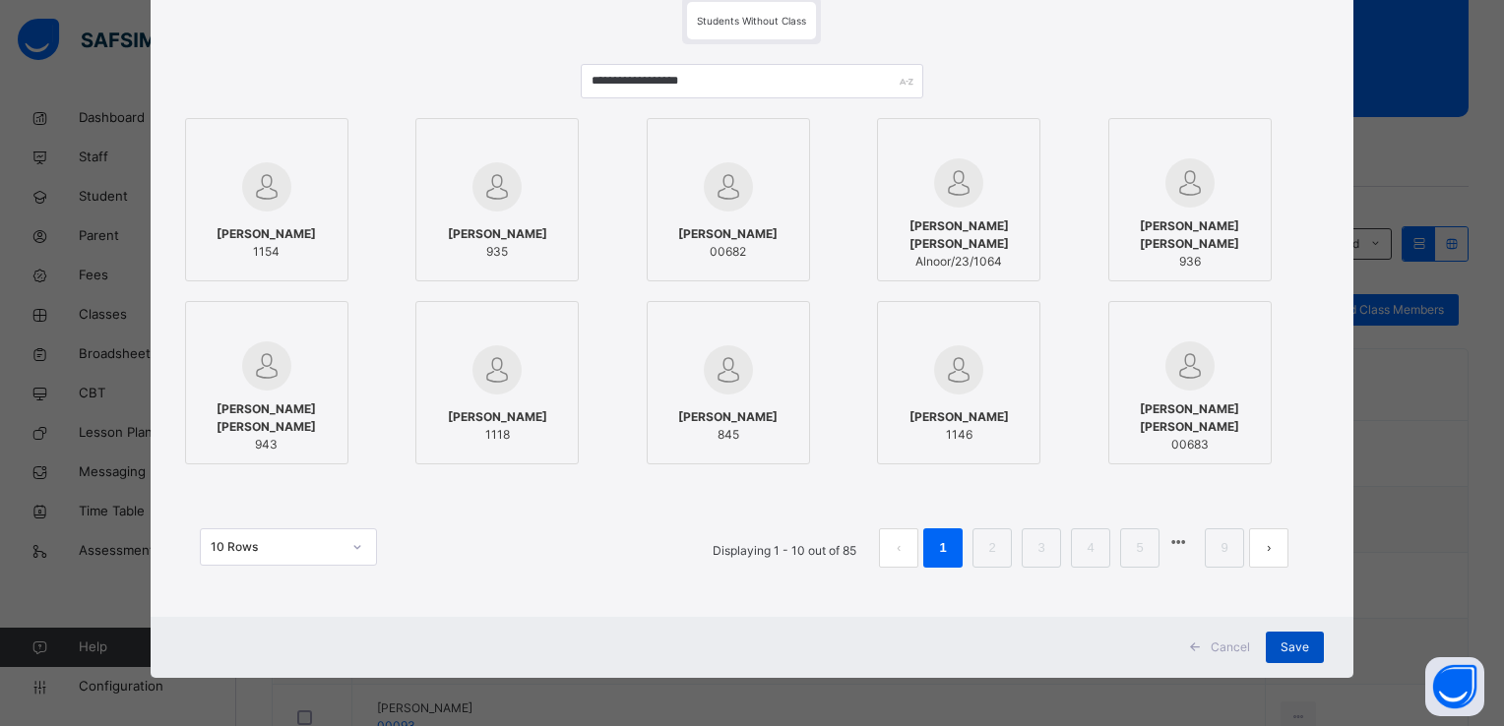
click at [1301, 652] on span "Save" at bounding box center [1295, 648] width 29 height 18
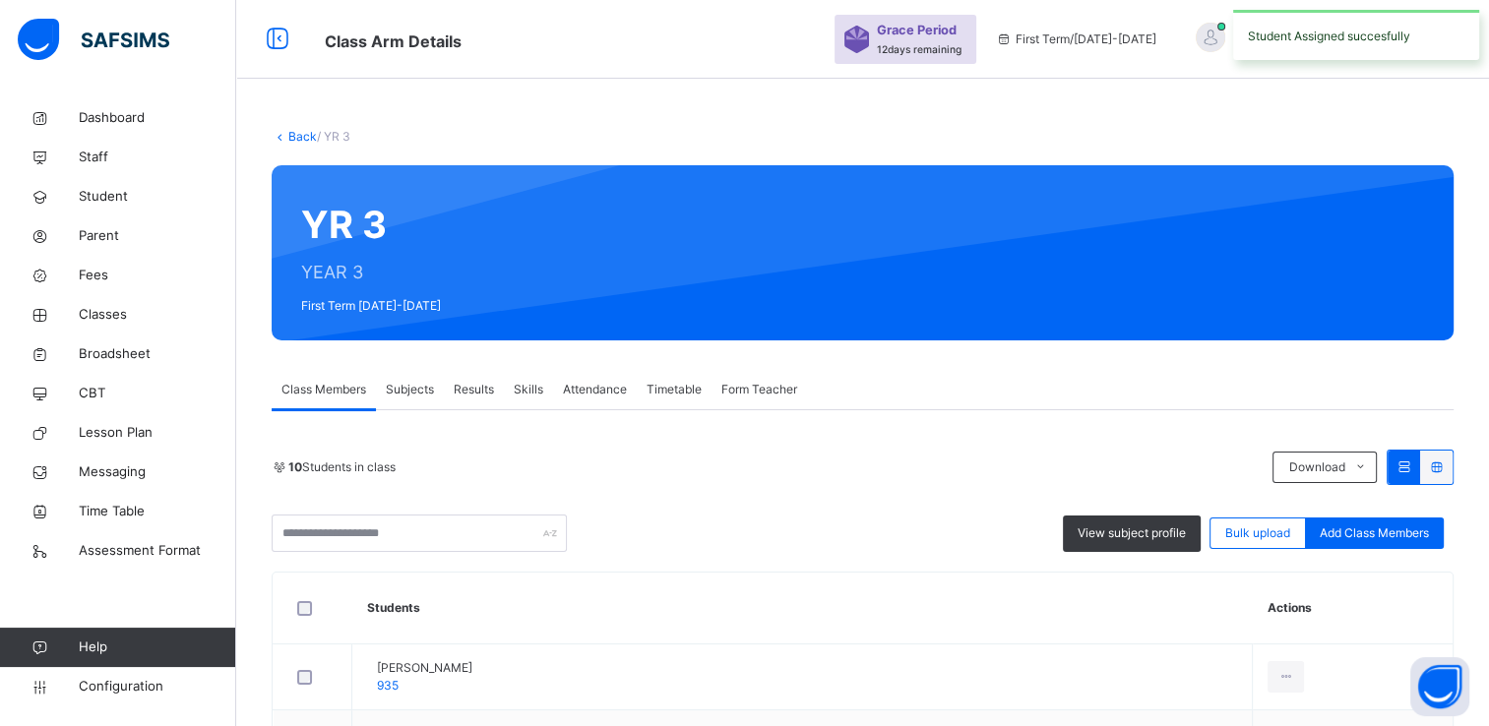
scroll to position [283, 0]
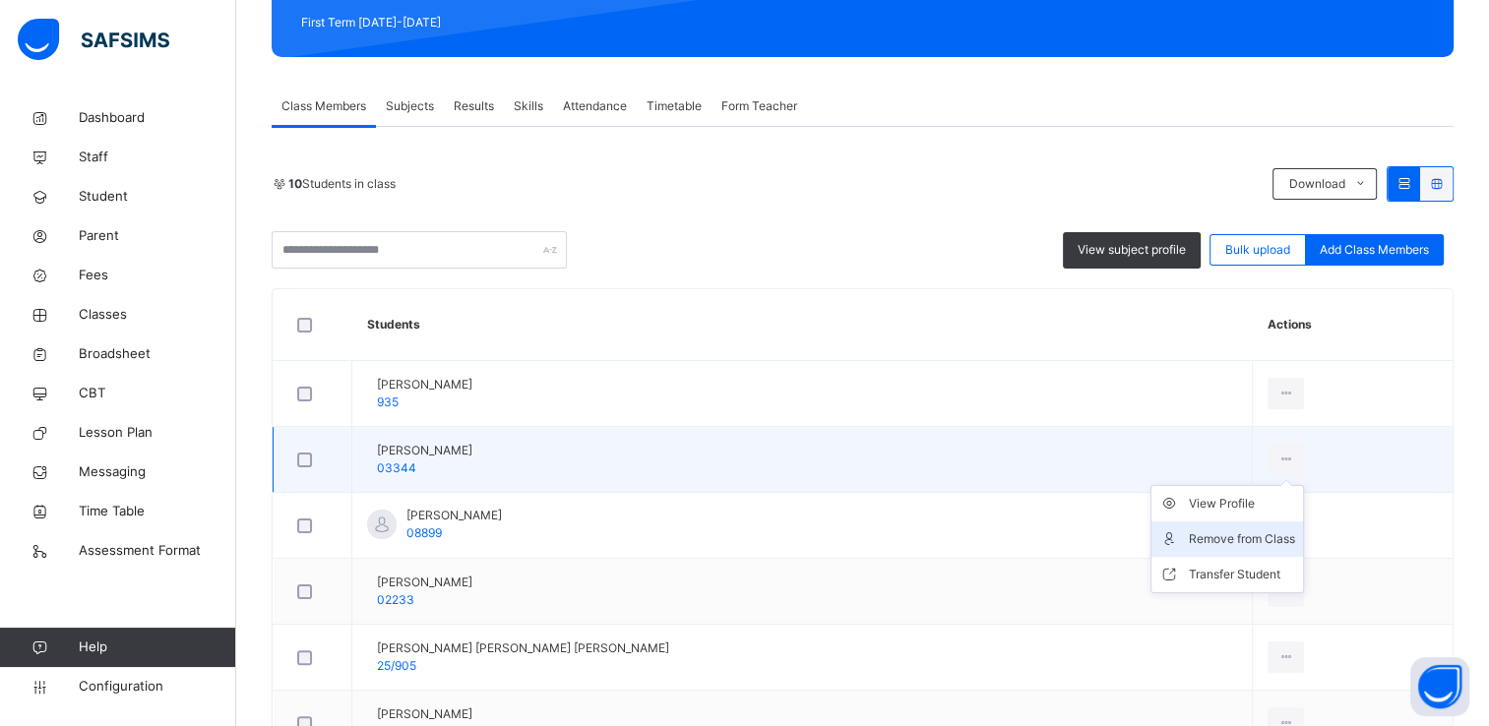
click at [1204, 534] on div "Remove from Class" at bounding box center [1242, 540] width 106 height 20
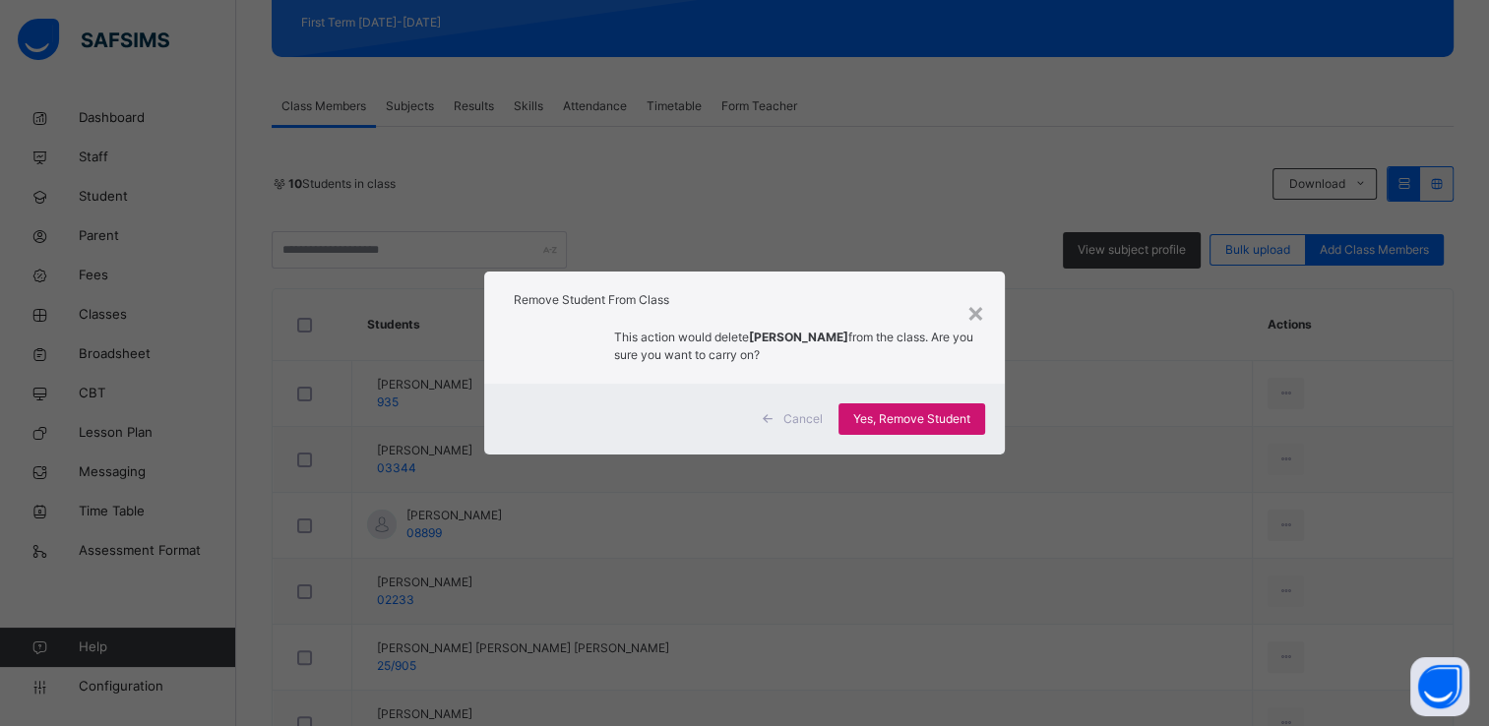
click at [878, 416] on span "Yes, Remove Student" at bounding box center [911, 419] width 117 height 18
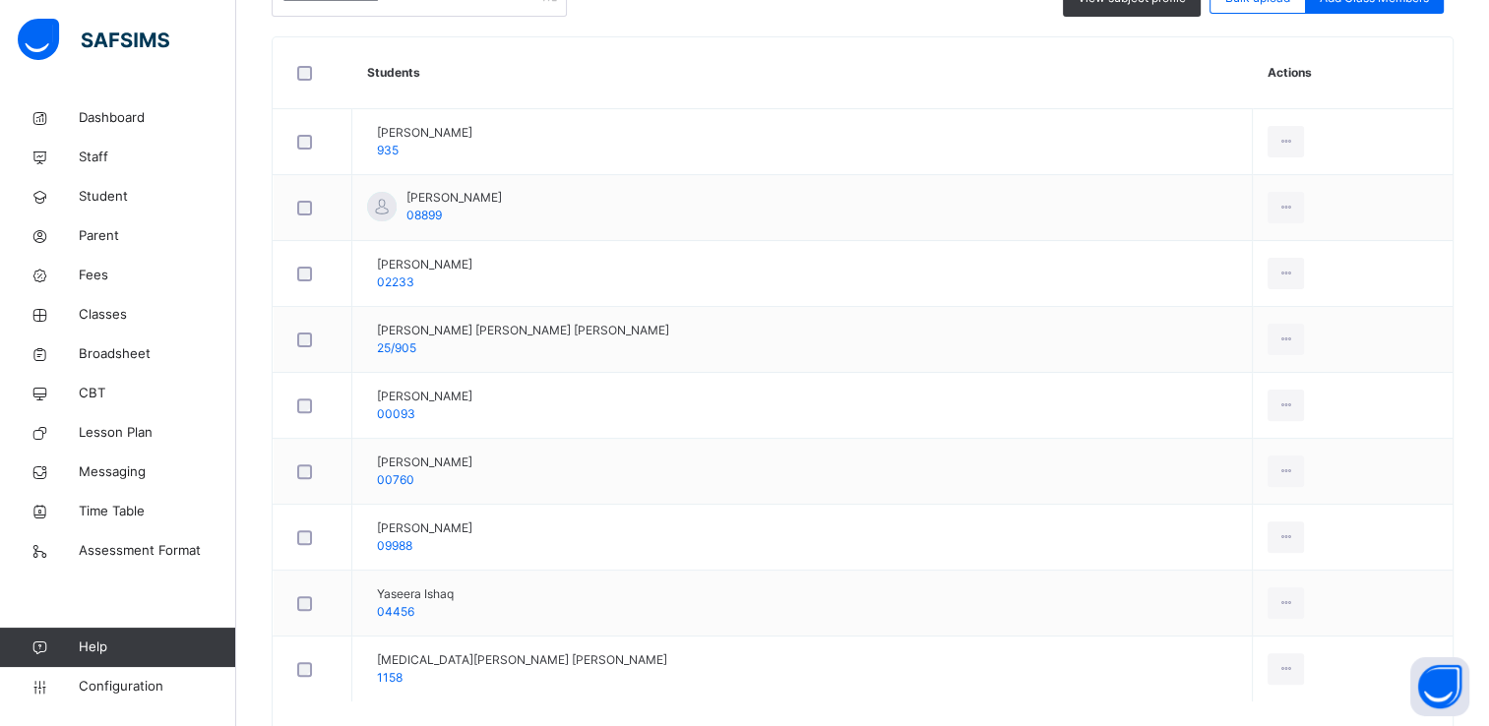
scroll to position [534, 0]
click at [117, 309] on span "Classes" at bounding box center [157, 315] width 157 height 20
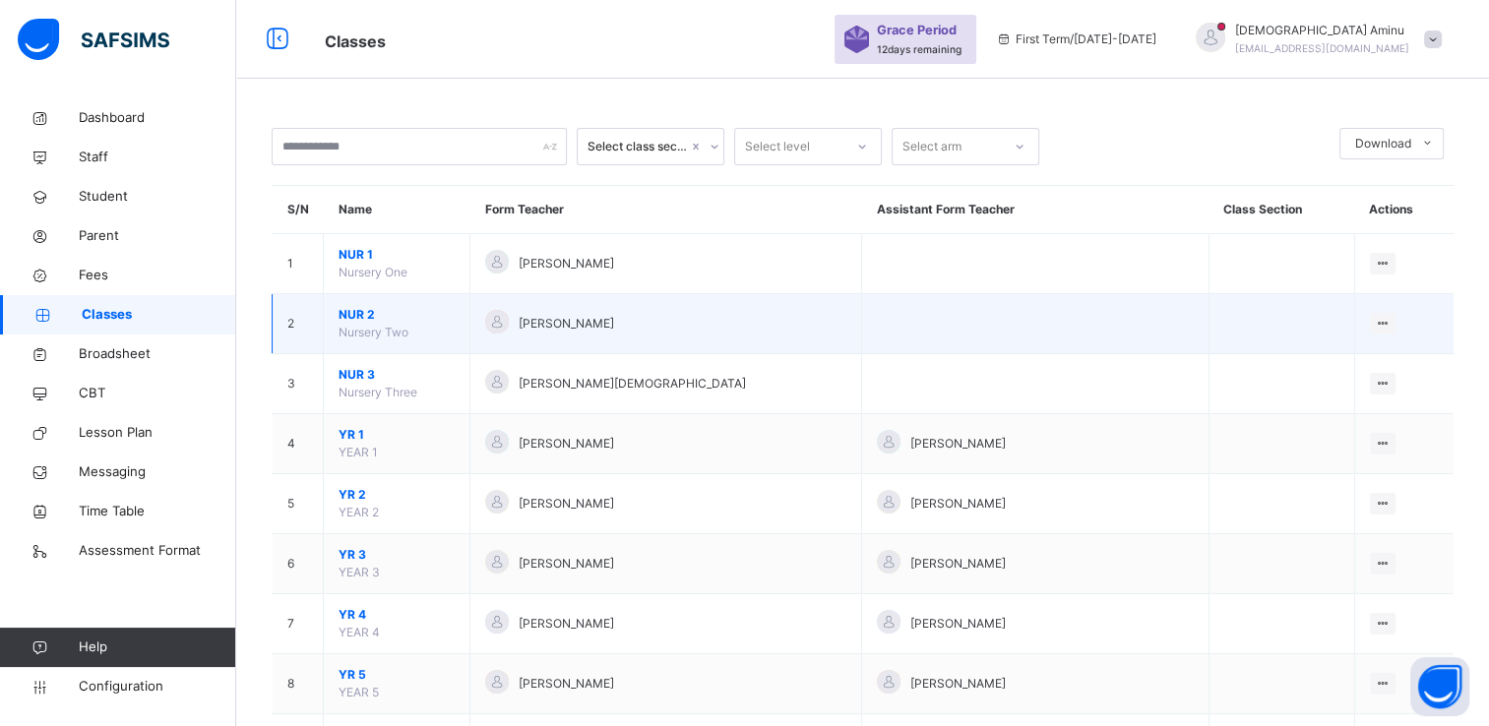
click at [363, 309] on span "NUR 2" at bounding box center [397, 315] width 116 height 18
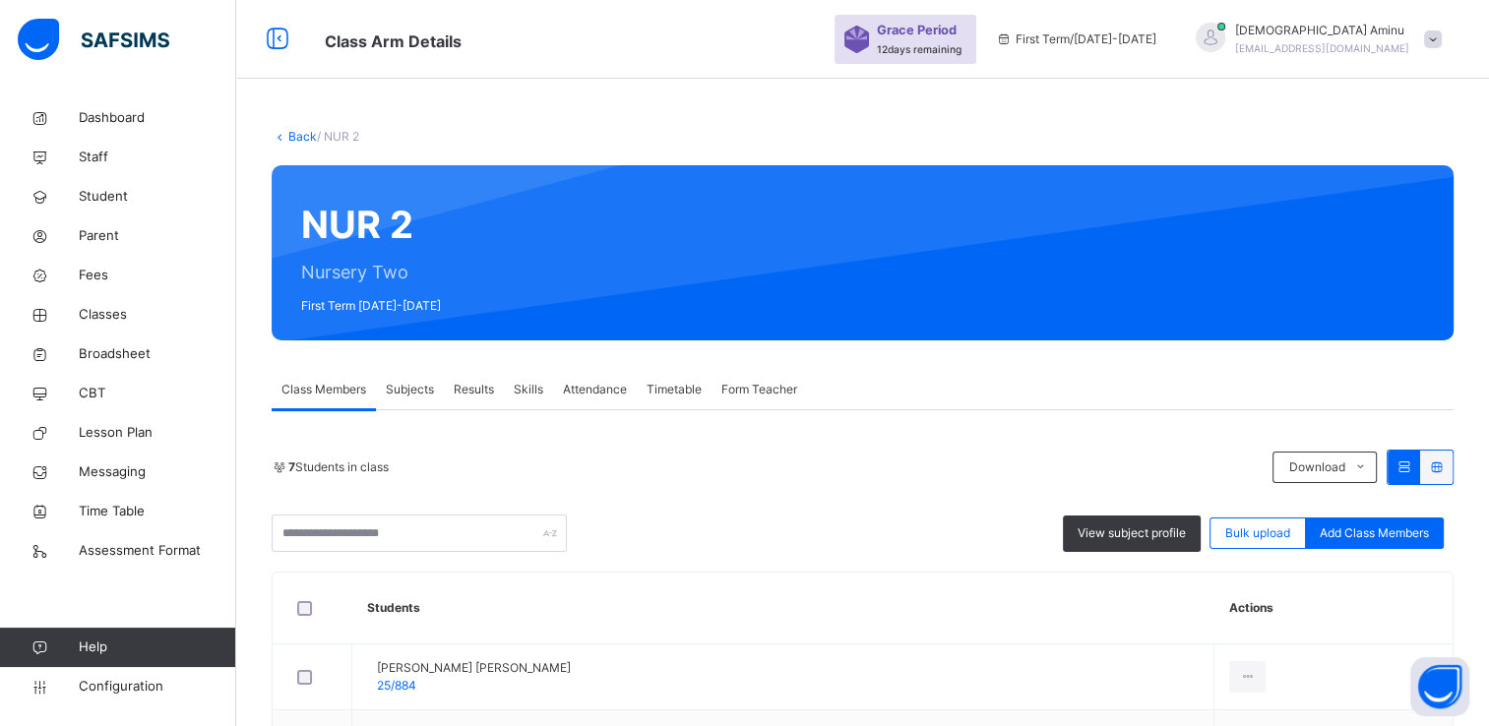
scroll to position [485, 0]
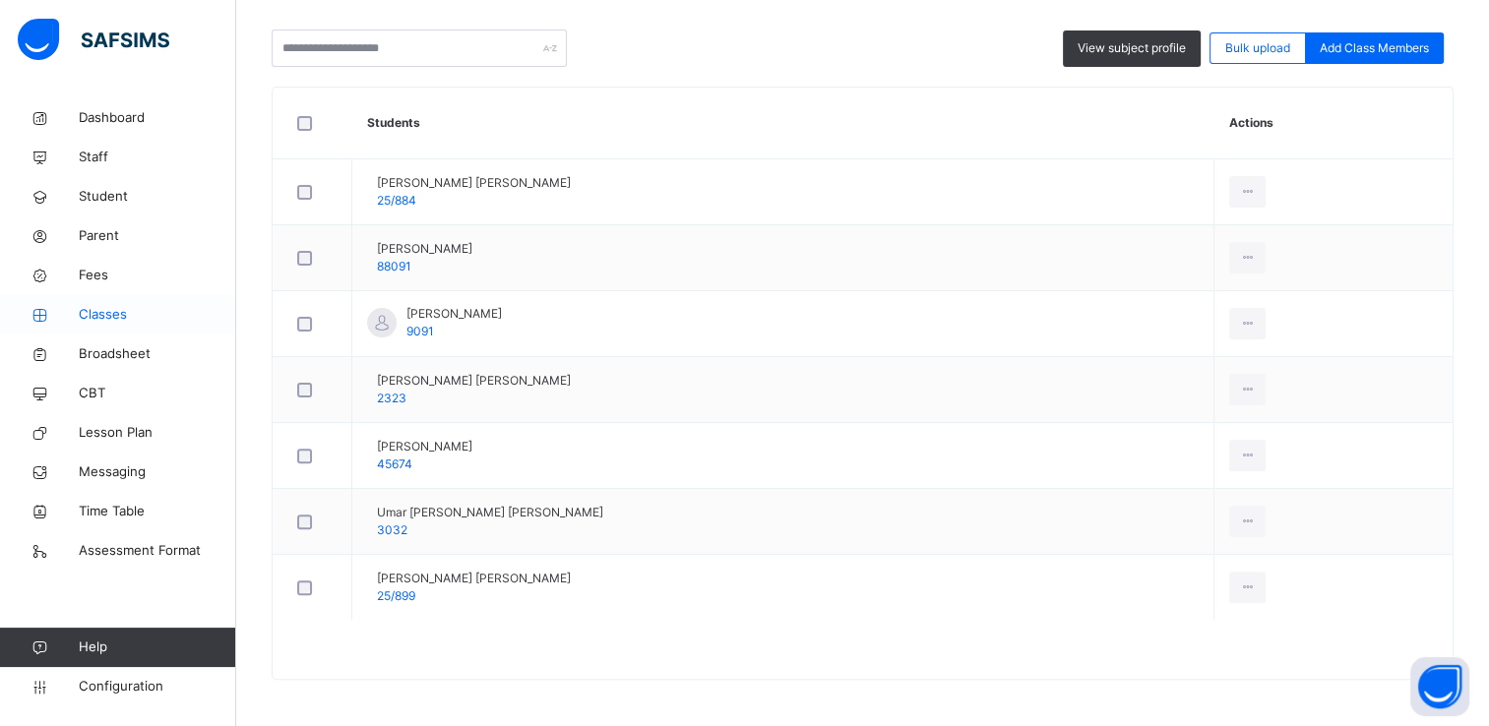
click at [97, 309] on span "Classes" at bounding box center [157, 315] width 157 height 20
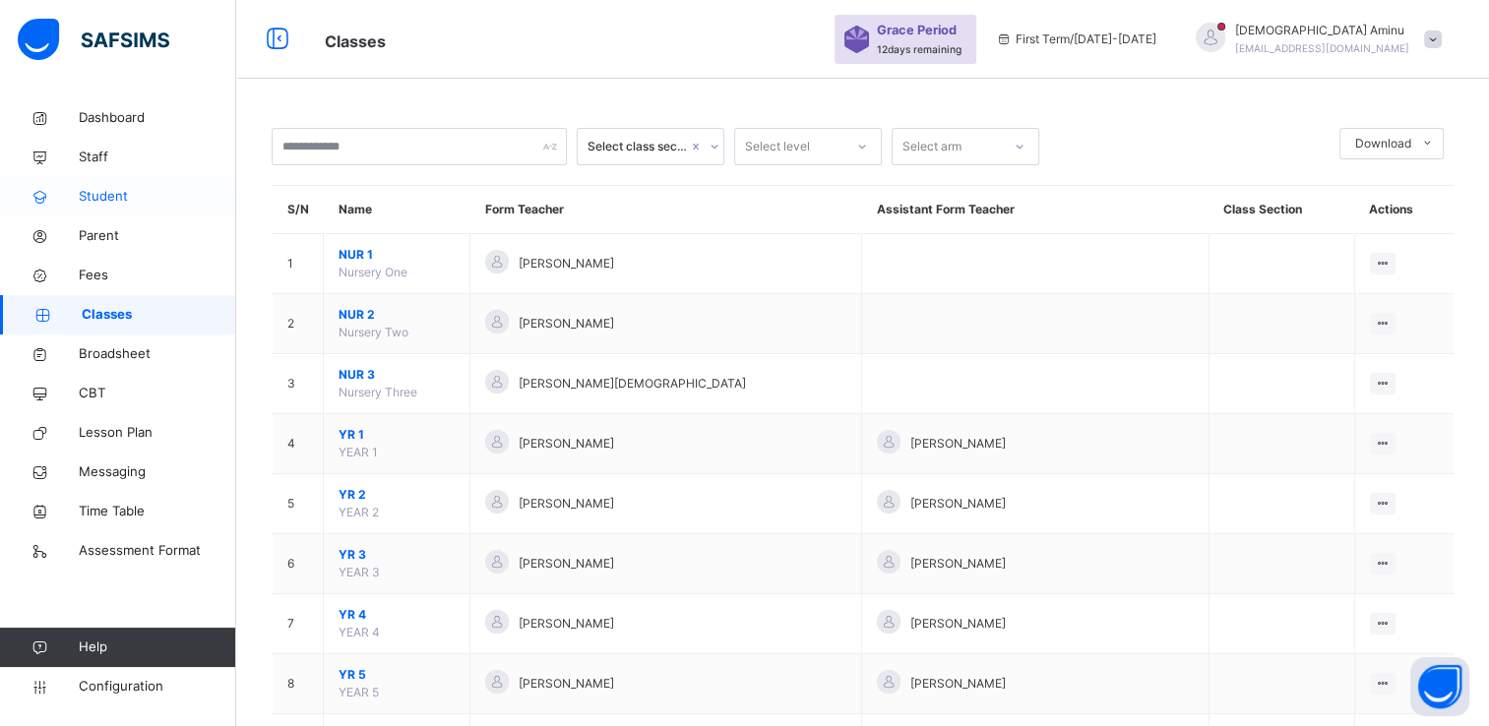
click at [118, 202] on span "Student" at bounding box center [157, 197] width 157 height 20
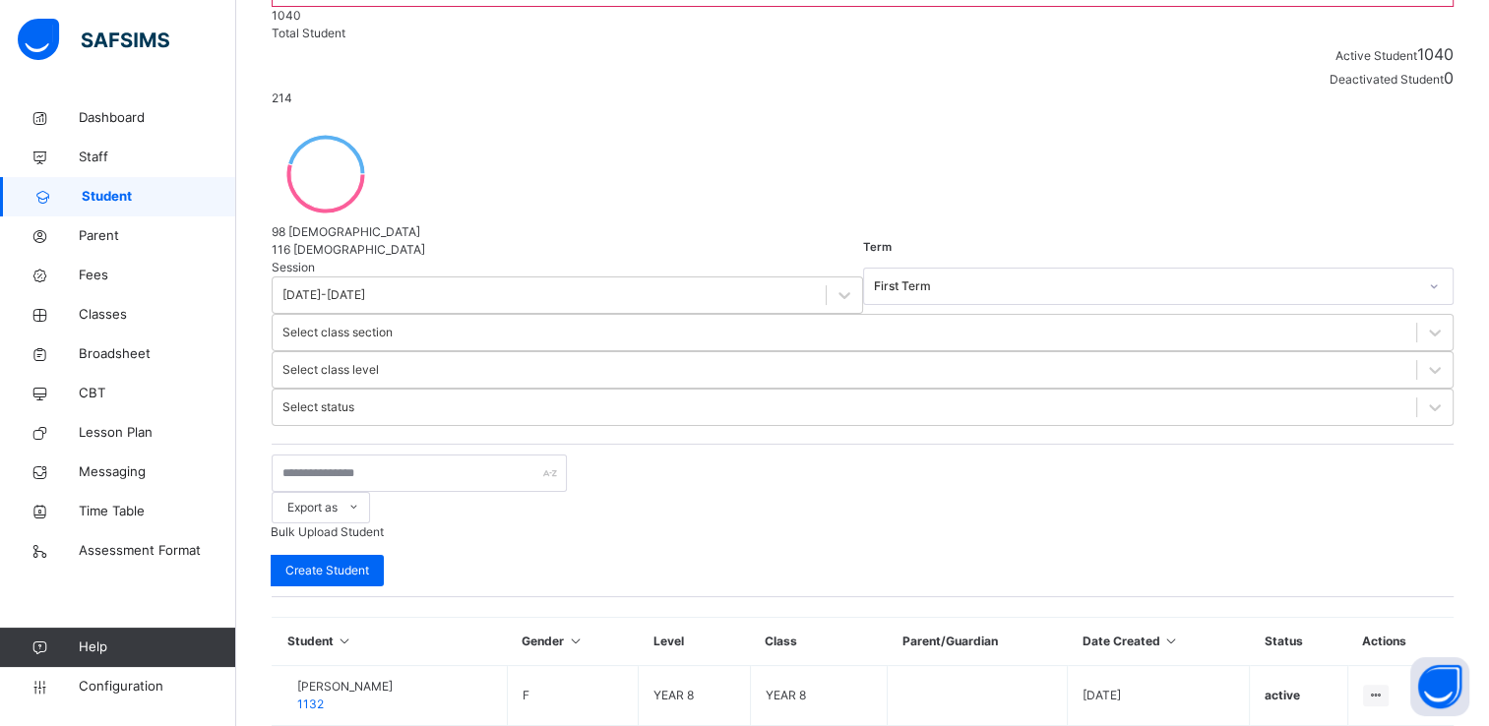
scroll to position [259, 0]
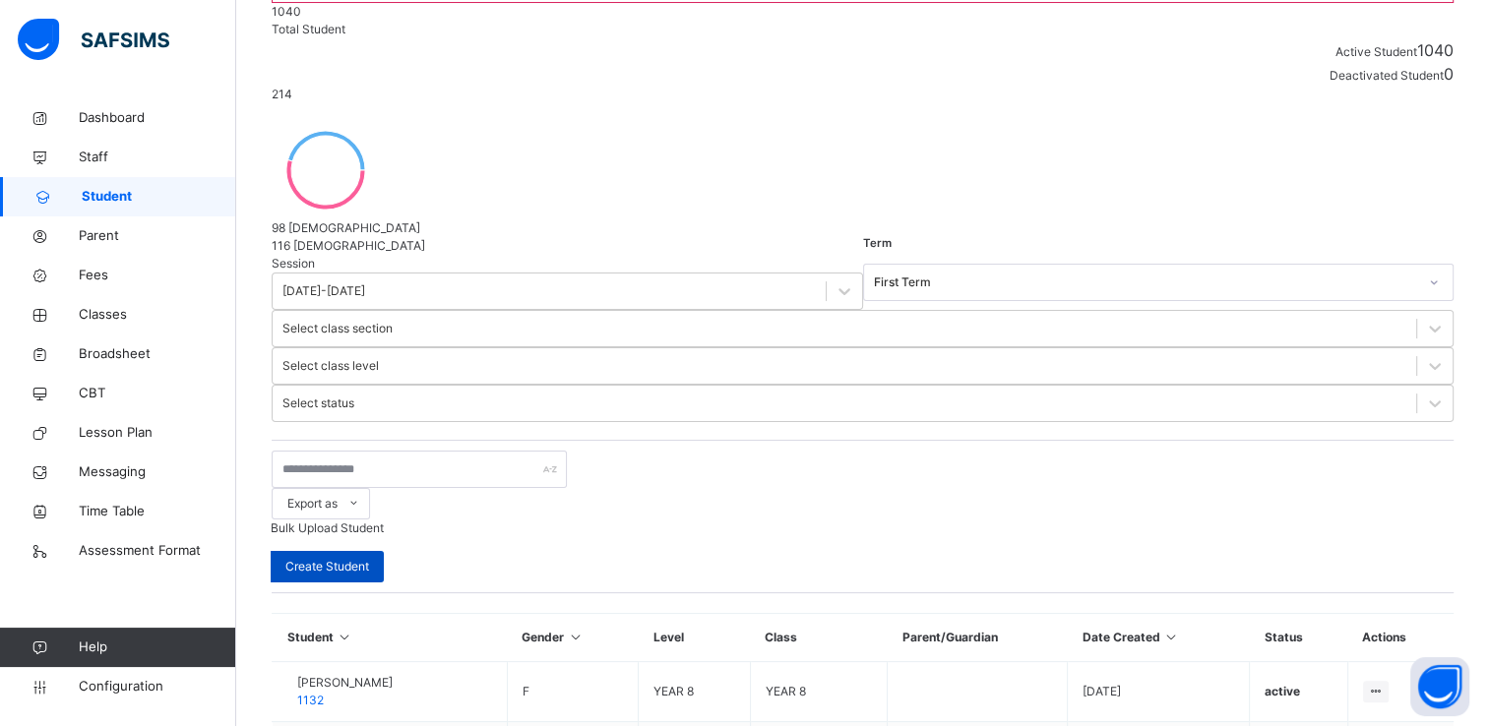
click at [369, 558] on span "Create Student" at bounding box center [327, 567] width 84 height 18
select select "**"
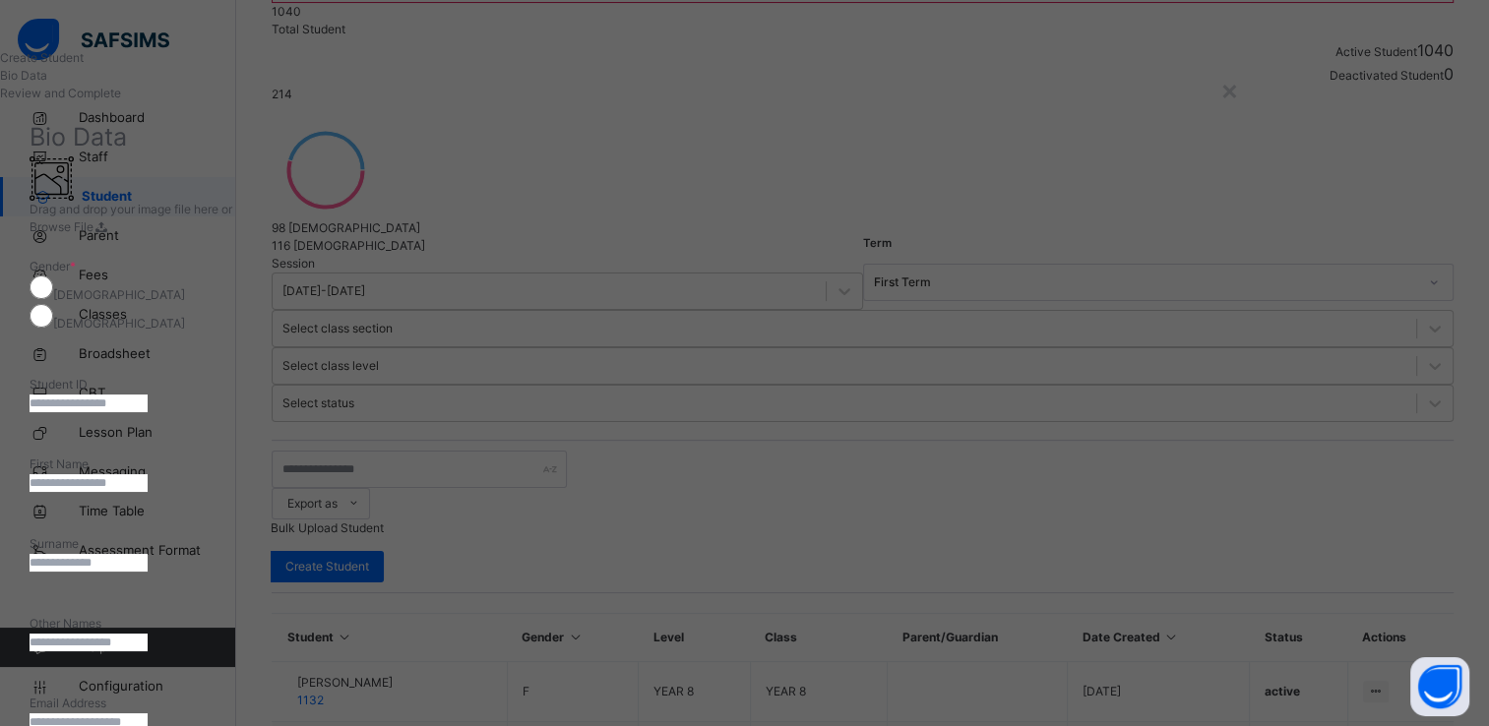
click at [148, 395] on input "text" at bounding box center [89, 404] width 118 height 18
type input "******"
click at [148, 480] on input "text" at bounding box center [89, 483] width 118 height 18
click at [689, 236] on div "Drag and drop your image file here or Browse File" at bounding box center [630, 197] width 1200 height 80
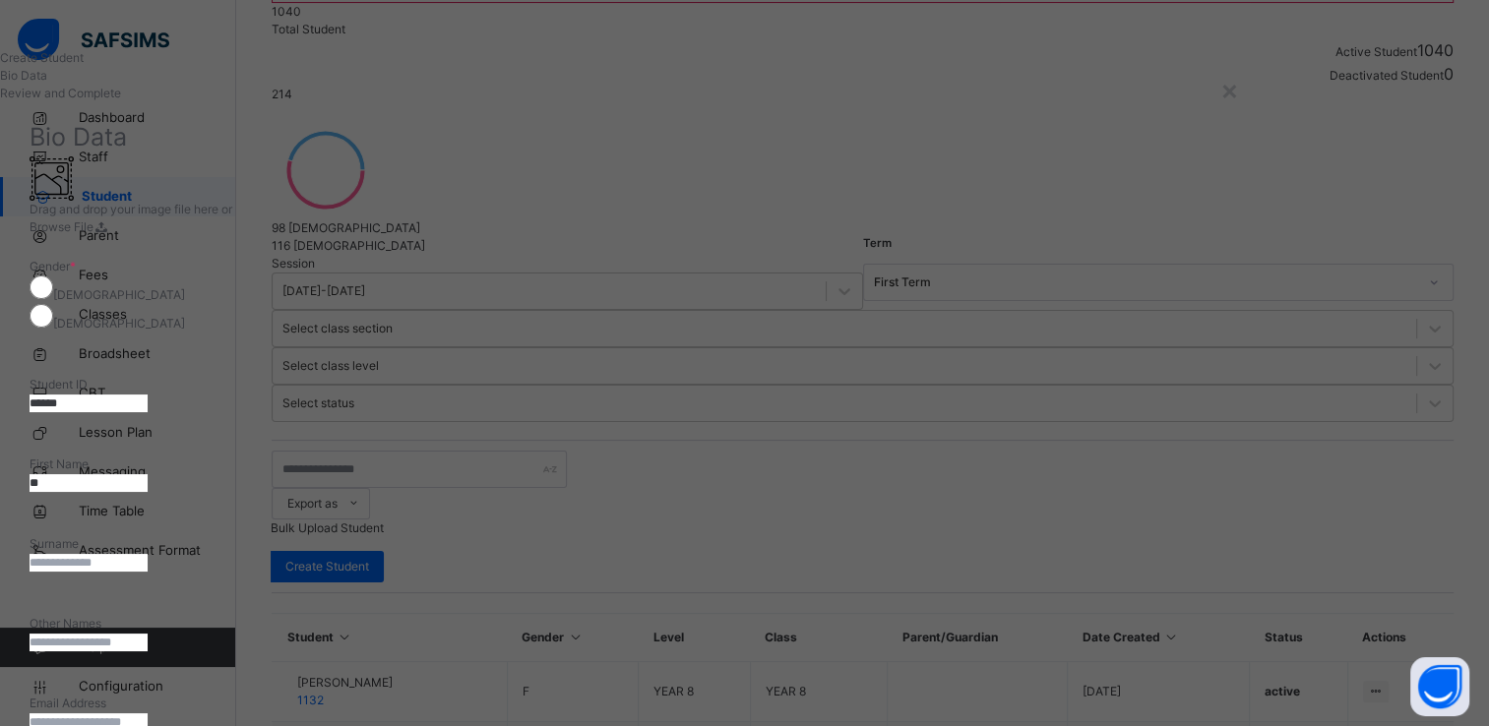
click at [148, 474] on input "**" at bounding box center [89, 483] width 118 height 18
type input "*****"
click at [148, 634] on input "text" at bounding box center [89, 643] width 118 height 18
type input "****"
click at [148, 554] on input "text" at bounding box center [89, 563] width 118 height 18
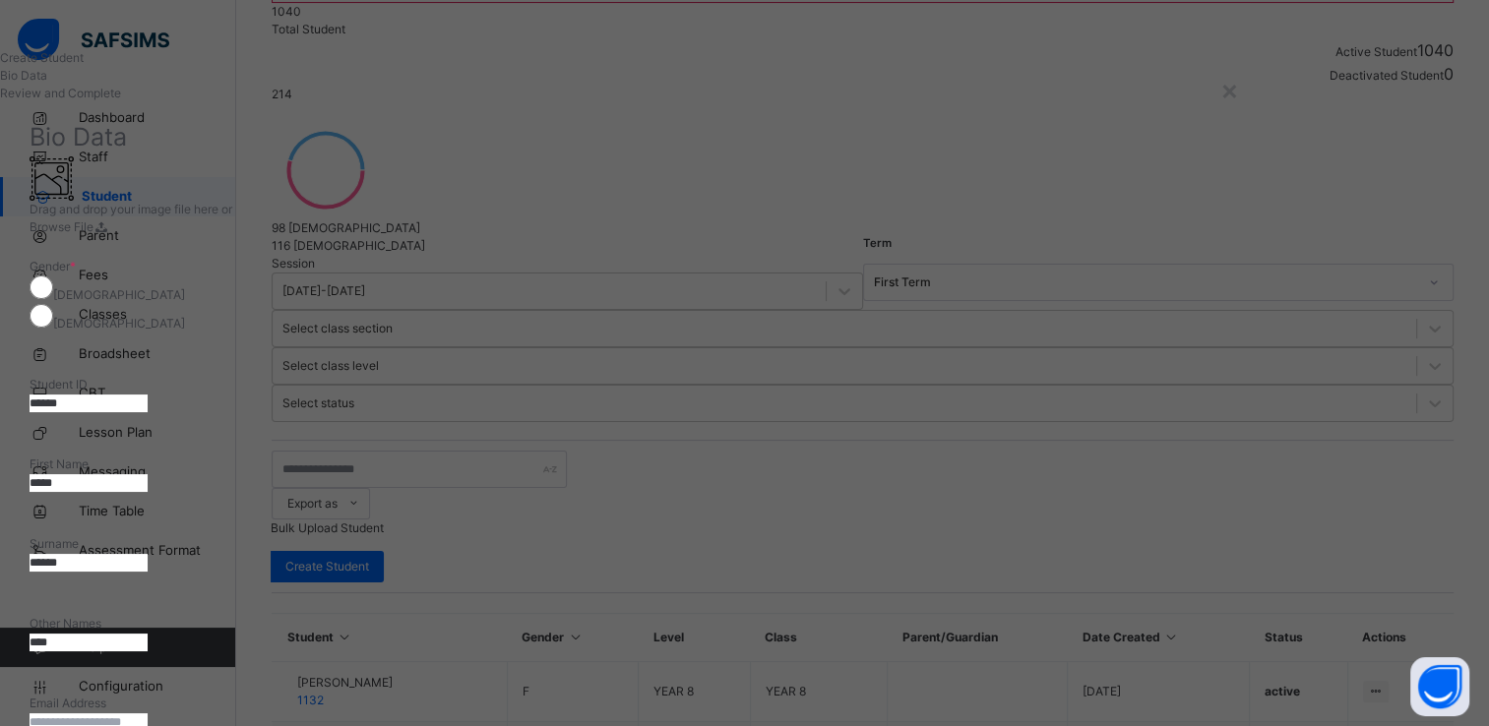
type input "******"
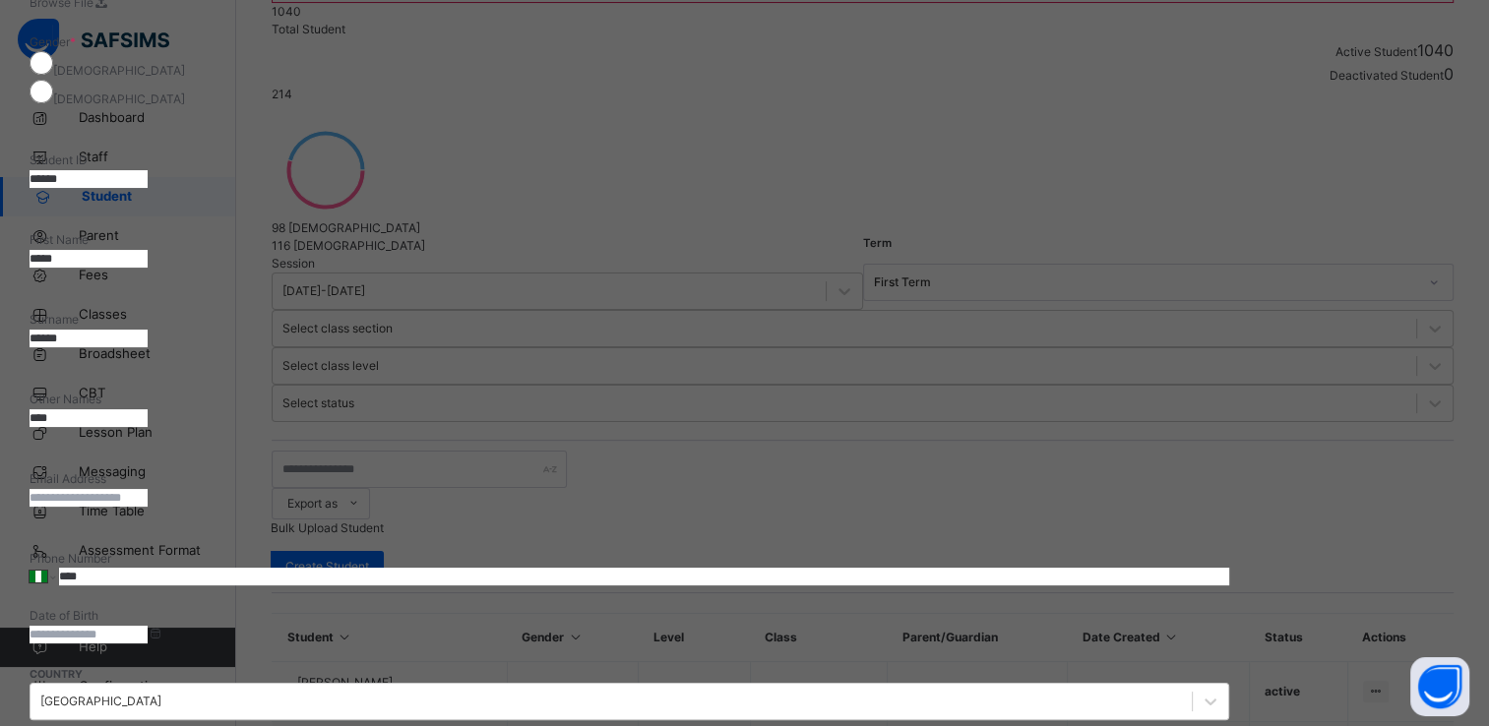
scroll to position [228, 0]
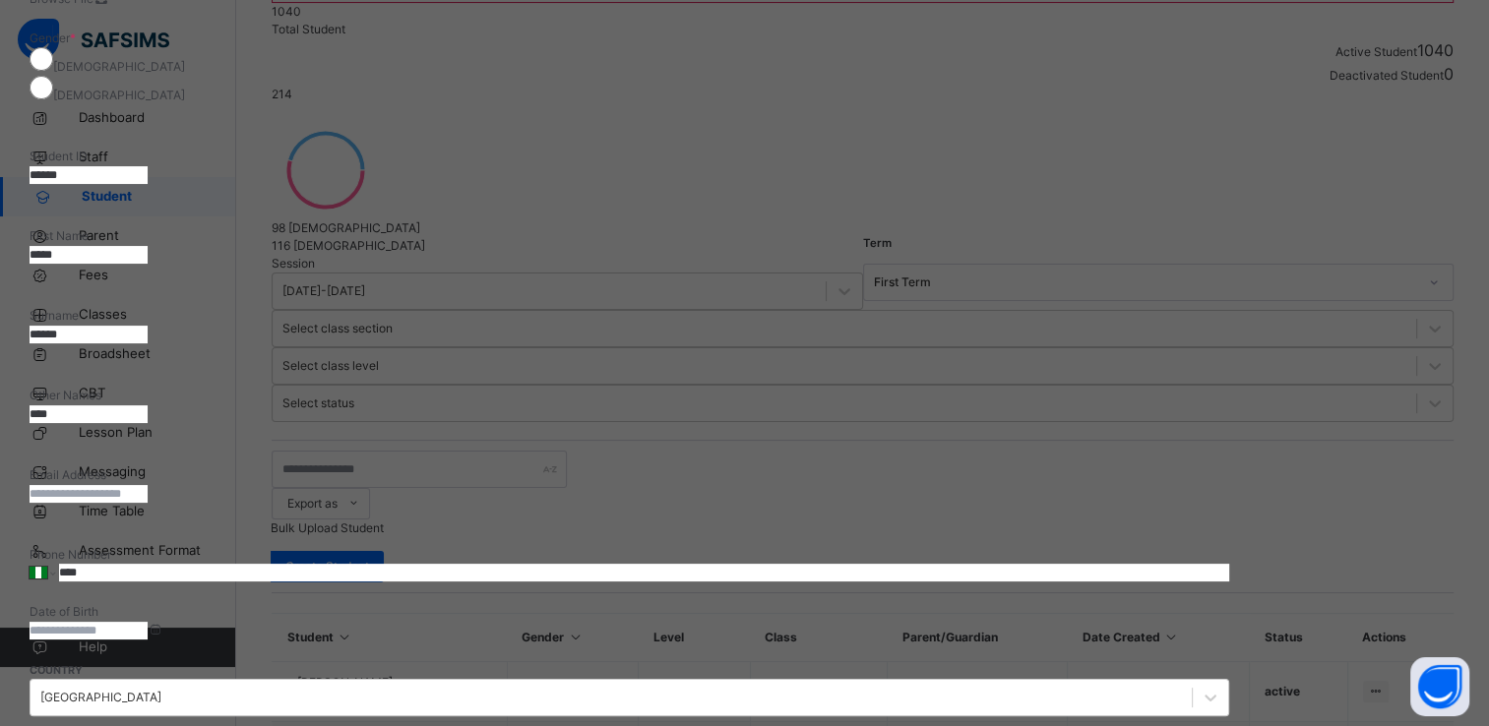
click at [148, 622] on input at bounding box center [89, 631] width 118 height 18
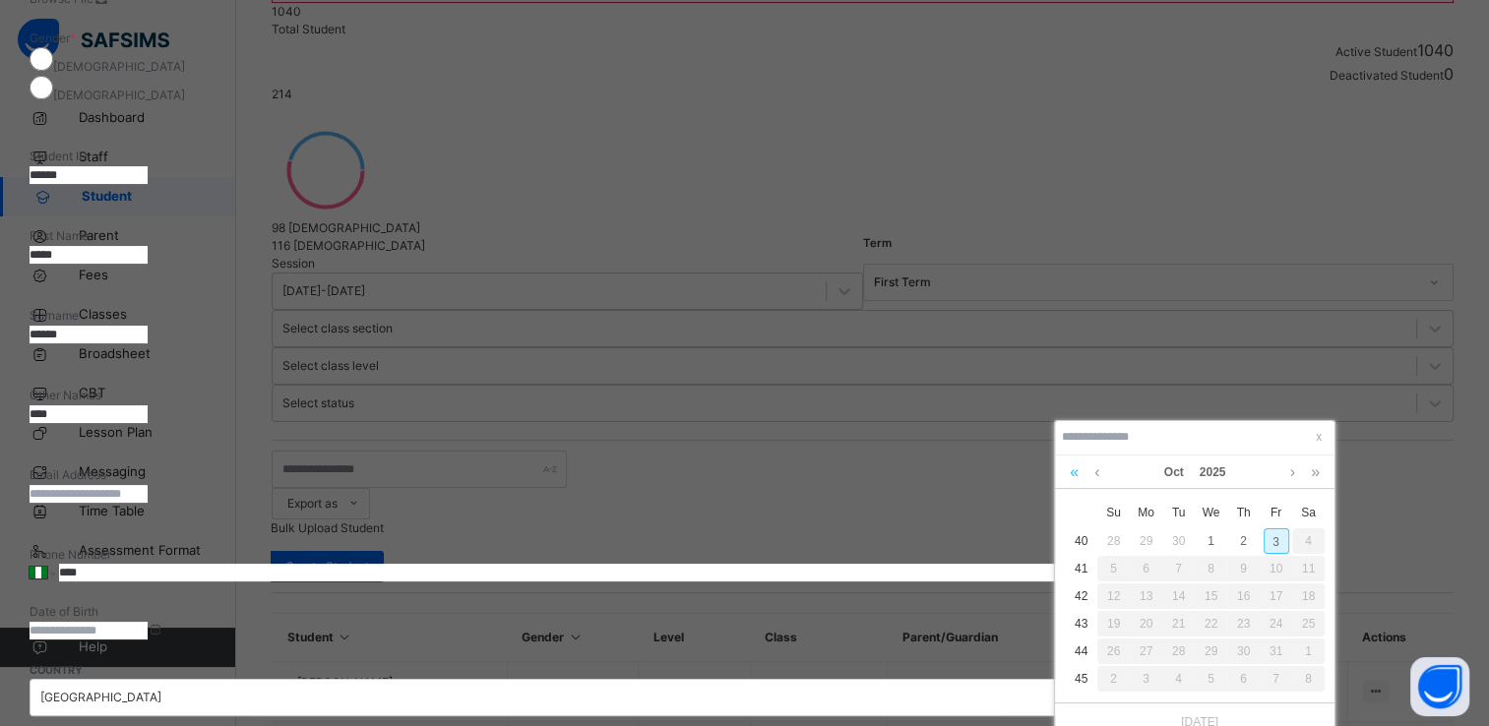
click at [1077, 471] on link at bounding box center [1074, 472] width 19 height 33
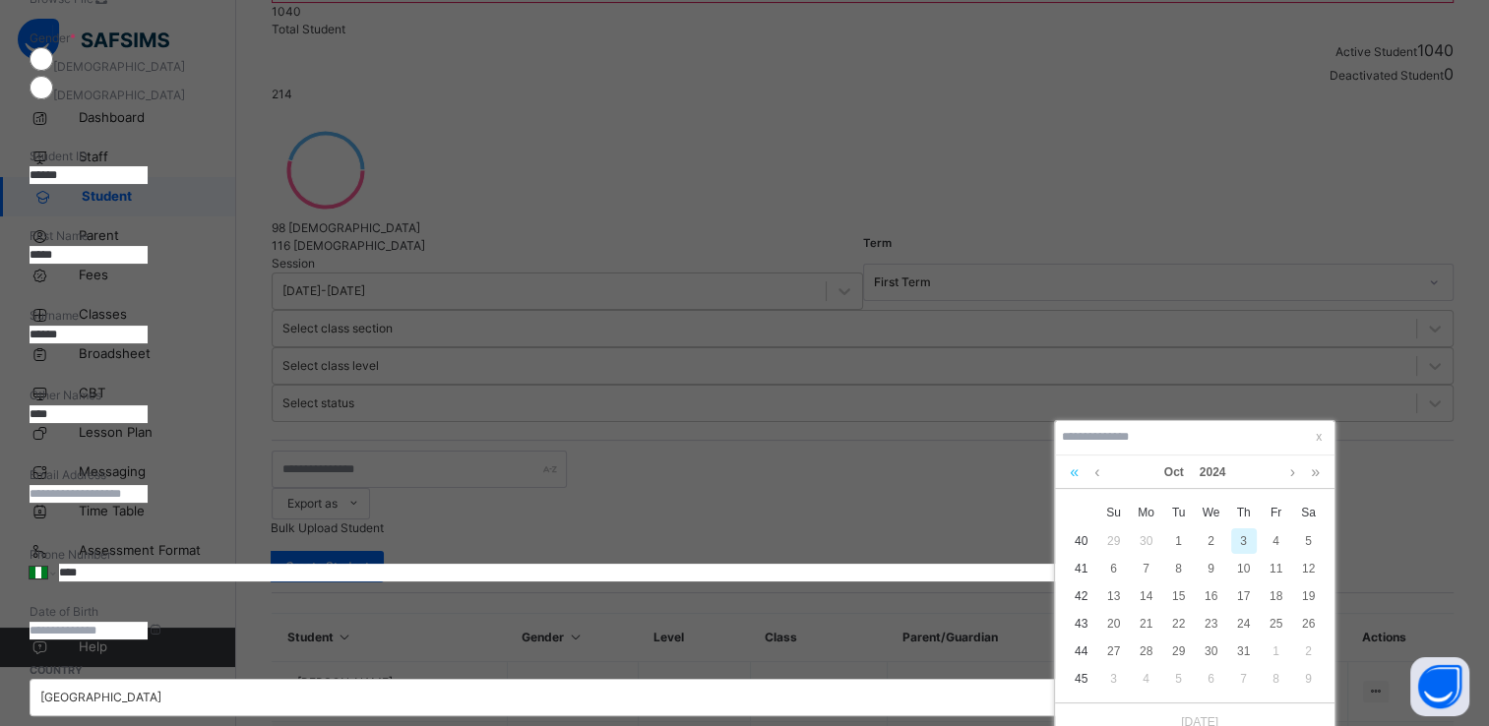
click at [1077, 471] on link at bounding box center [1074, 472] width 19 height 33
click at [1144, 564] on div "3" at bounding box center [1147, 569] width 26 height 26
type input "**********"
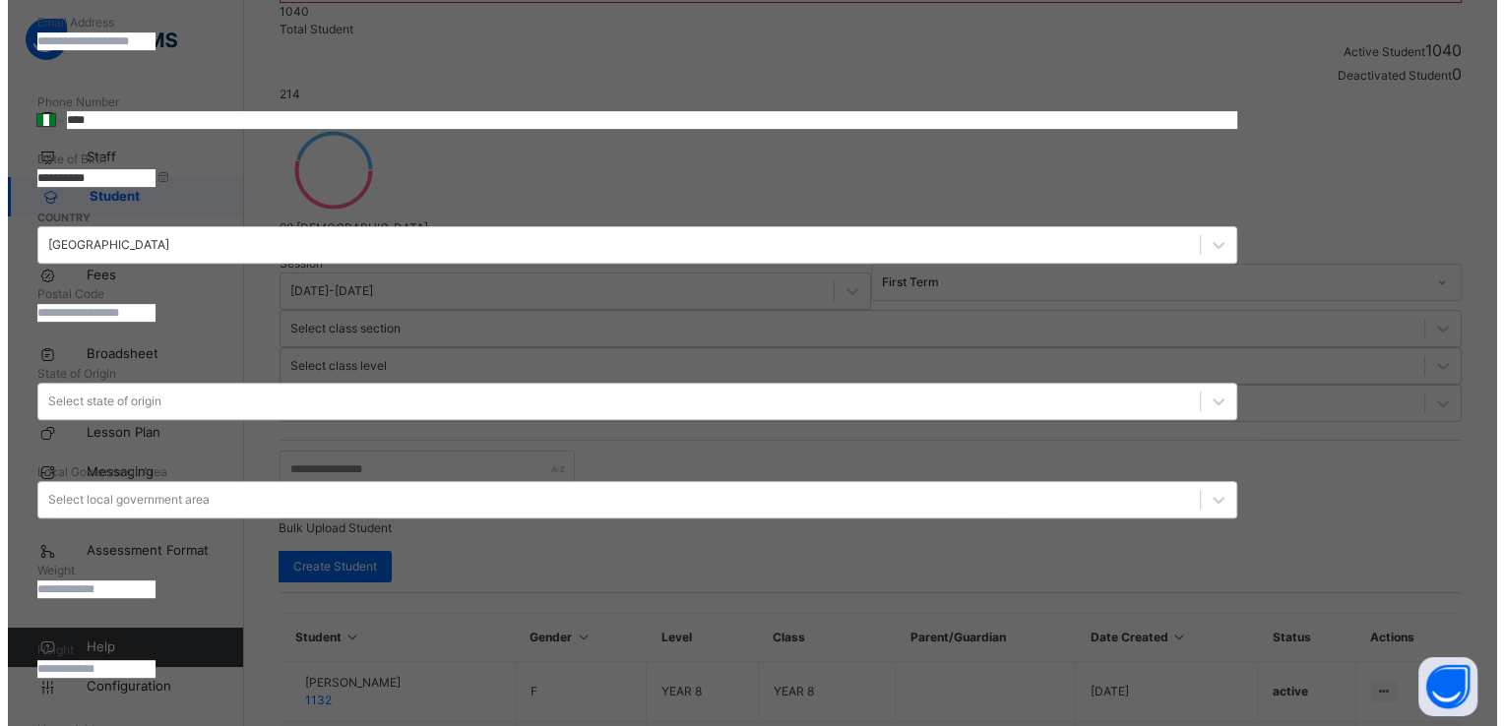
scroll to position [681, 0]
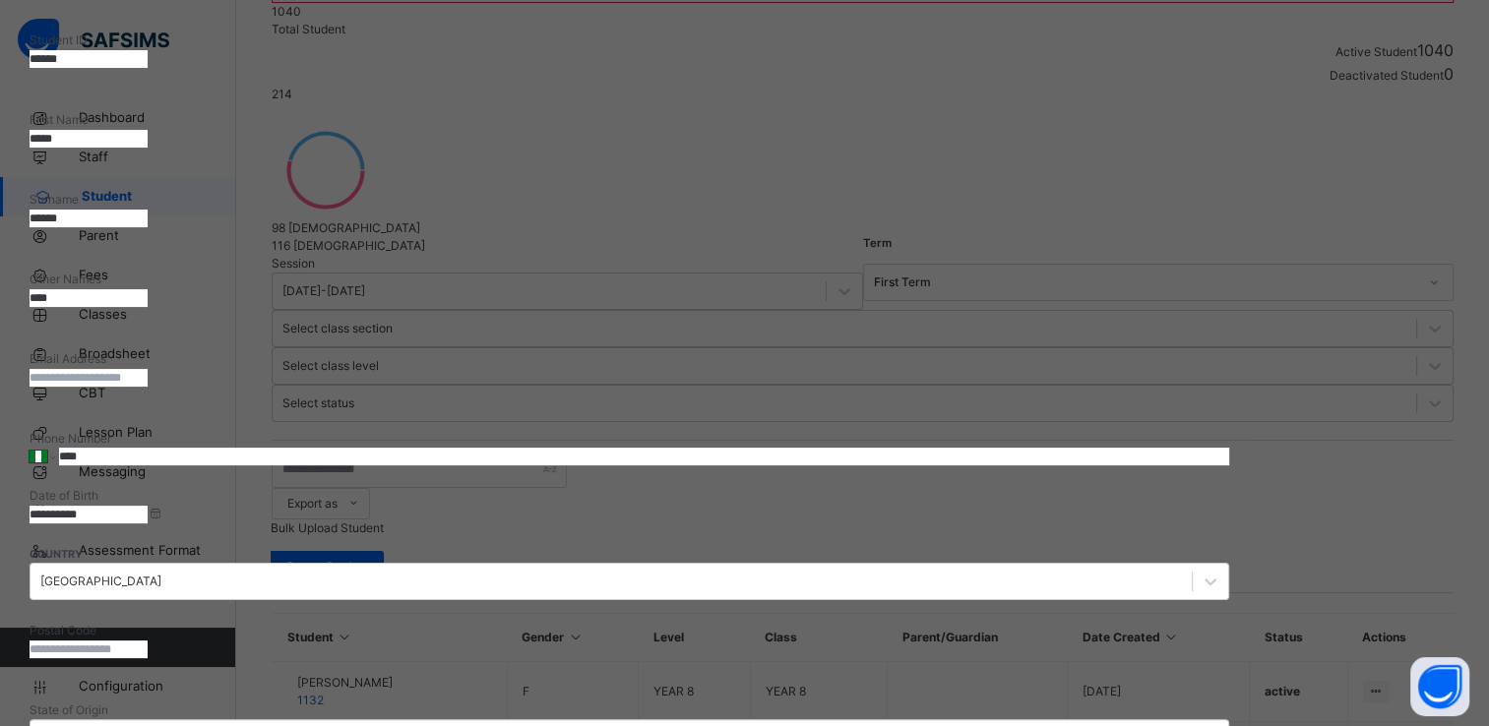
scroll to position [325, 0]
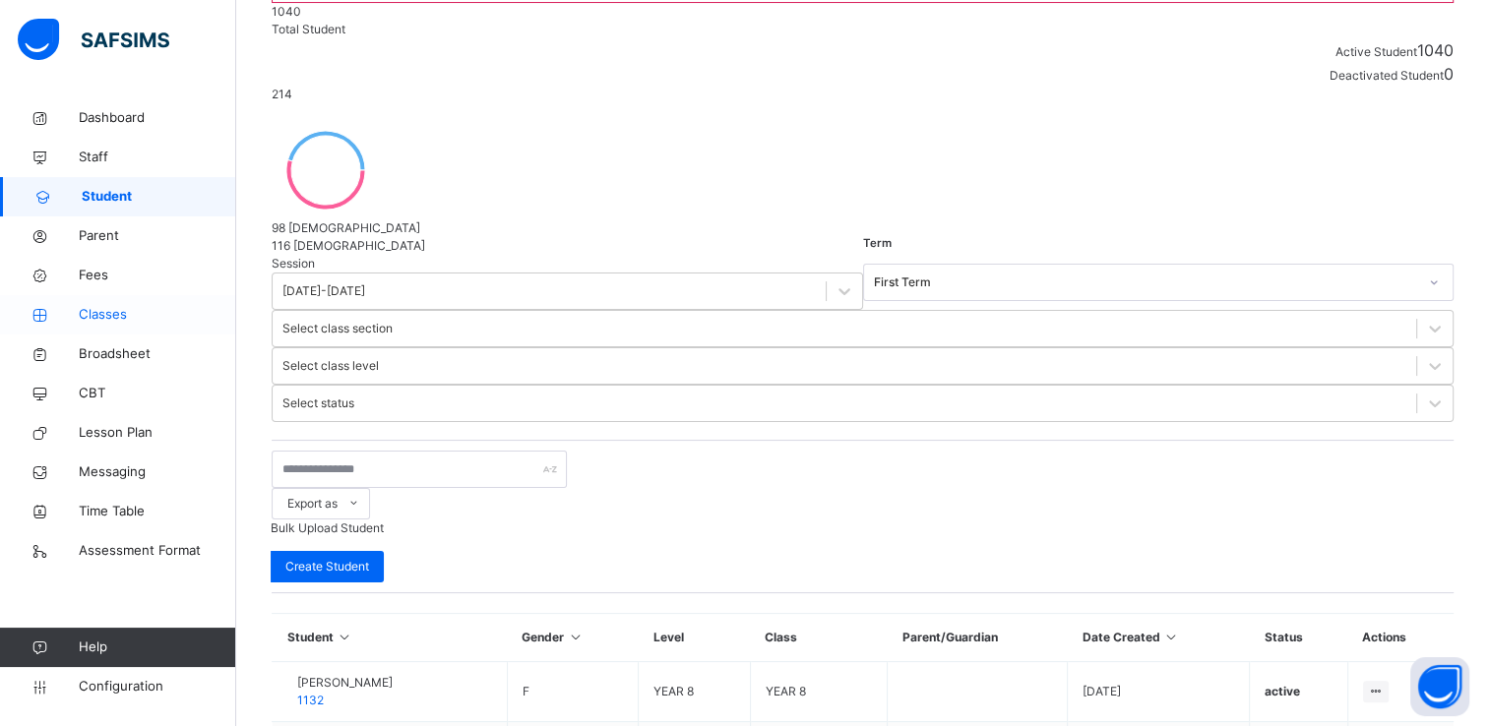
click at [103, 302] on link "Classes" at bounding box center [118, 314] width 236 height 39
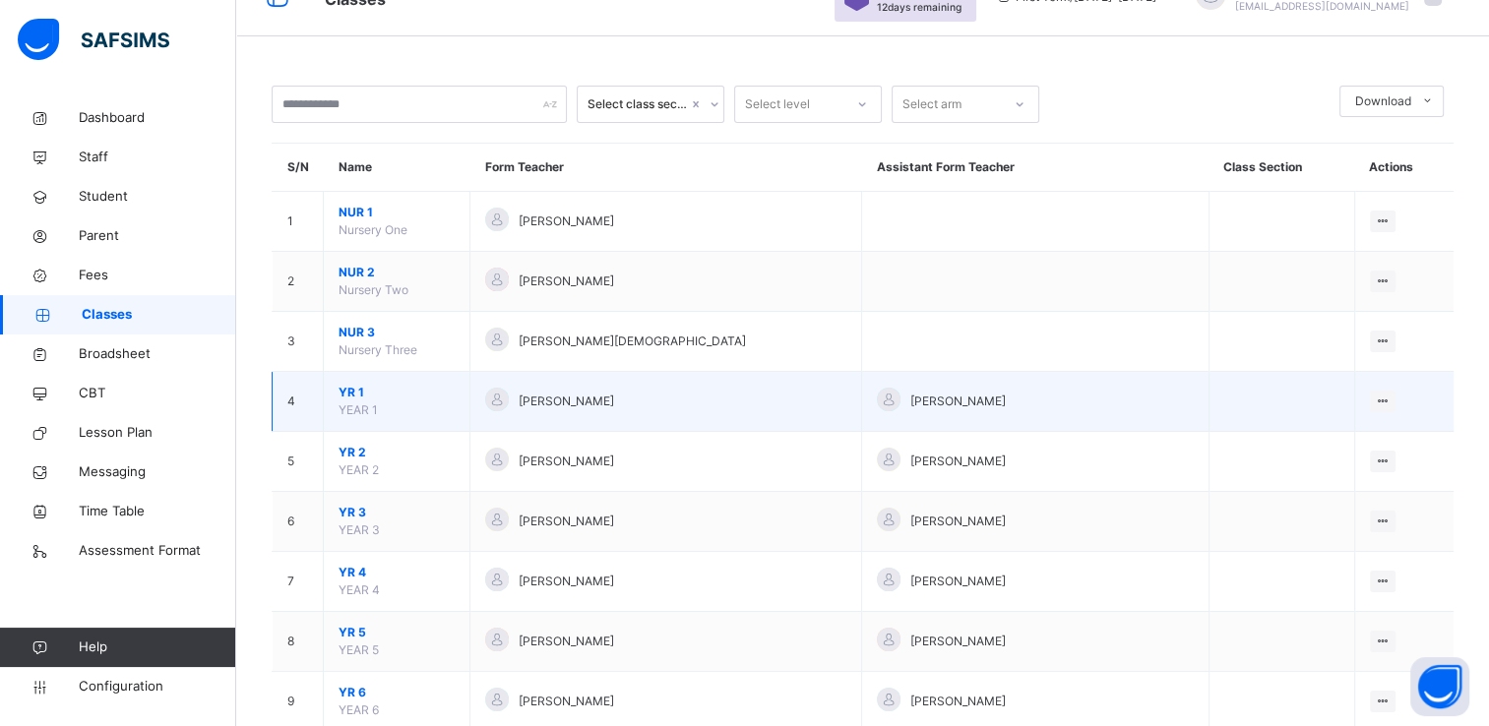
scroll to position [39, 0]
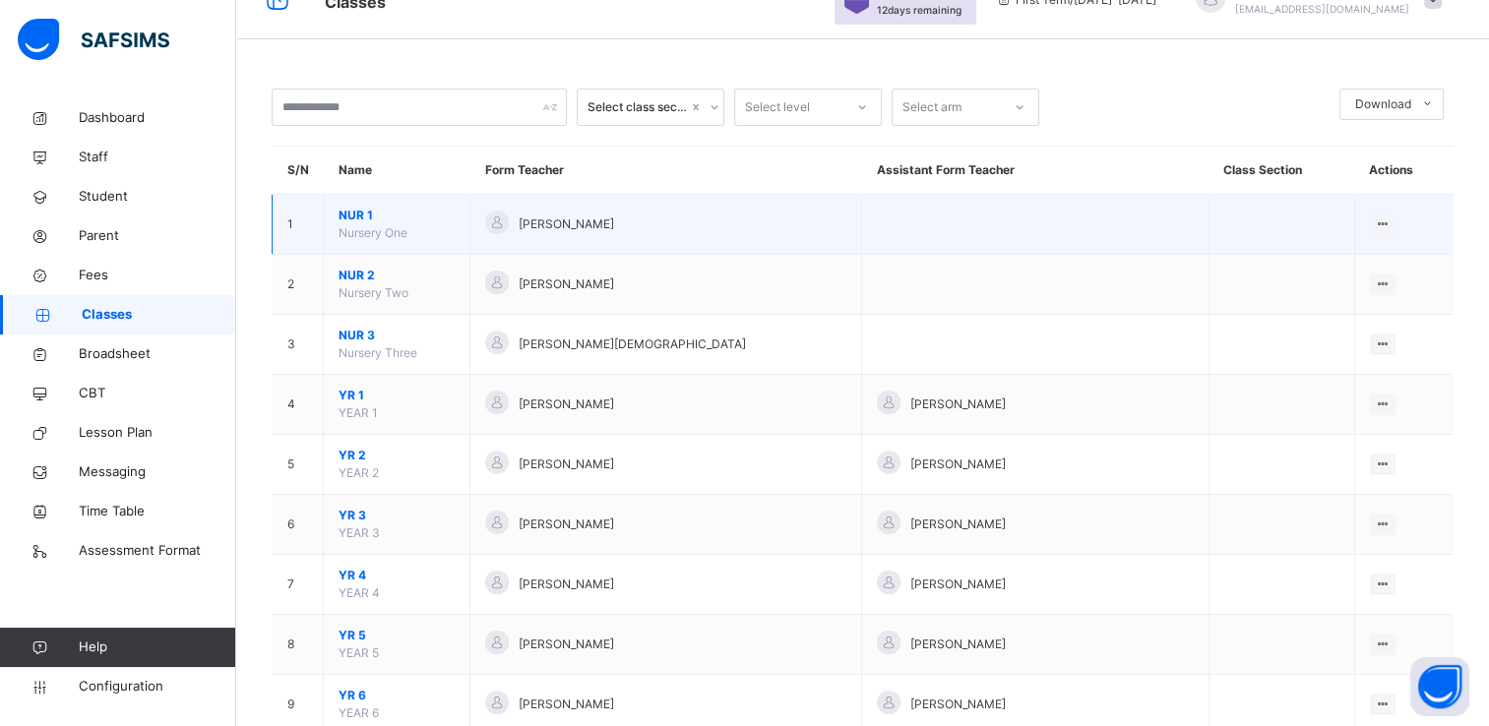
click at [359, 213] on span "NUR 1" at bounding box center [397, 216] width 116 height 18
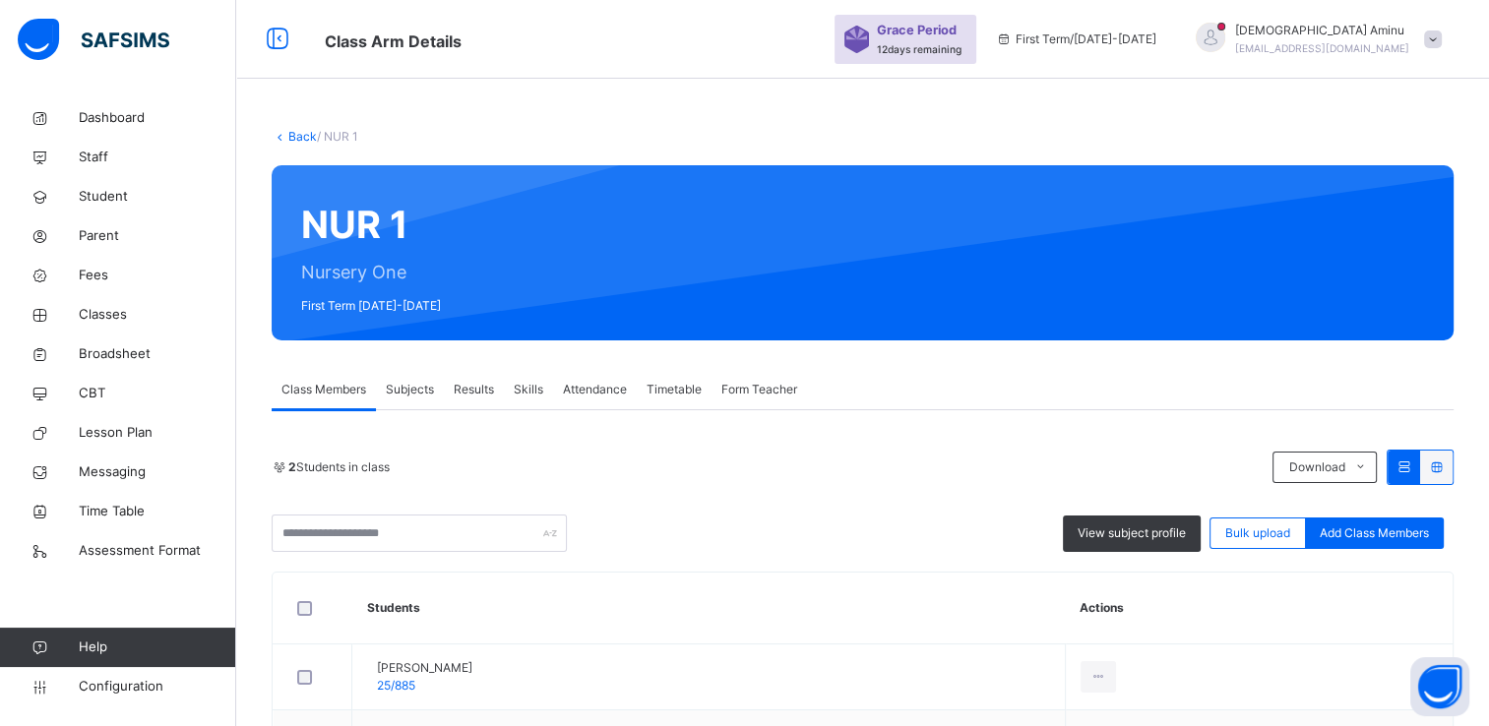
scroll to position [157, 0]
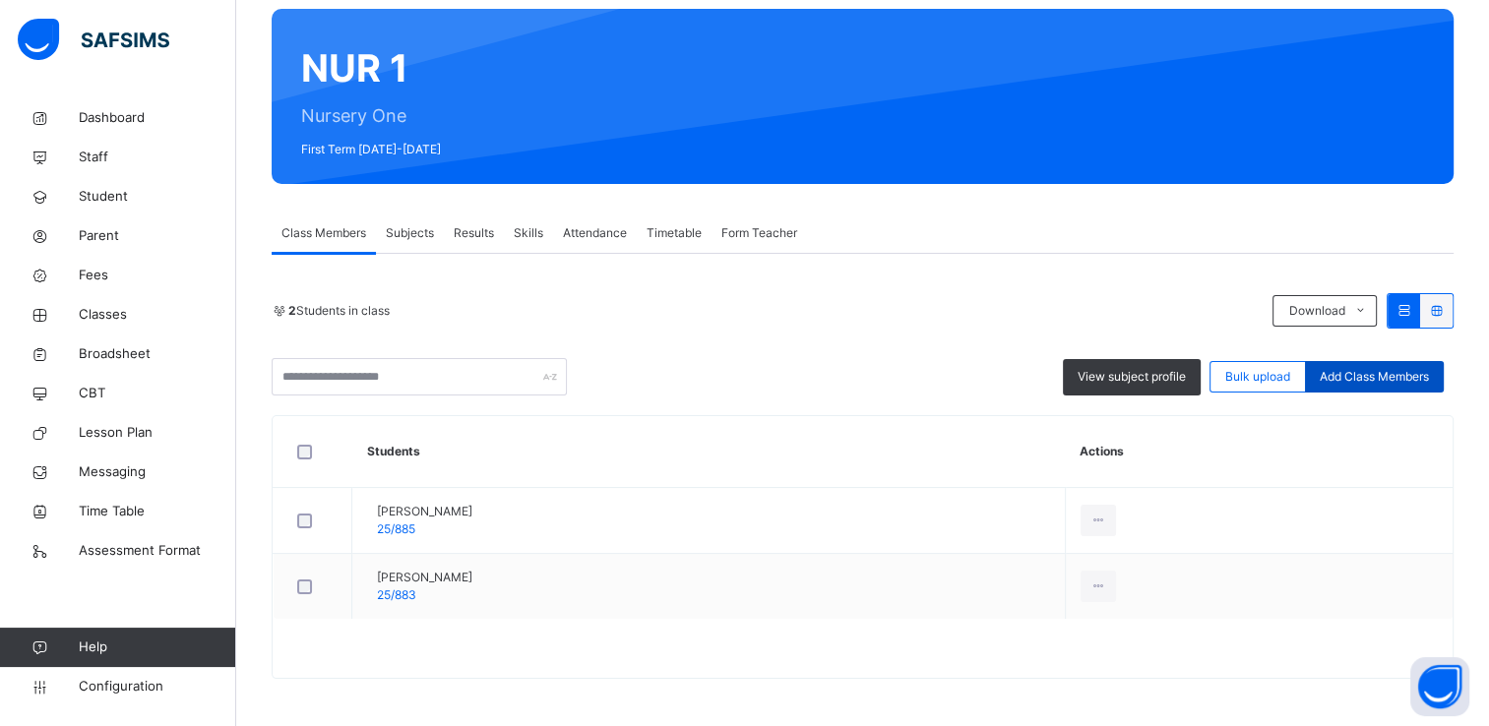
click at [1372, 375] on span "Add Class Members" at bounding box center [1374, 377] width 109 height 18
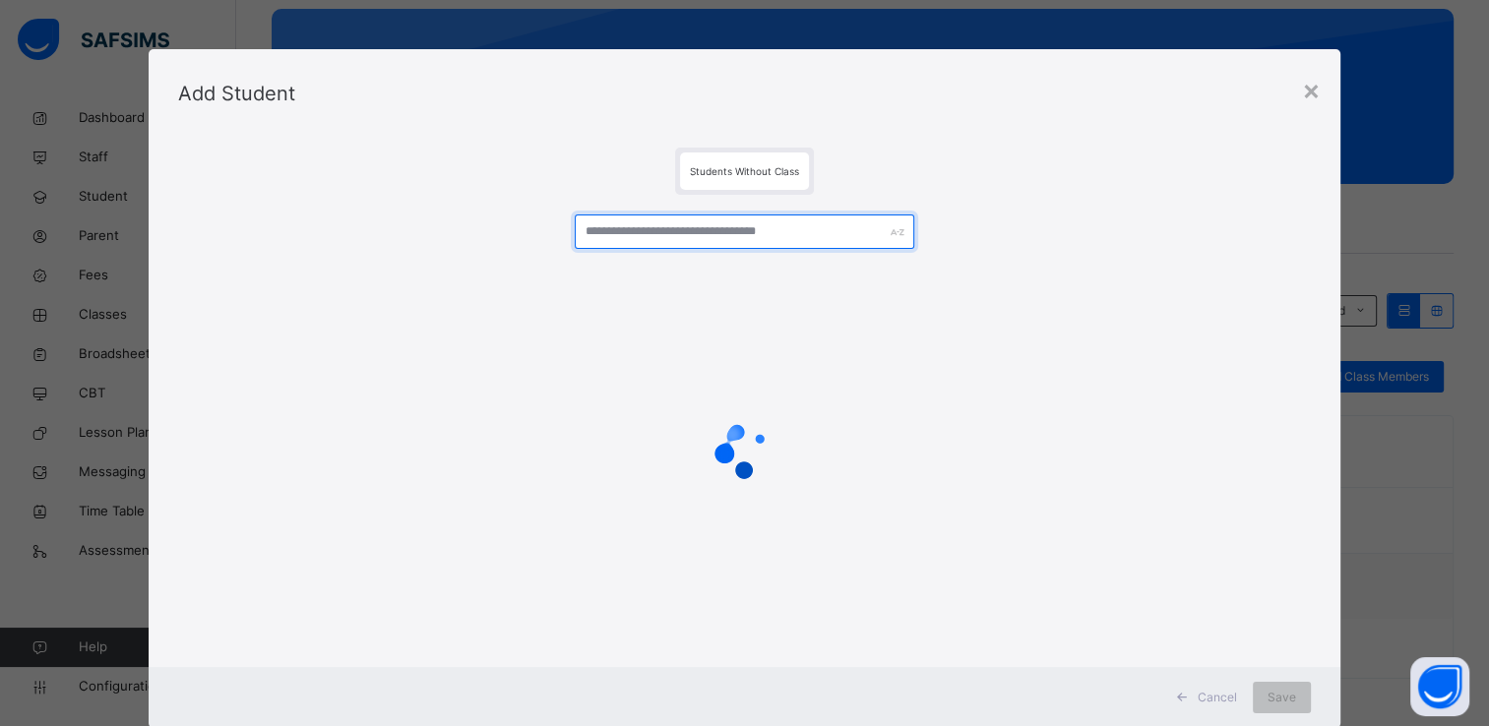
click at [730, 230] on input "text" at bounding box center [745, 232] width 340 height 34
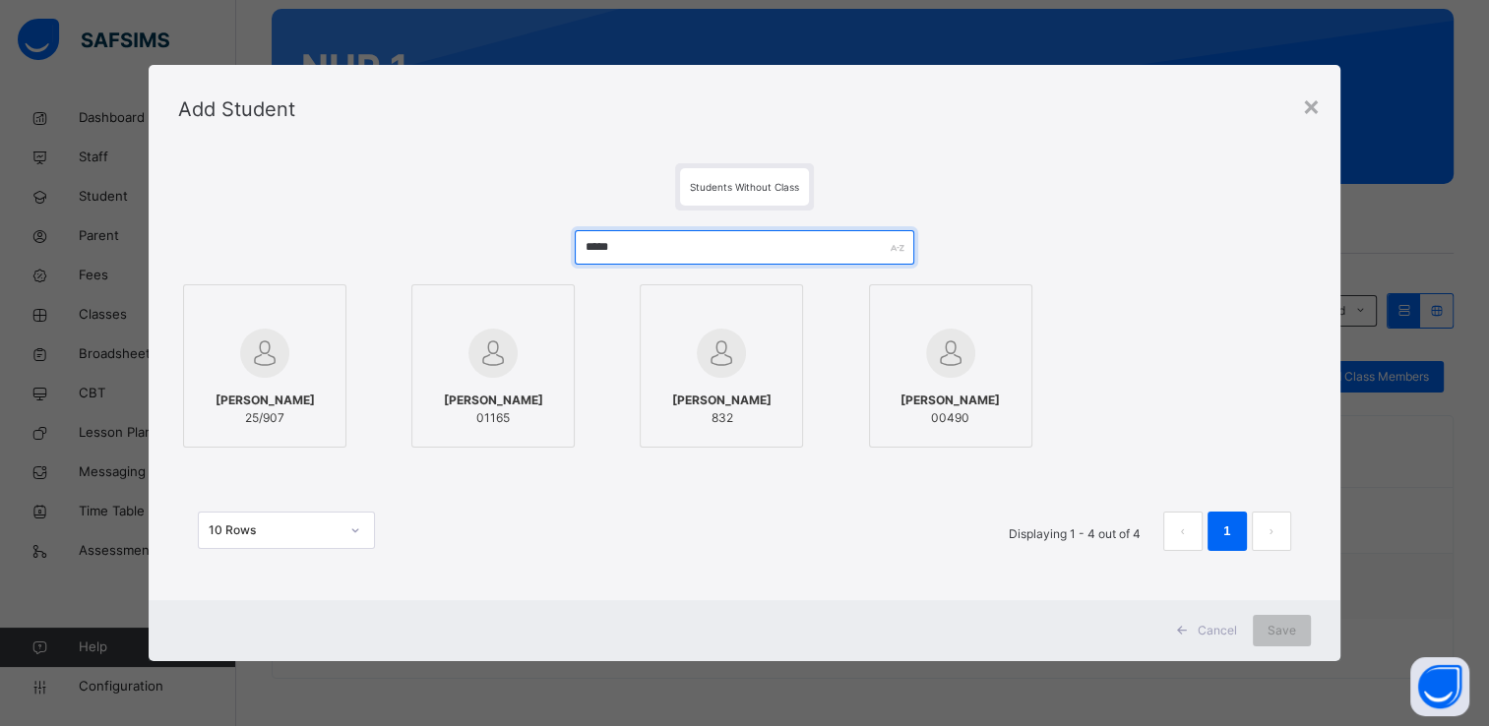
type input "*****"
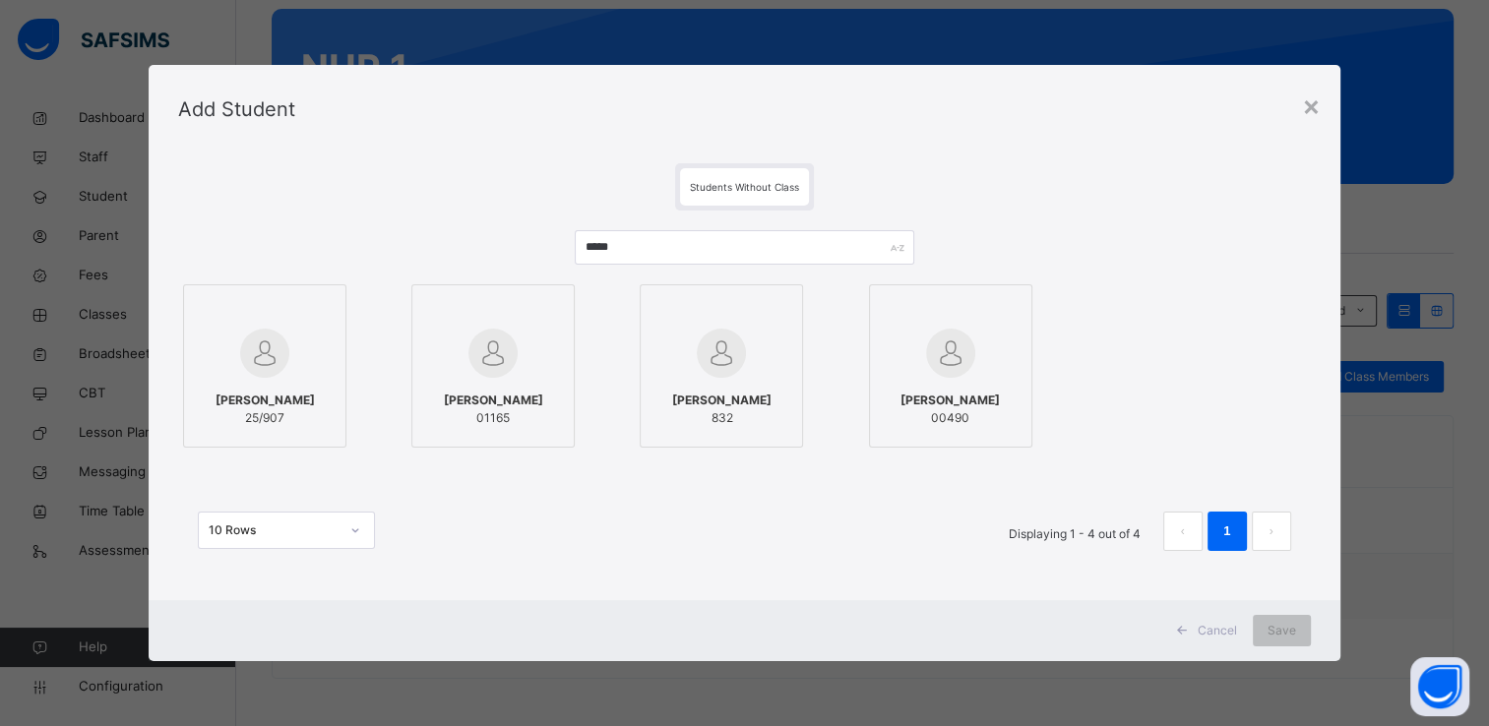
click at [272, 354] on img at bounding box center [264, 353] width 49 height 49
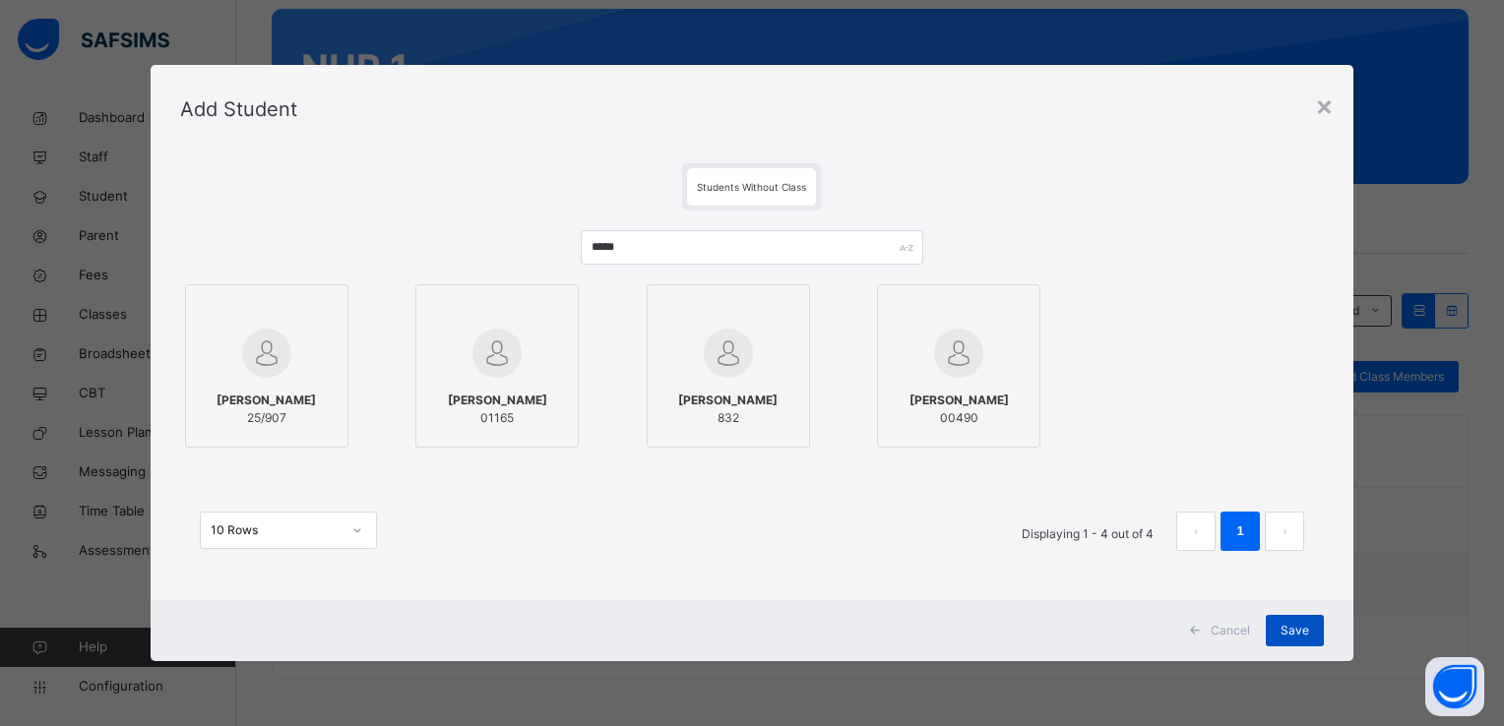
click at [1303, 628] on span "Save" at bounding box center [1295, 631] width 29 height 18
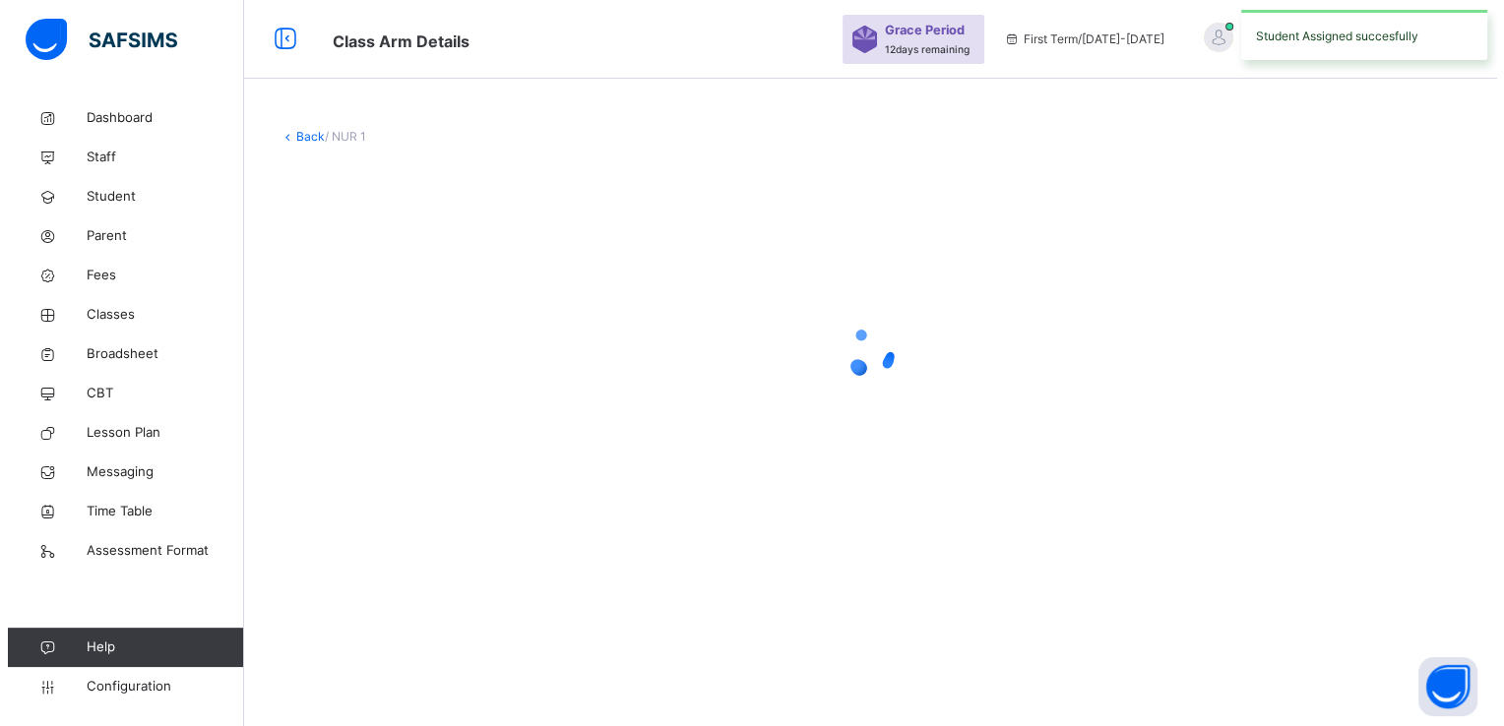
scroll to position [0, 0]
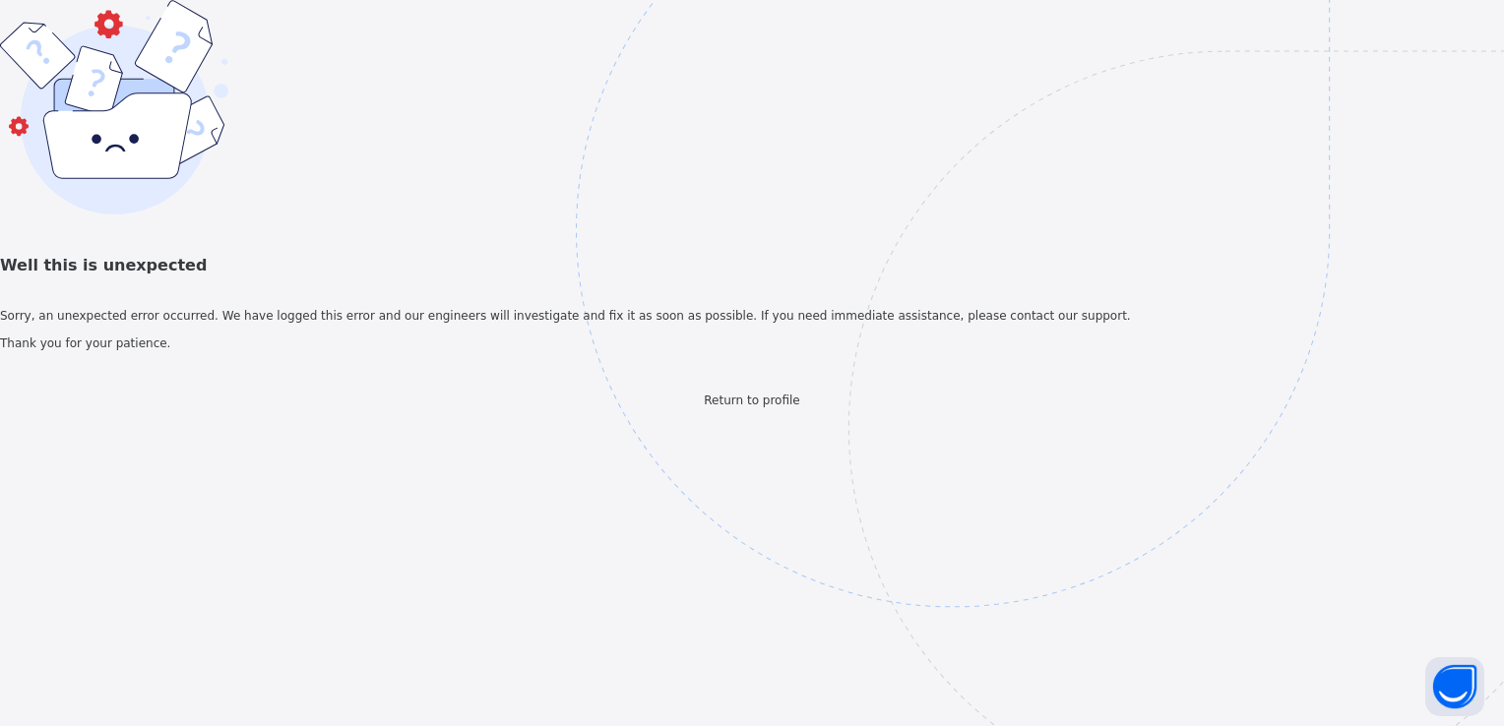
click at [793, 408] on span "Return to profile" at bounding box center [751, 401] width 95 height 14
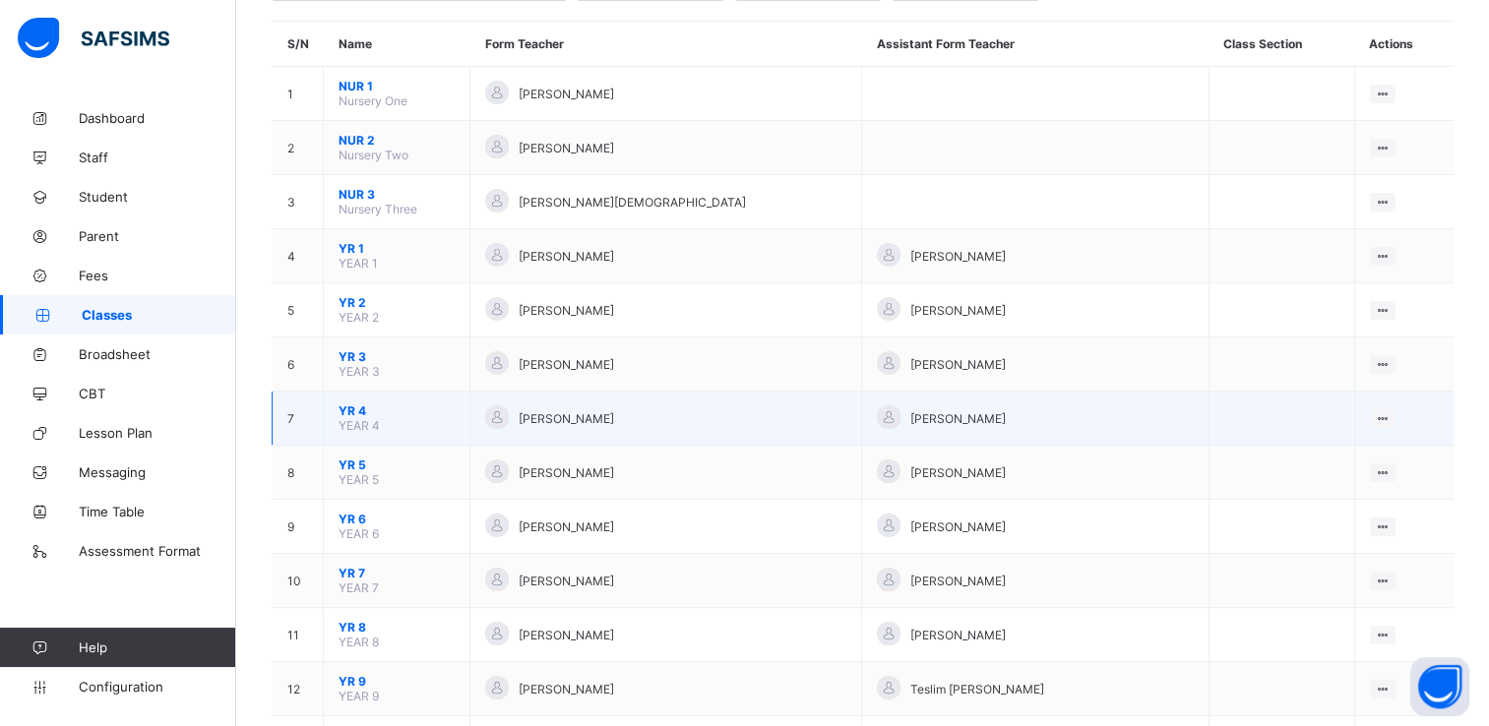
scroll to position [173, 0]
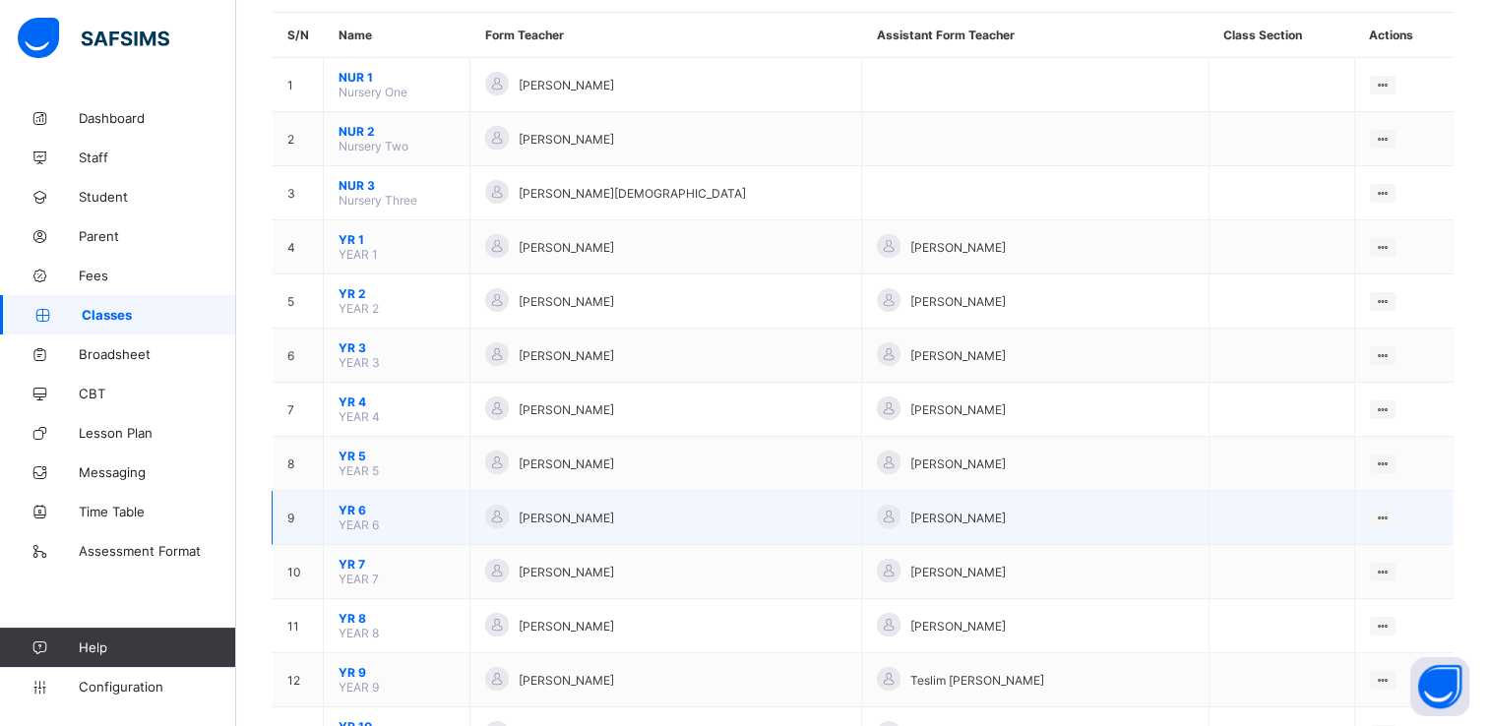
click at [347, 517] on span "YR 6" at bounding box center [397, 510] width 116 height 15
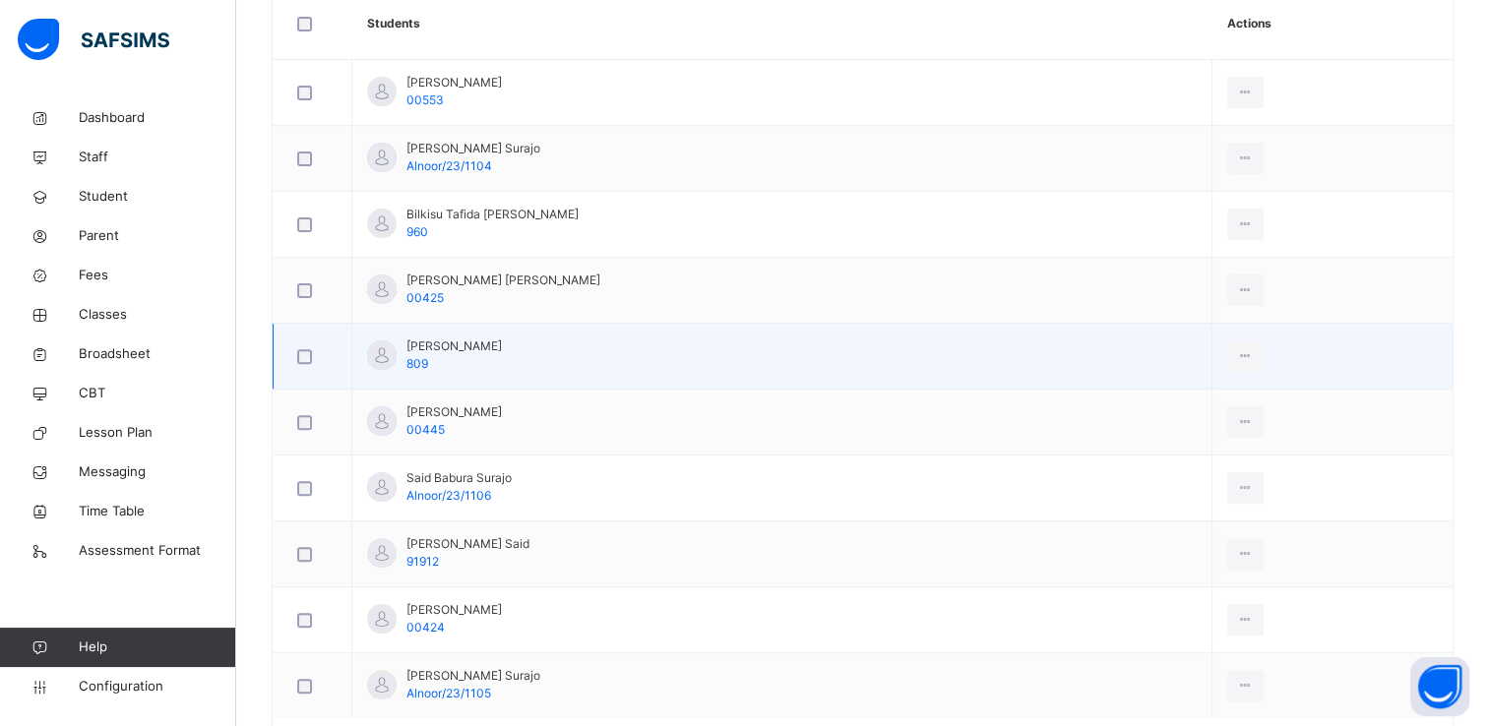
scroll to position [604, 0]
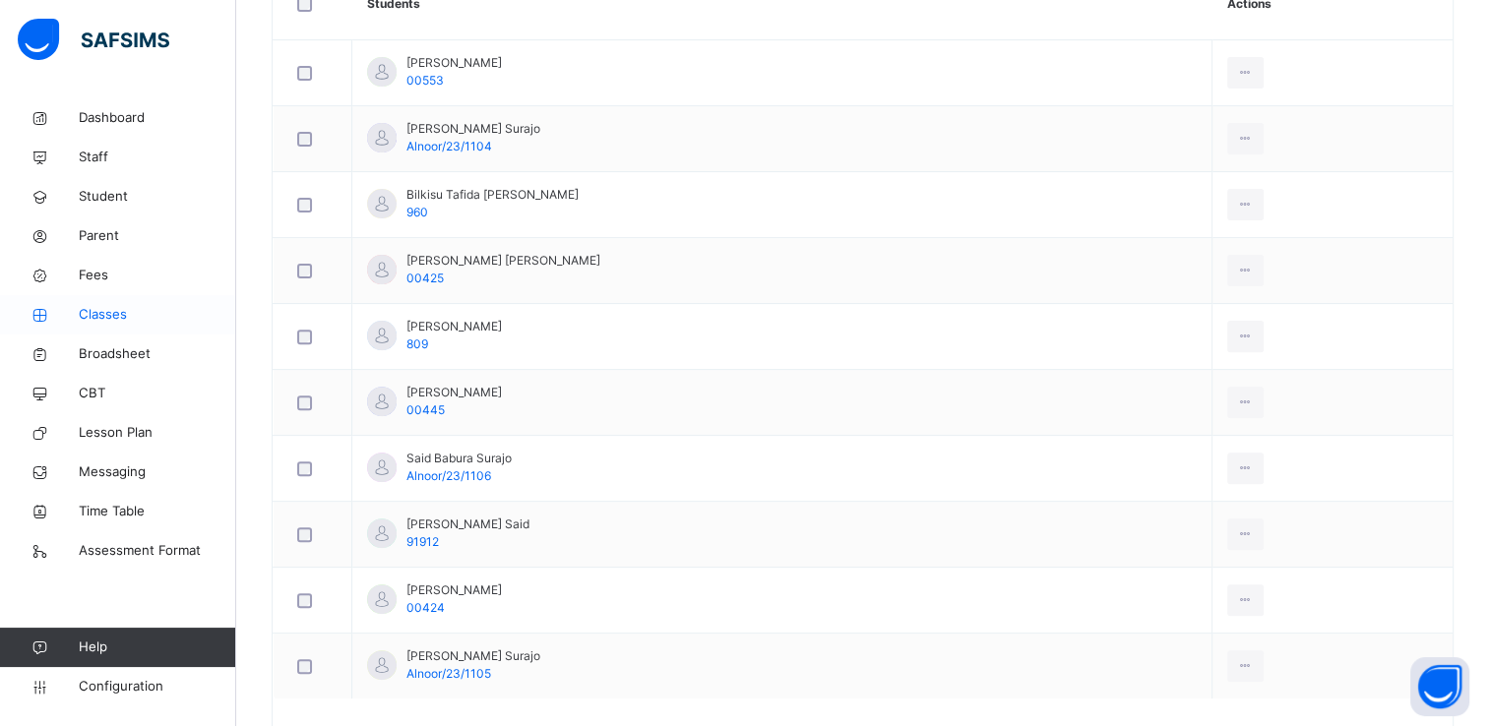
click at [111, 310] on span "Classes" at bounding box center [157, 315] width 157 height 20
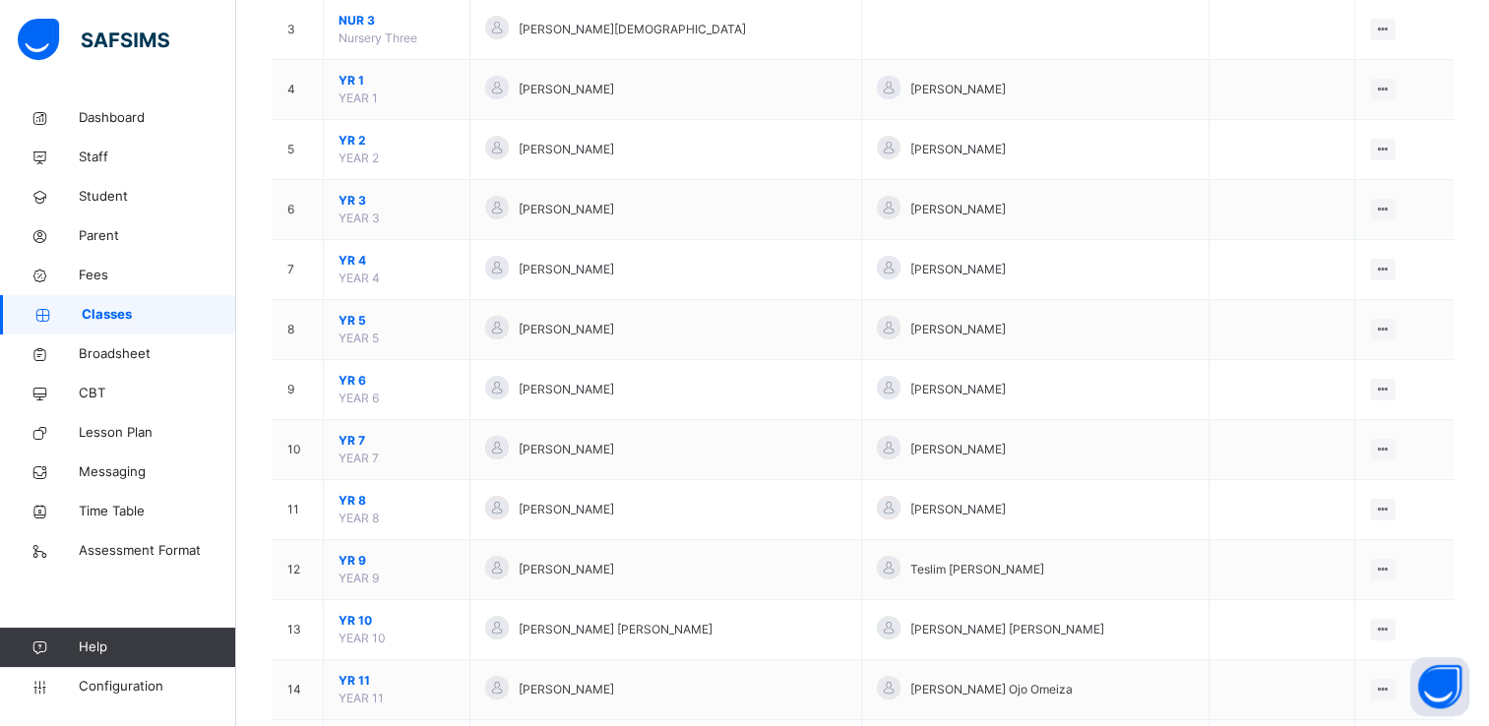
scroll to position [368, 0]
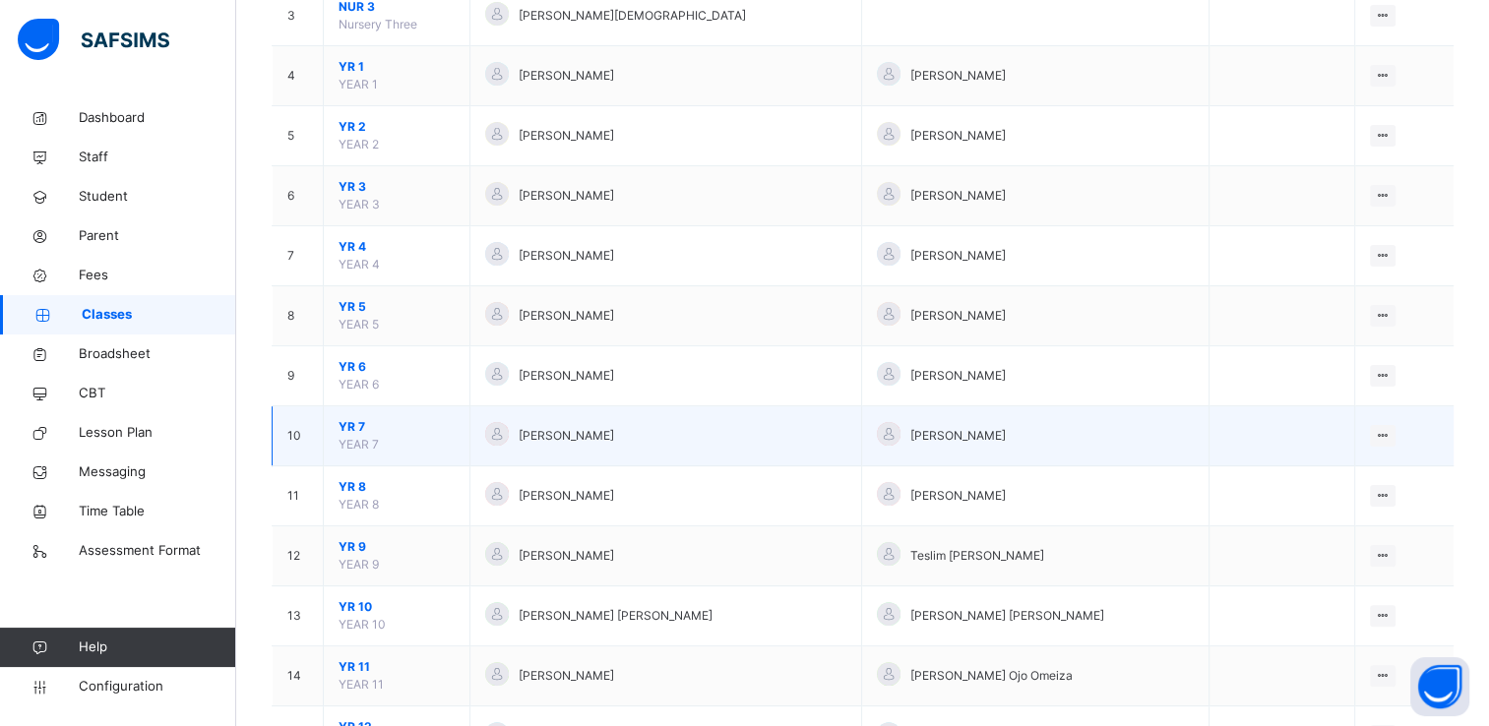
click at [351, 421] on span "YR 7" at bounding box center [397, 427] width 116 height 18
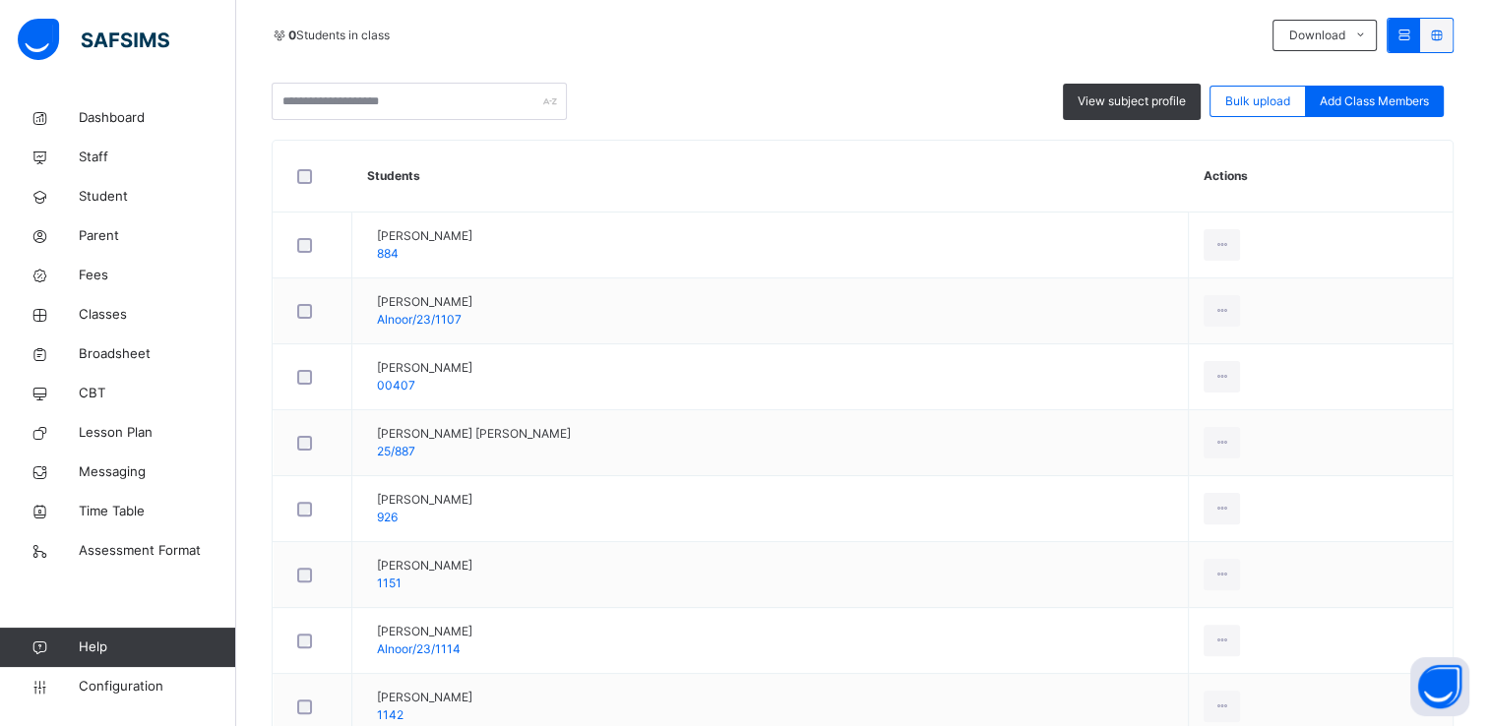
scroll to position [430, 0]
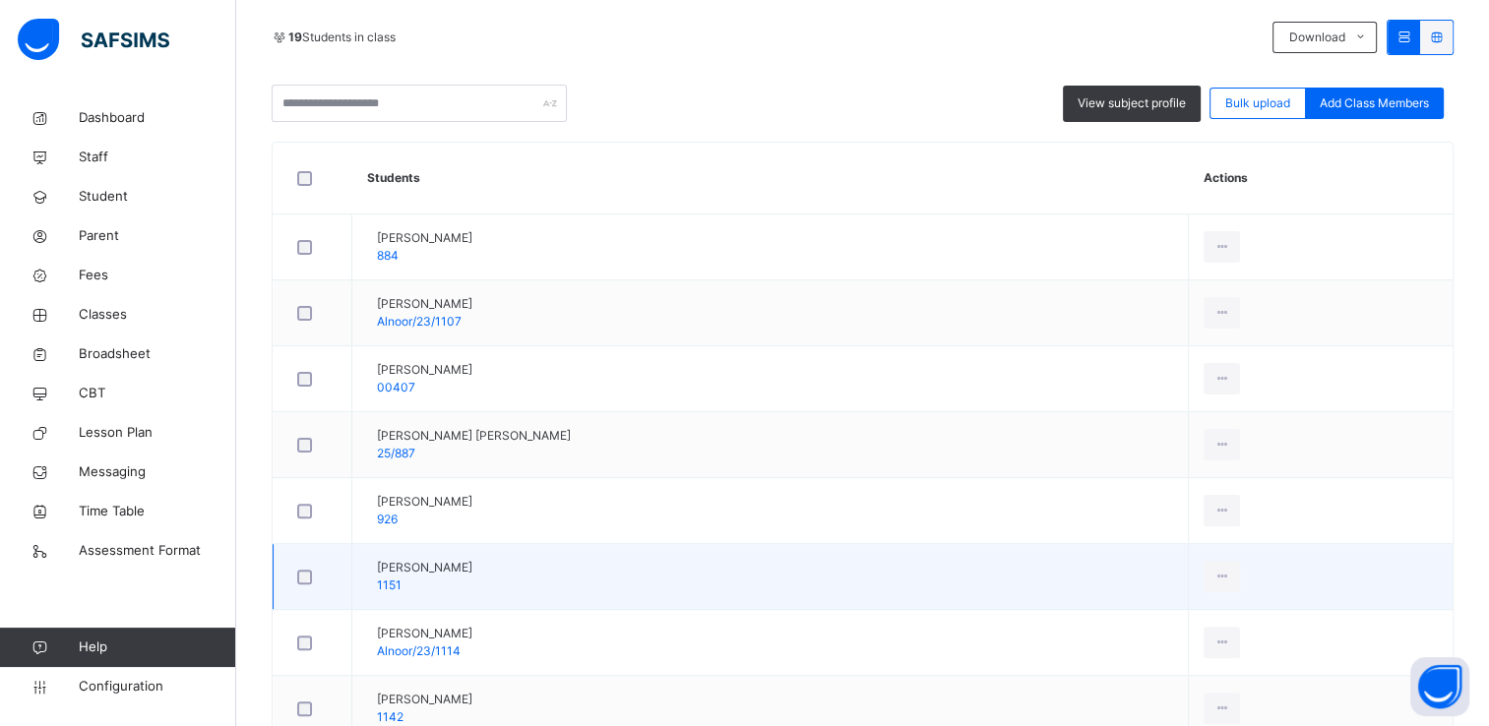
click at [563, 573] on td "[PERSON_NAME] 1151" at bounding box center [770, 577] width 837 height 66
click at [1221, 647] on div "Remove from Class" at bounding box center [1178, 657] width 106 height 20
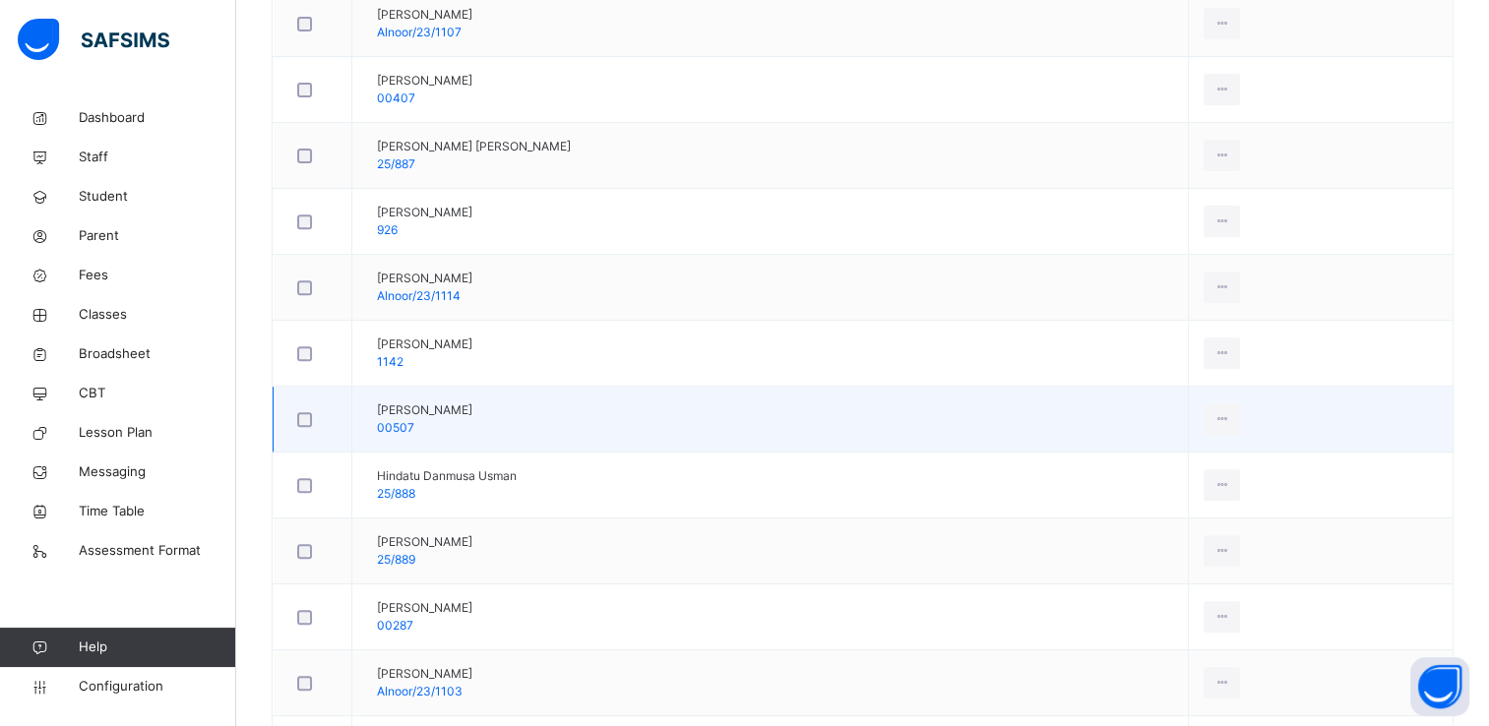
scroll to position [721, 0]
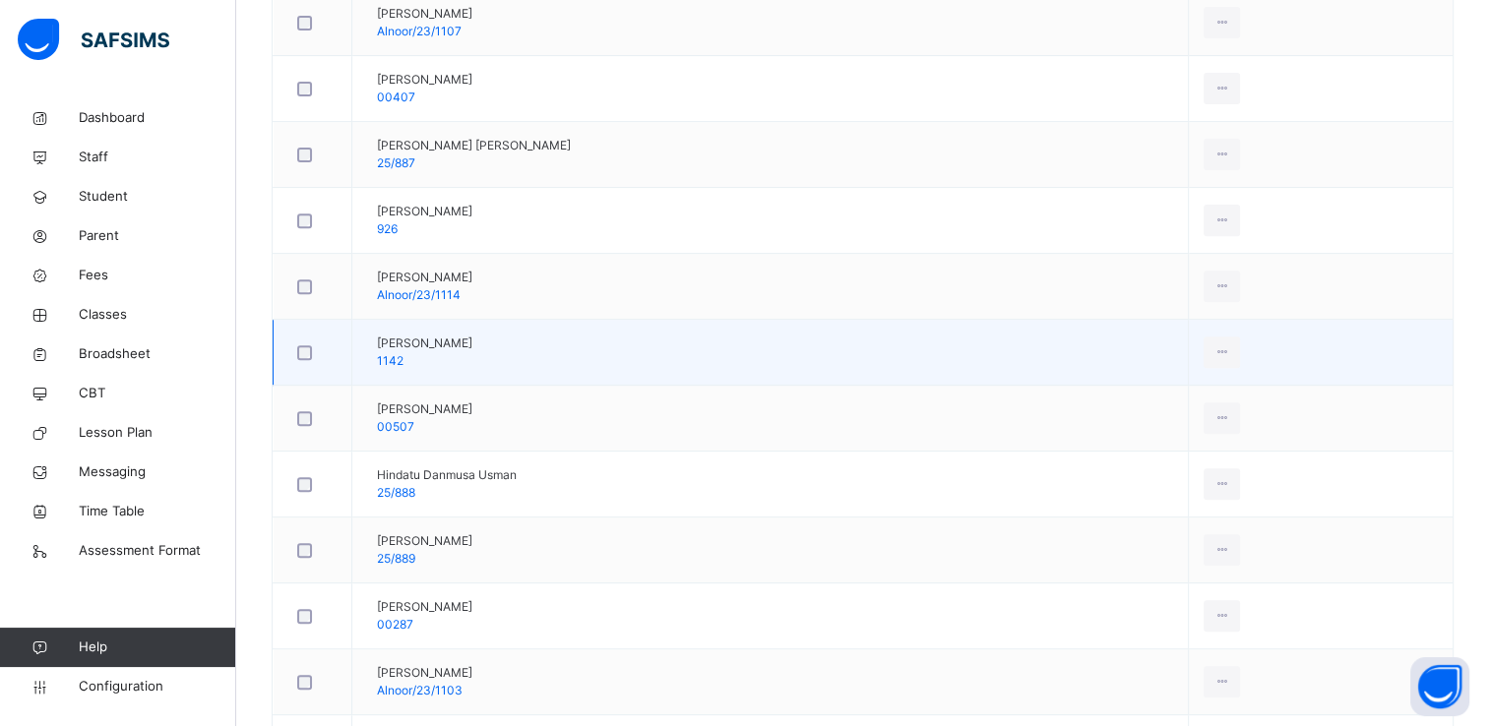
click at [581, 345] on td "[PERSON_NAME] 1142" at bounding box center [770, 353] width 837 height 66
click at [1182, 425] on div "Remove from Class" at bounding box center [1178, 432] width 106 height 20
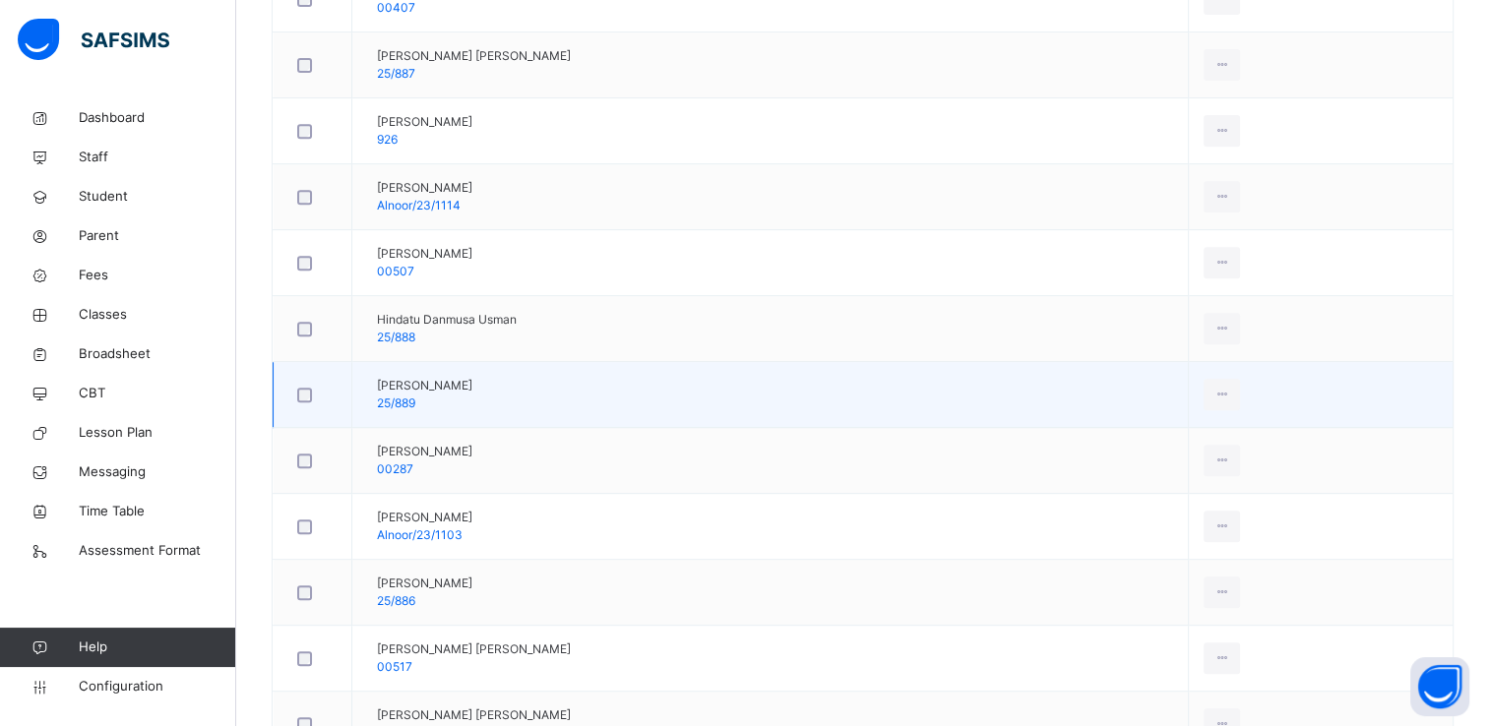
scroll to position [815, 0]
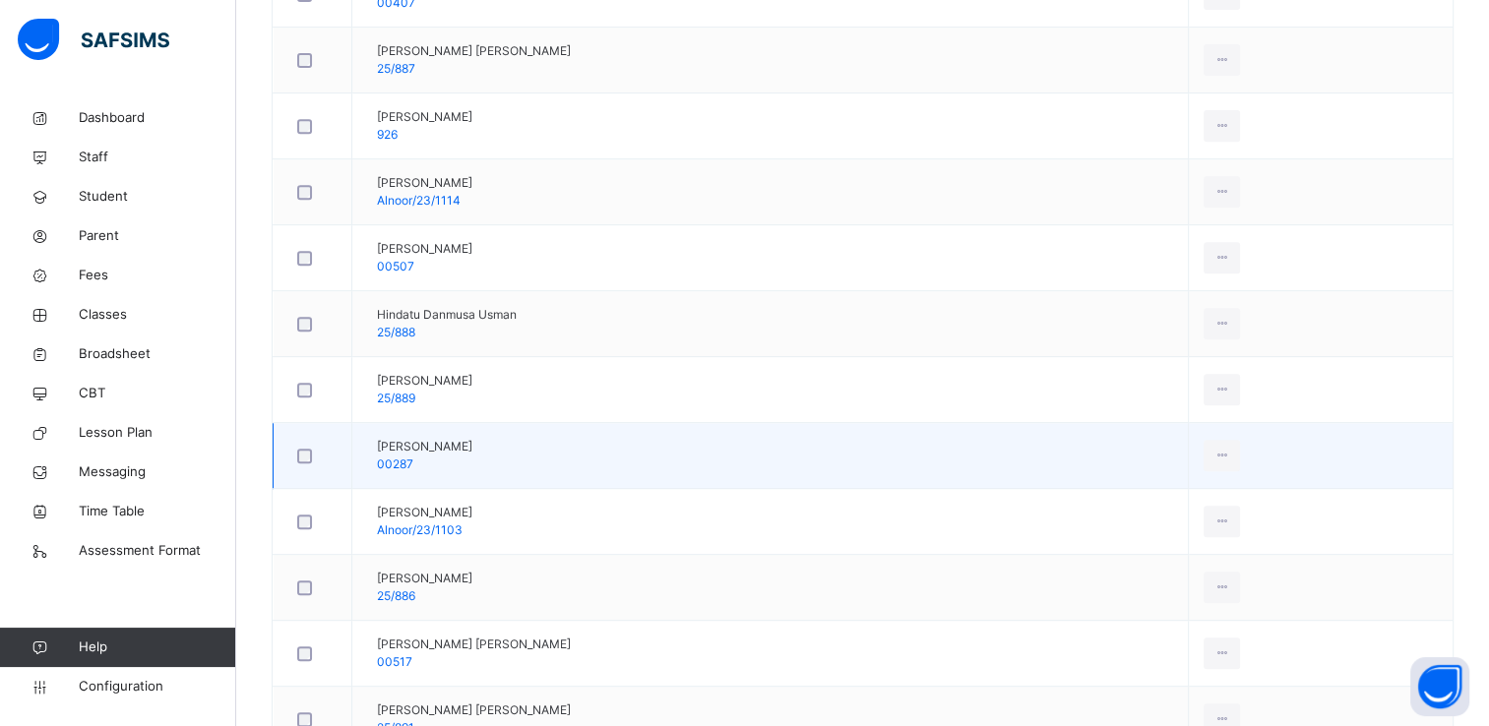
click at [548, 451] on td "[PERSON_NAME] 00287" at bounding box center [770, 456] width 837 height 66
click at [1231, 526] on div "Remove from Class" at bounding box center [1178, 536] width 106 height 20
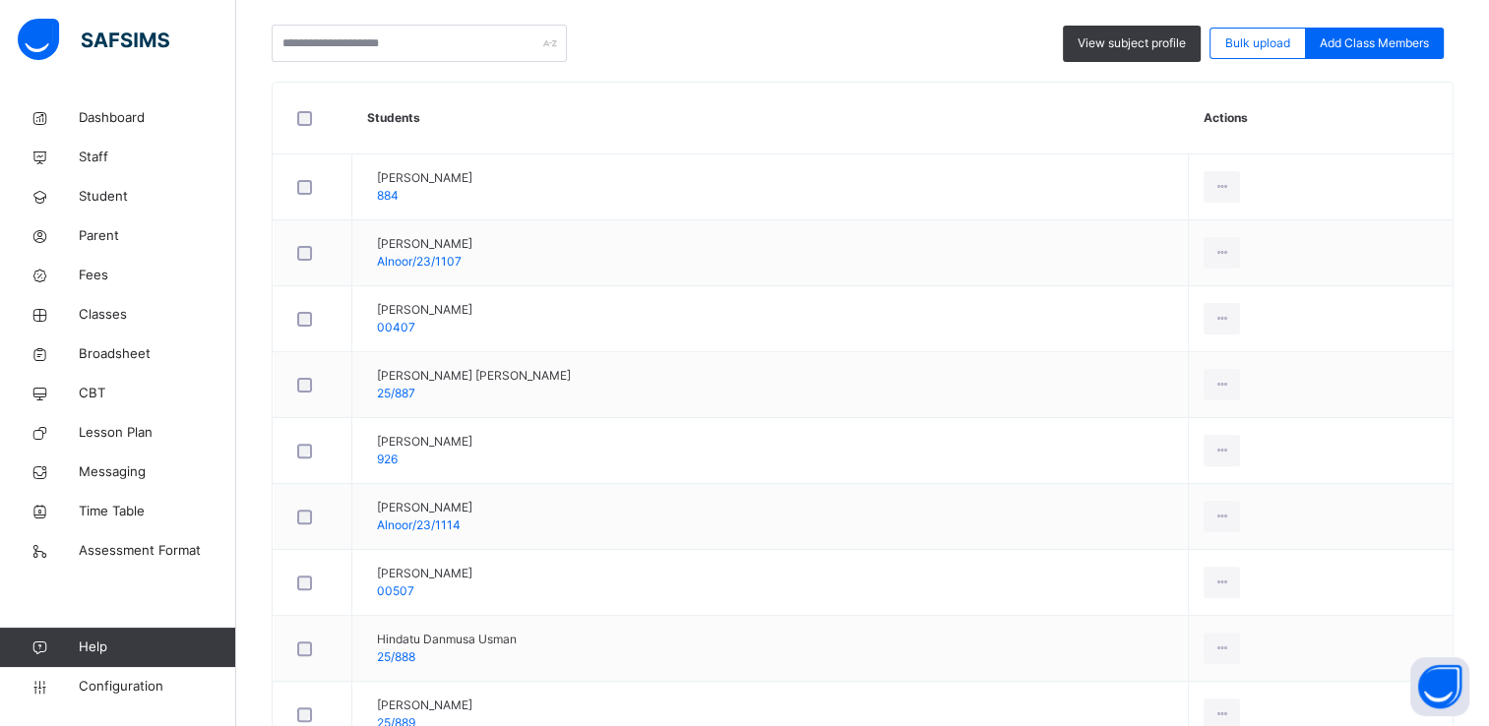
scroll to position [466, 0]
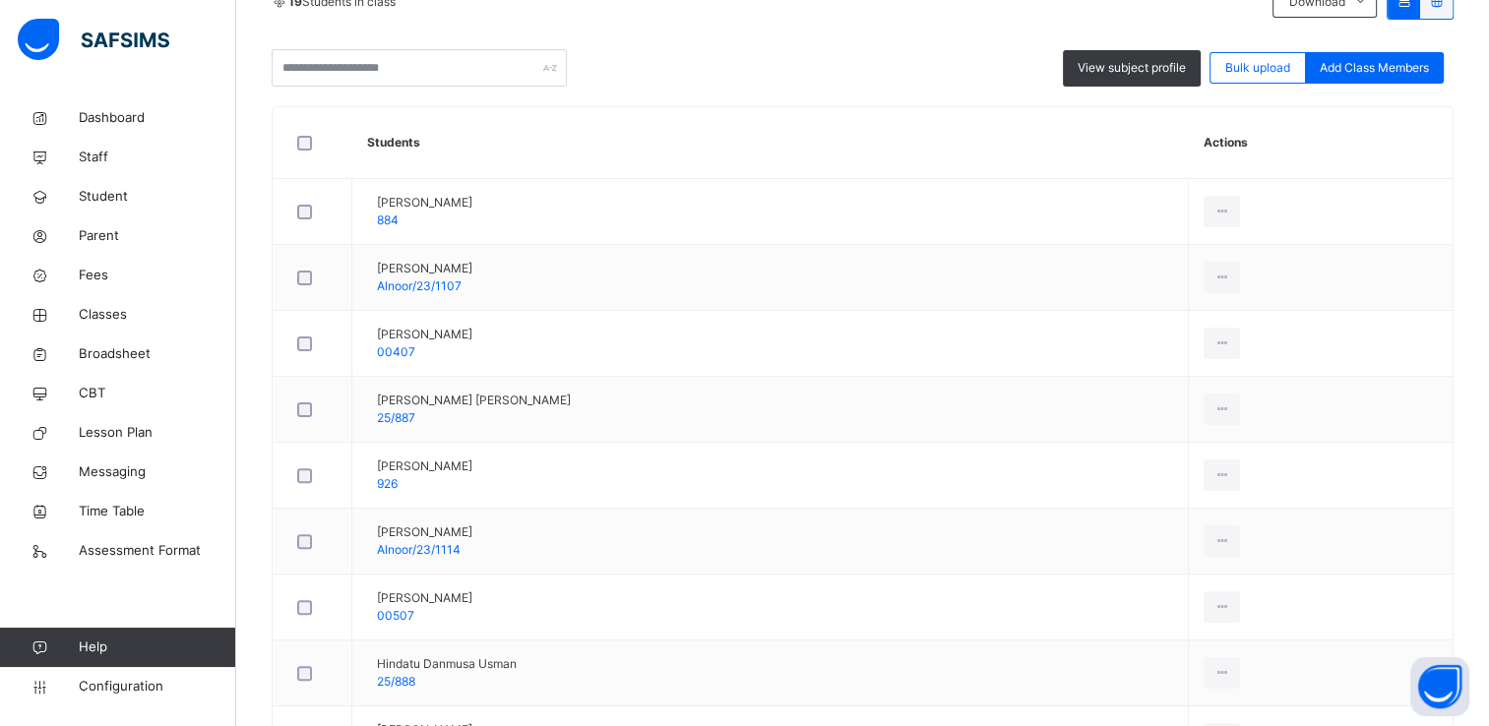
click at [626, 124] on th "Students" at bounding box center [770, 143] width 837 height 72
click at [109, 314] on span "Classes" at bounding box center [157, 315] width 157 height 20
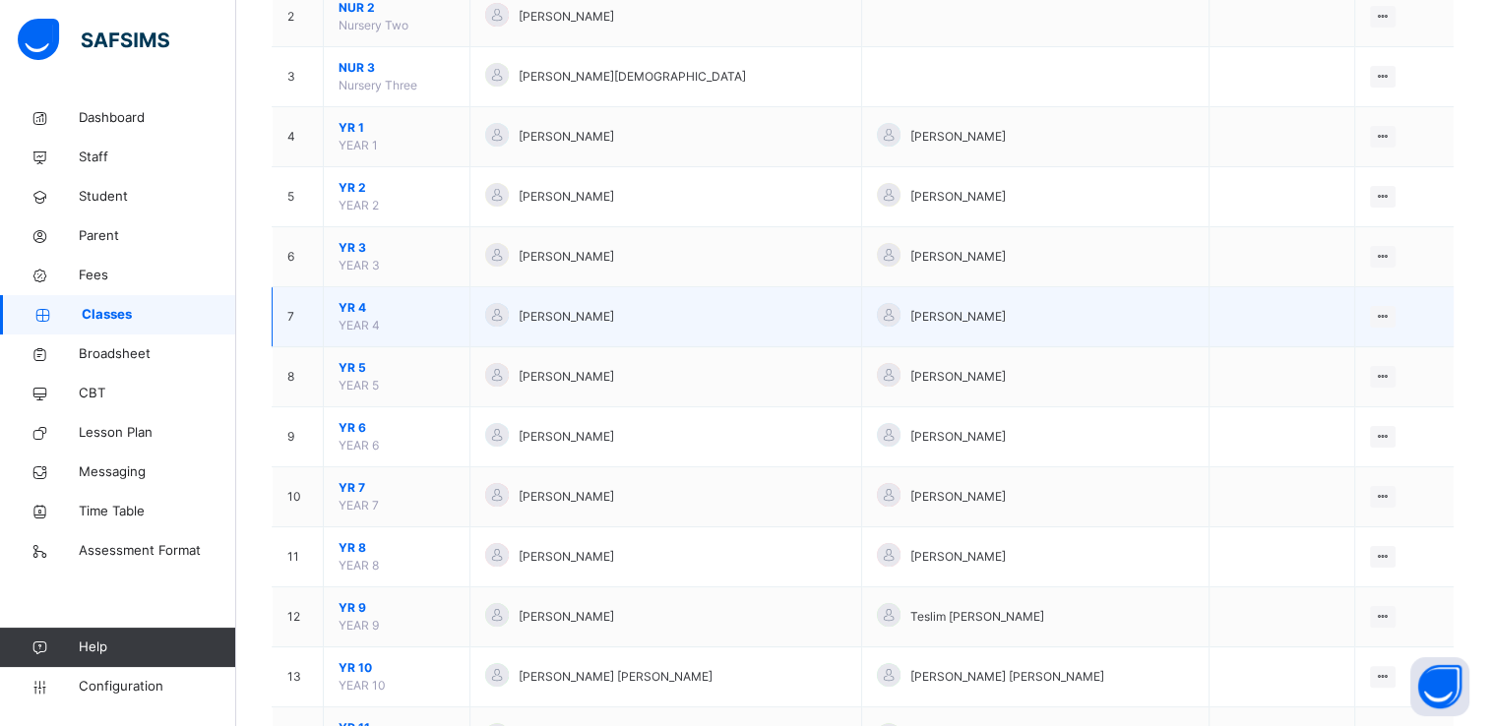
scroll to position [317, 0]
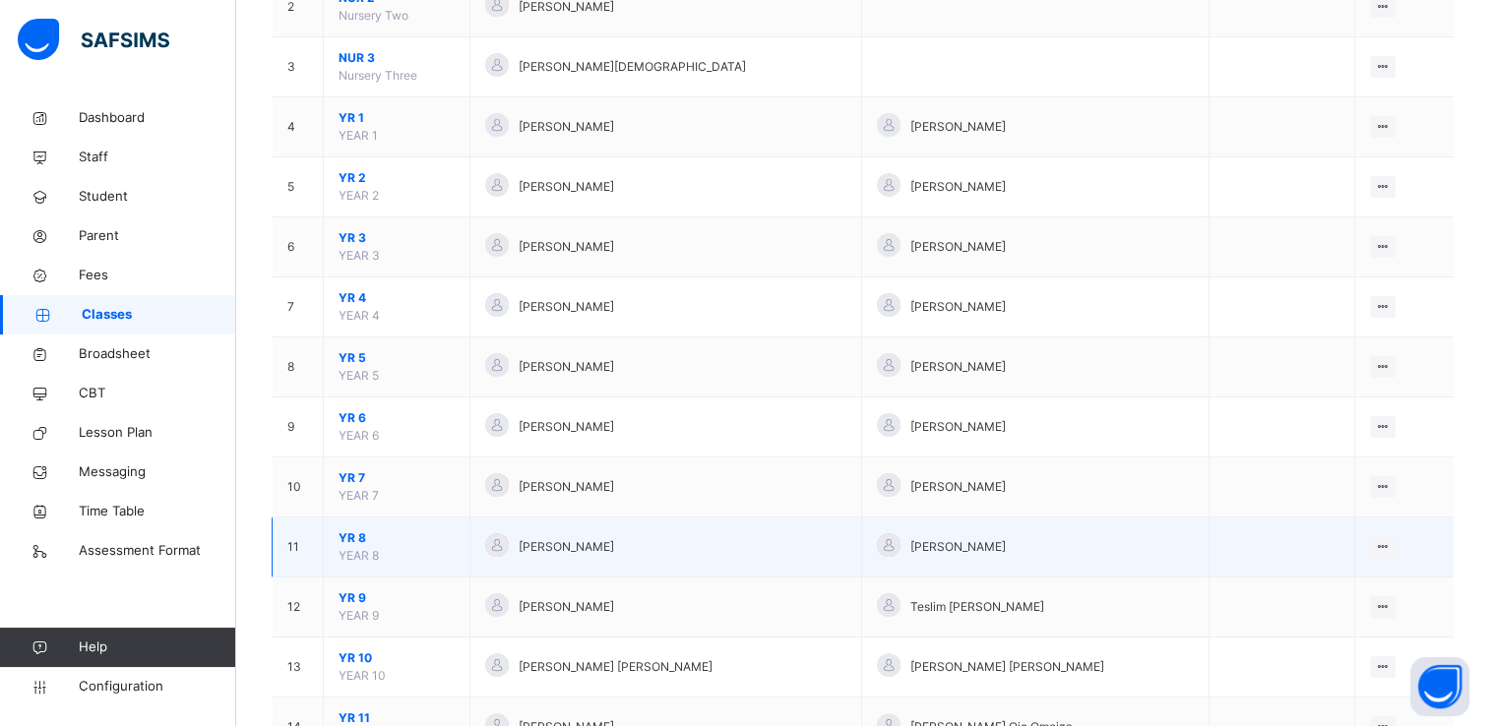
click at [356, 532] on span "YR 8" at bounding box center [397, 539] width 116 height 18
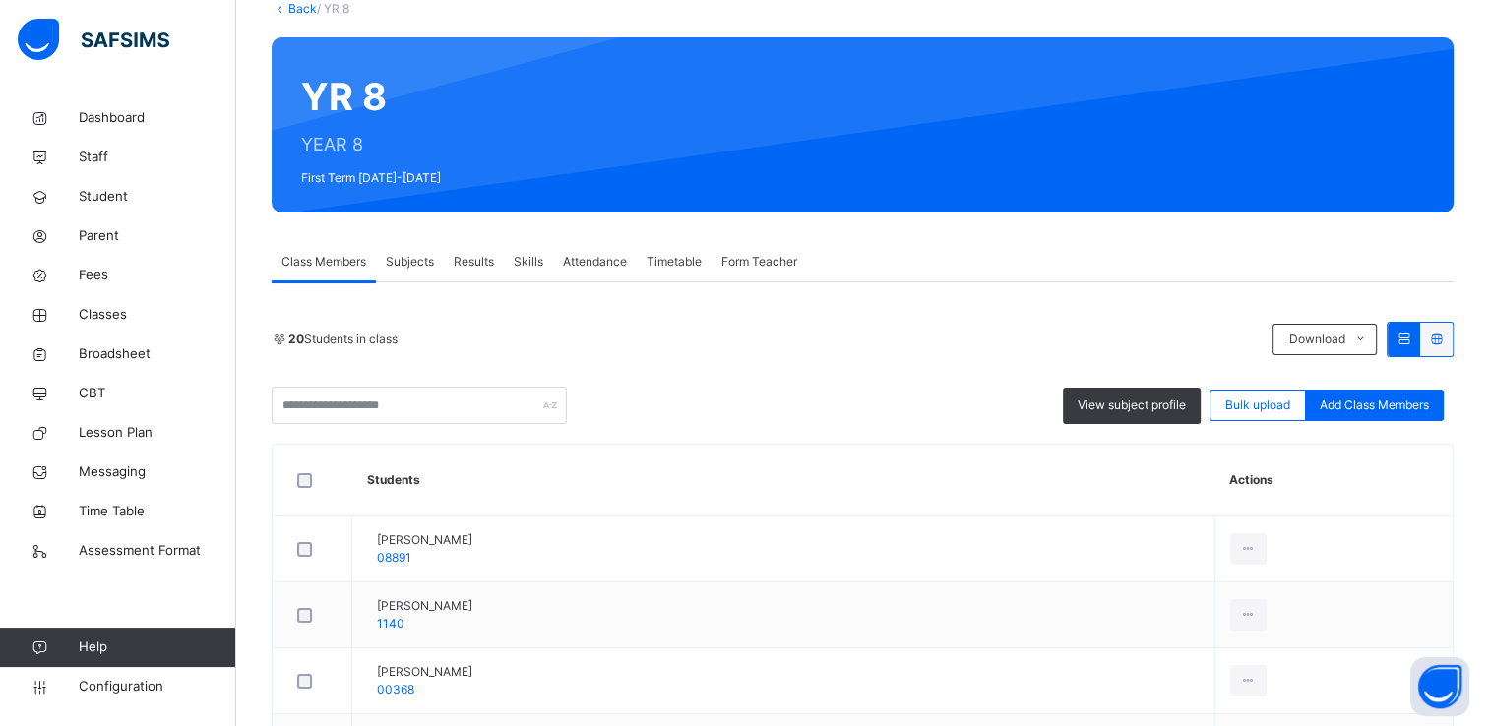
scroll to position [137, 0]
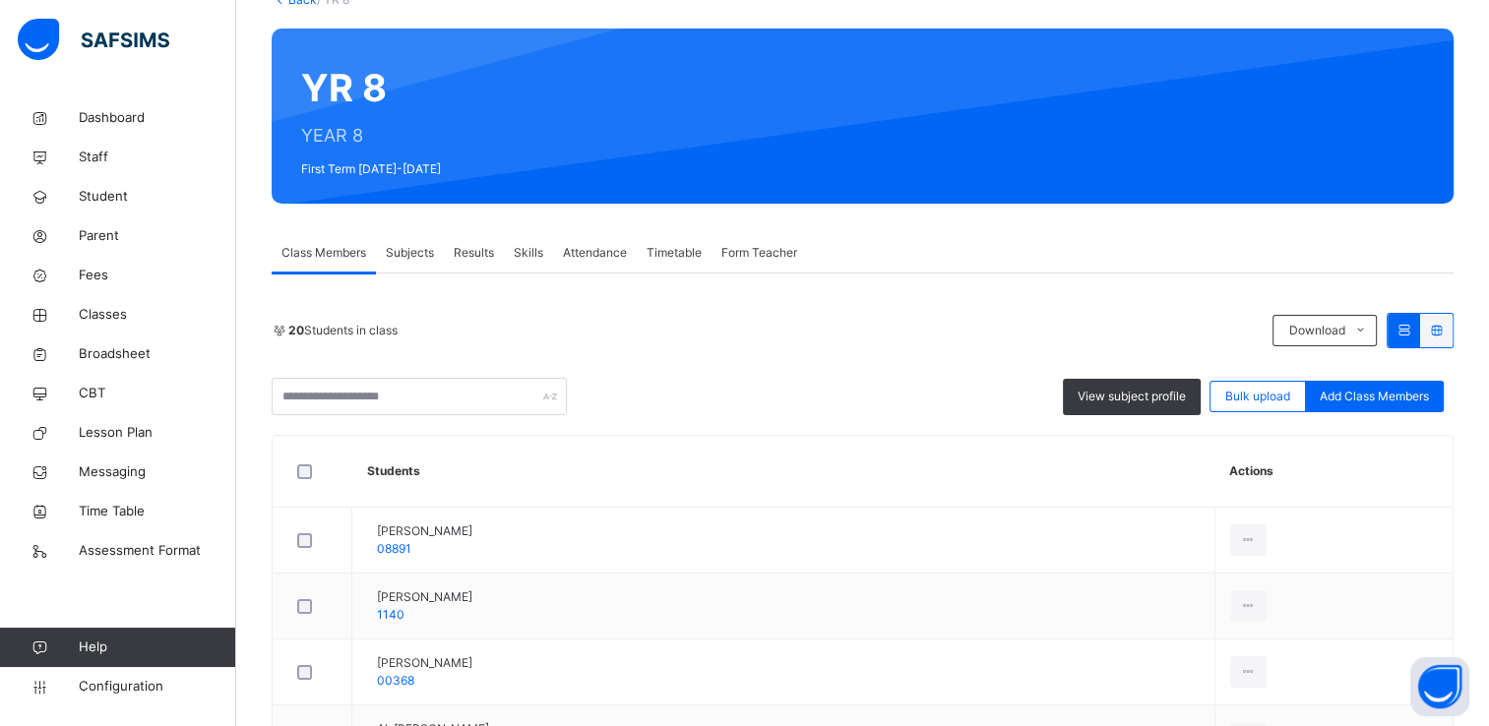
click at [653, 330] on div "20 Students in class" at bounding box center [767, 331] width 991 height 18
click at [1348, 393] on span "Add Class Members" at bounding box center [1374, 397] width 109 height 18
click at [113, 317] on span "Classes" at bounding box center [157, 315] width 157 height 20
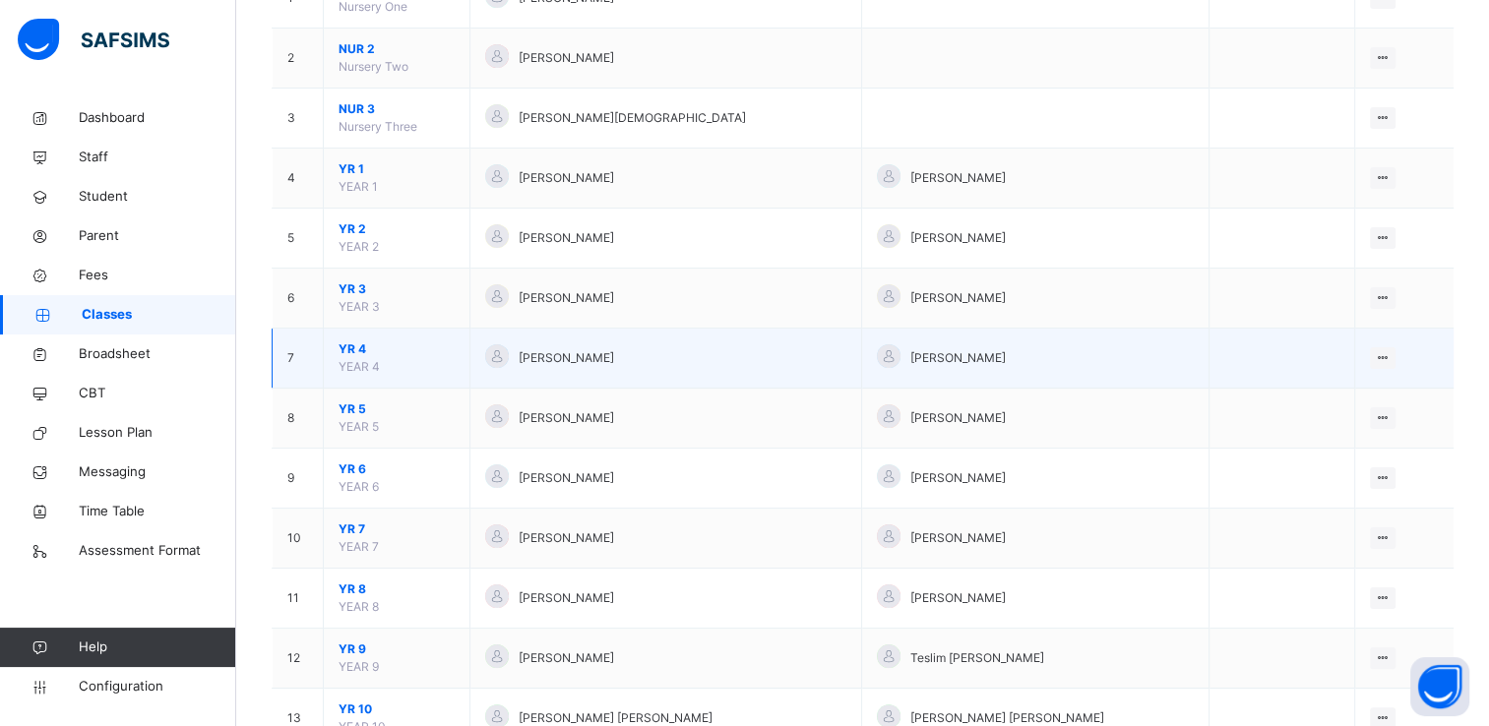
scroll to position [274, 0]
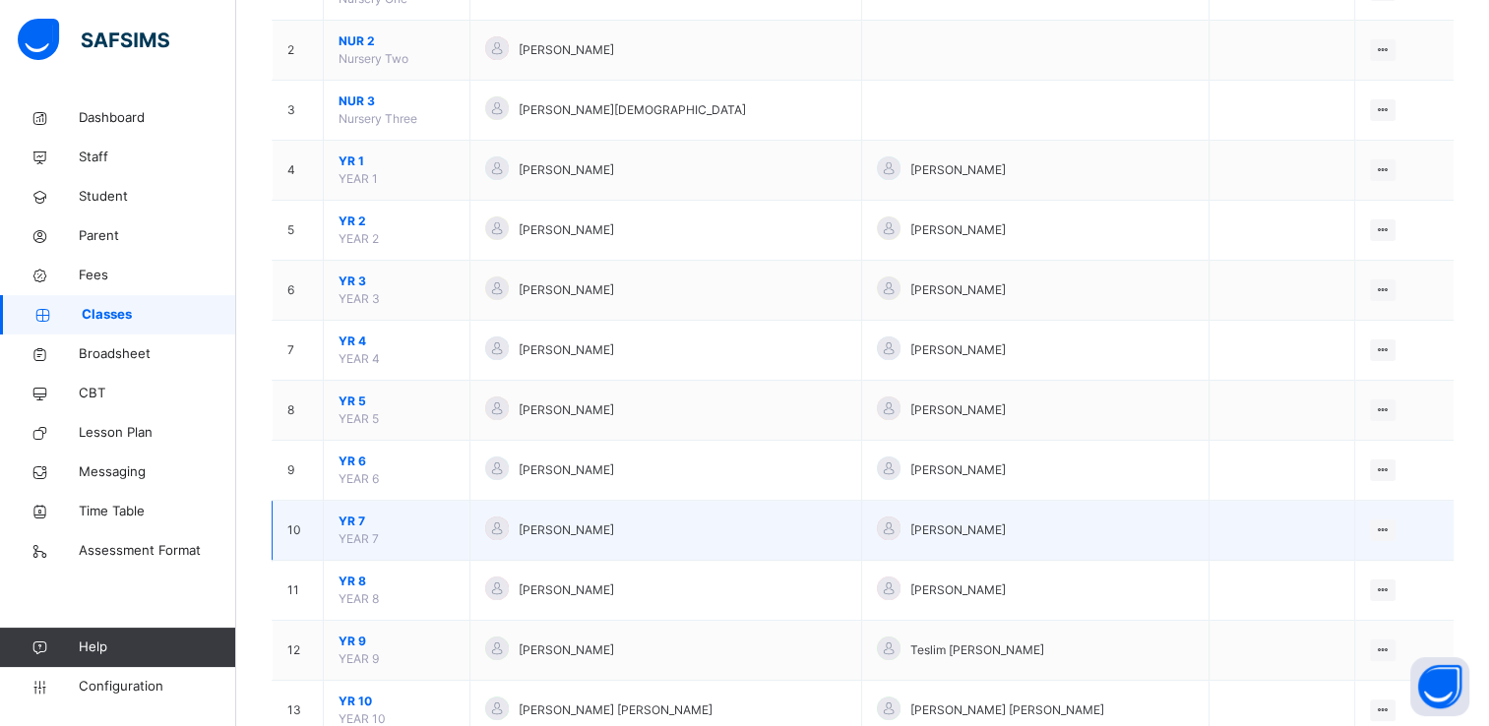
click at [350, 514] on span "YR 7" at bounding box center [397, 522] width 116 height 18
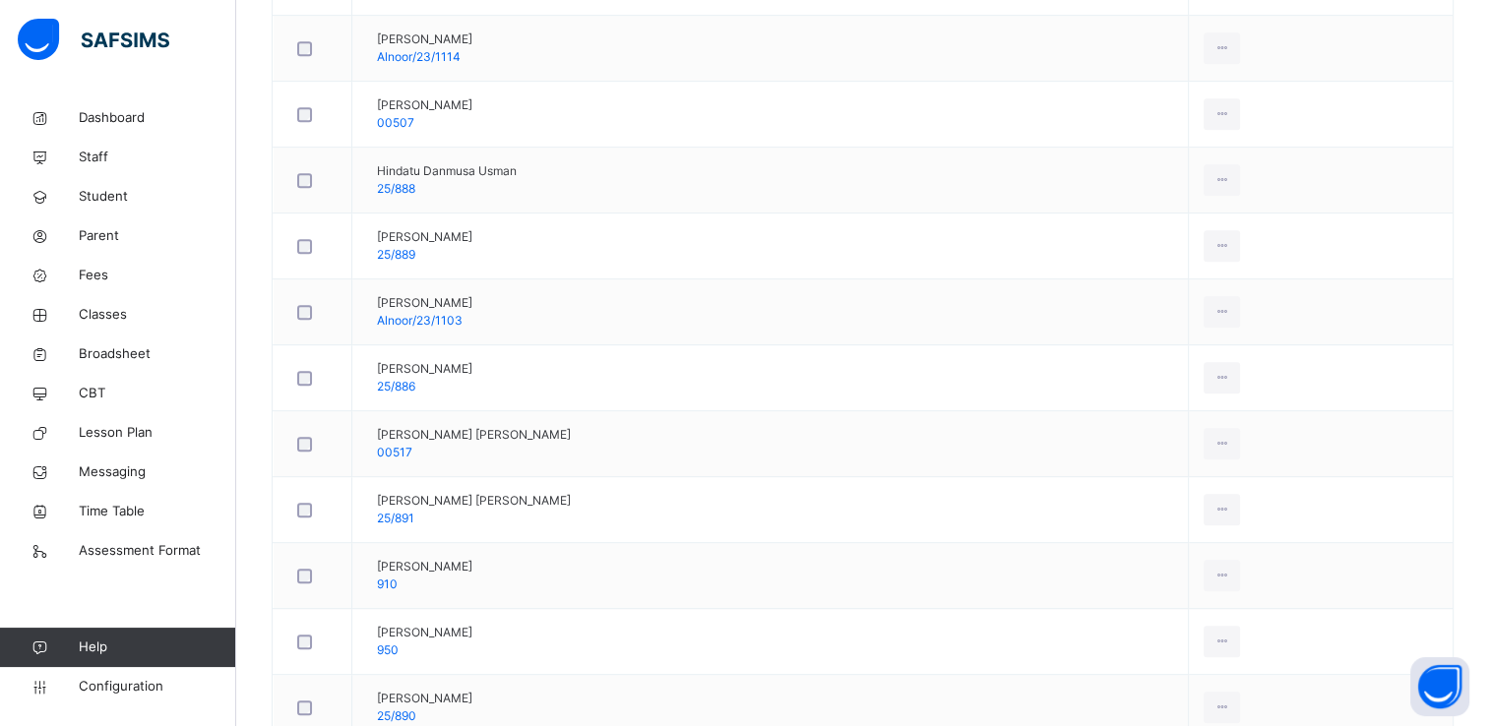
scroll to position [963, 0]
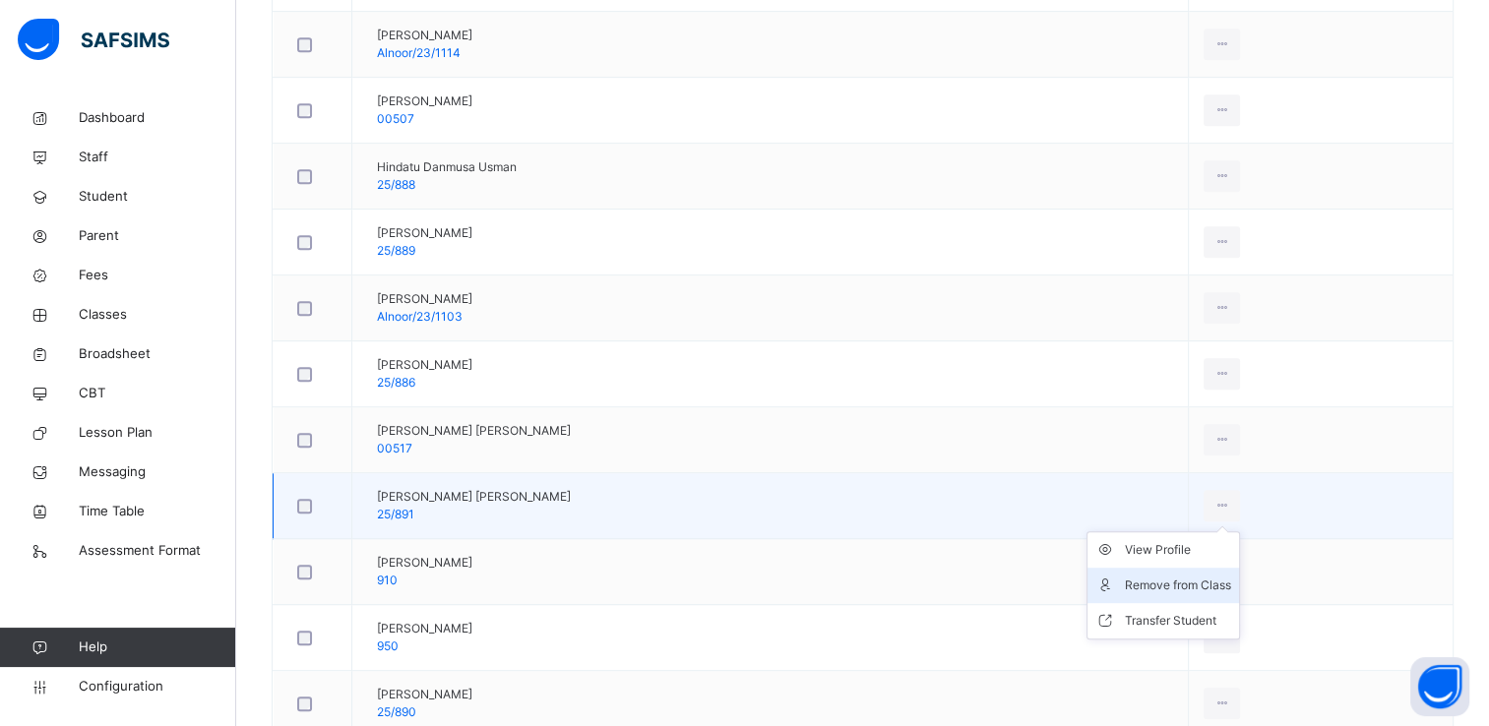
click at [1231, 576] on div "Remove from Class" at bounding box center [1178, 586] width 106 height 20
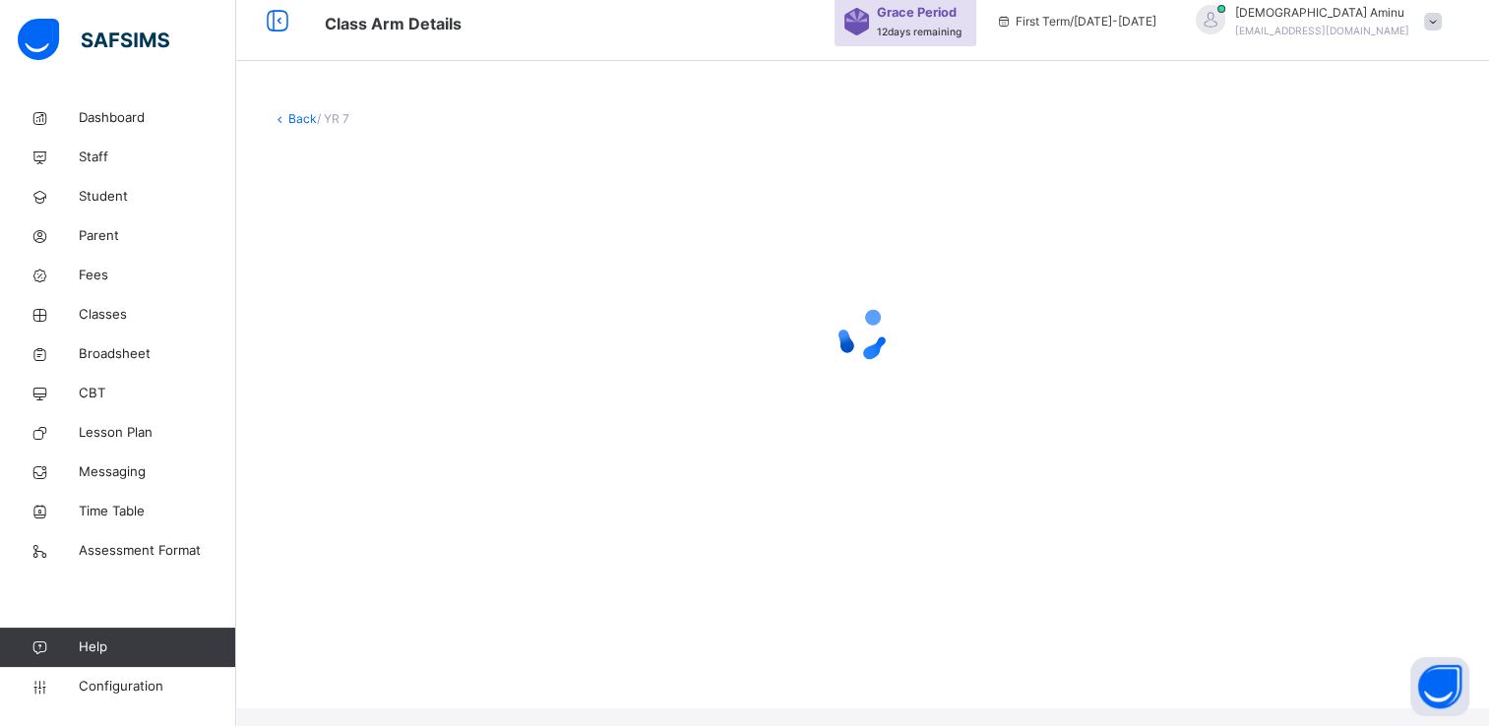
scroll to position [0, 0]
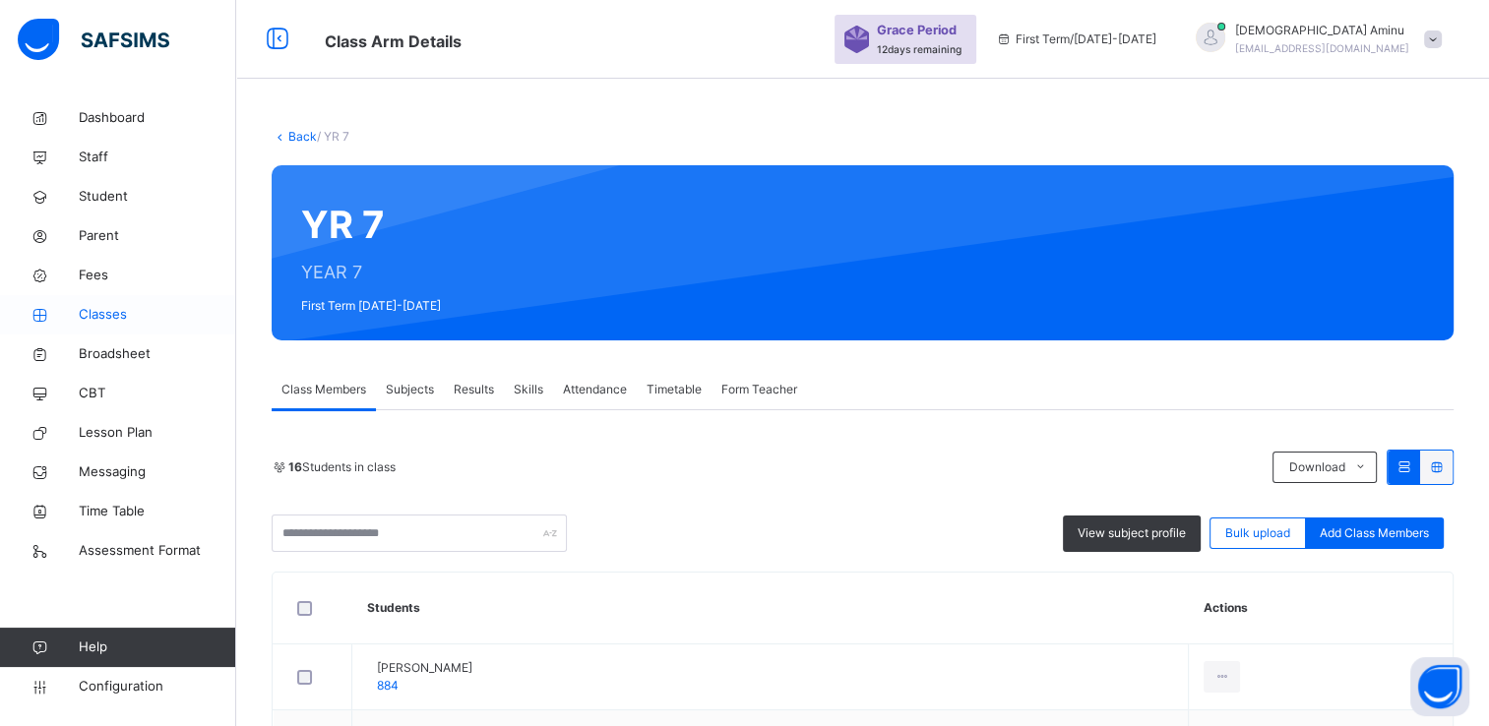
click at [94, 306] on span "Classes" at bounding box center [157, 315] width 157 height 20
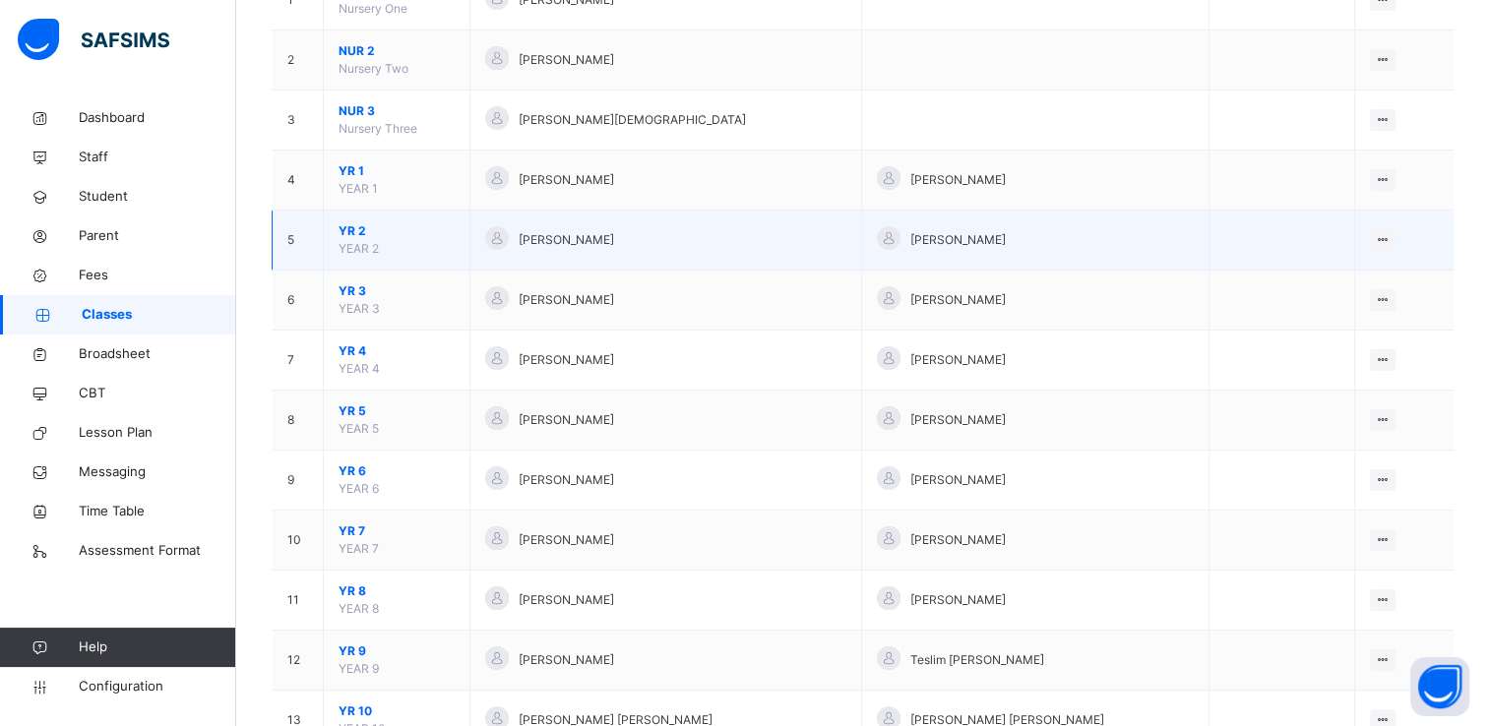
scroll to position [268, 0]
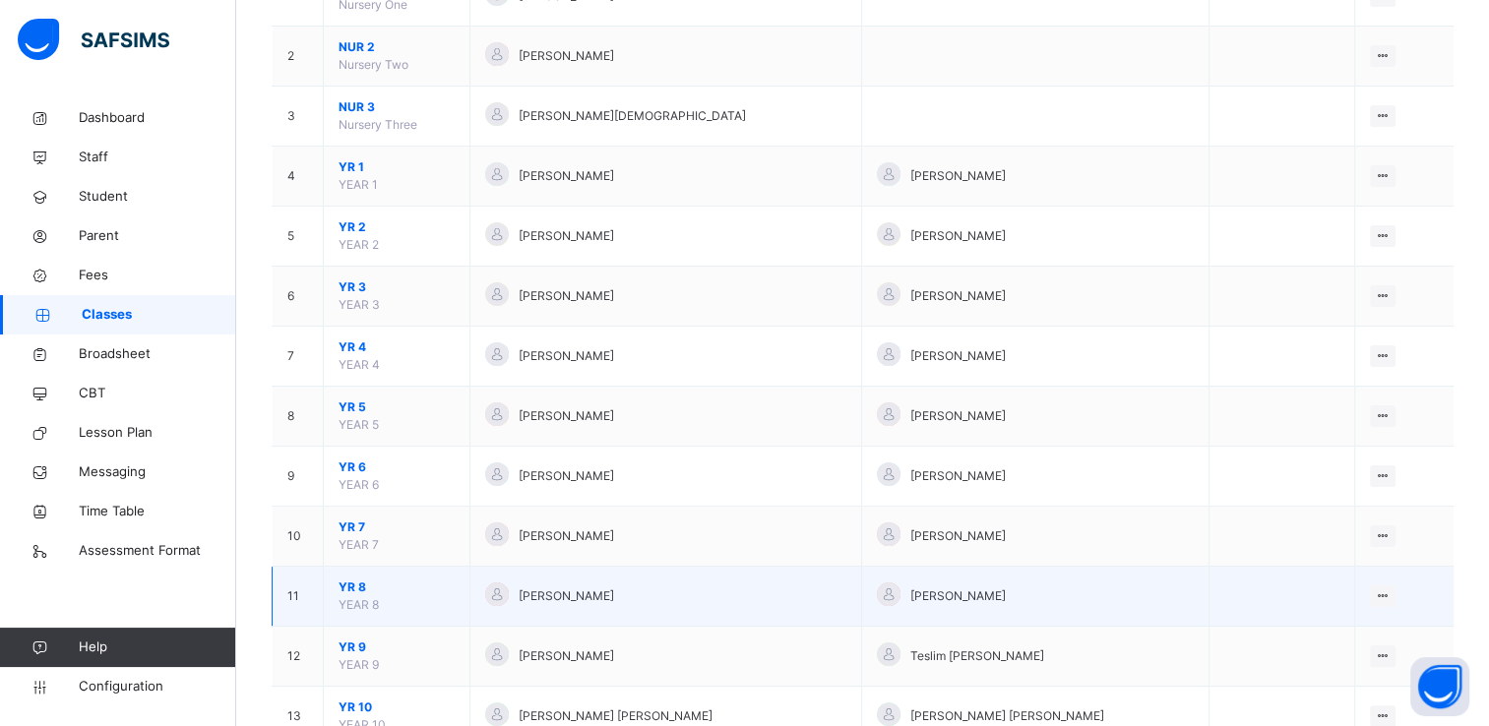
click at [356, 581] on span "YR 8" at bounding box center [397, 588] width 116 height 18
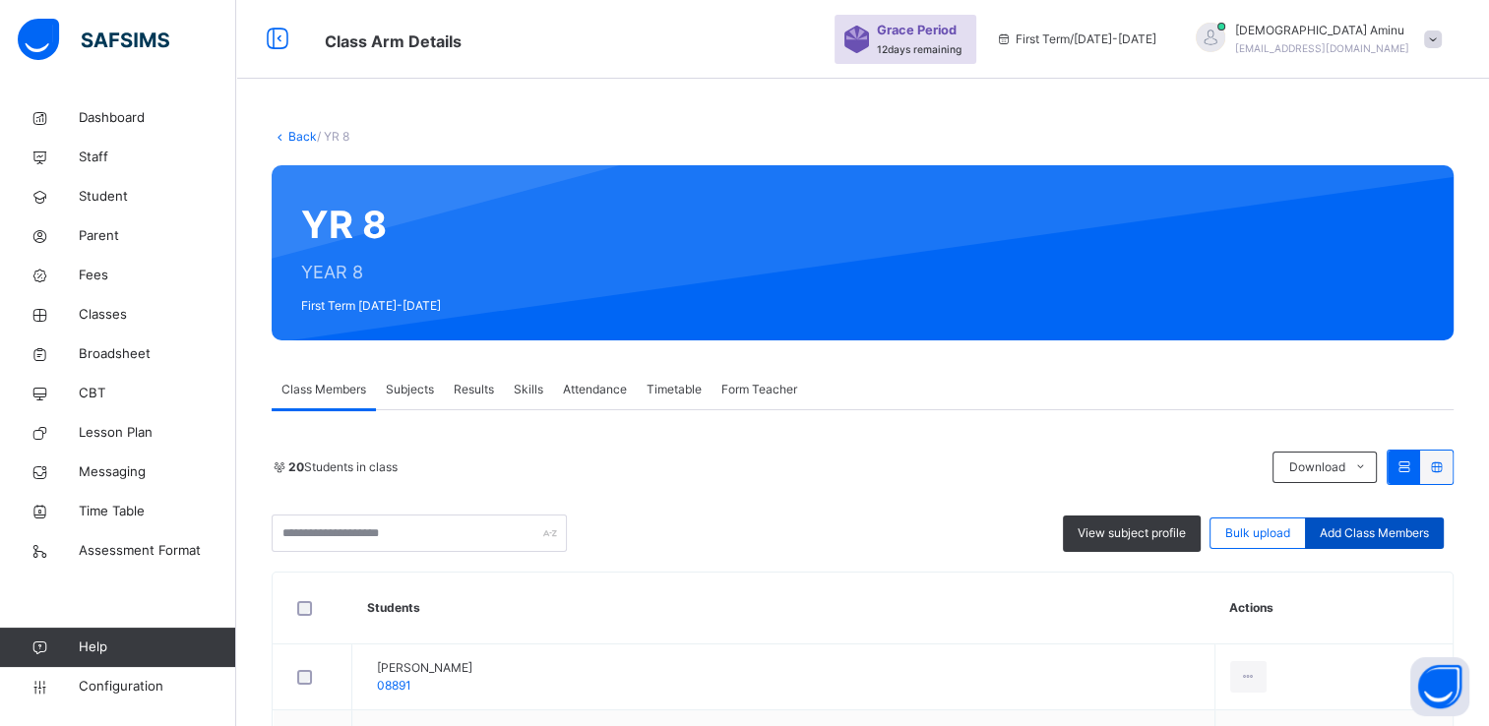
click at [1345, 537] on span "Add Class Members" at bounding box center [1374, 534] width 109 height 18
type input "*******"
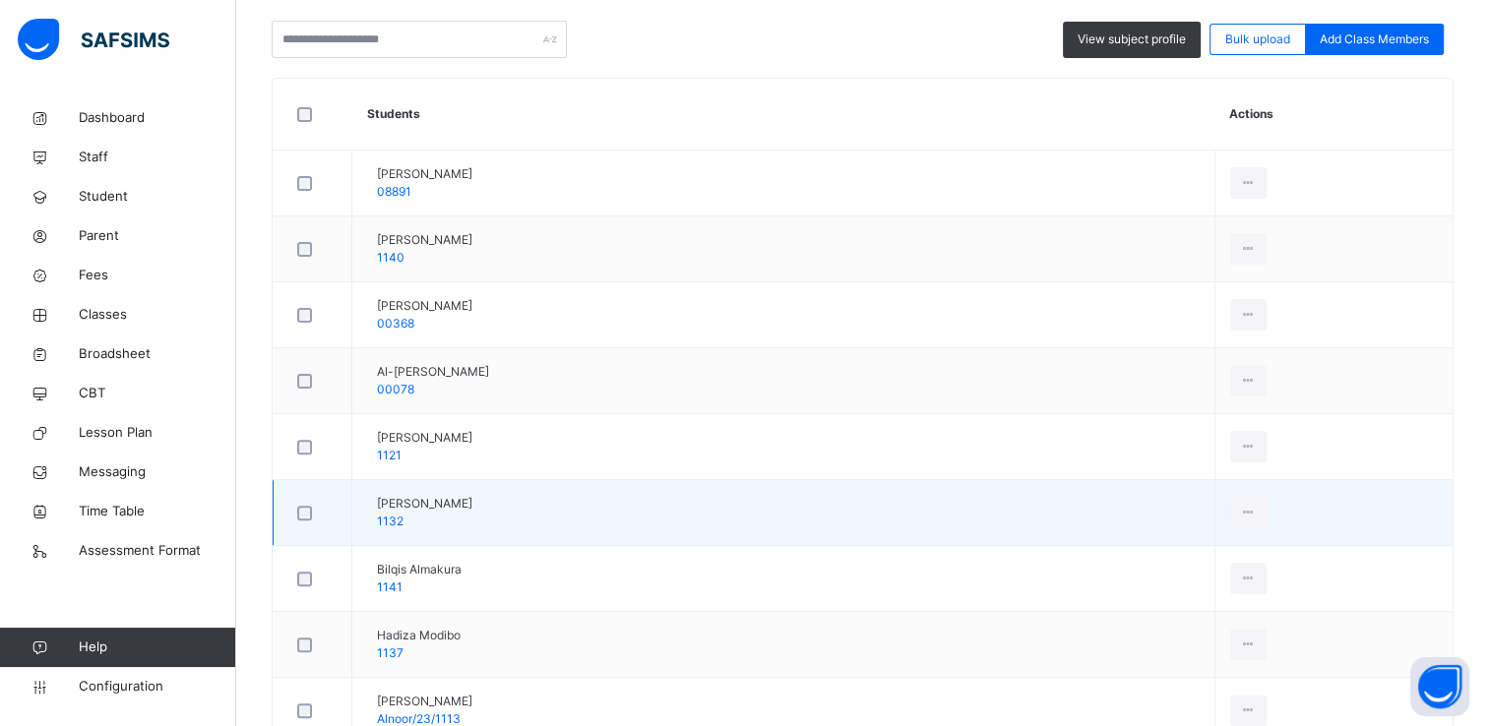
scroll to position [492, 0]
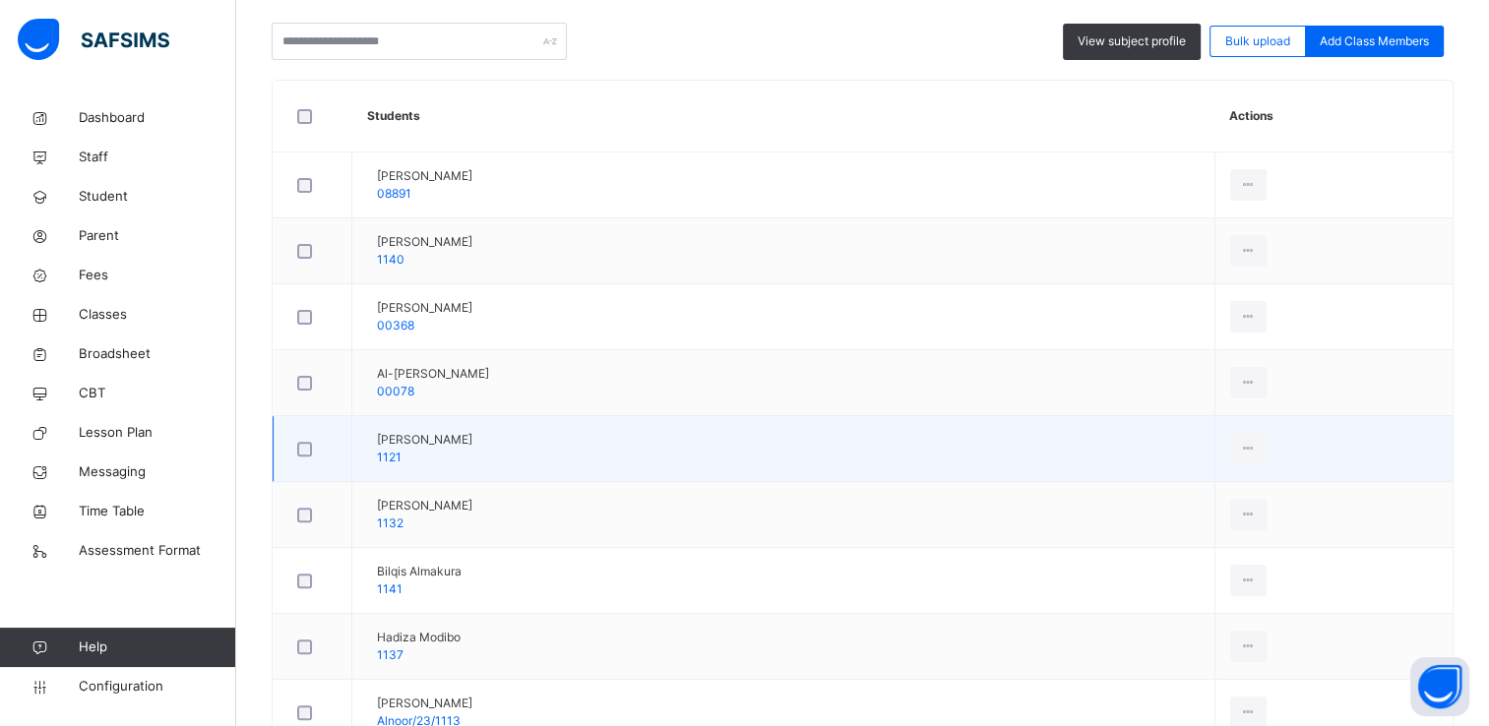
click at [556, 443] on td "[PERSON_NAME] 1121" at bounding box center [783, 449] width 863 height 66
click at [1203, 522] on div "Remove from Class" at bounding box center [1205, 529] width 106 height 20
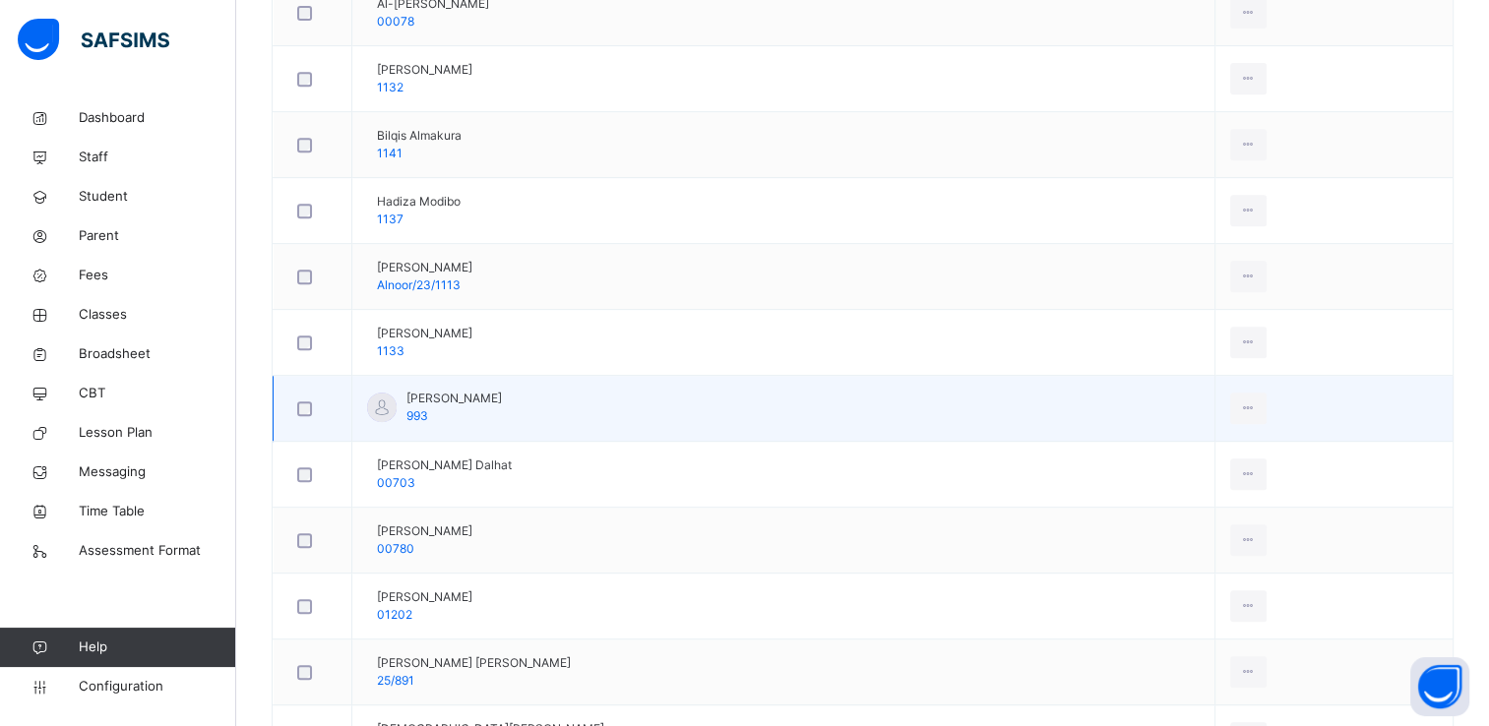
scroll to position [866, 0]
click at [667, 395] on td "[PERSON_NAME] 993" at bounding box center [783, 405] width 863 height 66
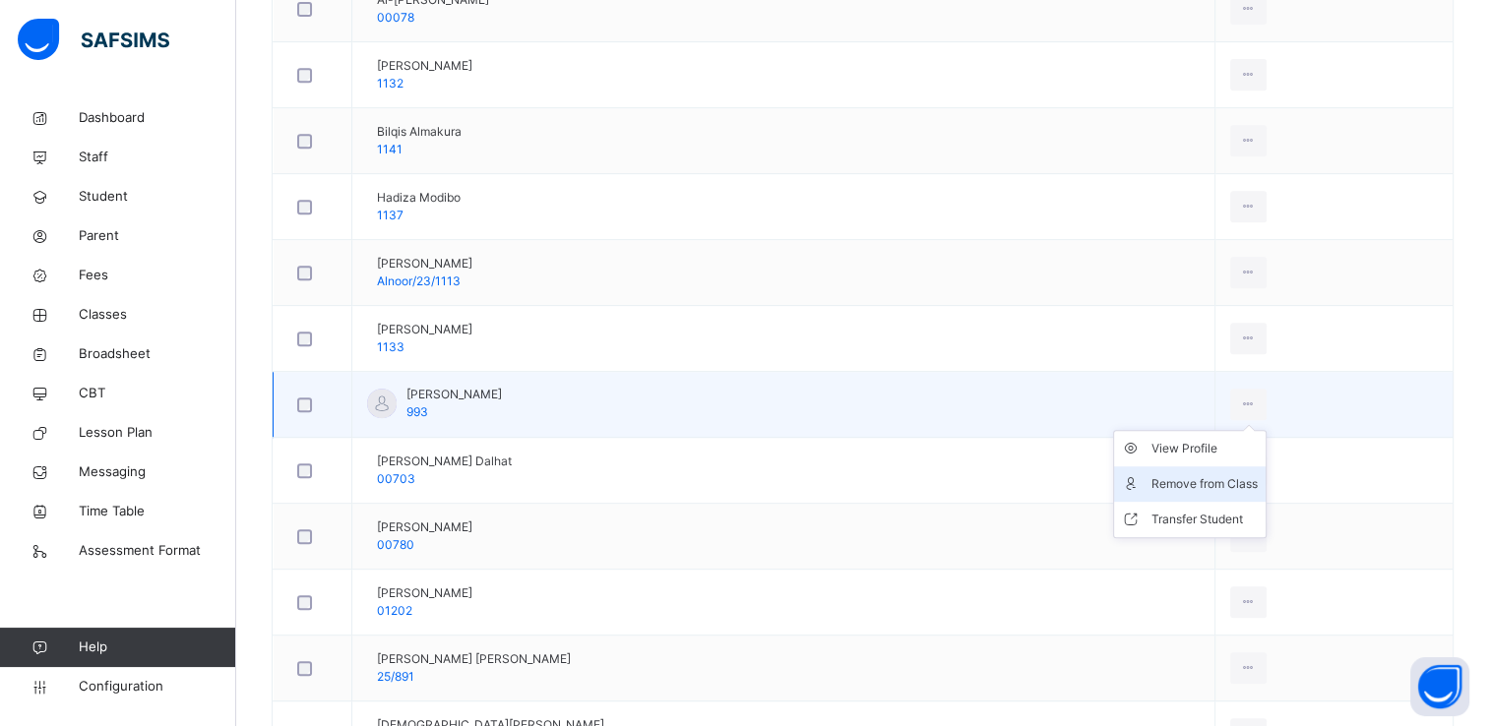
click at [1196, 478] on div "Remove from Class" at bounding box center [1205, 484] width 106 height 20
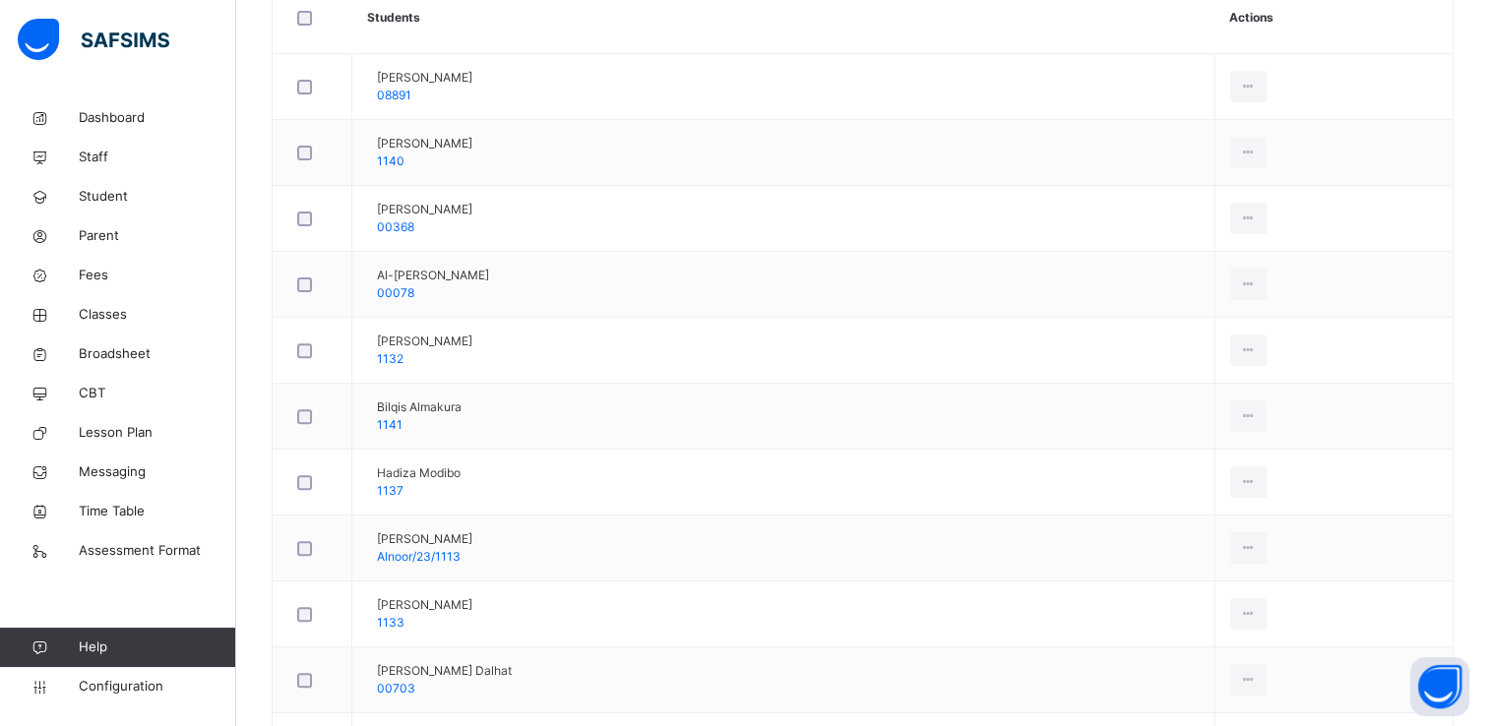
scroll to position [691, 0]
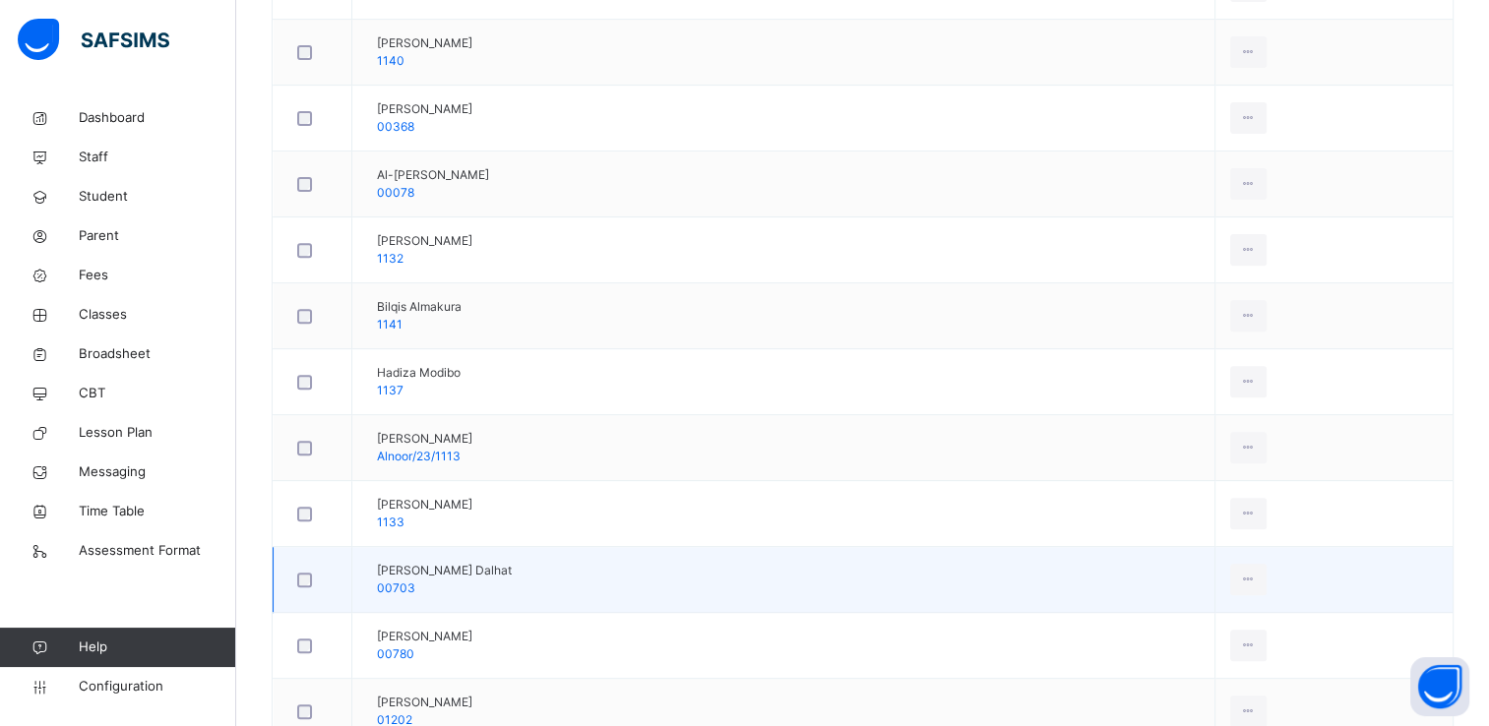
click at [602, 574] on td "[PERSON_NAME] Dalhat 00703" at bounding box center [783, 580] width 863 height 66
click at [1185, 650] on div "Remove from Class" at bounding box center [1205, 660] width 106 height 20
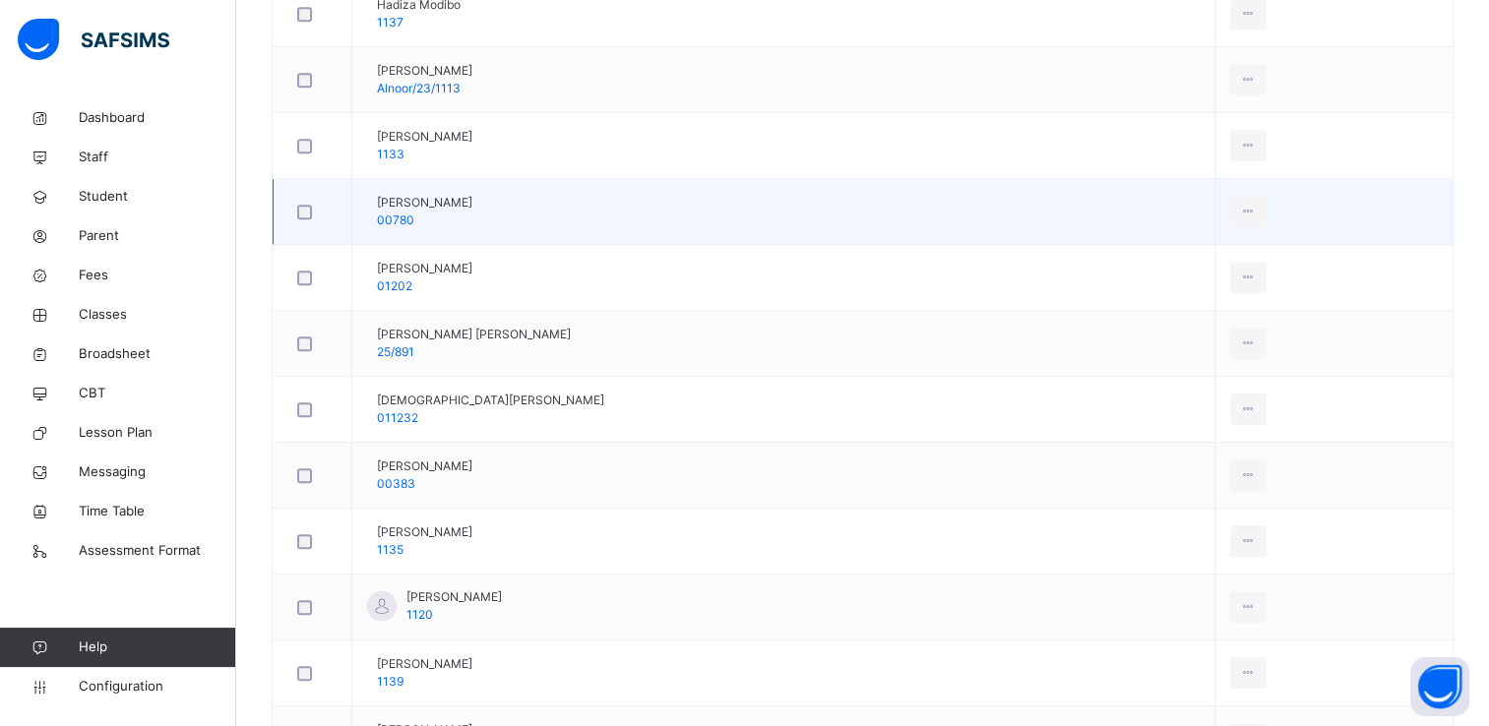
scroll to position [1075, 0]
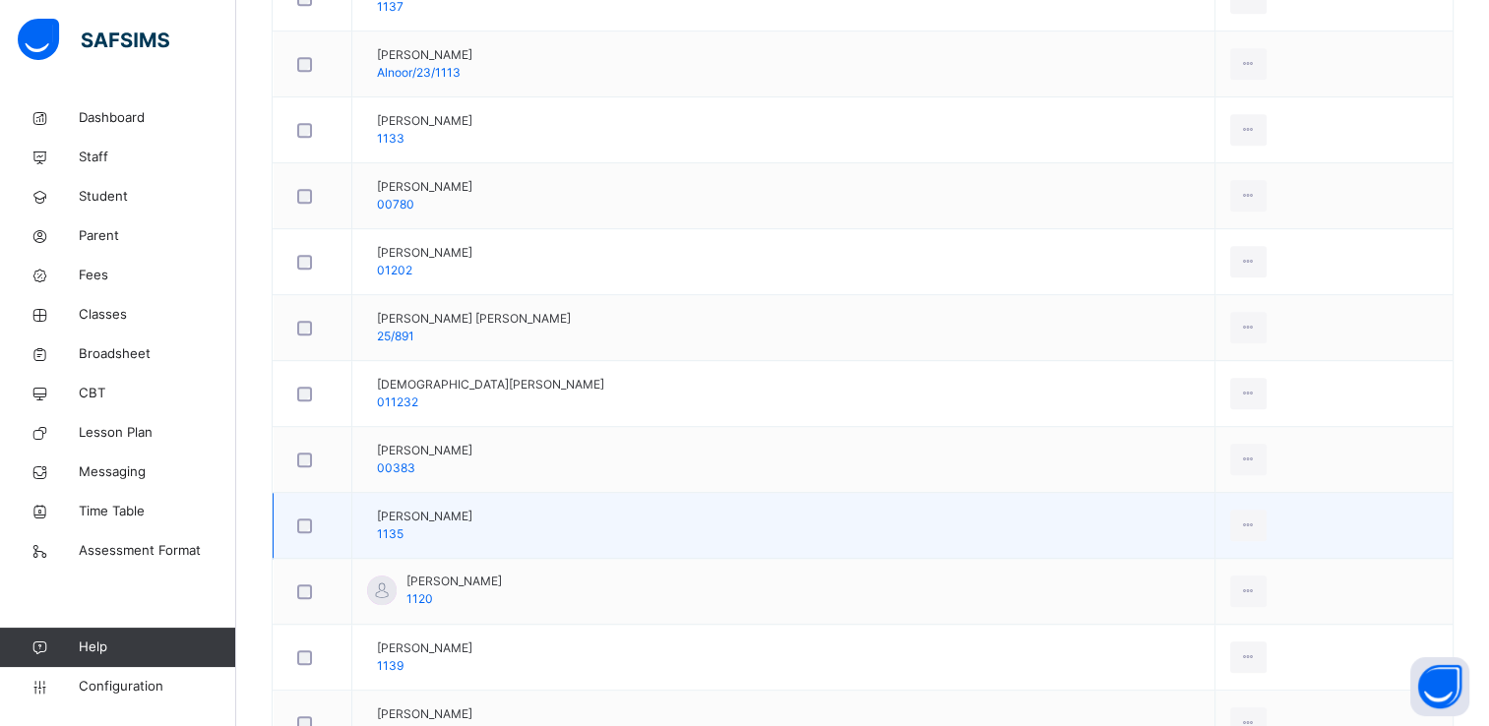
click at [598, 517] on td "[PERSON_NAME] 1135" at bounding box center [783, 526] width 863 height 66
click at [1191, 596] on div "Remove from Class" at bounding box center [1205, 606] width 106 height 20
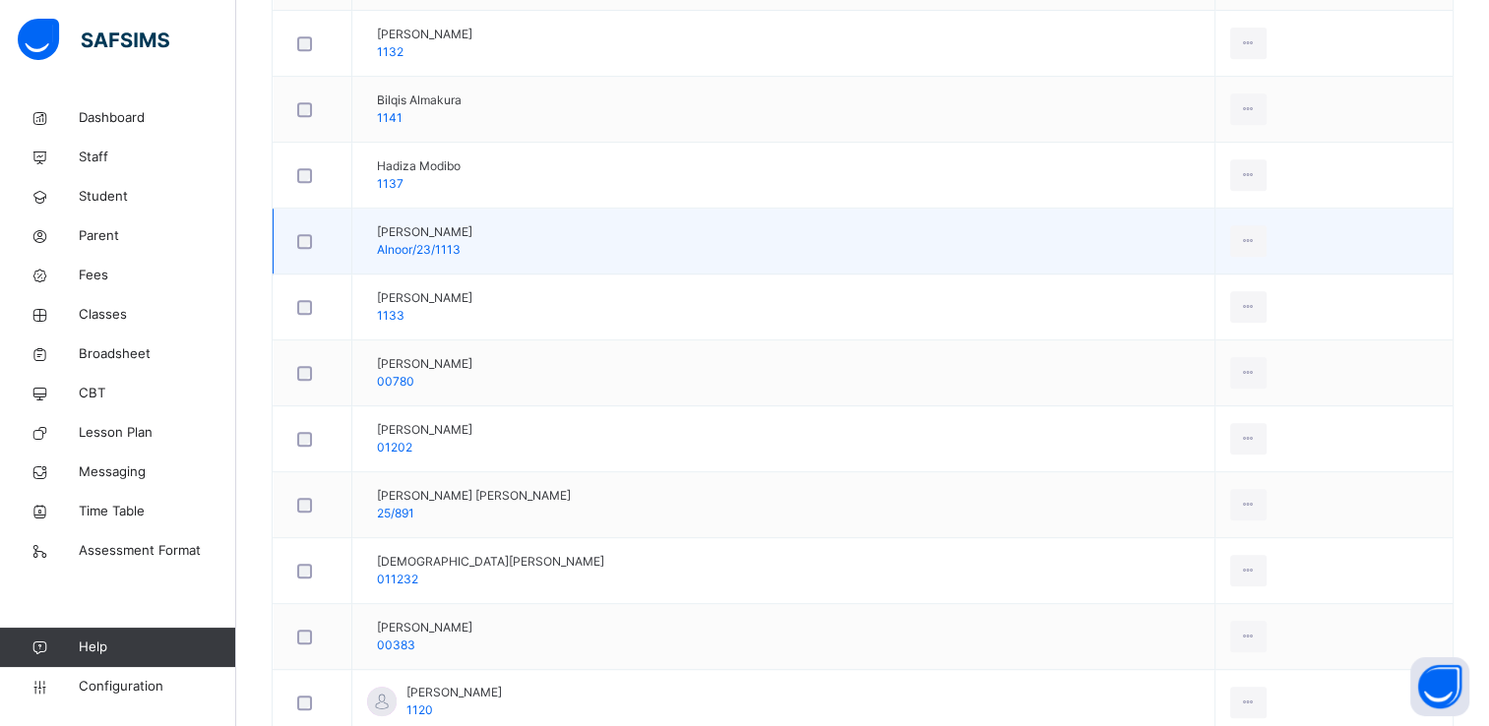
scroll to position [898, 0]
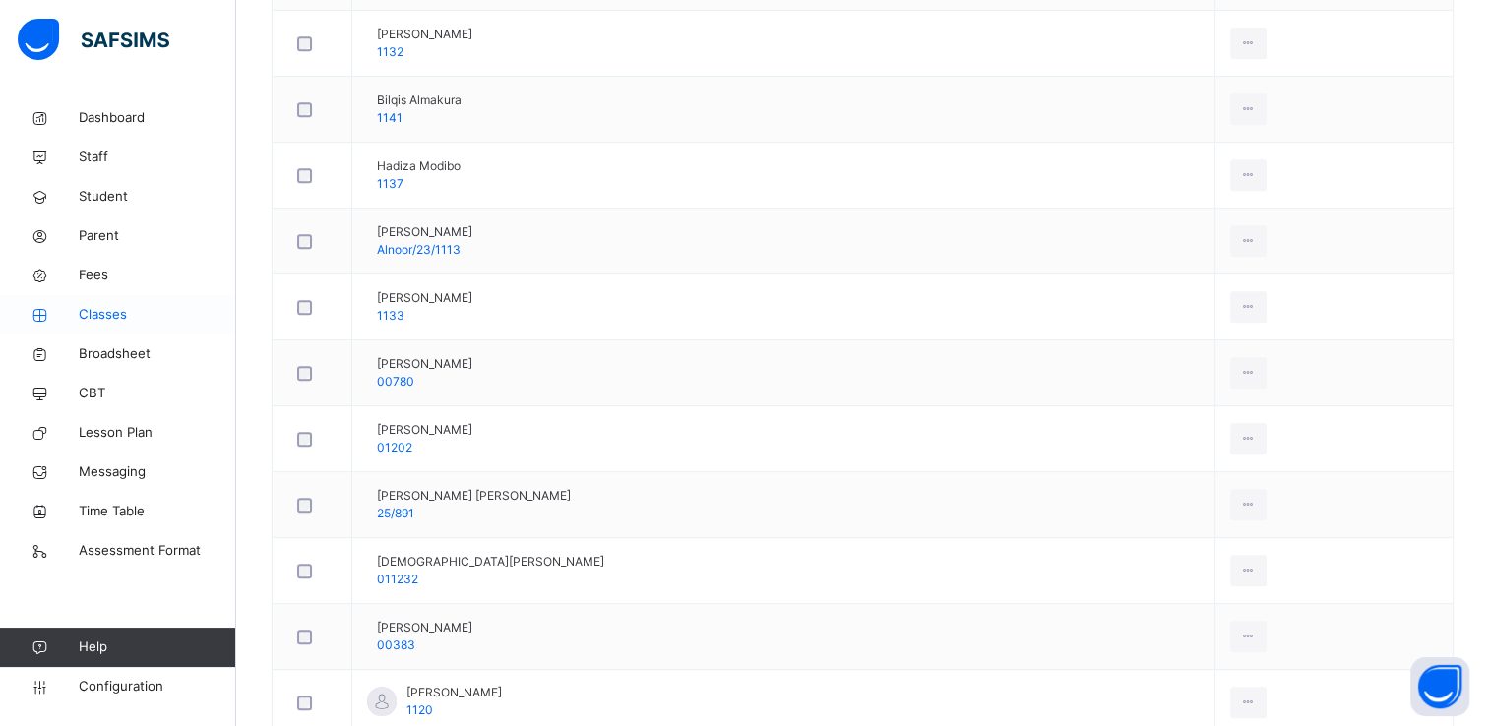
click at [112, 313] on span "Classes" at bounding box center [157, 315] width 157 height 20
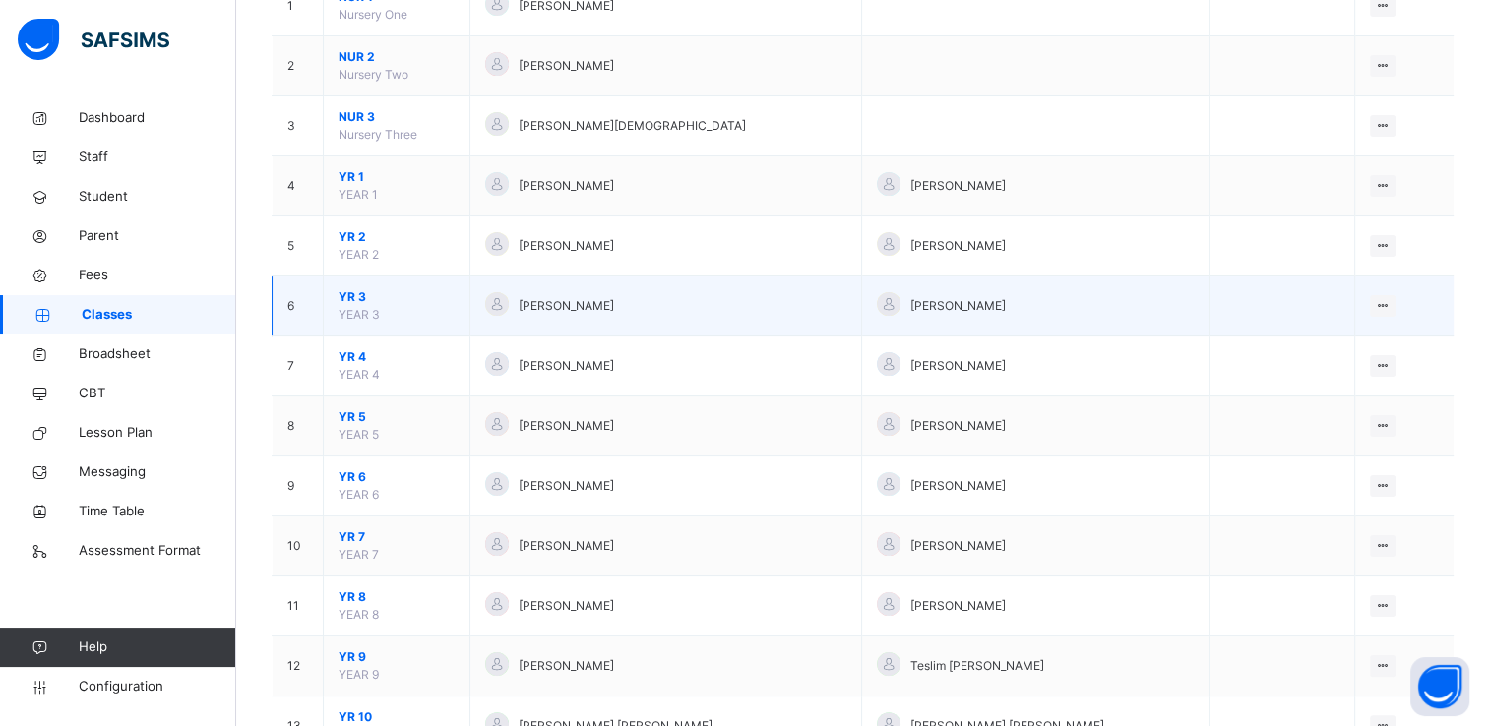
scroll to position [259, 0]
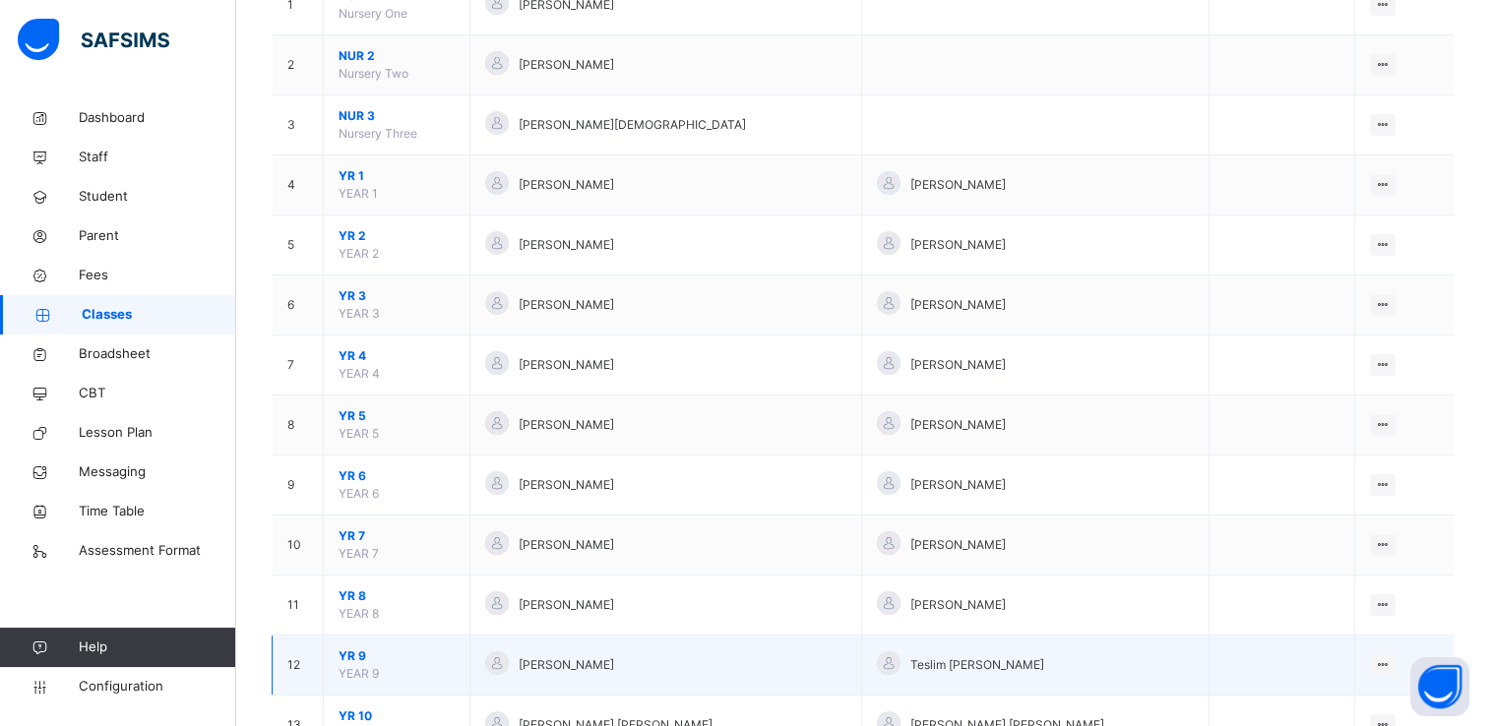
click at [348, 655] on span "YR 9" at bounding box center [397, 657] width 116 height 18
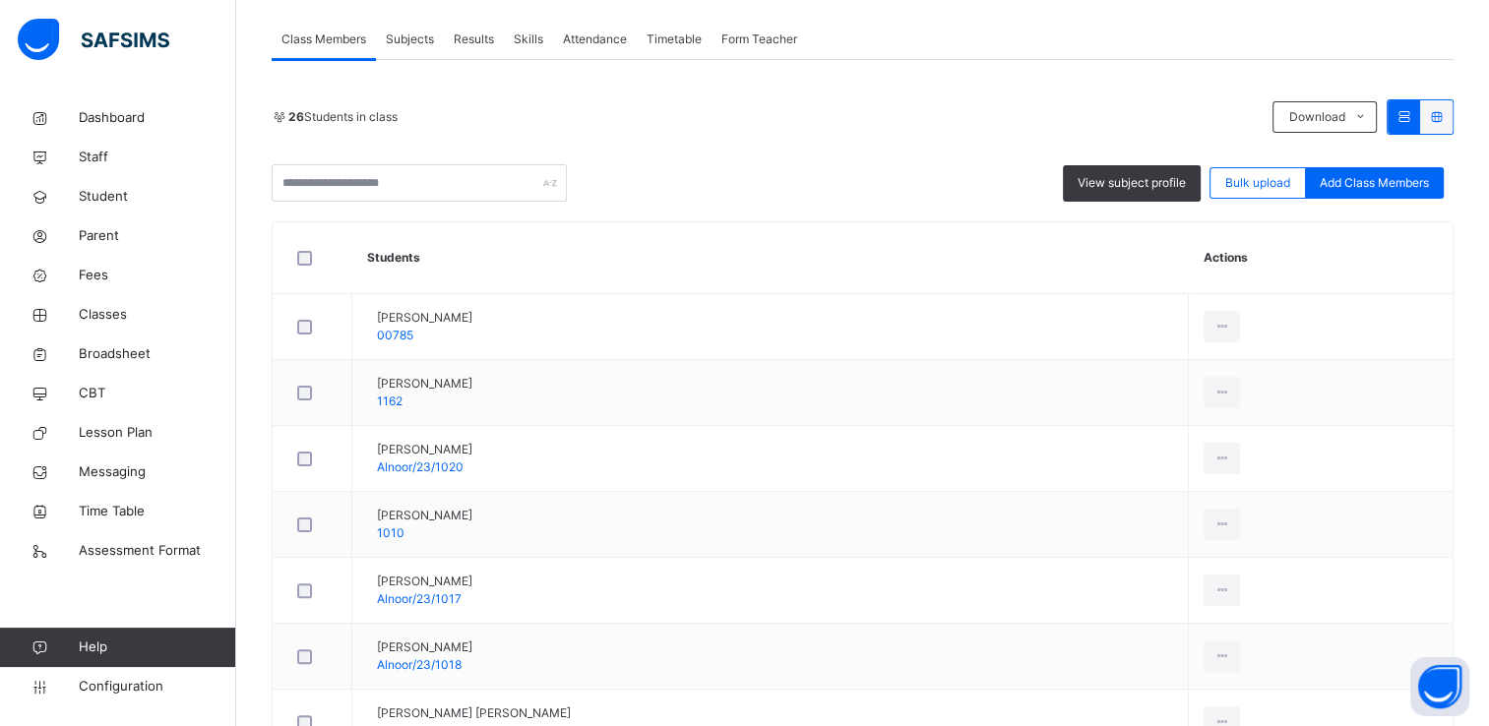
scroll to position [350, 0]
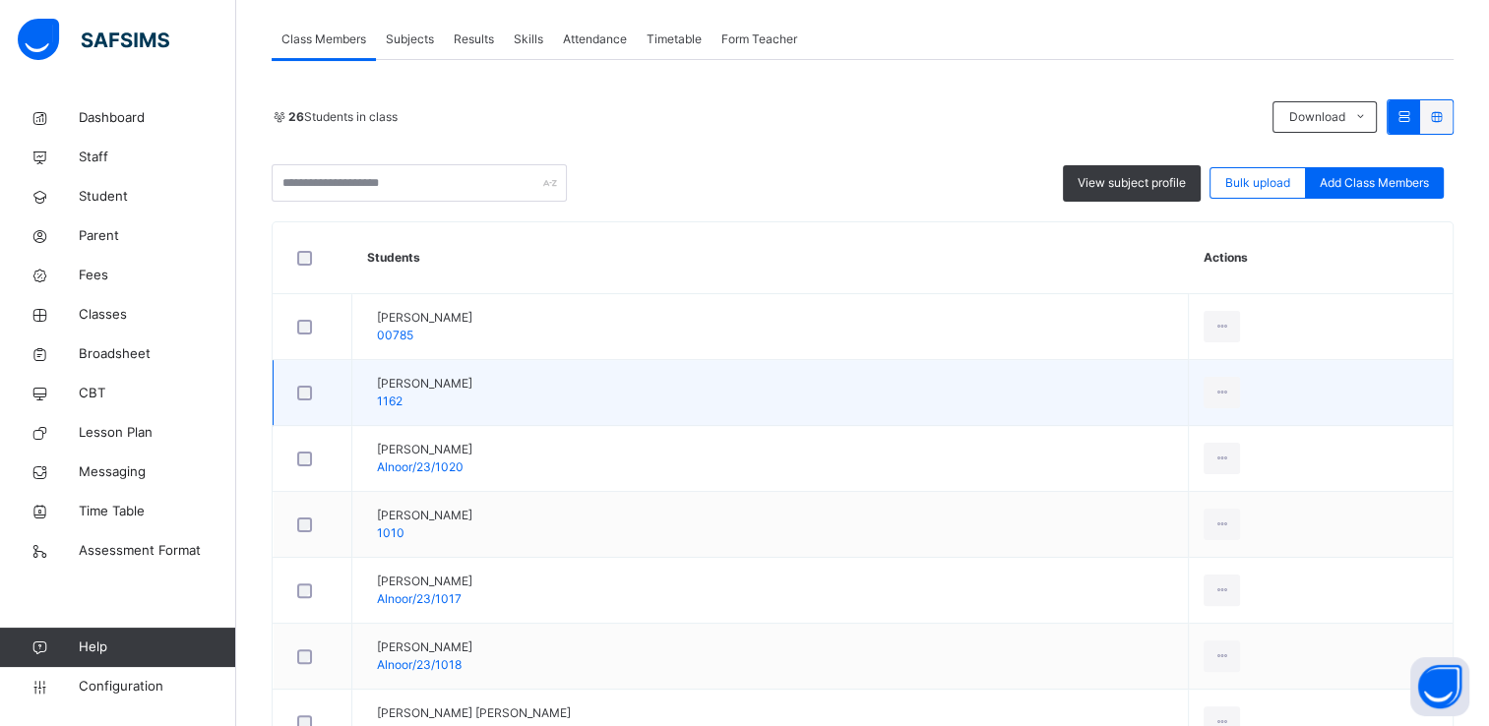
click at [622, 380] on td "[PERSON_NAME] 1162" at bounding box center [770, 393] width 837 height 66
click at [1174, 463] on div "Remove from Class" at bounding box center [1178, 473] width 106 height 20
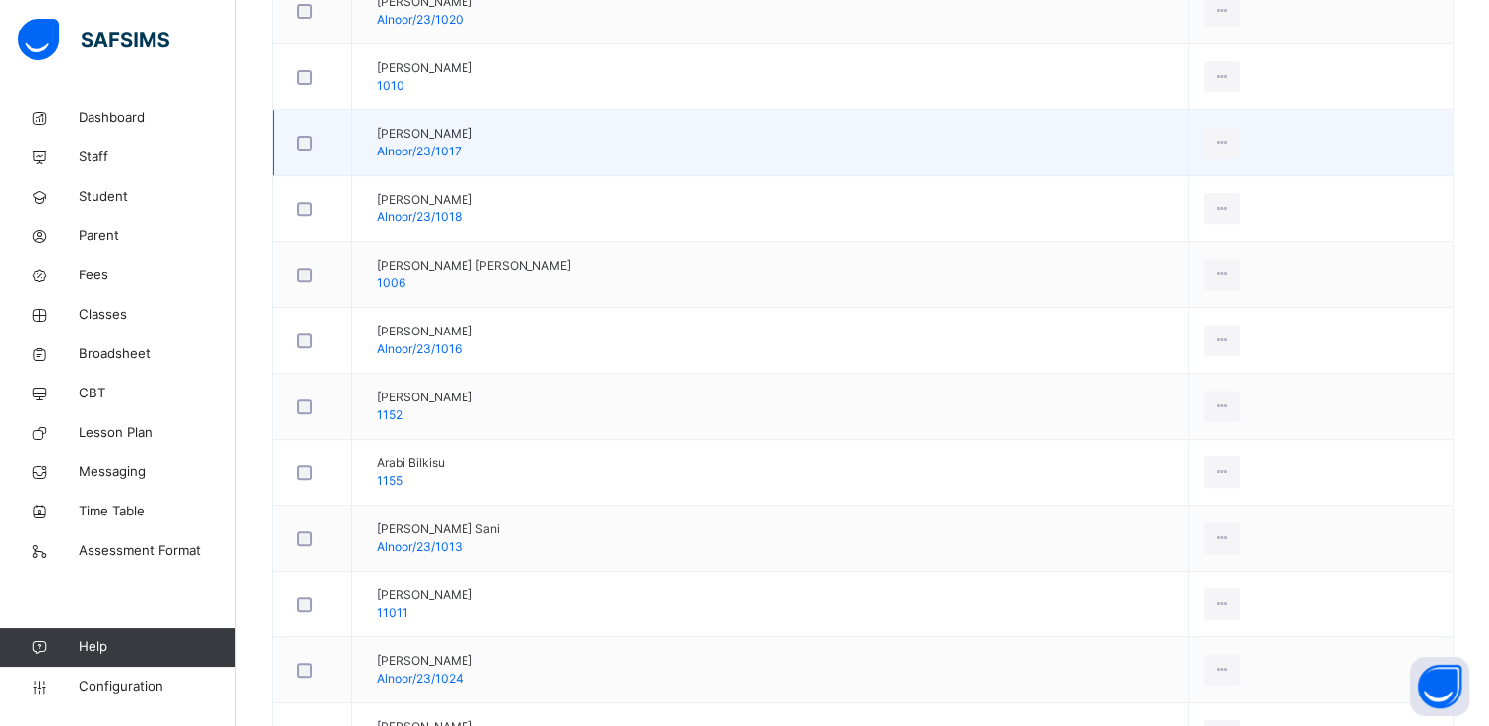
scroll to position [734, 0]
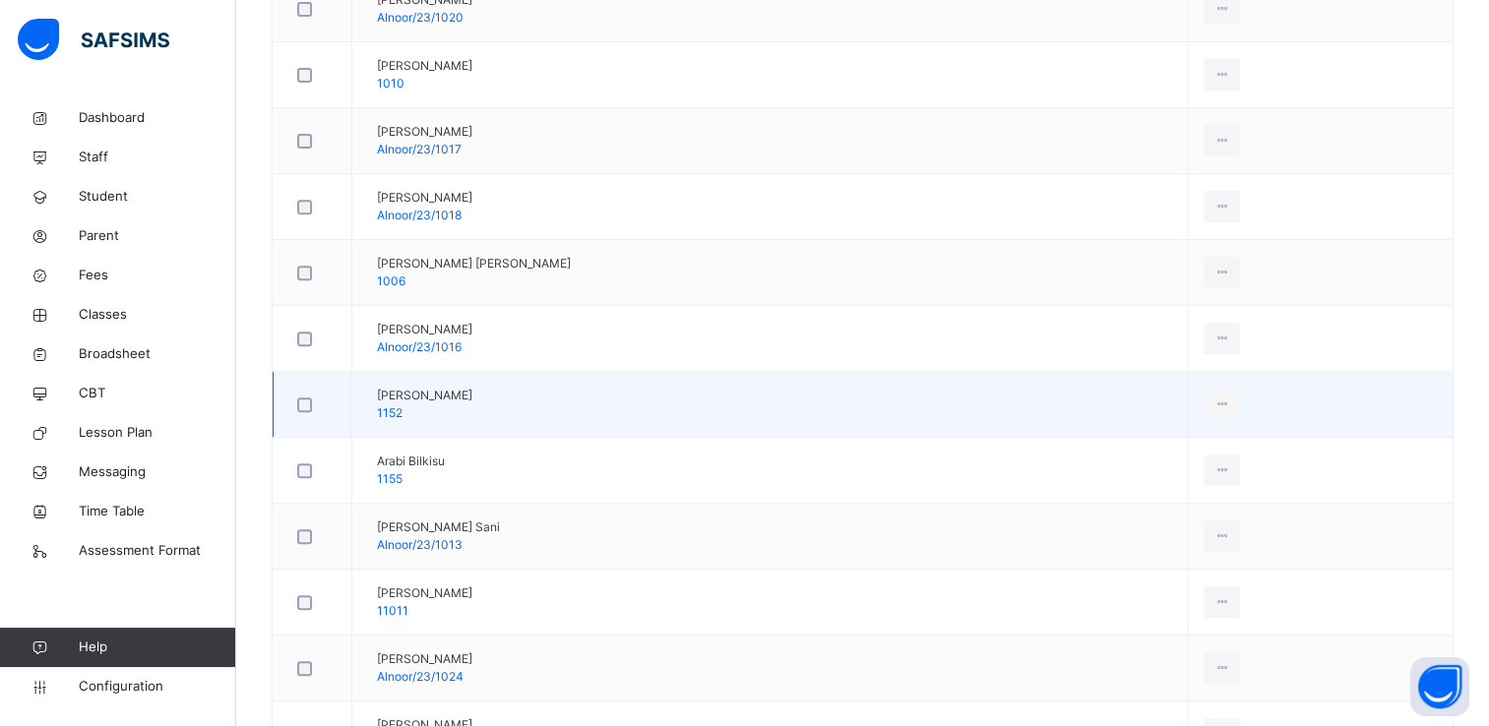
click at [634, 382] on td "[PERSON_NAME] 1152" at bounding box center [770, 405] width 837 height 66
click at [1177, 479] on div "Remove from Class" at bounding box center [1178, 484] width 106 height 20
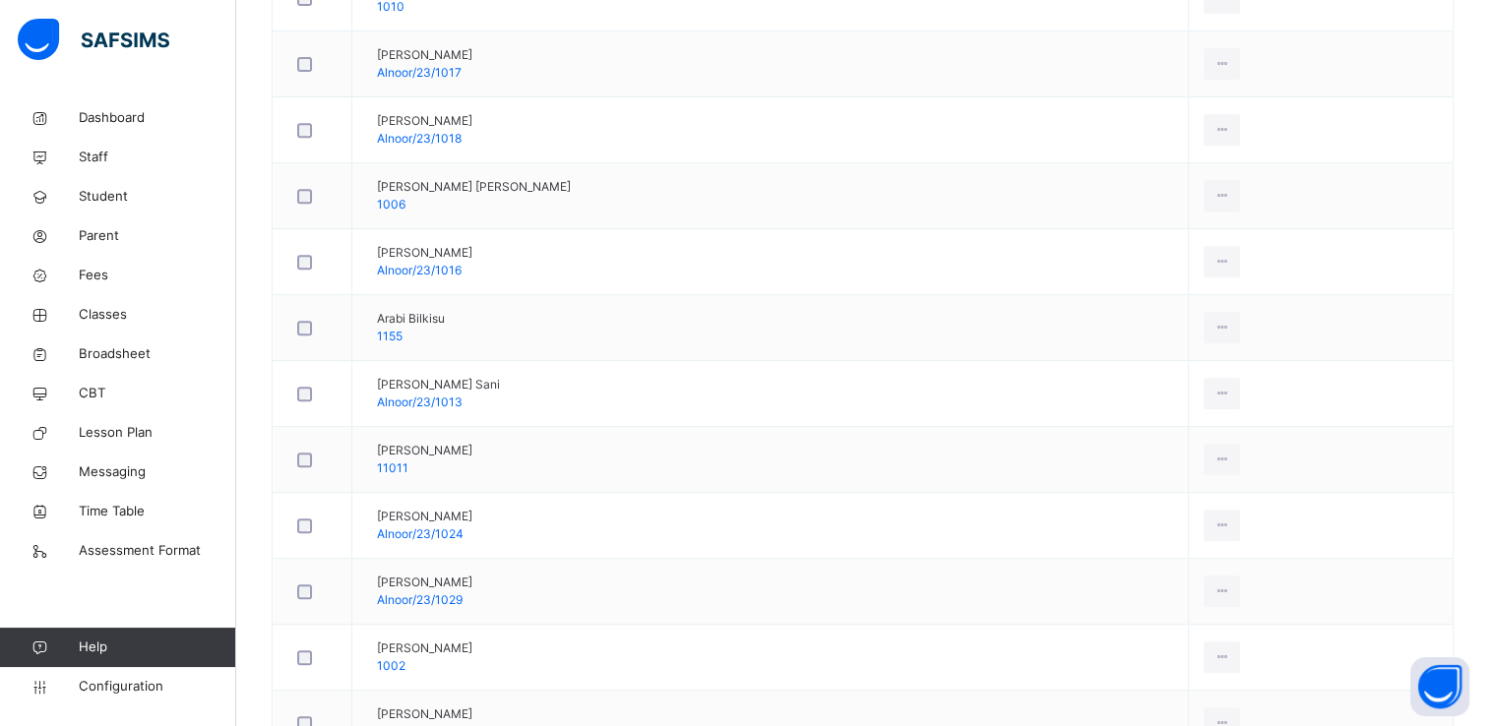
scroll to position [815, 0]
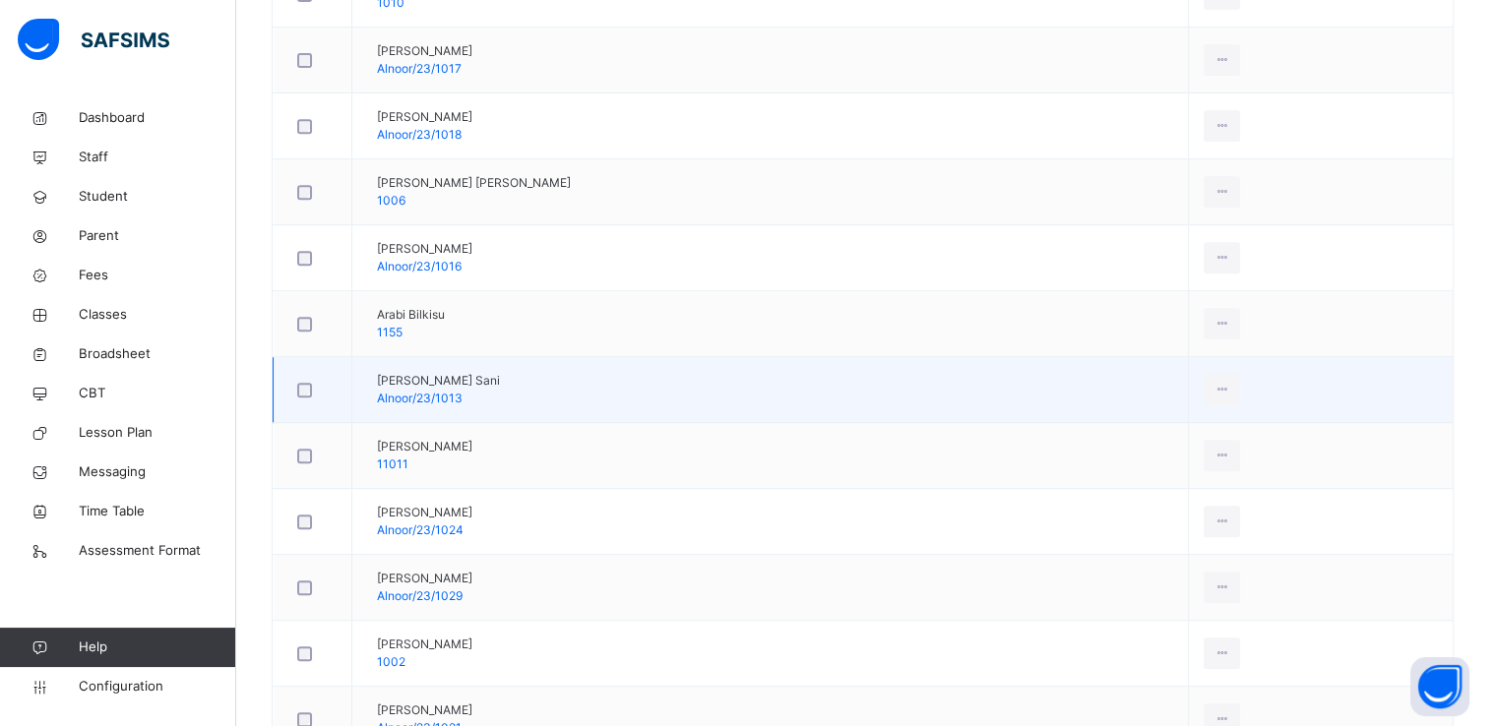
click at [642, 391] on td "[PERSON_NAME] [PERSON_NAME]/23/1013" at bounding box center [770, 390] width 837 height 66
click at [1203, 463] on div "Remove from Class" at bounding box center [1178, 470] width 106 height 20
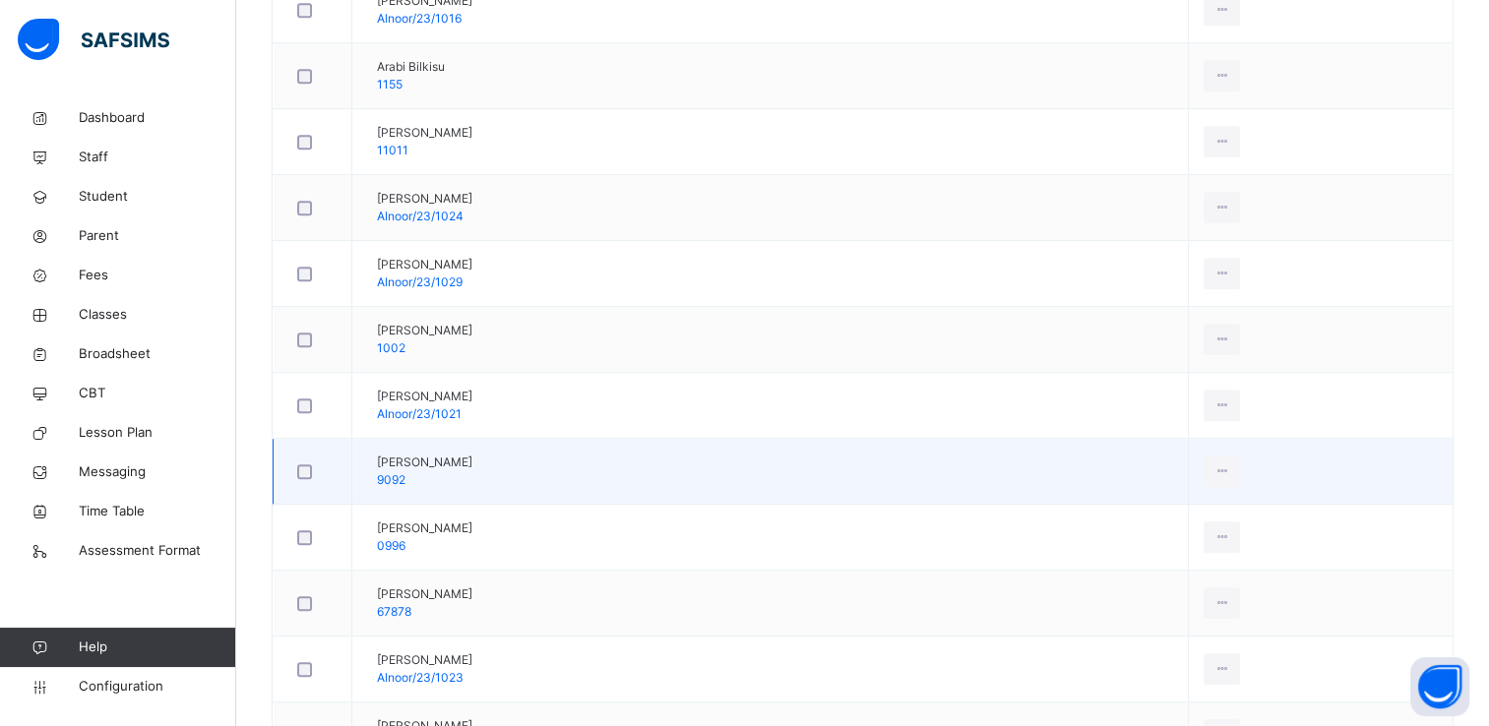
scroll to position [1063, 0]
click at [624, 481] on td "[PERSON_NAME] Anfal 9092" at bounding box center [770, 472] width 837 height 66
click at [1198, 541] on div "Remove from Class" at bounding box center [1178, 551] width 106 height 20
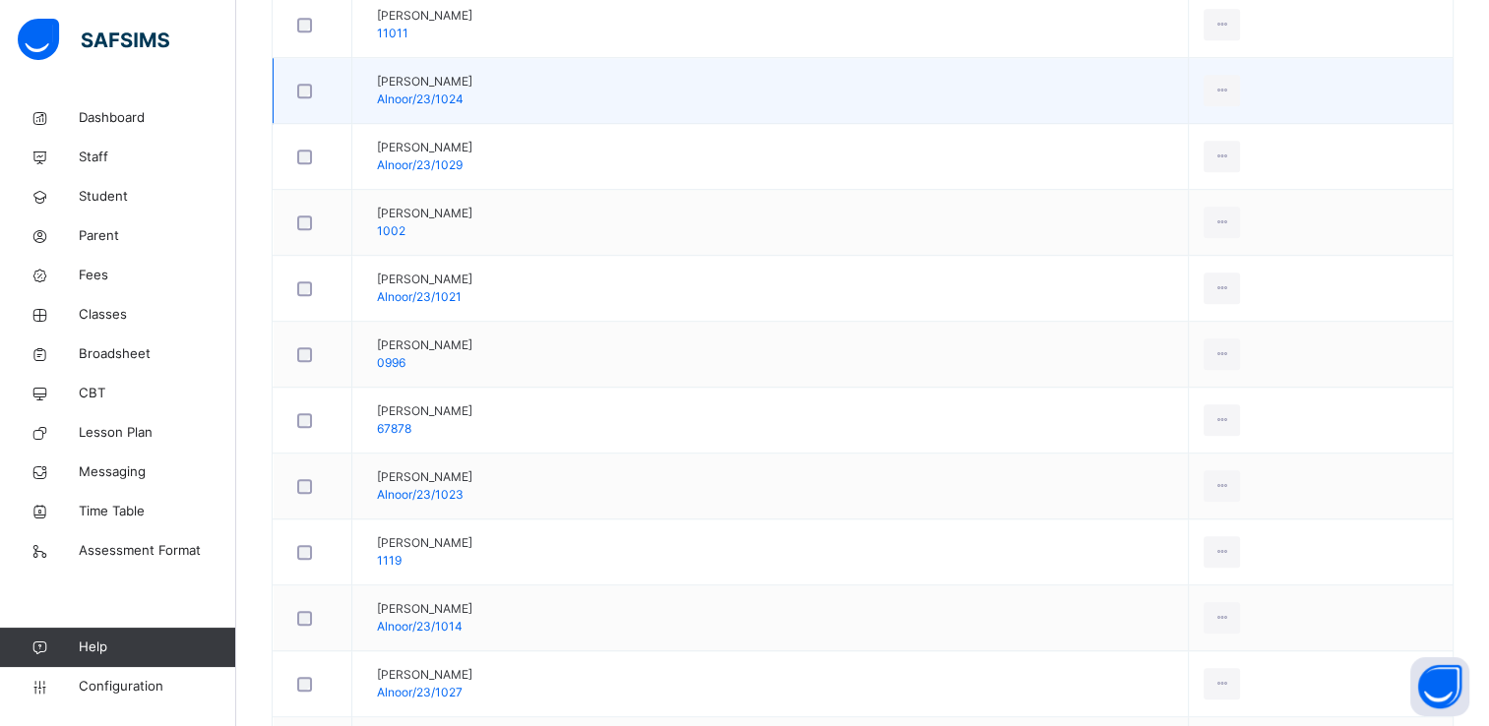
scroll to position [1189, 0]
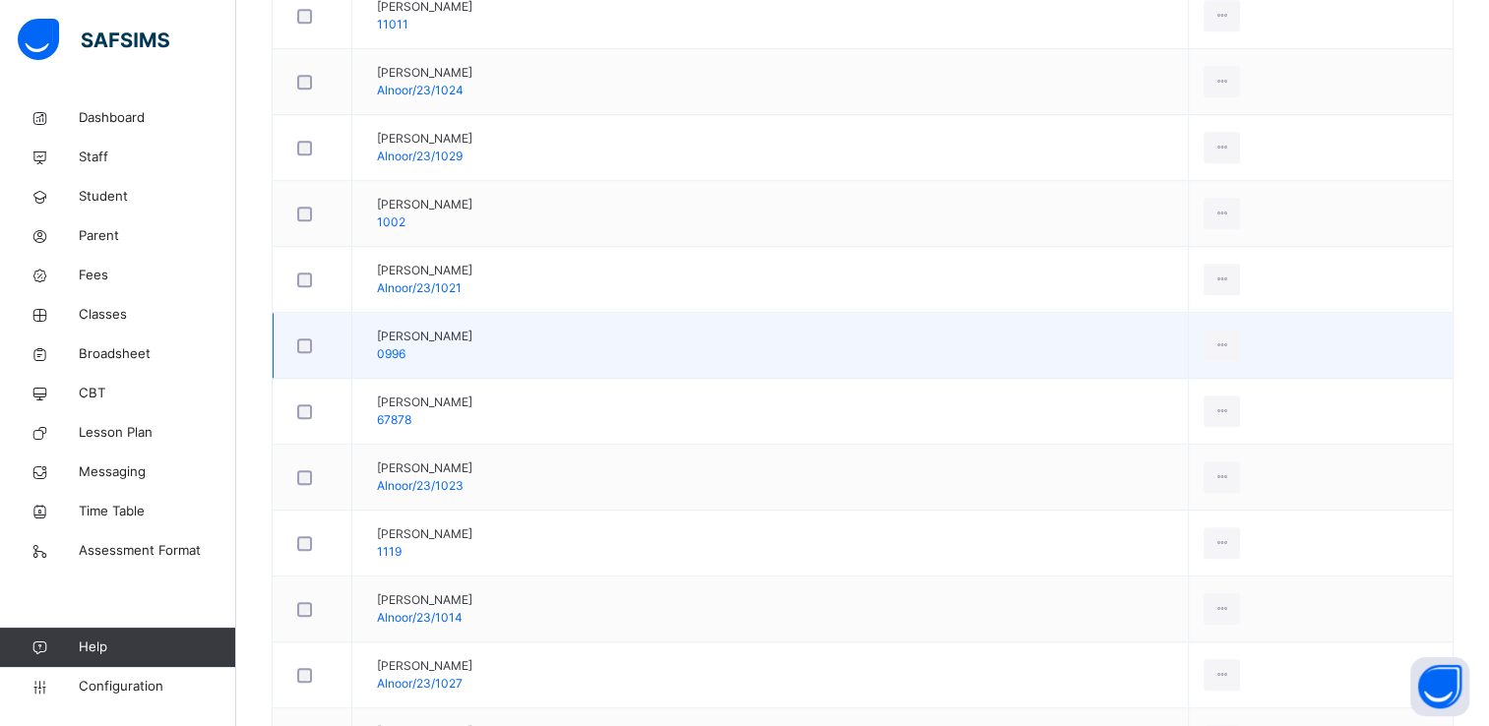
click at [632, 322] on td "[PERSON_NAME] 0996" at bounding box center [770, 346] width 837 height 66
click at [1186, 419] on div "Remove from Class" at bounding box center [1178, 425] width 106 height 20
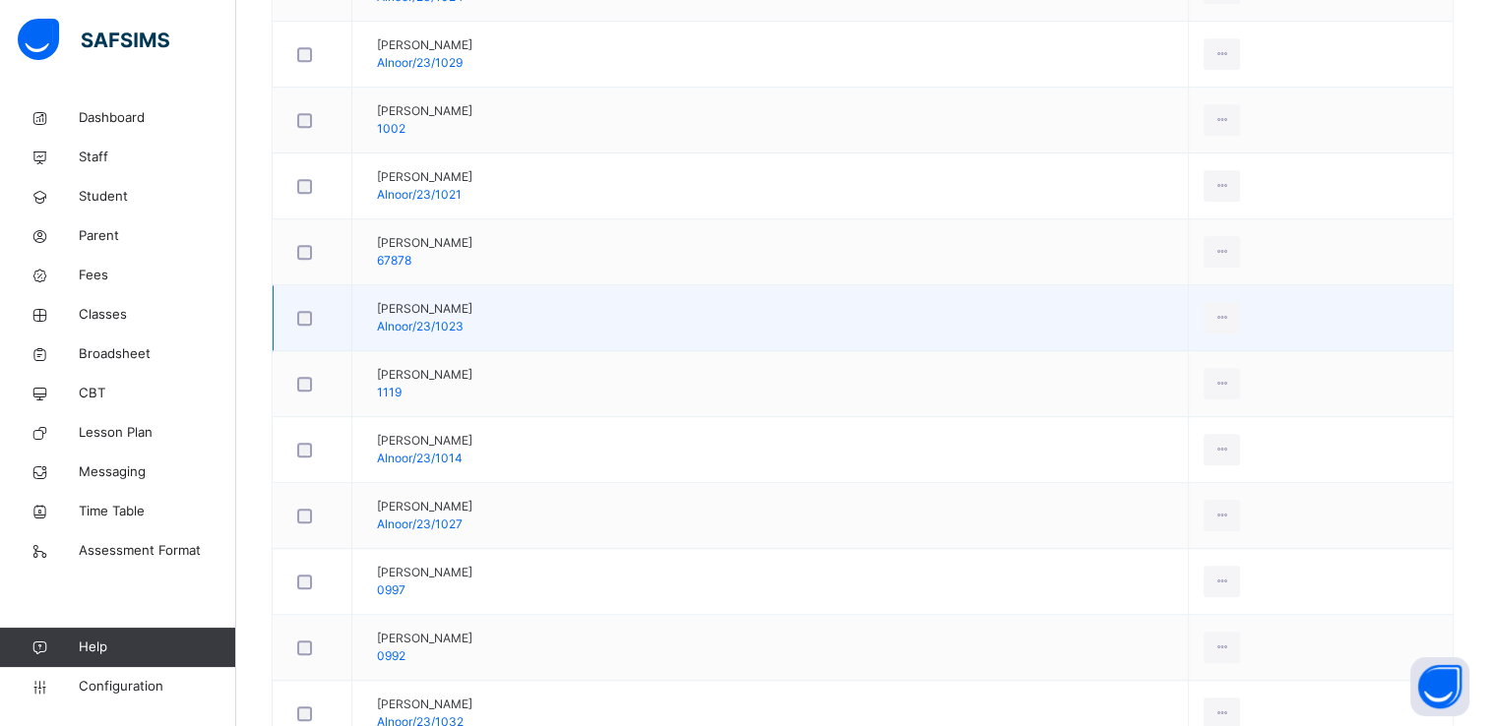
scroll to position [1284, 0]
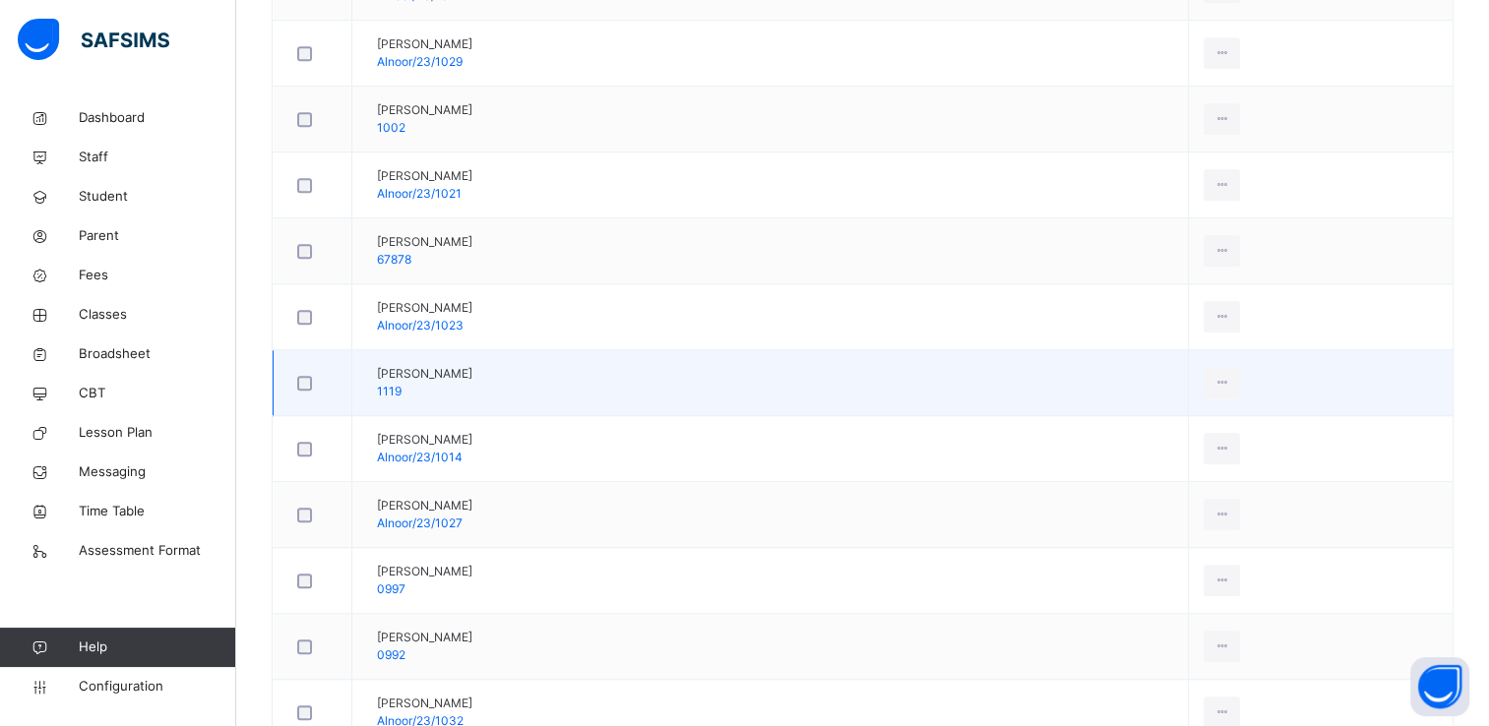
click at [675, 389] on td "[PERSON_NAME] 1119" at bounding box center [770, 383] width 837 height 66
click at [1201, 457] on div "Remove from Class" at bounding box center [1178, 463] width 106 height 20
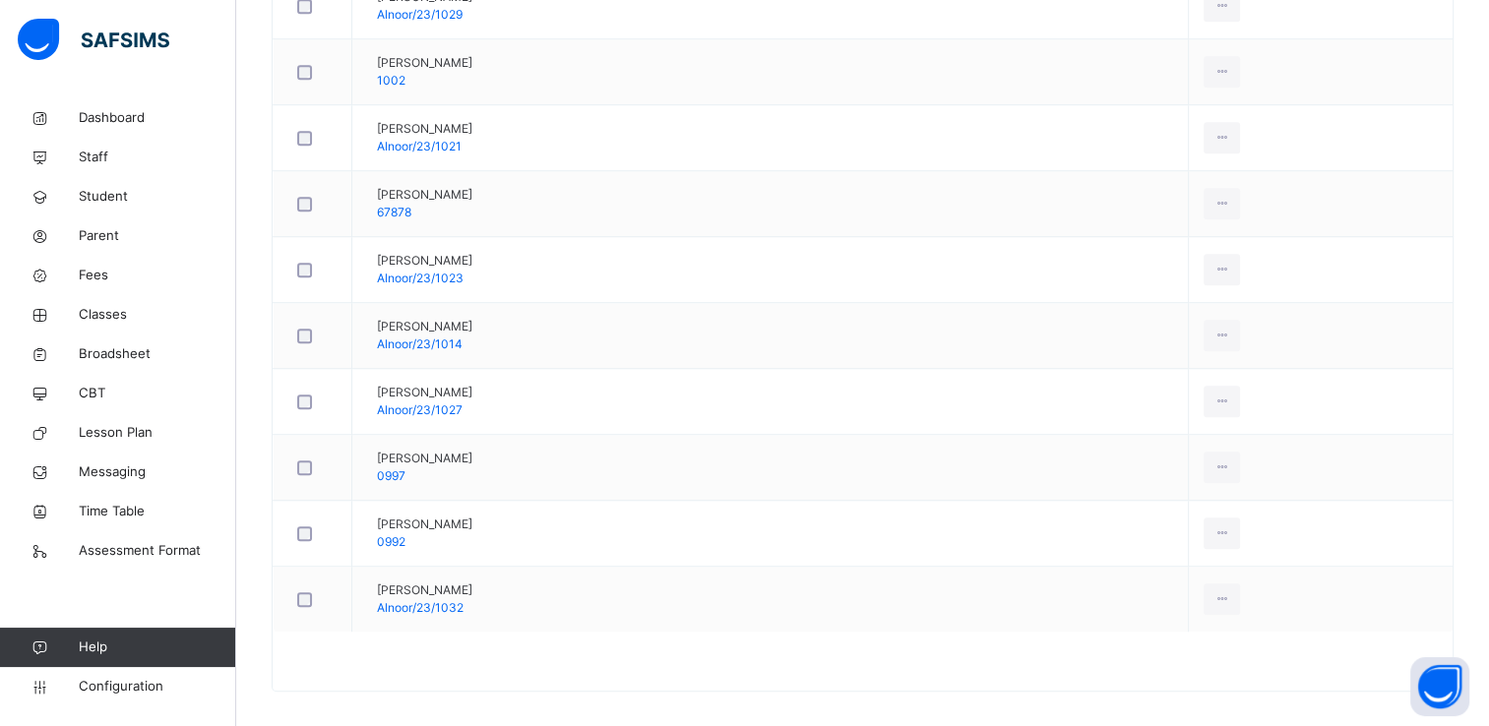
scroll to position [1340, 0]
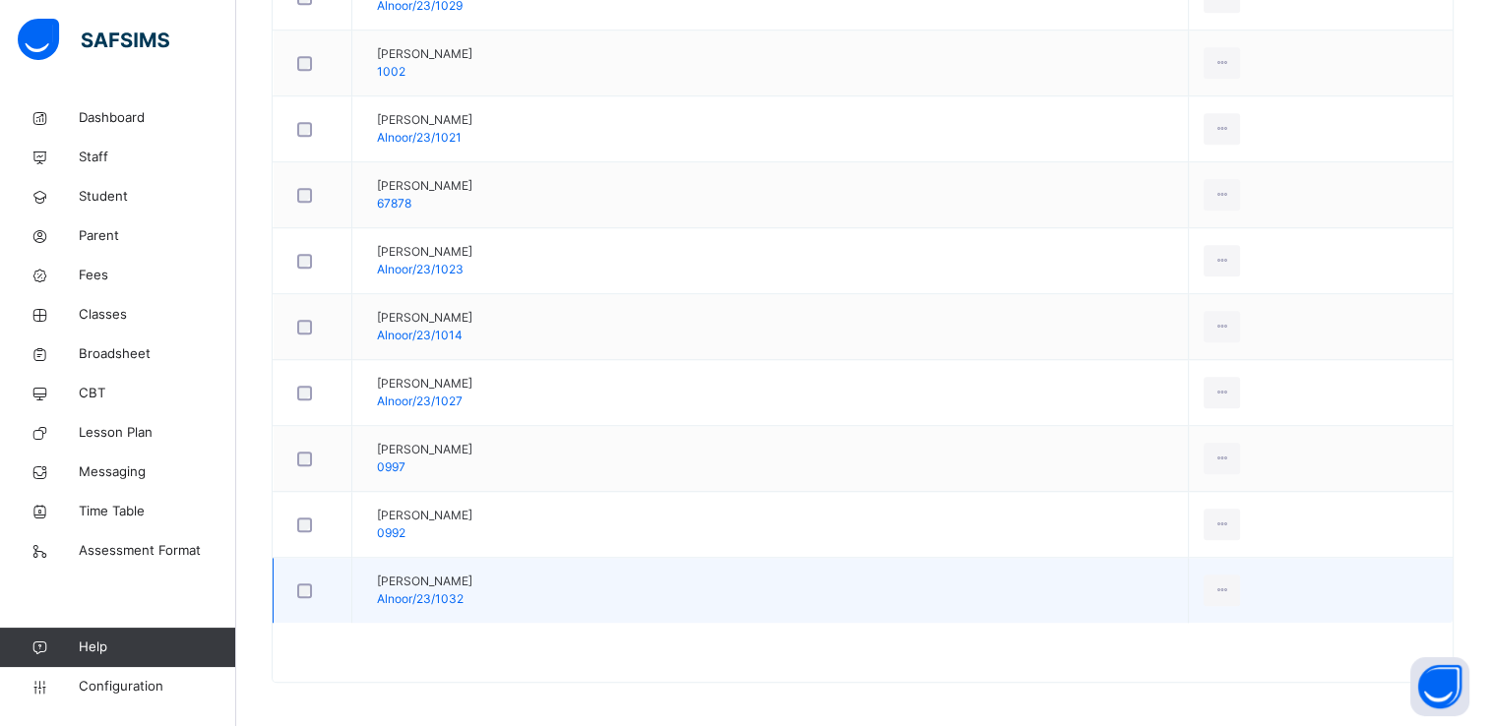
click at [615, 574] on td "[PERSON_NAME]/23/1032" at bounding box center [770, 591] width 837 height 66
click at [1184, 660] on div "Remove from Class" at bounding box center [1178, 670] width 106 height 20
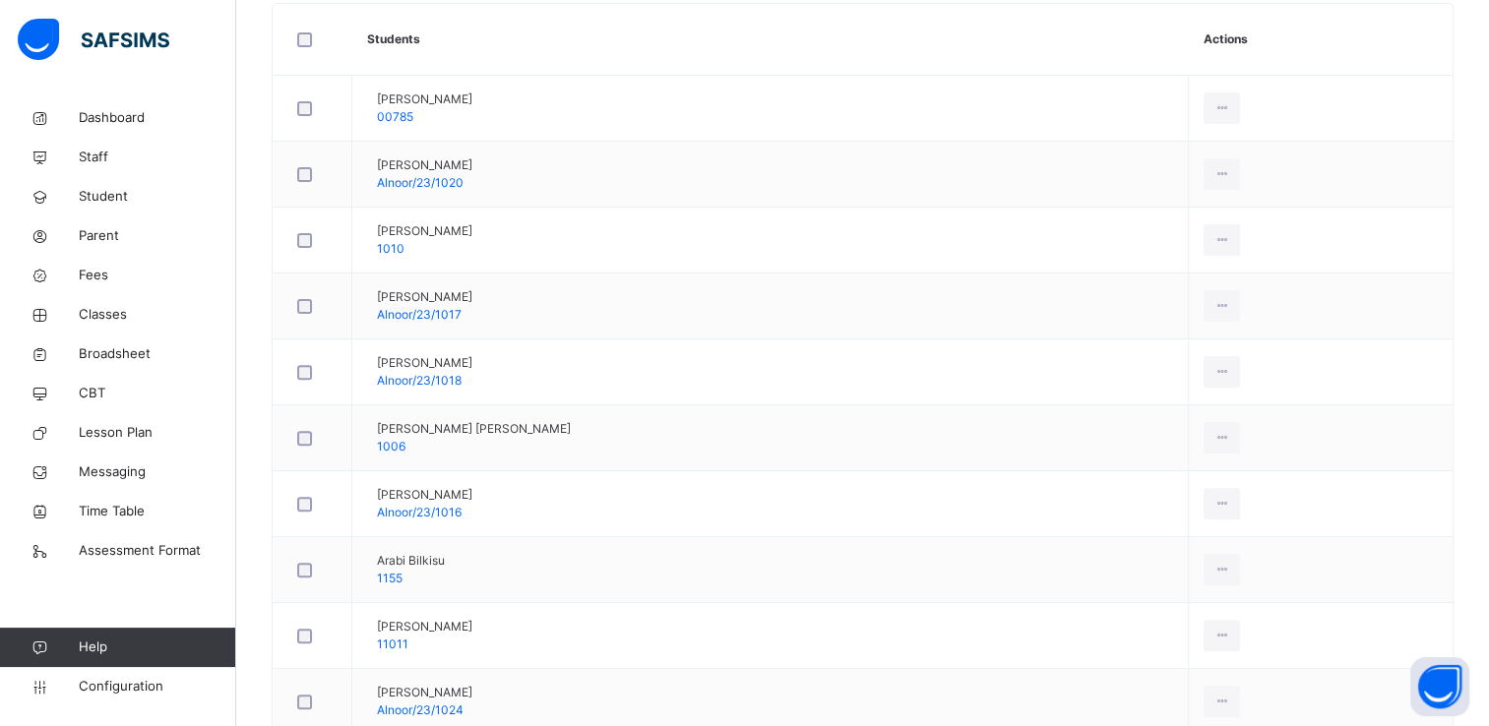
scroll to position [568, 0]
click at [669, 45] on th "Students" at bounding box center [770, 41] width 837 height 72
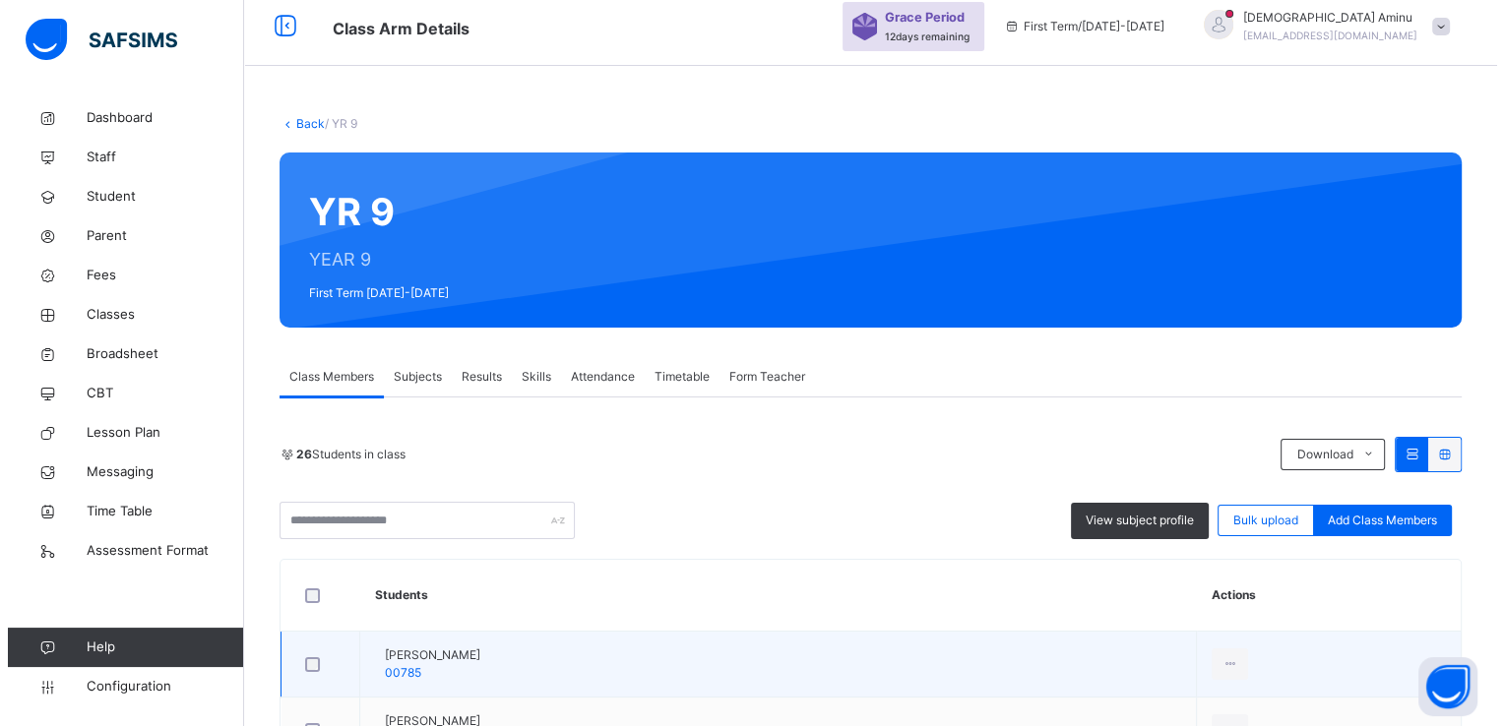
scroll to position [0, 0]
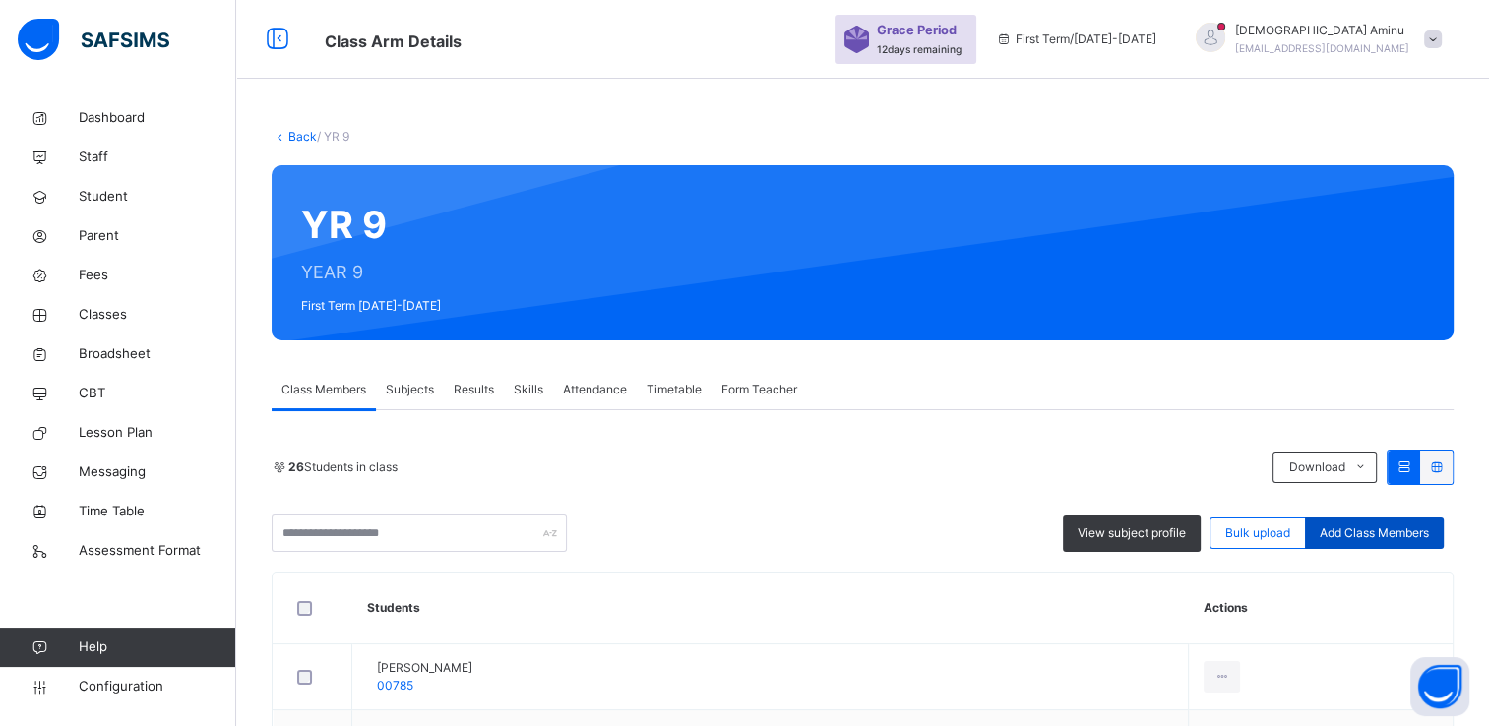
click at [1429, 534] on span "Add Class Members" at bounding box center [1374, 534] width 109 height 18
type input "**********"
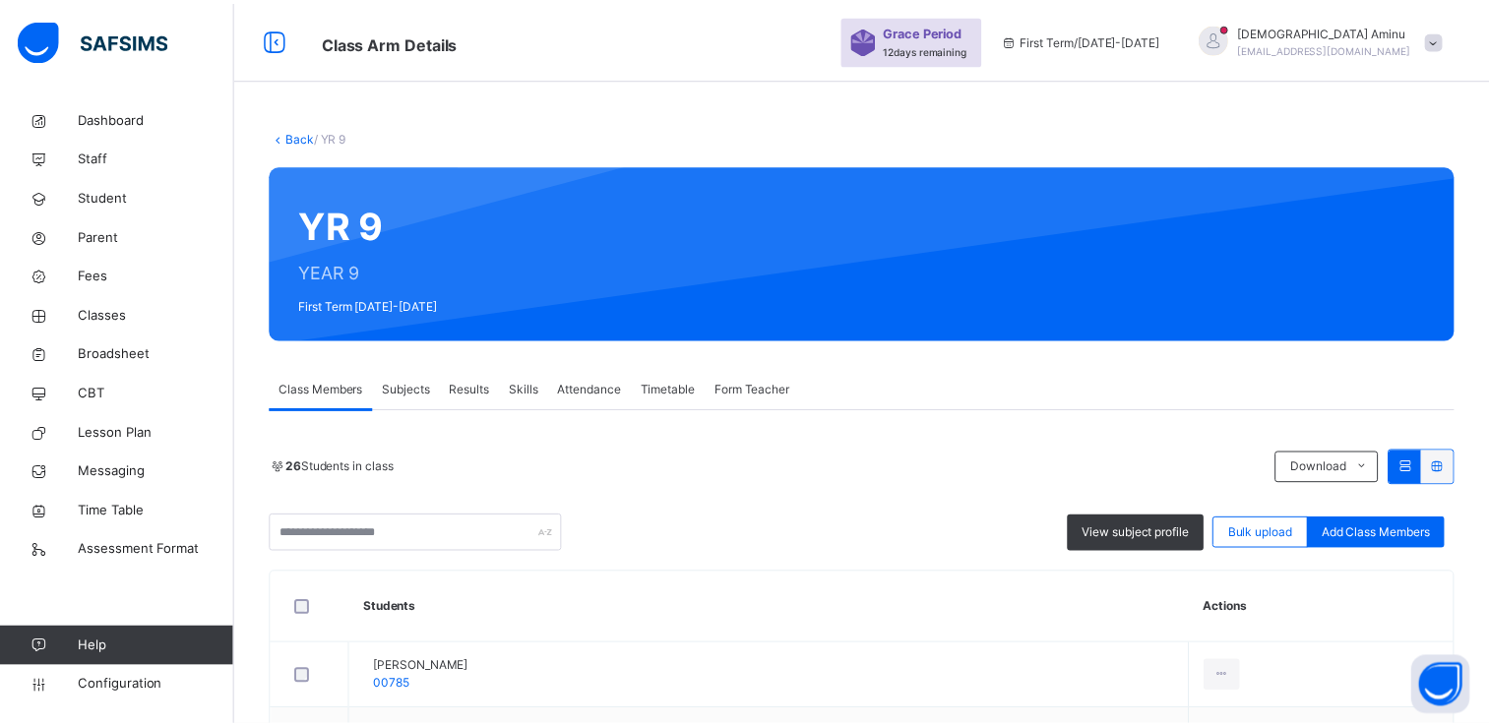
scroll to position [151, 0]
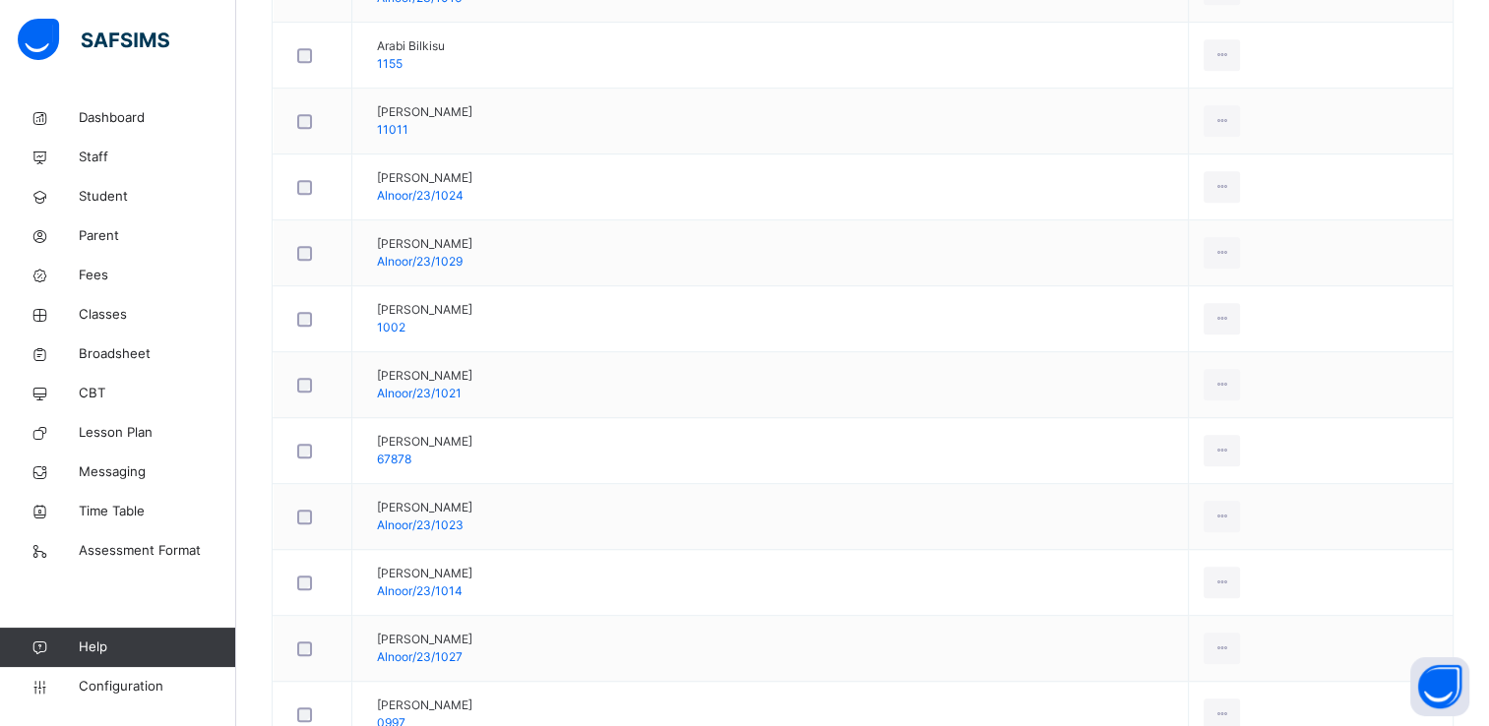
scroll to position [1301, 0]
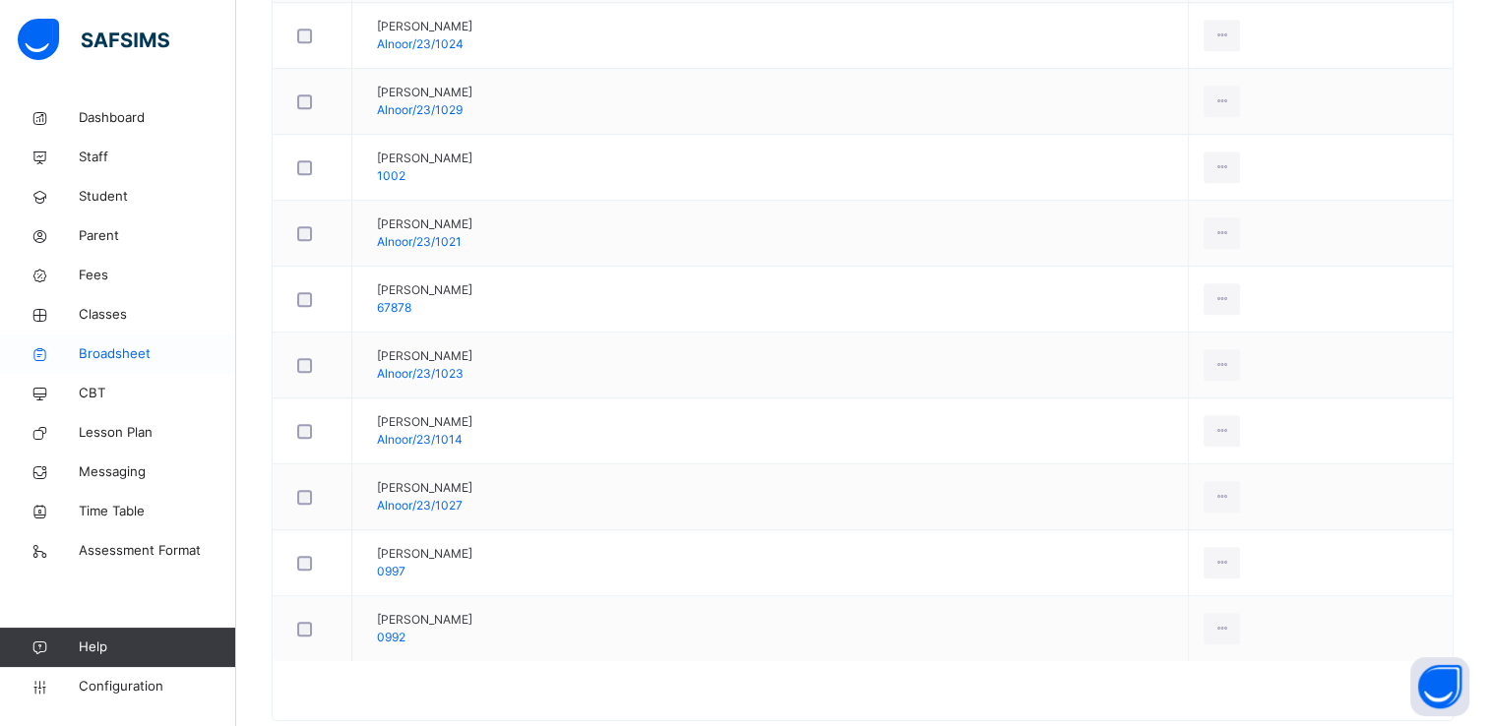
click at [118, 355] on span "Broadsheet" at bounding box center [157, 355] width 157 height 20
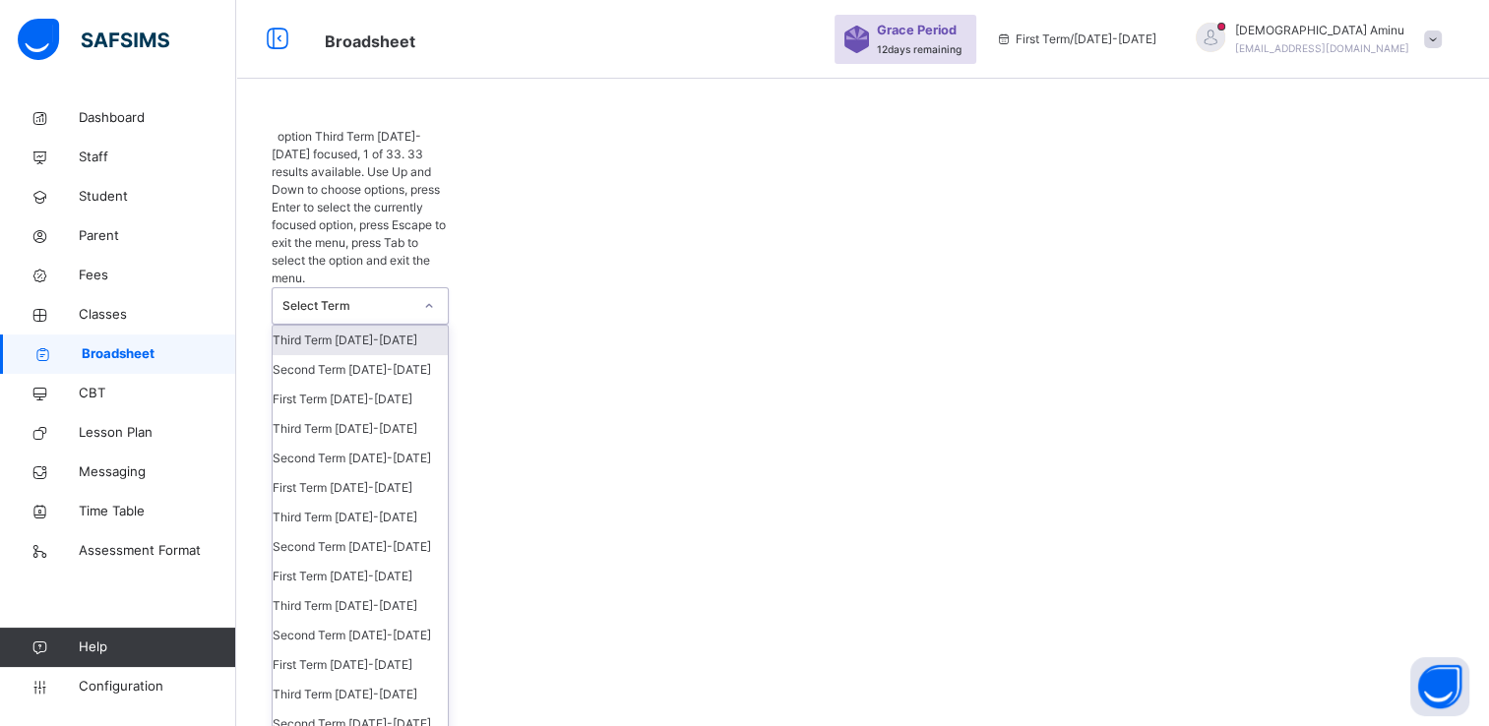
click at [433, 296] on icon at bounding box center [429, 306] width 12 height 20
click at [381, 414] on div "Third Term [DATE]-[DATE]" at bounding box center [360, 429] width 175 height 30
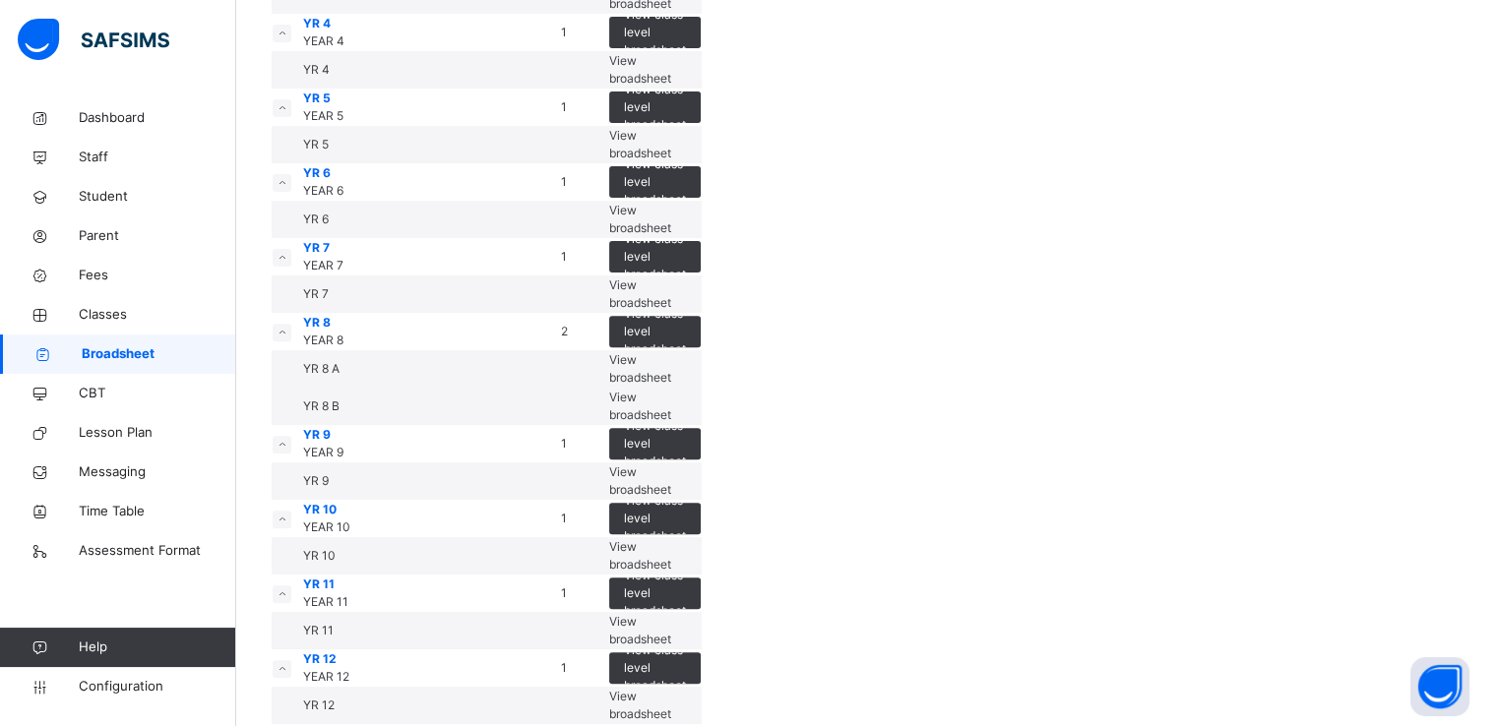
scroll to position [658, 0]
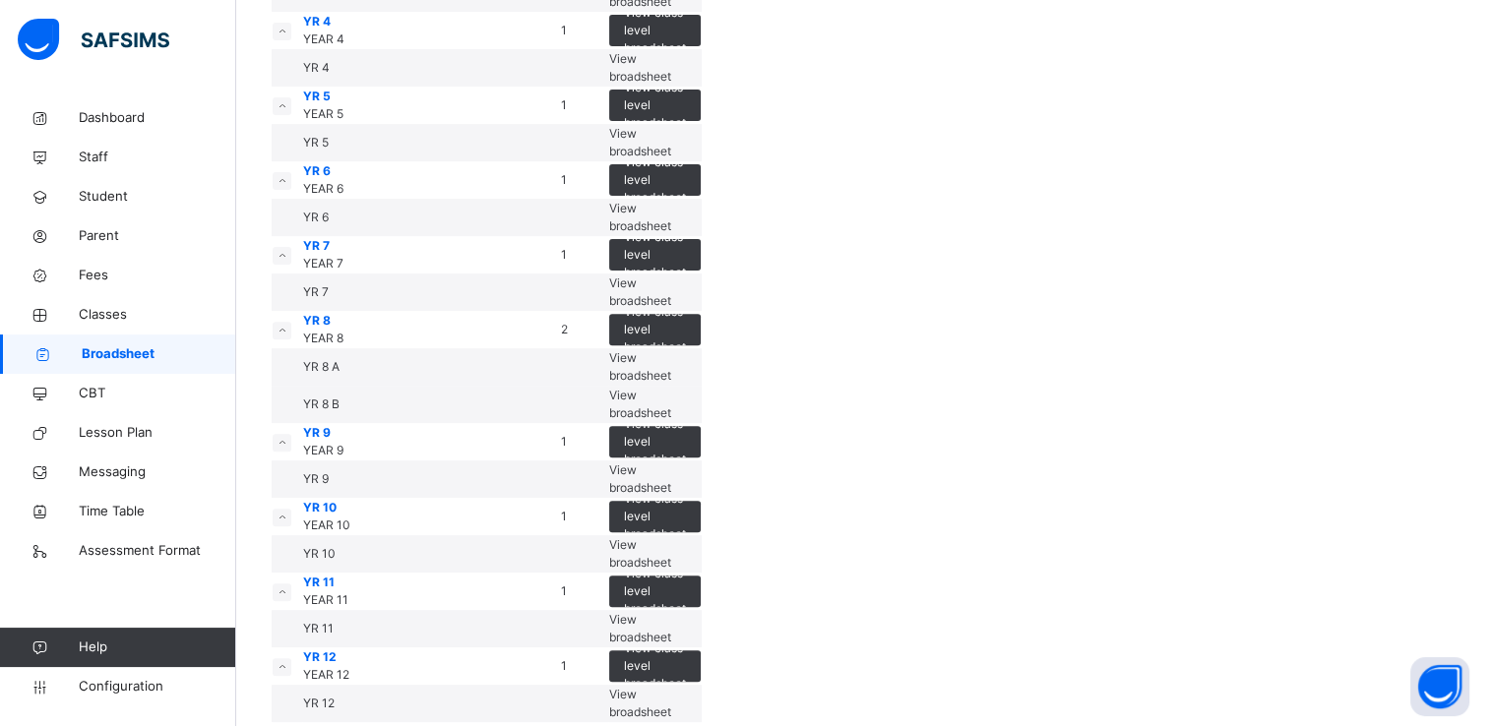
click at [671, 84] on span "View broadsheet" at bounding box center [640, 67] width 62 height 32
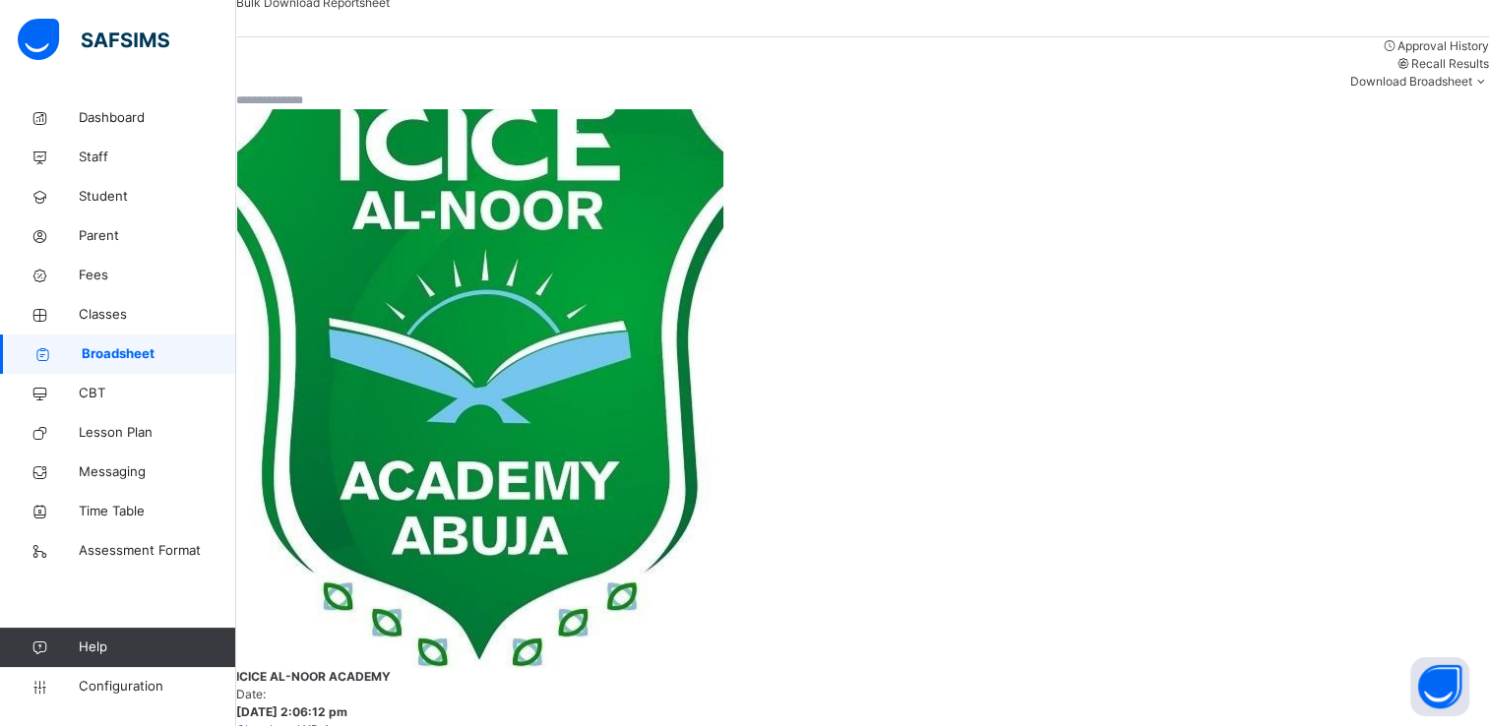
scroll to position [610, 0]
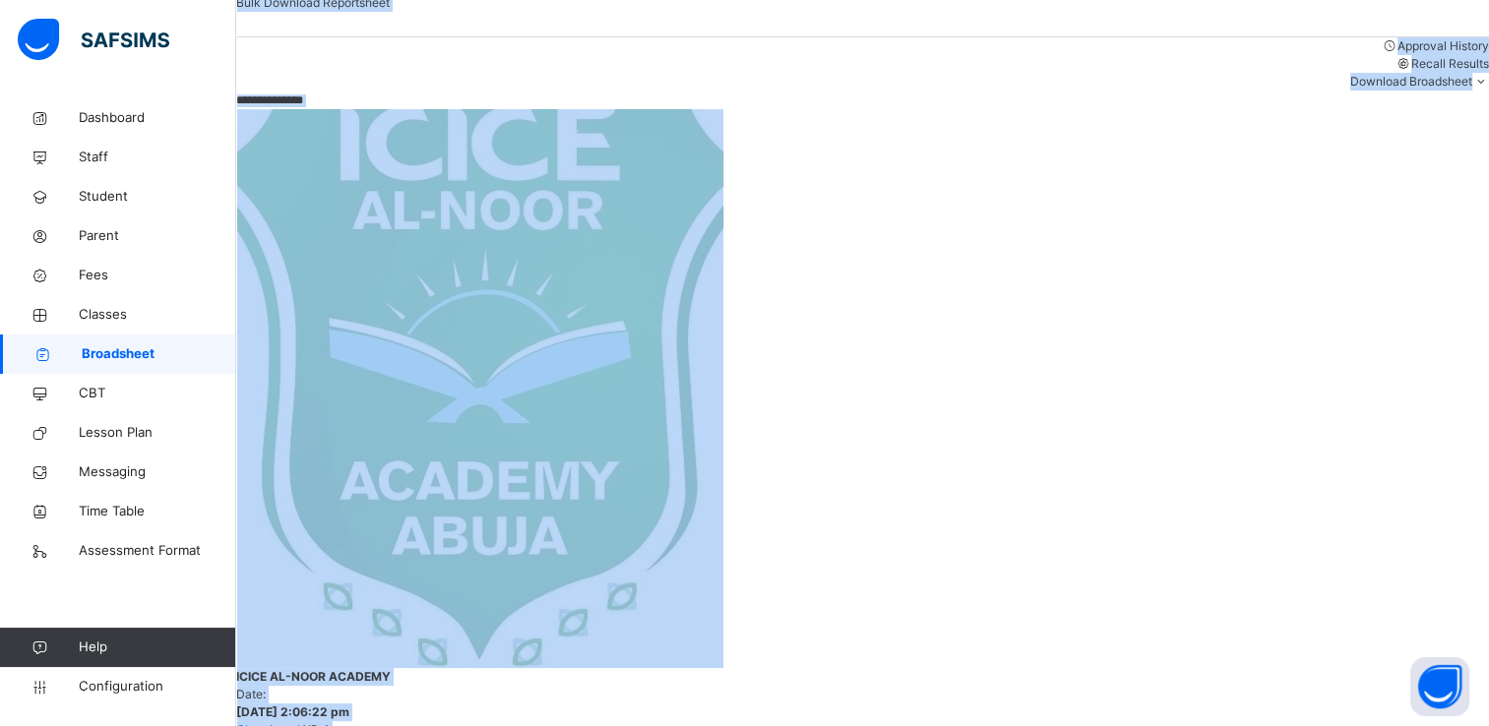
drag, startPoint x: 1371, startPoint y: 87, endPoint x: 155, endPoint y: -73, distance: 1227.0
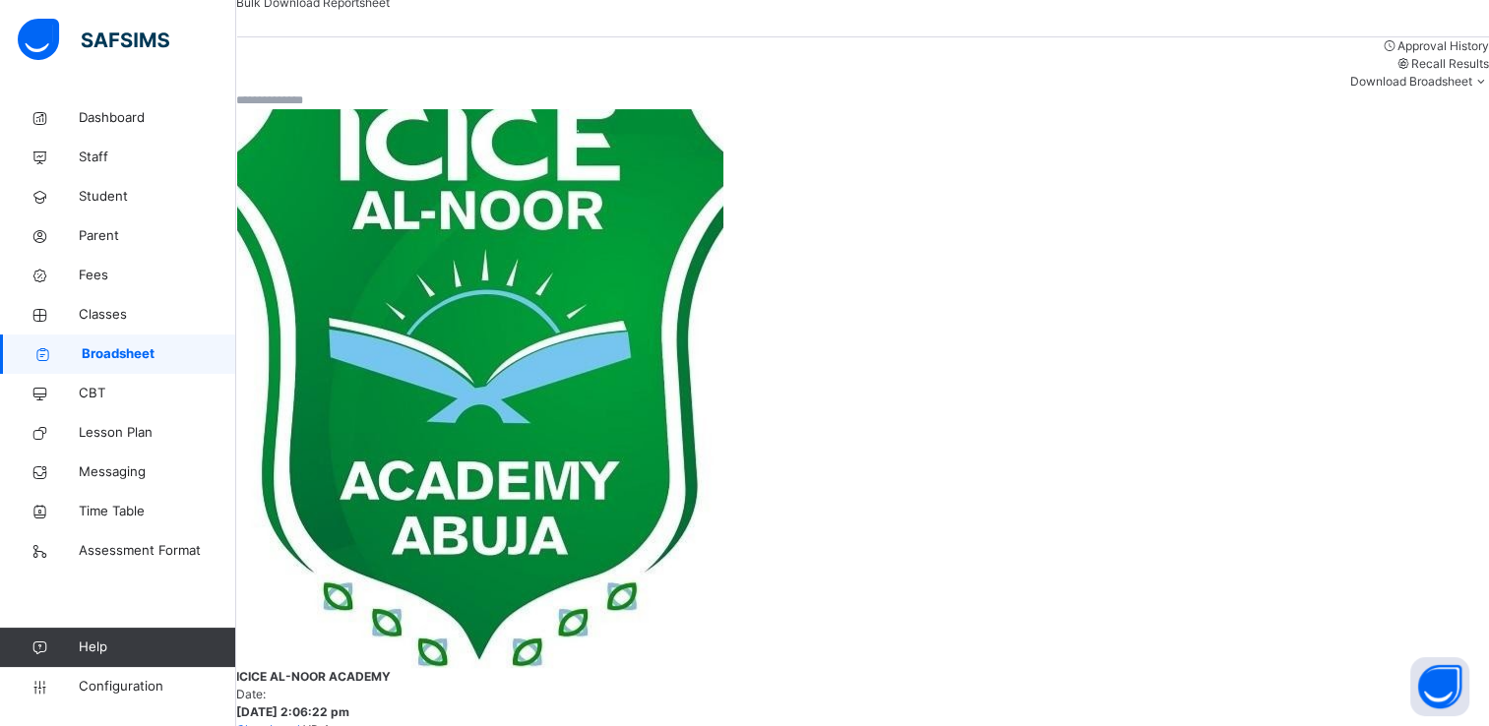
drag, startPoint x: 155, startPoint y: -73, endPoint x: 148, endPoint y: 187, distance: 260.0
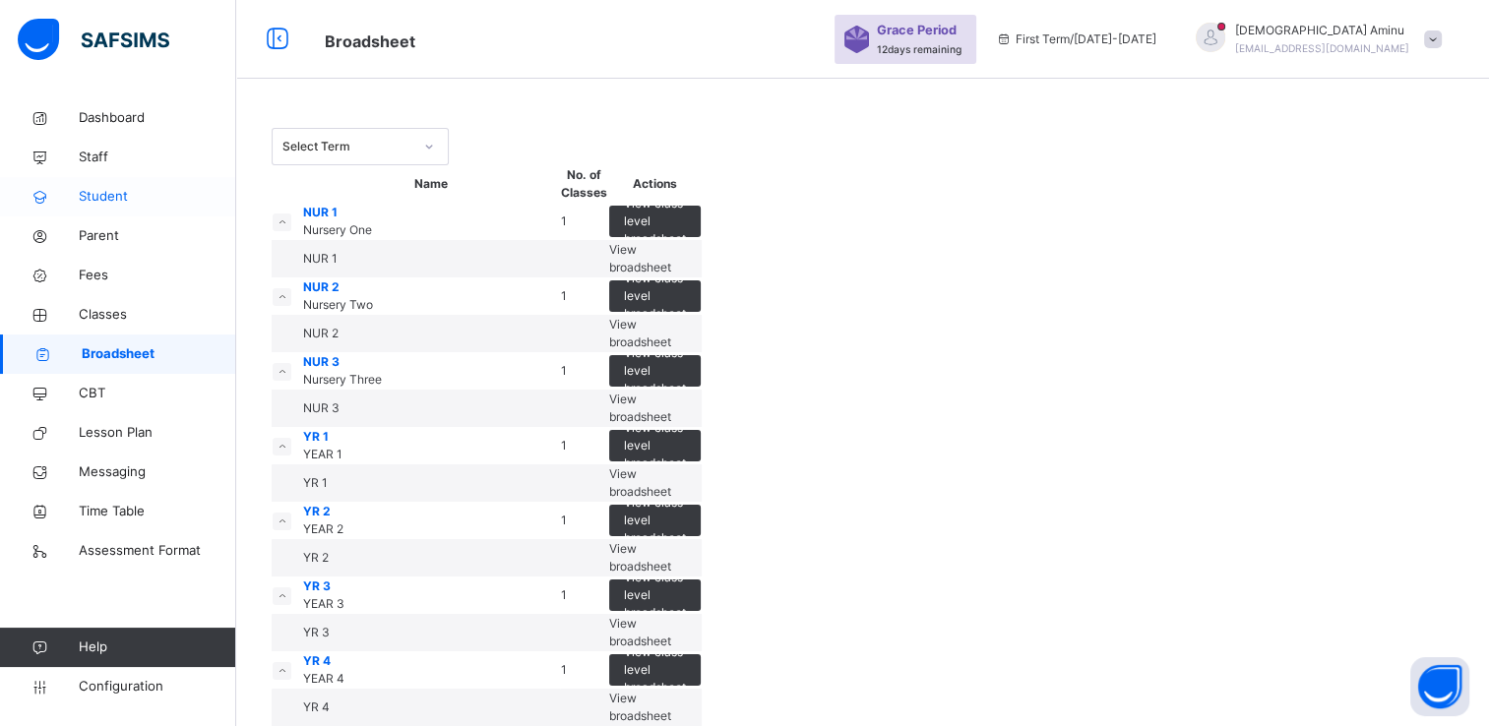
click at [106, 195] on span "Student" at bounding box center [157, 197] width 157 height 20
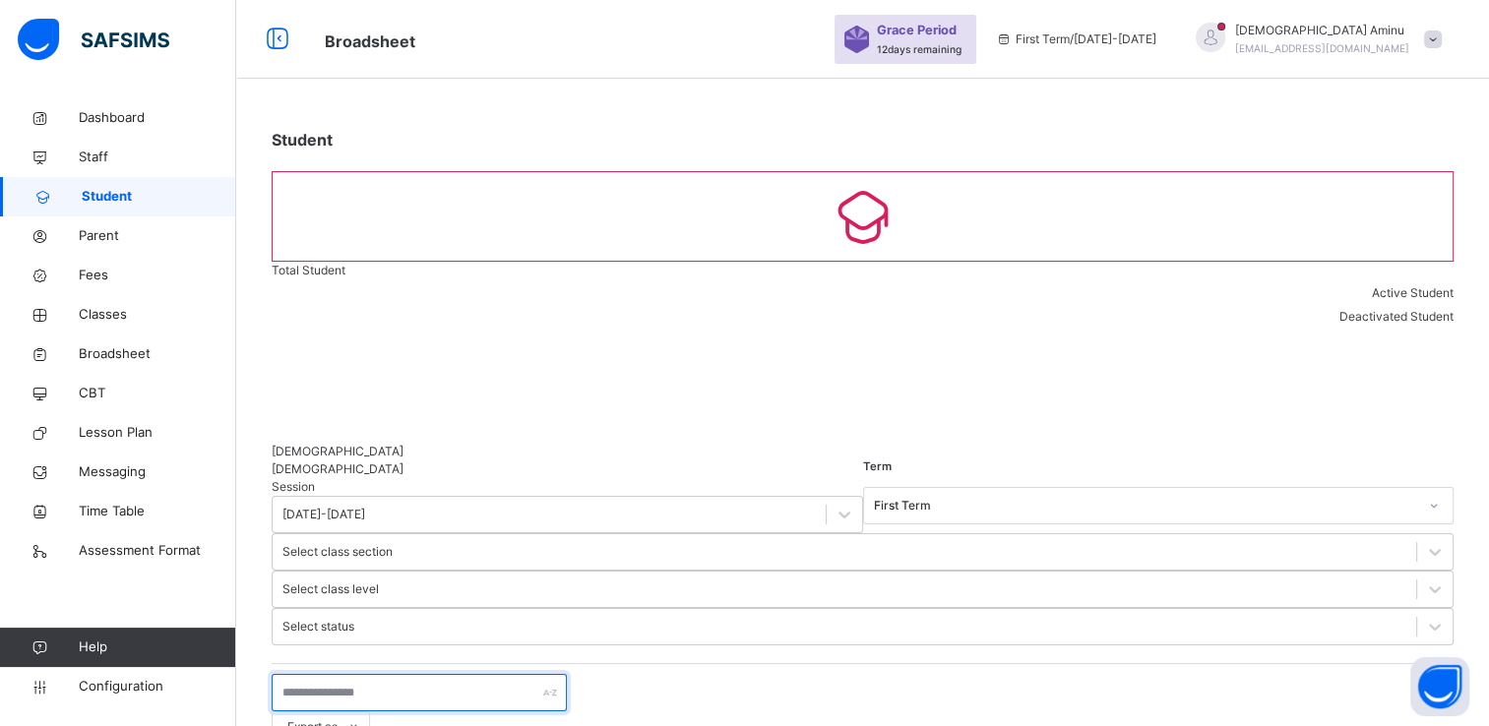
click at [354, 674] on input "text" at bounding box center [419, 692] width 295 height 37
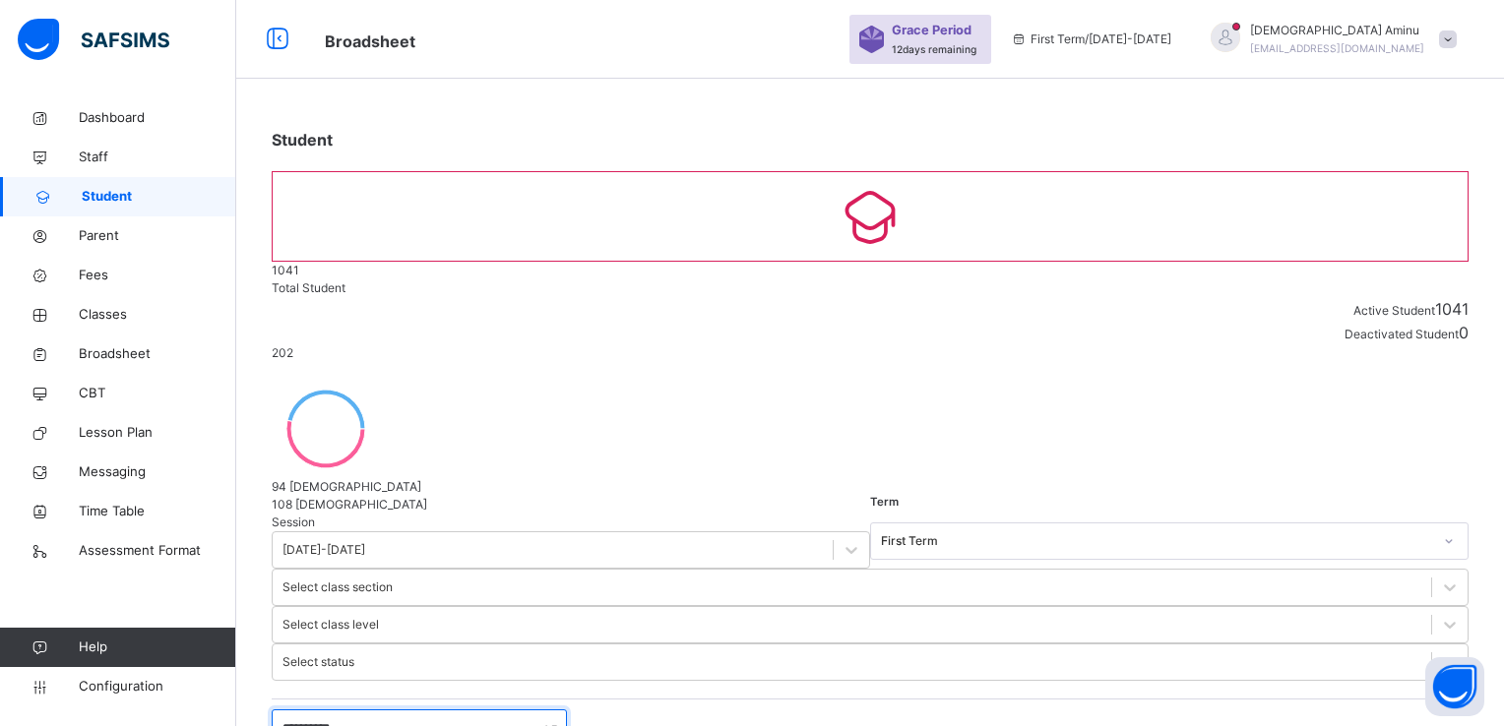
type input "**********"
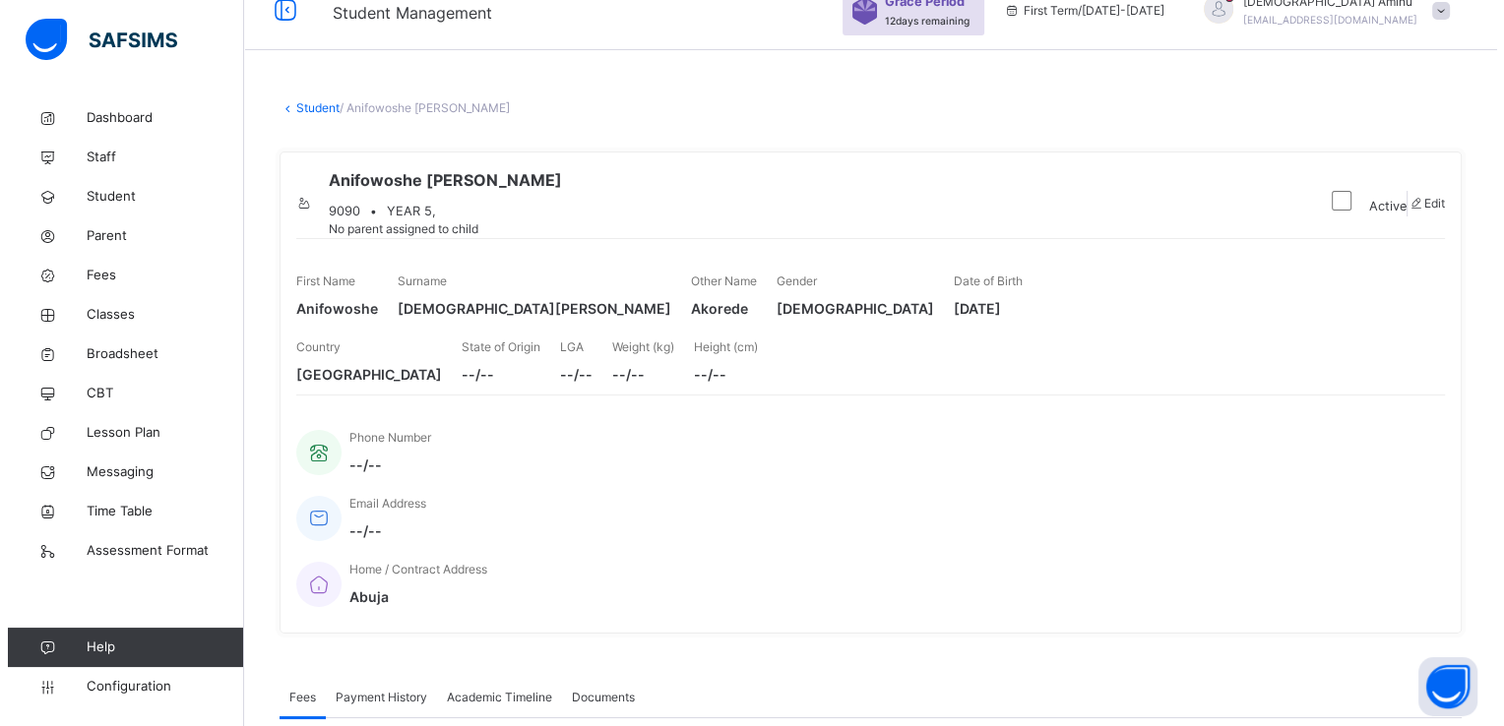
scroll to position [24, 0]
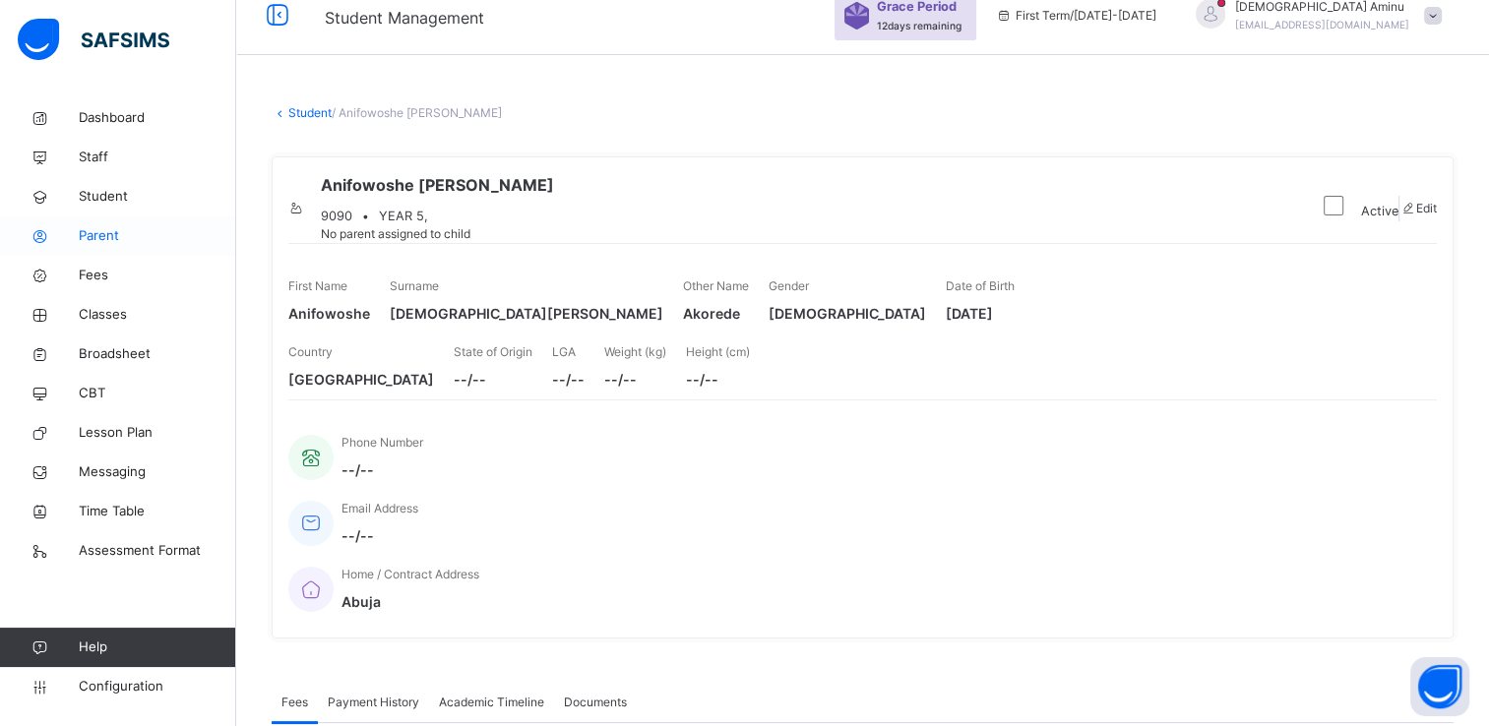
click at [113, 237] on span "Parent" at bounding box center [157, 236] width 157 height 20
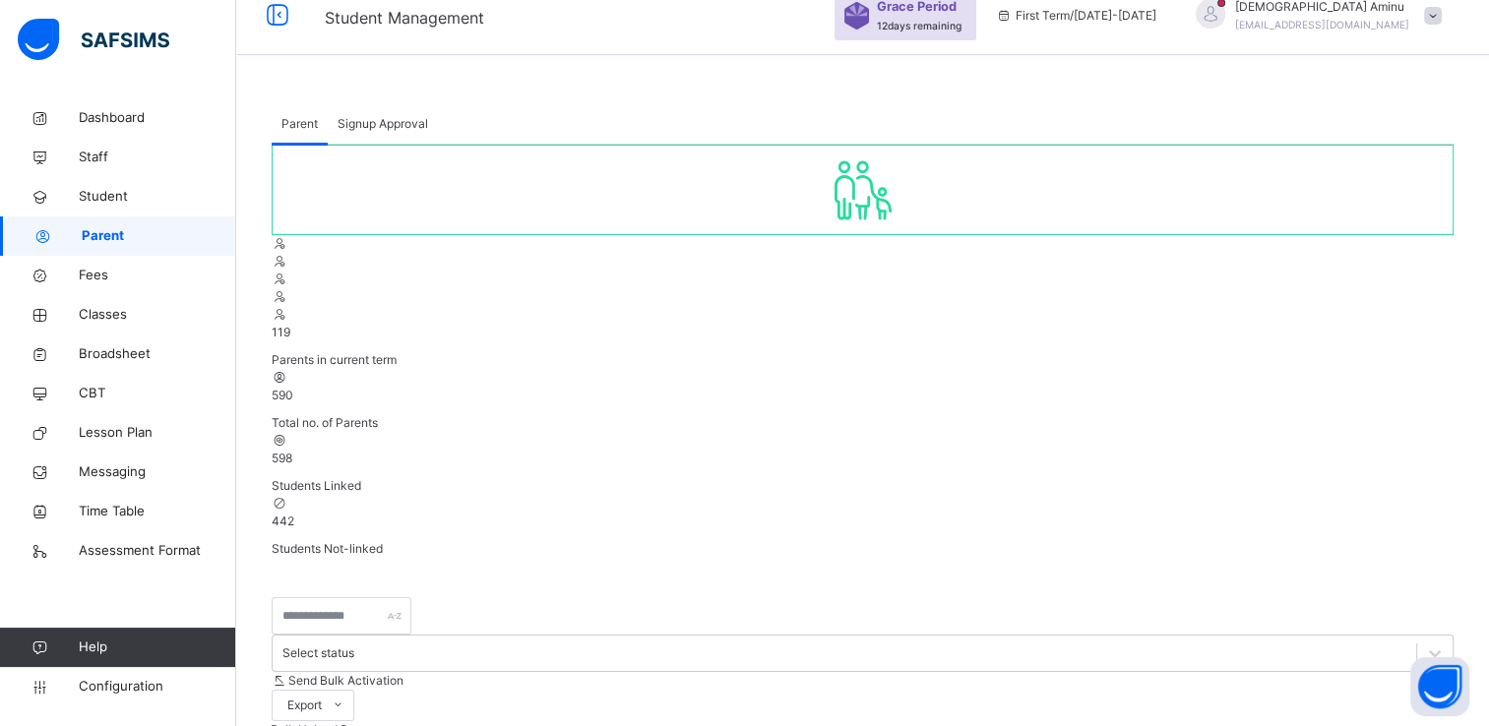
select select "**"
type input "*******"
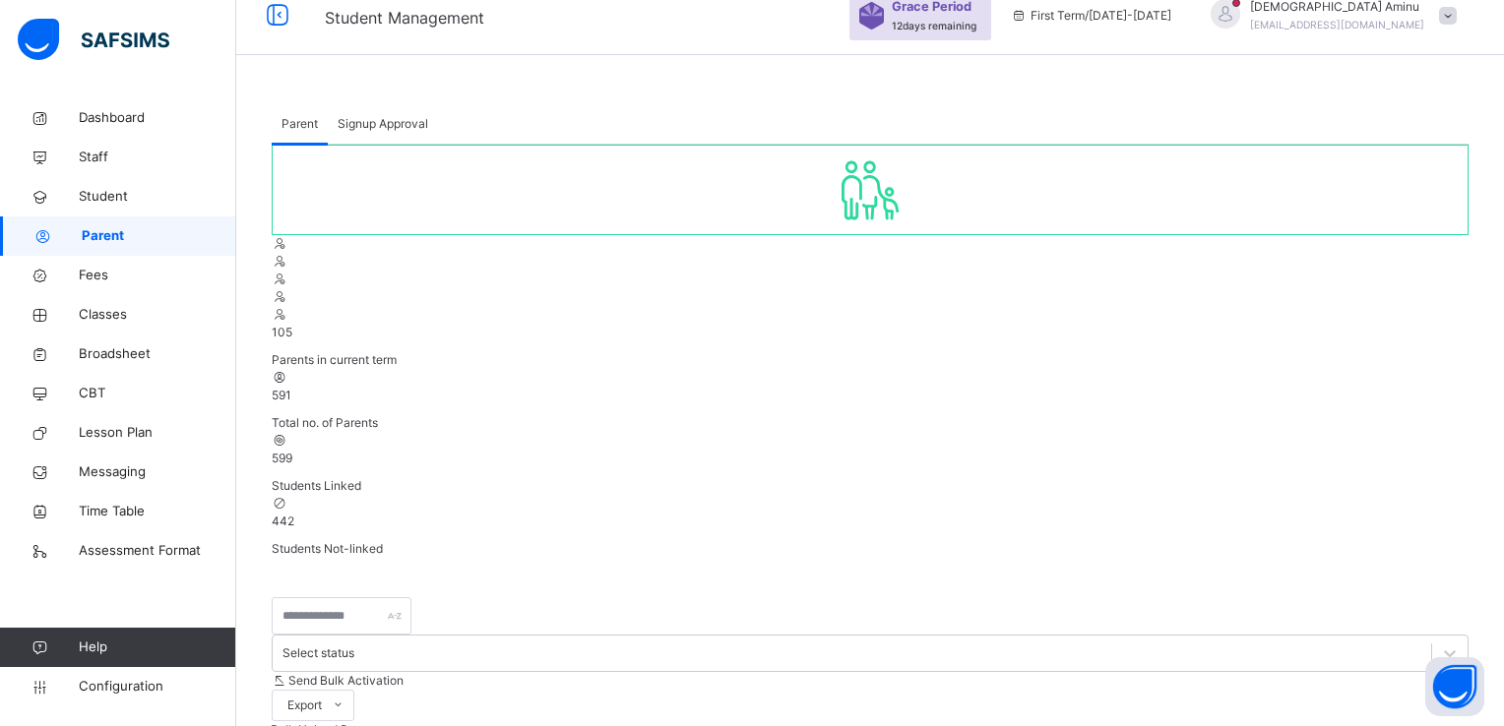
type input "*******"
type input "**********"
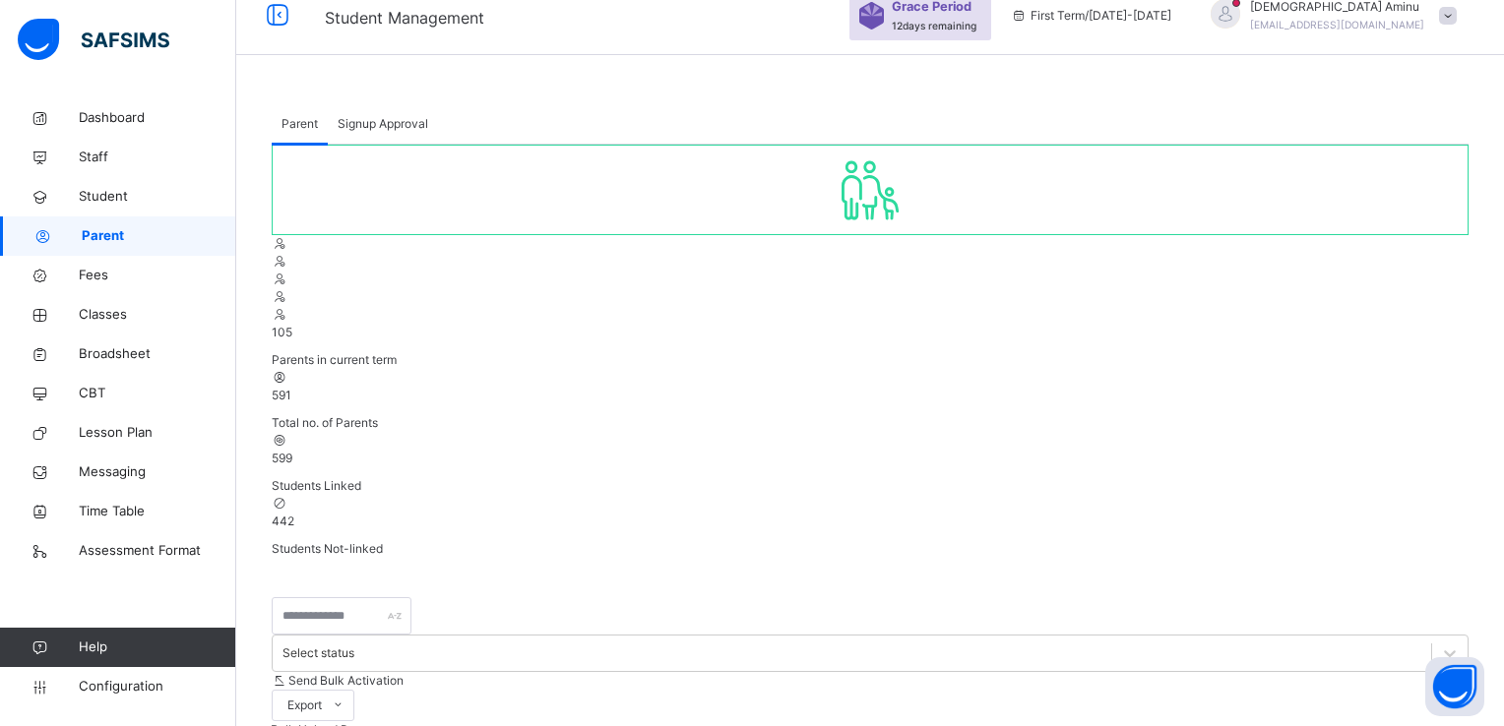
type input "**********"
type input "***"
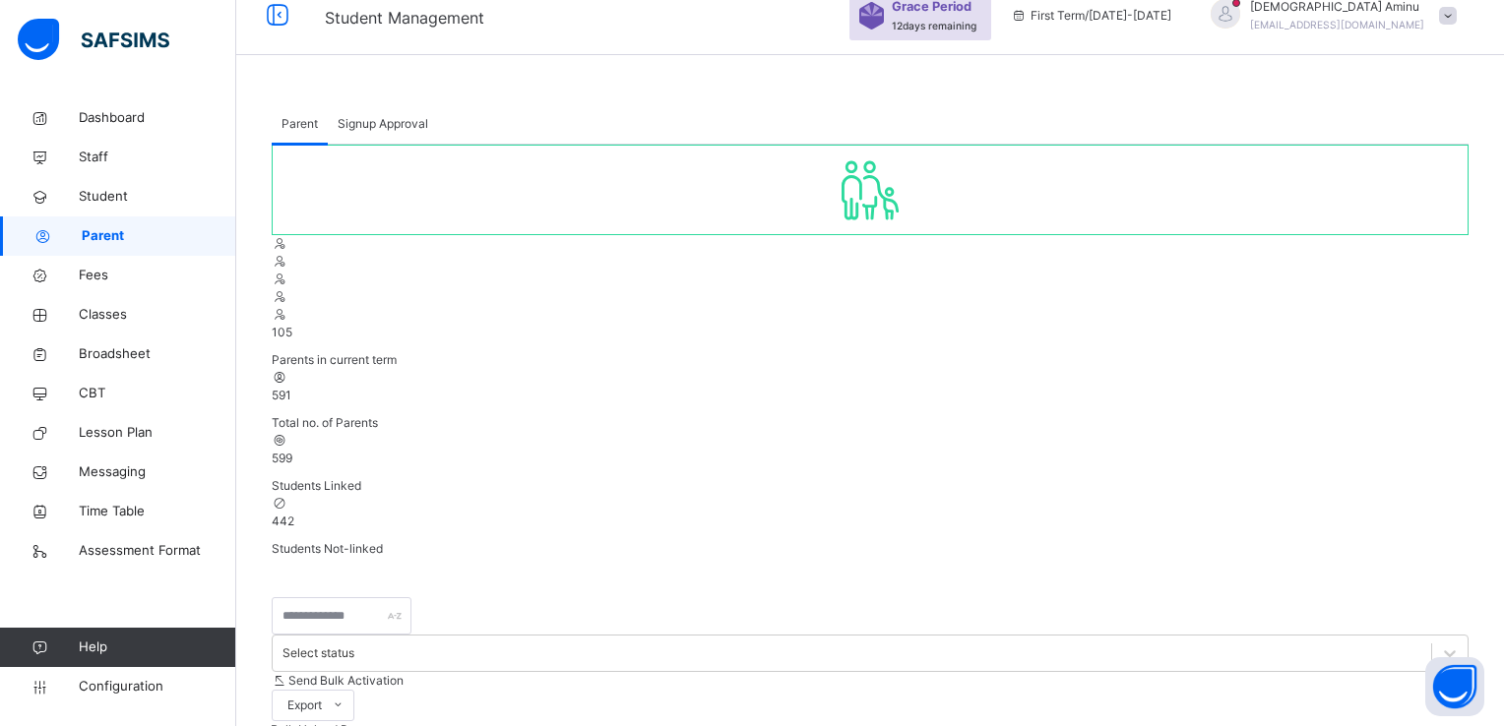
type textarea "**********"
type input "*******"
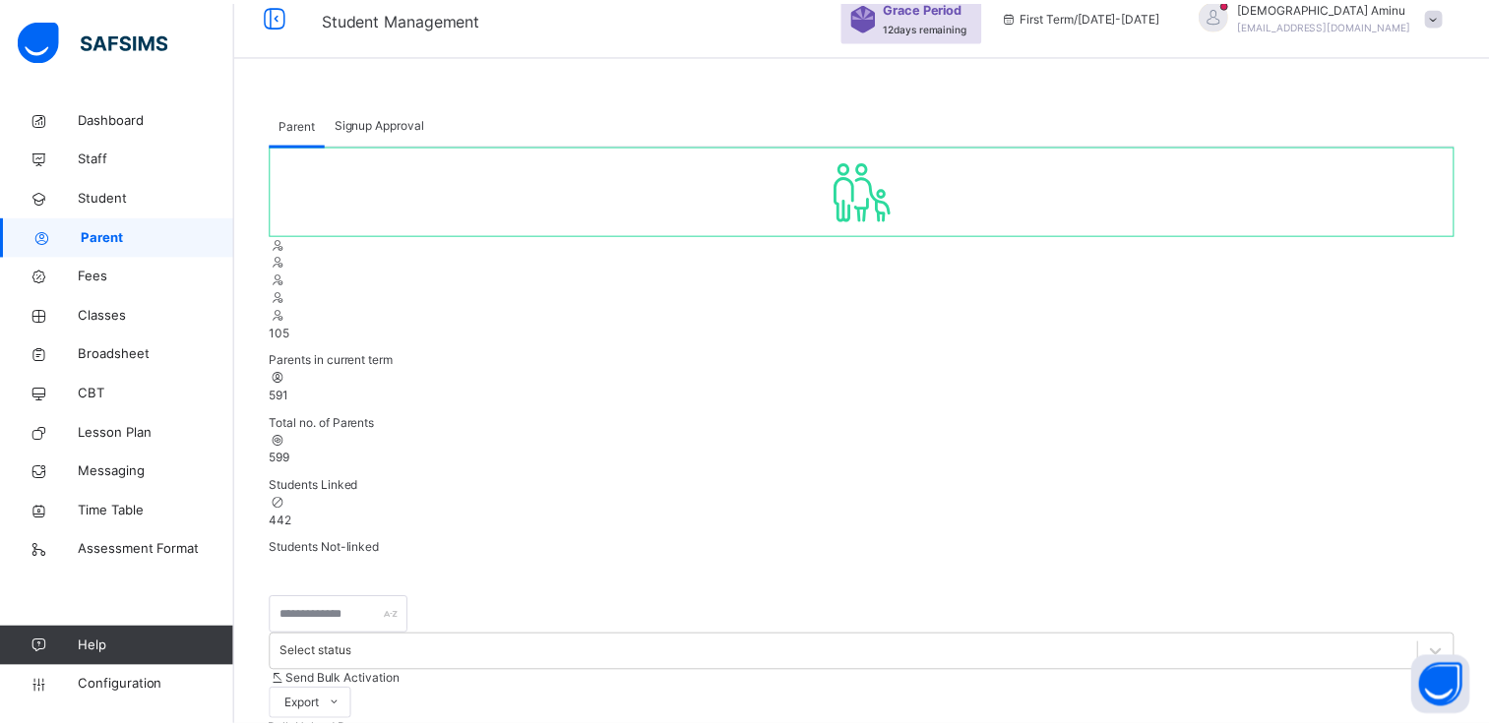
scroll to position [681, 0]
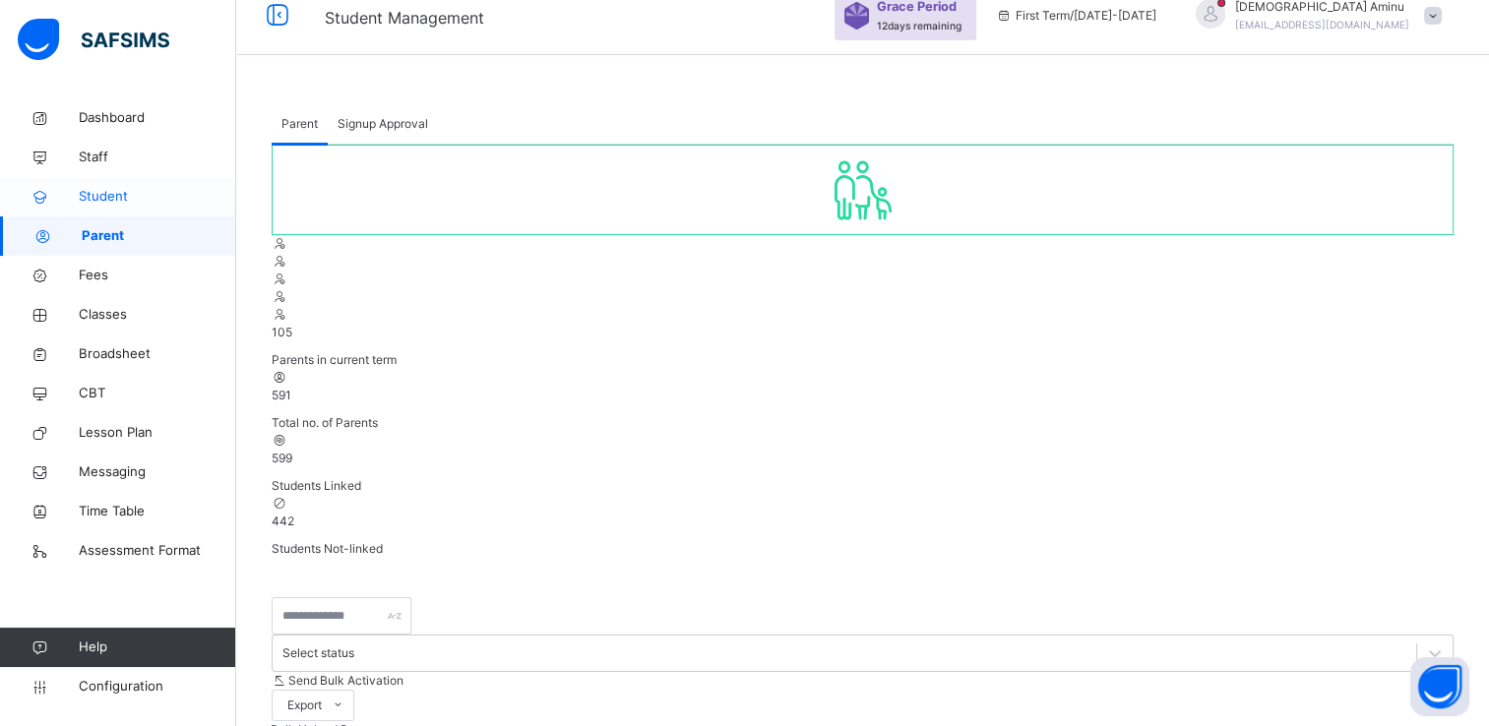
click at [114, 196] on span "Student" at bounding box center [157, 197] width 157 height 20
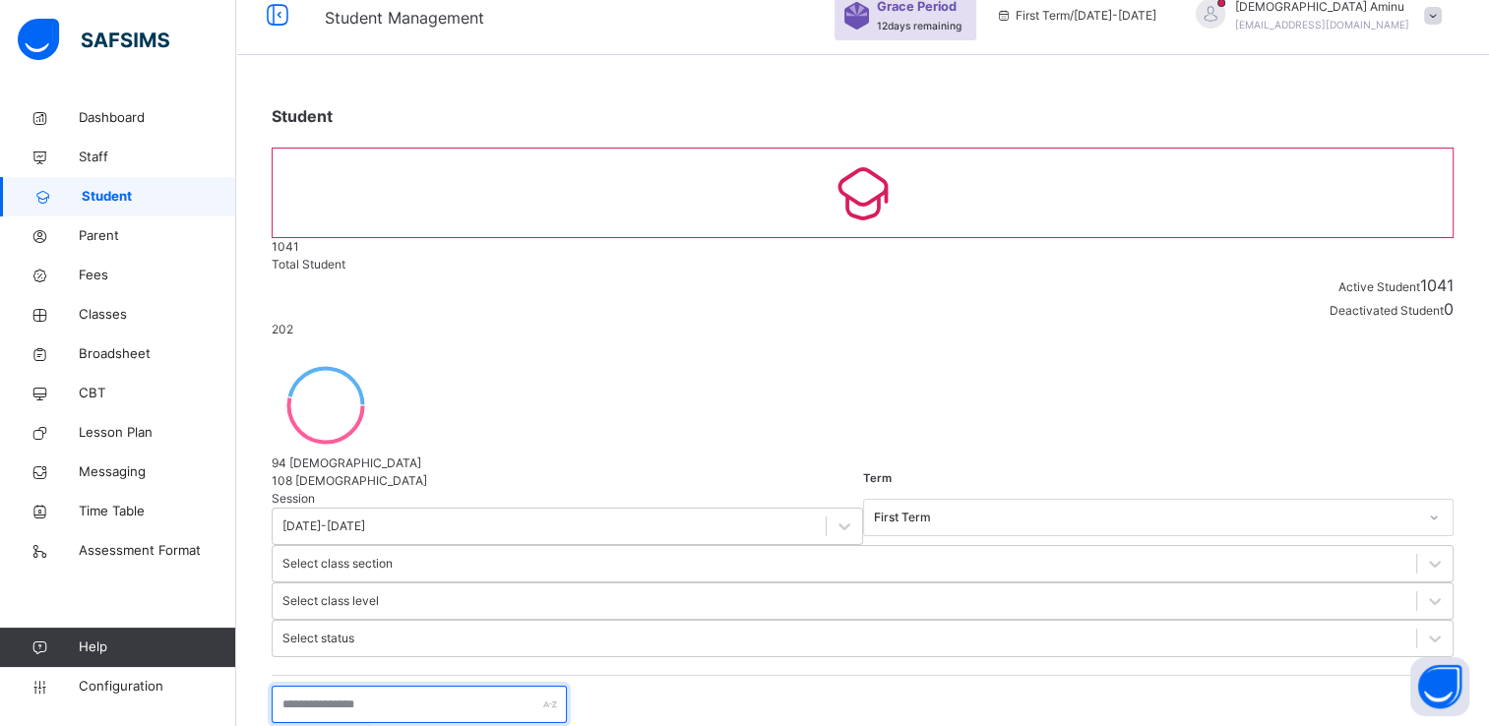
click at [378, 686] on input "text" at bounding box center [419, 704] width 295 height 37
type input "**********"
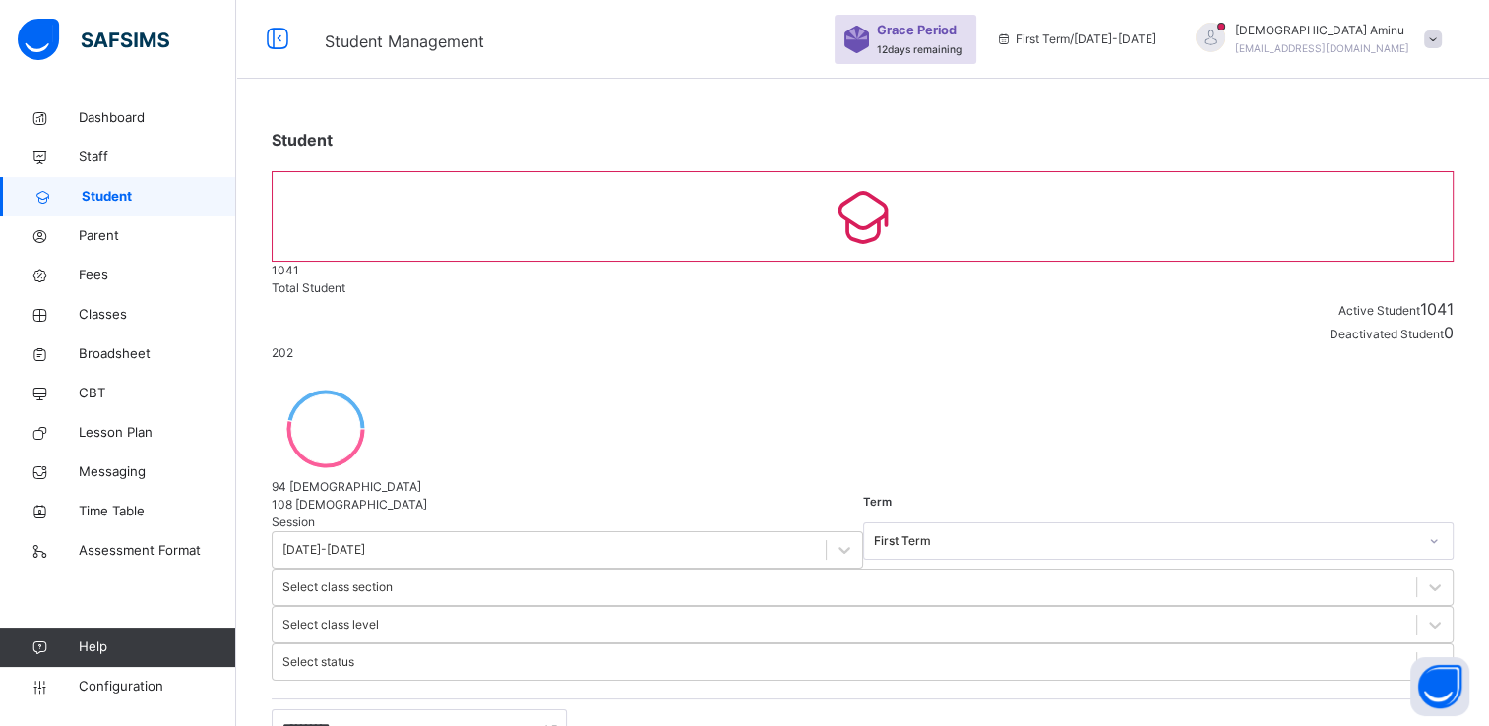
select select "**"
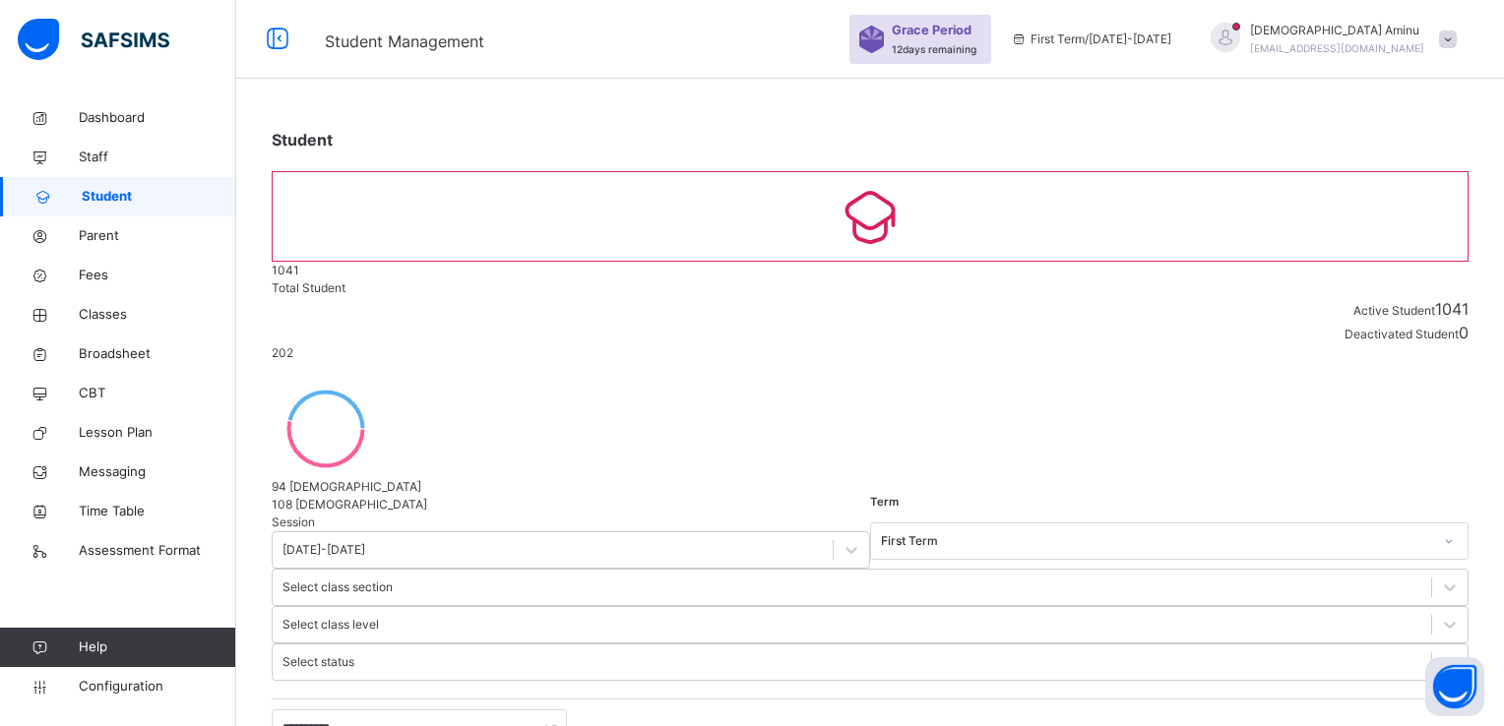
scroll to position [165, 0]
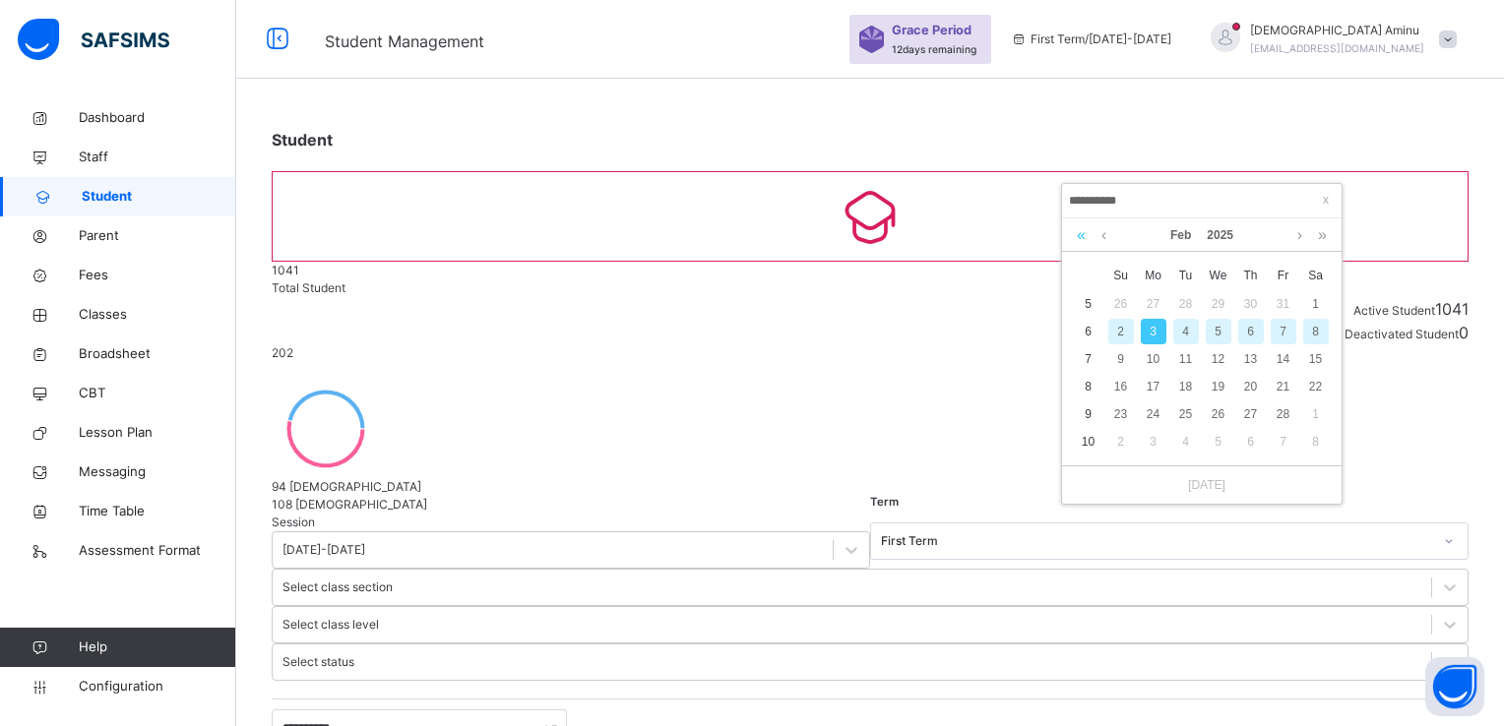
click at [1082, 231] on link at bounding box center [1081, 235] width 19 height 33
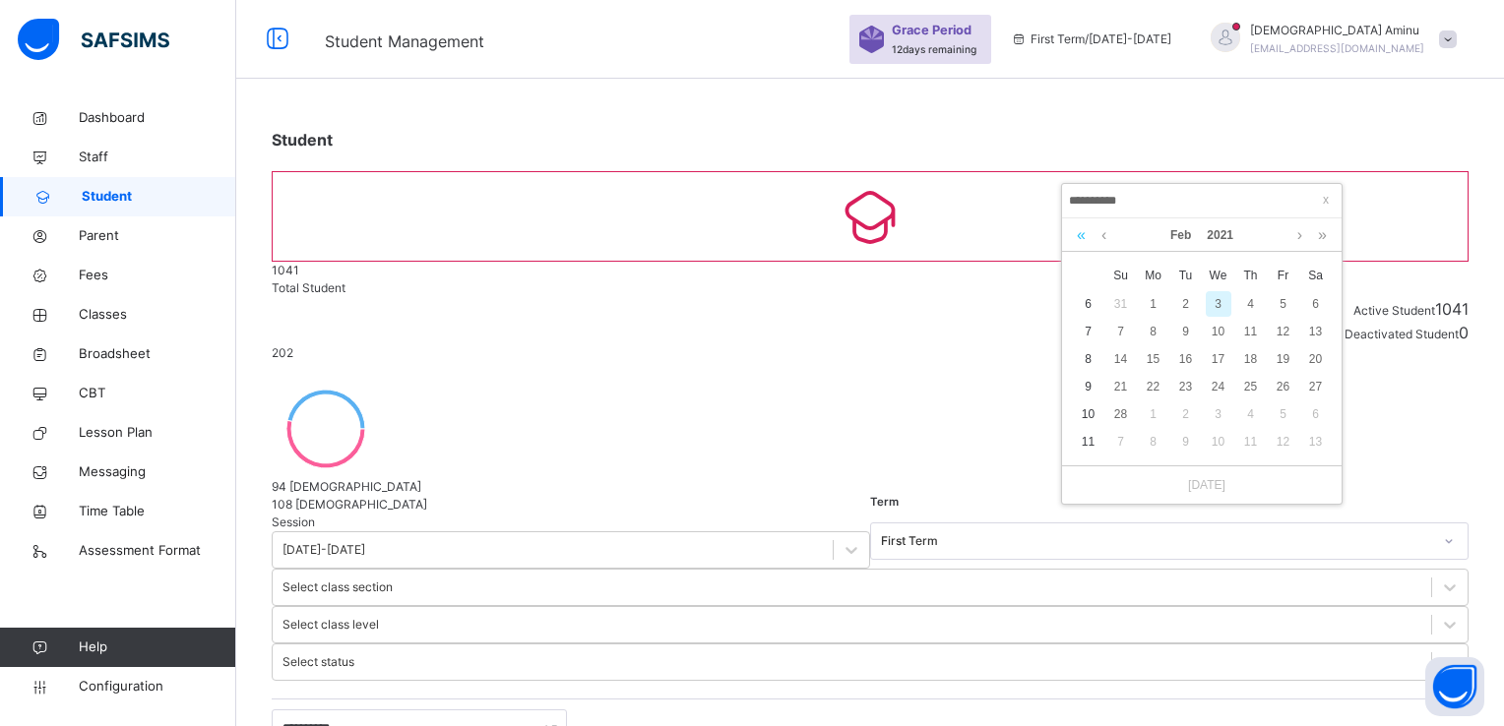
click at [1082, 231] on link at bounding box center [1081, 235] width 19 height 33
click at [1294, 237] on link at bounding box center [1299, 235] width 15 height 33
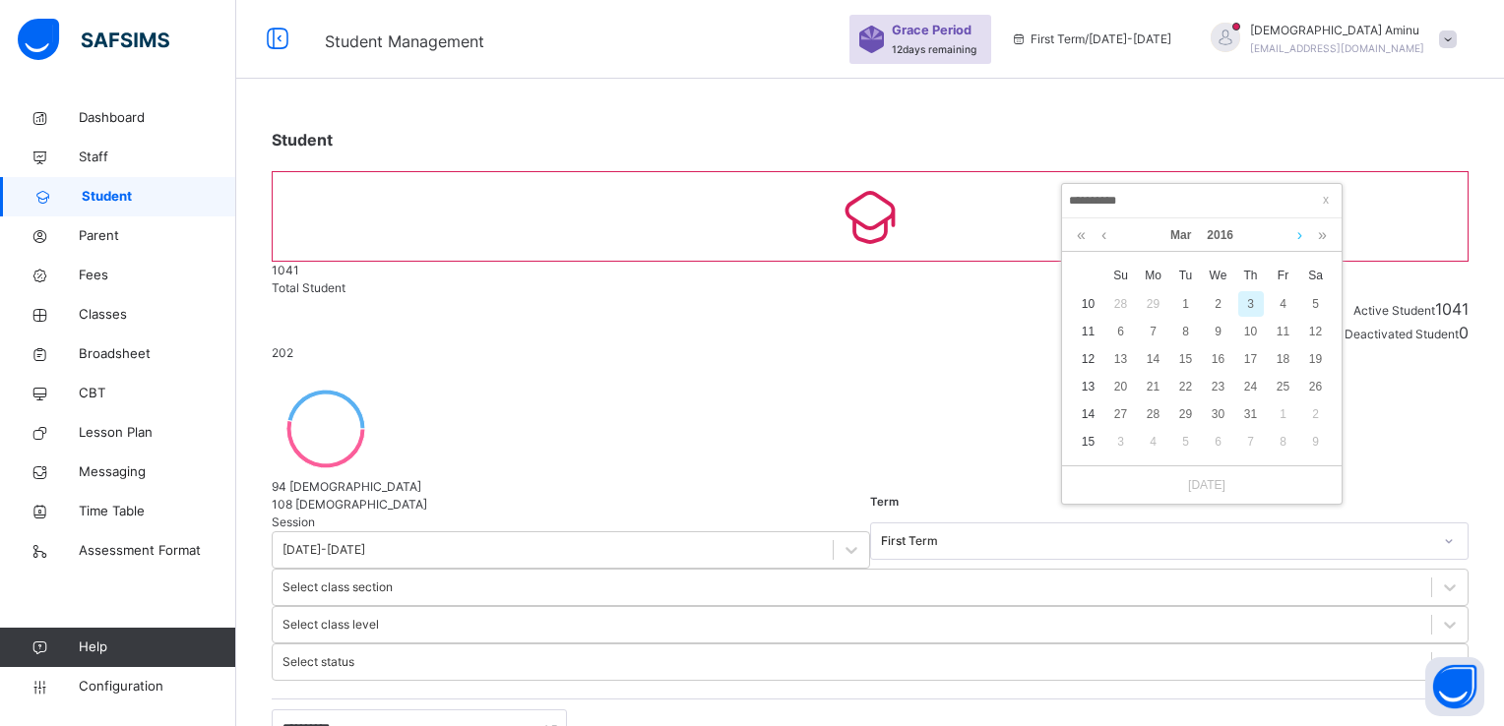
click at [1294, 237] on link at bounding box center [1299, 235] width 15 height 33
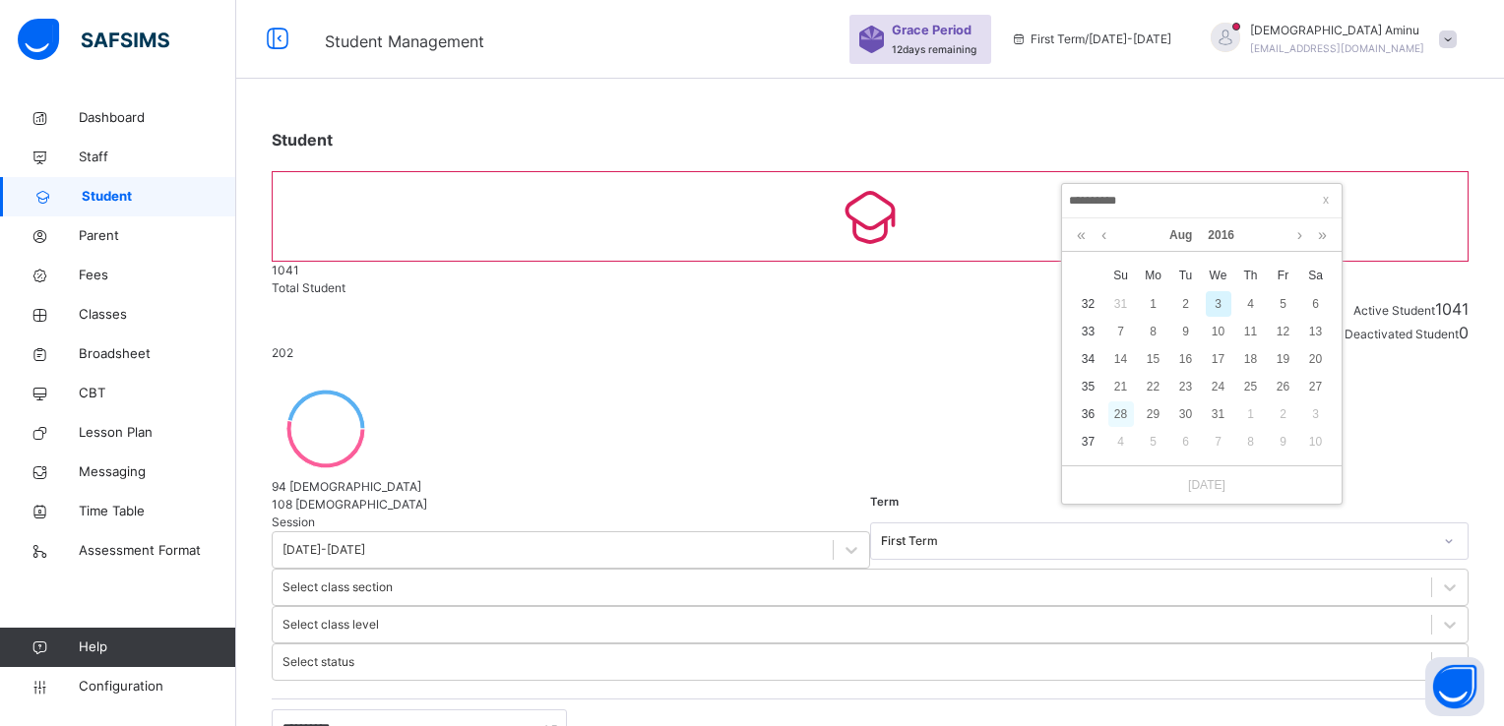
click at [1126, 414] on div "28" at bounding box center [1121, 415] width 26 height 26
type input "**********"
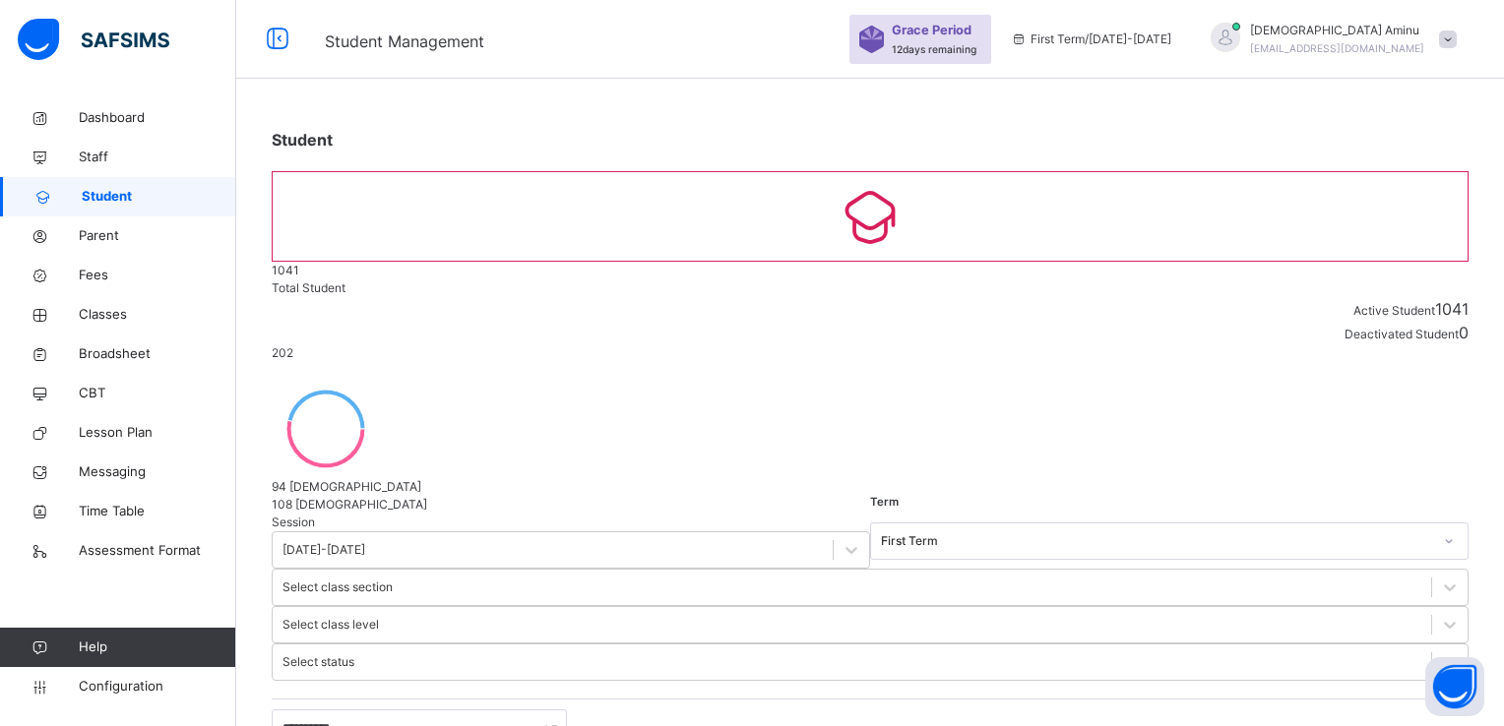
scroll to position [673, 0]
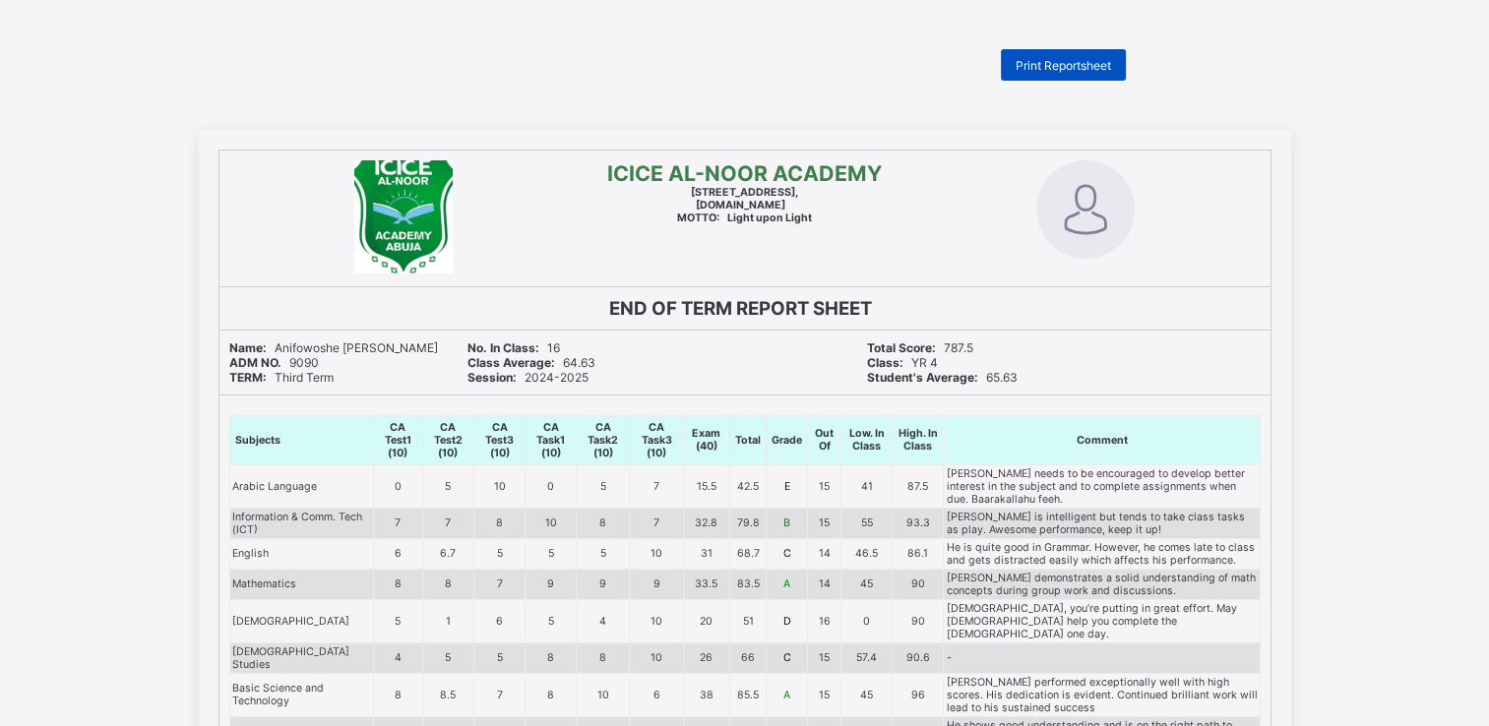
click at [1096, 60] on span "Print Reportsheet" at bounding box center [1063, 65] width 95 height 15
